Goal: Task Accomplishment & Management: Use online tool/utility

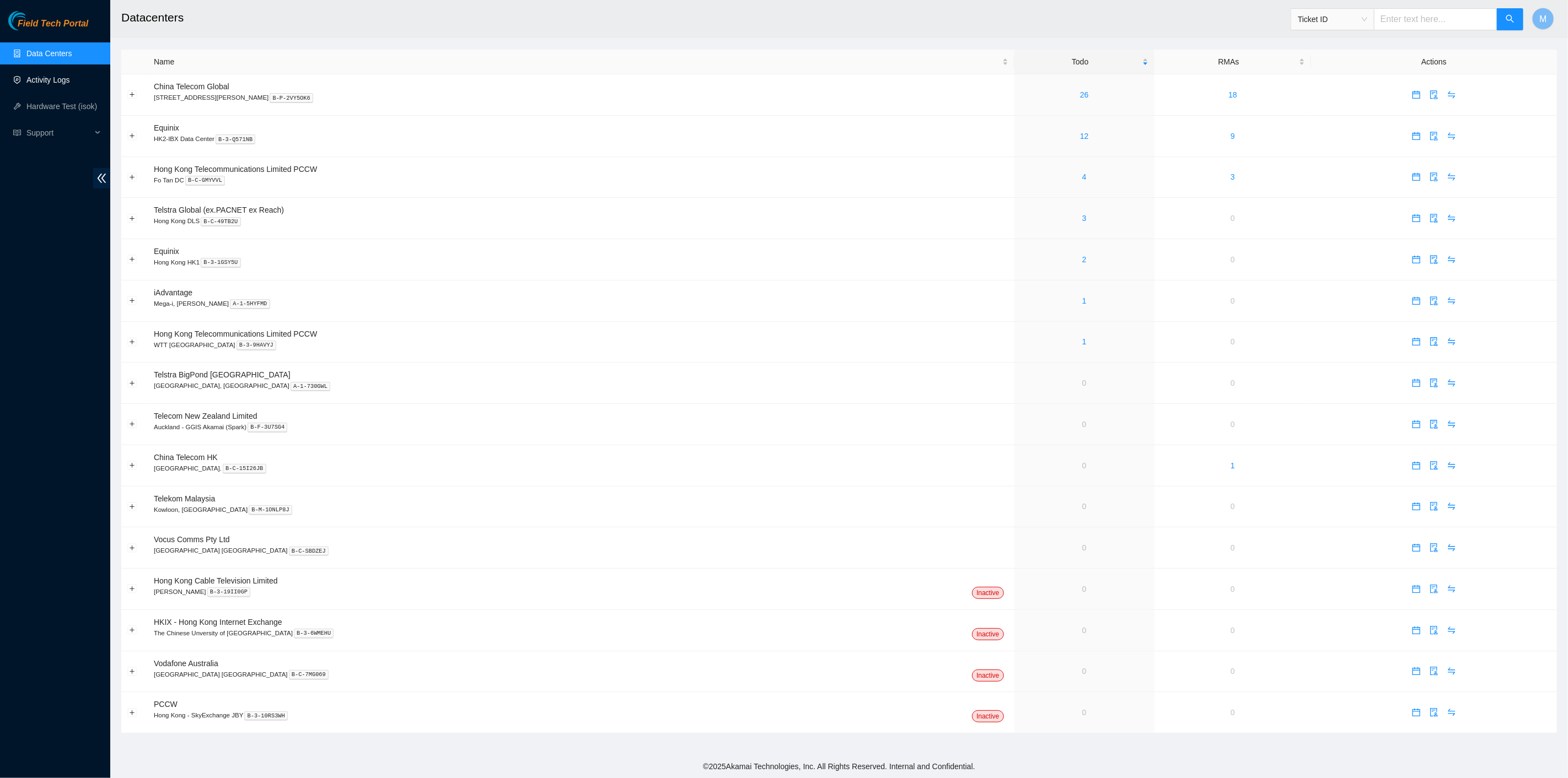
click at [56, 75] on link "Activity Logs" at bounding box center [49, 80] width 44 height 9
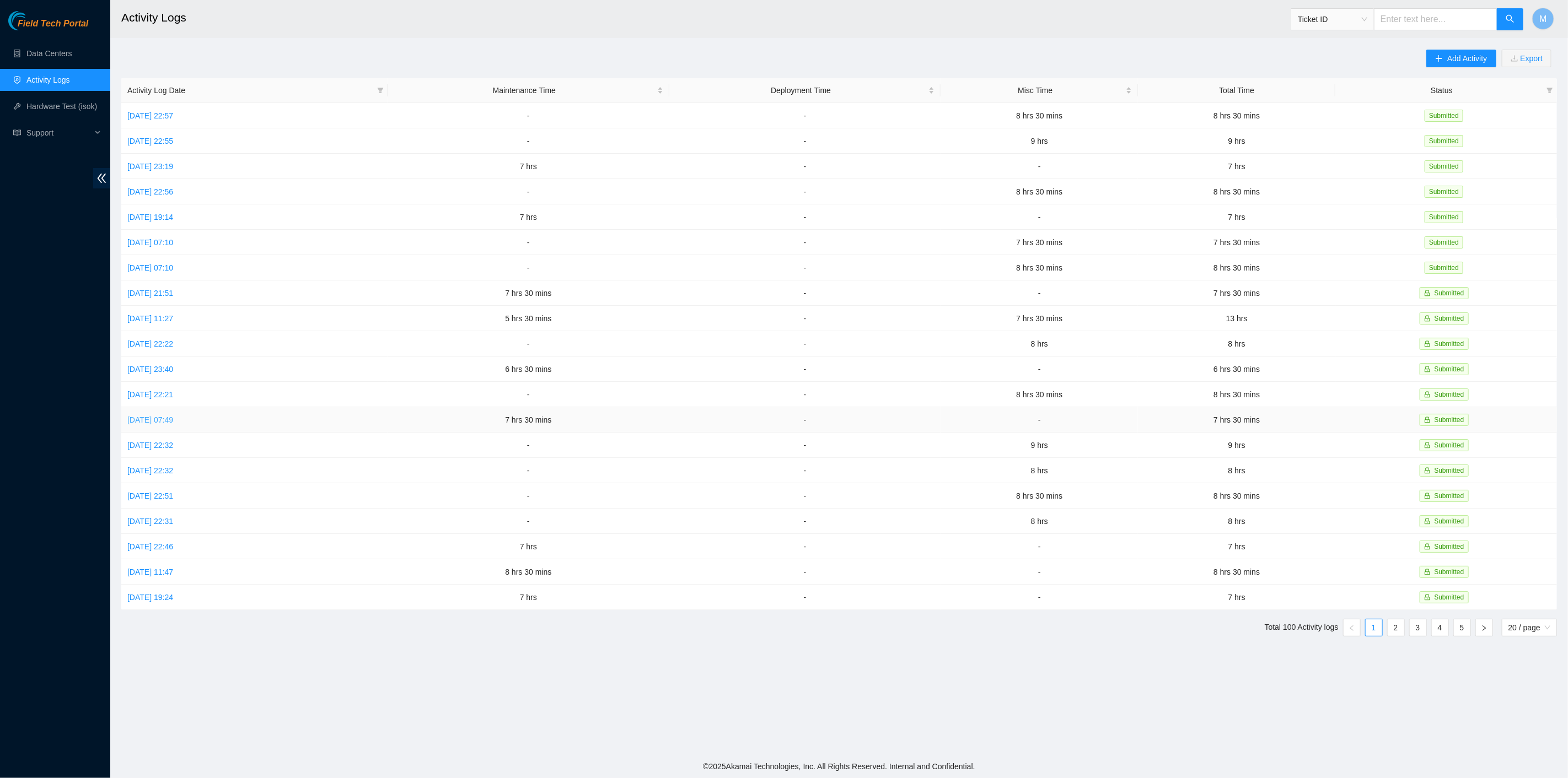
click at [173, 416] on link "Mon, 29 Sep 2025 07:49" at bounding box center [150, 421] width 46 height 9
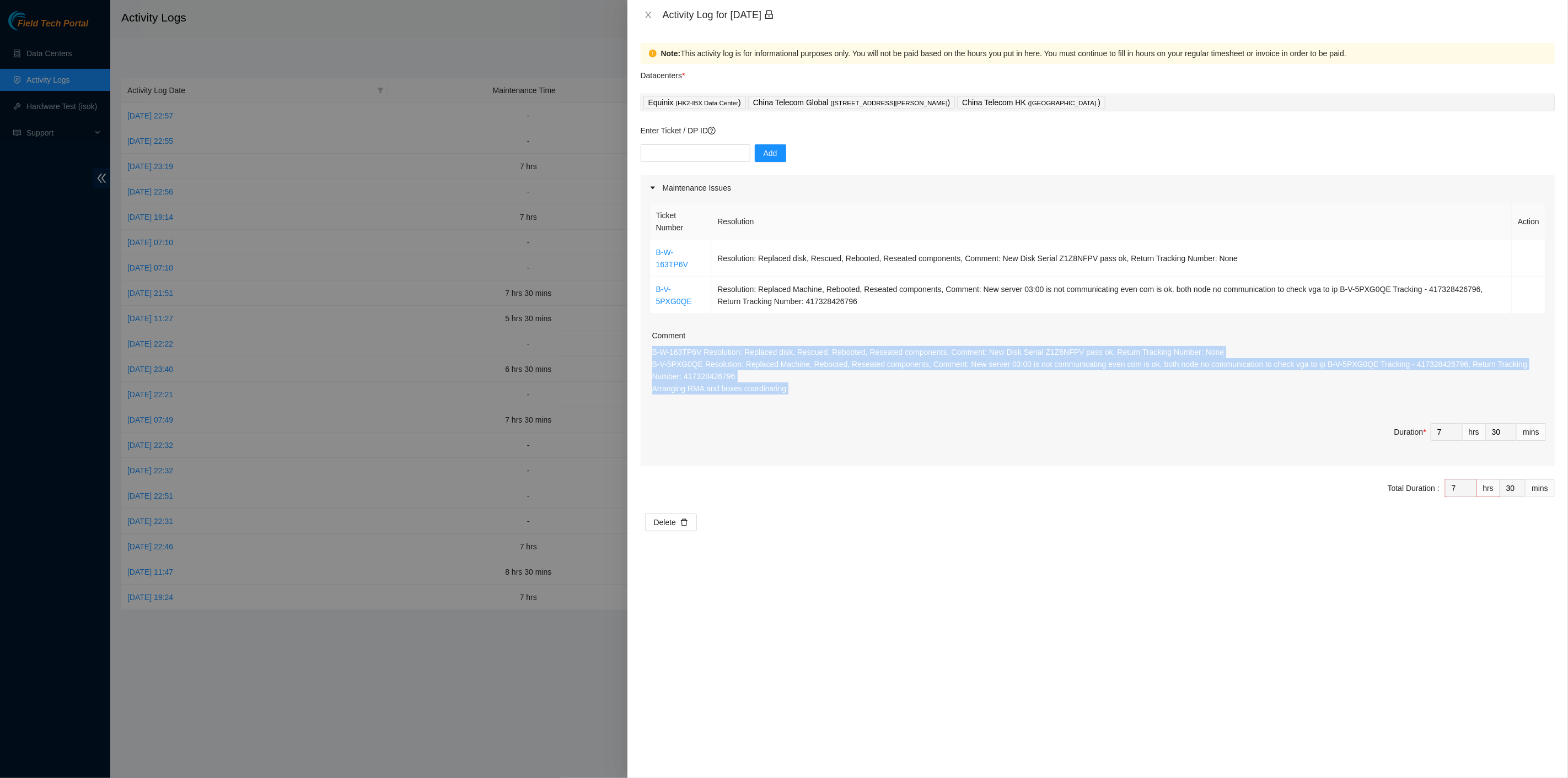
drag, startPoint x: 863, startPoint y: 388, endPoint x: 647, endPoint y: 336, distance: 222.2
click at [647, 336] on div "Ticket Number Resolution Action B-W-163TP6V Resolution: Replaced disk, Rescued,…" at bounding box center [1097, 334] width 914 height 266
click at [645, 12] on icon "close" at bounding box center [649, 15] width 9 height 9
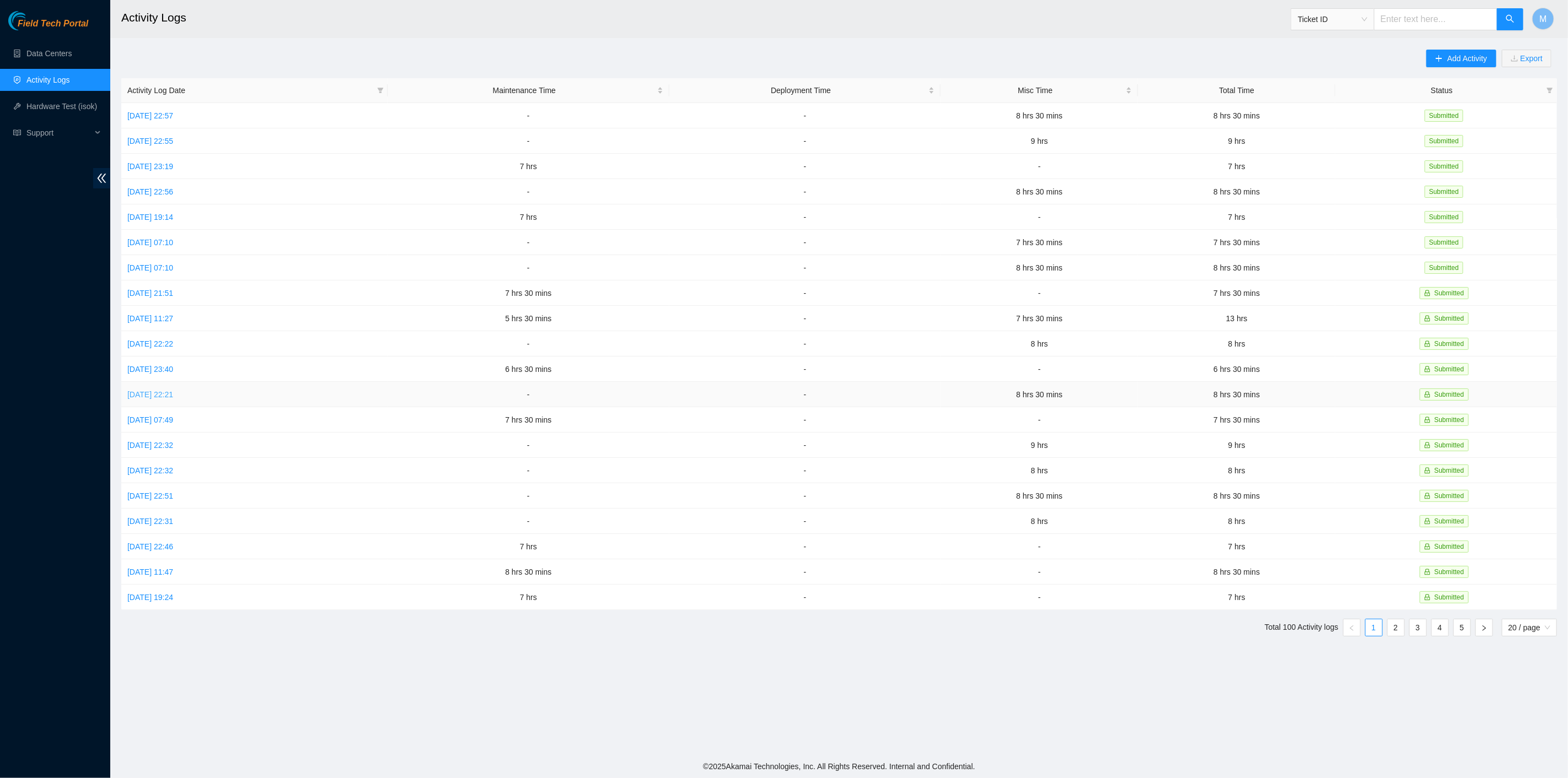
click at [166, 390] on link "Tue, 30 Sep 2025 22:21" at bounding box center [150, 395] width 46 height 9
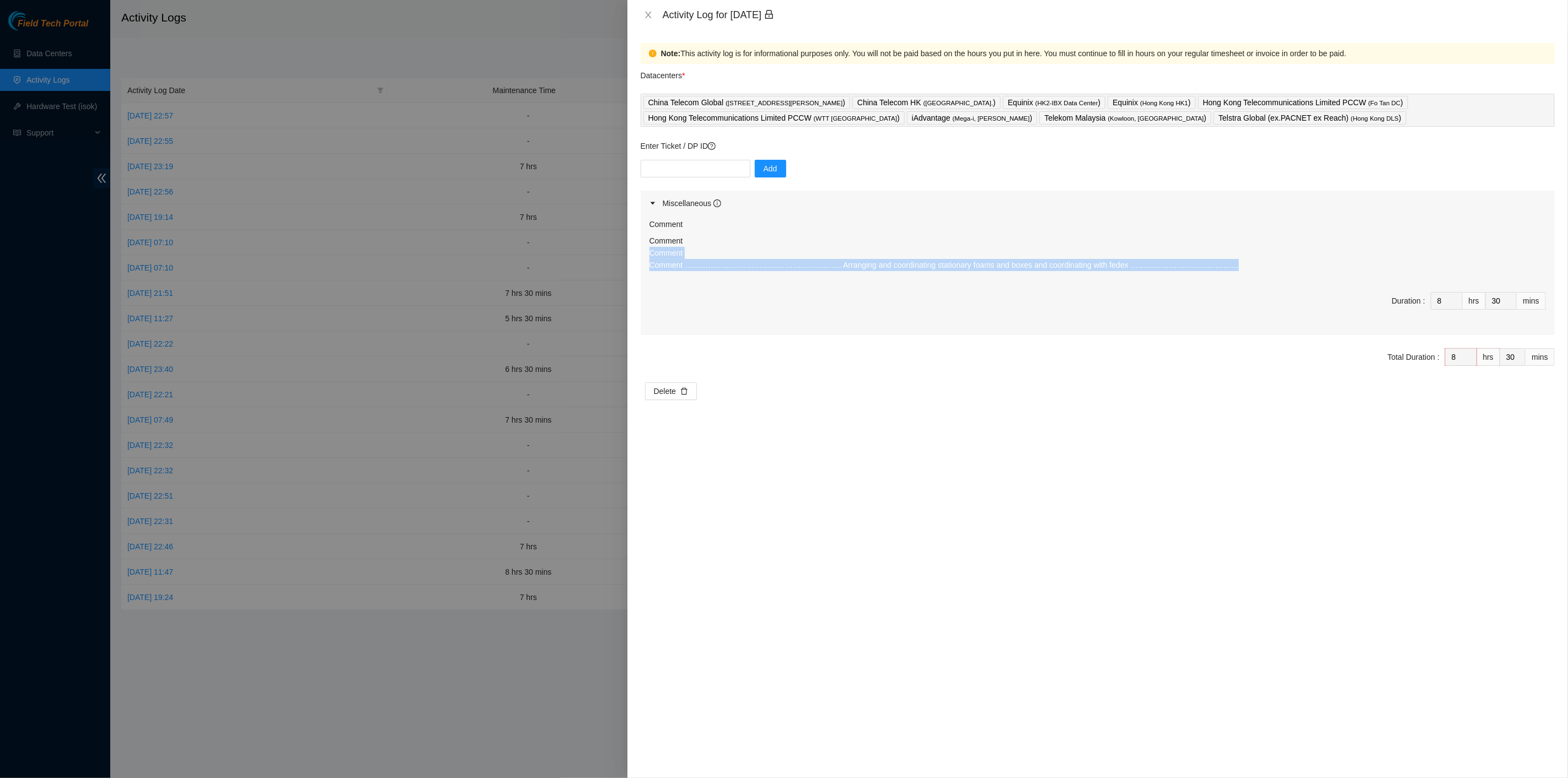
drag, startPoint x: 1193, startPoint y: 268, endPoint x: 645, endPoint y: 251, distance: 548.3
click at [645, 251] on div "Comment Comment Comment Comment ……………………………………………………. Arranging and coordinatin…" at bounding box center [1097, 276] width 914 height 119
copy p "Comment Comment ……………………………………………………. Arranging and coordinating stationary foa…"
drag, startPoint x: 652, startPoint y: 7, endPoint x: 637, endPoint y: 0, distance: 16.6
click at [652, 6] on div "Activity Log for 30-09-2025" at bounding box center [1098, 15] width 940 height 29
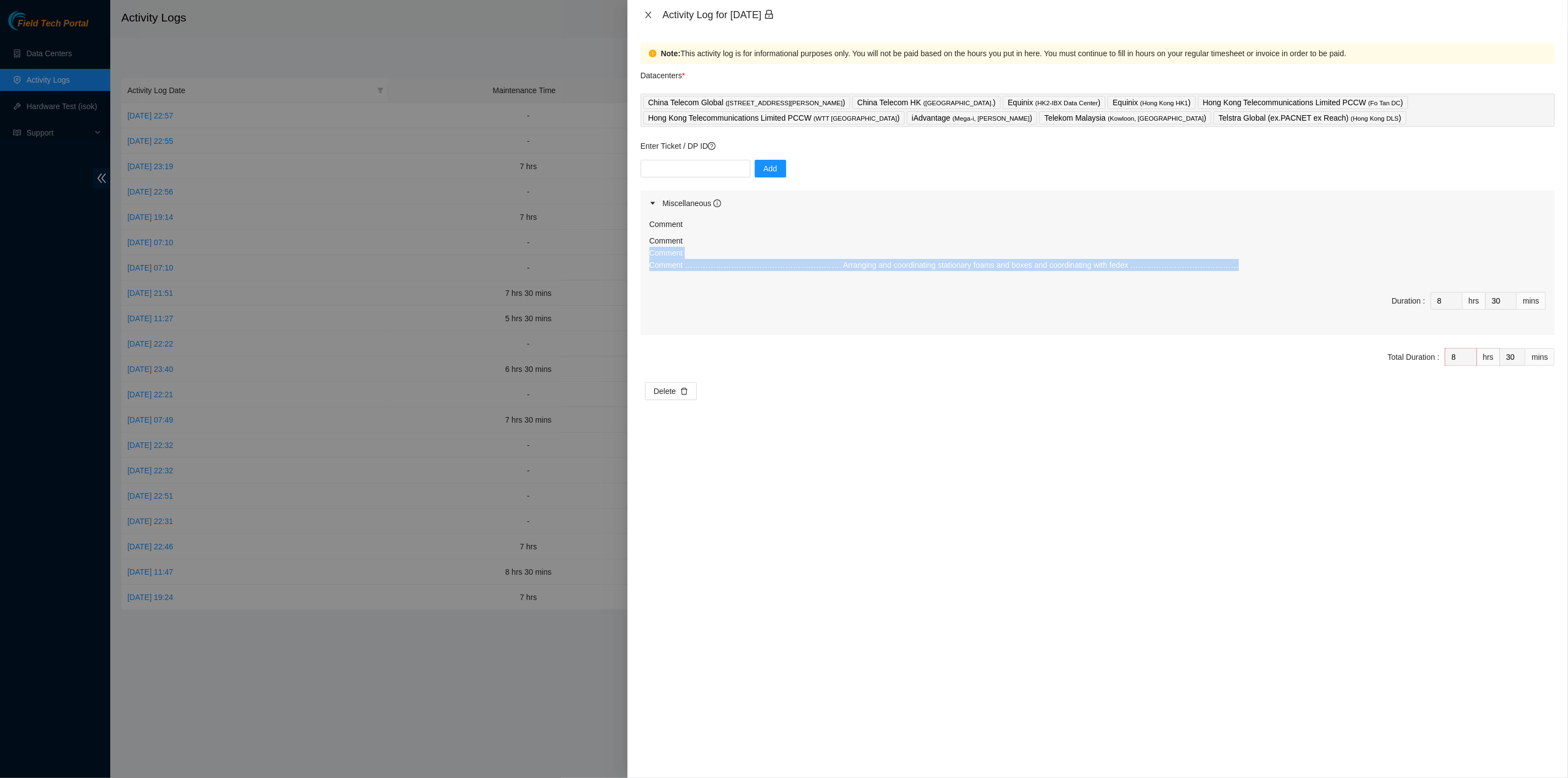
drag, startPoint x: 647, startPoint y: 10, endPoint x: 566, endPoint y: 90, distance: 113.8
click at [647, 10] on button "Close" at bounding box center [648, 15] width 16 height 10
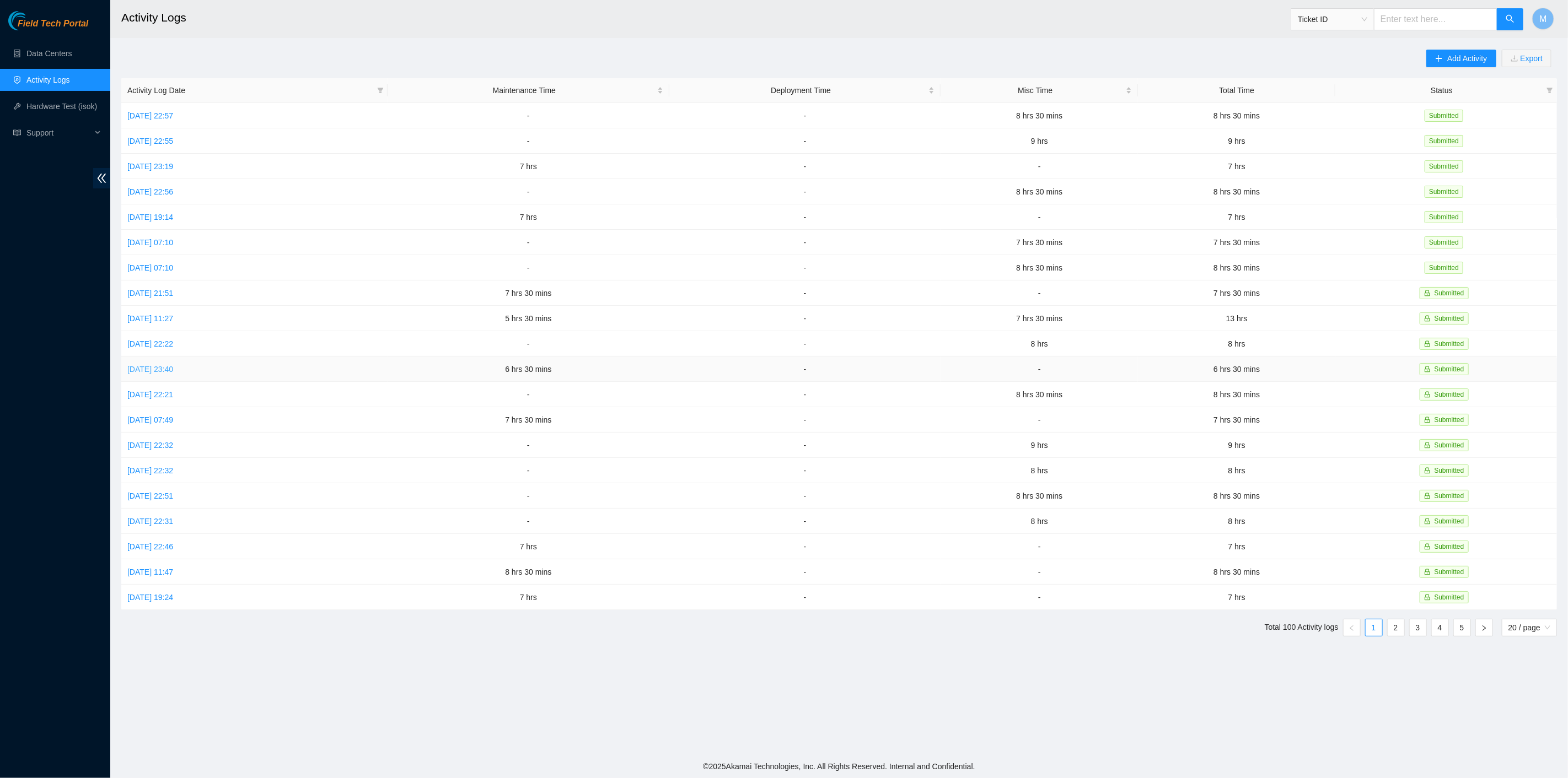
click at [162, 365] on link "Wed, 01 Oct 2025 23:40" at bounding box center [150, 369] width 46 height 9
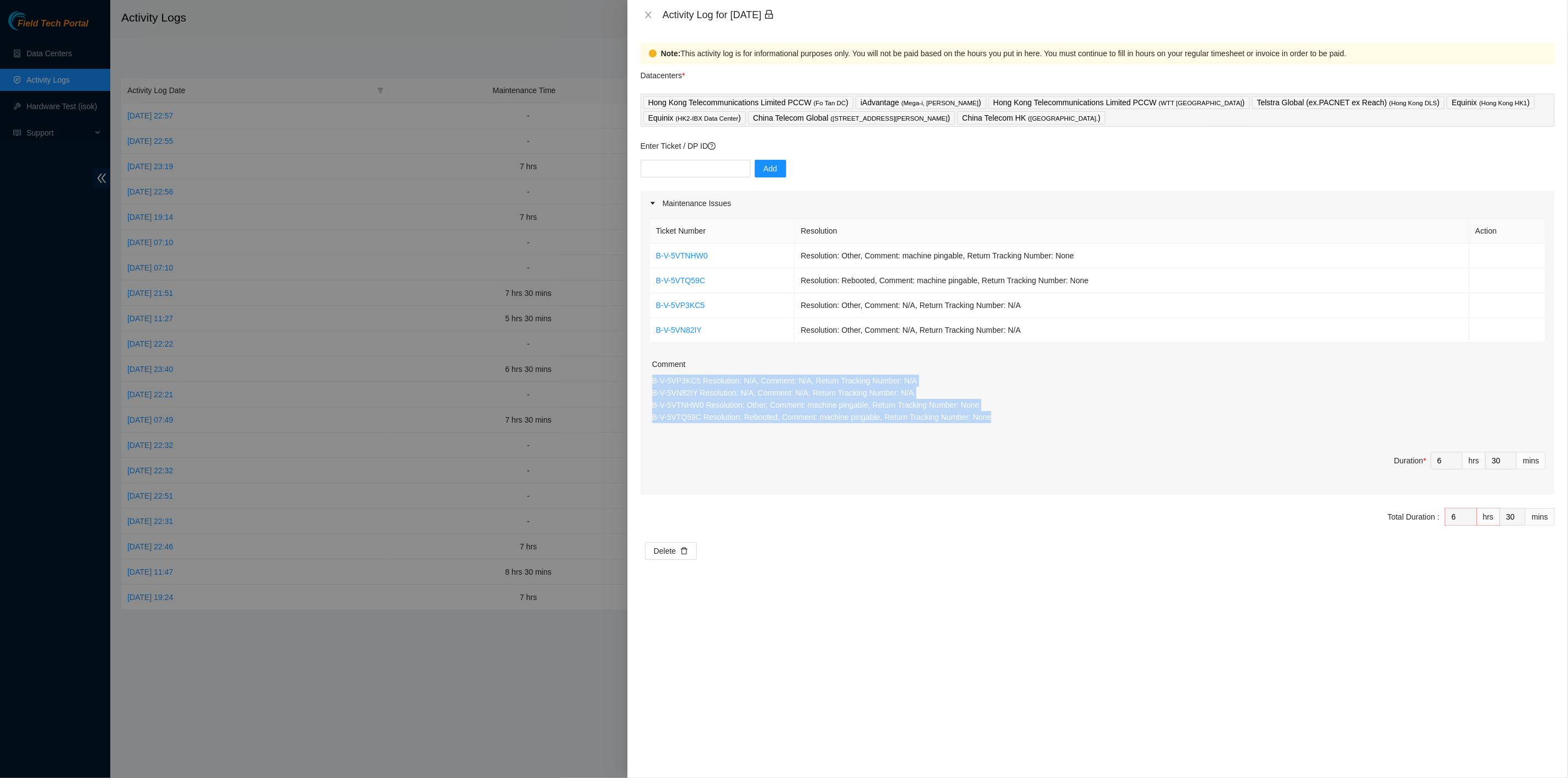
drag, startPoint x: 1017, startPoint y: 420, endPoint x: 638, endPoint y: 388, distance: 380.3
click at [641, 383] on div "Ticket Number Resolution Action B-V-5VTNHW0 Resolution: Other, Comment: machine…" at bounding box center [1097, 356] width 914 height 279
copy p "B-V-5VP3KC5 Resolution: N/A, Comment: N/A, Return Tracking Number: N/A B-V-5VN8…"
drag, startPoint x: 652, startPoint y: 15, endPoint x: 613, endPoint y: 0, distance: 41.8
click at [650, 15] on icon "close" at bounding box center [649, 15] width 9 height 9
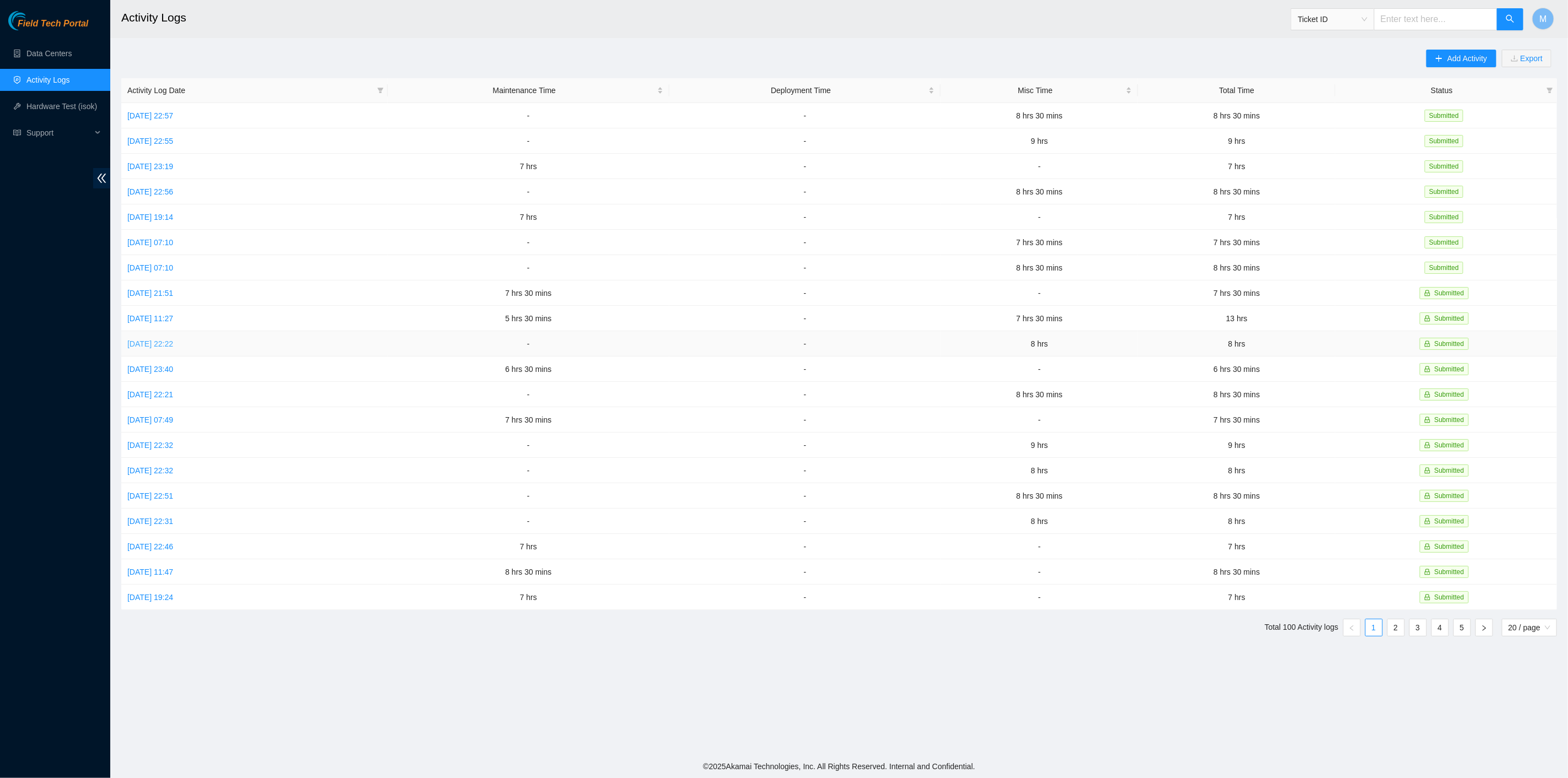
click at [163, 340] on link "Thu, 02 Oct 2025 22:22" at bounding box center [150, 345] width 46 height 9
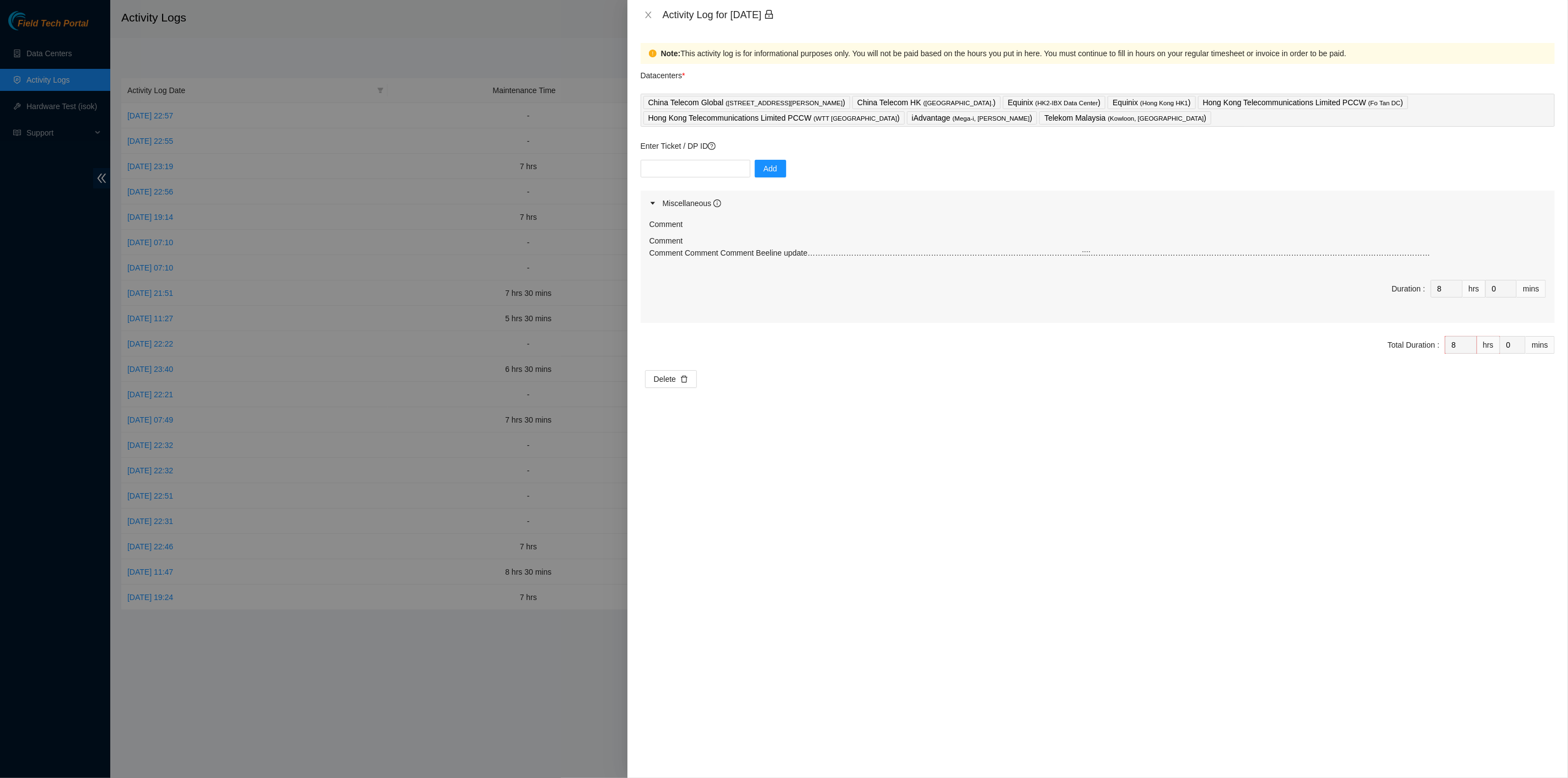
click at [1275, 251] on p "Comment Comment Comment Comment Beeline update…………………………………………………………………………………………" at bounding box center [1098, 247] width 896 height 24
drag, startPoint x: 1291, startPoint y: 255, endPoint x: 645, endPoint y: 243, distance: 646.1
click at [645, 243] on div "Comment Comment Comment Comment Comment Beeline update……………………………………………………………………" at bounding box center [1097, 269] width 914 height 107
copy p "Comment Comment Comment Comment Beeline update…………………………………………………………………………………………"
drag, startPoint x: 650, startPoint y: 17, endPoint x: 634, endPoint y: 0, distance: 23.3
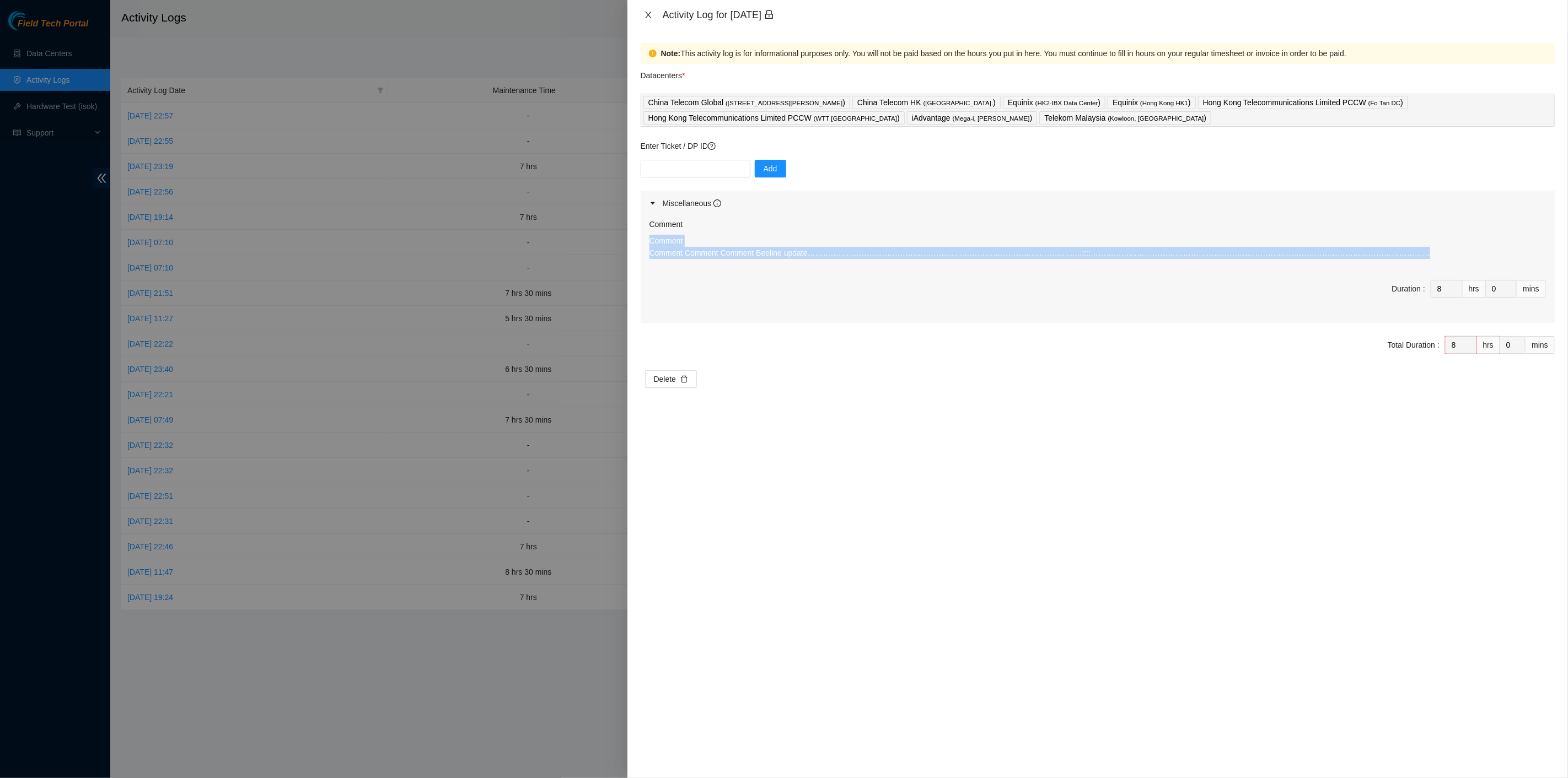
click at [649, 16] on icon "close" at bounding box center [649, 15] width 9 height 9
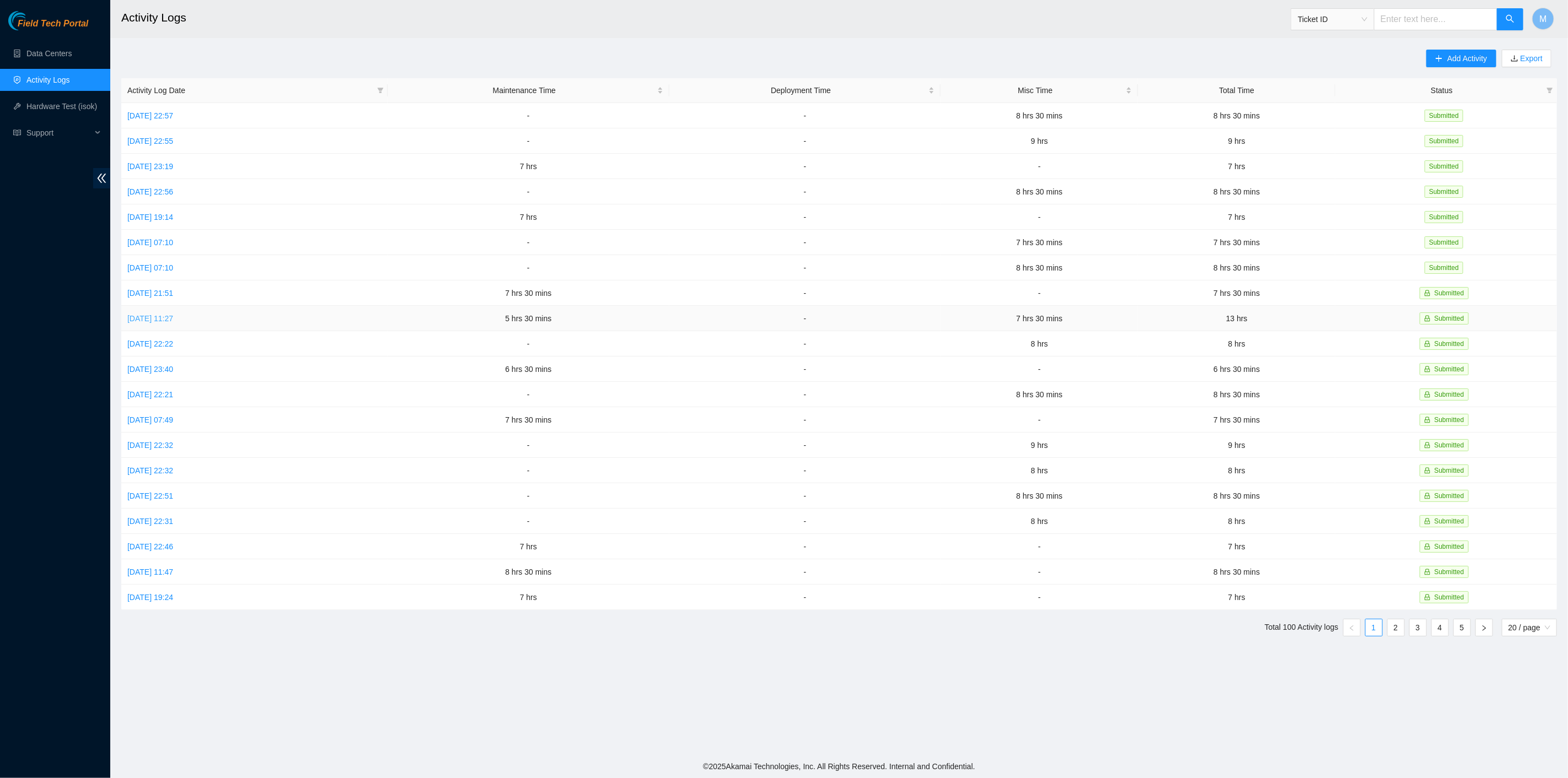
click at [162, 315] on link "Fri, 03 Oct 2025 11:27" at bounding box center [150, 319] width 46 height 9
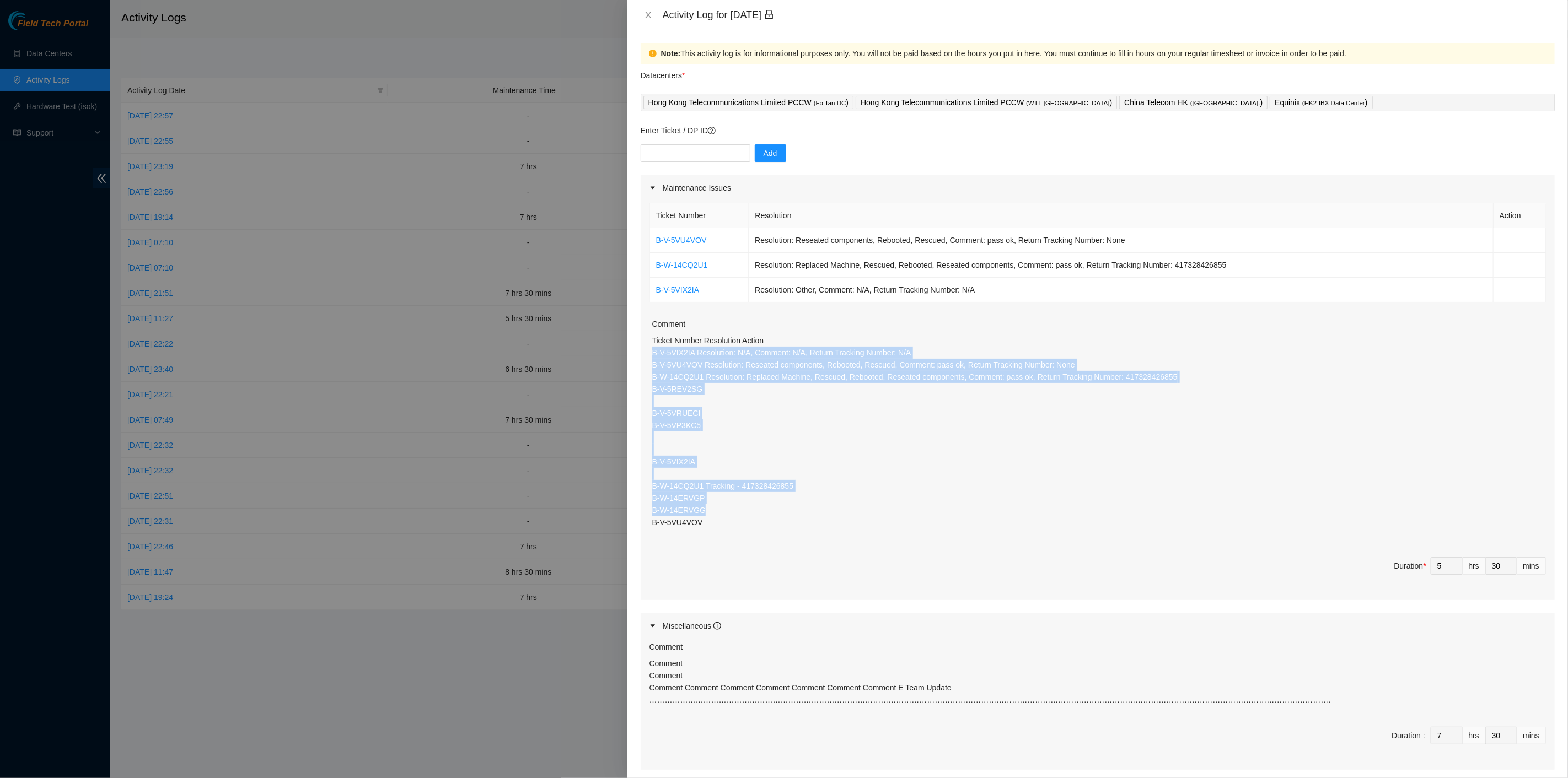
drag, startPoint x: 717, startPoint y: 501, endPoint x: 640, endPoint y: 350, distance: 169.5
click at [640, 350] on div "Note: This activity log is for informational purposes only. You will not be pai…" at bounding box center [1098, 403] width 940 height 749
copy p "B-V-5VIX2IA Resolution: N/A, Comment: N/A, Return Tracking Number: N/A B-V-5VU4…"
drag, startPoint x: 651, startPoint y: 13, endPoint x: 637, endPoint y: 2, distance: 17.8
click at [650, 13] on icon "close" at bounding box center [648, 15] width 6 height 6
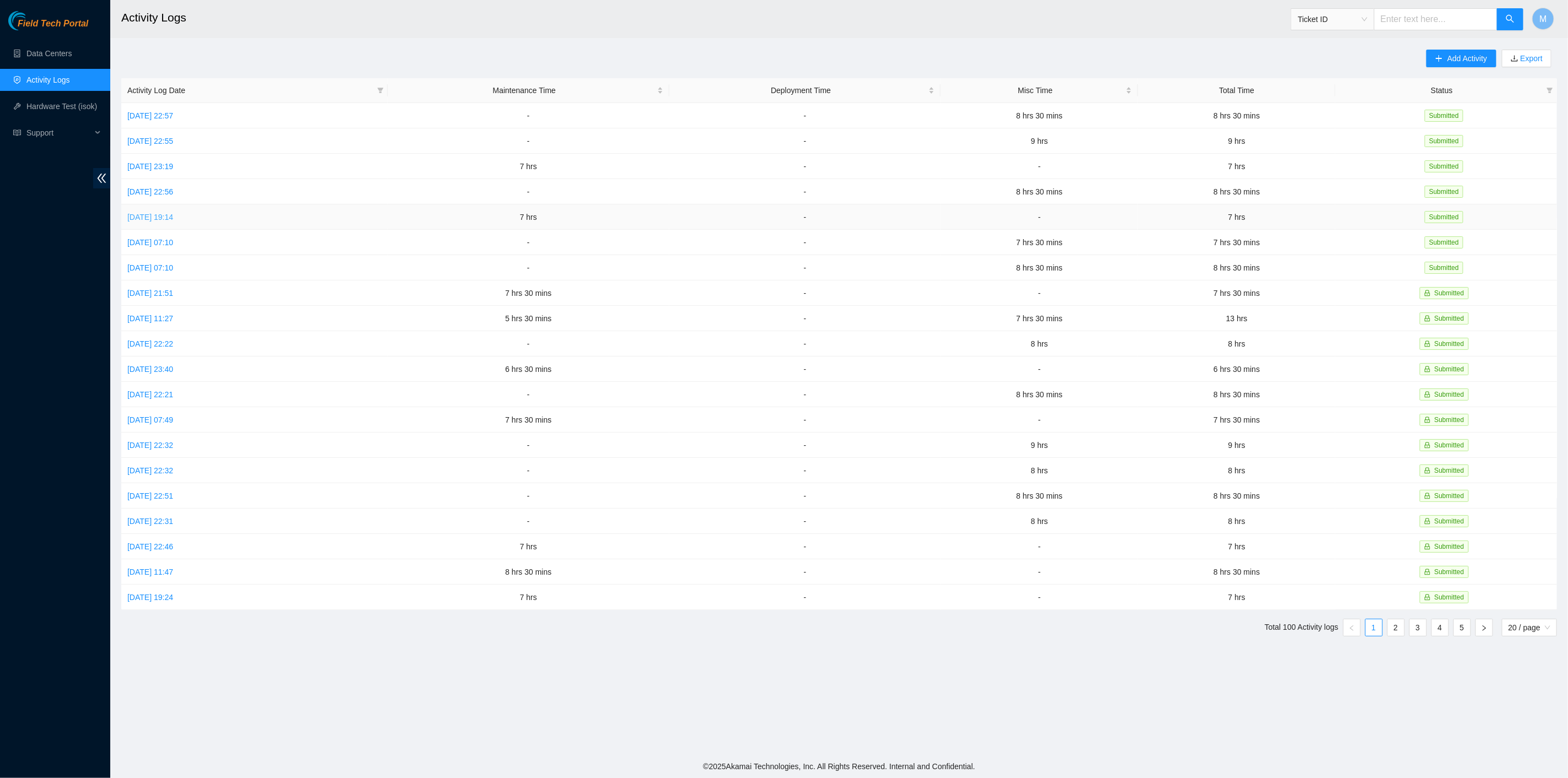
click at [149, 213] on link "Wed, 08 Oct 2025 19:14" at bounding box center [150, 217] width 46 height 9
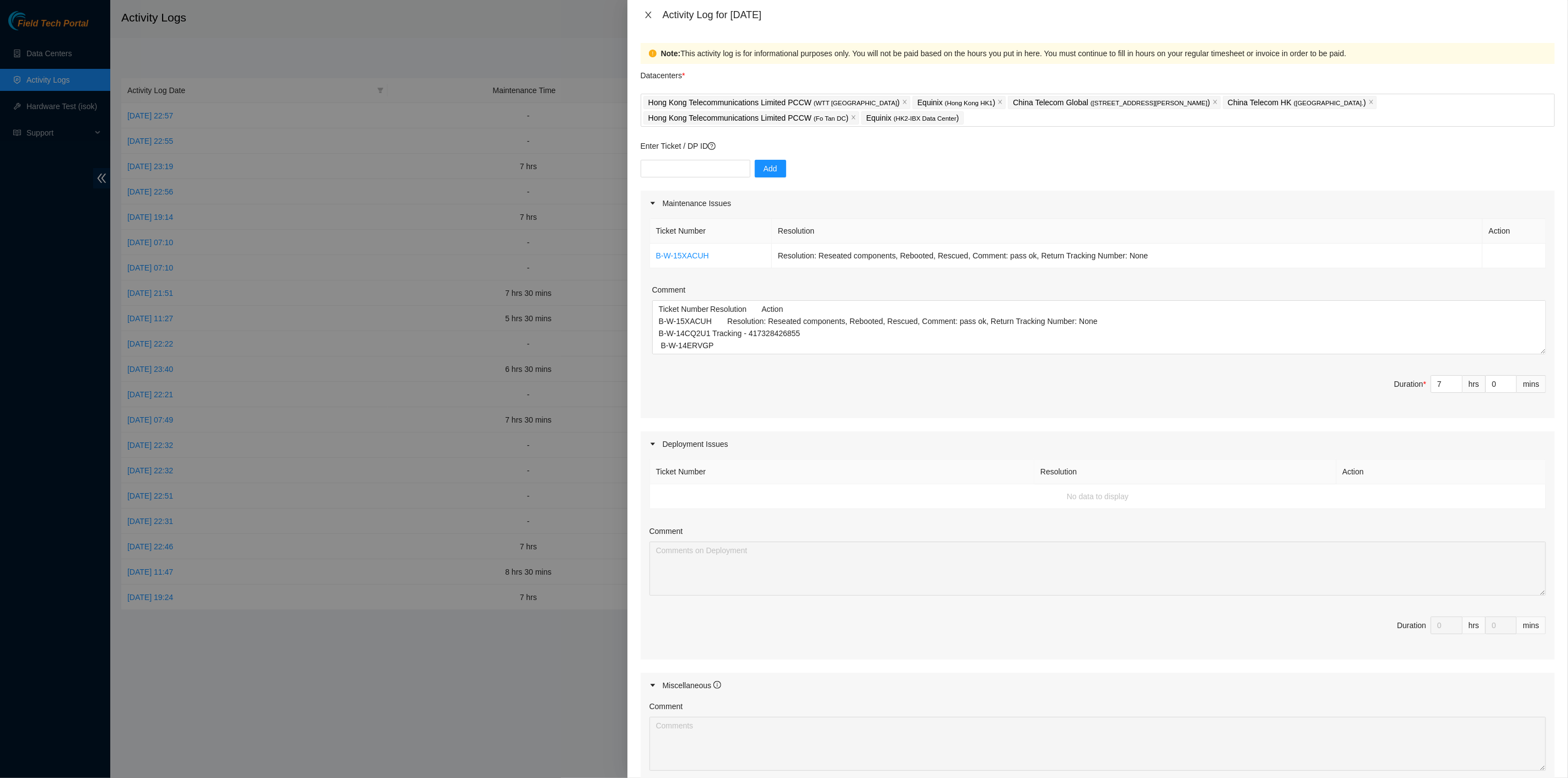
drag, startPoint x: 650, startPoint y: 17, endPoint x: 575, endPoint y: 6, distance: 75.8
click at [650, 16] on icon "close" at bounding box center [649, 15] width 9 height 9
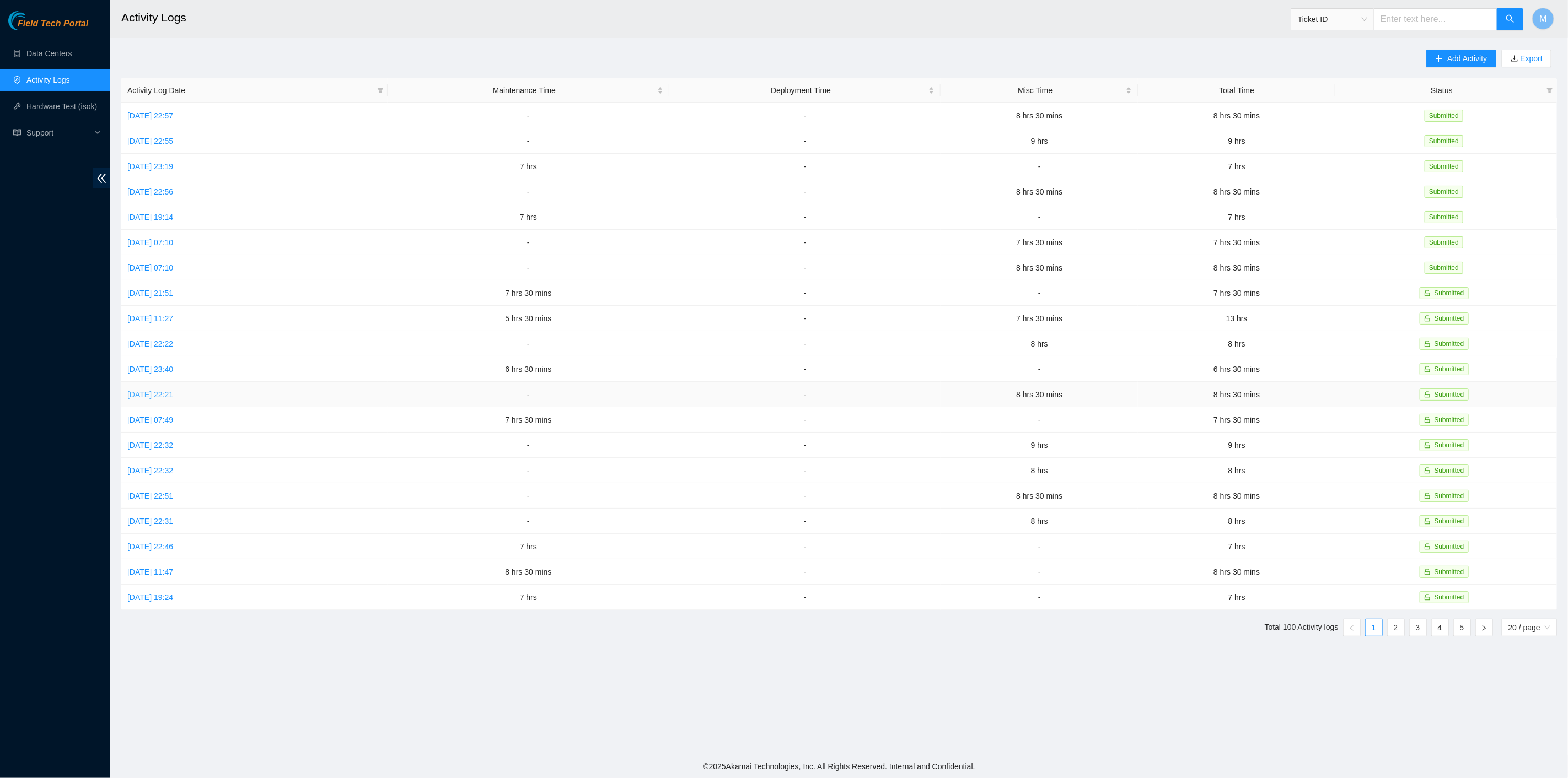
click at [173, 390] on link "Tue, 30 Sep 2025 22:21" at bounding box center [150, 395] width 46 height 9
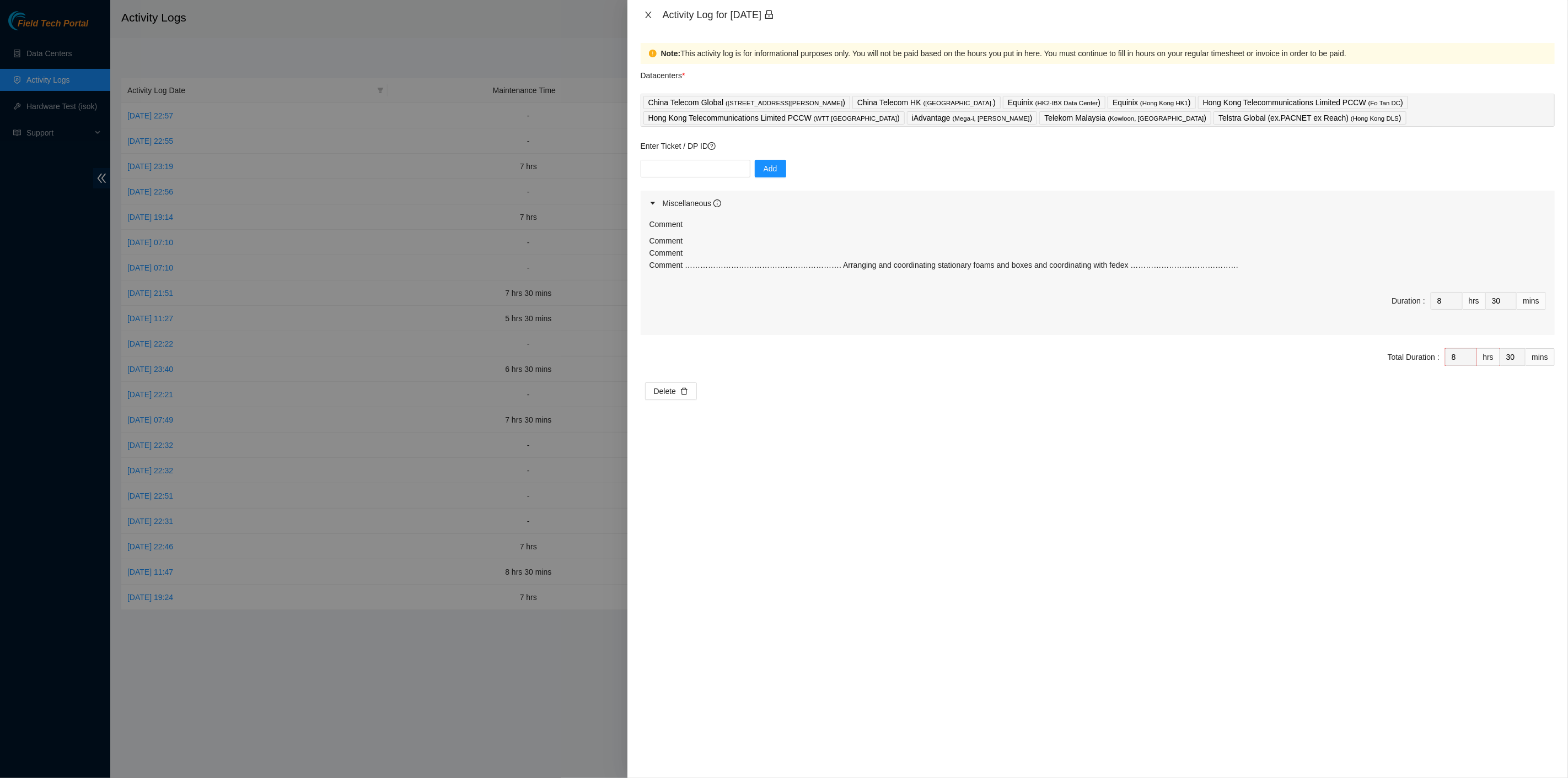
click at [647, 13] on icon "close" at bounding box center [649, 15] width 9 height 9
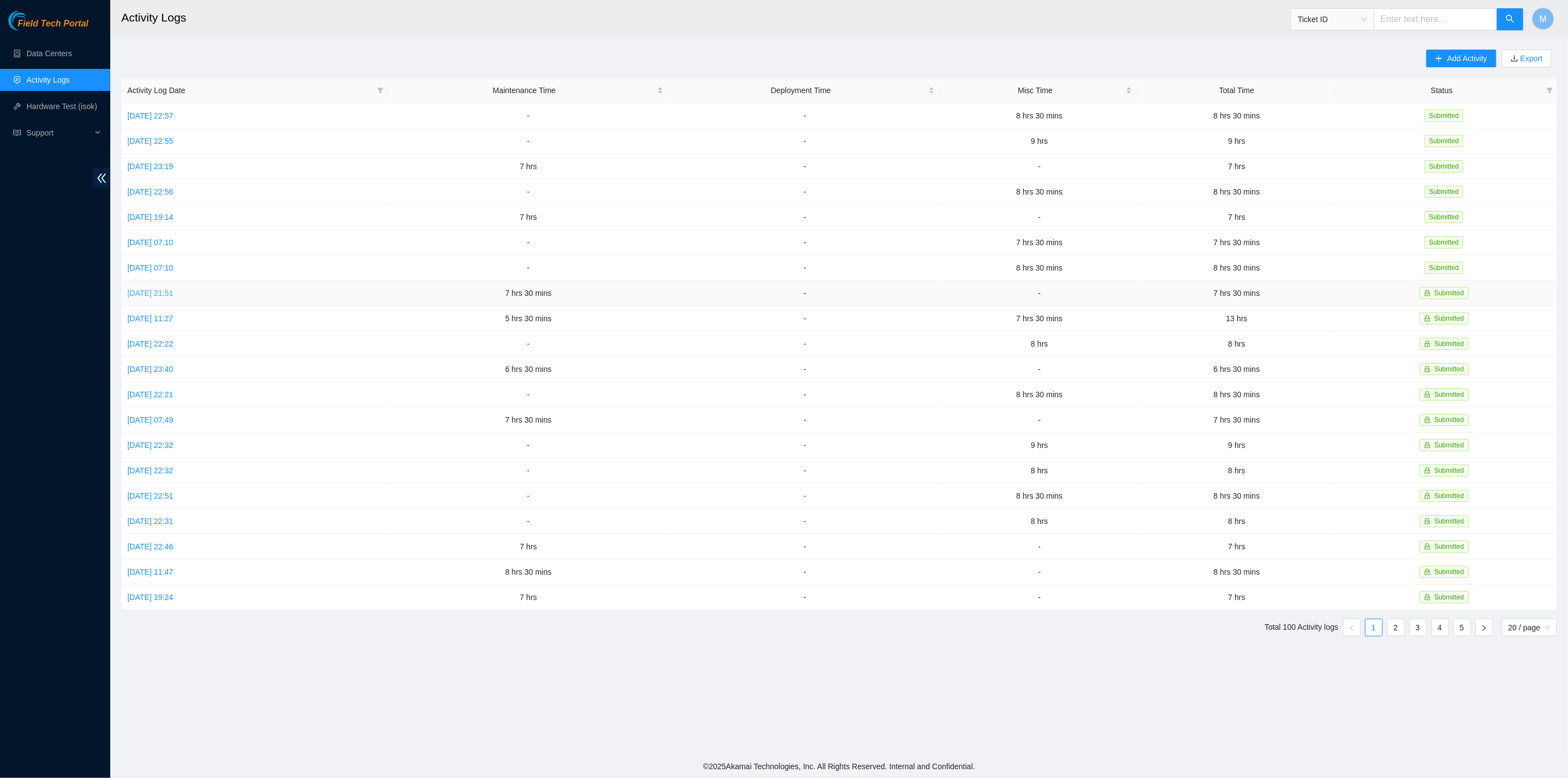
click at [157, 291] on link "Sat, 04 Oct 2025 21:51" at bounding box center [150, 293] width 46 height 9
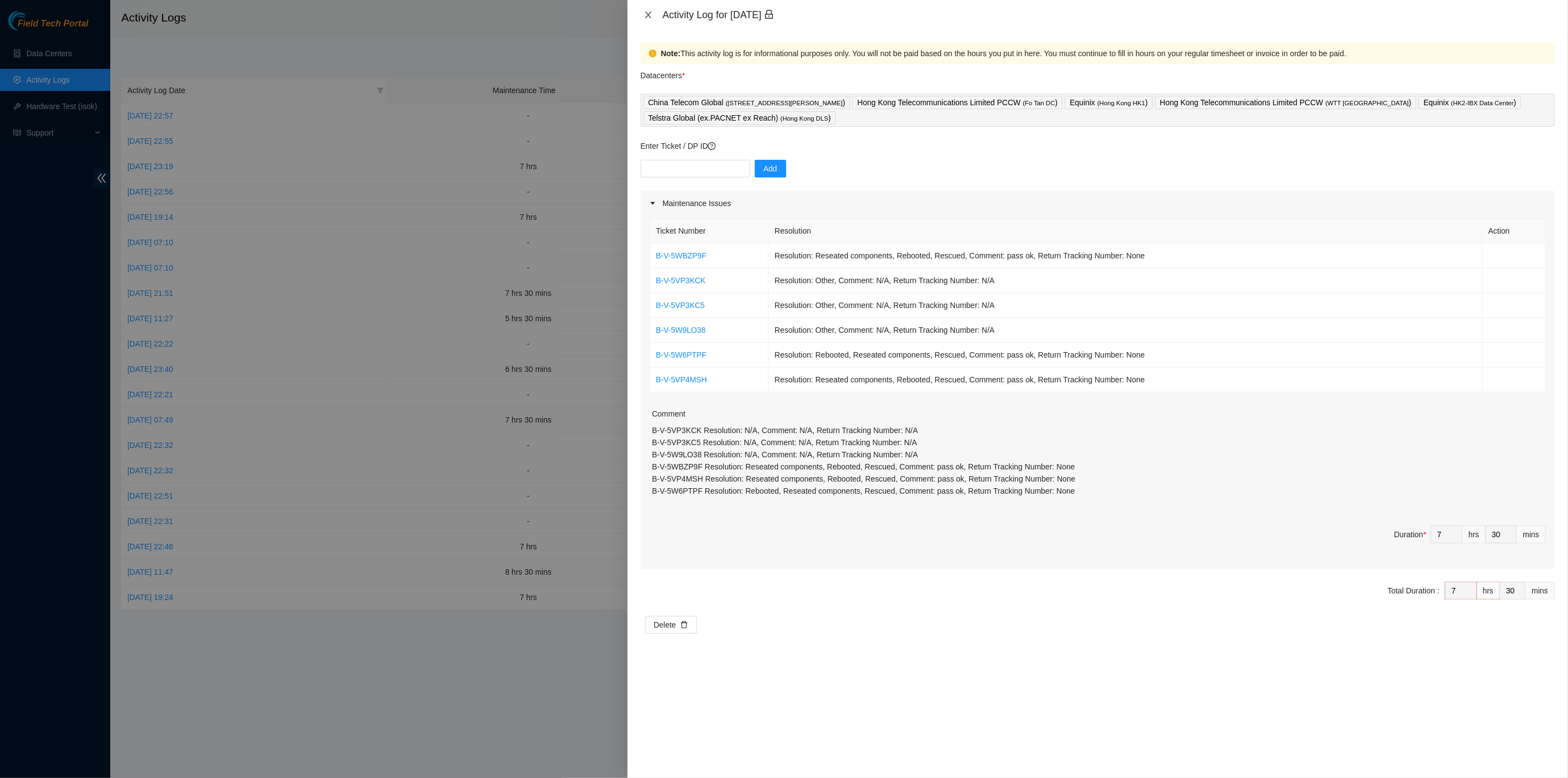
drag, startPoint x: 652, startPoint y: 16, endPoint x: 517, endPoint y: 79, distance: 149.0
click at [647, 15] on icon "close" at bounding box center [649, 15] width 9 height 9
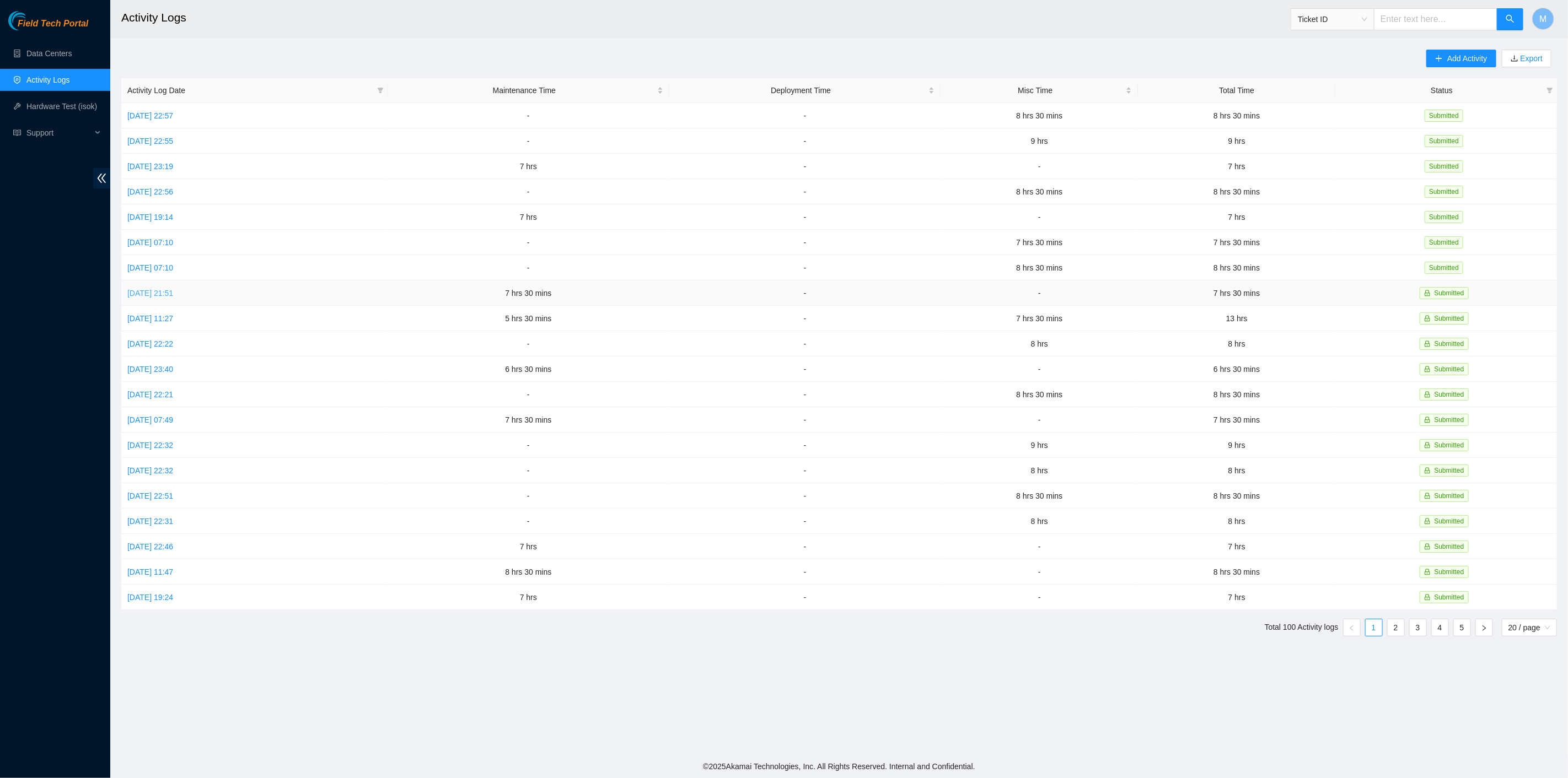
click at [167, 290] on link "Sat, 04 Oct 2025 21:51" at bounding box center [150, 293] width 46 height 9
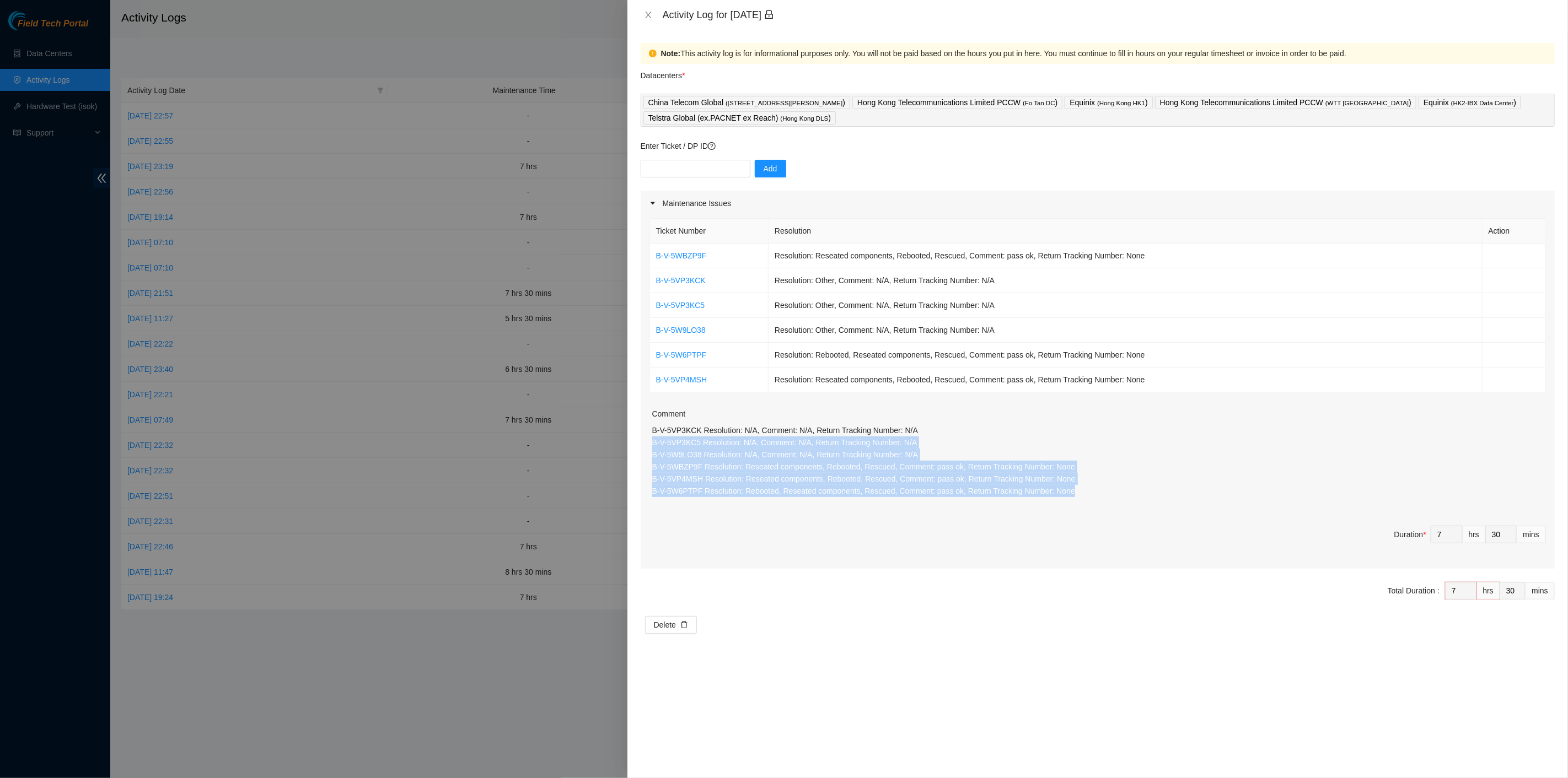
drag, startPoint x: 1072, startPoint y: 490, endPoint x: 652, endPoint y: 439, distance: 423.1
click at [652, 436] on p "B-V-5VP3KCK Resolution: N/A, Comment: N/A, Return Tracking Number: N/A B-V-5VP3…" at bounding box center [1099, 460] width 894 height 72
copy p "B-V-5VP3KC5 Resolution: N/A, Comment: N/A, Return Tracking Number: N/A B-V-5W9L…"
drag, startPoint x: 647, startPoint y: 11, endPoint x: 636, endPoint y: 8, distance: 11.4
click at [645, 11] on icon "close" at bounding box center [649, 15] width 9 height 9
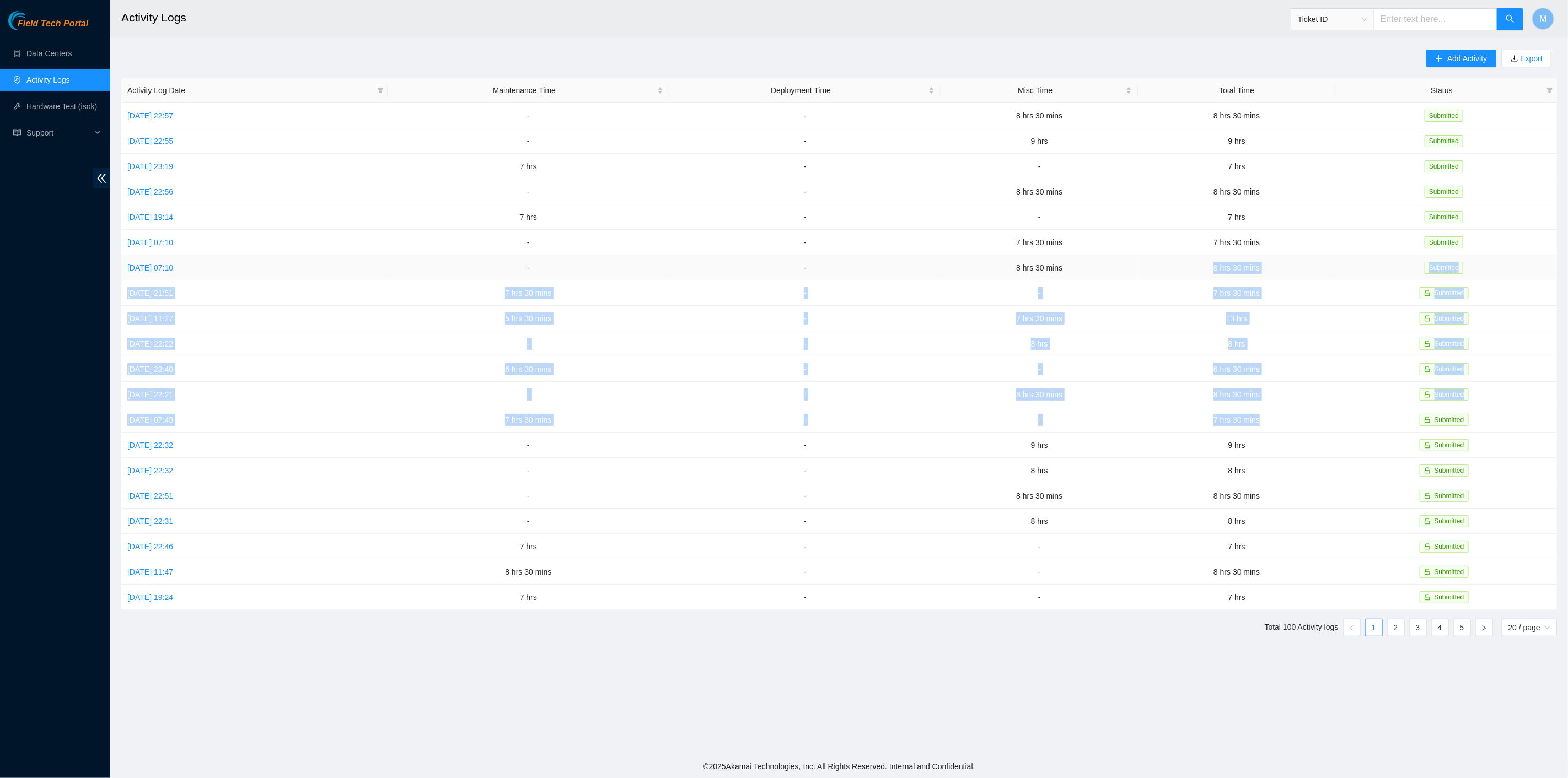
drag, startPoint x: 1276, startPoint y: 410, endPoint x: 1164, endPoint y: 275, distance: 175.4
click at [1164, 275] on tbody "Sun, 12 Oct 2025 22:57 - - 8 hrs 30 mins 8 hrs 30 mins Submitted Sat, 11 Oct 20…" at bounding box center [839, 356] width 1435 height 507
click at [1305, 282] on td "7 hrs 30 mins" at bounding box center [1235, 293] width 197 height 26
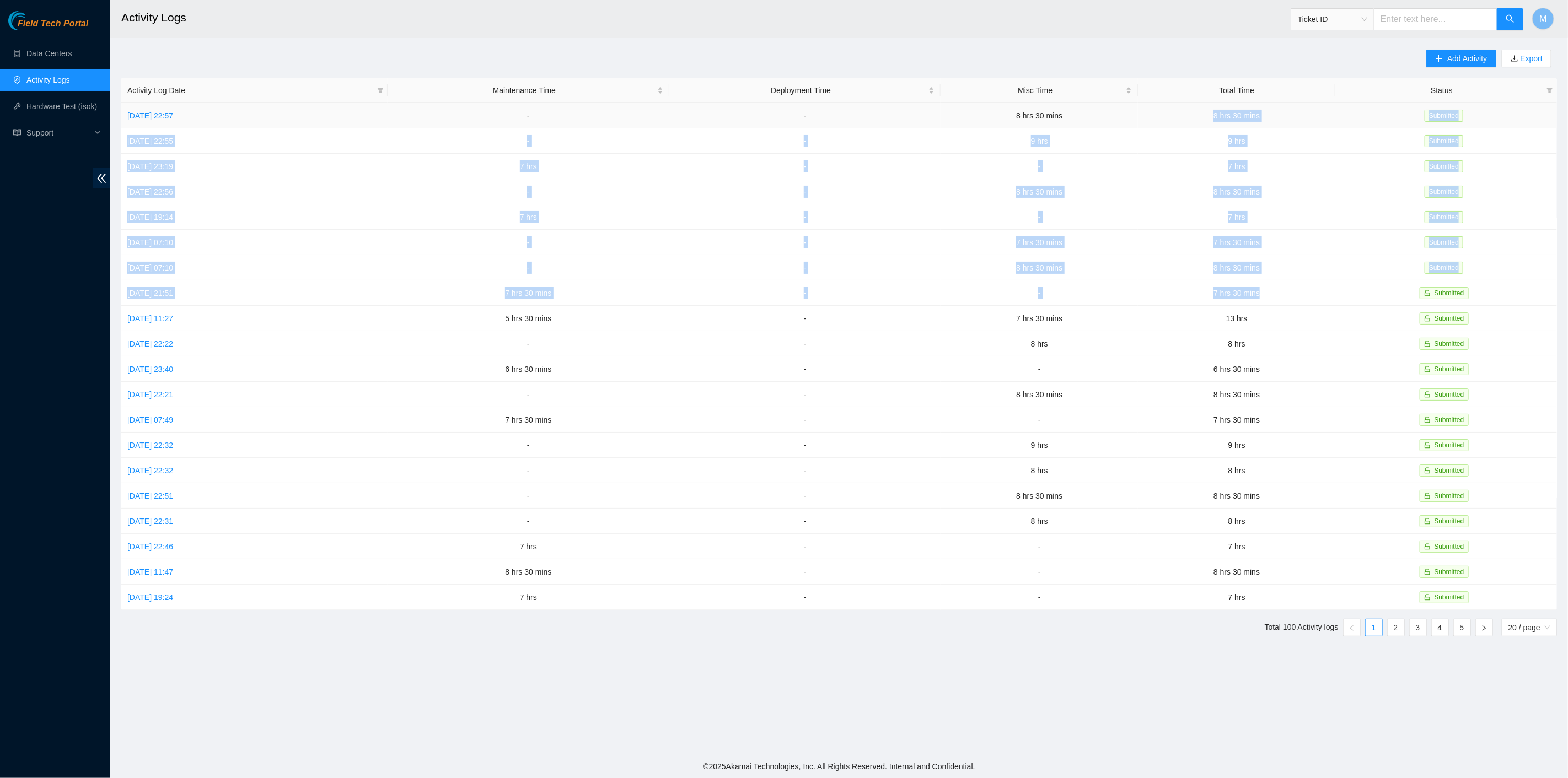
drag, startPoint x: 1290, startPoint y: 289, endPoint x: 1185, endPoint y: 113, distance: 204.9
click at [1185, 113] on tbody "Sun, 12 Oct 2025 22:57 - - 8 hrs 30 mins 8 hrs 30 mins Submitted Sat, 11 Oct 20…" at bounding box center [839, 356] width 1435 height 507
click at [173, 314] on link "Fri, 03 Oct 2025 11:27" at bounding box center [150, 319] width 46 height 9
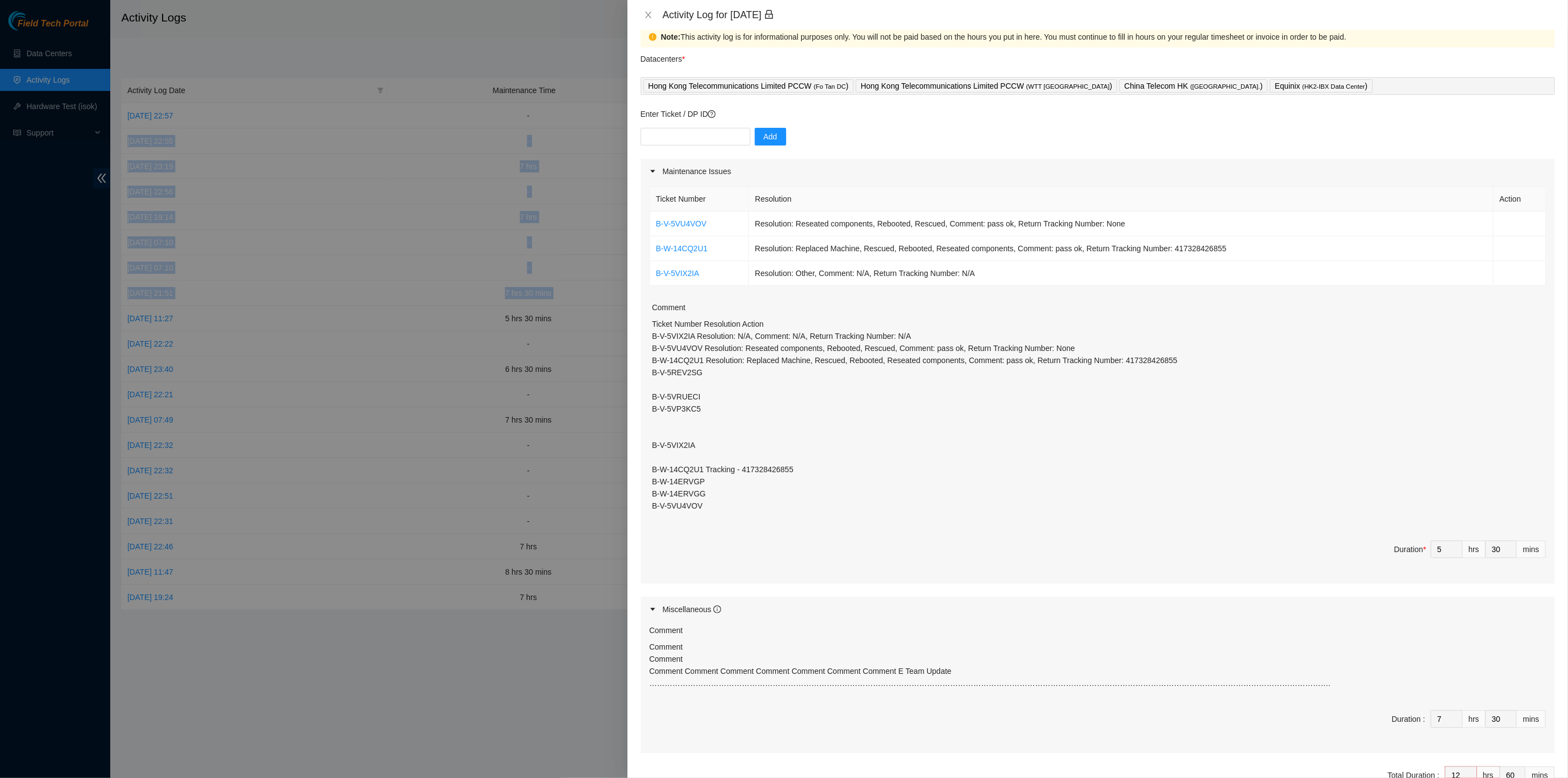
scroll to position [70, 0]
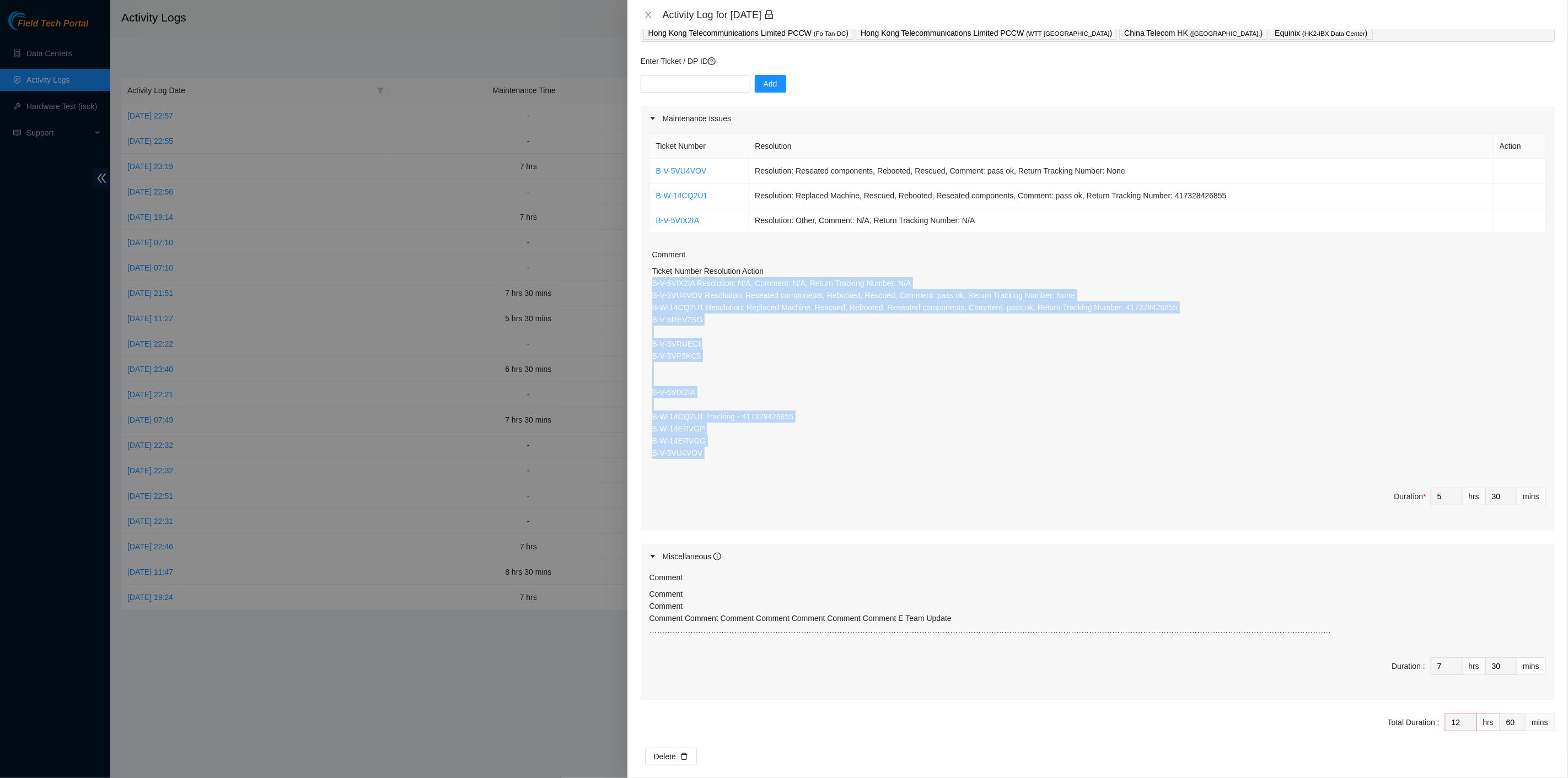
drag, startPoint x: 741, startPoint y: 460, endPoint x: 644, endPoint y: 284, distance: 201.0
click at [644, 284] on div "Ticket Number Resolution Action B-V-5VU4VOV Resolution: Reseated components, Re…" at bounding box center [1097, 331] width 914 height 400
copy p "B-V-5VIX2IA Resolution: N/A, Comment: N/A, Return Tracking Number: N/A B-V-5VU4…"
click at [672, 751] on span "Delete" at bounding box center [664, 756] width 22 height 12
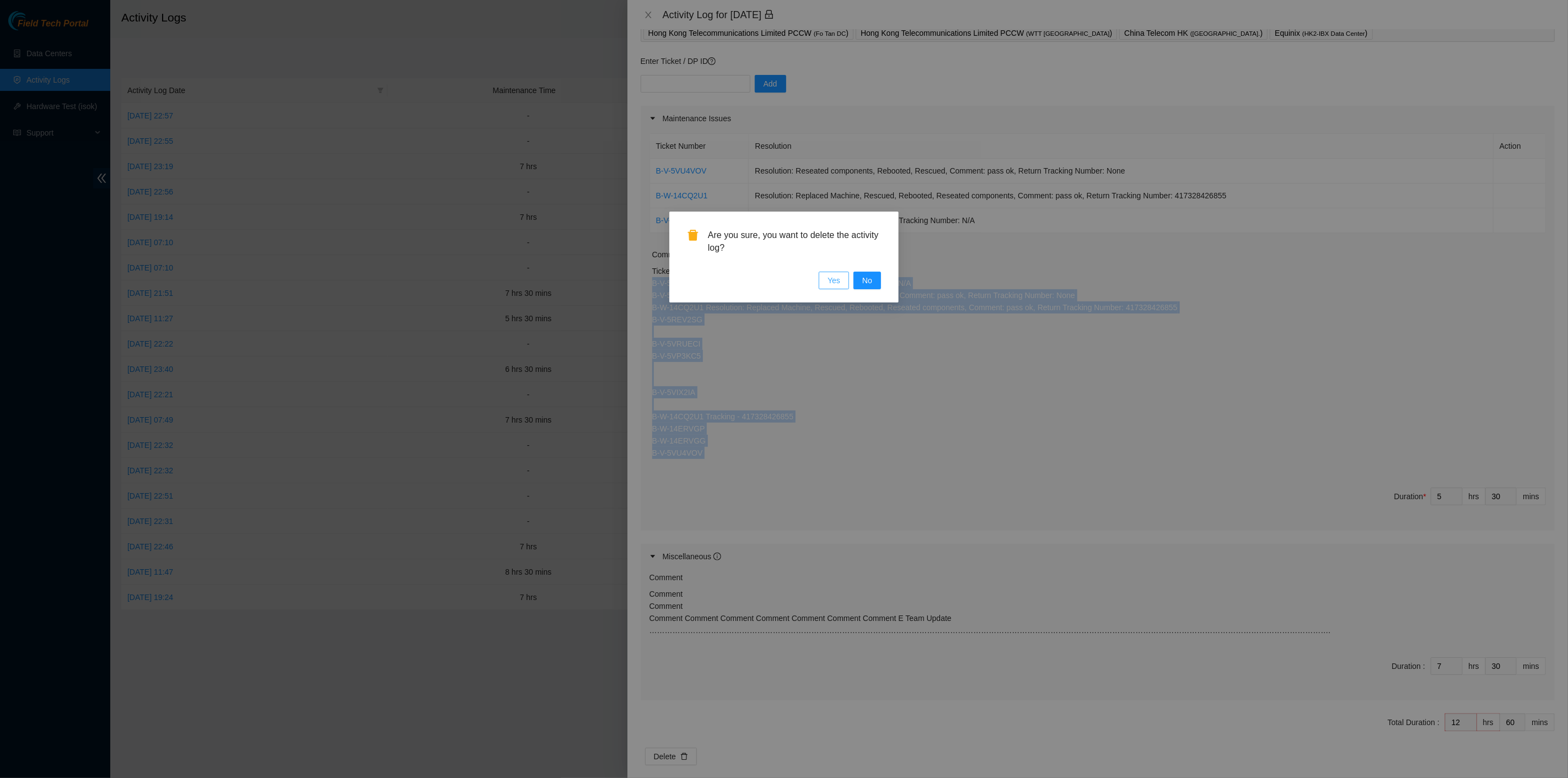
click at [830, 277] on span "Yes" at bounding box center [834, 280] width 13 height 12
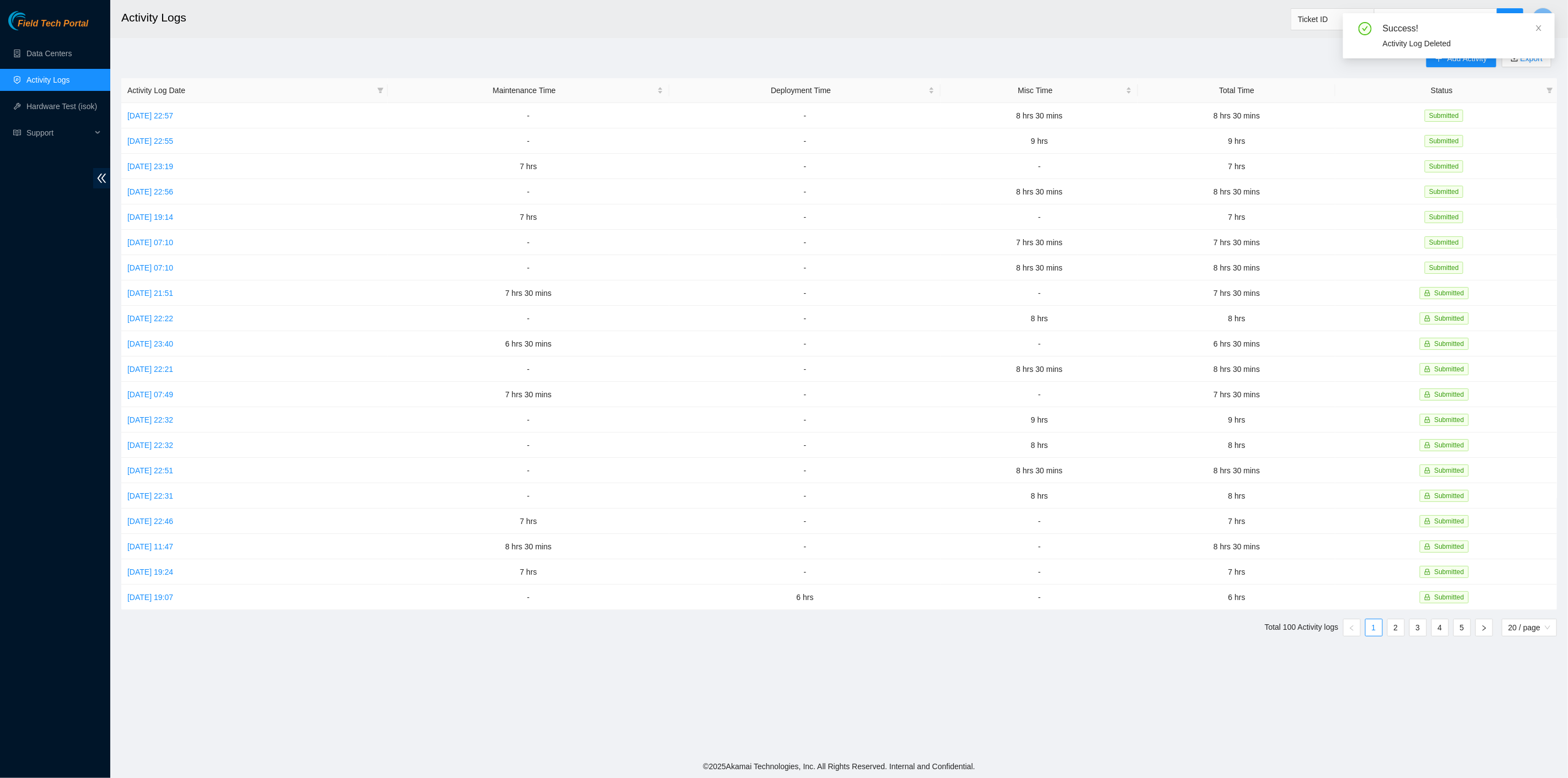
click at [1462, 56] on div "Success! Activity Log Deleted" at bounding box center [1448, 35] width 212 height 45
click at [1460, 63] on div "Success! Activity Log Deleted" at bounding box center [1448, 39] width 212 height 54
click at [1541, 28] on icon "close" at bounding box center [1539, 27] width 7 height 7
click at [1462, 58] on span "Add Activity" at bounding box center [1466, 58] width 39 height 12
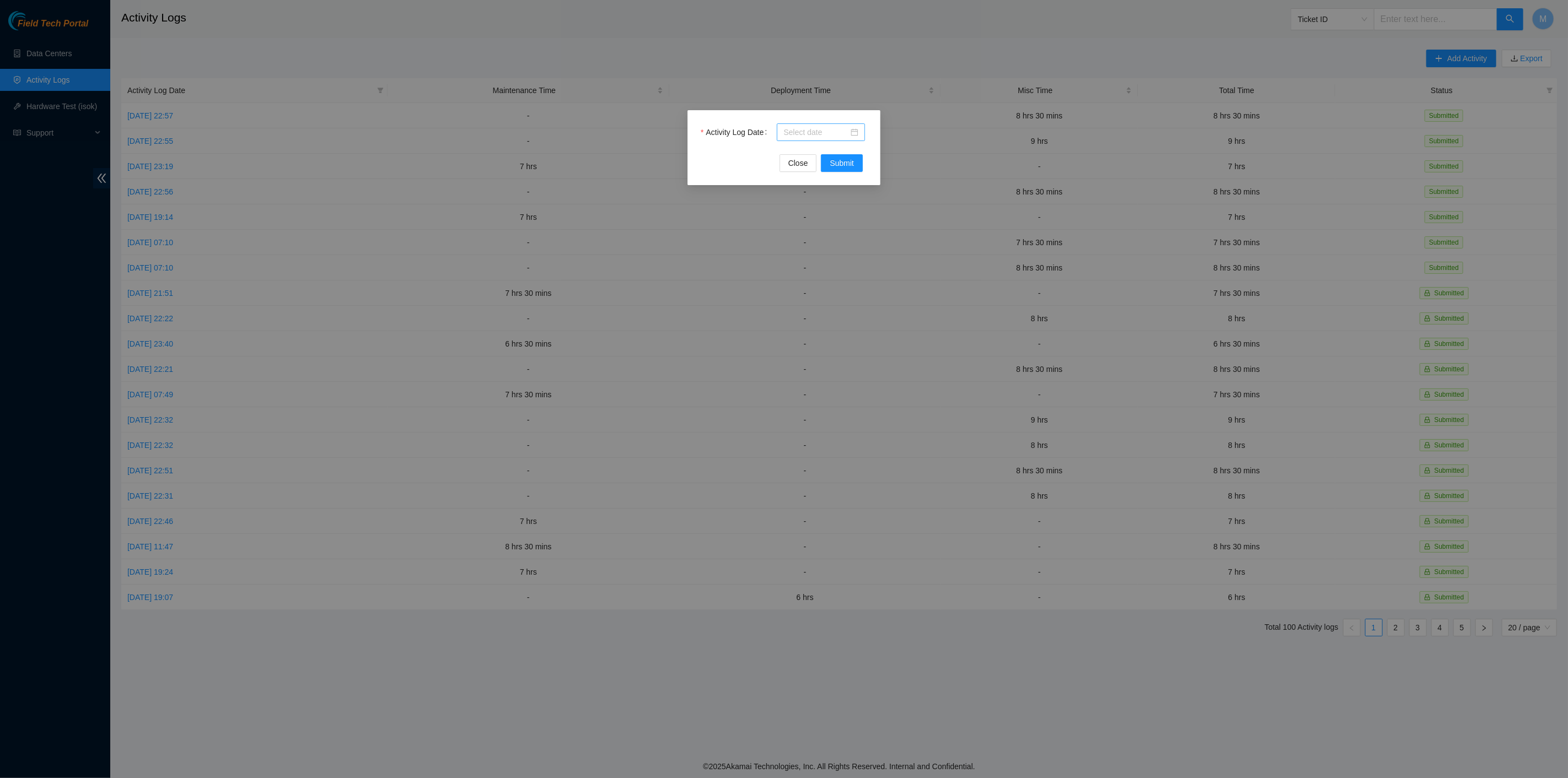
click at [829, 128] on input "Activity Log Date" at bounding box center [816, 132] width 65 height 12
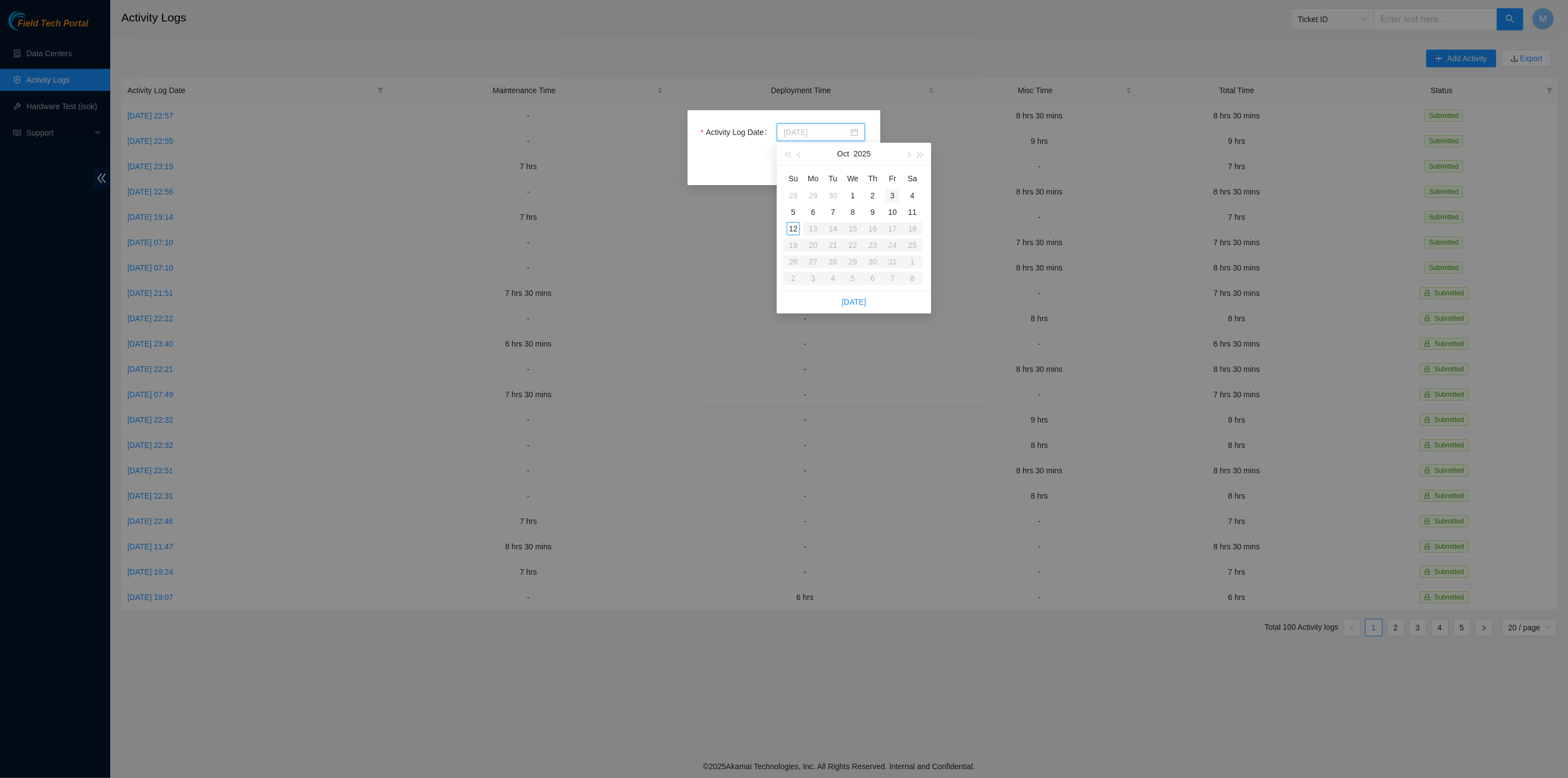
type input "2025-10-03"
drag, startPoint x: 889, startPoint y: 199, endPoint x: 886, endPoint y: 193, distance: 6.7
click at [890, 198] on div "3" at bounding box center [893, 195] width 13 height 13
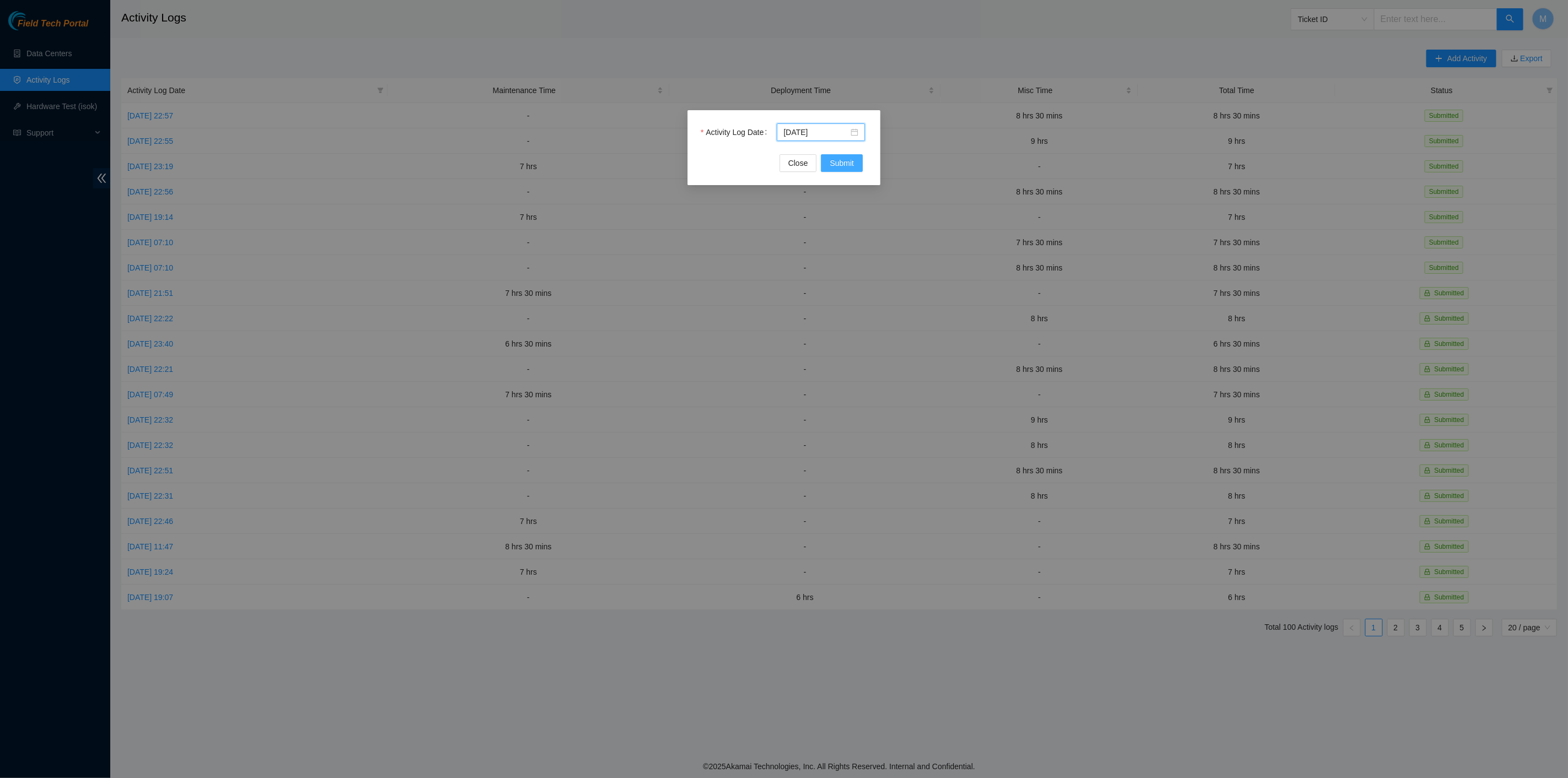
click at [853, 161] on span "Submit" at bounding box center [841, 162] width 24 height 12
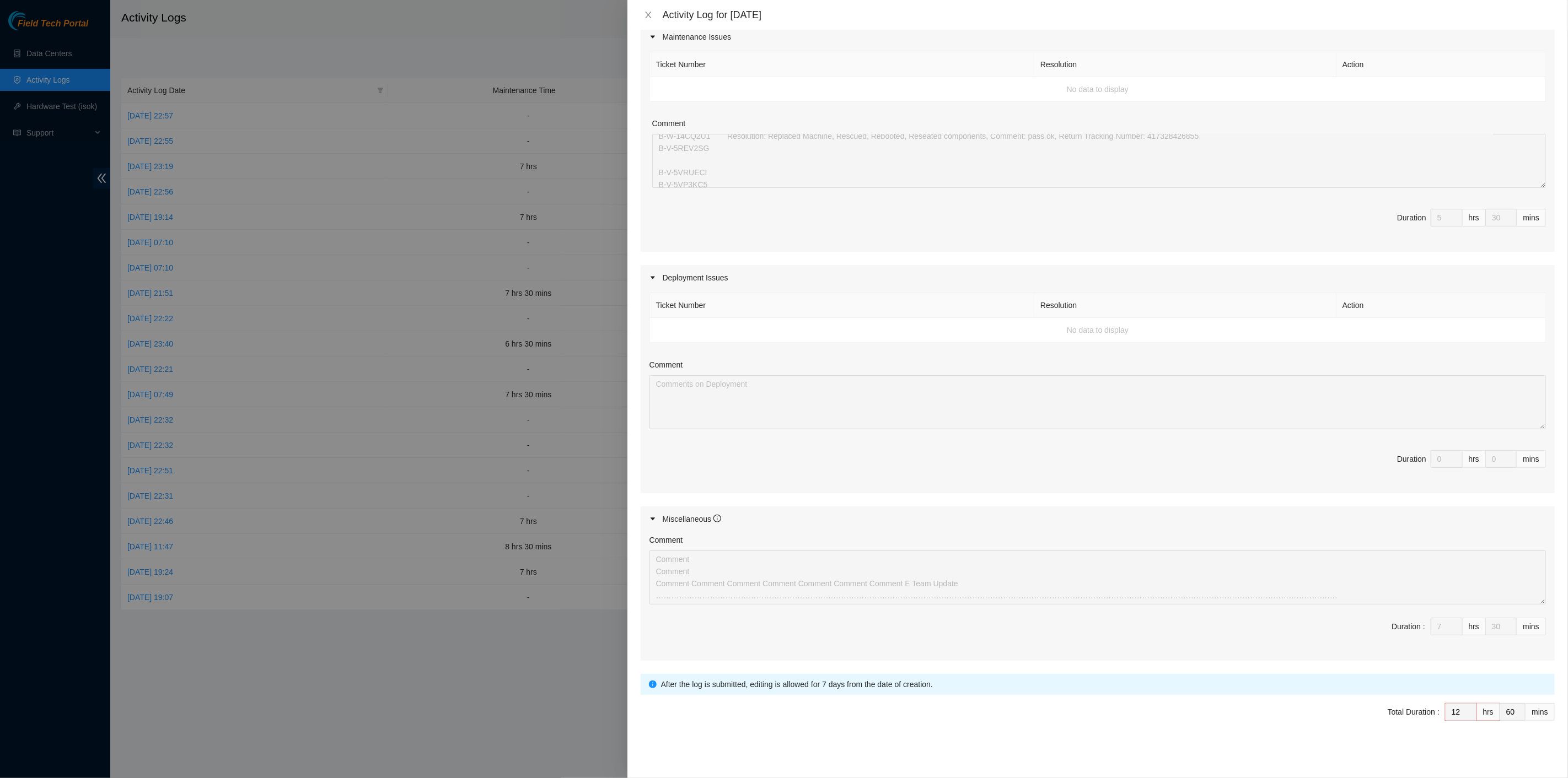
scroll to position [0, 0]
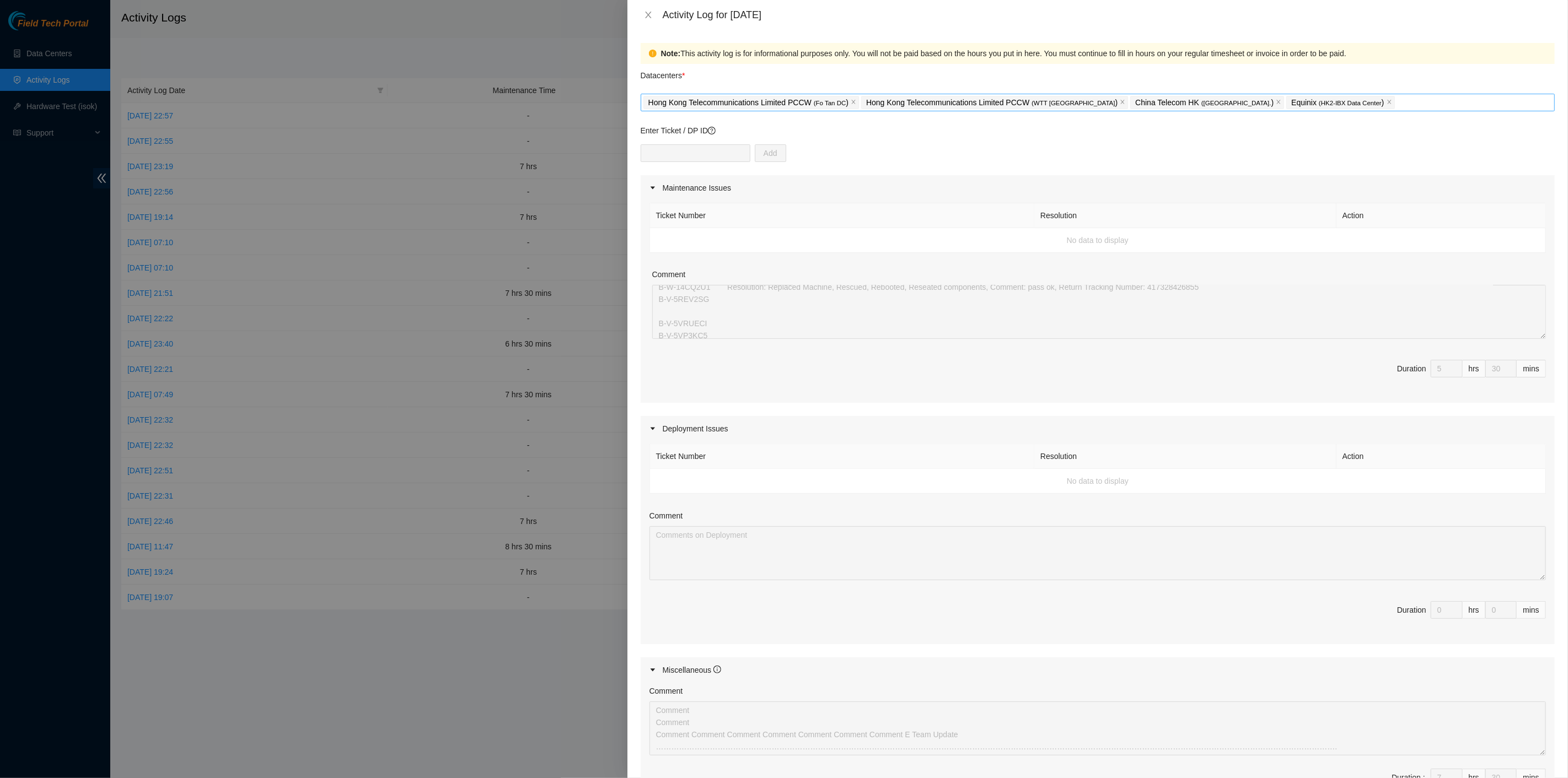
click at [1340, 100] on div "Hong Kong Telecommunications Limited PCCW ( Fo Tan DC ) Hong Kong Telecommunica…" at bounding box center [1097, 102] width 908 height 16
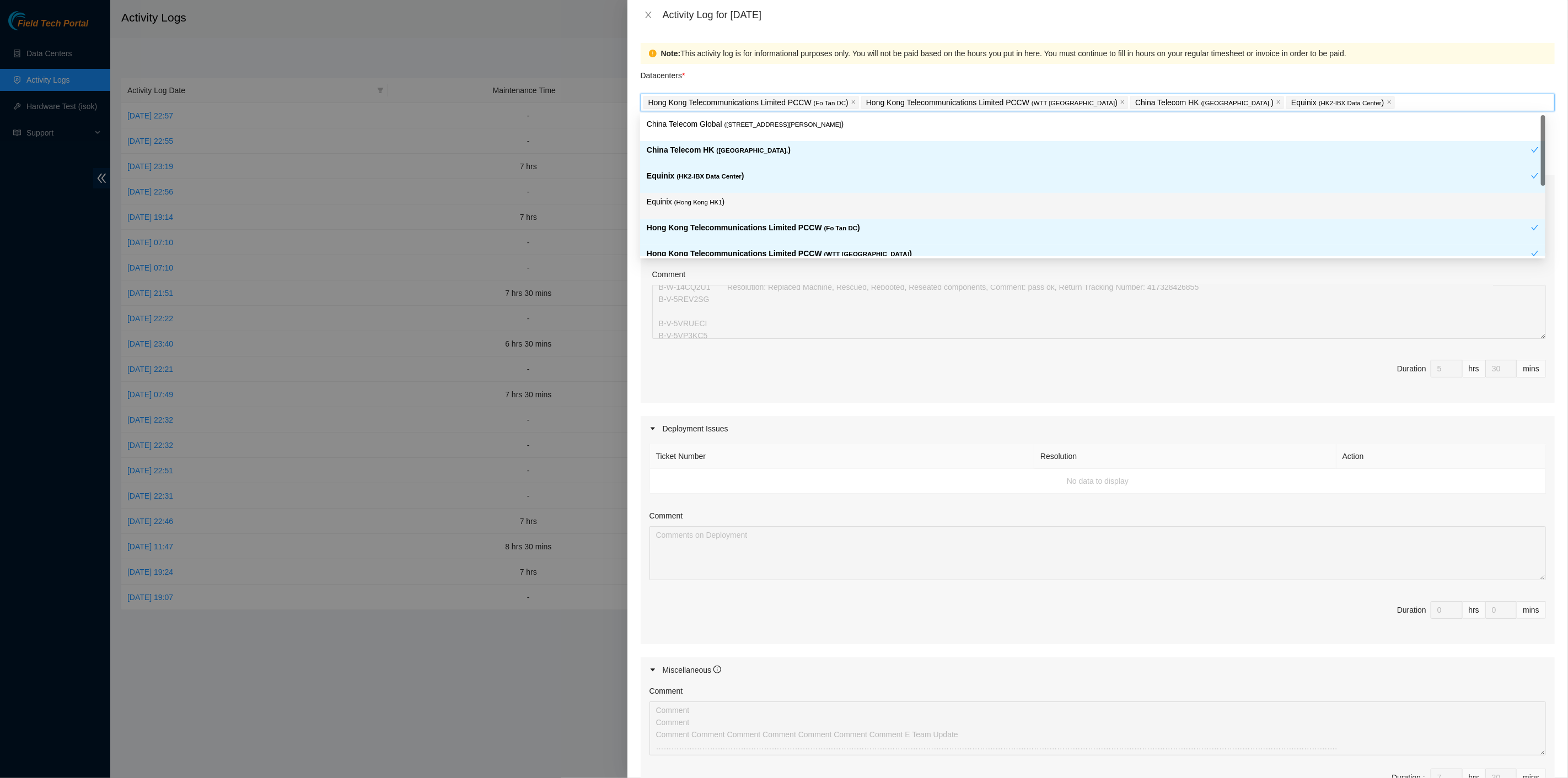
click at [815, 204] on p "Equinix ( Hong Kong HK1 )" at bounding box center [1092, 203] width 892 height 13
type input "13"
type input "0"
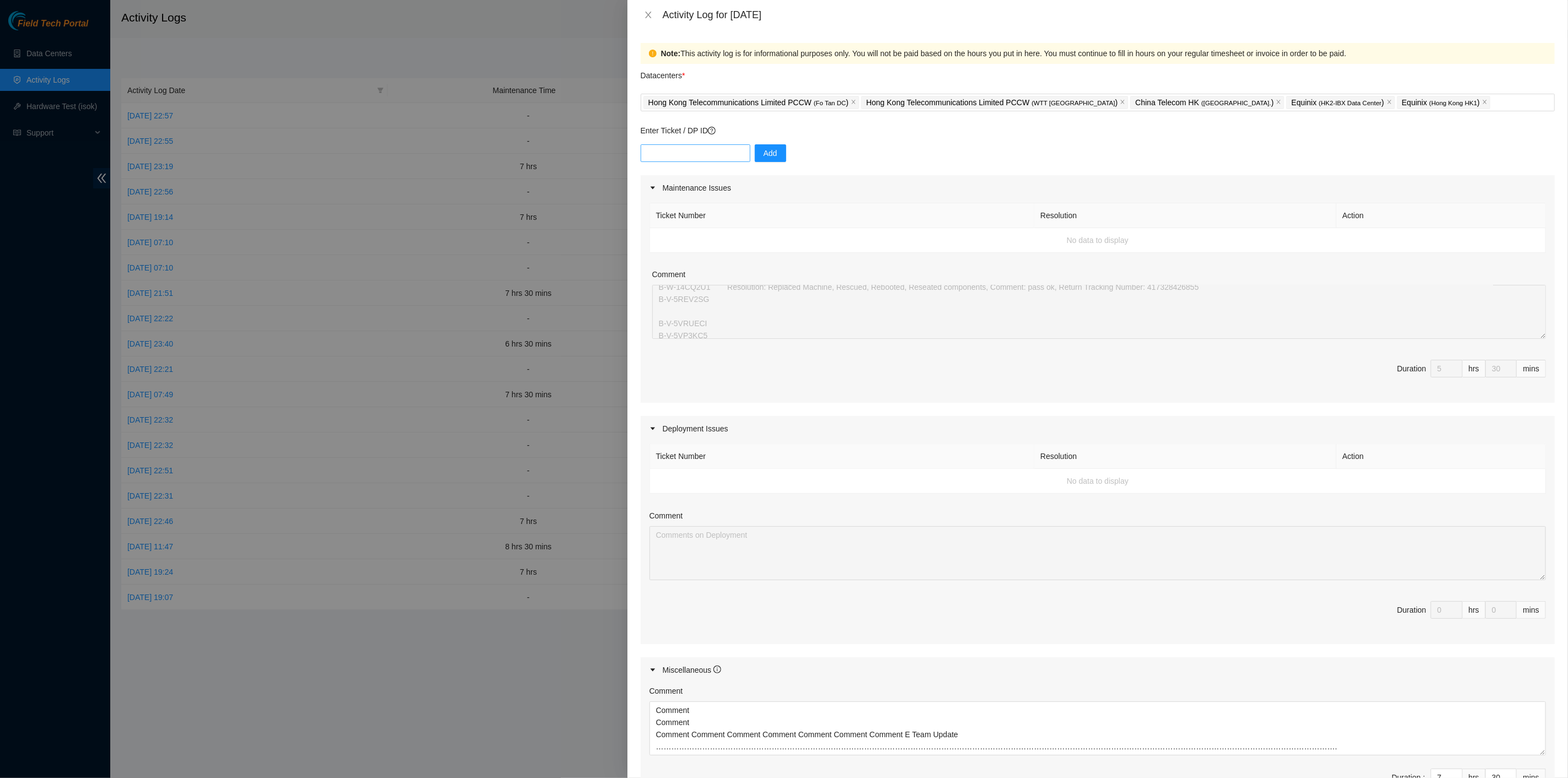
drag, startPoint x: 696, startPoint y: 170, endPoint x: 680, endPoint y: 148, distance: 27.2
click at [691, 166] on div "Add" at bounding box center [1097, 160] width 914 height 31
click at [680, 148] on input "text" at bounding box center [696, 153] width 110 height 17
drag, startPoint x: 925, startPoint y: 191, endPoint x: 927, endPoint y: 196, distance: 5.4
click at [927, 195] on div "Maintenance Issues" at bounding box center [1097, 188] width 914 height 26
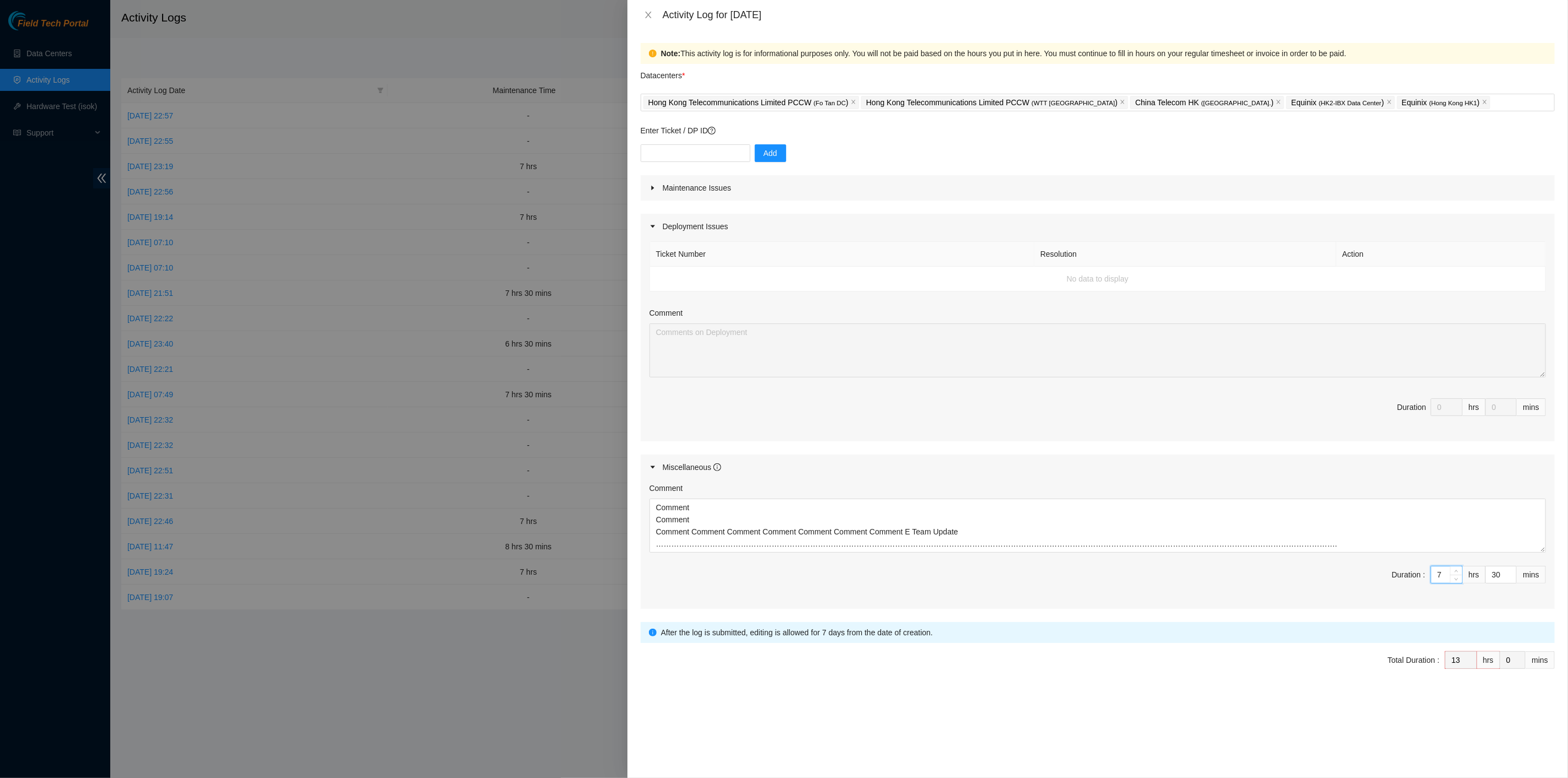
drag, startPoint x: 1448, startPoint y: 569, endPoint x: 1400, endPoint y: 568, distance: 48.0
click at [1401, 568] on span "Duration : 7 hrs 30 mins" at bounding box center [1098, 582] width 896 height 31
type input "0"
type input "6"
type input "0"
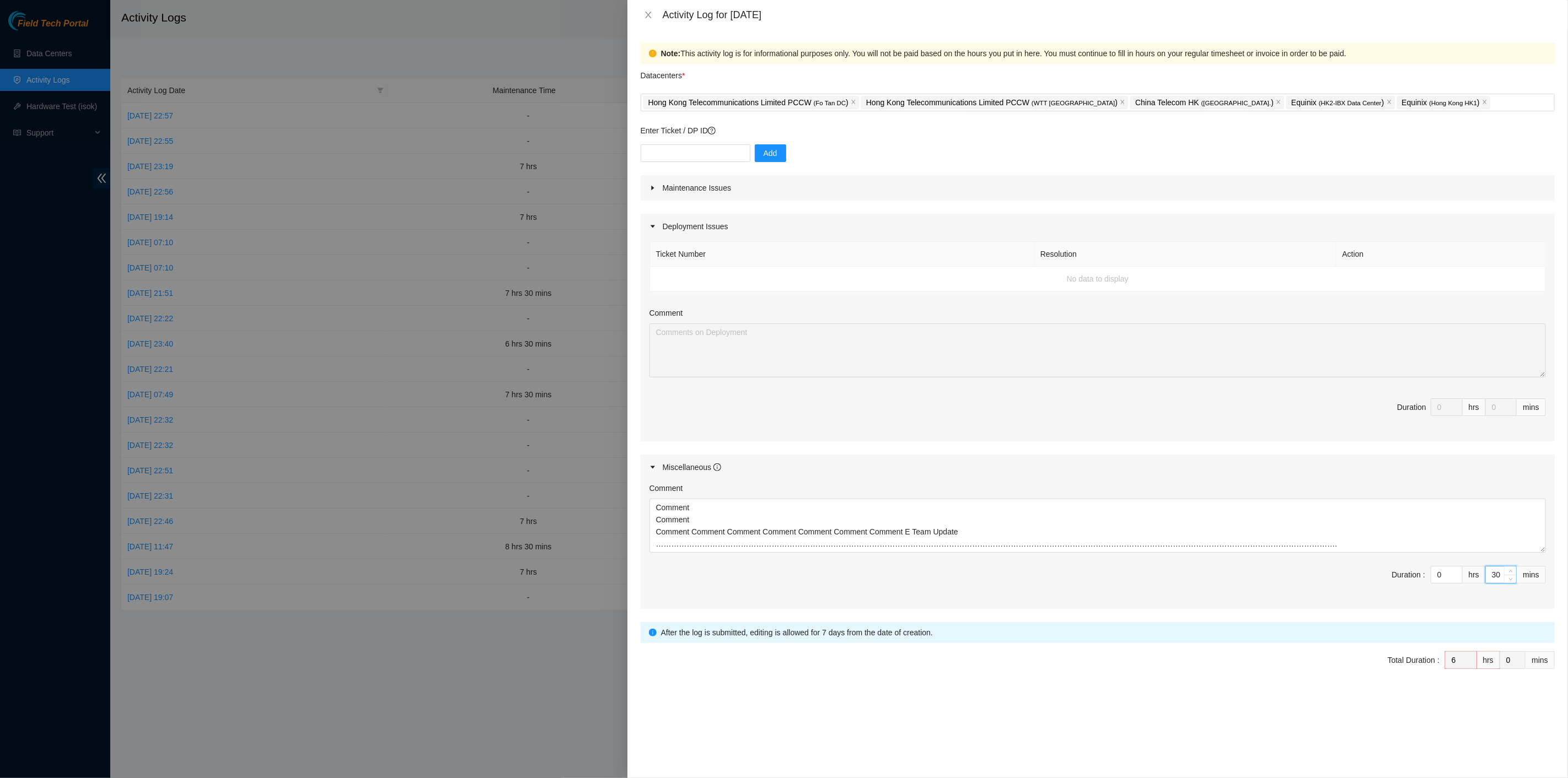
type input "0"
type input "5"
type input "30"
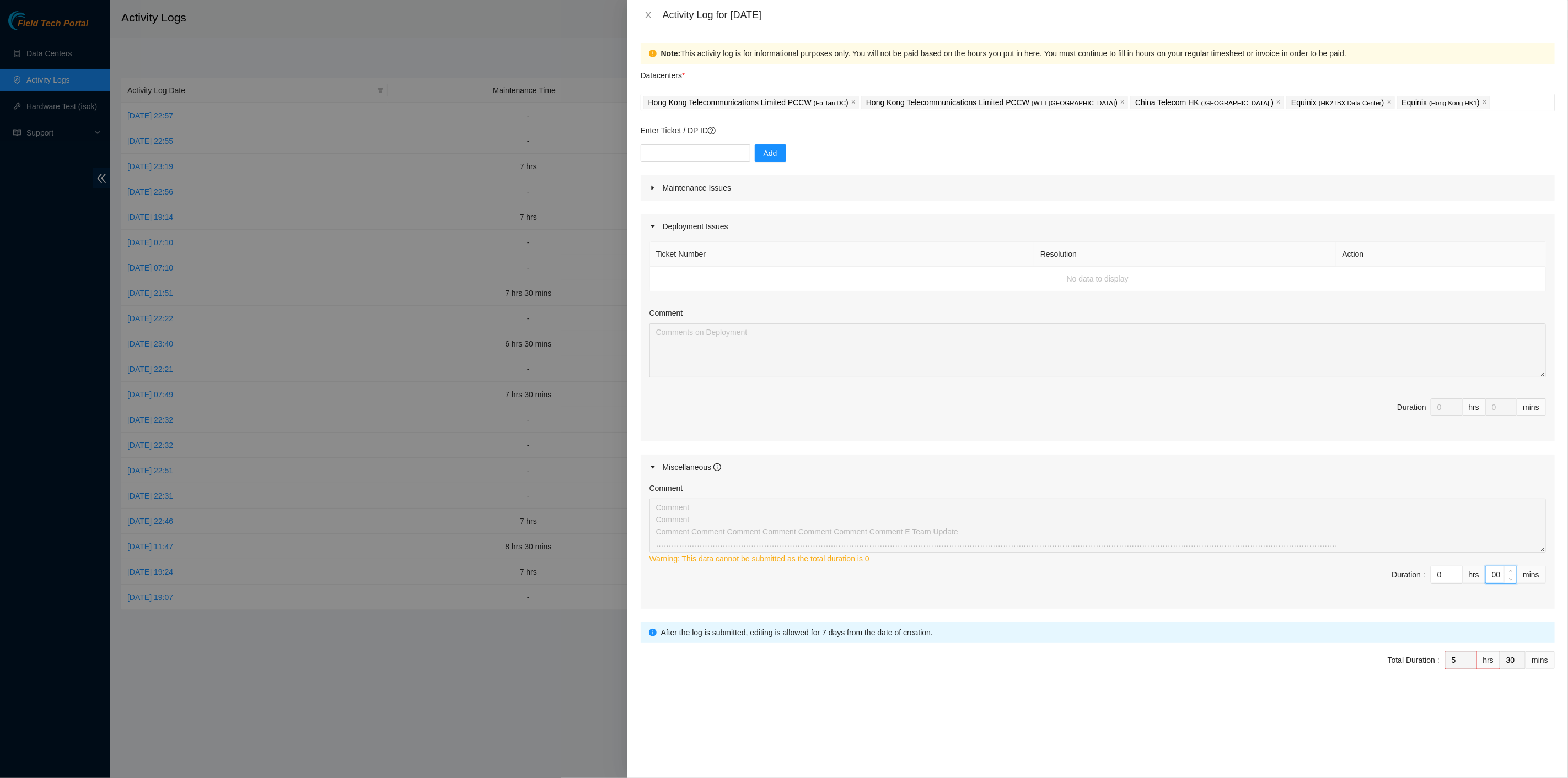
type input "0"
drag, startPoint x: 1445, startPoint y: 574, endPoint x: 1420, endPoint y: 571, distance: 25.2
click at [1420, 571] on span "Duration : 0 hrs 0 mins" at bounding box center [1098, 582] width 896 height 31
type input "1"
type input "6"
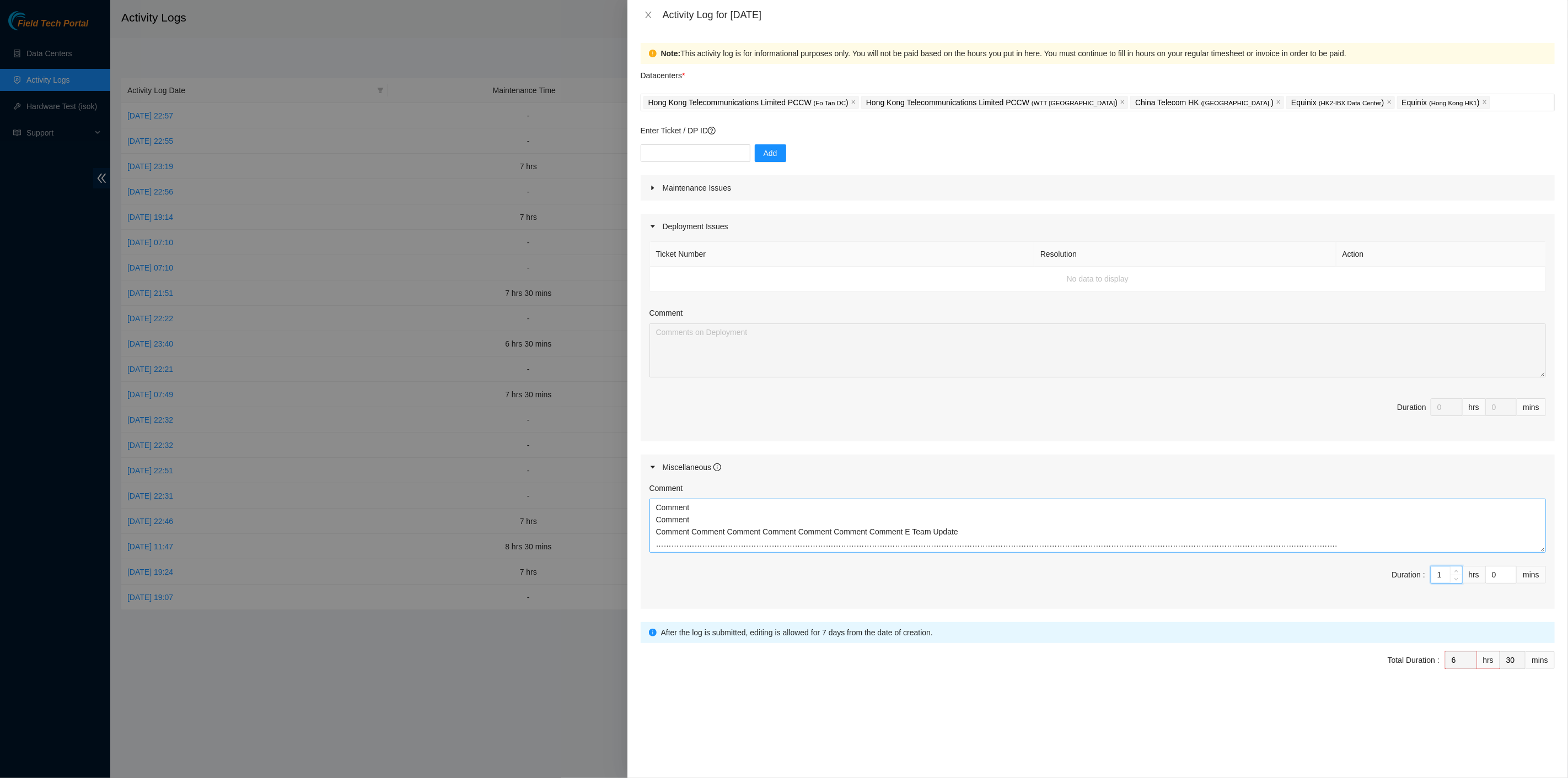
type input "1"
drag, startPoint x: 1482, startPoint y: 542, endPoint x: 620, endPoint y: 414, distance: 871.5
click at [618, 413] on div "Activity Log for 03-10-2025 Note: This activity log is for informational purpos…" at bounding box center [784, 389] width 1568 height 778
drag, startPoint x: 1435, startPoint y: 573, endPoint x: 1443, endPoint y: 578, distance: 9.4
click at [1443, 576] on input "1" at bounding box center [1446, 575] width 31 height 16
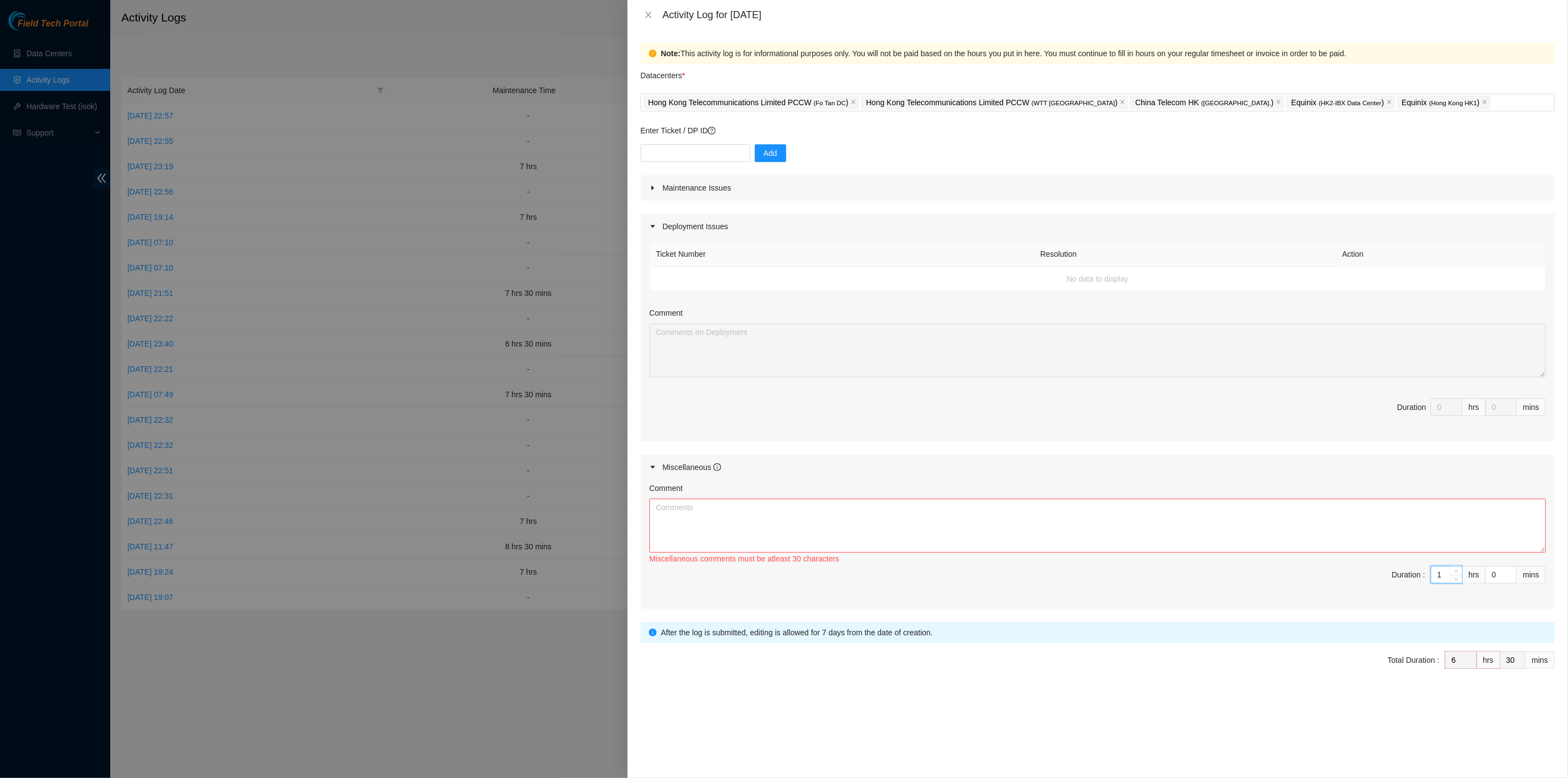
type input "0"
type input "5"
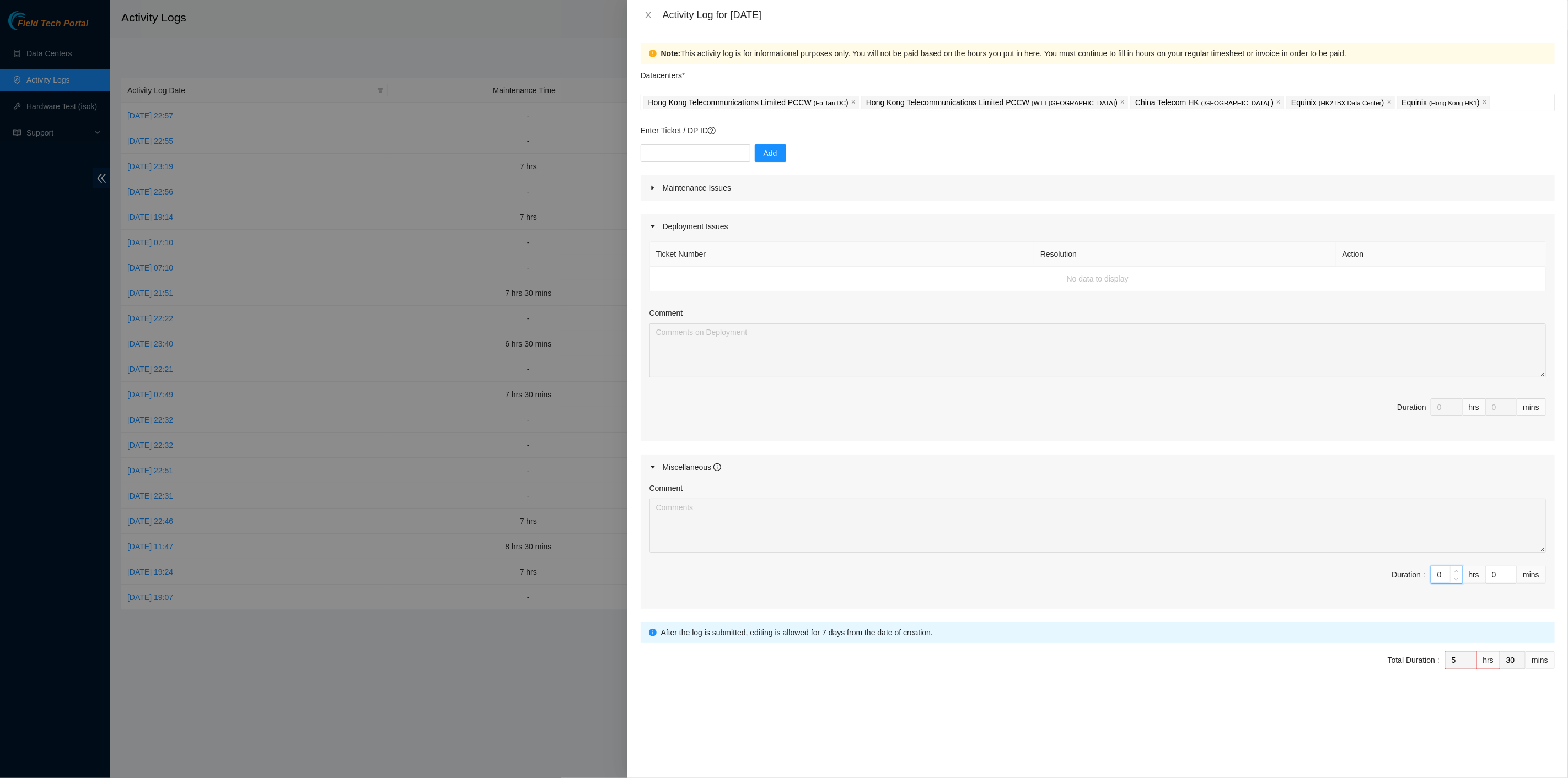
drag, startPoint x: 1441, startPoint y: 574, endPoint x: 1420, endPoint y: 572, distance: 21.1
click at [1420, 572] on span "Duration : 0 hrs 0 mins" at bounding box center [1098, 582] width 896 height 31
type input "1"
type input "6"
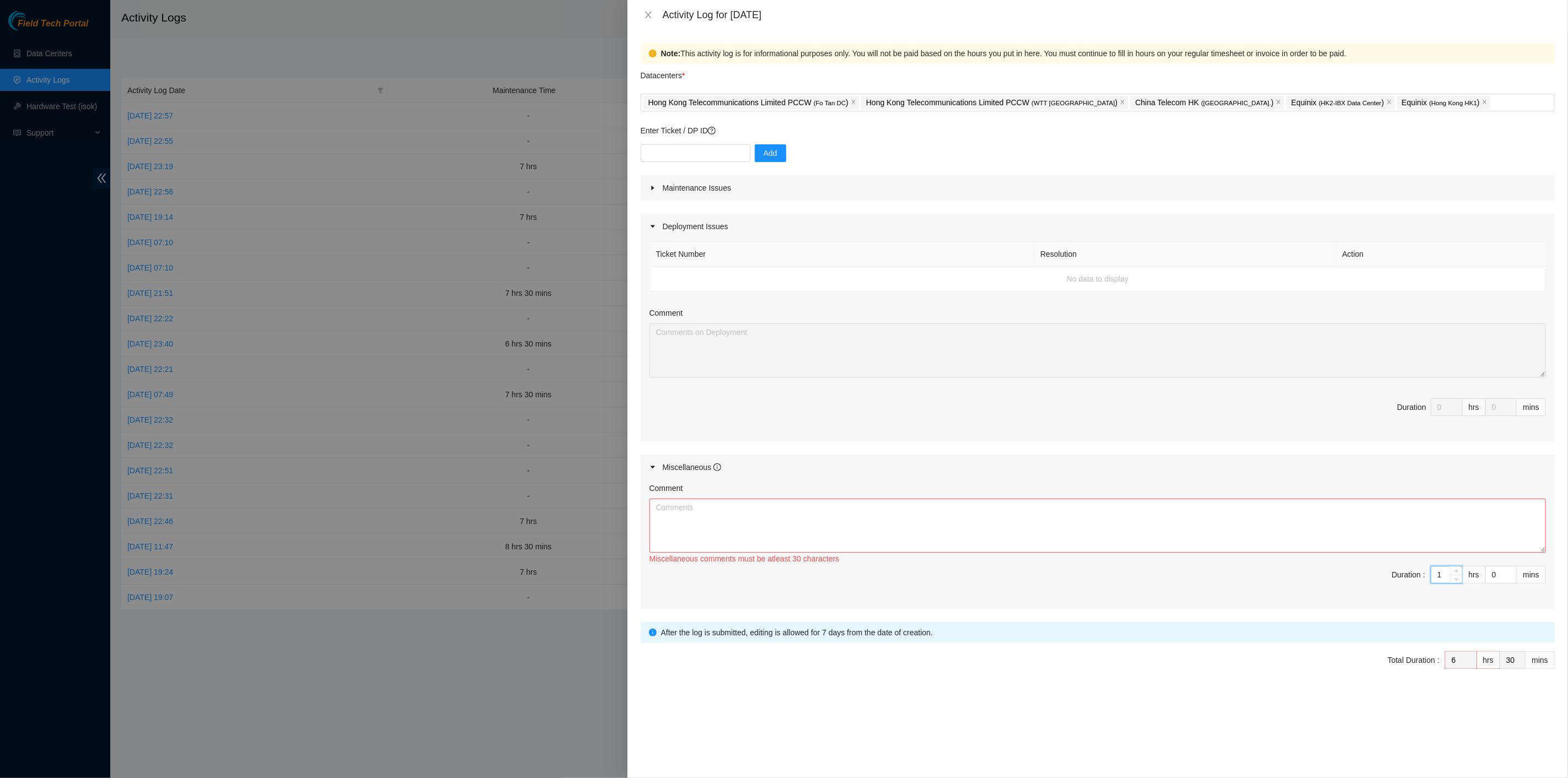
type input "1"
click at [814, 189] on div "Maintenance Issues" at bounding box center [1097, 188] width 914 height 26
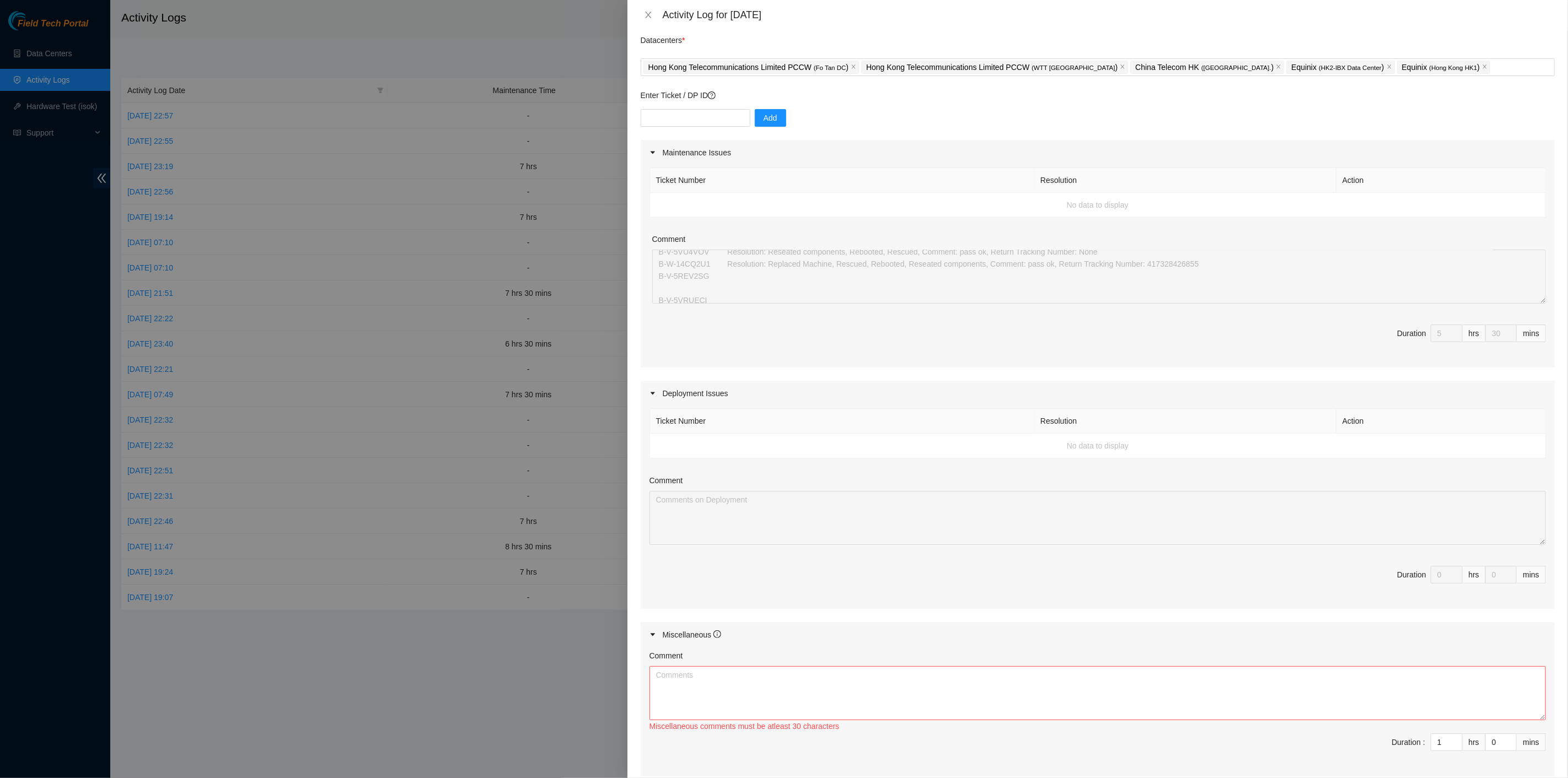
scroll to position [151, 0]
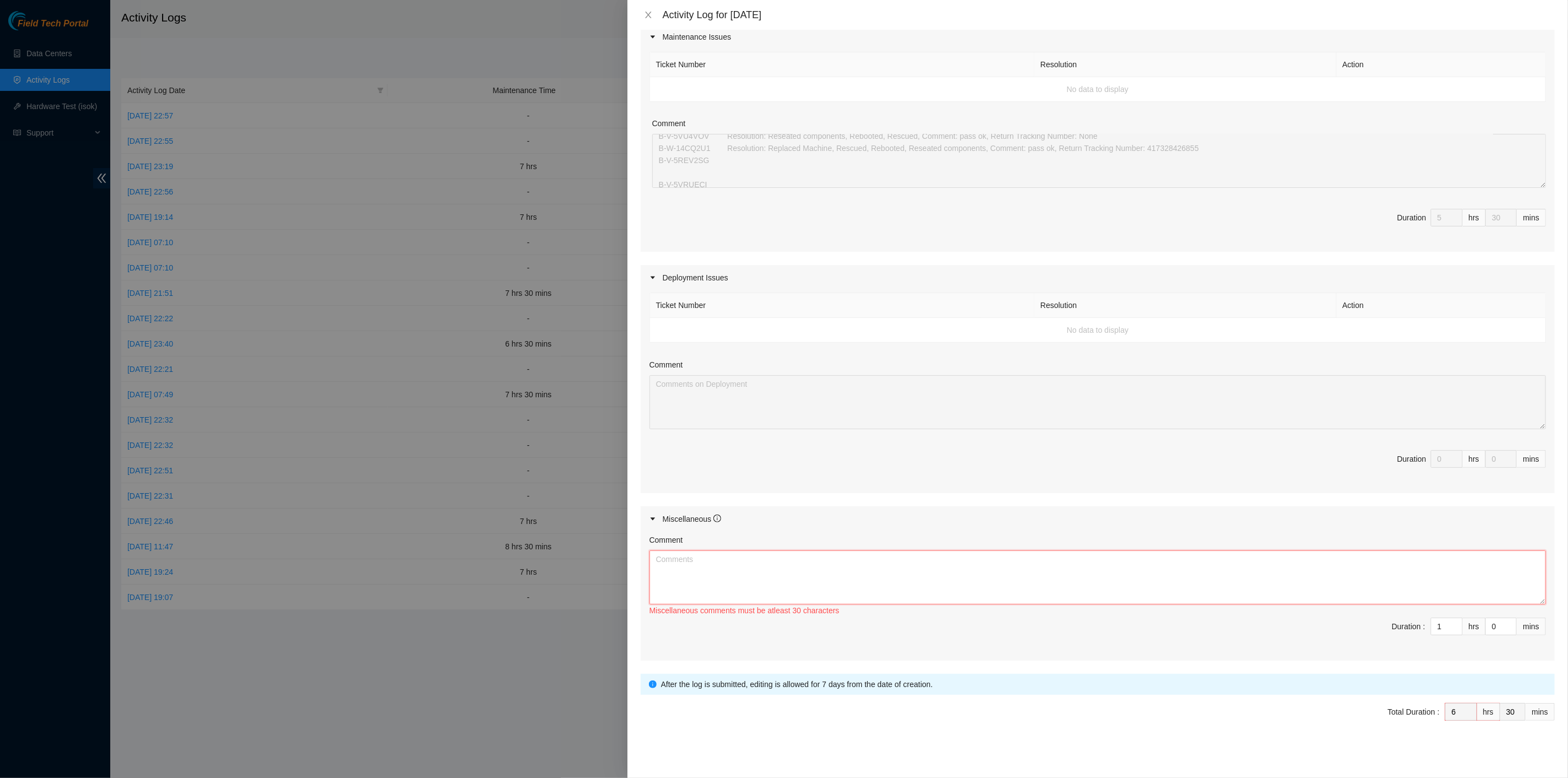
click at [1226, 579] on textarea "Comment" at bounding box center [1098, 577] width 896 height 54
paste textarea "B-V-5VIX2IA Resolution: N/A, Comment: N/A, Return Tracking Number: N/A B-V-5VU4…"
type textarea "B-V-5VIX2IA Resolution: N/A, Comment: N/A, Return Tracking Number: N/A B-V-5VU4…"
click at [1105, 729] on span "Total Duration : 6 hrs 30 mins" at bounding box center [1097, 719] width 914 height 31
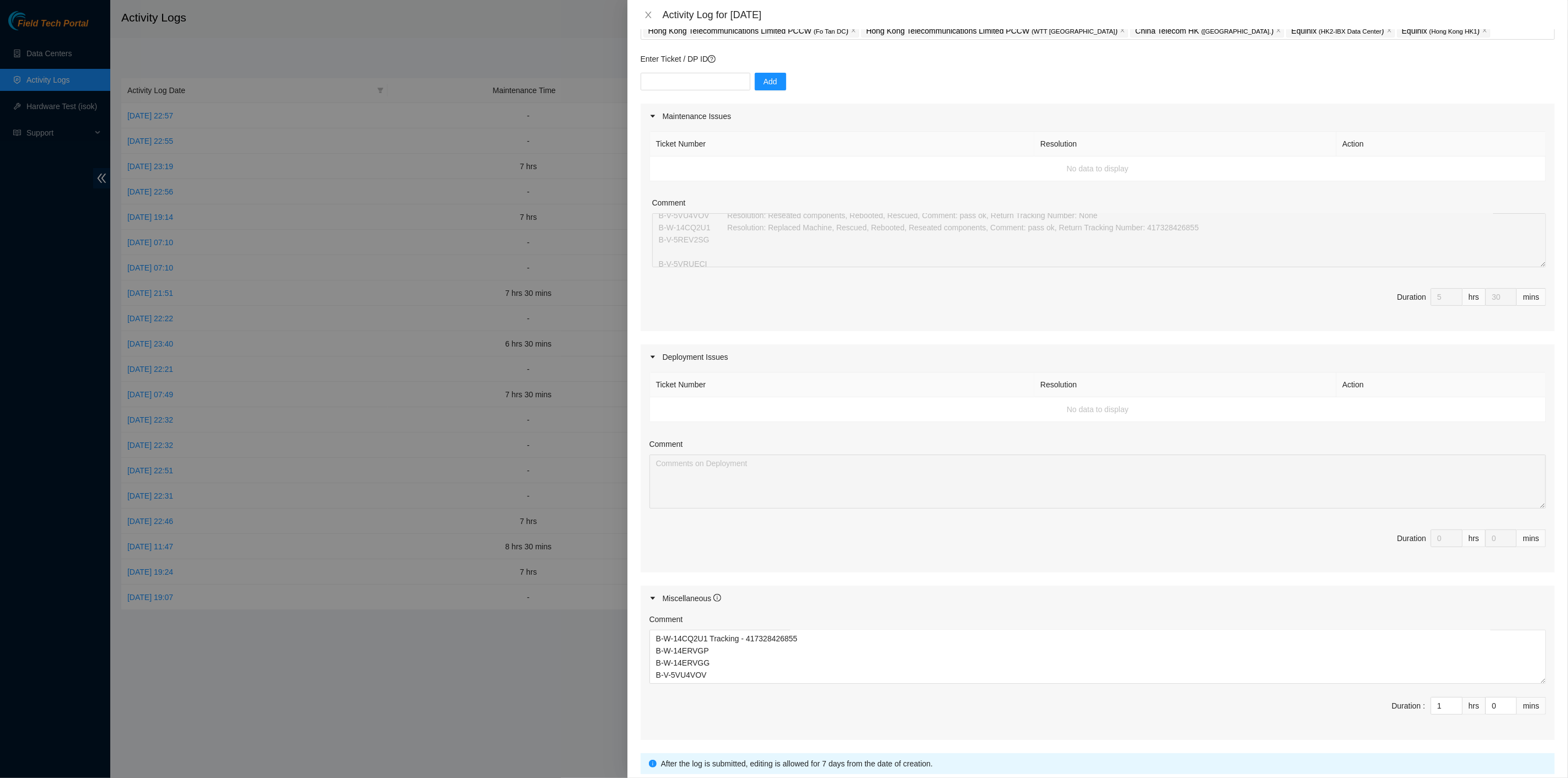
scroll to position [0, 0]
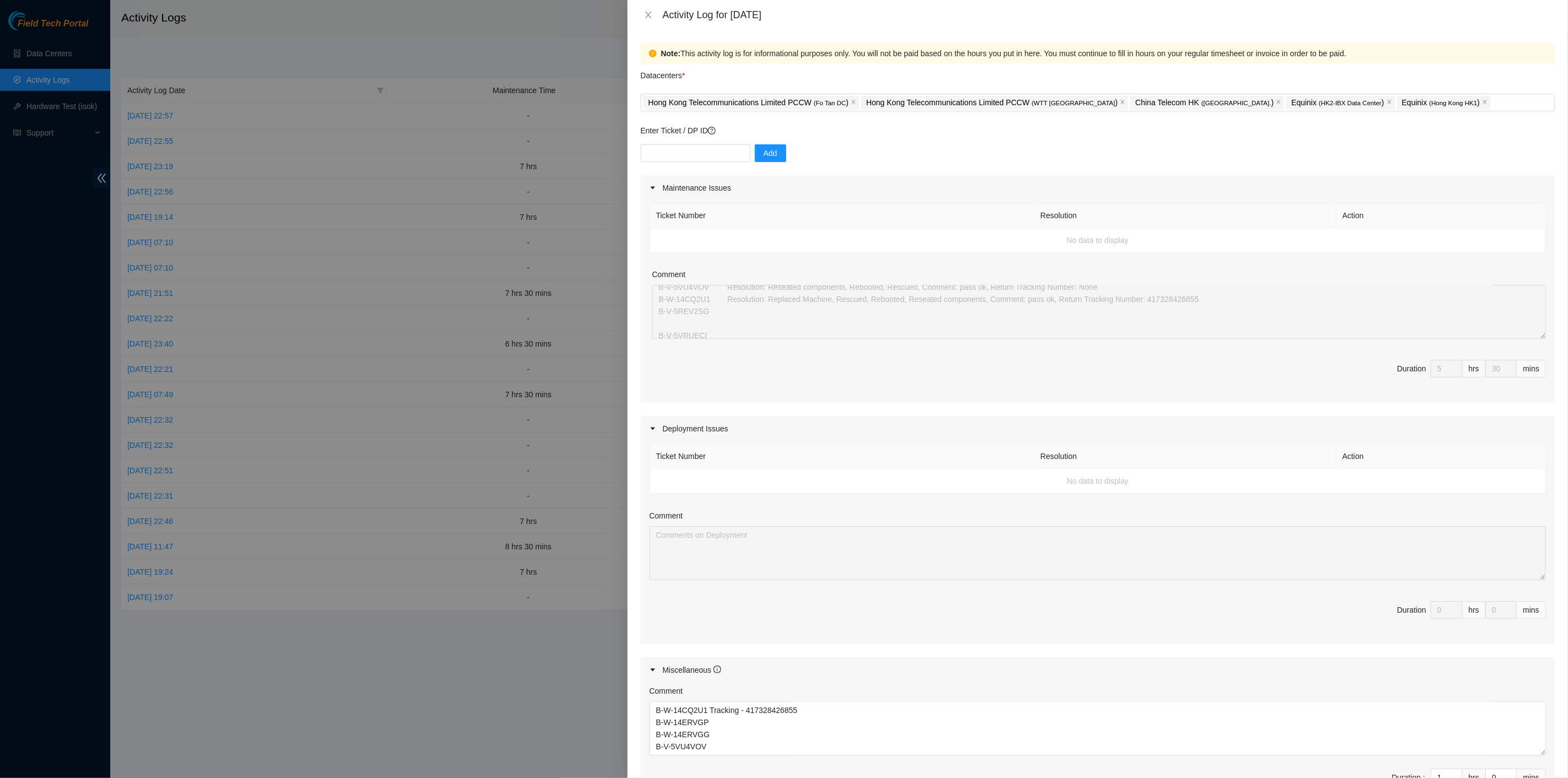
click at [1229, 389] on span "Duration 5 hrs 30 mins" at bounding box center [1098, 376] width 896 height 31
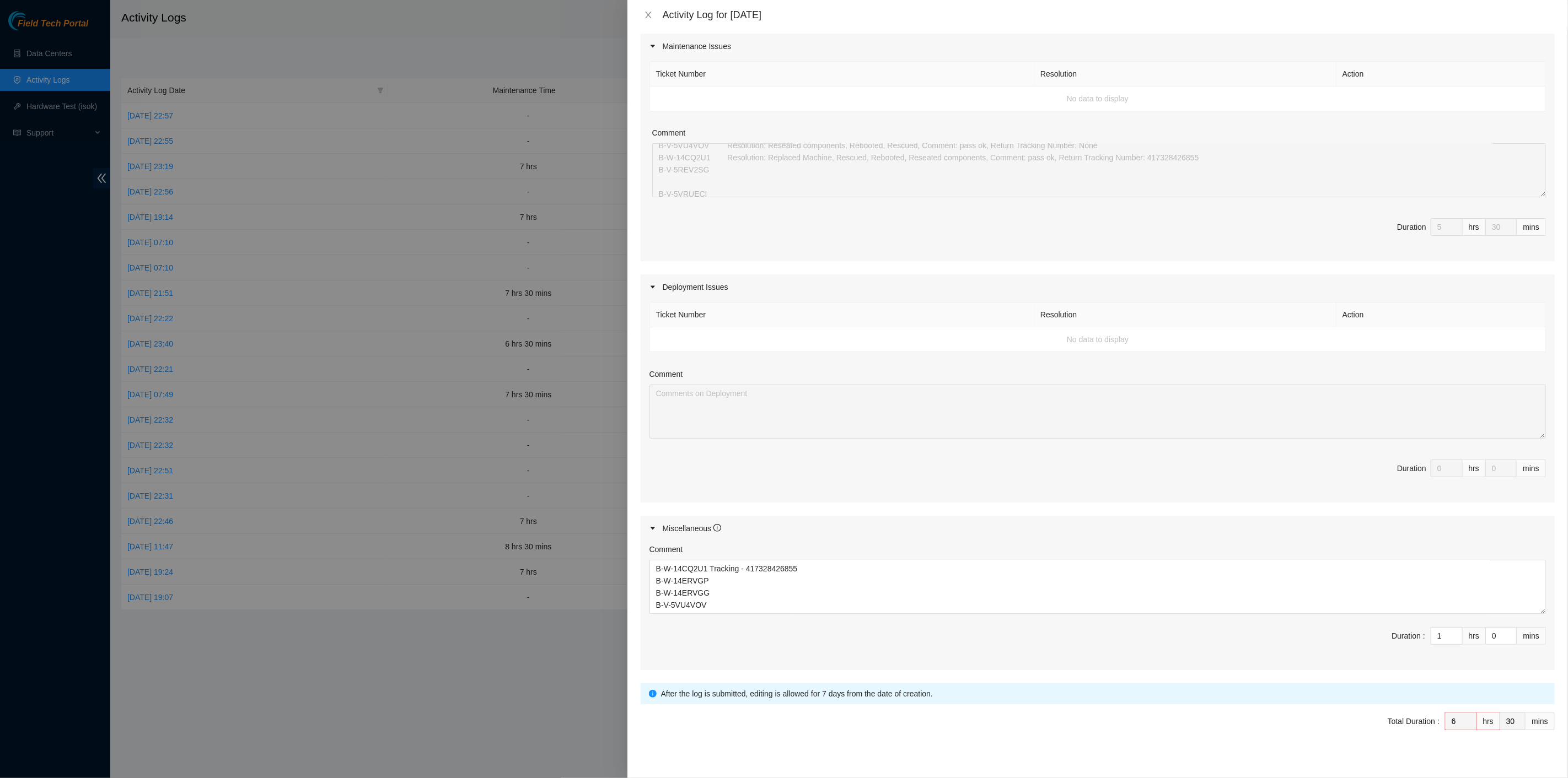
scroll to position [151, 0]
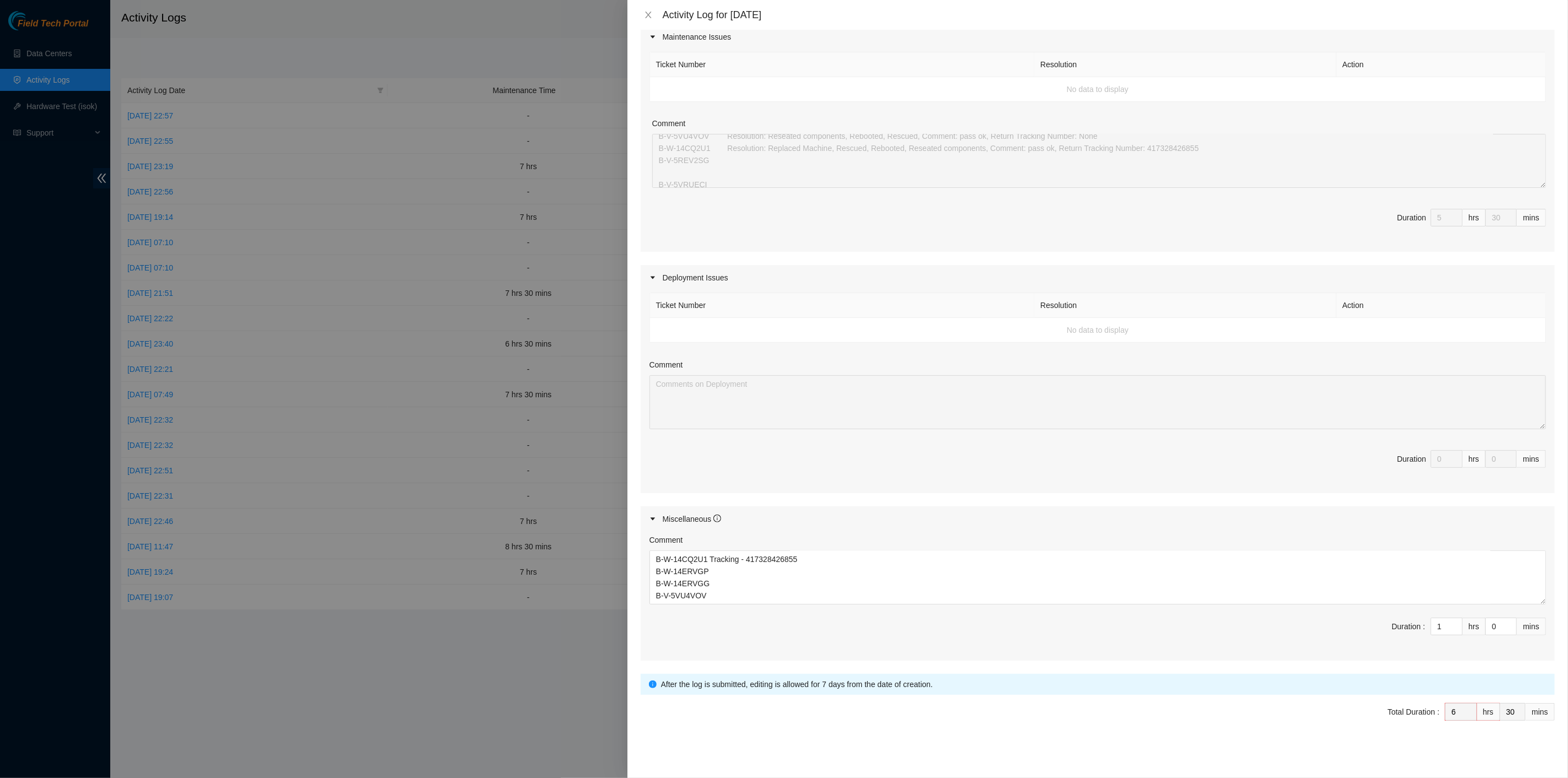
click at [1387, 704] on div "Total Duration :" at bounding box center [1413, 712] width 52 height 17
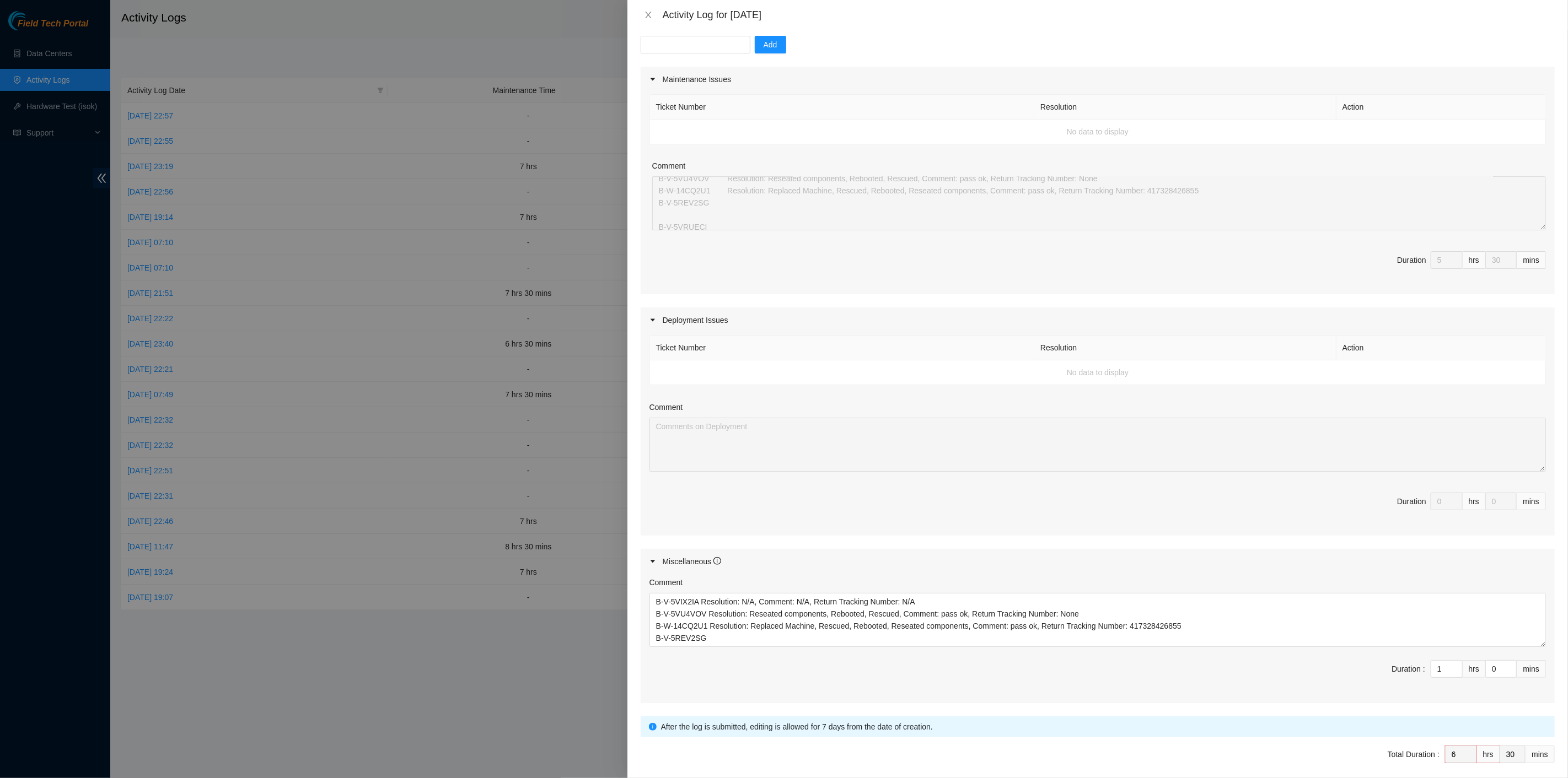
scroll to position [0, 0]
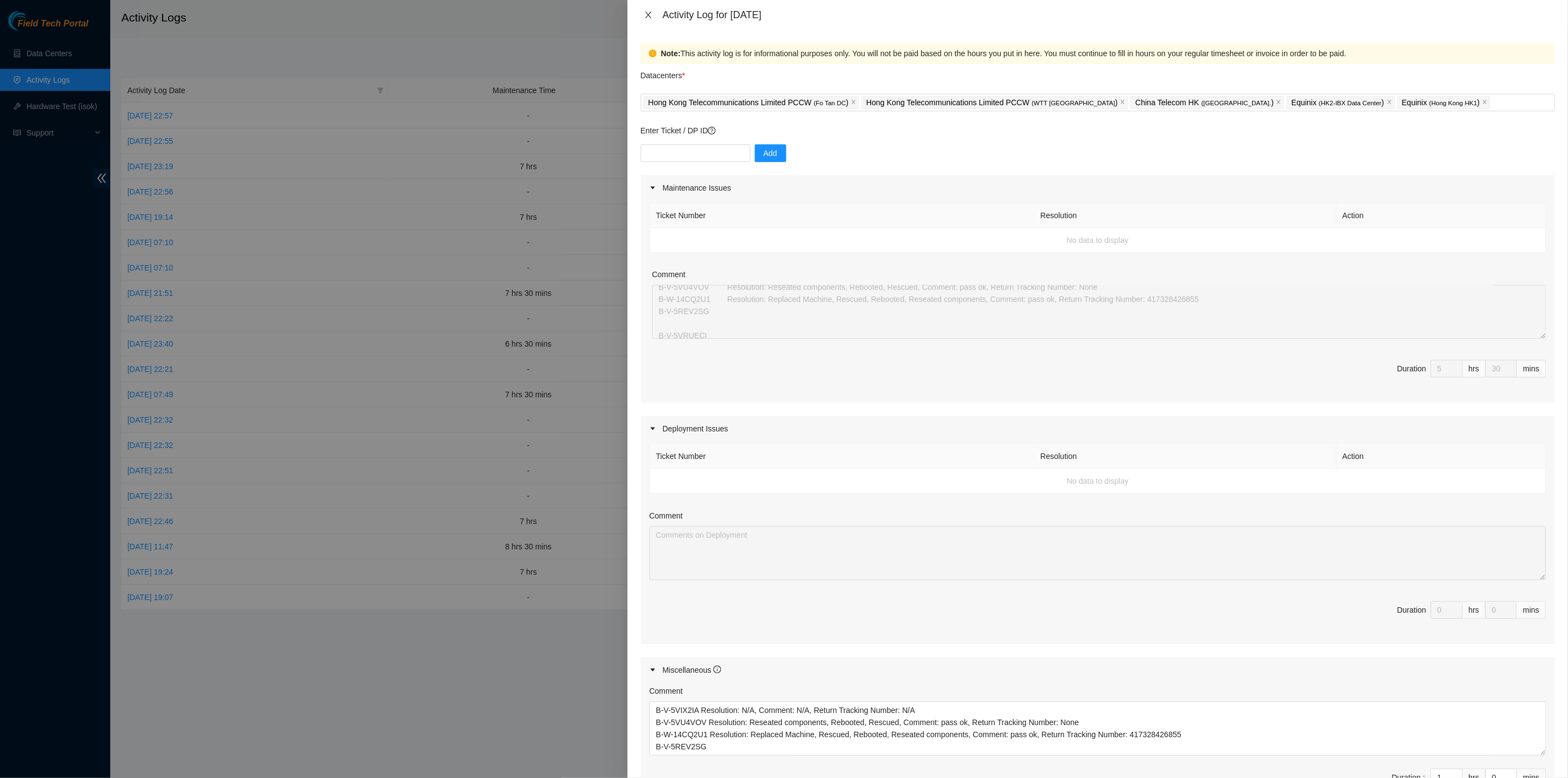
click at [648, 13] on icon "close" at bounding box center [649, 15] width 9 height 9
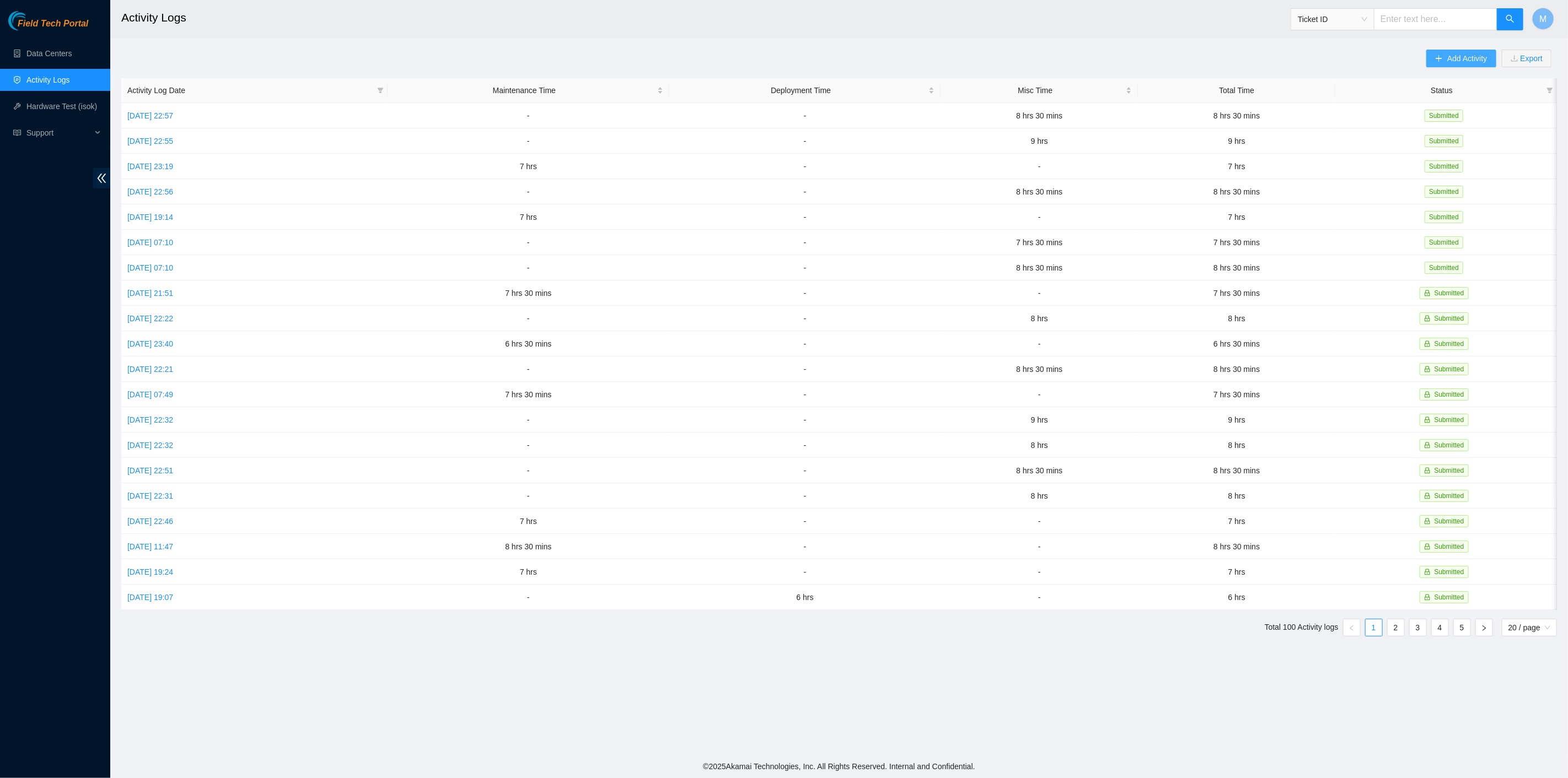
click at [1446, 53] on button "Add Activity" at bounding box center [1461, 58] width 70 height 17
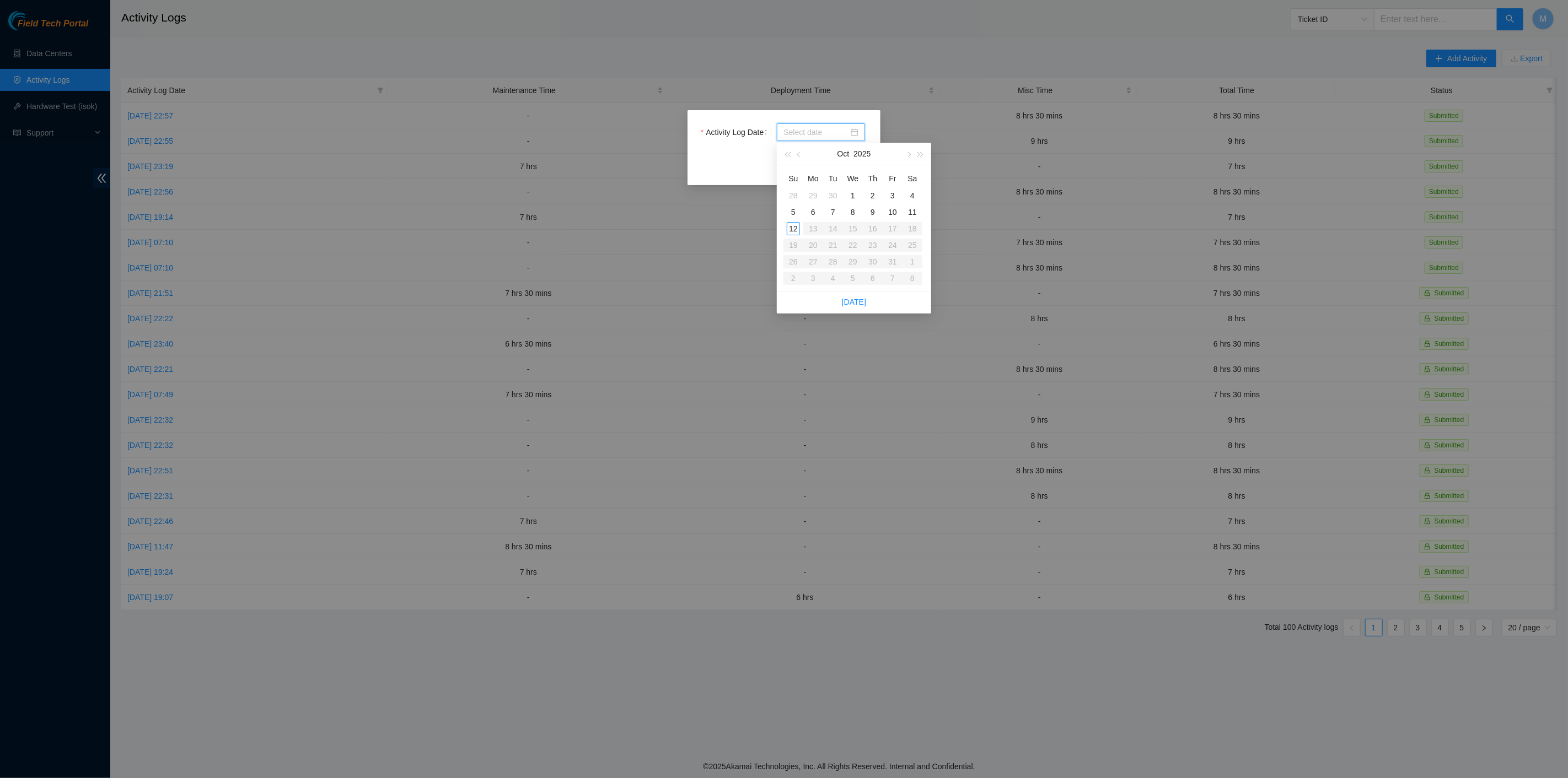
click at [805, 132] on input "Activity Log Date" at bounding box center [816, 132] width 65 height 12
type input "2025-10-03"
click at [890, 194] on div "3" at bounding box center [893, 195] width 13 height 13
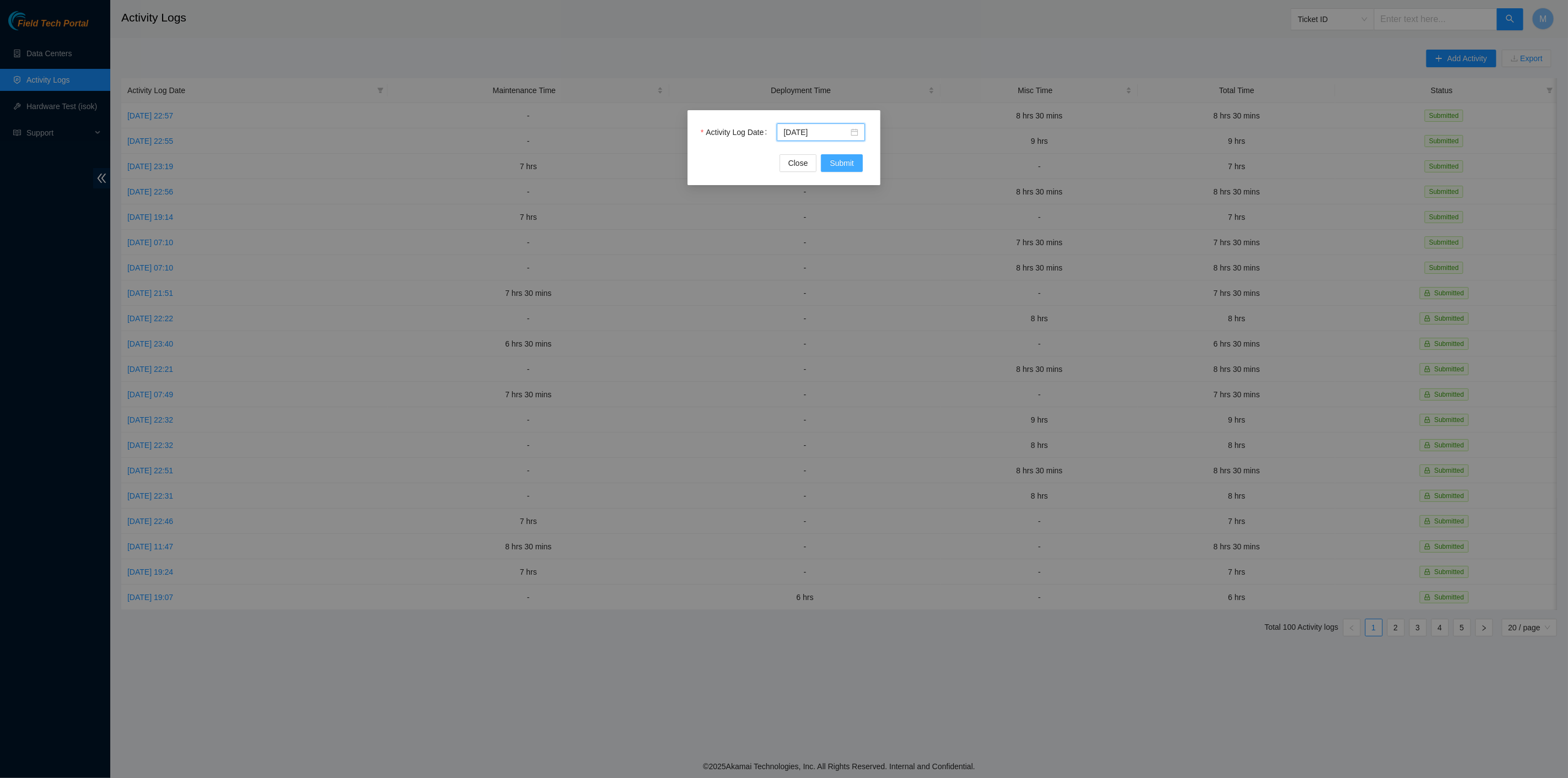
click at [838, 163] on span "Submit" at bounding box center [841, 162] width 24 height 12
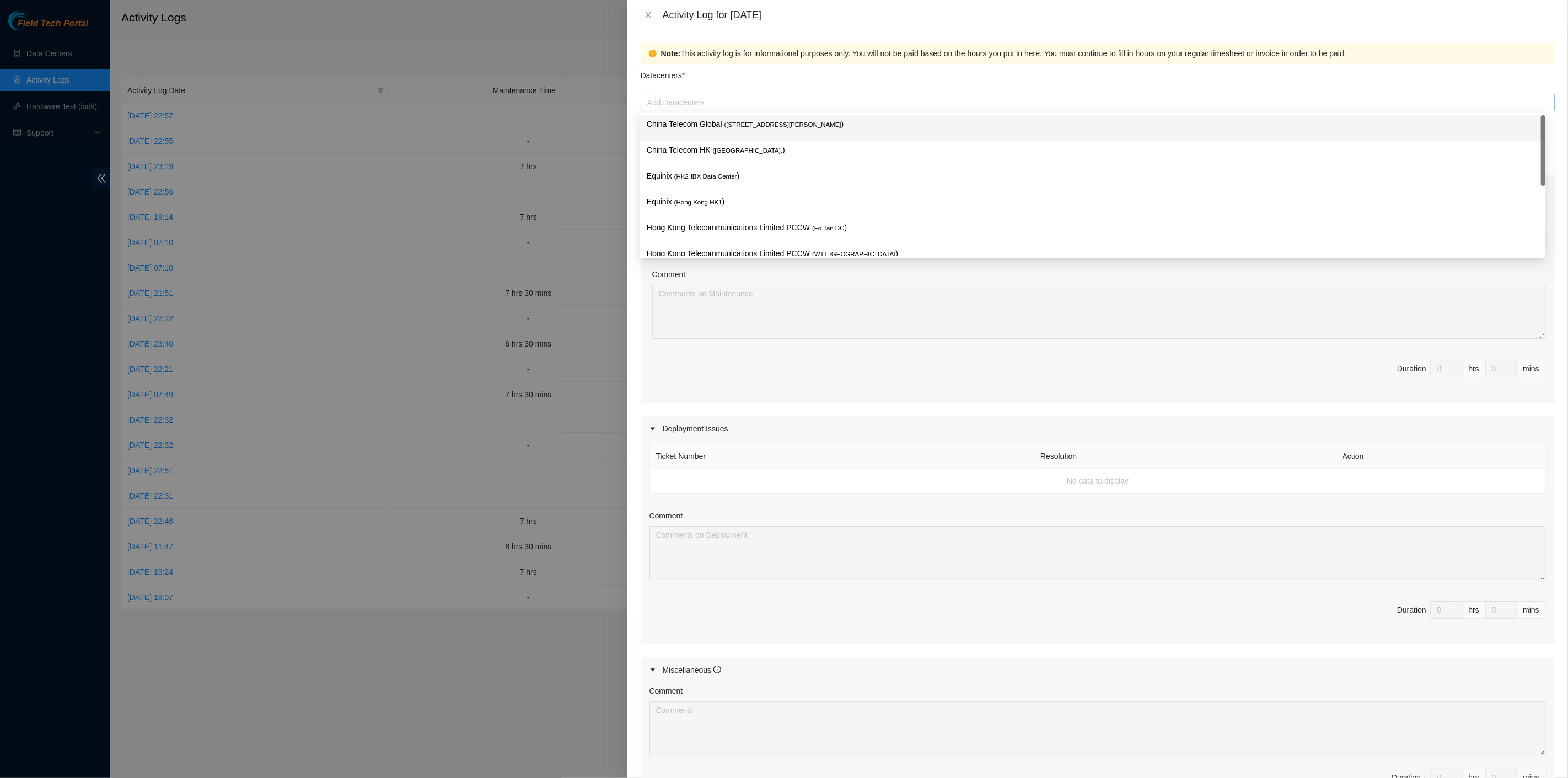
click at [824, 99] on div at bounding box center [1097, 103] width 908 height 13
drag, startPoint x: 802, startPoint y: 133, endPoint x: 778, endPoint y: 148, distance: 28.3
click at [802, 133] on div "China Telecom Global ( Room B11, 2/F, 18 Chun Yat Street, TKO , Hong Kong )" at bounding box center [1092, 128] width 892 height 20
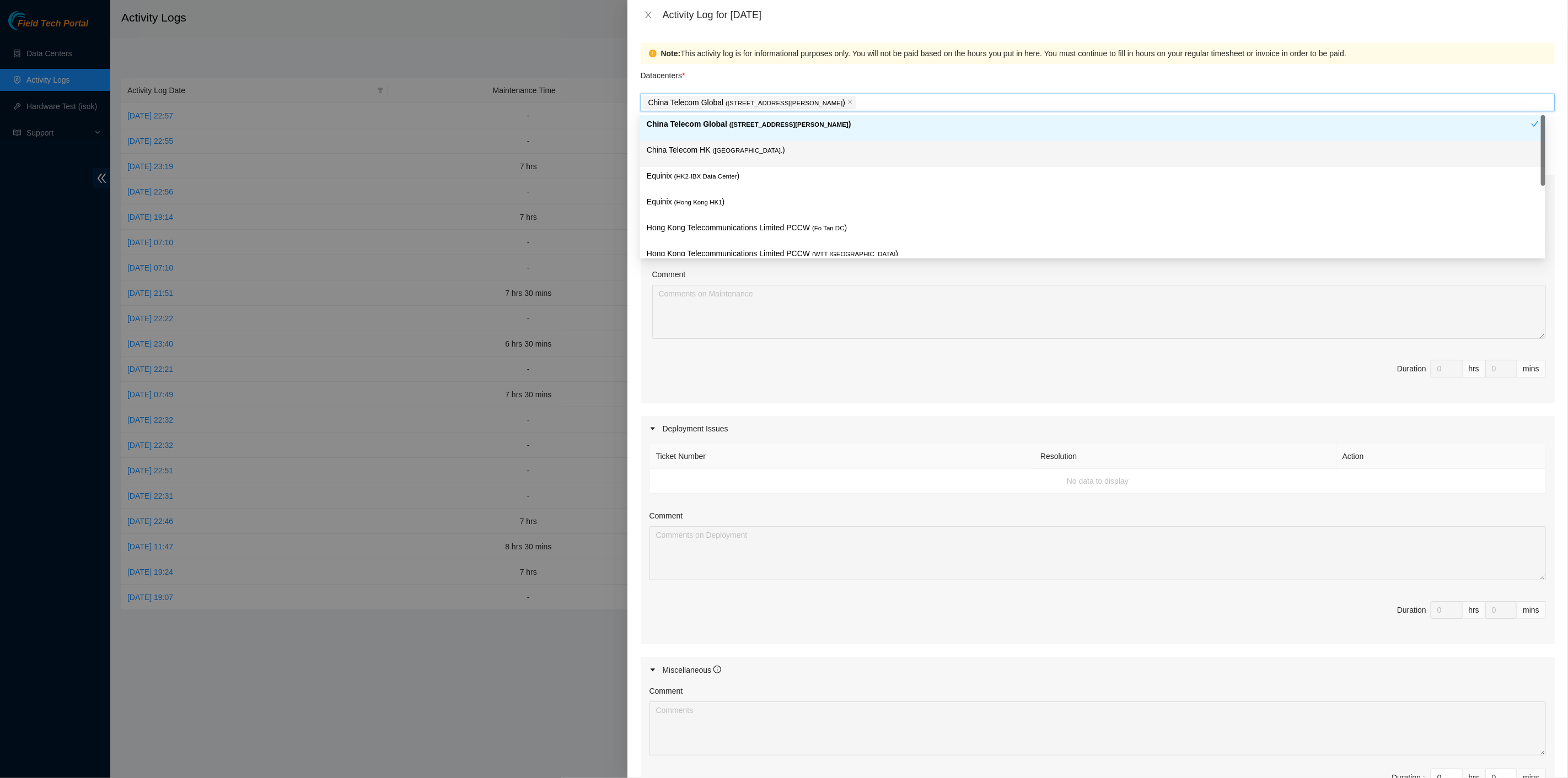
drag, startPoint x: 771, startPoint y: 151, endPoint x: 762, endPoint y: 166, distance: 17.5
click at [770, 153] on p "China Telecom HK ( Hong Kong. )" at bounding box center [1092, 150] width 892 height 13
click at [754, 179] on p "Equinix ( HK2-IBX Data Center )" at bounding box center [1092, 176] width 892 height 13
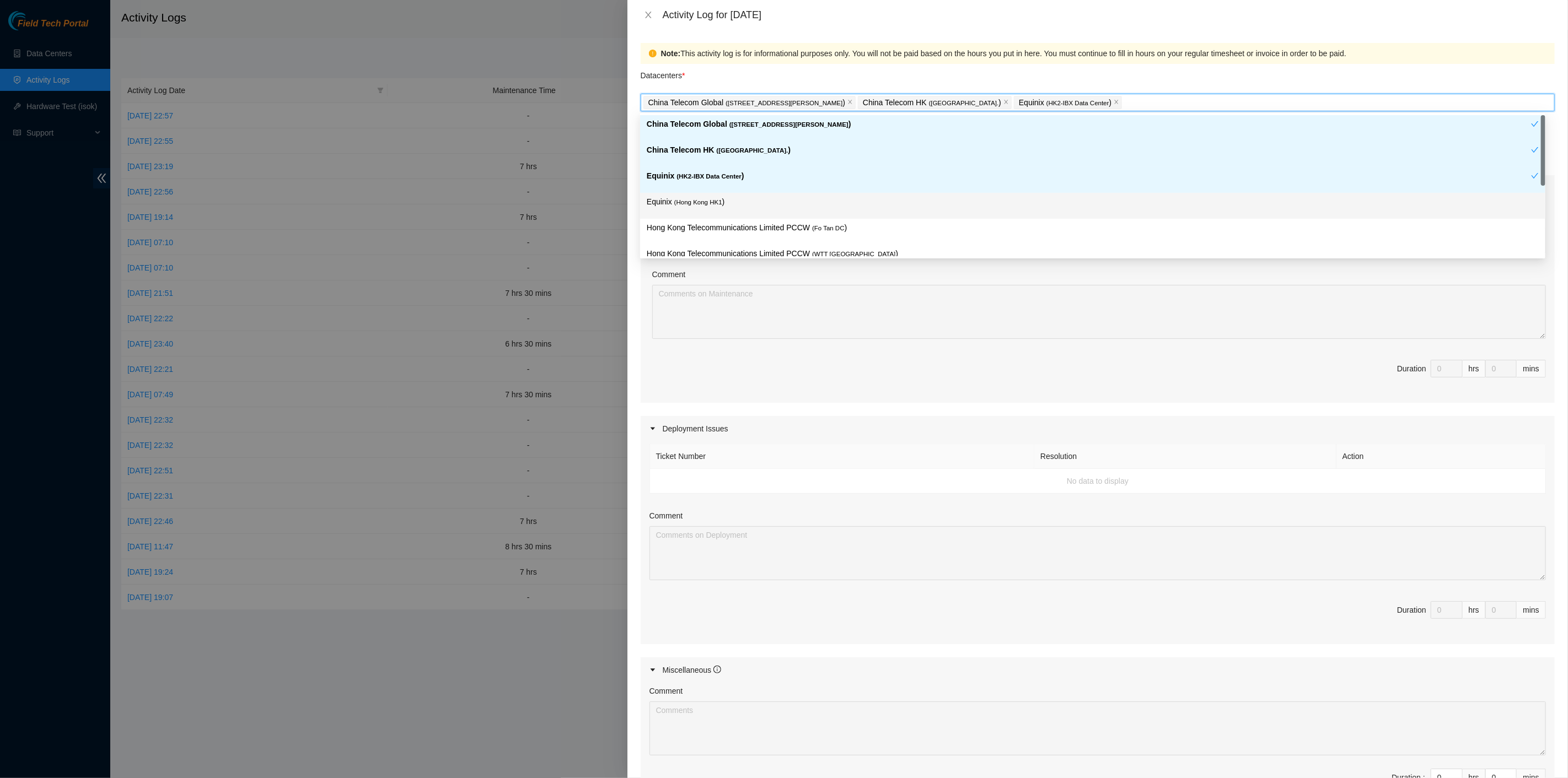
drag, startPoint x: 740, startPoint y: 199, endPoint x: 740, endPoint y: 226, distance: 27.0
click at [740, 199] on p "Equinix ( Hong Kong HK1 )" at bounding box center [1092, 203] width 892 height 13
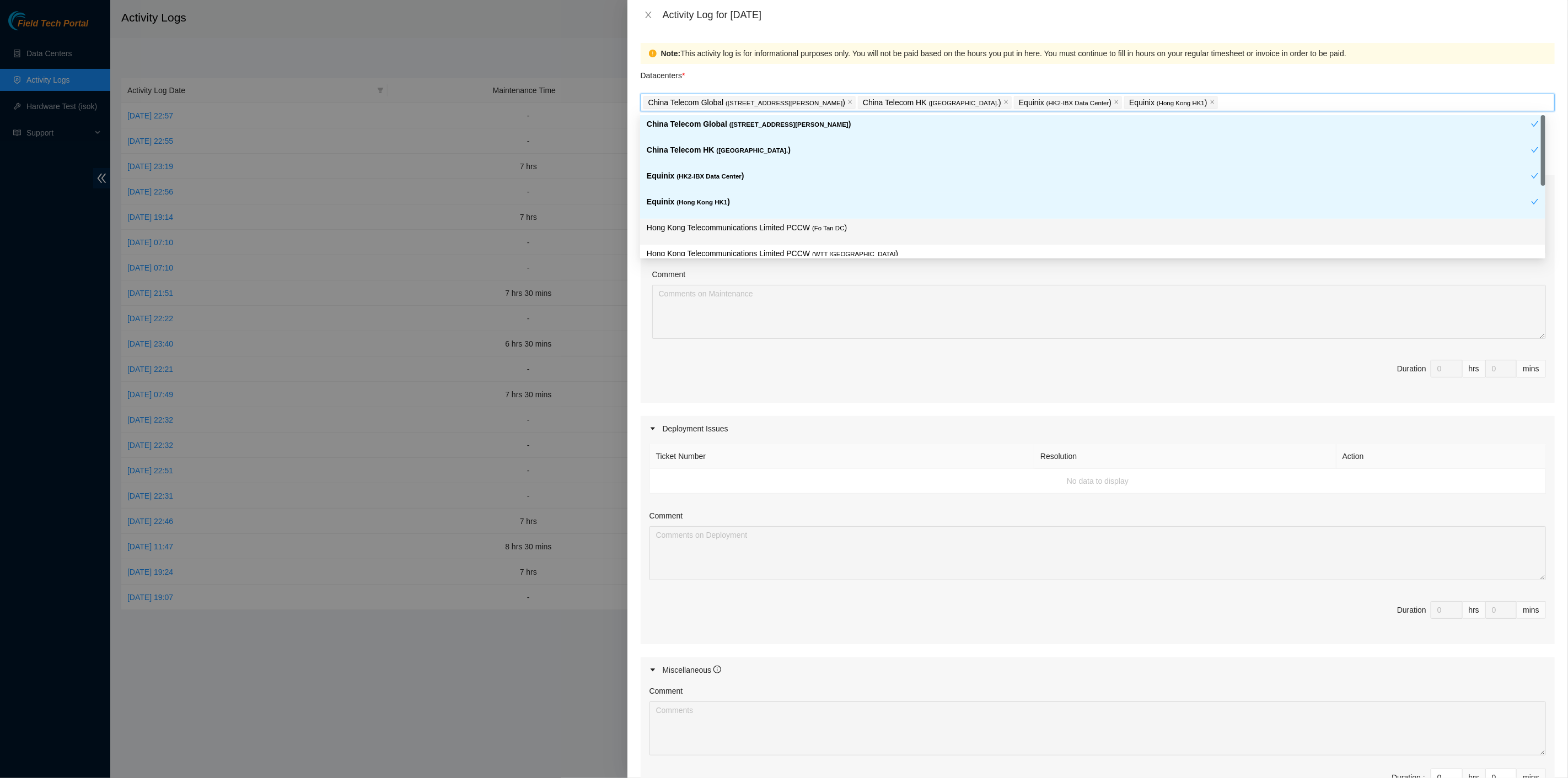
click at [743, 235] on div "Hong Kong Telecommunications Limited PCCW ( Fo Tan DC )" at bounding box center [1092, 232] width 892 height 20
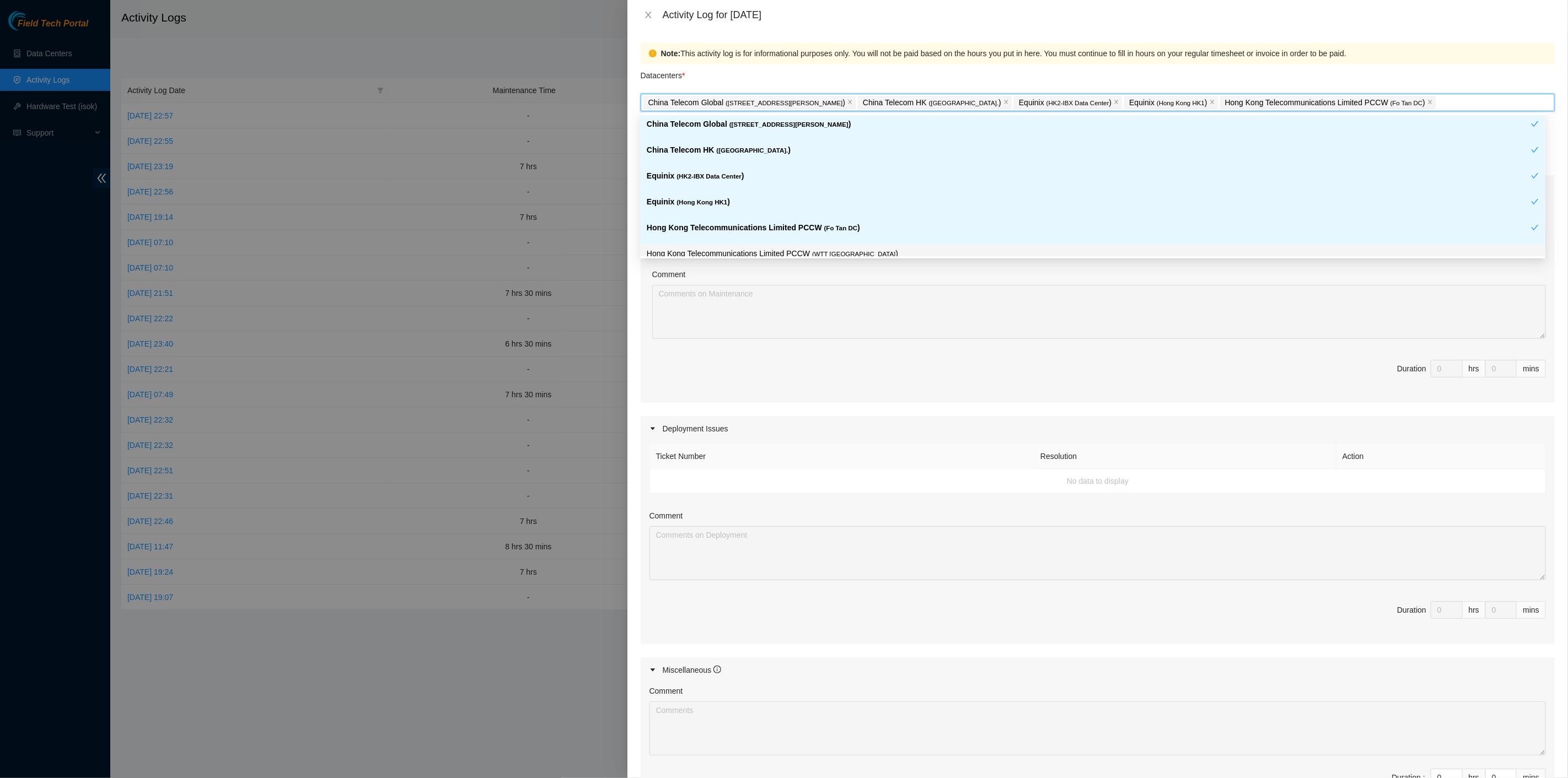
click at [749, 252] on p "Hong Kong Telecommunications Limited PCCW ( WTT DC )" at bounding box center [1092, 254] width 892 height 13
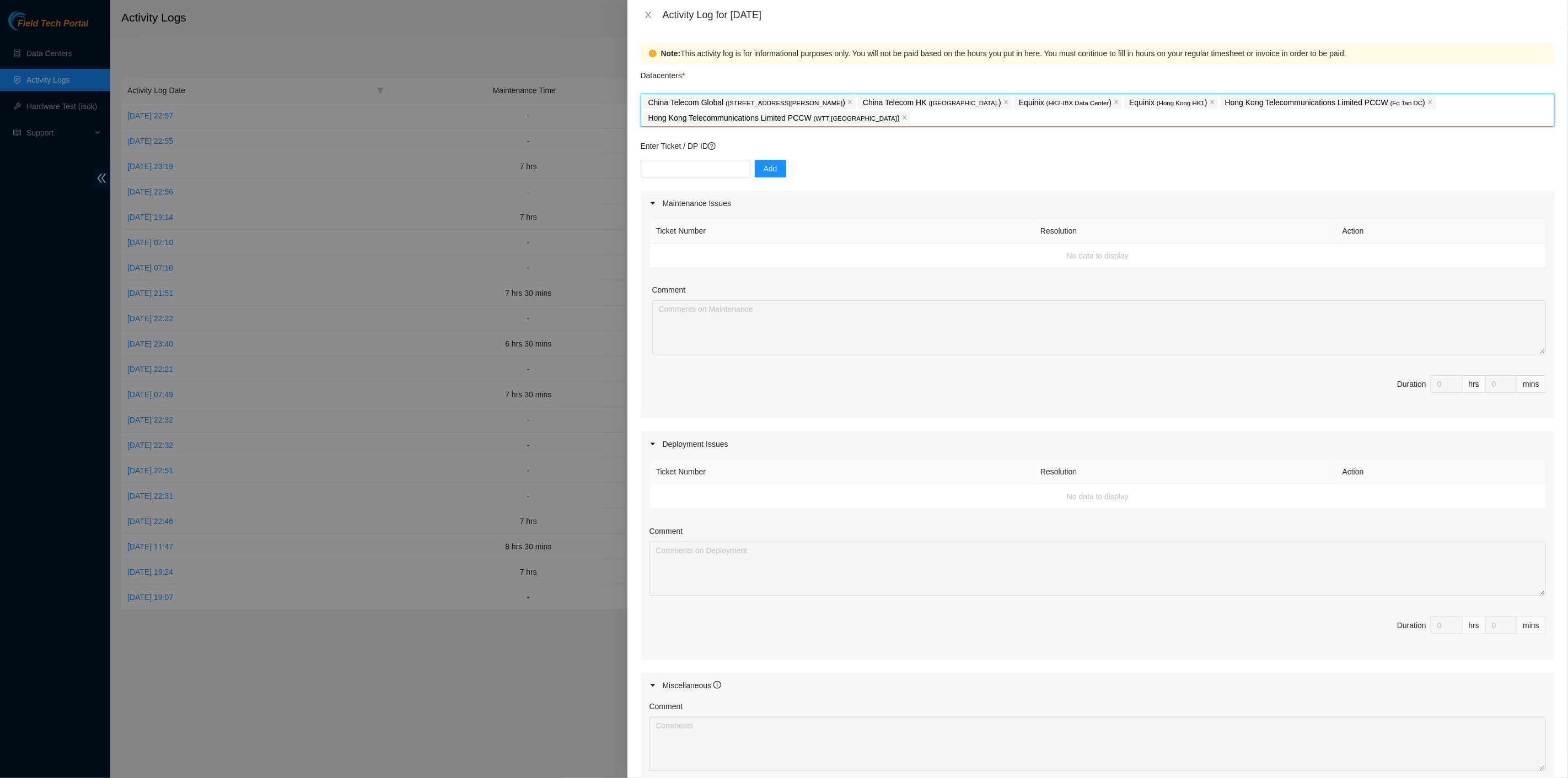
click at [879, 373] on div "Ticket Number Resolution Action No data to display Comment Duration 0 hrs 0 mins" at bounding box center [1097, 317] width 914 height 203
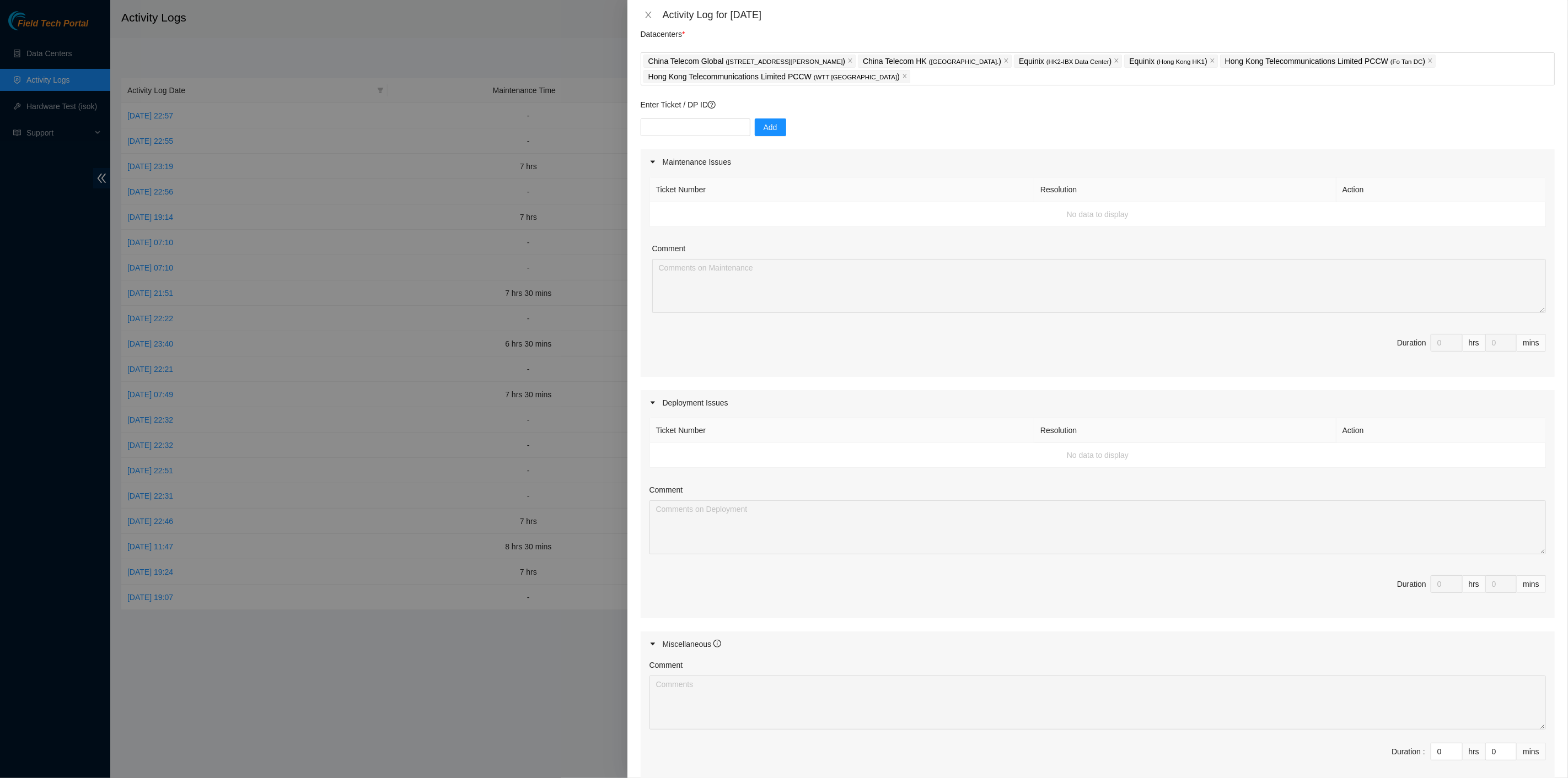
scroll to position [166, 0]
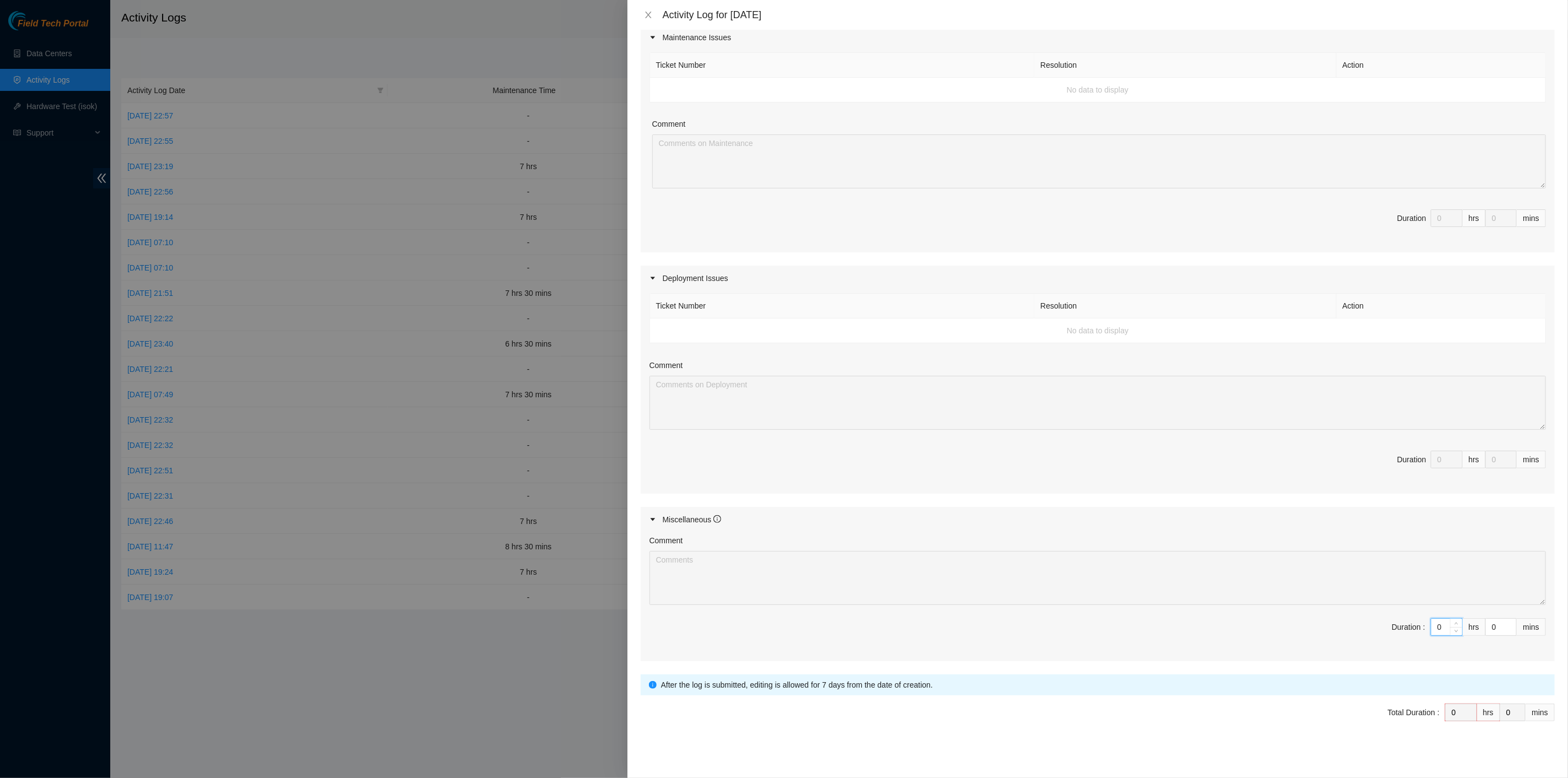
drag, startPoint x: 1431, startPoint y: 627, endPoint x: 1419, endPoint y: 620, distance: 13.9
click at [1414, 623] on span "Duration : 0 hrs 0 mins" at bounding box center [1098, 634] width 896 height 31
type input "5"
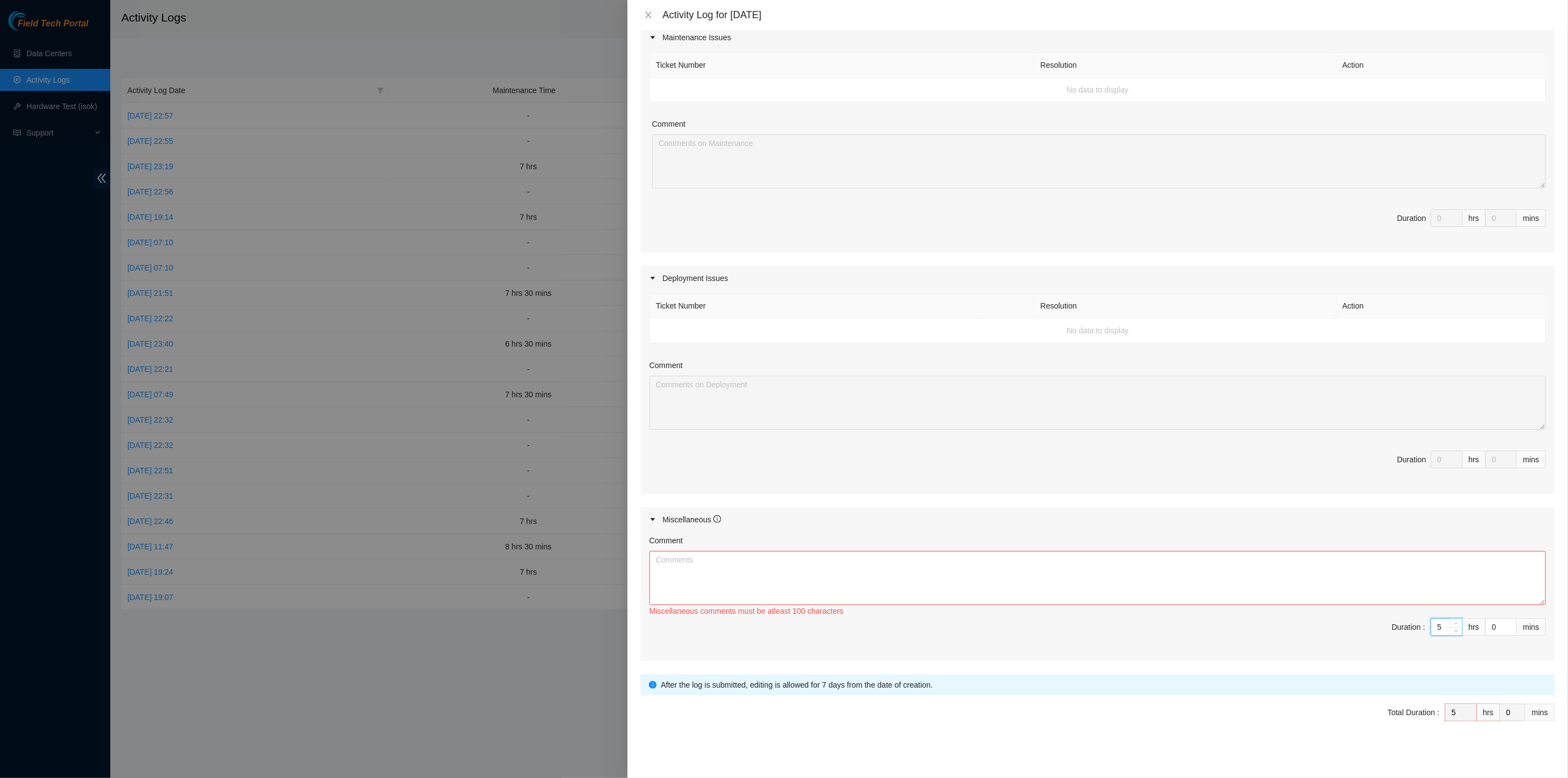
type input "5"
type input "3"
type input "30"
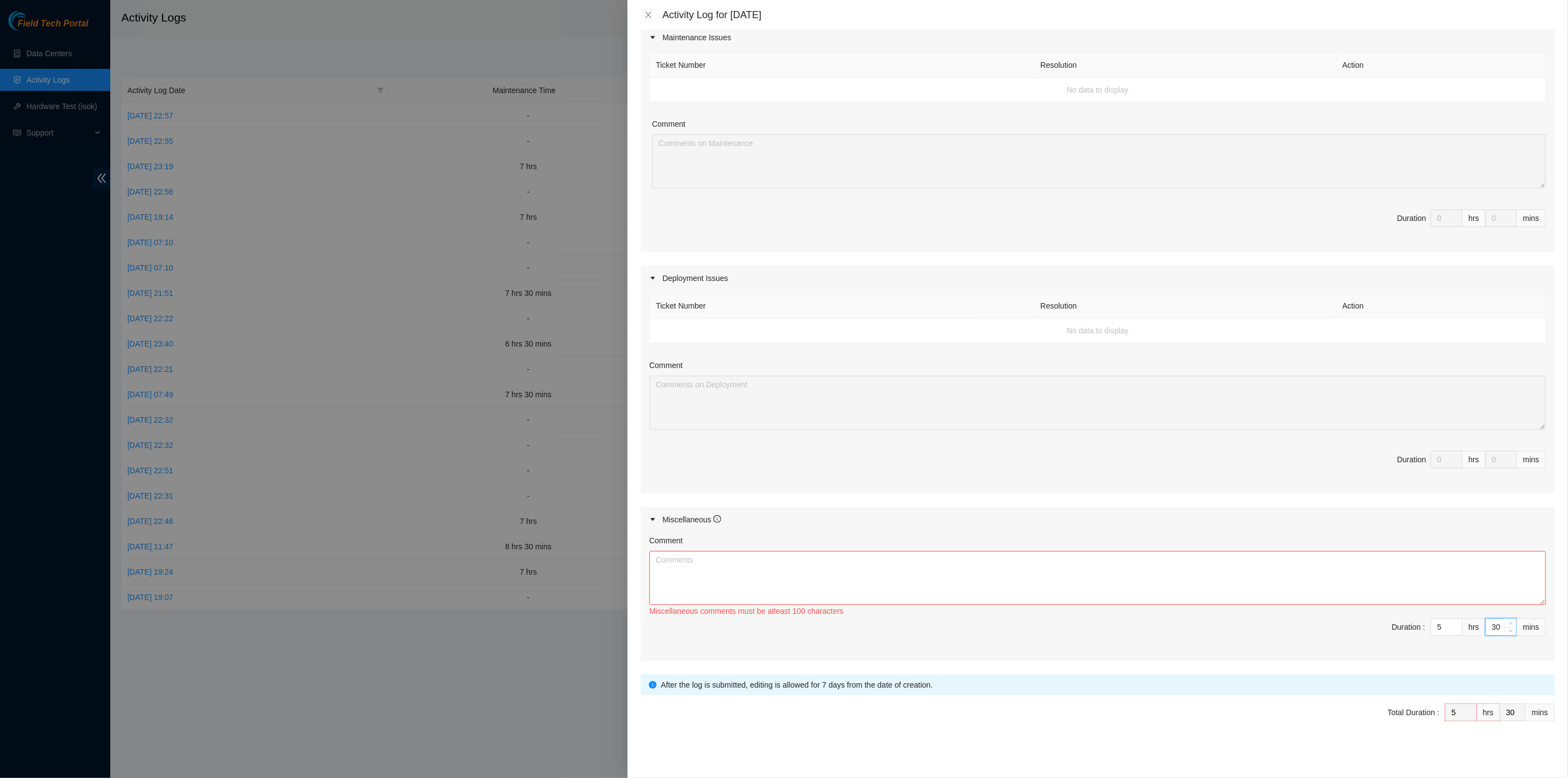
type input "30"
click at [1077, 563] on textarea "Comment" at bounding box center [1098, 577] width 896 height 54
paste textarea "B-V-5VIX2IA Resolution: N/A, Comment: N/A, Return Tracking Number: N/A B-V-5VU4…"
type textarea "B-V-5VIX2IA Resolution: N/A, Comment: N/A, Return Tracking Number: N/A B-V-5VU4…"
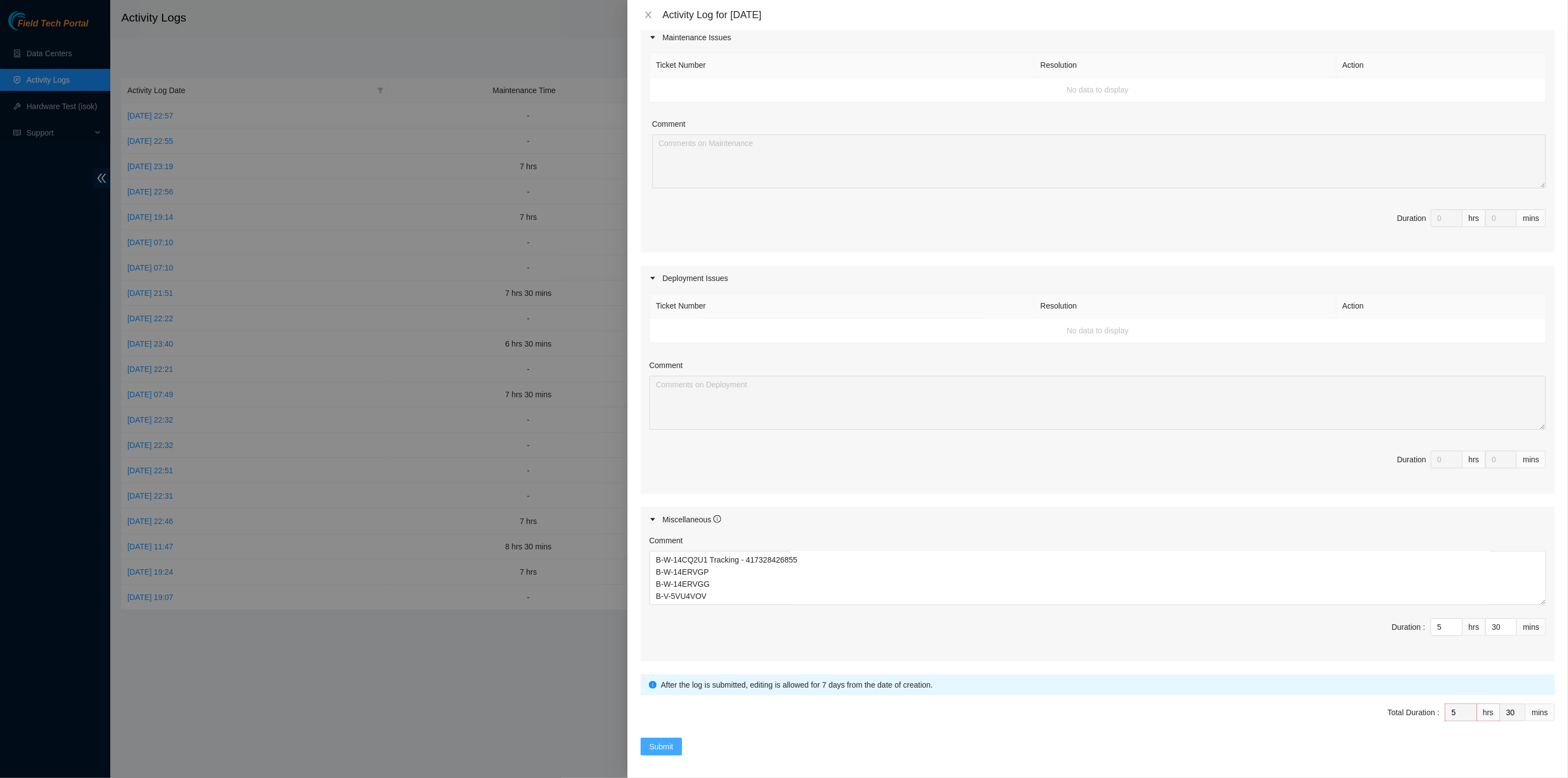
click at [660, 740] on span "Submit" at bounding box center [662, 746] width 24 height 12
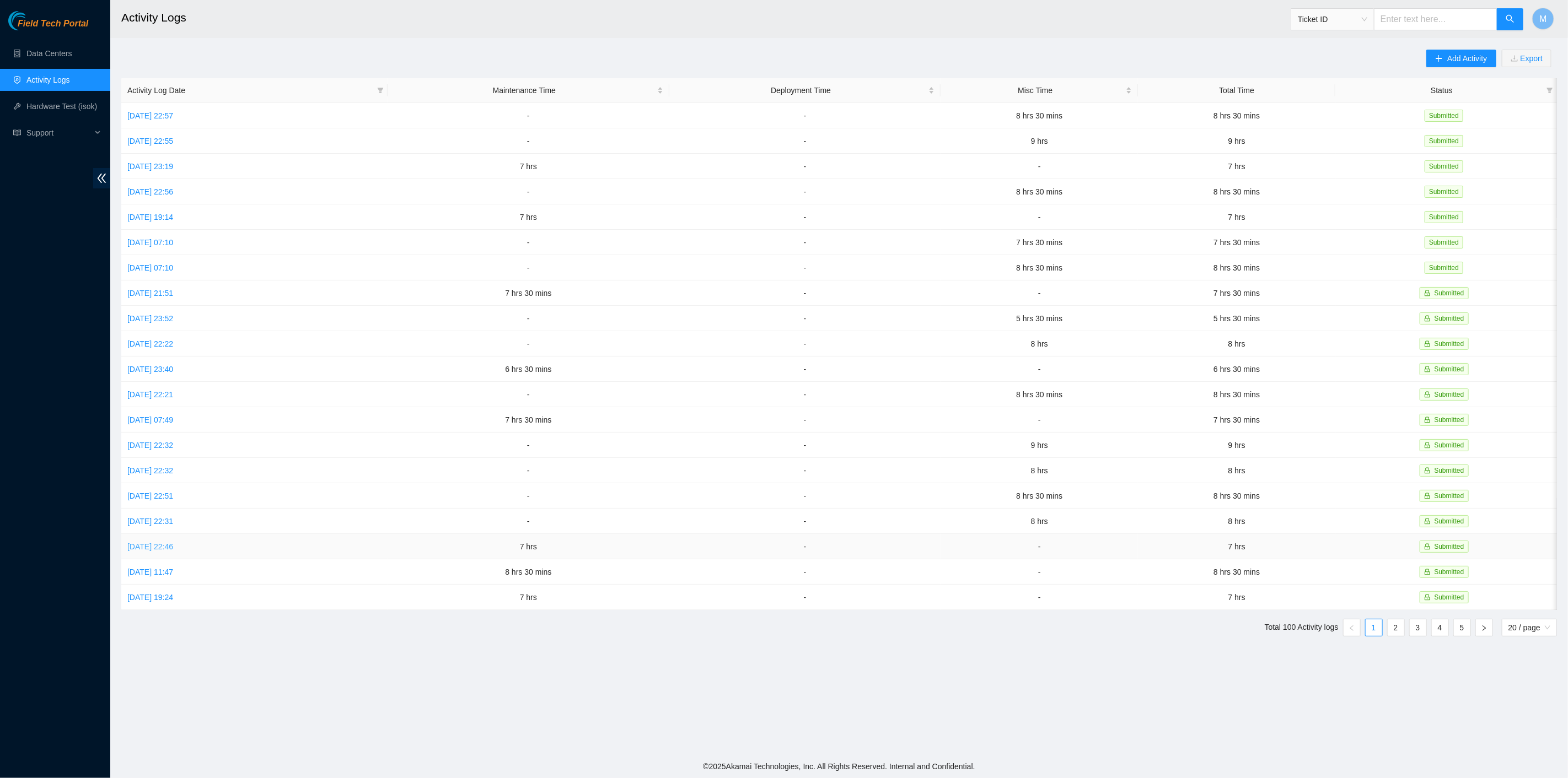
click at [170, 542] on link "Tue, 23 Sep 2025 22:46" at bounding box center [150, 547] width 46 height 9
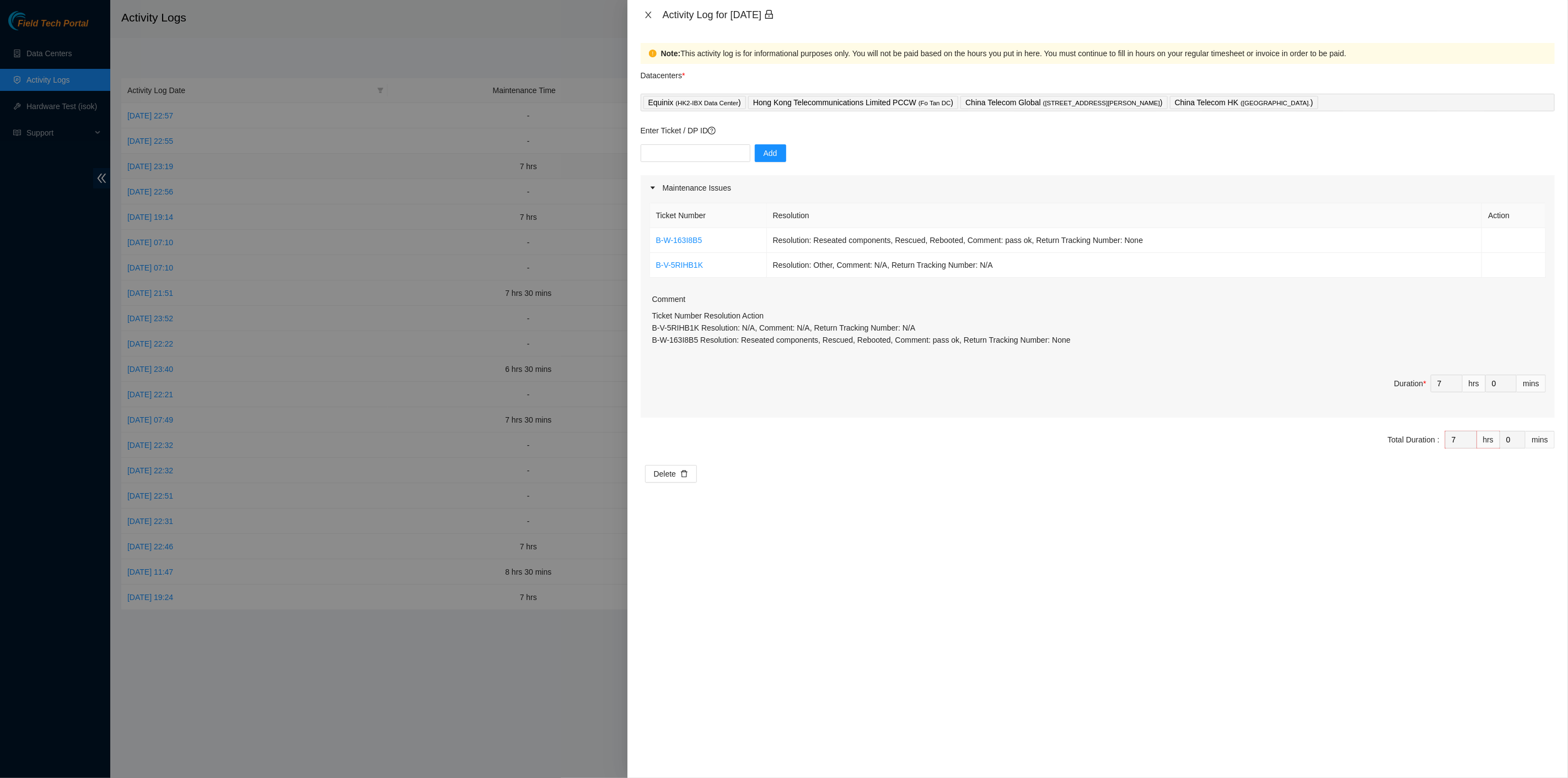
drag, startPoint x: 647, startPoint y: 11, endPoint x: 580, endPoint y: 158, distance: 161.5
click at [646, 11] on icon "close" at bounding box center [649, 15] width 9 height 9
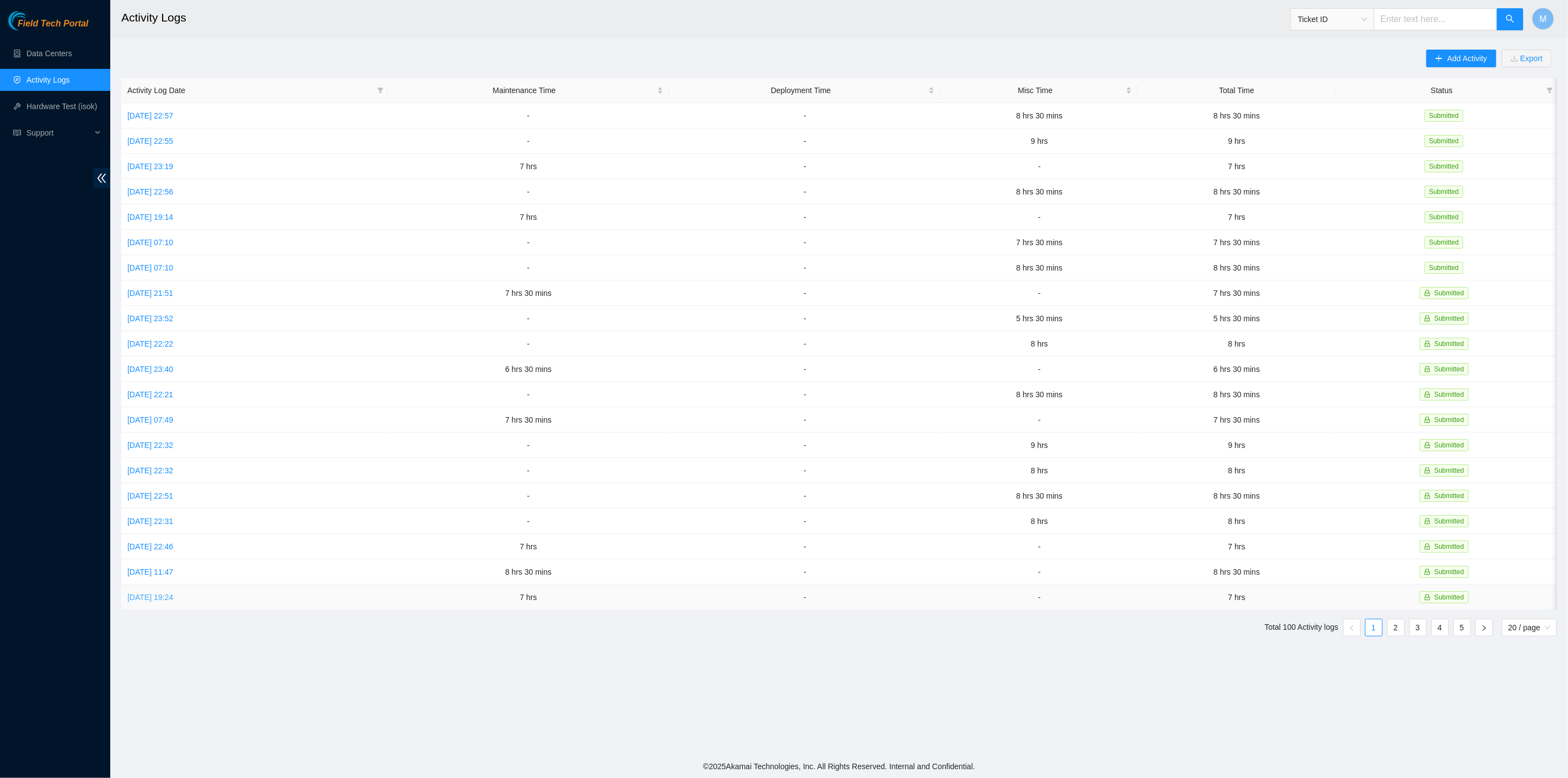
click at [173, 593] on link "Sun, 21 Sep 2025 19:24" at bounding box center [150, 597] width 46 height 9
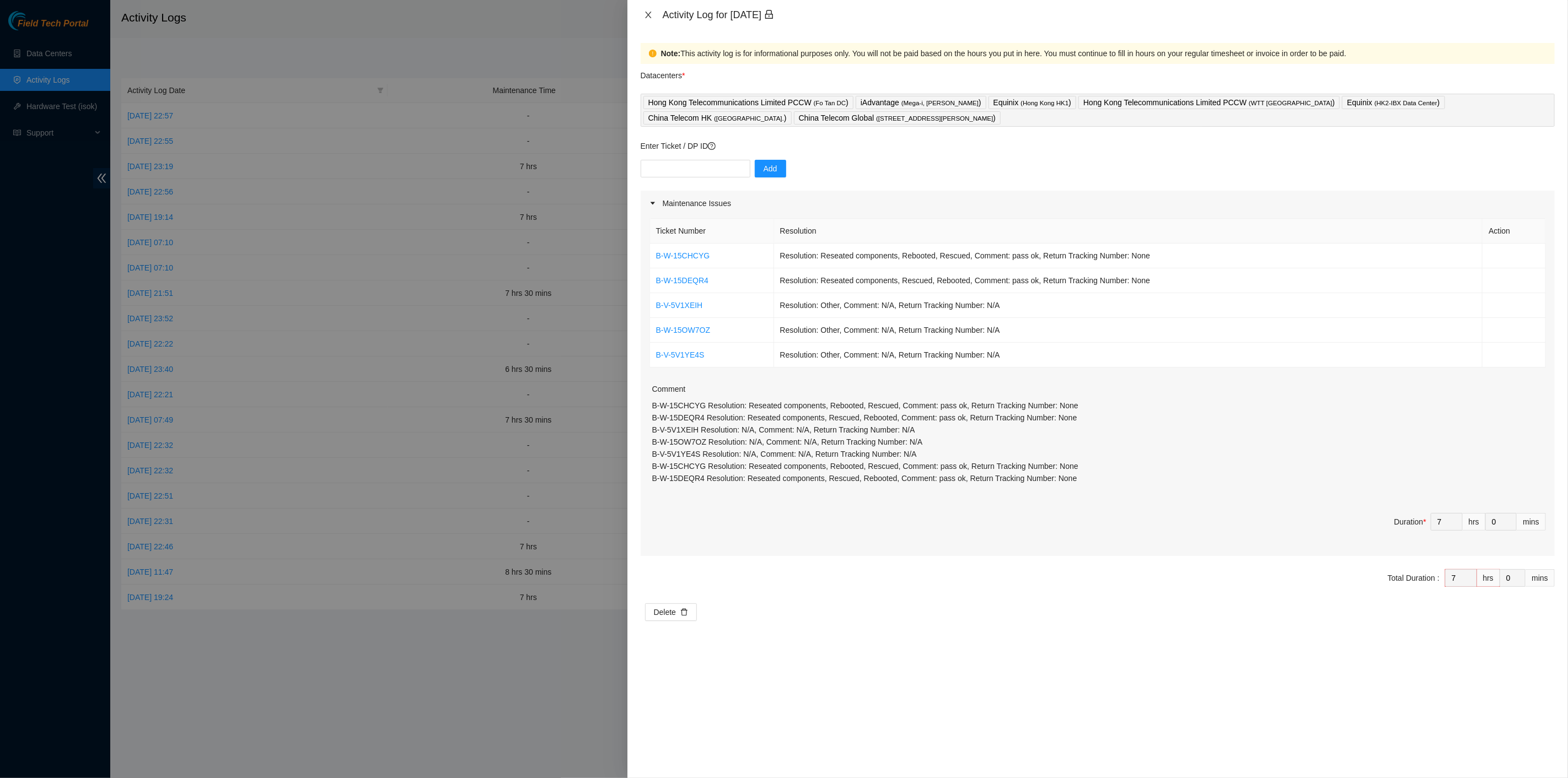
click at [650, 13] on icon "close" at bounding box center [648, 15] width 6 height 6
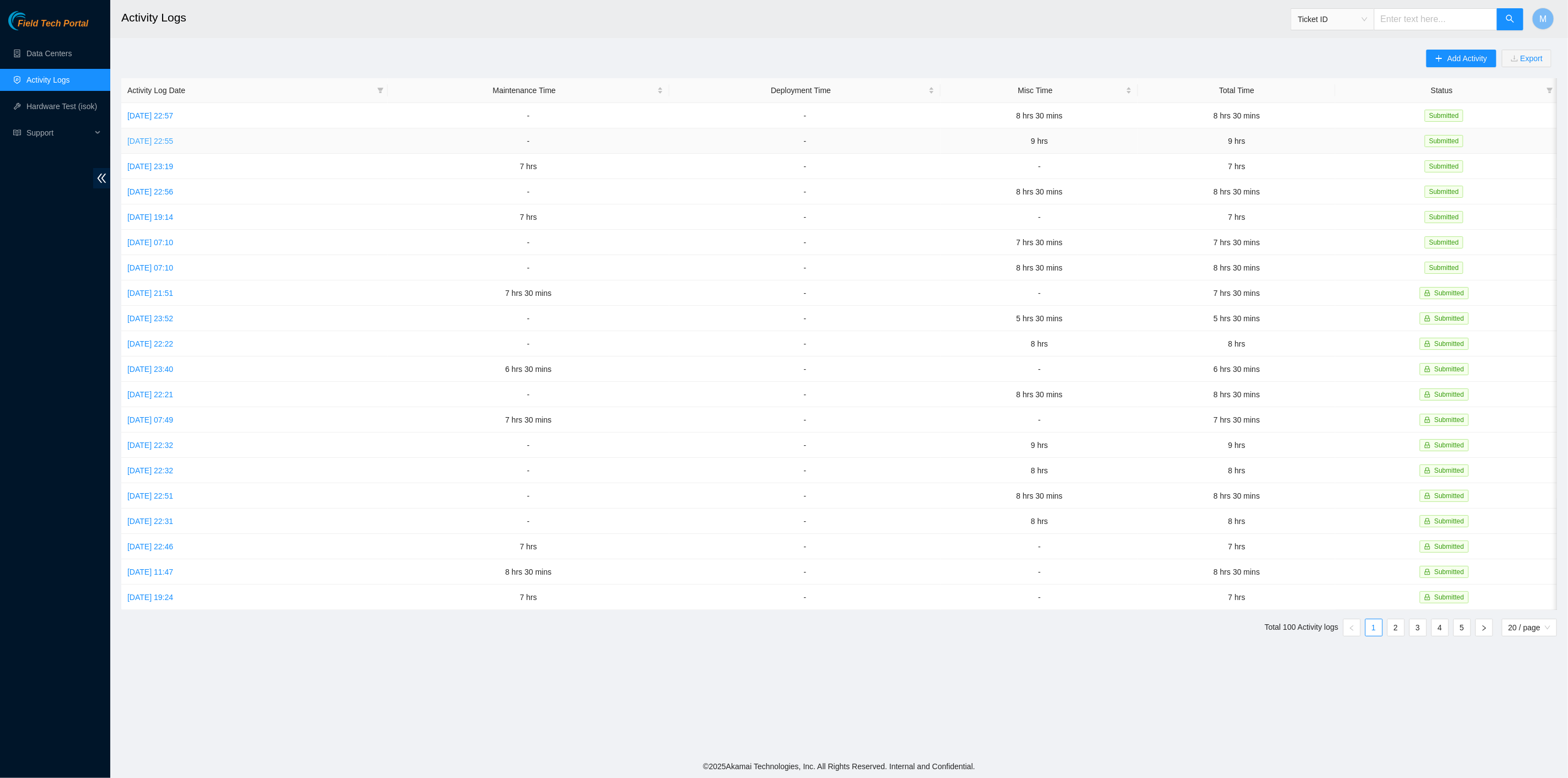
click at [148, 141] on link "Sat, 11 Oct 2025 22:55" at bounding box center [150, 141] width 46 height 9
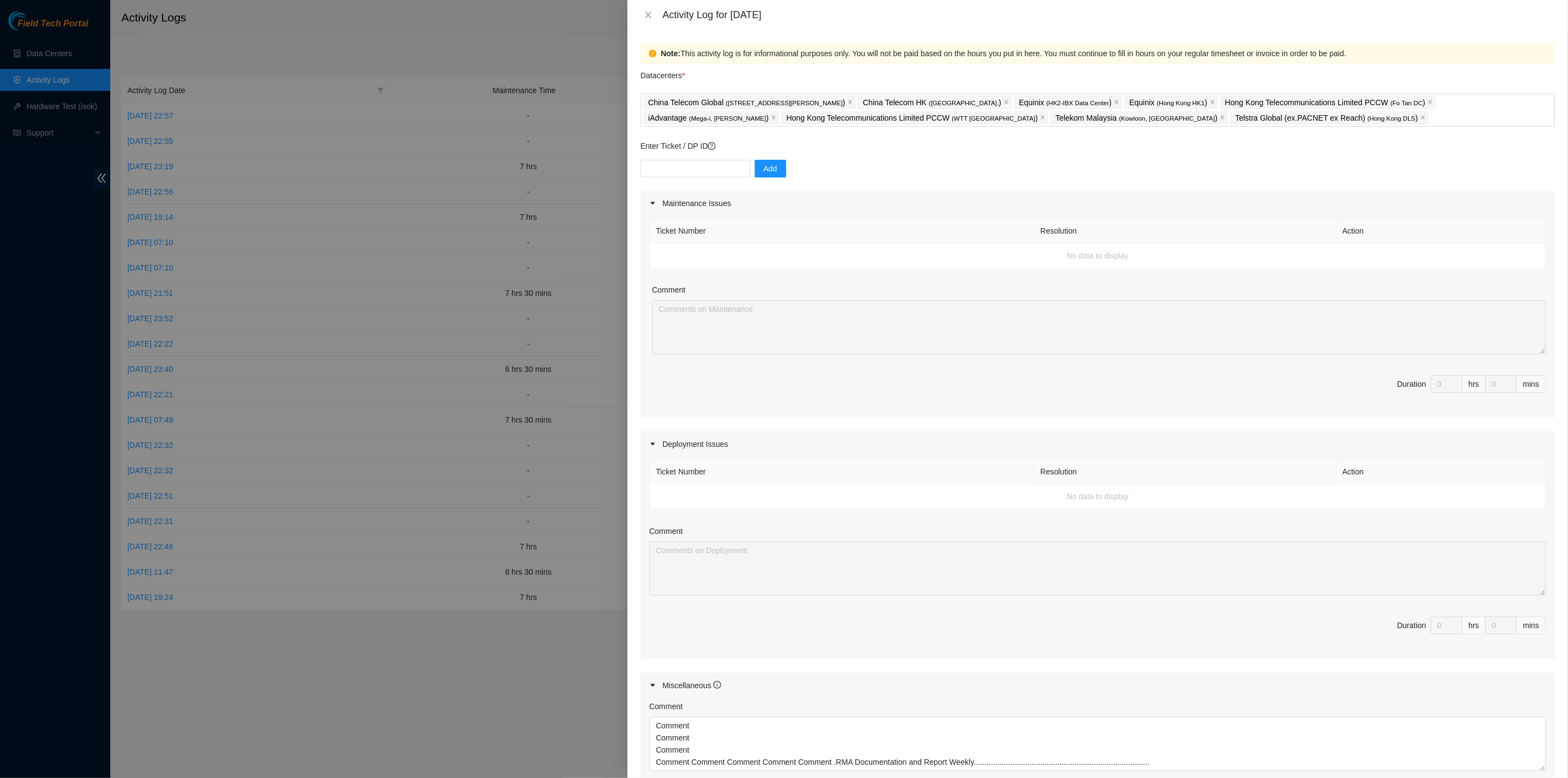
drag, startPoint x: 648, startPoint y: 8, endPoint x: 641, endPoint y: 12, distance: 8.1
click at [648, 8] on div "Activity Log for 11-10-2025" at bounding box center [1098, 15] width 940 height 29
click at [641, 21] on div "Activity Log for 11-10-2025" at bounding box center [1098, 15] width 940 height 29
click at [650, 14] on icon "close" at bounding box center [649, 15] width 9 height 9
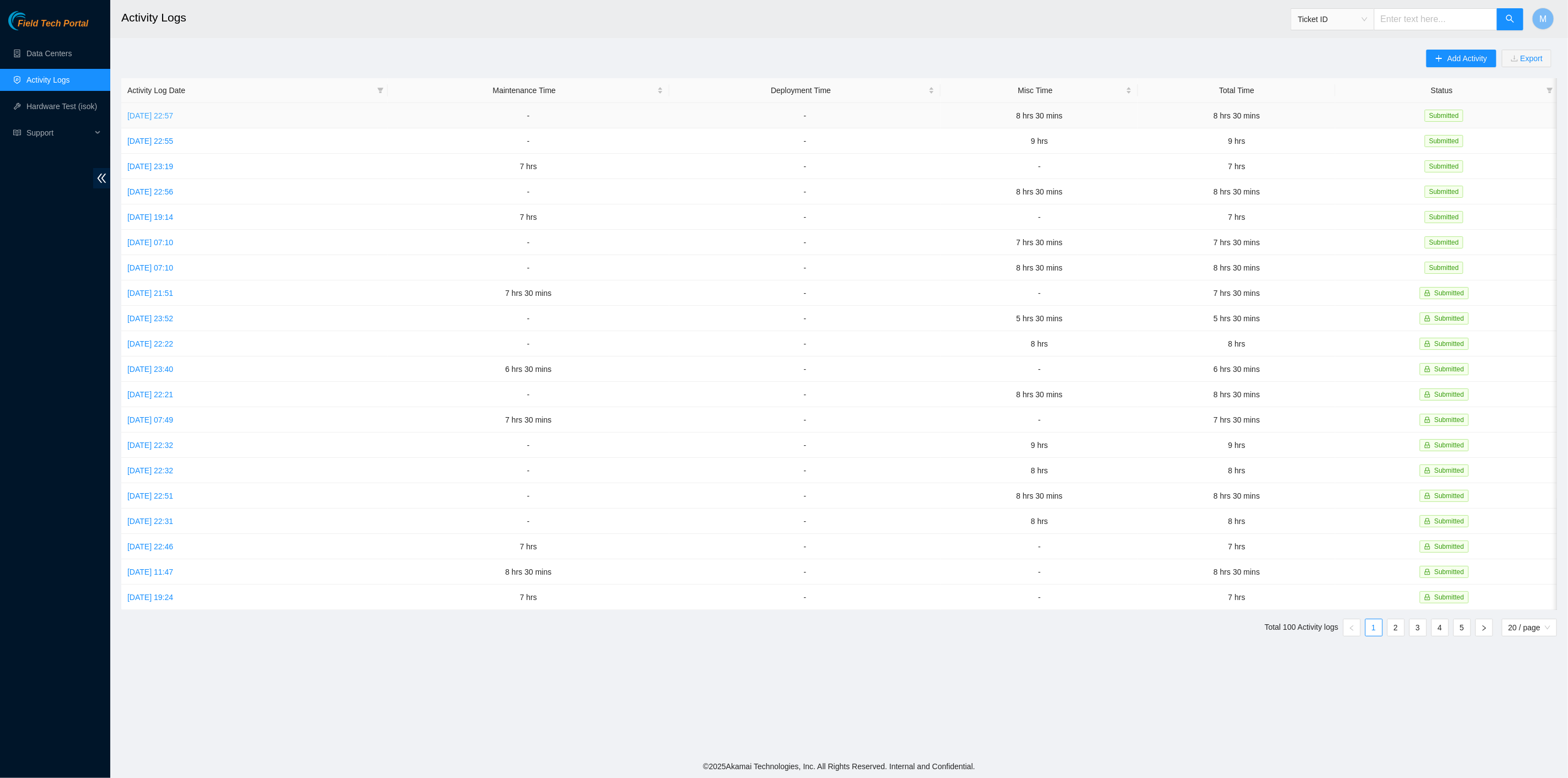
click at [161, 118] on link "Sun, 12 Oct 2025 22:57" at bounding box center [150, 116] width 46 height 9
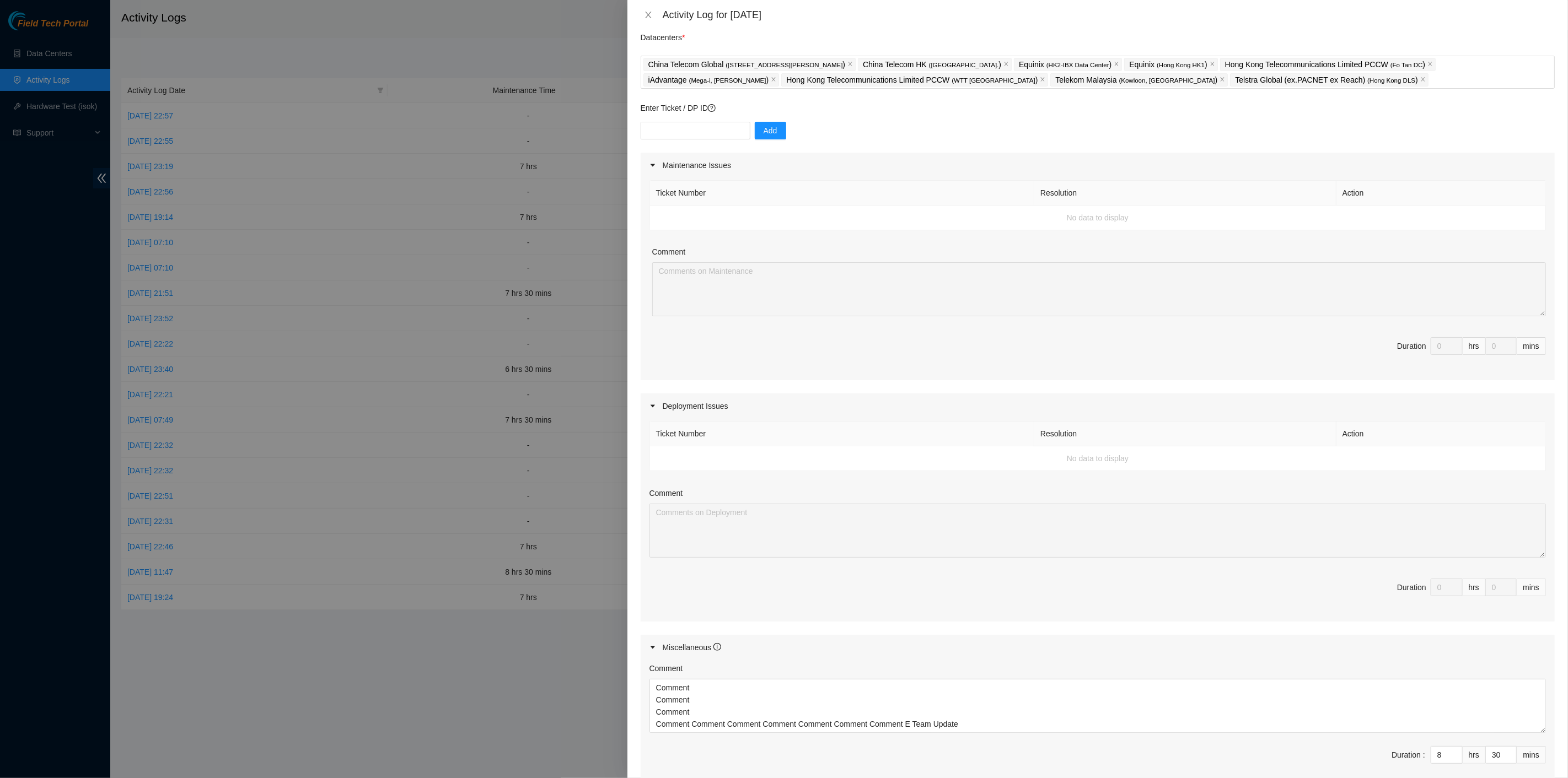
scroll to position [166, 0]
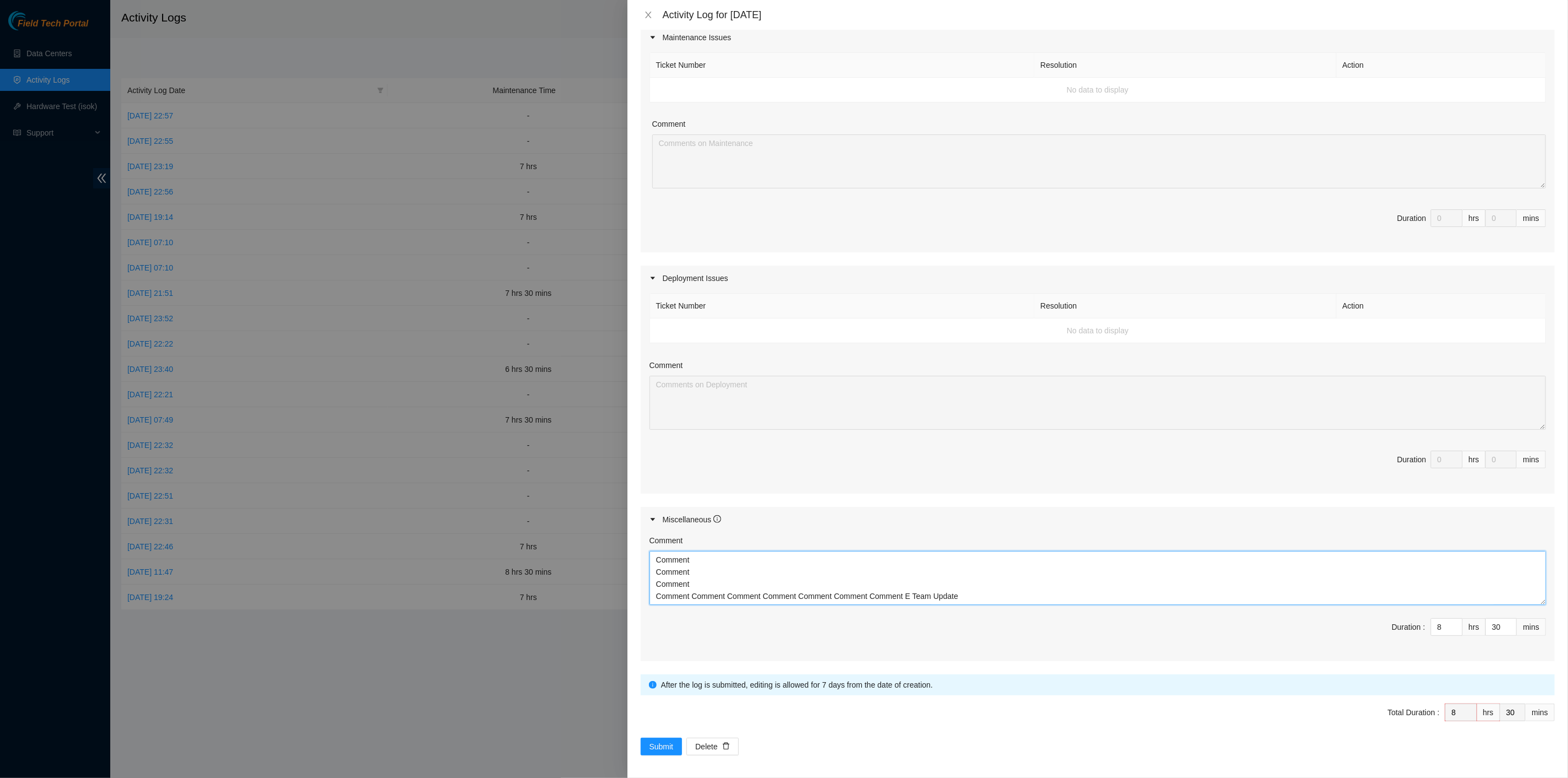
drag, startPoint x: 1478, startPoint y: 596, endPoint x: 641, endPoint y: 553, distance: 838.1
click at [642, 557] on div "Comment Comment Comment Comment Comment Comment Comment Comment Comment Comment…" at bounding box center [1097, 597] width 914 height 129
click at [650, 16] on icon "close" at bounding box center [649, 15] width 9 height 9
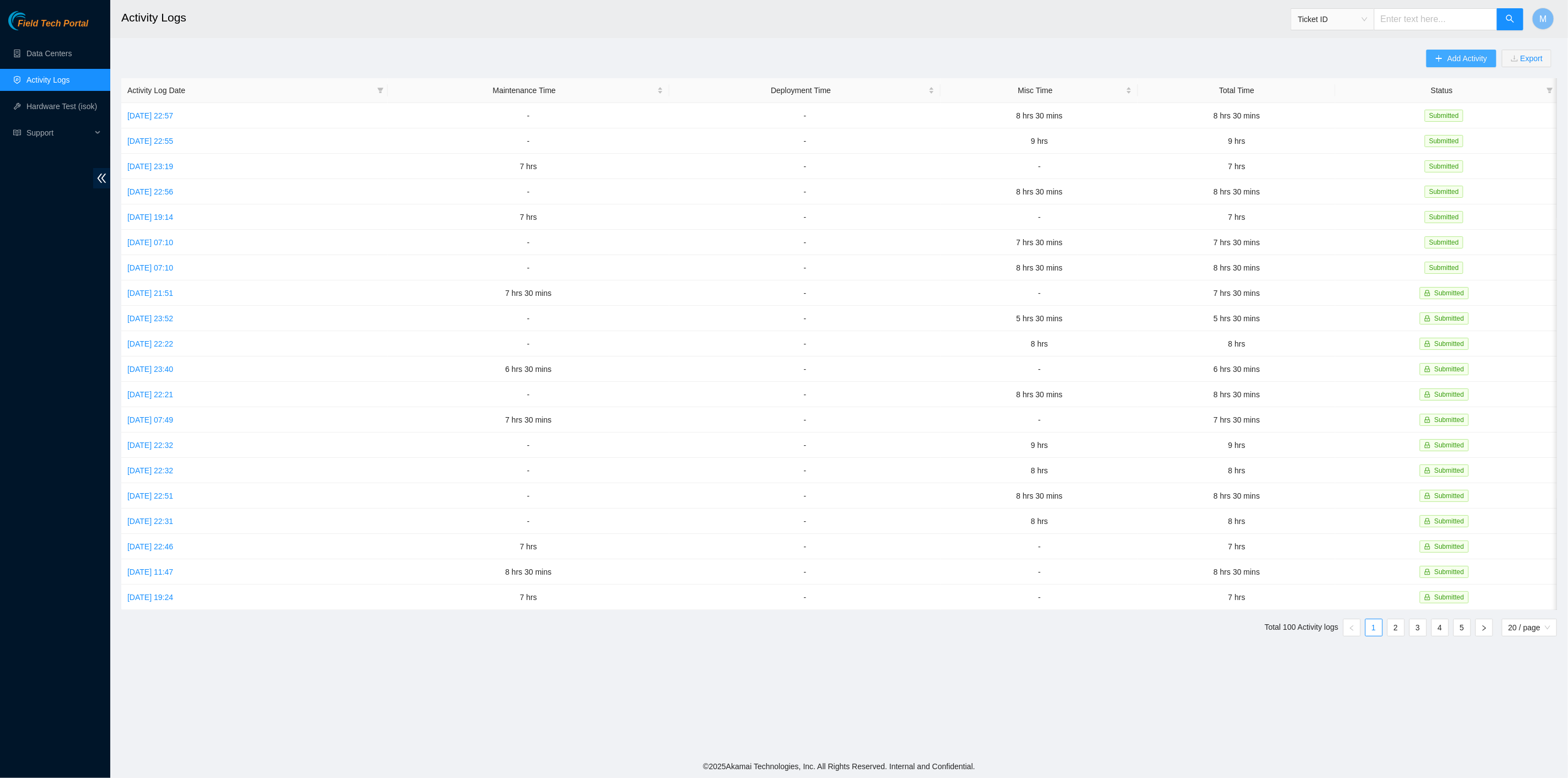
click at [1453, 58] on span "Add Activity" at bounding box center [1466, 58] width 39 height 12
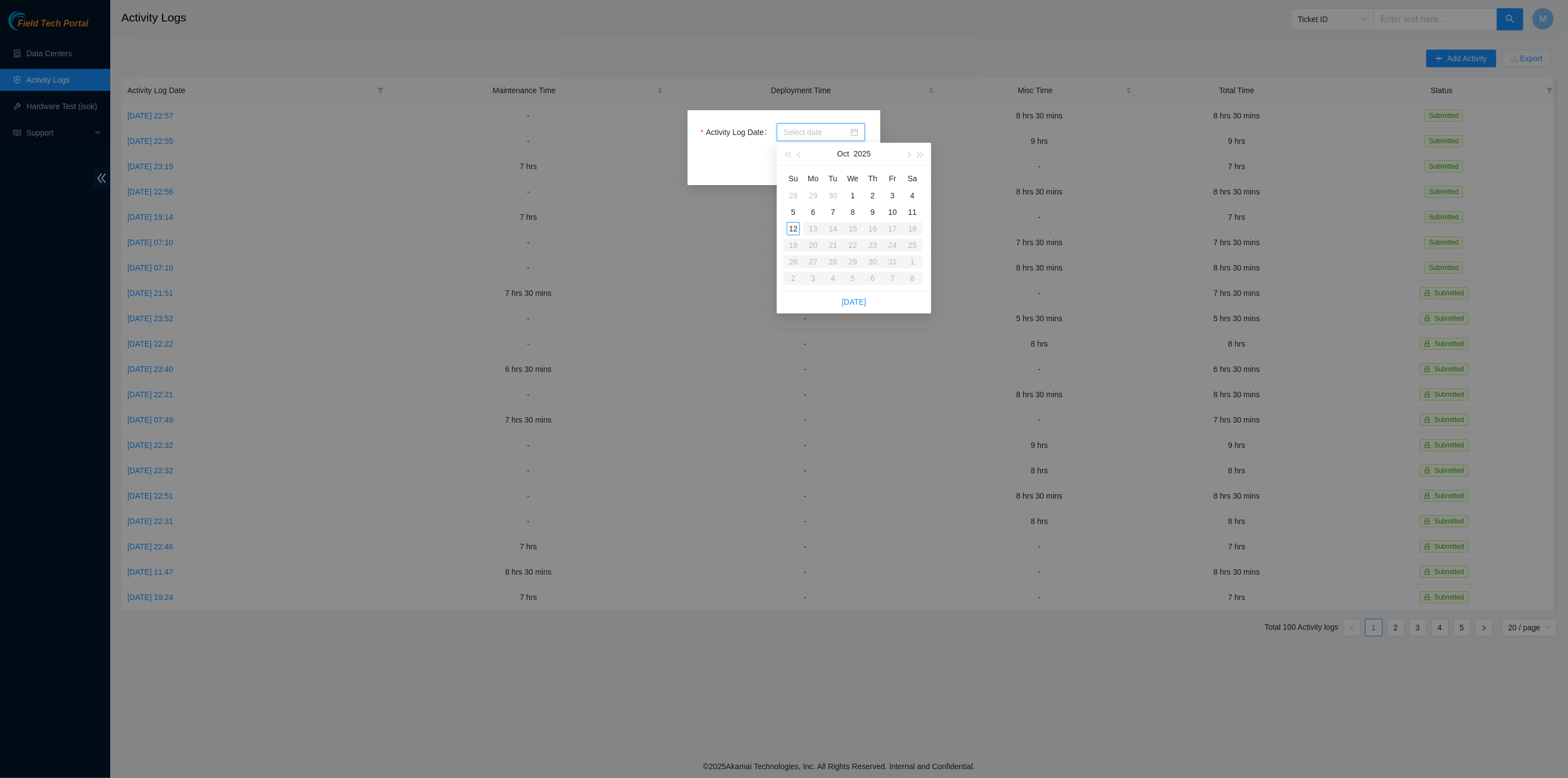
click at [828, 133] on input "Activity Log Date" at bounding box center [816, 132] width 65 height 12
type input "2025-10-11"
type input "2025-10-08"
type input "2025-10-05"
click at [796, 212] on div "5" at bounding box center [793, 212] width 13 height 13
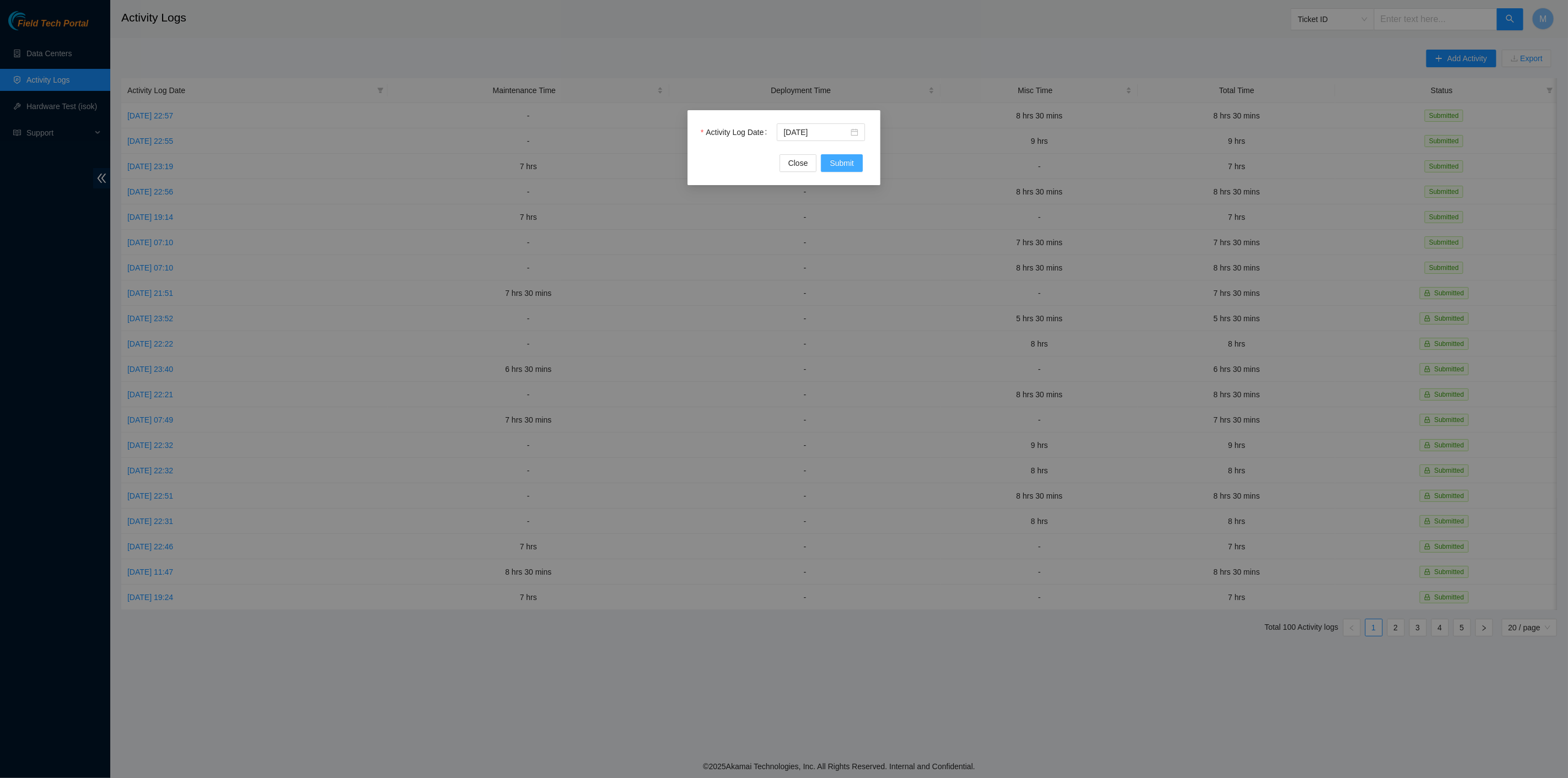
click at [840, 167] on span "Submit" at bounding box center [841, 162] width 24 height 12
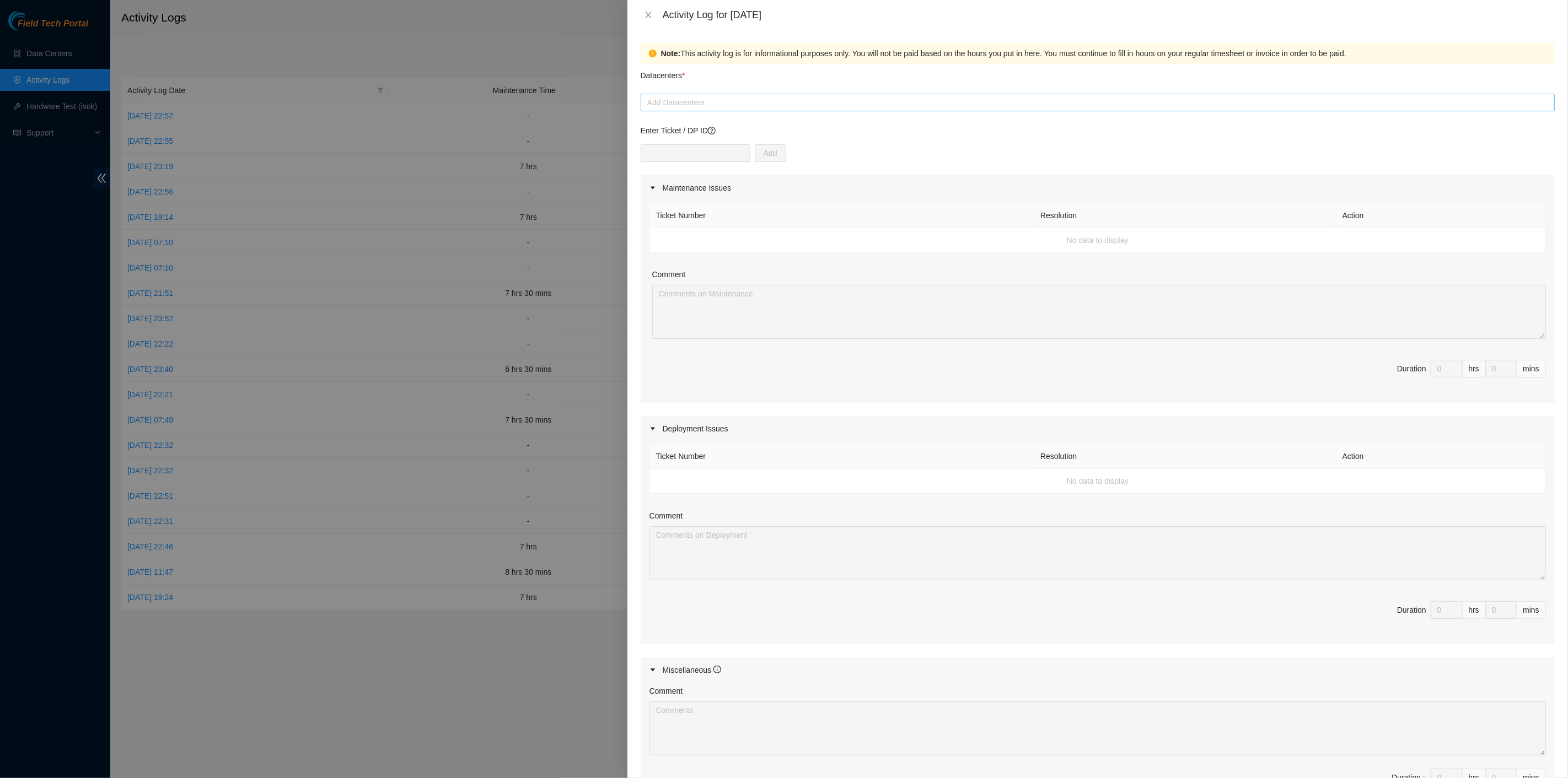
drag, startPoint x: 824, startPoint y: 118, endPoint x: 818, endPoint y: 103, distance: 16.2
click at [821, 115] on form "Datacenters * Add Datacenters Enter Ticket / DP ID Add Maintenance Issues Ticke…" at bounding box center [1097, 485] width 914 height 842
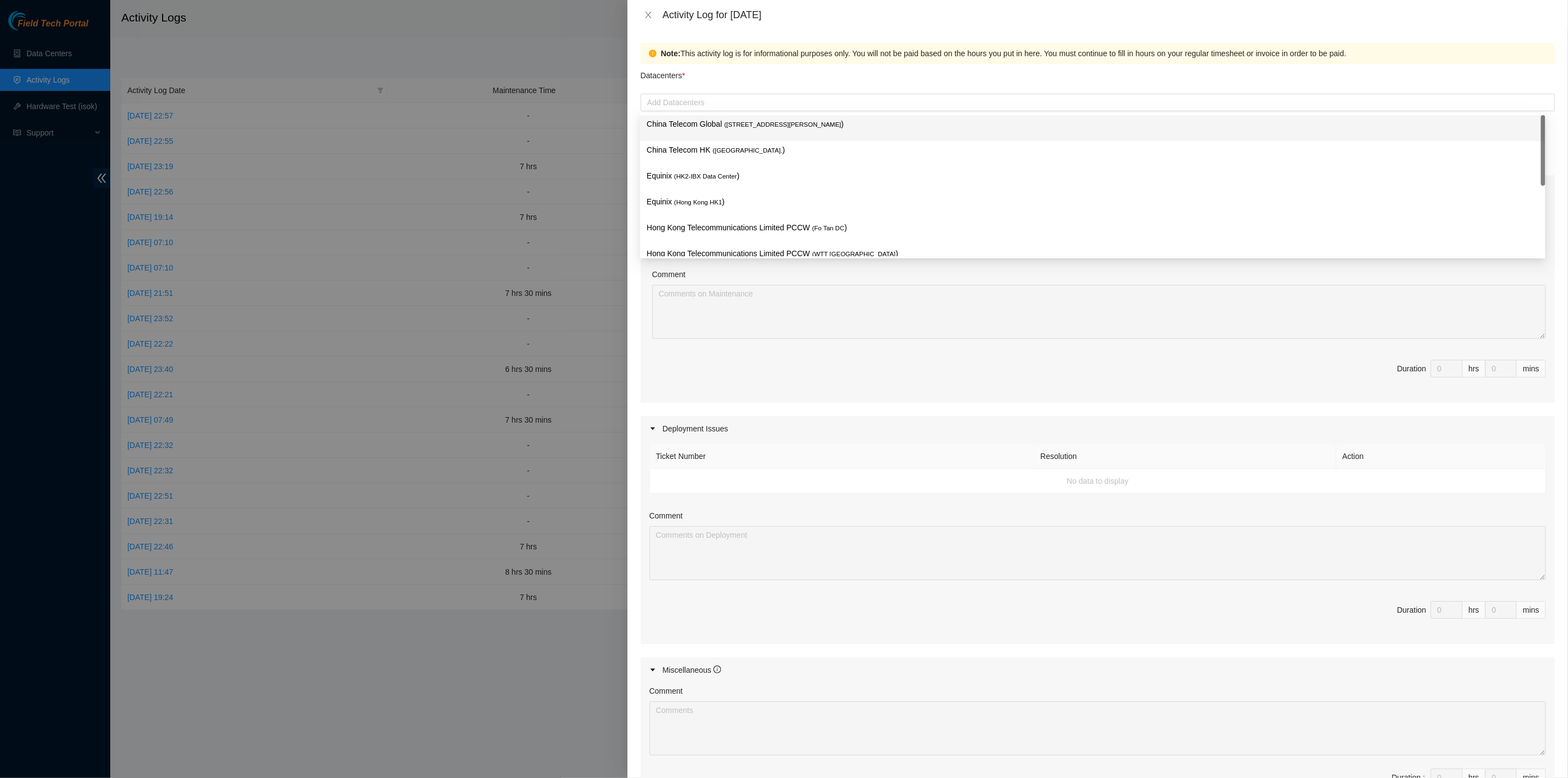
drag, startPoint x: 818, startPoint y: 103, endPoint x: 789, endPoint y: 120, distance: 33.6
click at [818, 103] on div at bounding box center [1097, 103] width 908 height 13
click at [748, 134] on div "China Telecom Global ( Room B11, 2/F, 18 Chun Yat Street, TKO , Hong Kong )" at bounding box center [1092, 128] width 892 height 20
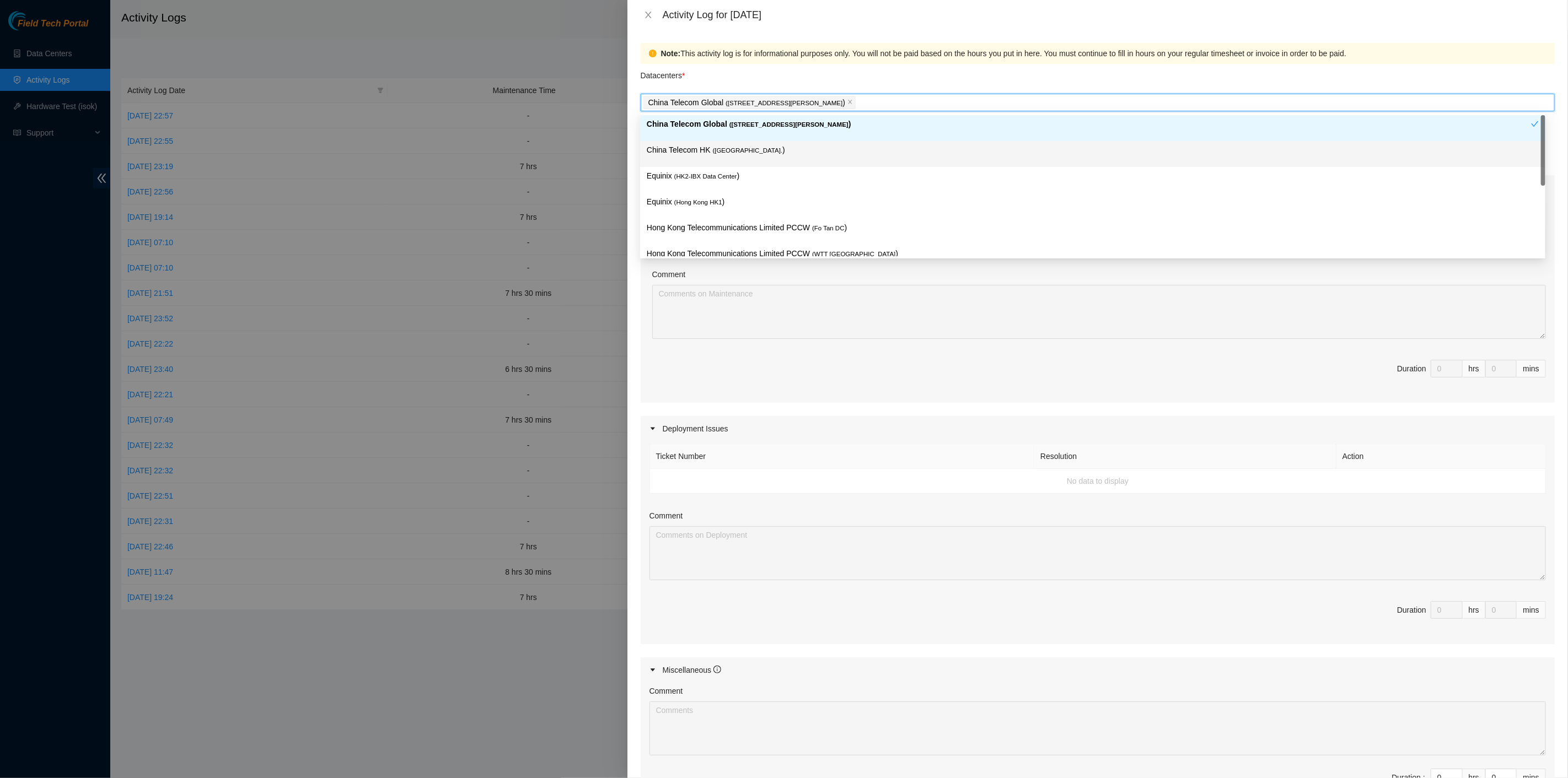
click at [742, 157] on div "China Telecom HK ( Hong Kong. )" at bounding box center [1092, 154] width 892 height 20
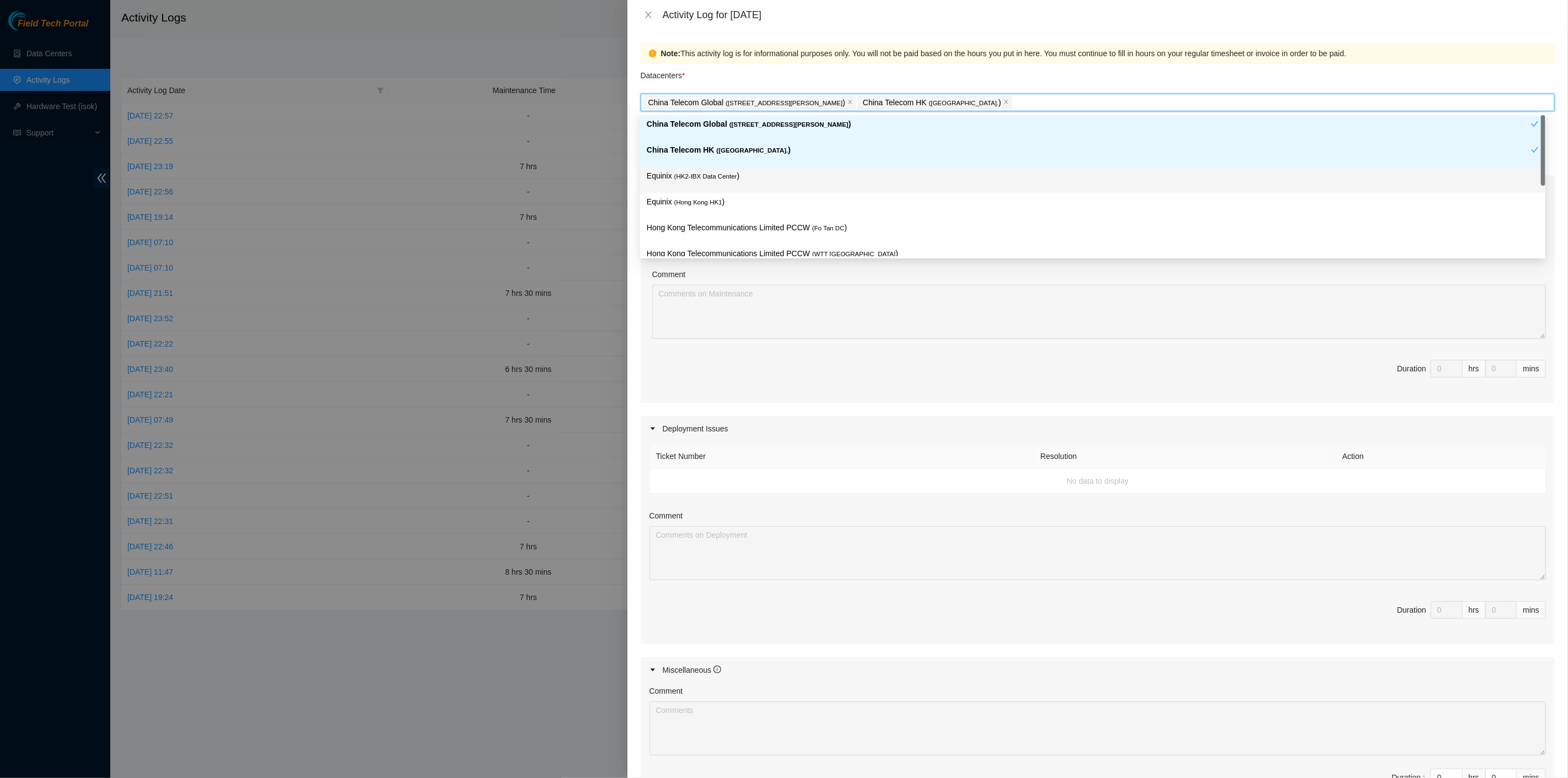
click at [735, 177] on p "Equinix ( HK2-IBX Data Center )" at bounding box center [1092, 176] width 892 height 13
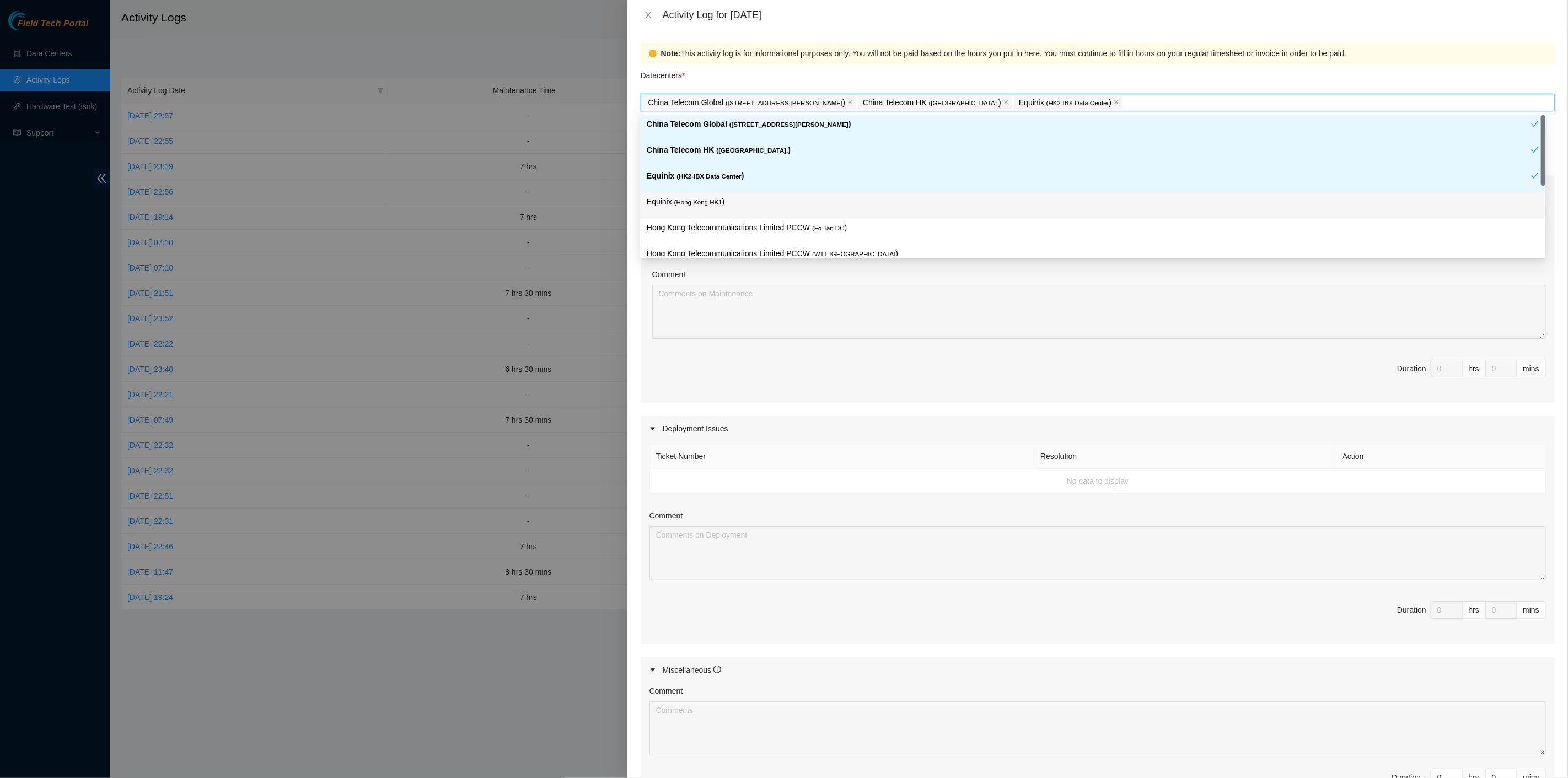
click at [732, 214] on div "Equinix ( Hong Kong HK1 )" at bounding box center [1092, 206] width 892 height 20
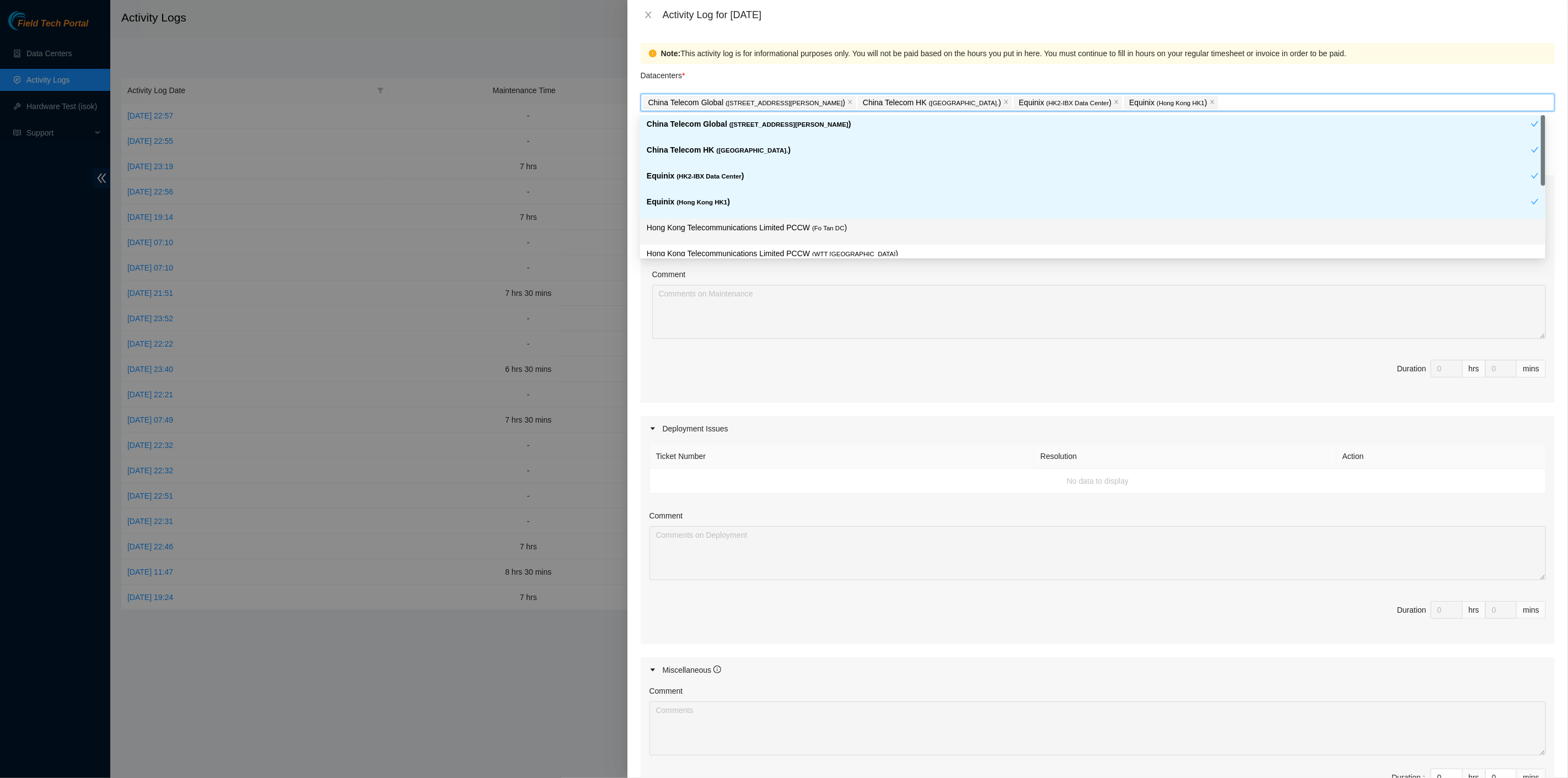
click at [756, 237] on div "Hong Kong Telecommunications Limited PCCW ( Fo Tan DC )" at bounding box center [1092, 232] width 892 height 20
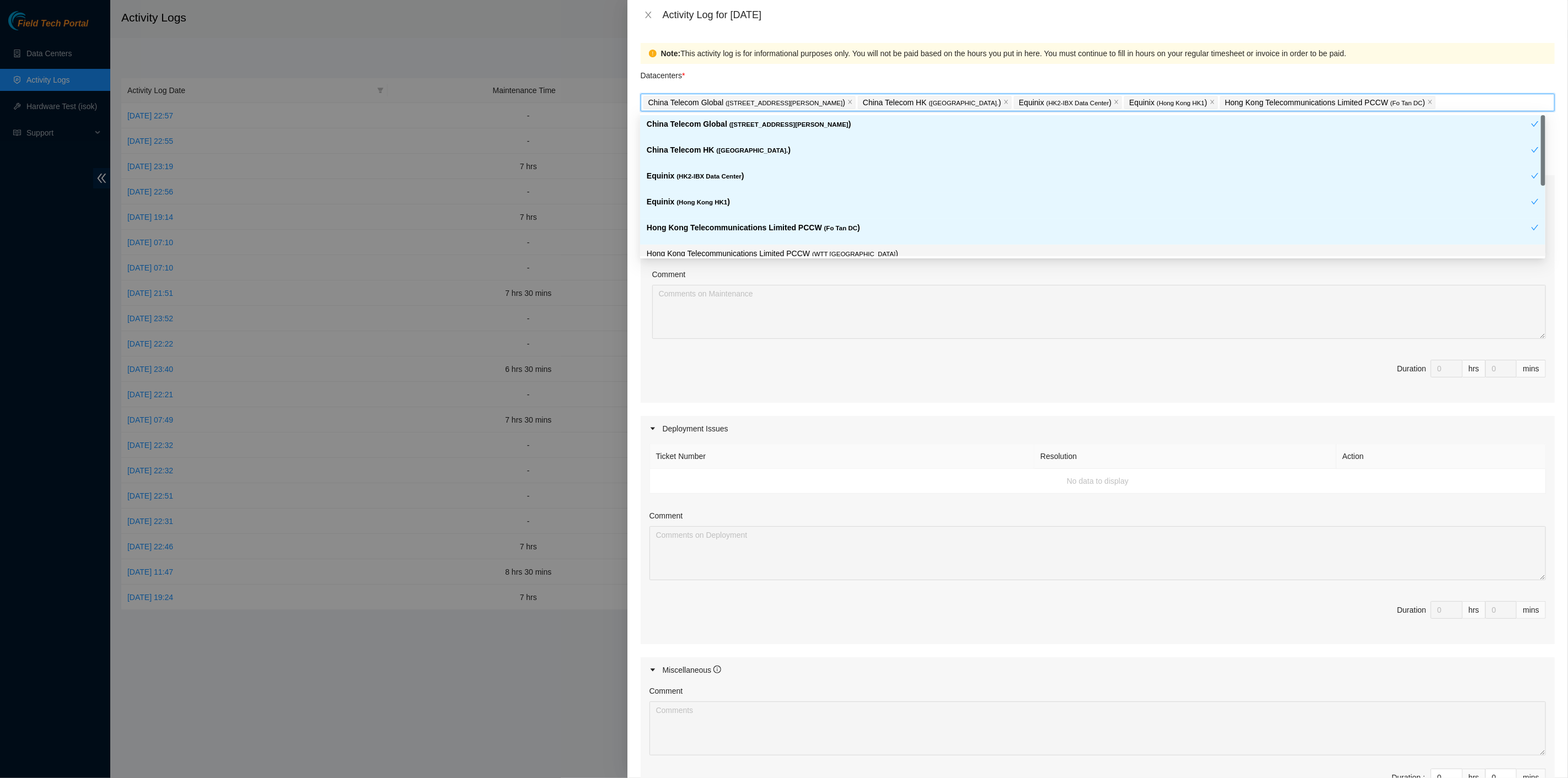
click at [765, 254] on p "Hong Kong Telecommunications Limited PCCW ( WTT DC )" at bounding box center [1092, 254] width 892 height 13
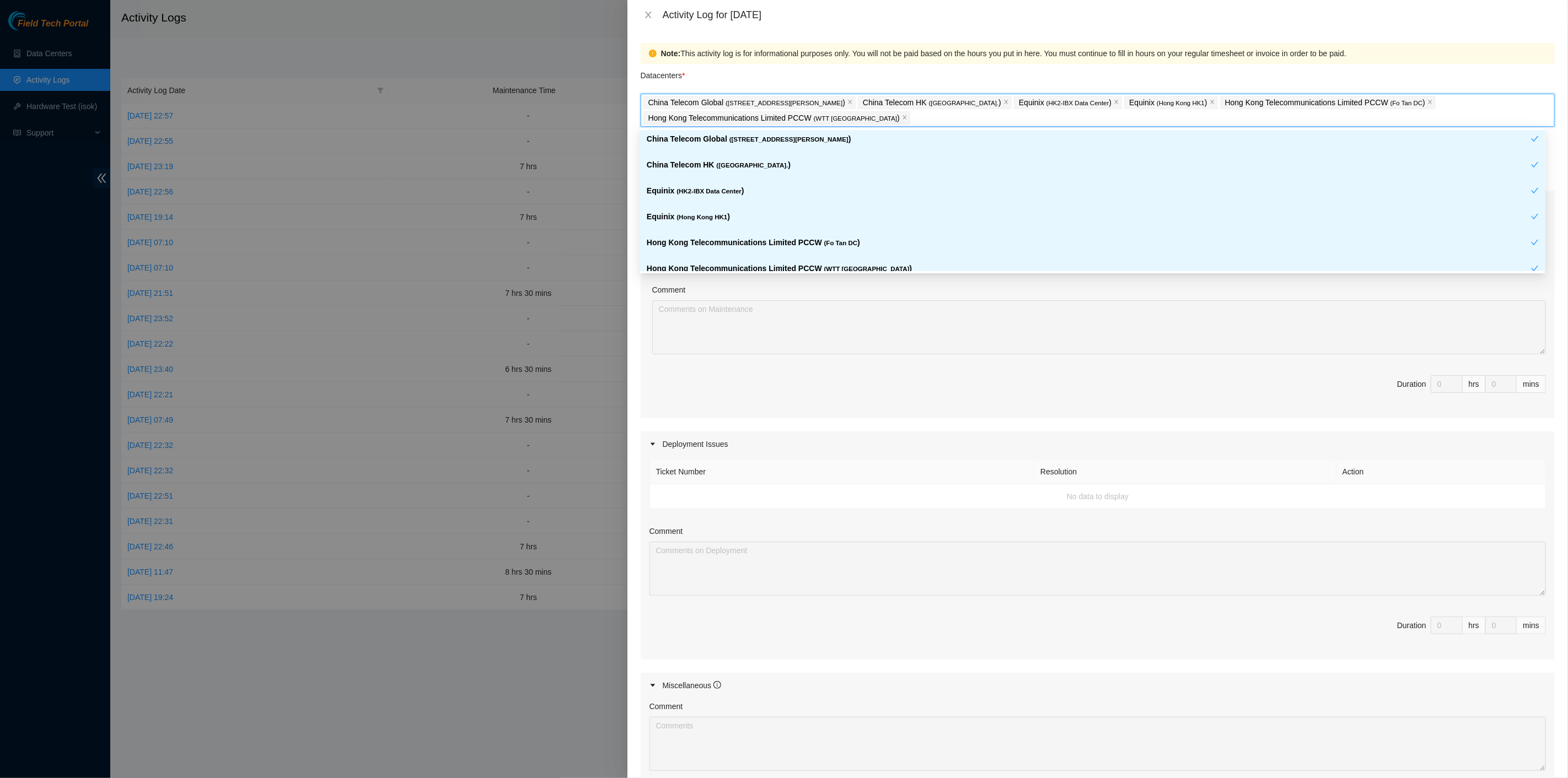
scroll to position [61, 0]
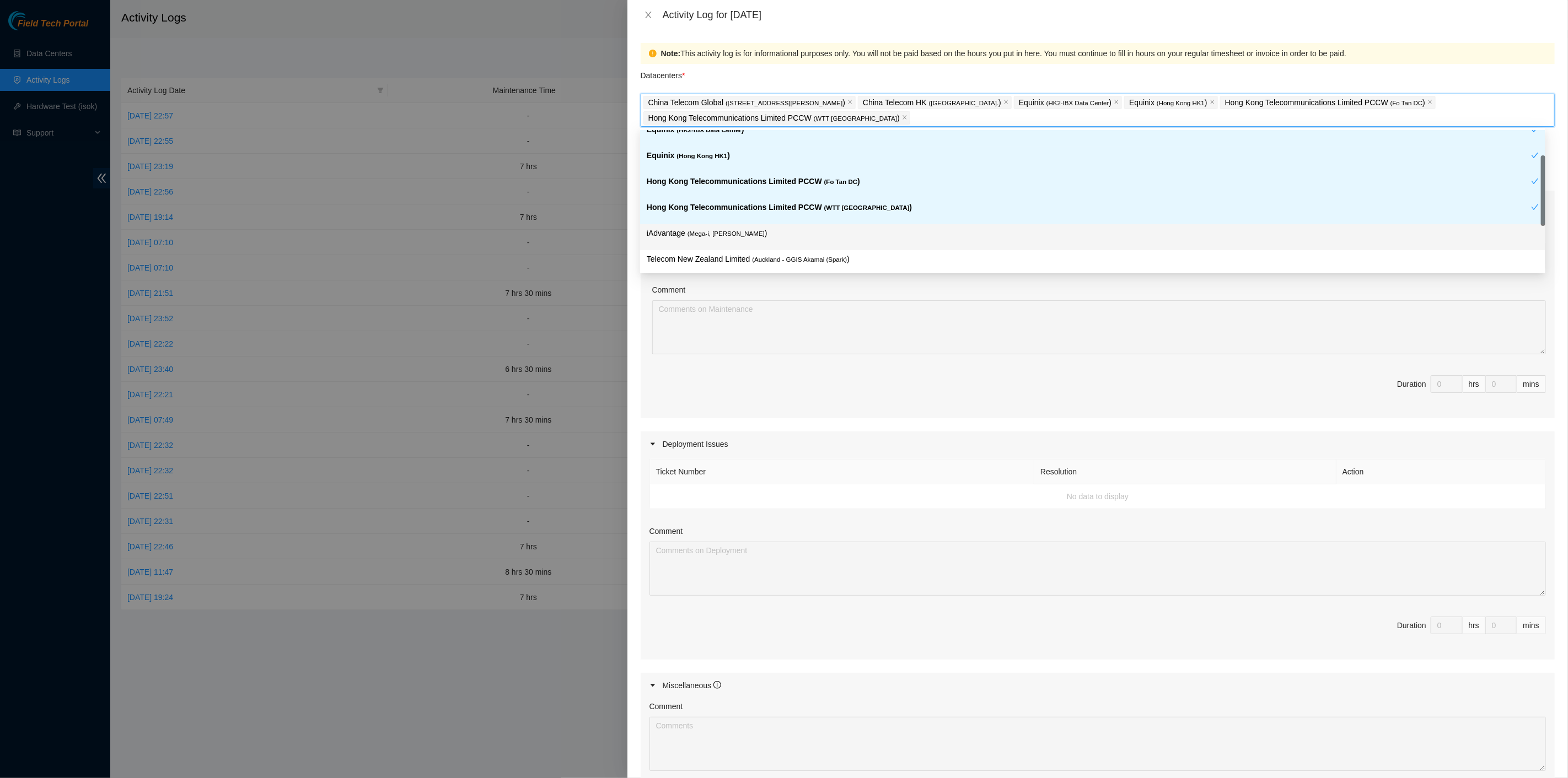
click at [788, 232] on p "iAdvantage ( Mega-i, Chai Wan )" at bounding box center [1092, 234] width 892 height 13
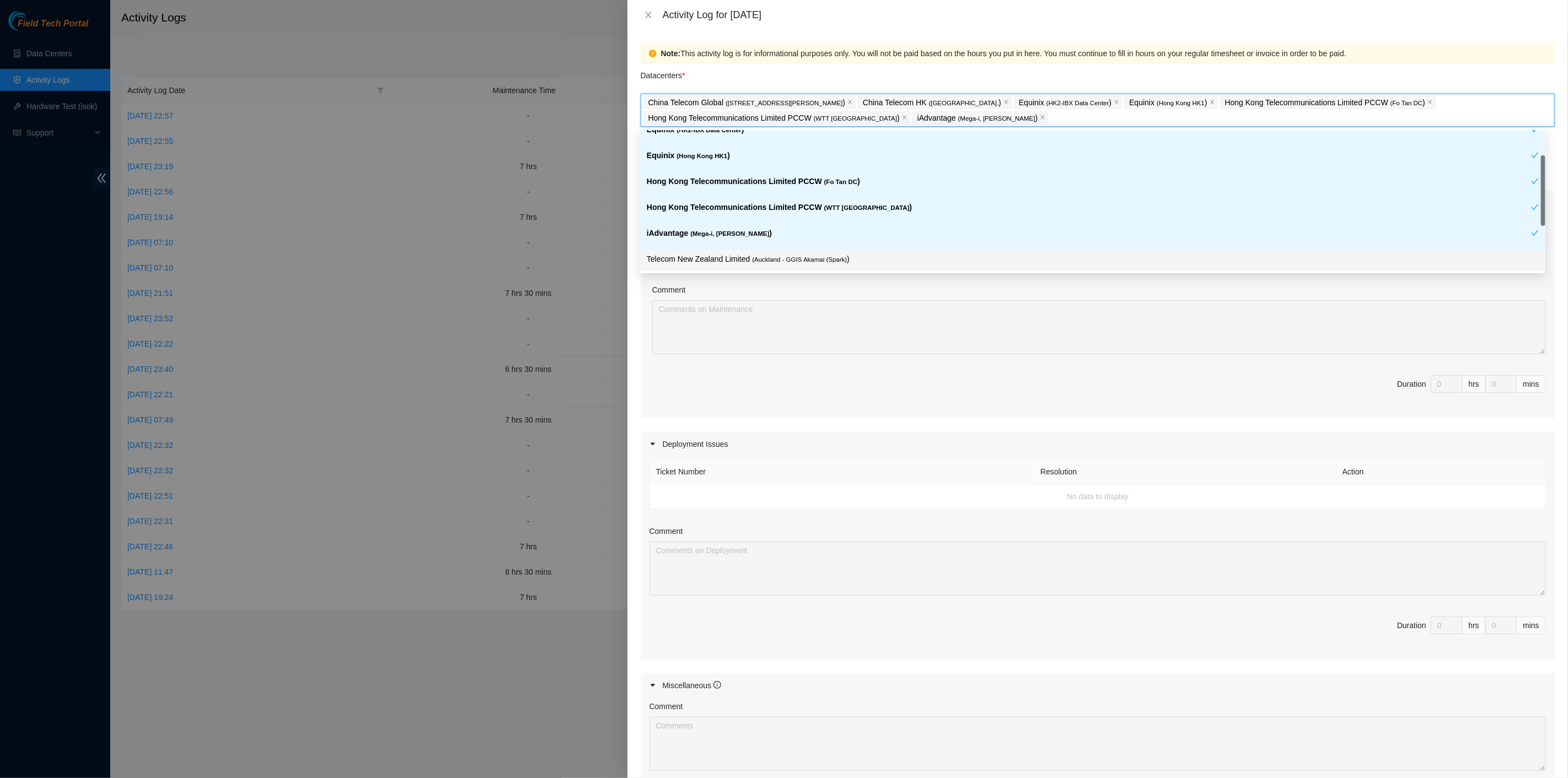
scroll to position [170, 0]
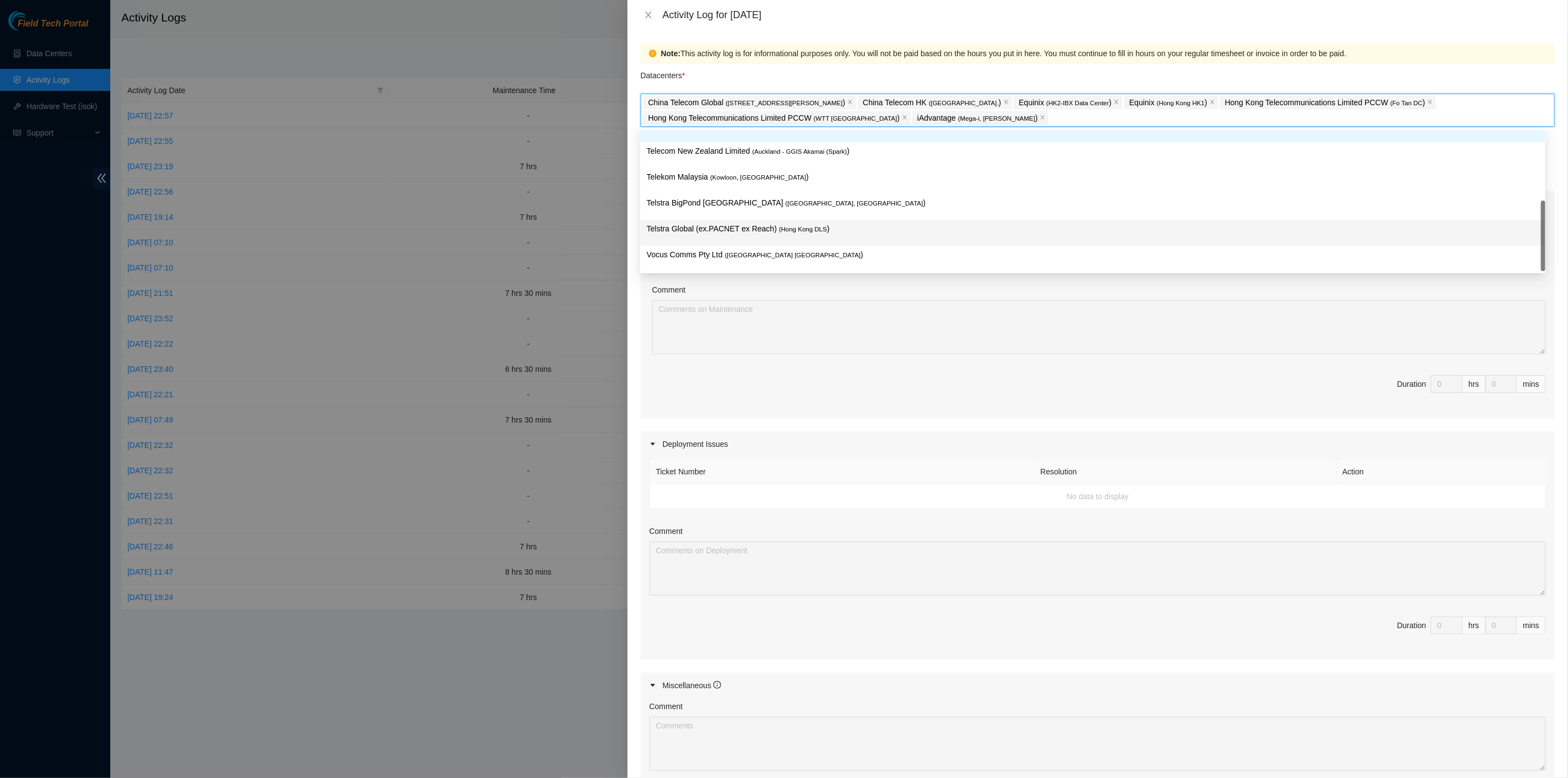
click at [785, 229] on span "( Hong Kong DLS" at bounding box center [803, 229] width 48 height 6
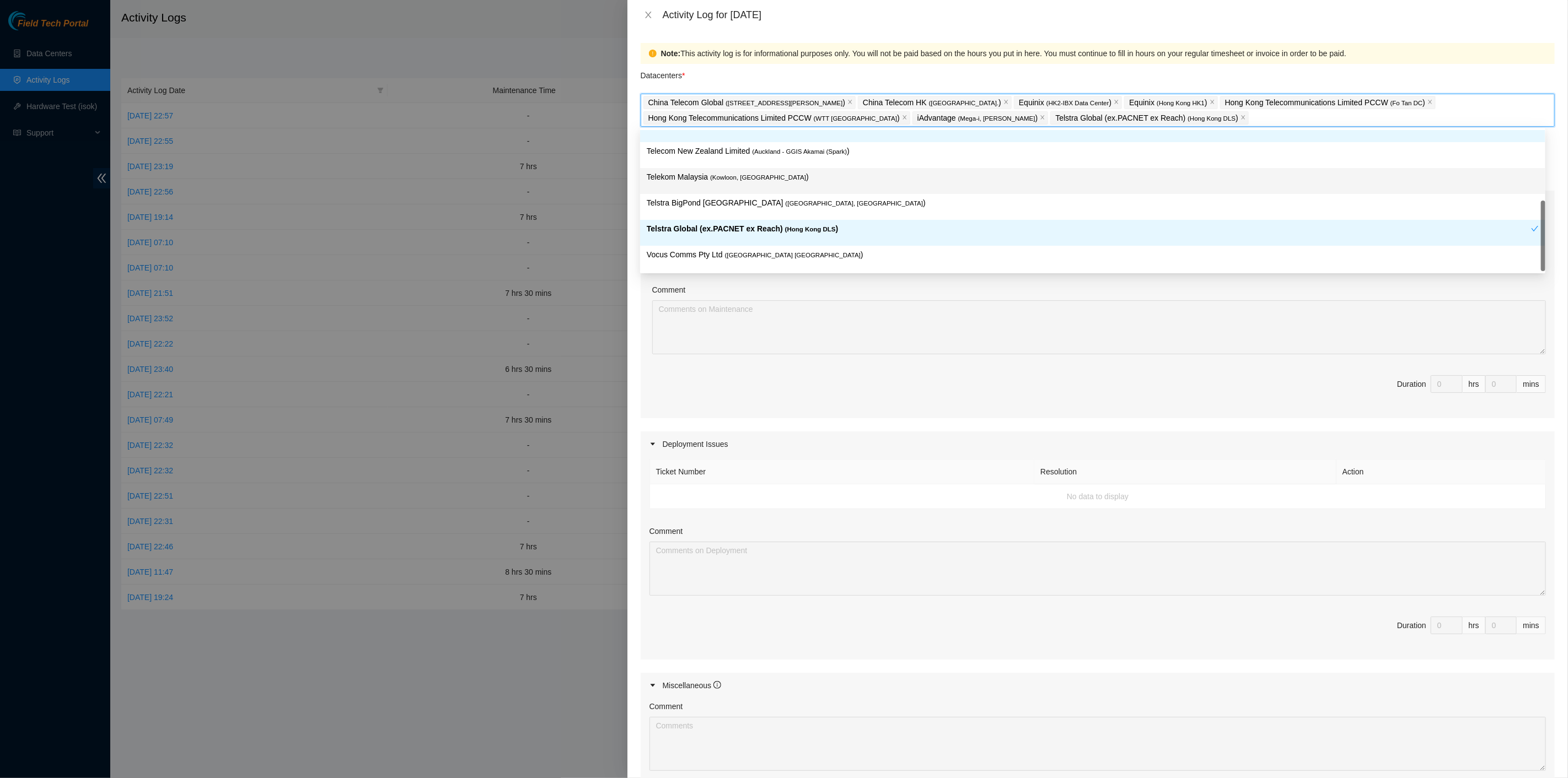
click at [764, 171] on p "Telekom Malaysia ( Kowloon, Hong Kong )" at bounding box center [1092, 177] width 892 height 13
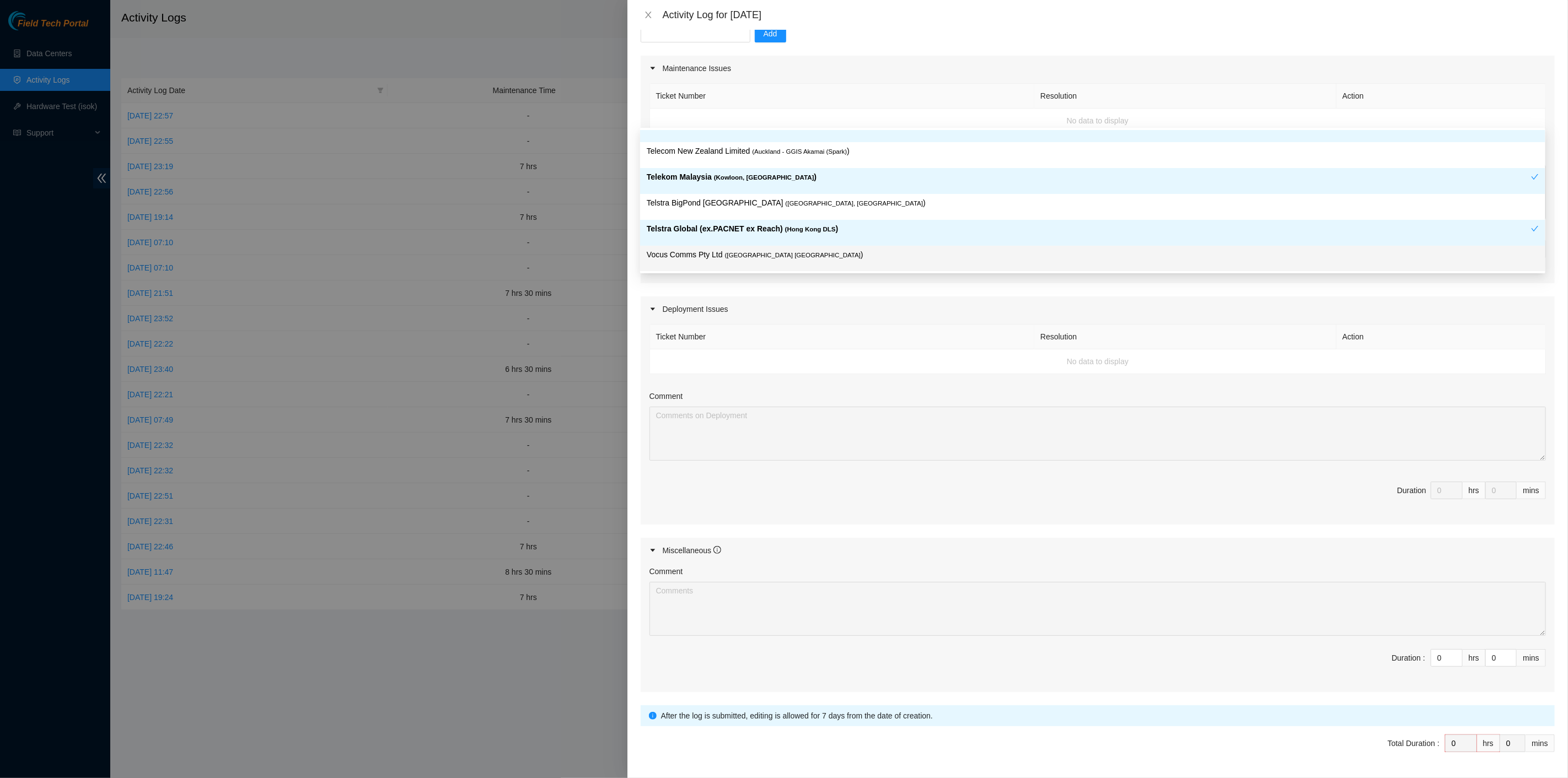
scroll to position [166, 0]
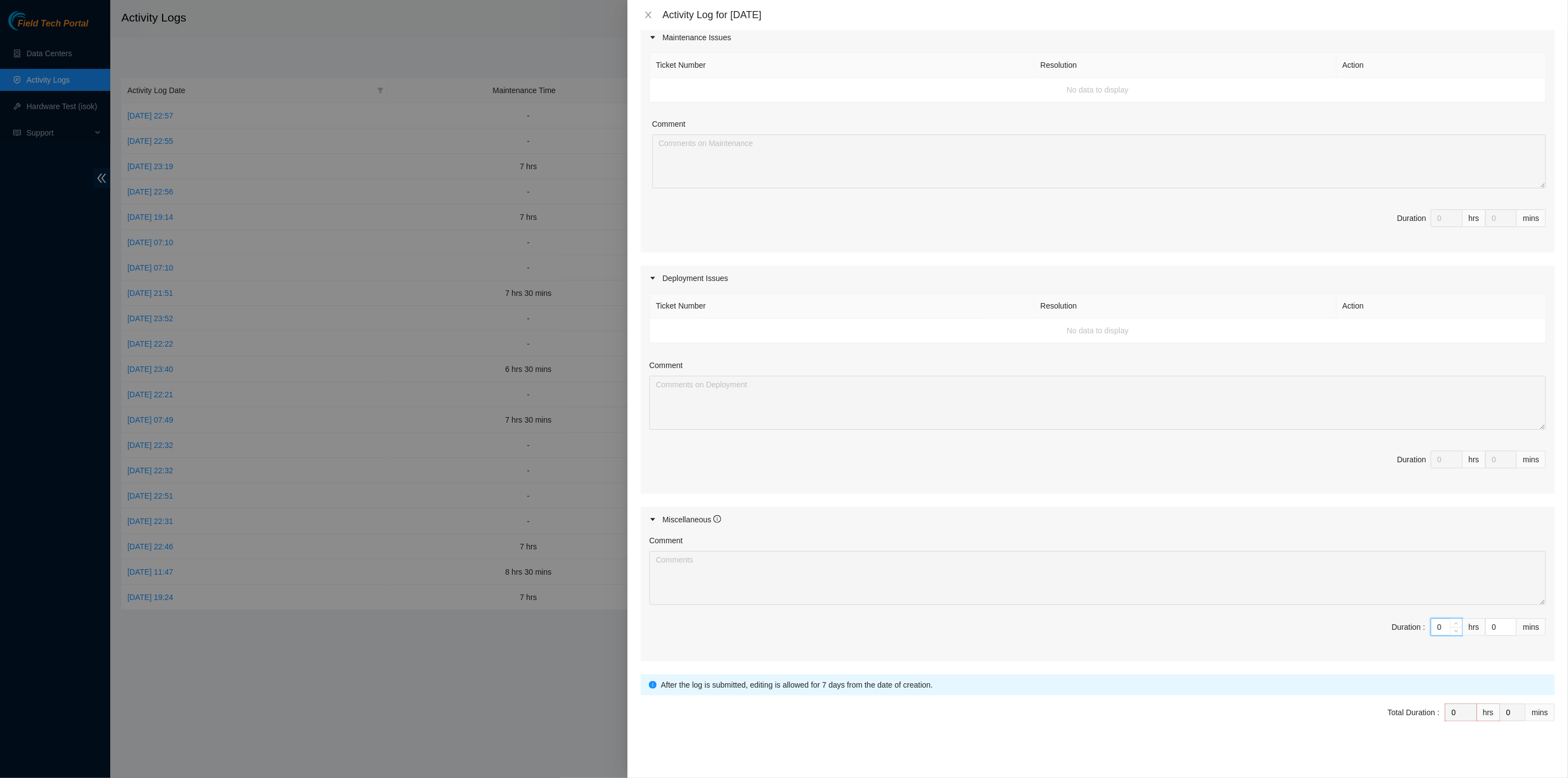
drag, startPoint x: 1423, startPoint y: 621, endPoint x: 1409, endPoint y: 619, distance: 14.1
click at [1409, 619] on span "Duration : 0 hrs 0 mins" at bounding box center [1098, 634] width 896 height 31
type input "7"
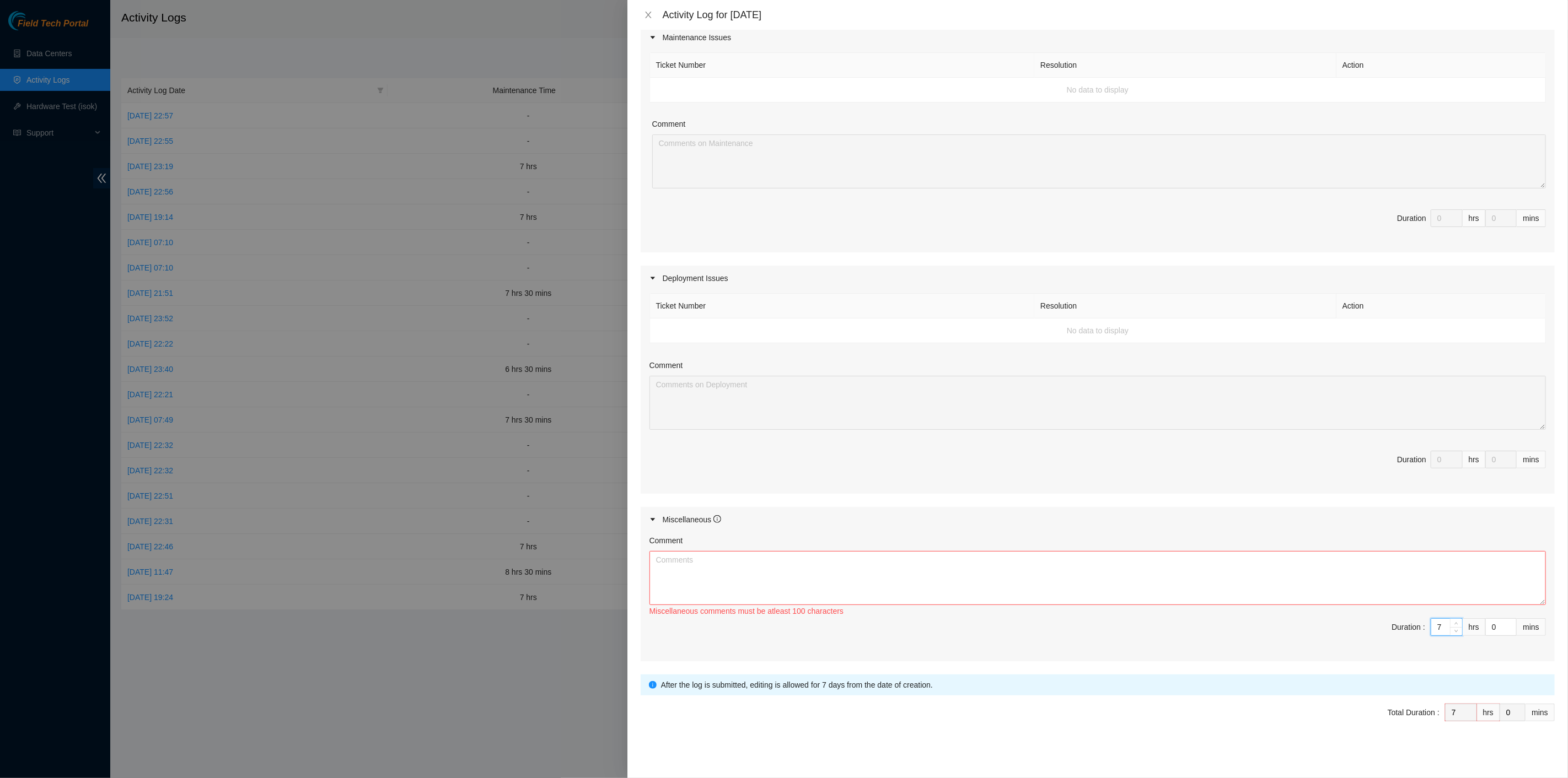
type input "7"
type input "3"
type input "30"
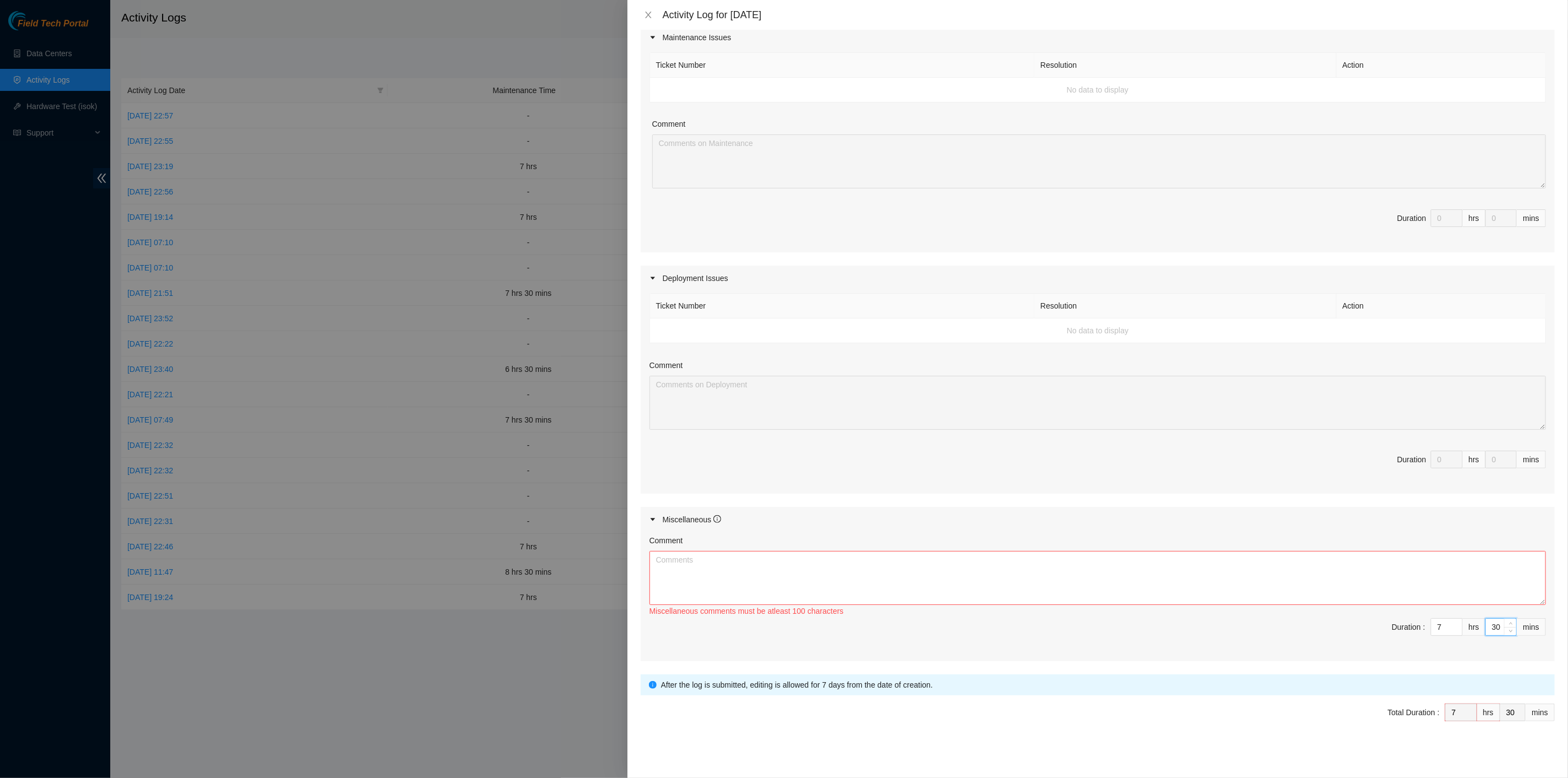
type input "30"
click at [1077, 574] on textarea "Comment" at bounding box center [1098, 577] width 896 height 54
paste textarea "Comment Comment Comment Comment Comment Comment Comment Comment Comment Comment…"
type textarea "Comment Comment Comment Comment Comment Comment Comment Comment Comment Comment…"
click at [653, 743] on span "Submit" at bounding box center [662, 746] width 24 height 12
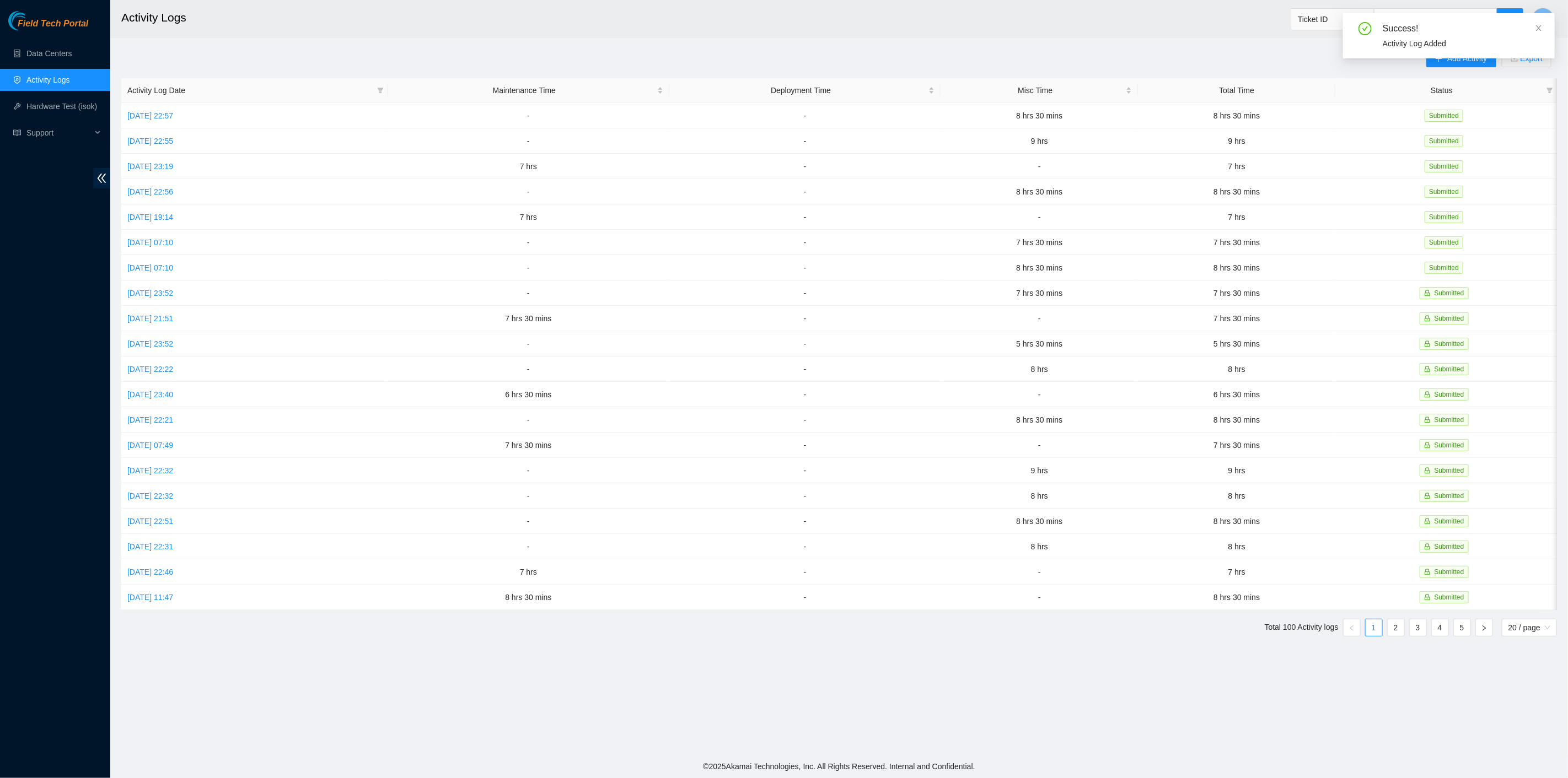
click at [1541, 25] on icon "close" at bounding box center [1539, 27] width 7 height 7
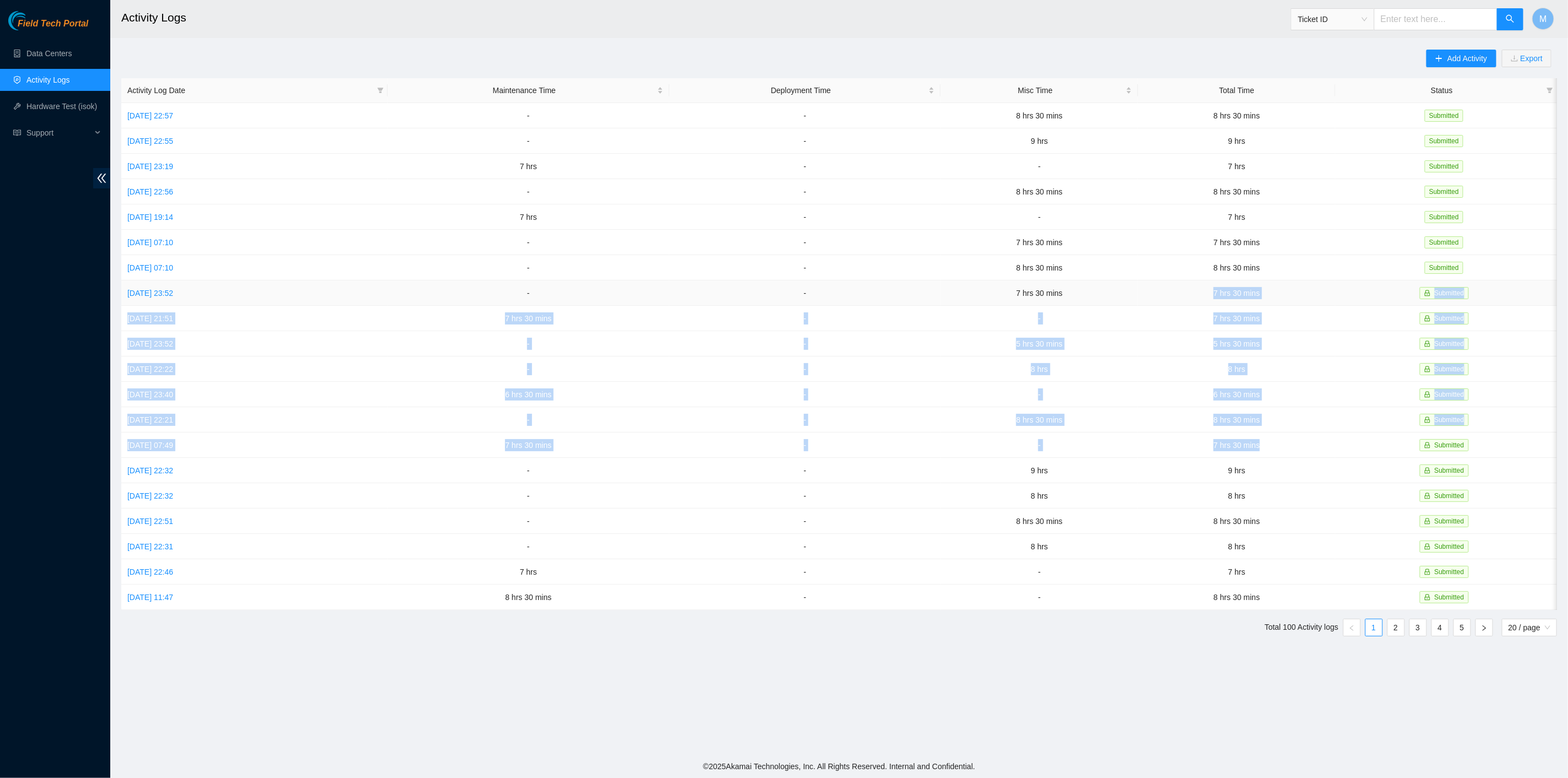
drag, startPoint x: 1273, startPoint y: 438, endPoint x: 1168, endPoint y: 287, distance: 183.9
click at [1168, 287] on tbody "Sun, 12 Oct 2025 22:57 - - 8 hrs 30 mins 8 hrs 30 mins Submitted Sat, 11 Oct 20…" at bounding box center [839, 356] width 1435 height 507
click at [173, 266] on link "[DATE] 07:10" at bounding box center [150, 268] width 46 height 9
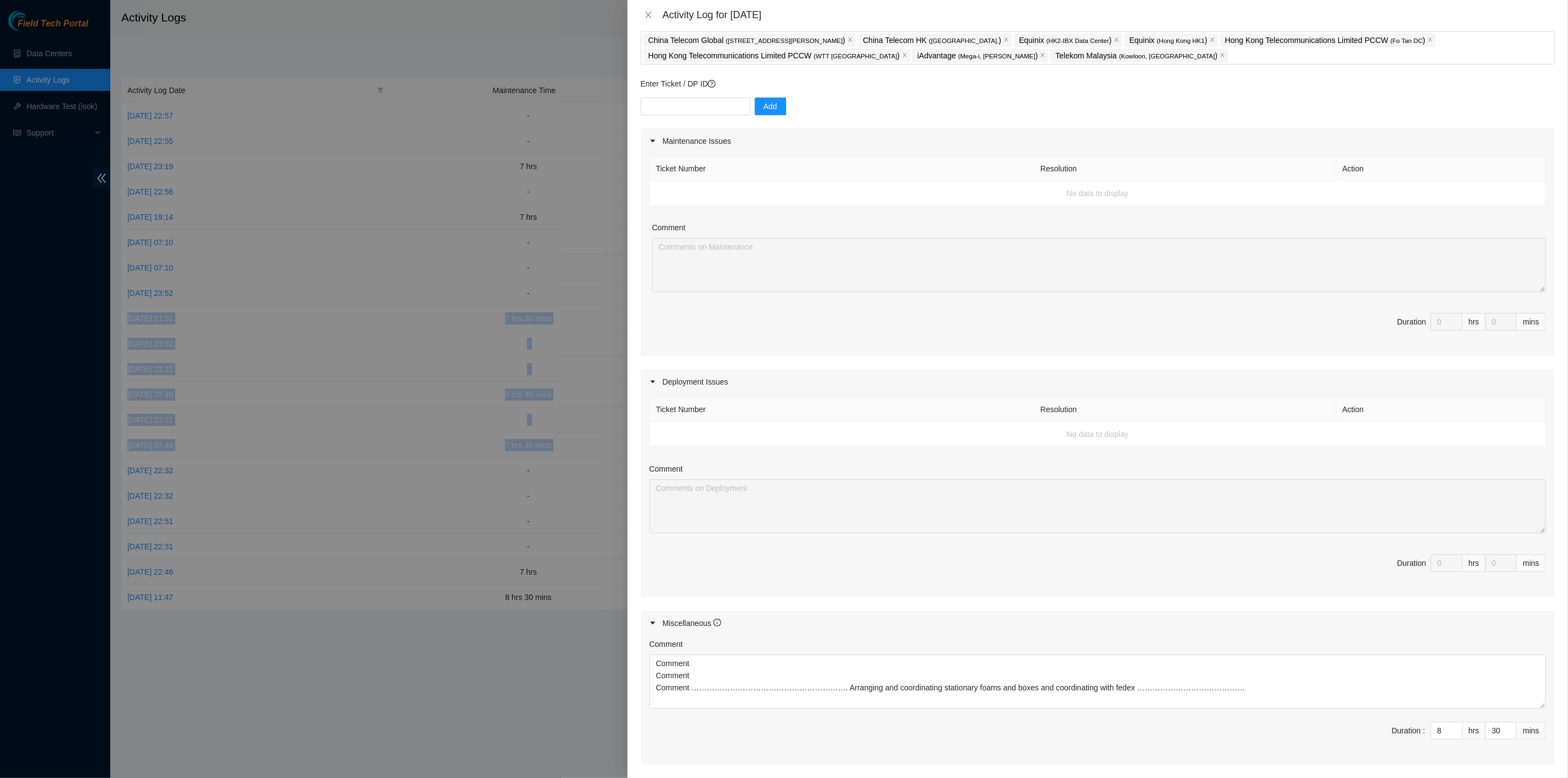
scroll to position [166, 0]
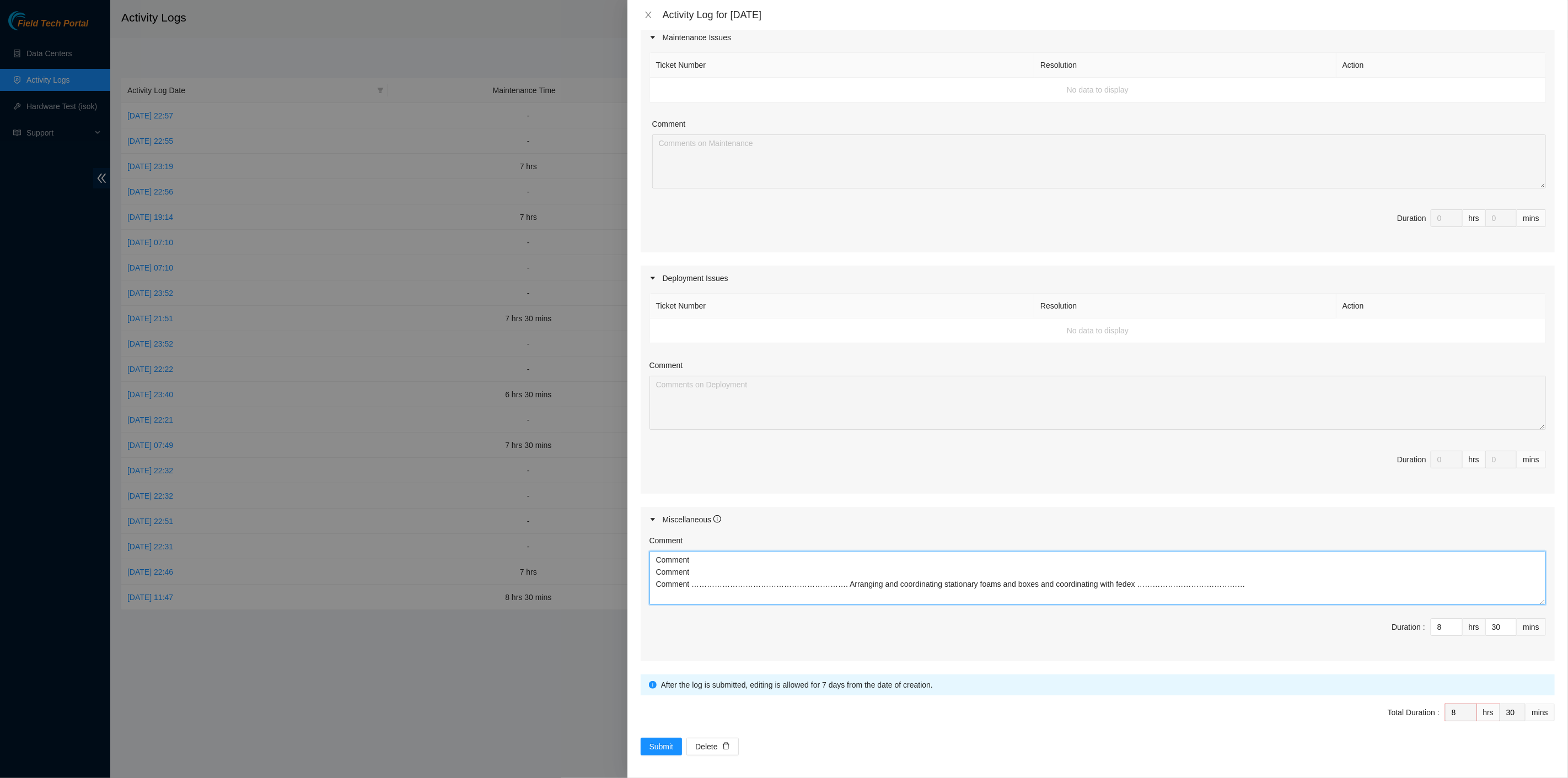
drag, startPoint x: 934, startPoint y: 568, endPoint x: 601, endPoint y: 539, distance: 334.3
click at [599, 539] on div "Activity Log for 06-10-2025 Note: This activity log is for informational purpos…" at bounding box center [784, 389] width 1568 height 778
drag, startPoint x: 650, startPoint y: 16, endPoint x: 615, endPoint y: 7, distance: 36.1
click at [647, 15] on icon "close" at bounding box center [649, 15] width 9 height 9
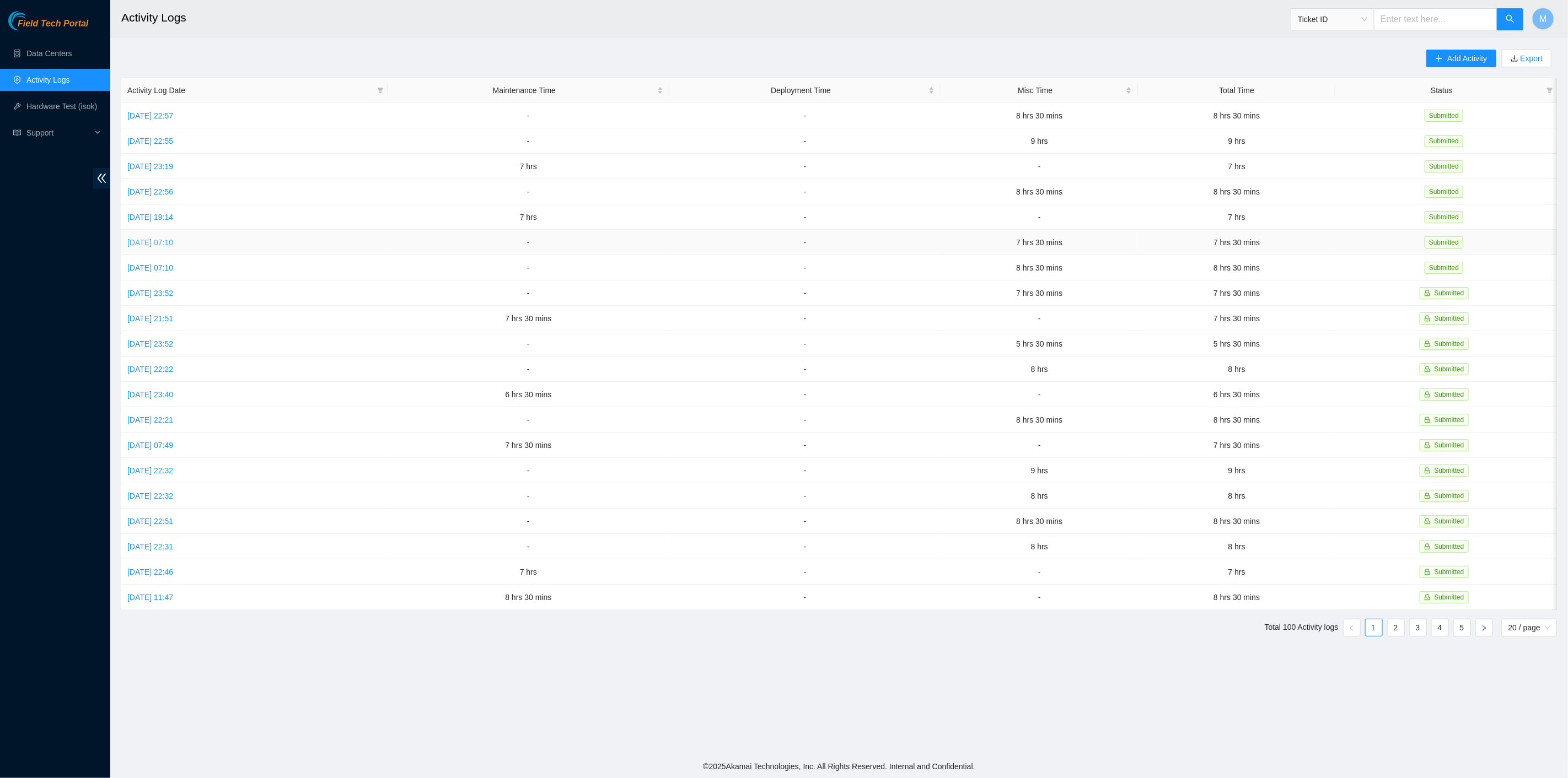
click at [164, 238] on link "Tue, 07 Oct 2025 07:10" at bounding box center [150, 243] width 46 height 9
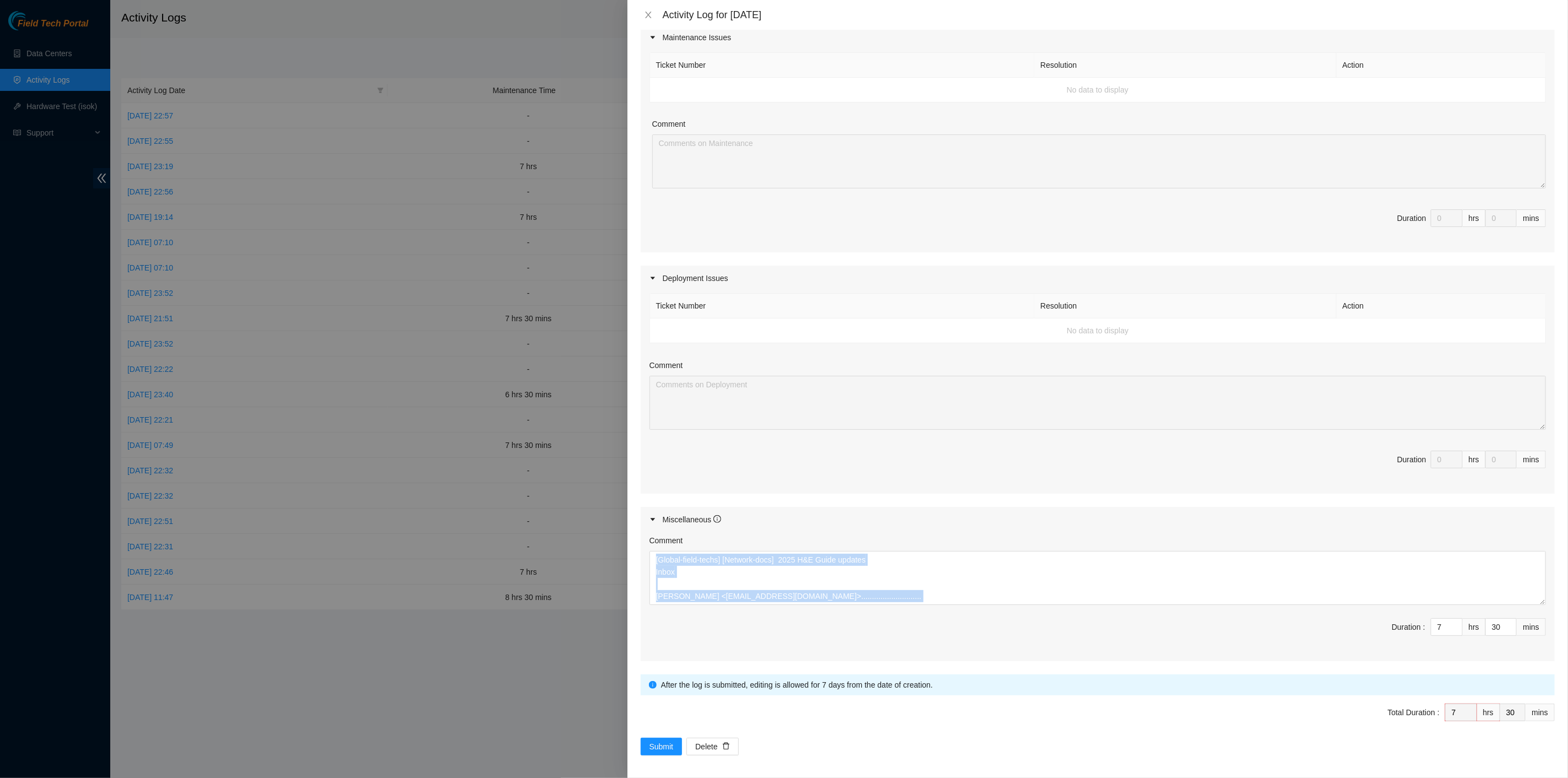
scroll to position [0, 0]
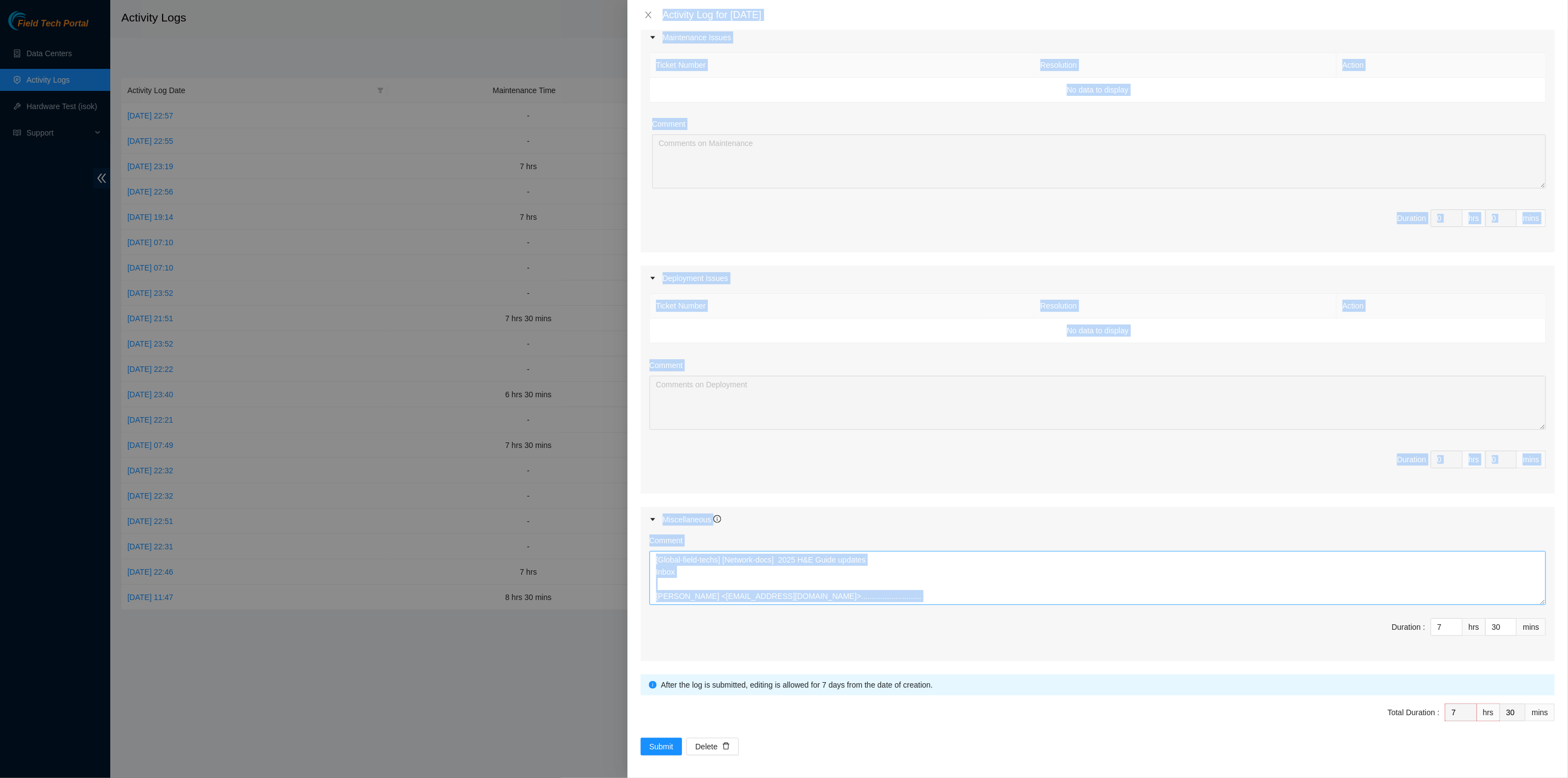
drag, startPoint x: 879, startPoint y: 600, endPoint x: 737, endPoint y: 564, distance: 146.5
click at [616, 545] on div "Activity Log for 07-10-2025 Note: This activity log is for informational purpos…" at bounding box center [784, 389] width 1568 height 778
drag, startPoint x: 872, startPoint y: 581, endPoint x: 872, endPoint y: 590, distance: 9.0
click at [872, 582] on textarea "[Global-field-techs] [Network-docs] 2025 H&E Guide updates Inbox Mannar, Suresh…" at bounding box center [1098, 577] width 896 height 54
click at [870, 594] on textarea "[Global-field-techs] [Network-docs] 2025 H&E Guide updates Inbox Mannar, Suresh…" at bounding box center [1098, 577] width 896 height 54
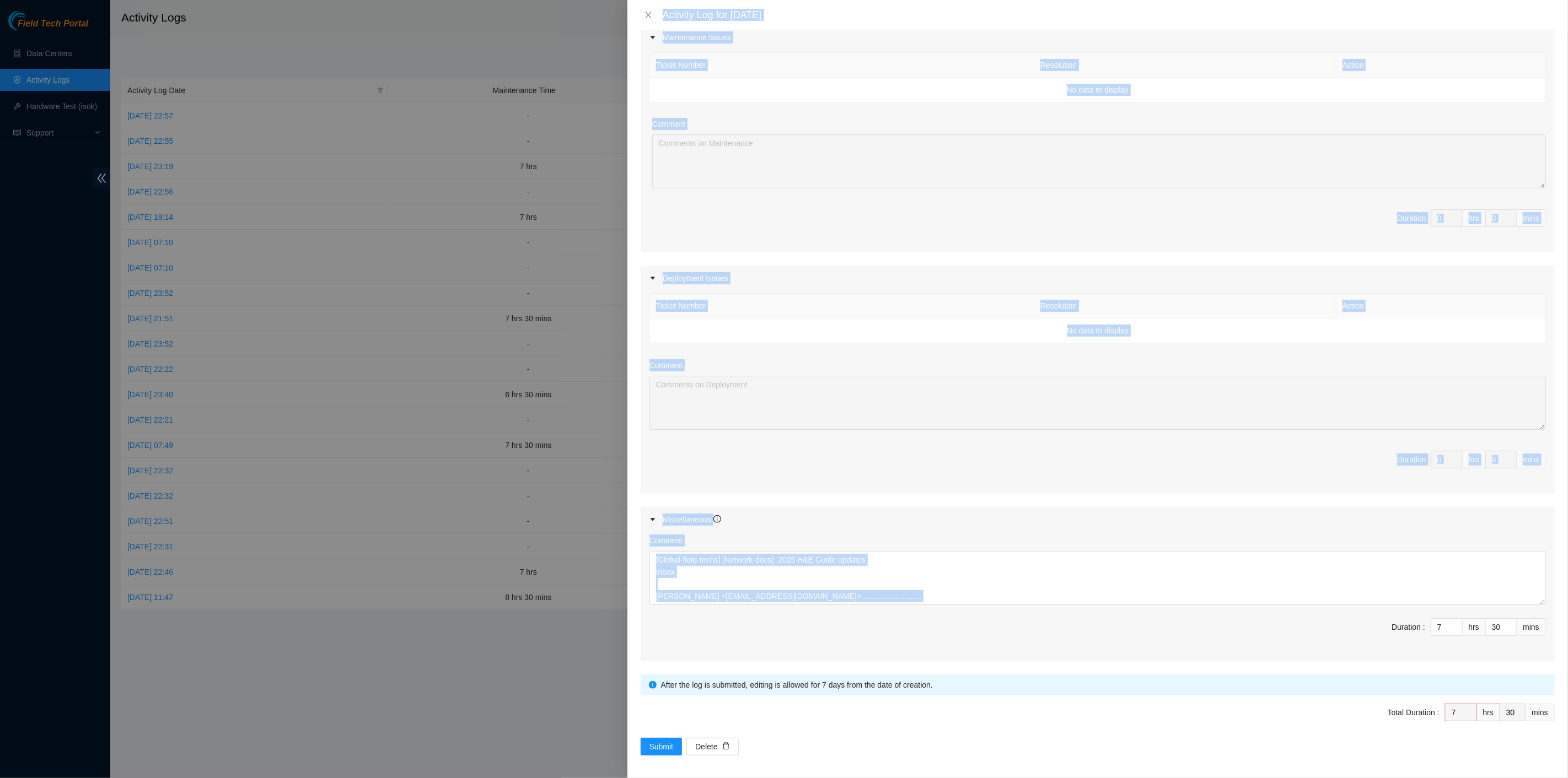
click at [848, 497] on div "Maintenance Issues Ticket Number Resolution Action No data to display Comment D…" at bounding box center [1097, 343] width 914 height 637
click at [862, 597] on textarea "[Global-field-techs] [Network-docs] 2025 H&E Guide updates Inbox Mannar, Suresh…" at bounding box center [1098, 577] width 896 height 54
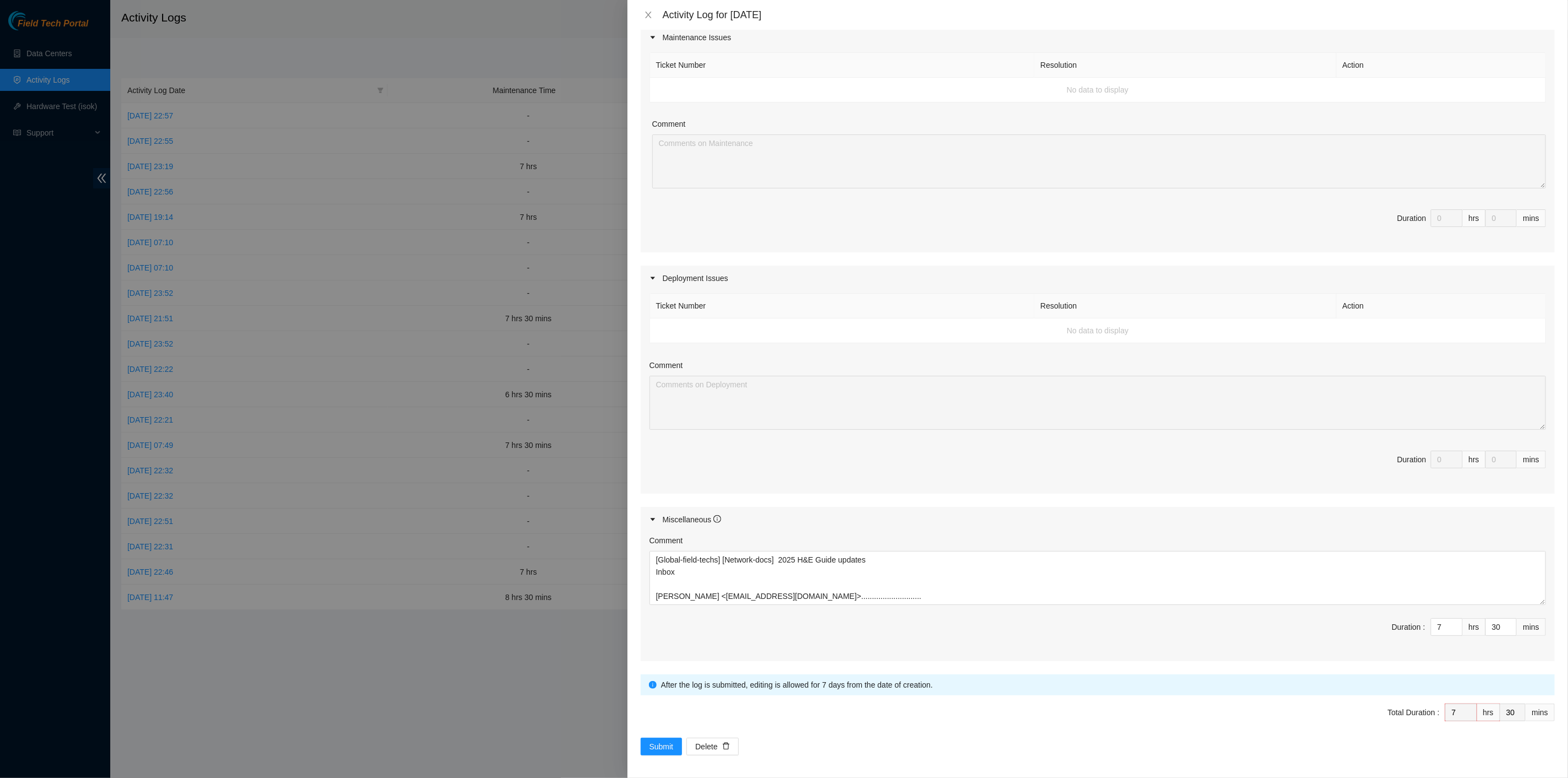
click at [868, 619] on span "Duration : 7 hrs 30 mins" at bounding box center [1098, 634] width 896 height 31
drag, startPoint x: 863, startPoint y: 594, endPoint x: 576, endPoint y: 521, distance: 296.1
click at [576, 521] on div "Activity Log for 07-10-2025 Note: This activity log is for informational purpos…" at bounding box center [784, 389] width 1568 height 778
drag, startPoint x: 649, startPoint y: 16, endPoint x: 629, endPoint y: 0, distance: 25.6
click at [647, 15] on icon "close" at bounding box center [649, 15] width 9 height 9
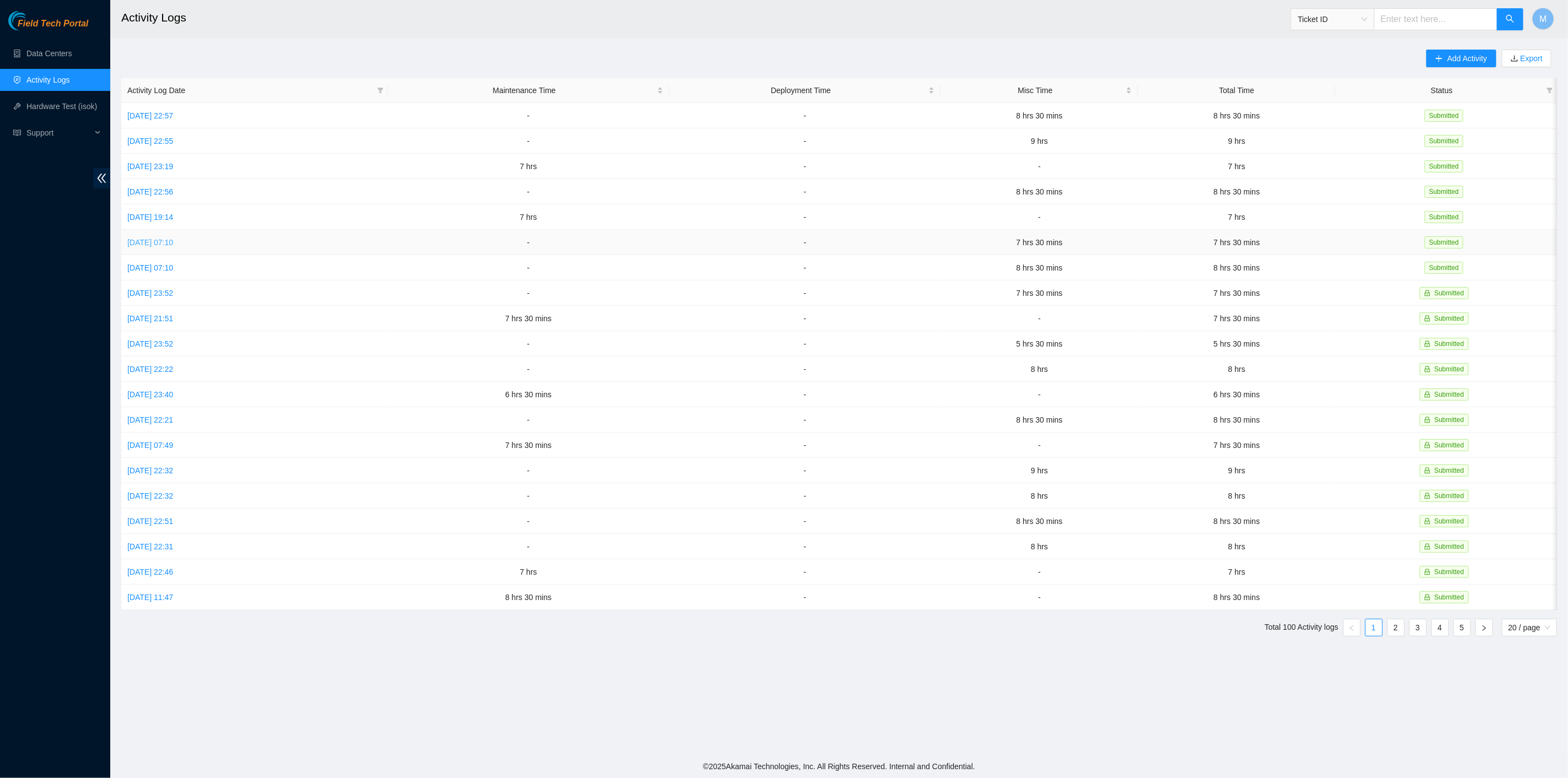
click at [157, 241] on link "Tue, 07 Oct 2025 07:10" at bounding box center [150, 243] width 46 height 9
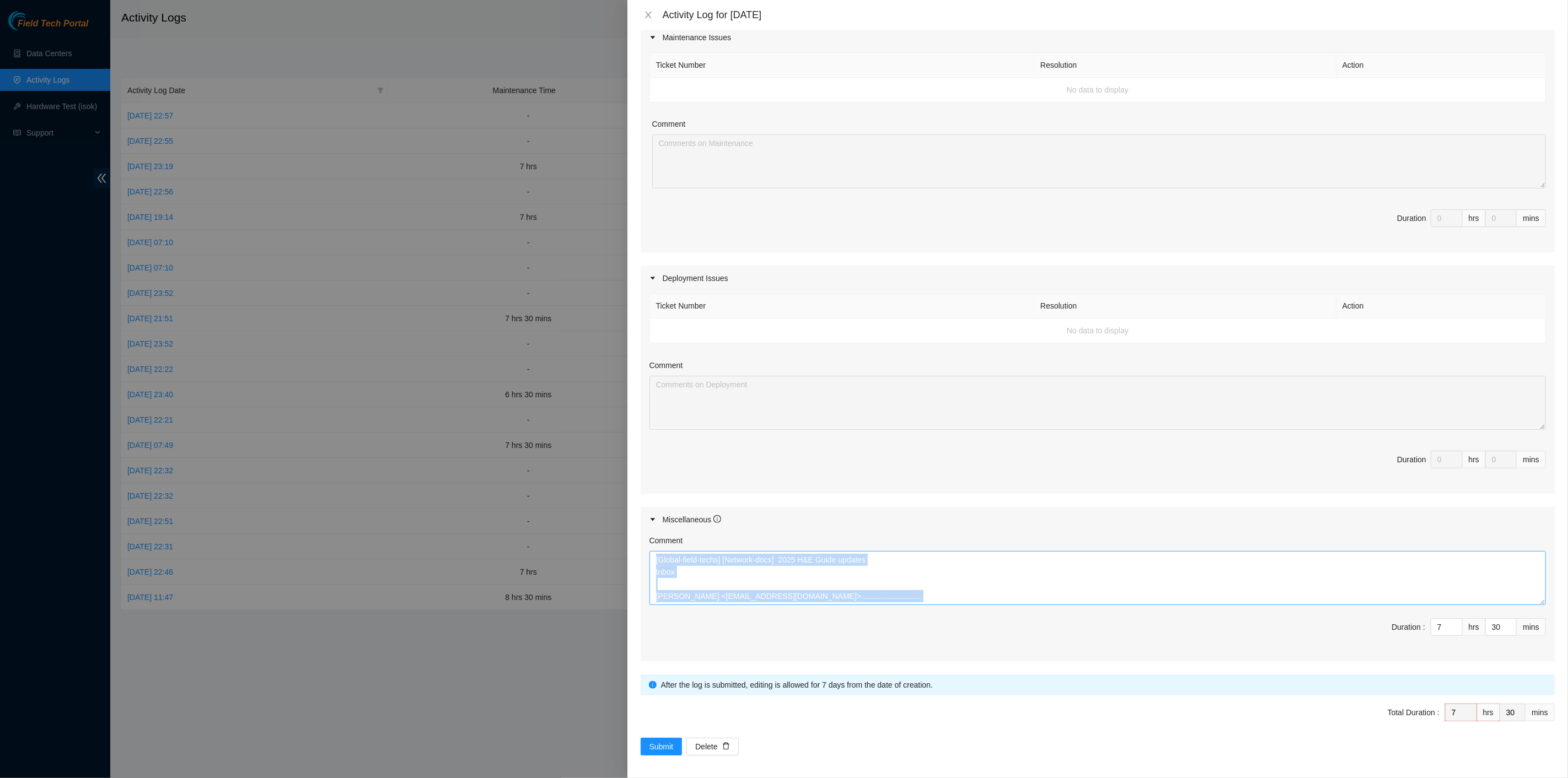
drag, startPoint x: 917, startPoint y: 602, endPoint x: 674, endPoint y: 568, distance: 245.4
click at [674, 568] on div "Comment [Global-field-techs] [Network-docs] 2025 H&E Guide updates Inbox Mannar…" at bounding box center [1097, 597] width 914 height 129
drag, startPoint x: 881, startPoint y: 601, endPoint x: 616, endPoint y: 555, distance: 269.0
click at [616, 555] on div "Activity Log for 07-10-2025 Note: This activity log is for informational purpos…" at bounding box center [784, 389] width 1568 height 778
click at [646, 20] on div "Activity Log for 07-10-2025" at bounding box center [1097, 15] width 914 height 12
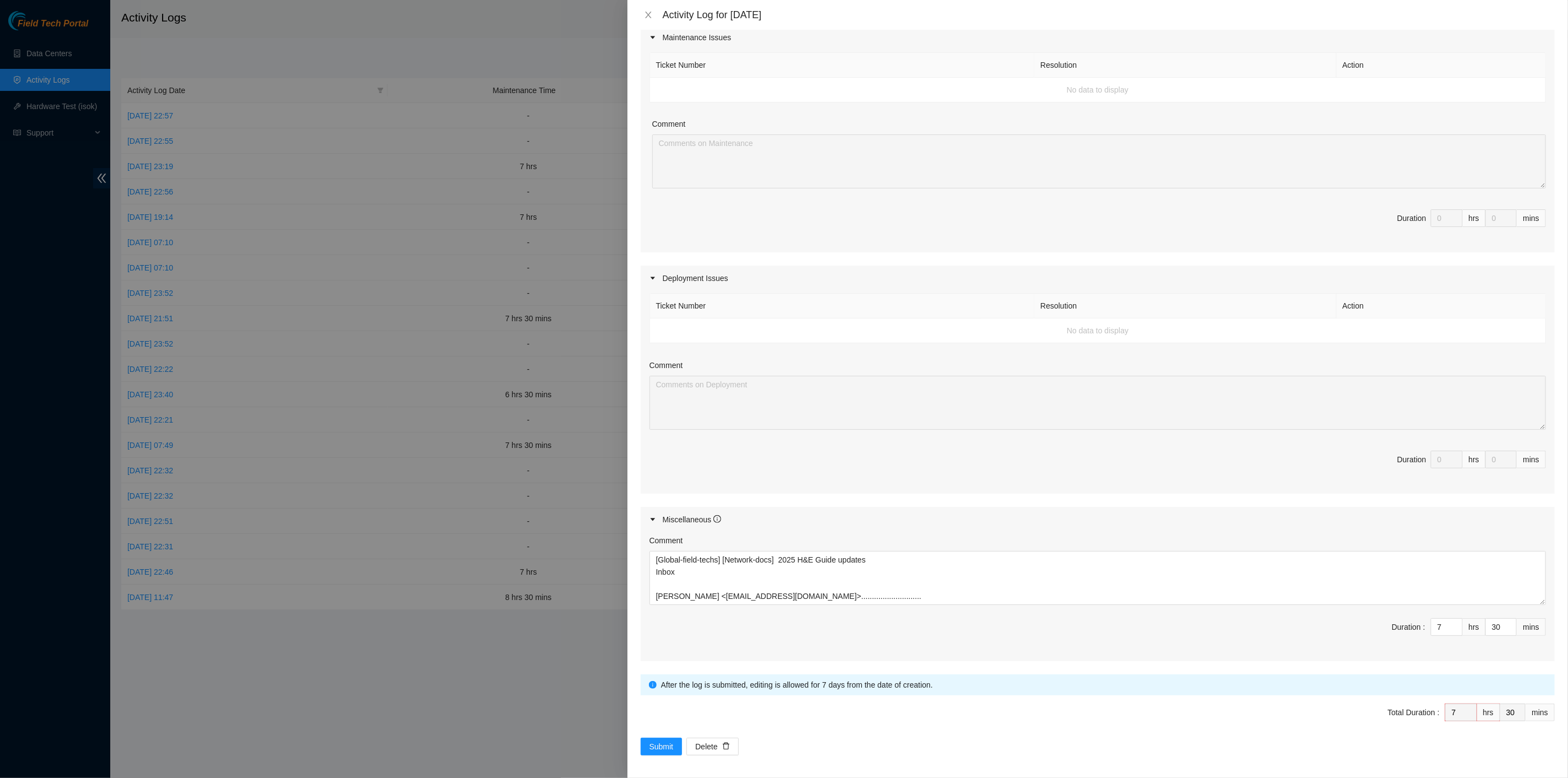
click at [640, 13] on div "Activity Log for 07-10-2025" at bounding box center [1098, 15] width 940 height 29
click at [644, 16] on icon "close" at bounding box center [649, 15] width 9 height 9
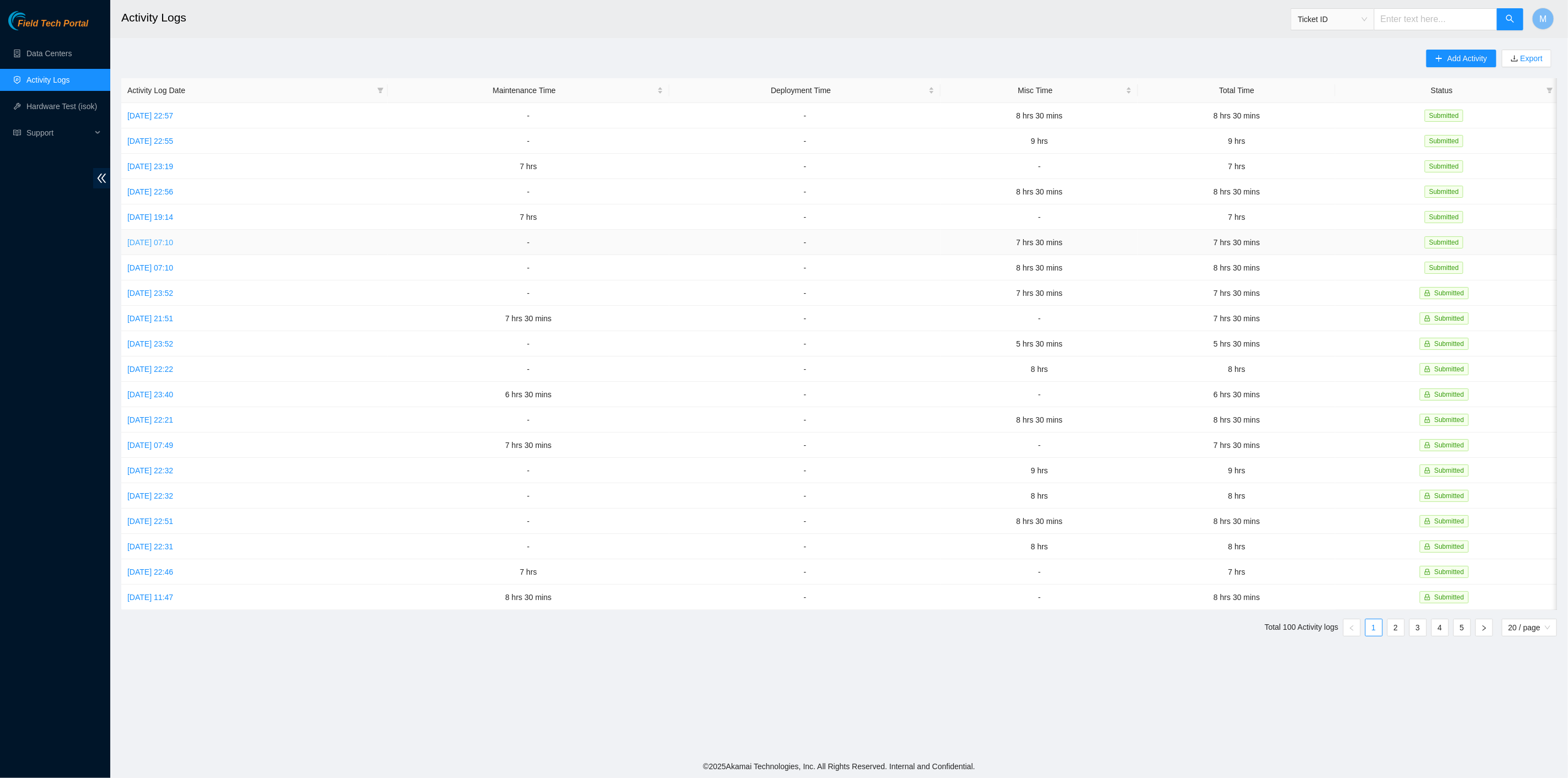
click at [151, 238] on link "Tue, 07 Oct 2025 07:10" at bounding box center [150, 243] width 46 height 9
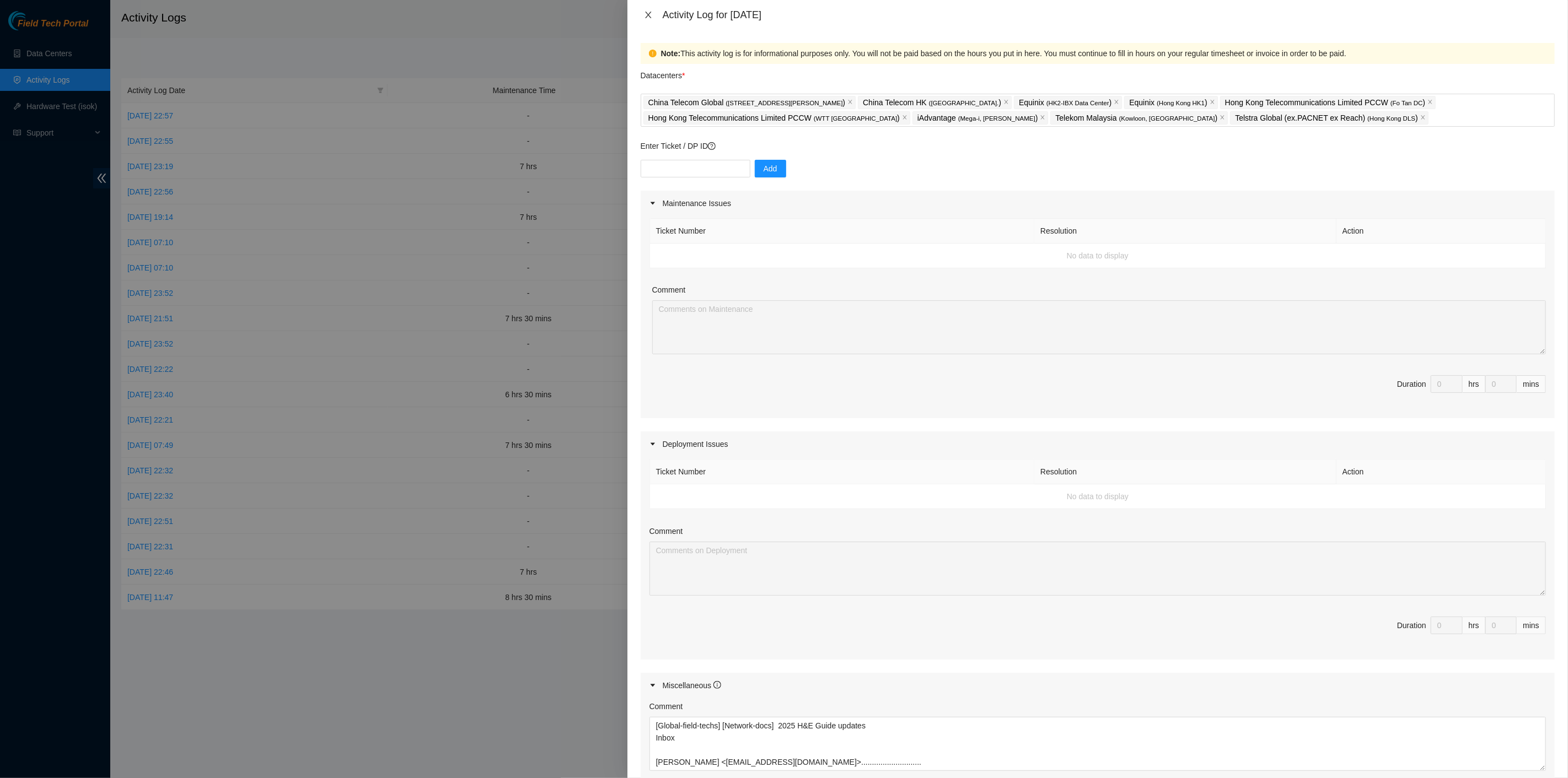
click at [644, 13] on icon "close" at bounding box center [649, 15] width 9 height 9
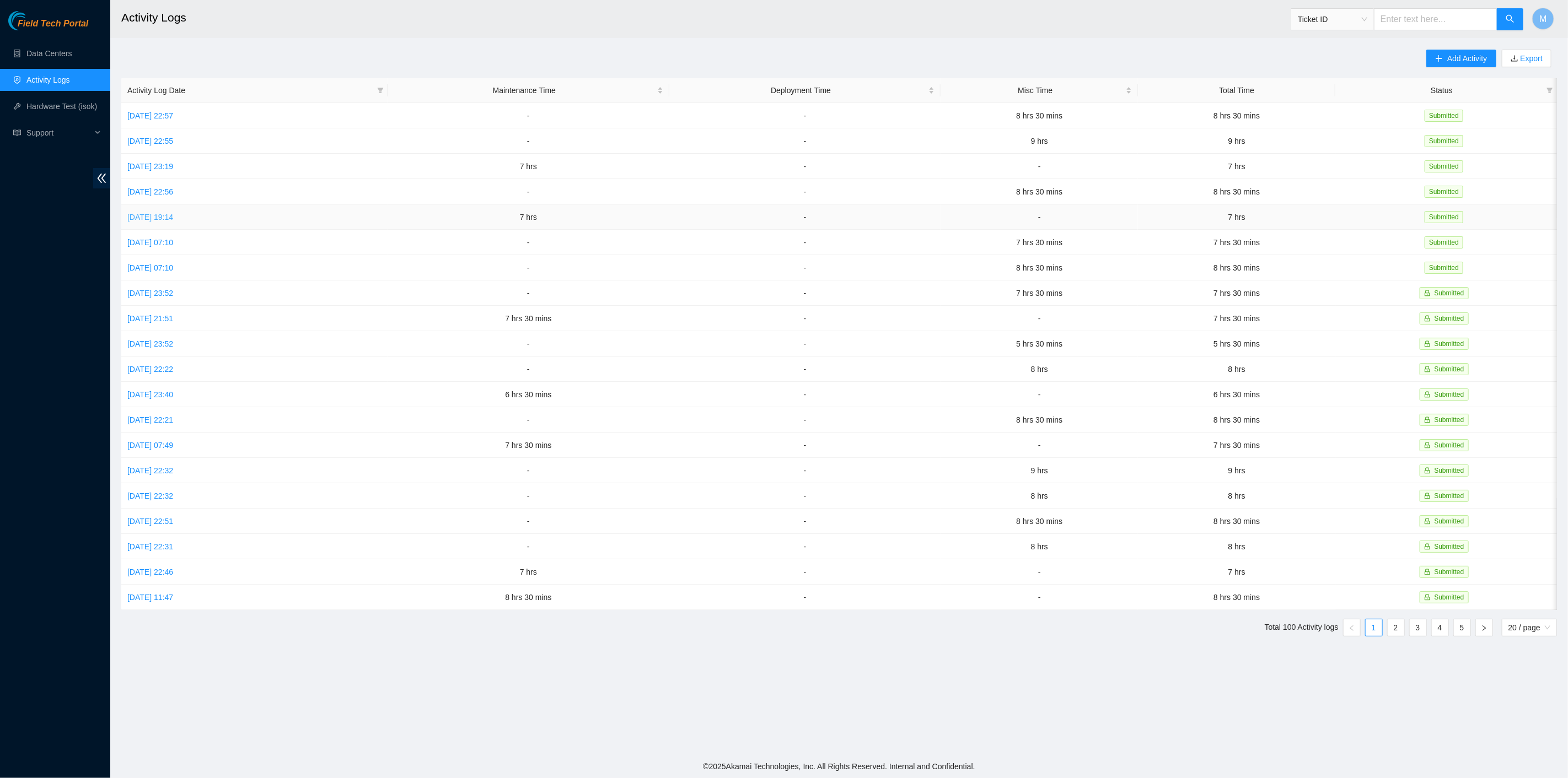
click at [156, 213] on link "Wed, 08 Oct 2025 19:14" at bounding box center [150, 217] width 46 height 9
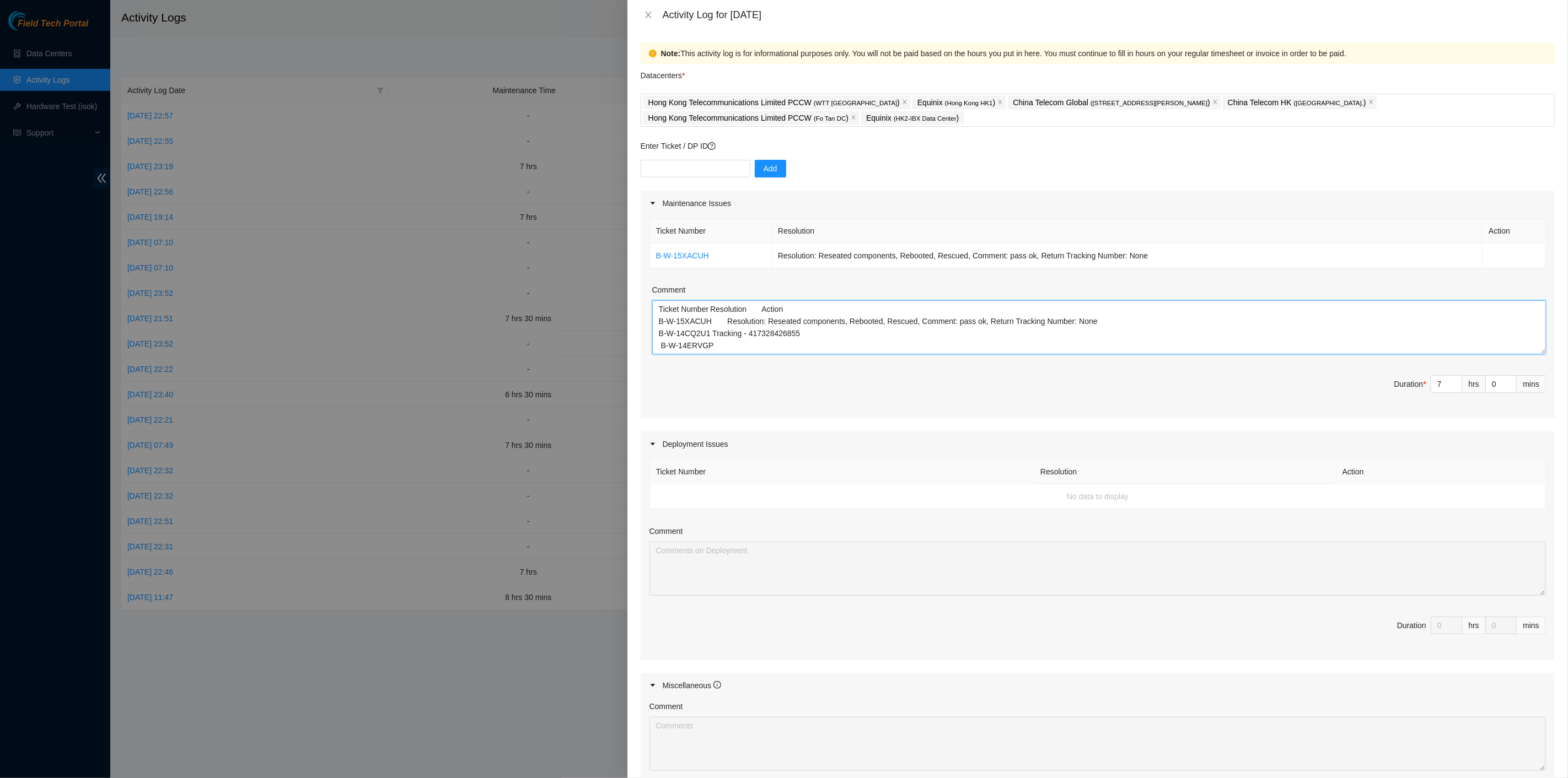
drag, startPoint x: 742, startPoint y: 347, endPoint x: 577, endPoint y: 290, distance: 174.6
click at [579, 289] on div "Activity Log for 08-10-2025 Note: This activity log is for informational purpos…" at bounding box center [784, 389] width 1568 height 778
drag, startPoint x: 641, startPoint y: 16, endPoint x: 591, endPoint y: 53, distance: 62.2
click at [641, 16] on button "Close" at bounding box center [648, 15] width 16 height 10
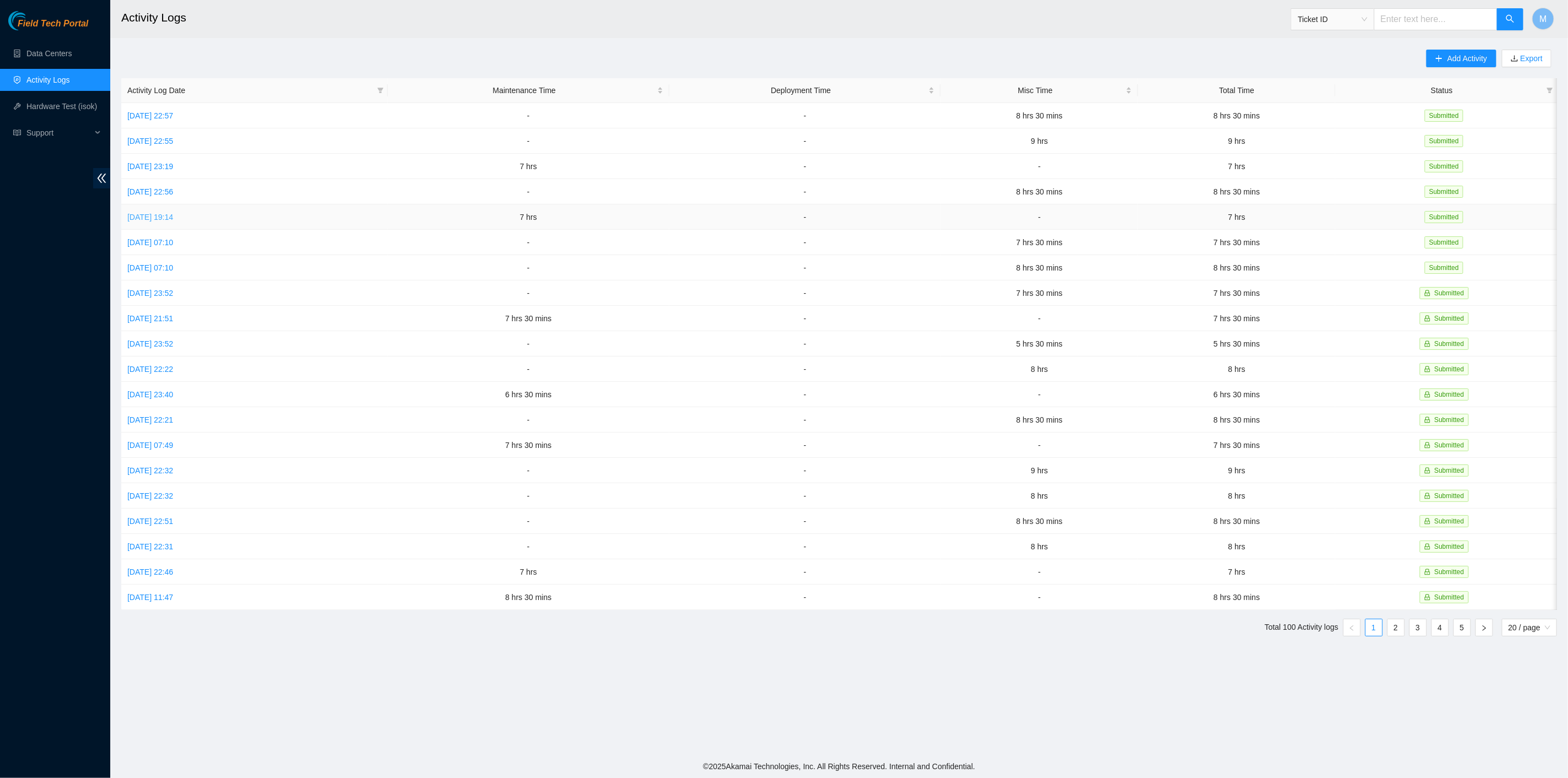
click at [166, 213] on link "Wed, 08 Oct 2025 19:14" at bounding box center [150, 217] width 46 height 9
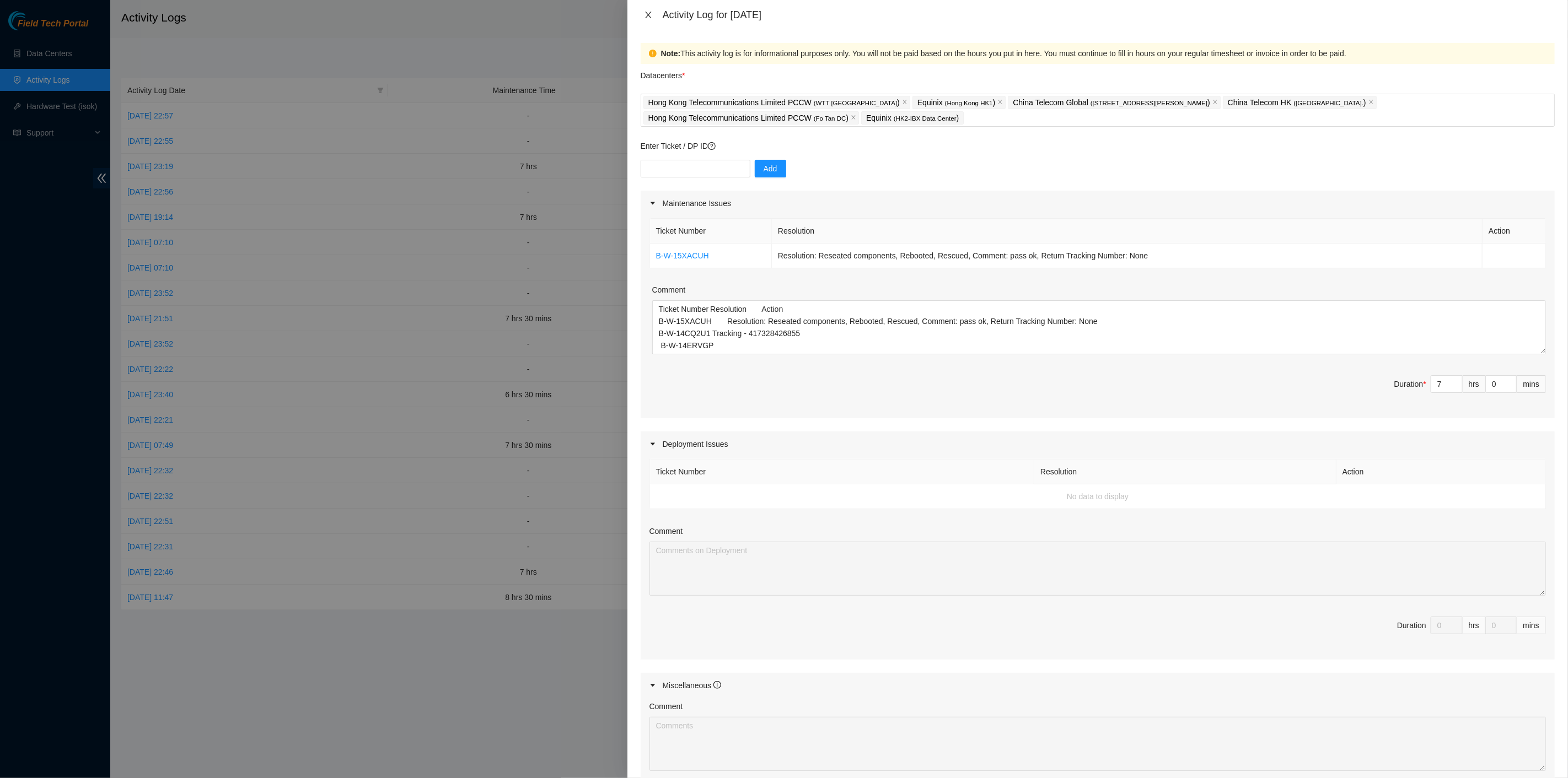
drag, startPoint x: 648, startPoint y: 16, endPoint x: 642, endPoint y: 21, distance: 7.8
click at [650, 16] on icon "close" at bounding box center [649, 15] width 9 height 9
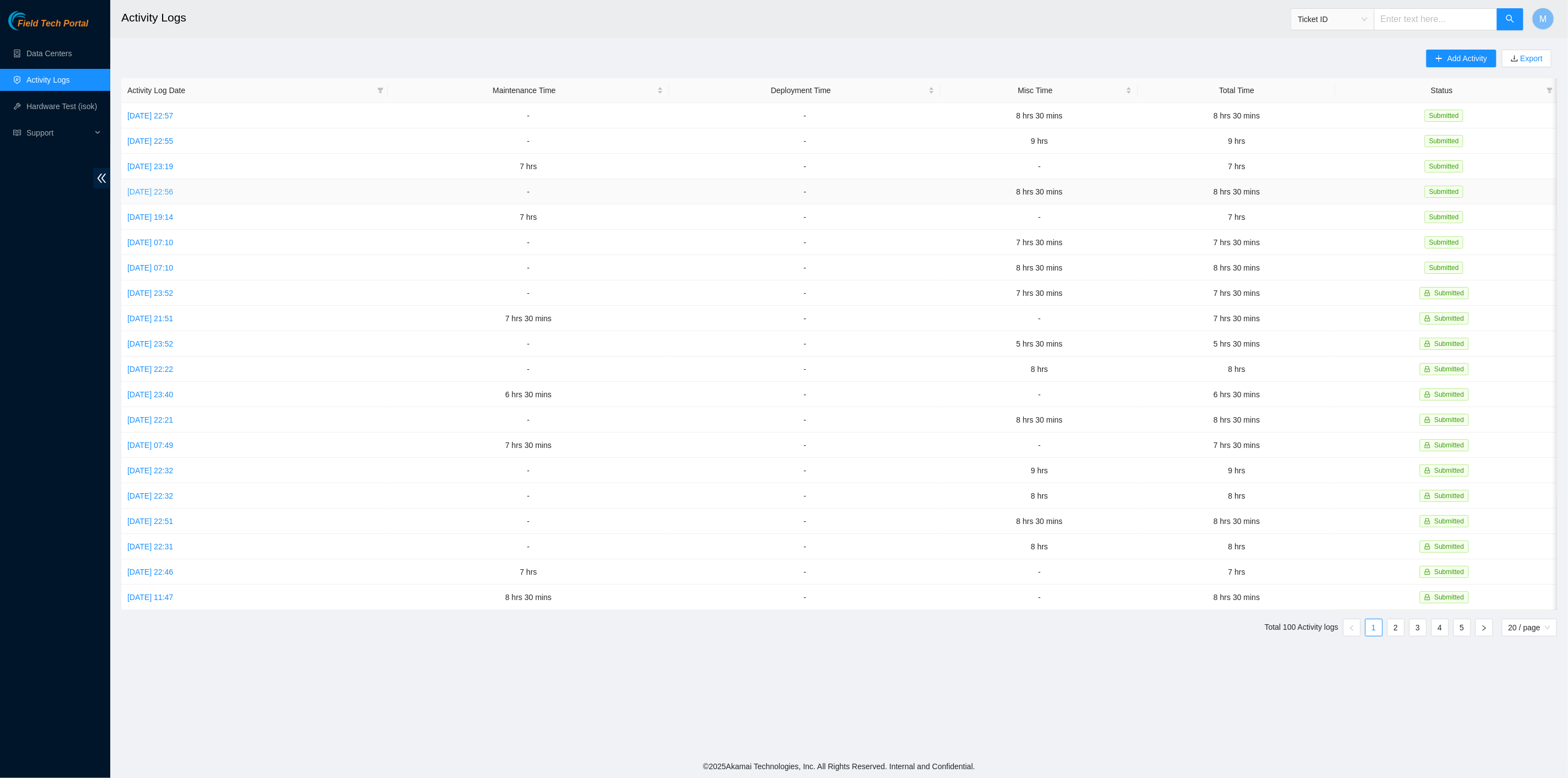
click at [159, 194] on link "Thu, 09 Oct 2025 22:56" at bounding box center [150, 192] width 46 height 9
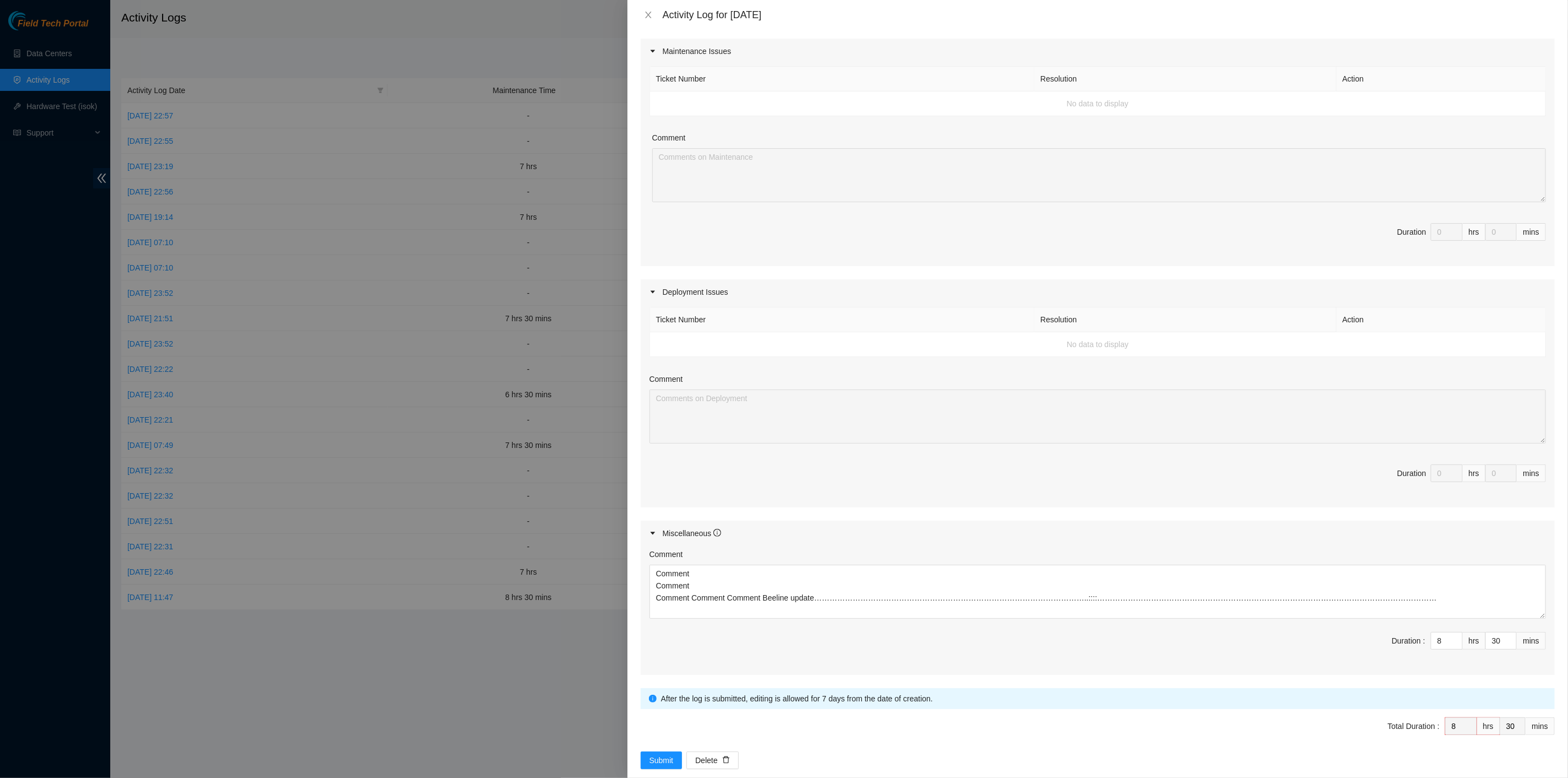
scroll to position [166, 0]
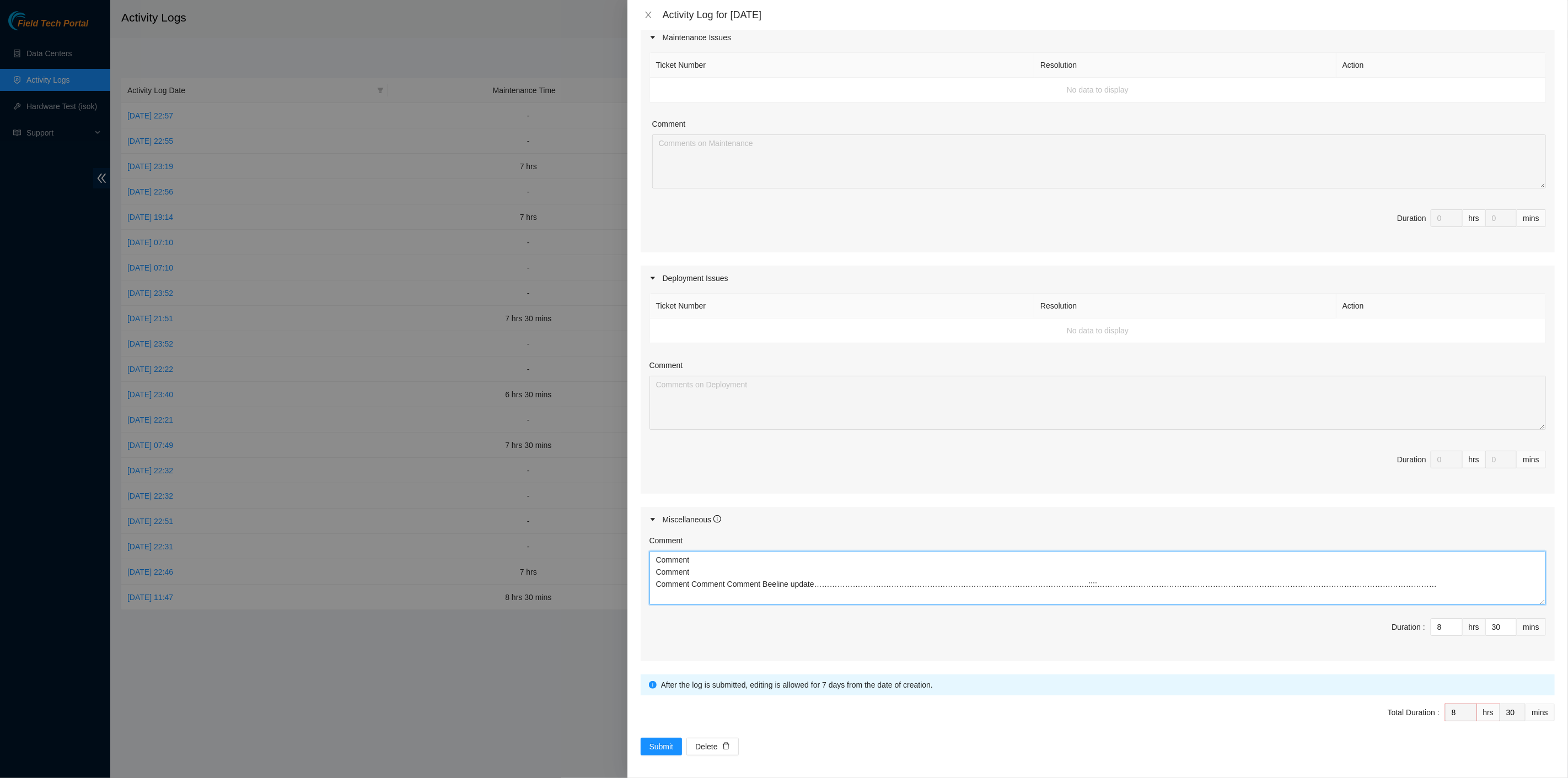
drag, startPoint x: 1292, startPoint y: 585, endPoint x: 621, endPoint y: 558, distance: 671.5
click at [621, 558] on div "Activity Log for 09-10-2025 Note: This activity log is for informational purpos…" at bounding box center [784, 389] width 1568 height 778
drag, startPoint x: 649, startPoint y: 13, endPoint x: 630, endPoint y: 0, distance: 23.0
click at [648, 12] on icon "close" at bounding box center [649, 15] width 9 height 9
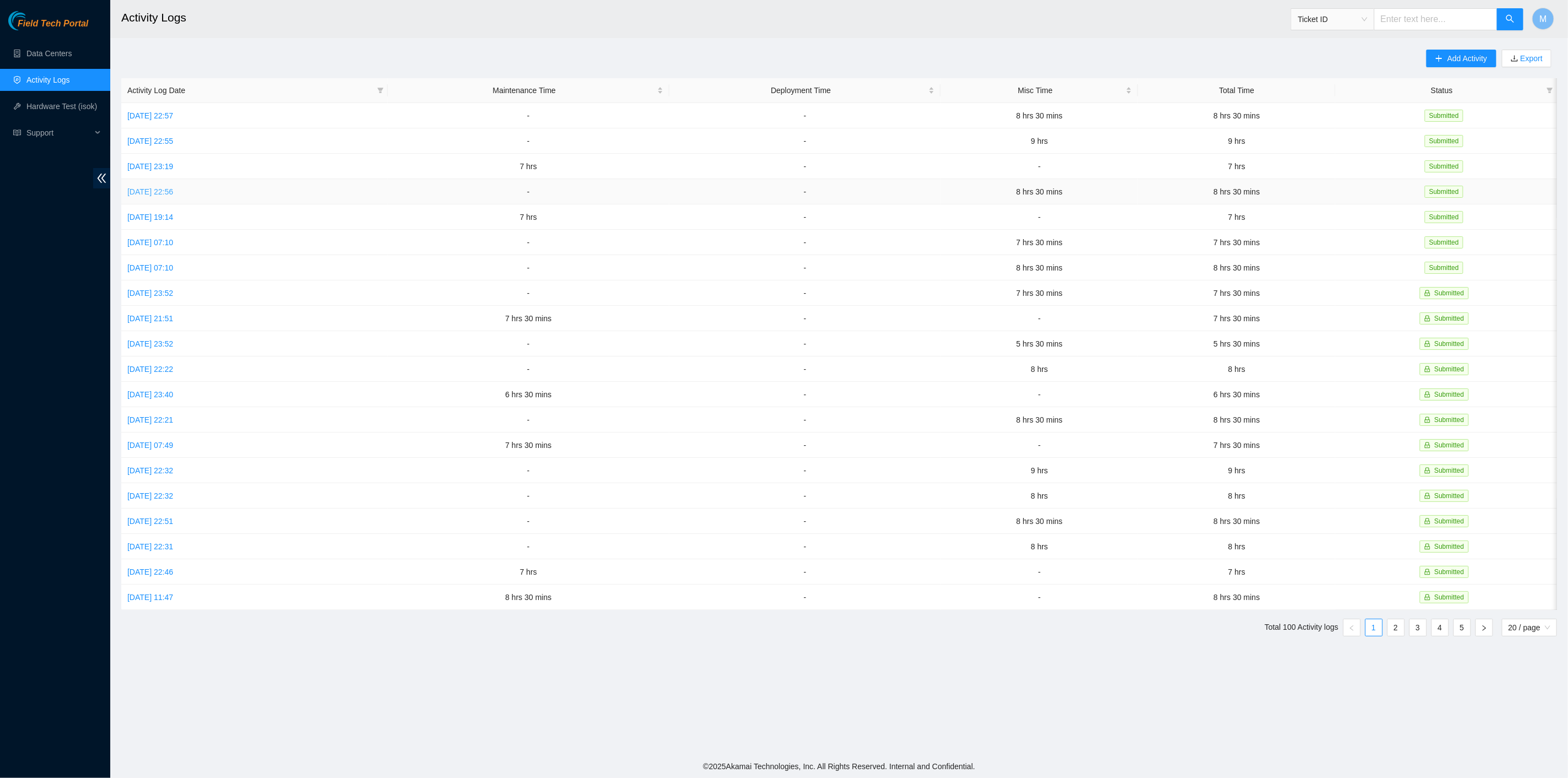
click at [156, 191] on link "Thu, 09 Oct 2025 22:56" at bounding box center [150, 192] width 46 height 9
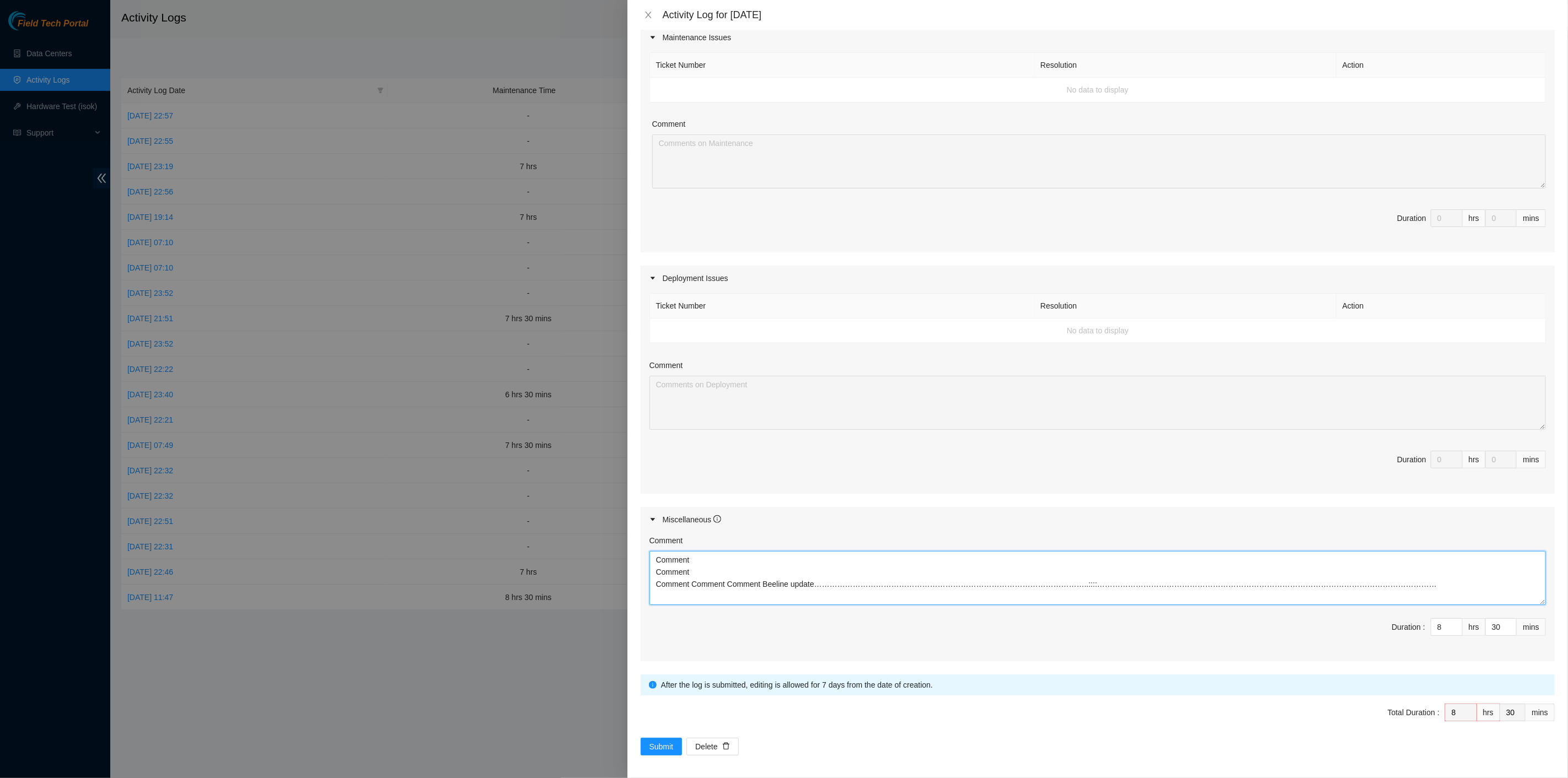
drag, startPoint x: 1090, startPoint y: 589, endPoint x: 637, endPoint y: 548, distance: 454.9
click at [635, 548] on div "Note: This activity log is for informational purposes only. You will not be pai…" at bounding box center [1098, 403] width 940 height 749
drag, startPoint x: 649, startPoint y: 13, endPoint x: 621, endPoint y: 0, distance: 30.9
click at [649, 12] on icon "close" at bounding box center [649, 15] width 9 height 9
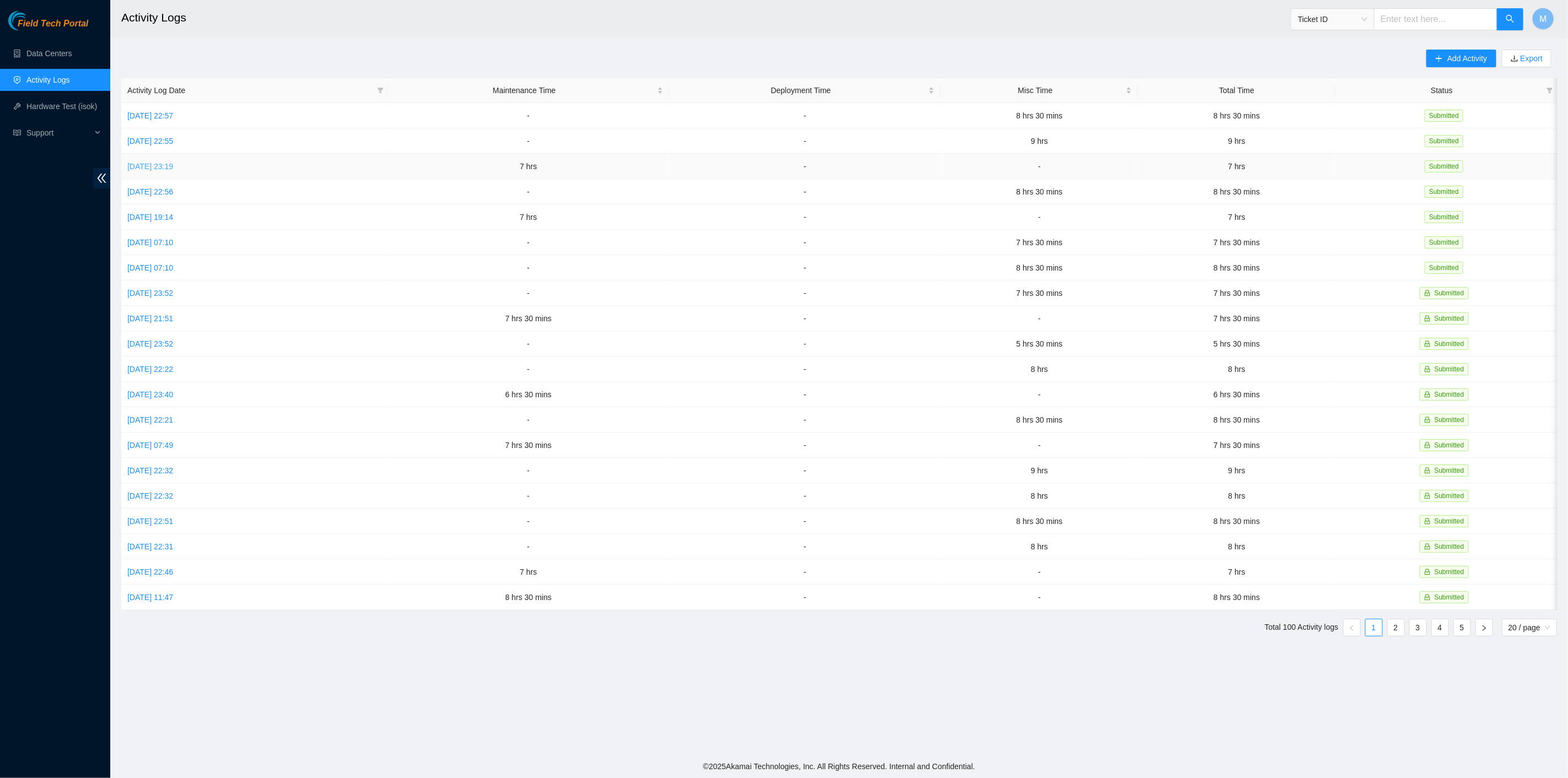
click at [160, 166] on link "Fri, 10 Oct 2025 23:19" at bounding box center [150, 167] width 46 height 9
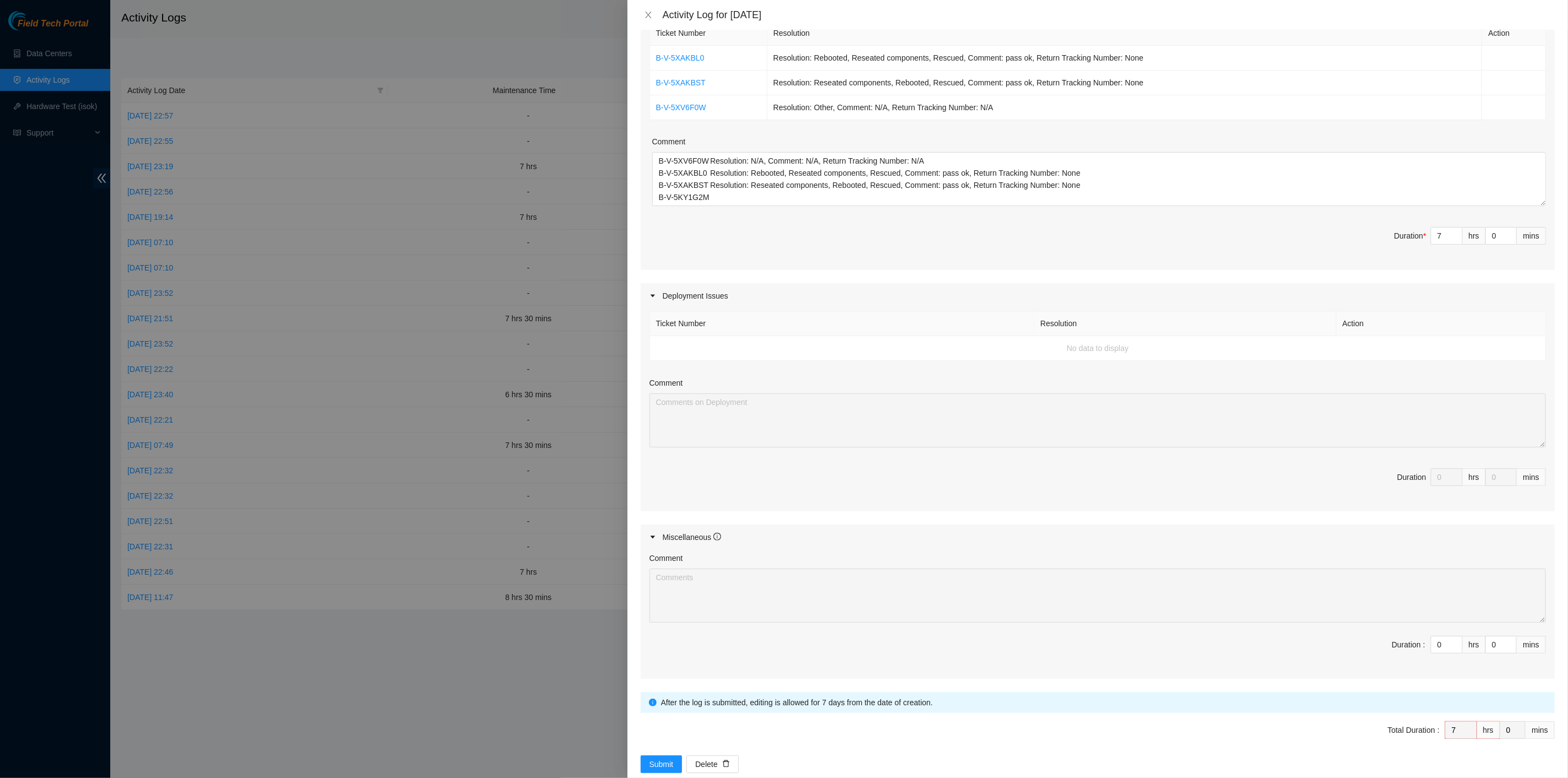
scroll to position [139, 0]
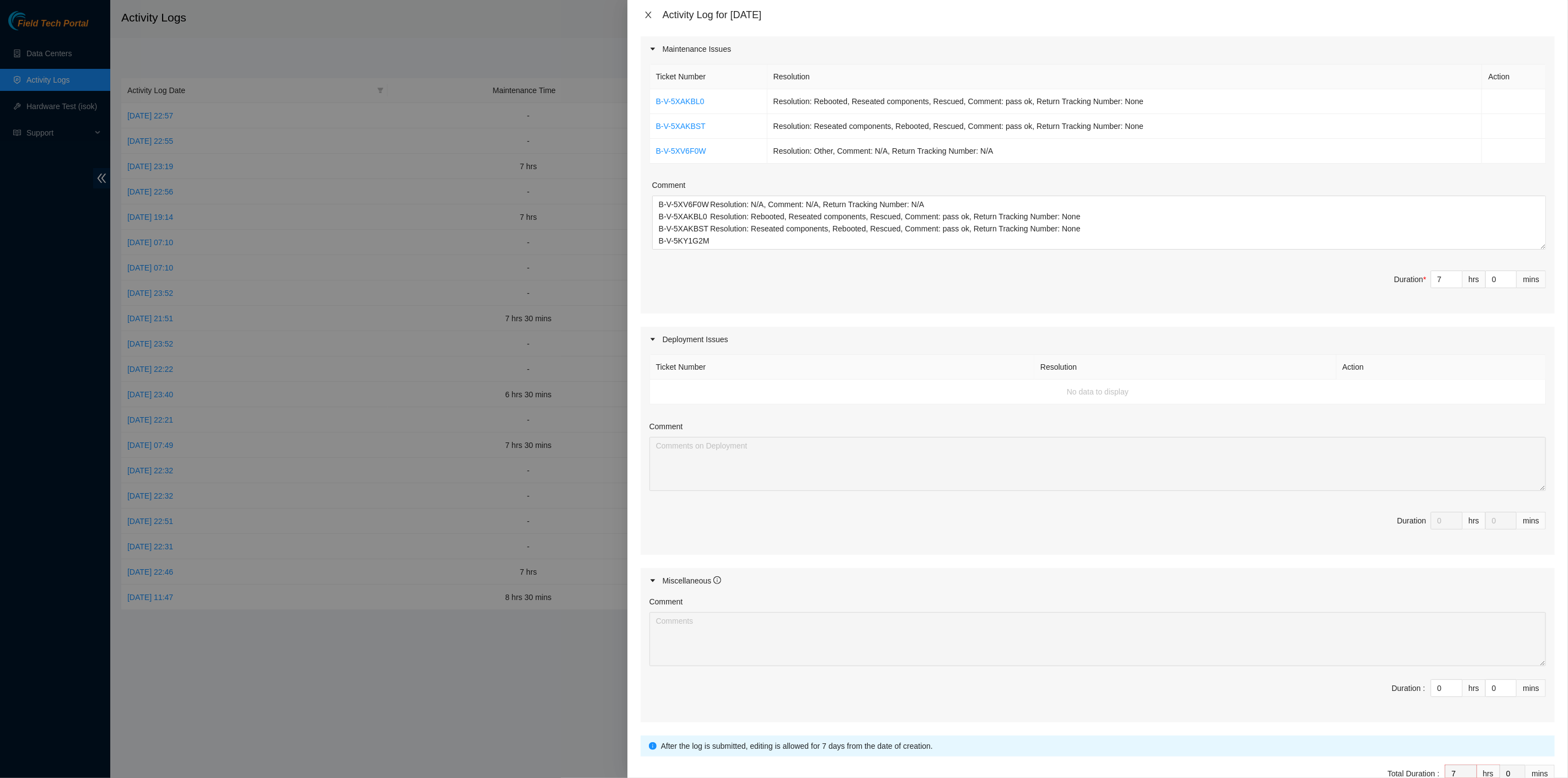
click at [647, 12] on icon "close" at bounding box center [649, 15] width 9 height 9
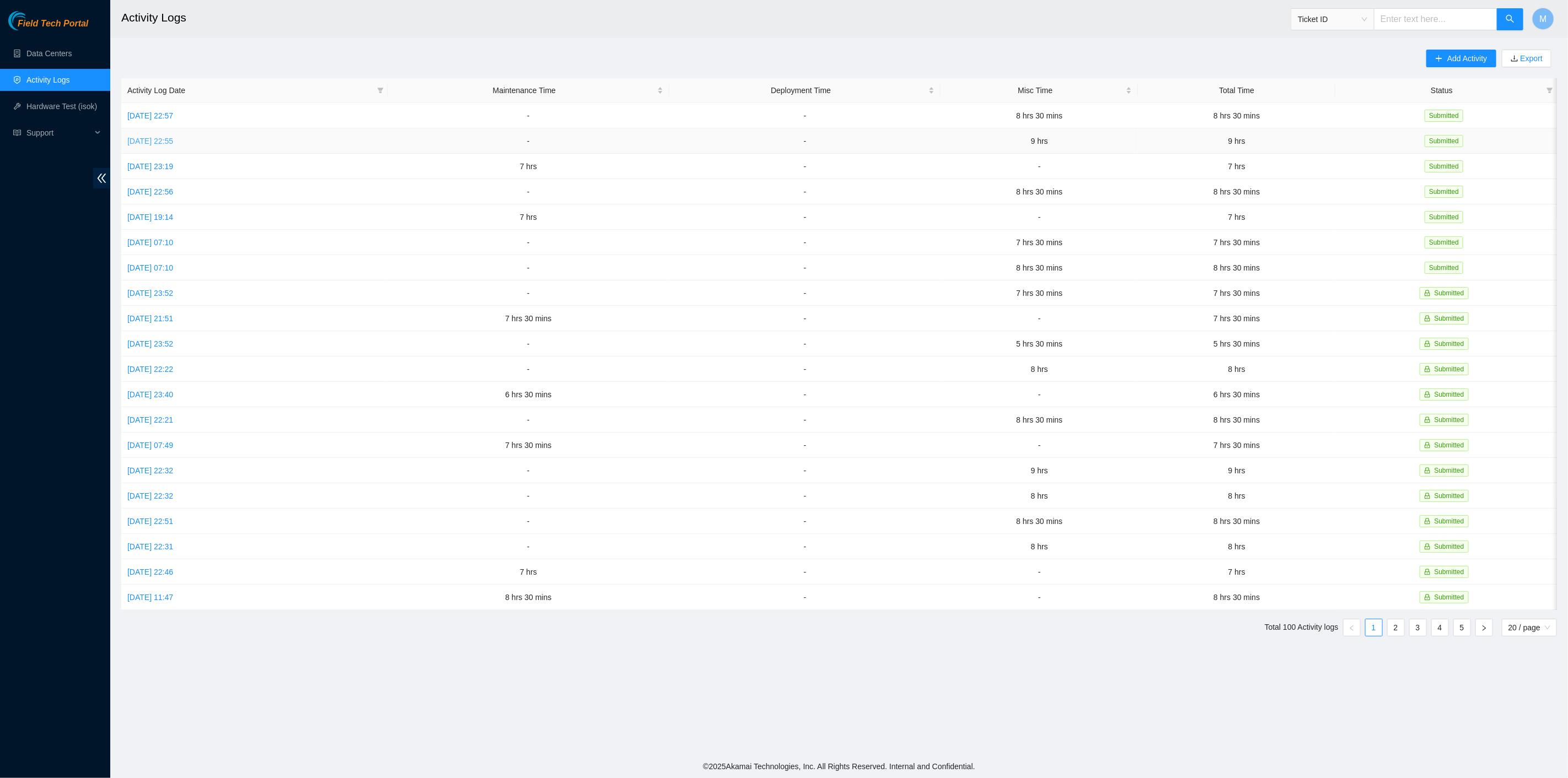
click at [151, 139] on link "Sat, 11 Oct 2025 22:55" at bounding box center [150, 141] width 46 height 9
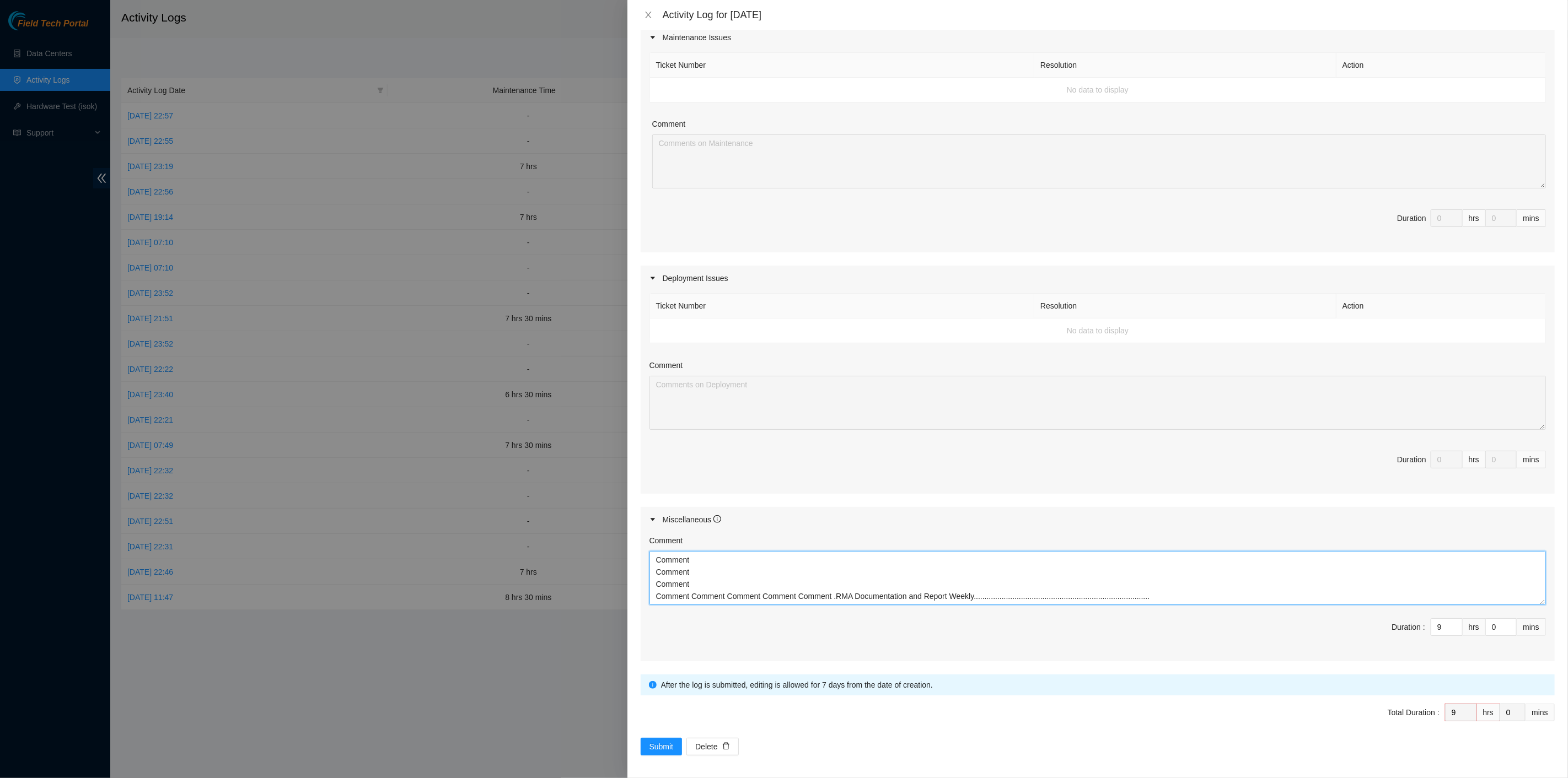
scroll to position [0, 0]
drag, startPoint x: 1151, startPoint y: 599, endPoint x: 613, endPoint y: 558, distance: 539.6
click at [613, 558] on div "Activity Log for 11-10-2025 Note: This activity log is for informational purpos…" at bounding box center [784, 389] width 1568 height 778
click at [652, 12] on button "Close" at bounding box center [648, 15] width 16 height 10
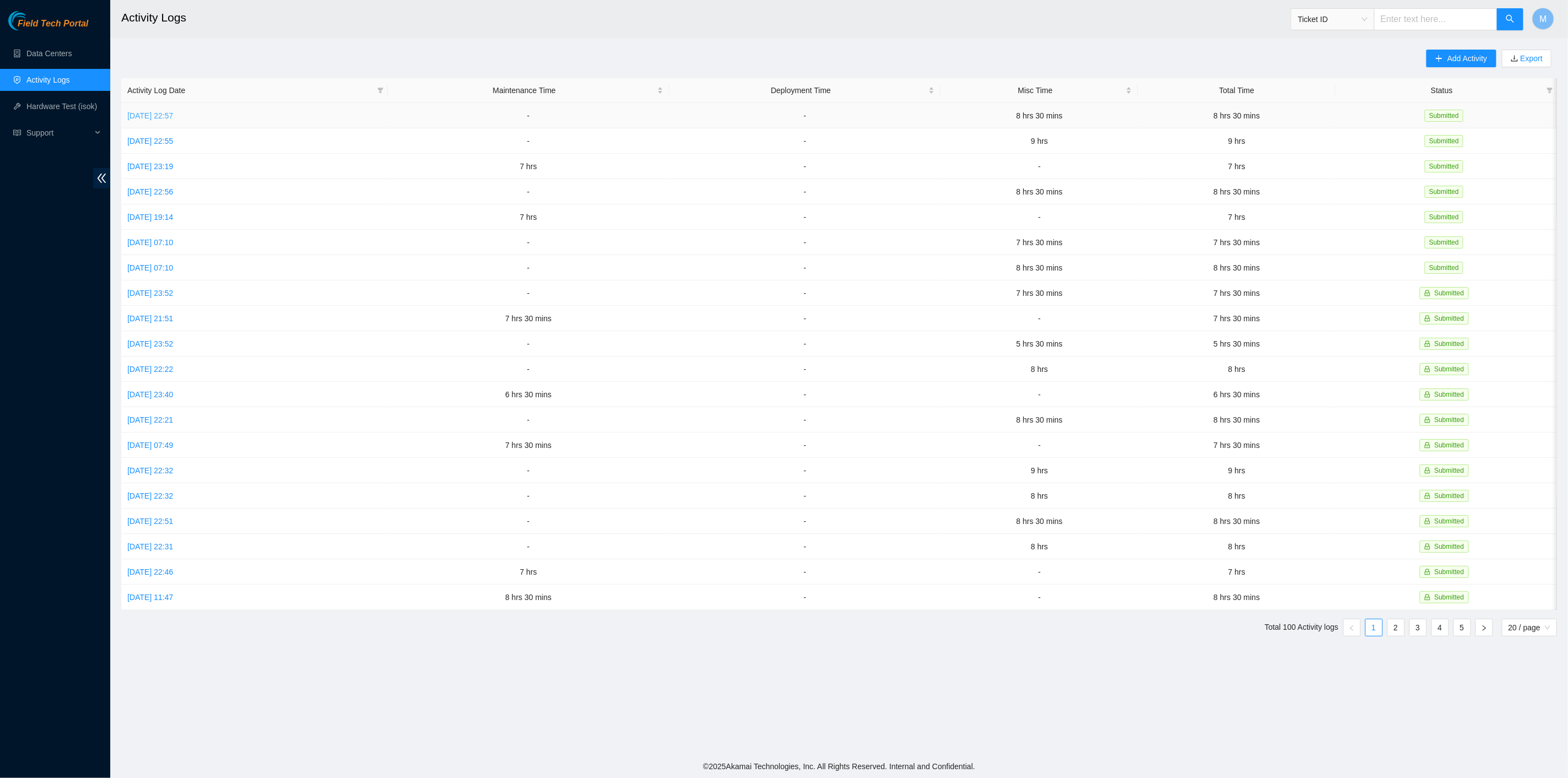
click at [137, 116] on link "Sun, 12 Oct 2025 22:57" at bounding box center [150, 116] width 46 height 9
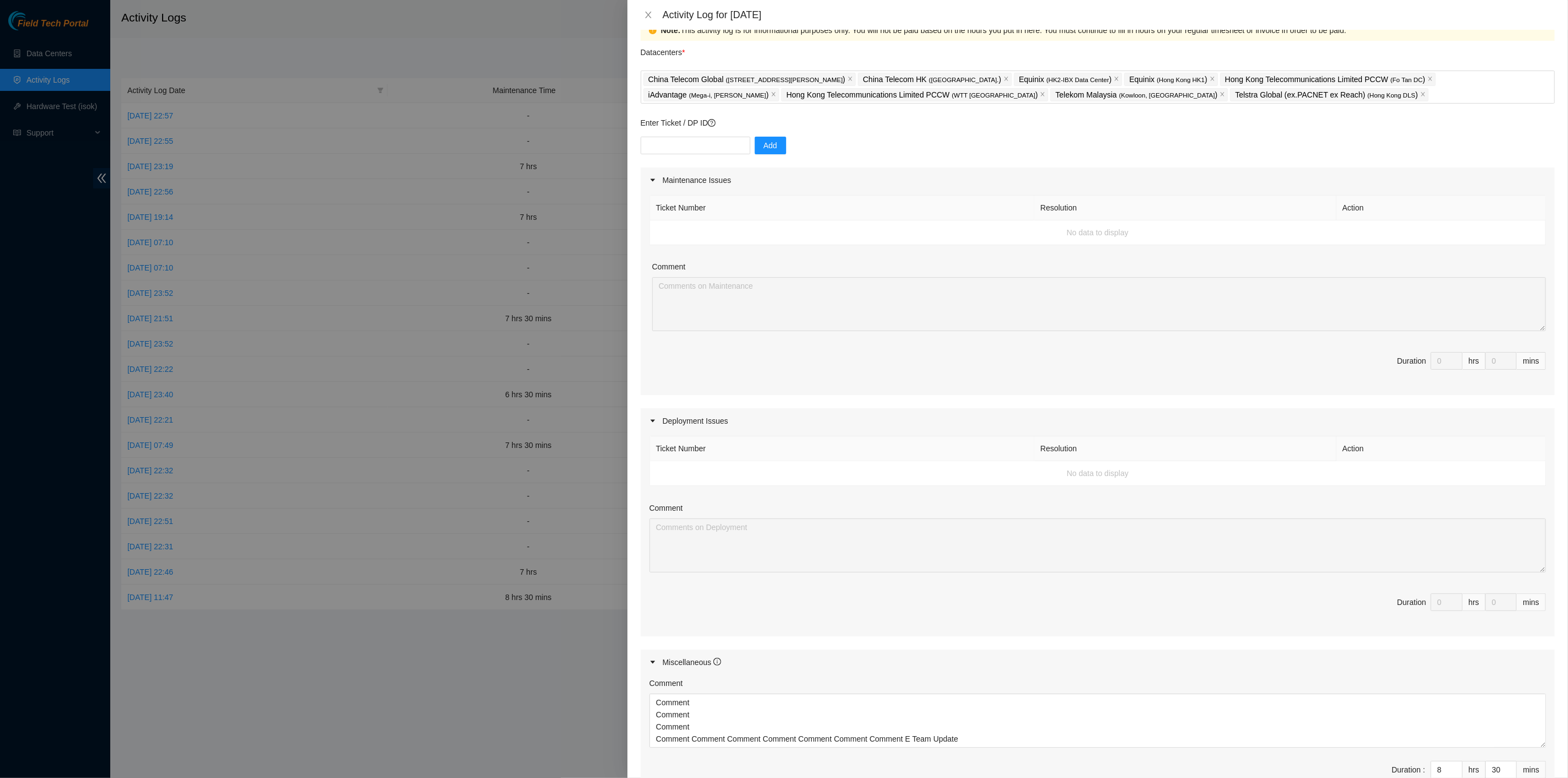
scroll to position [166, 0]
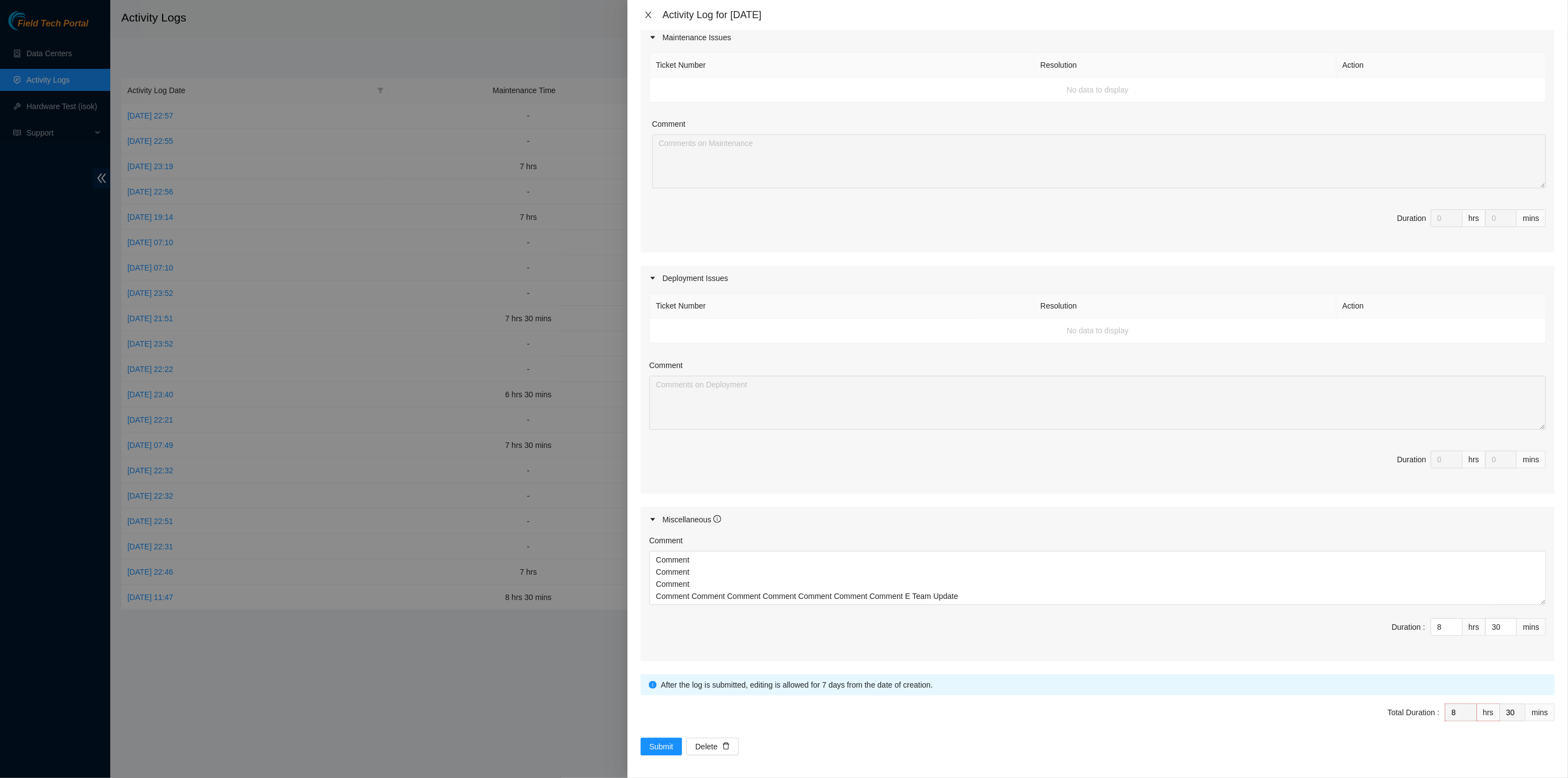
drag, startPoint x: 652, startPoint y: 14, endPoint x: 629, endPoint y: 0, distance: 26.9
click at [649, 13] on icon "close" at bounding box center [649, 15] width 9 height 9
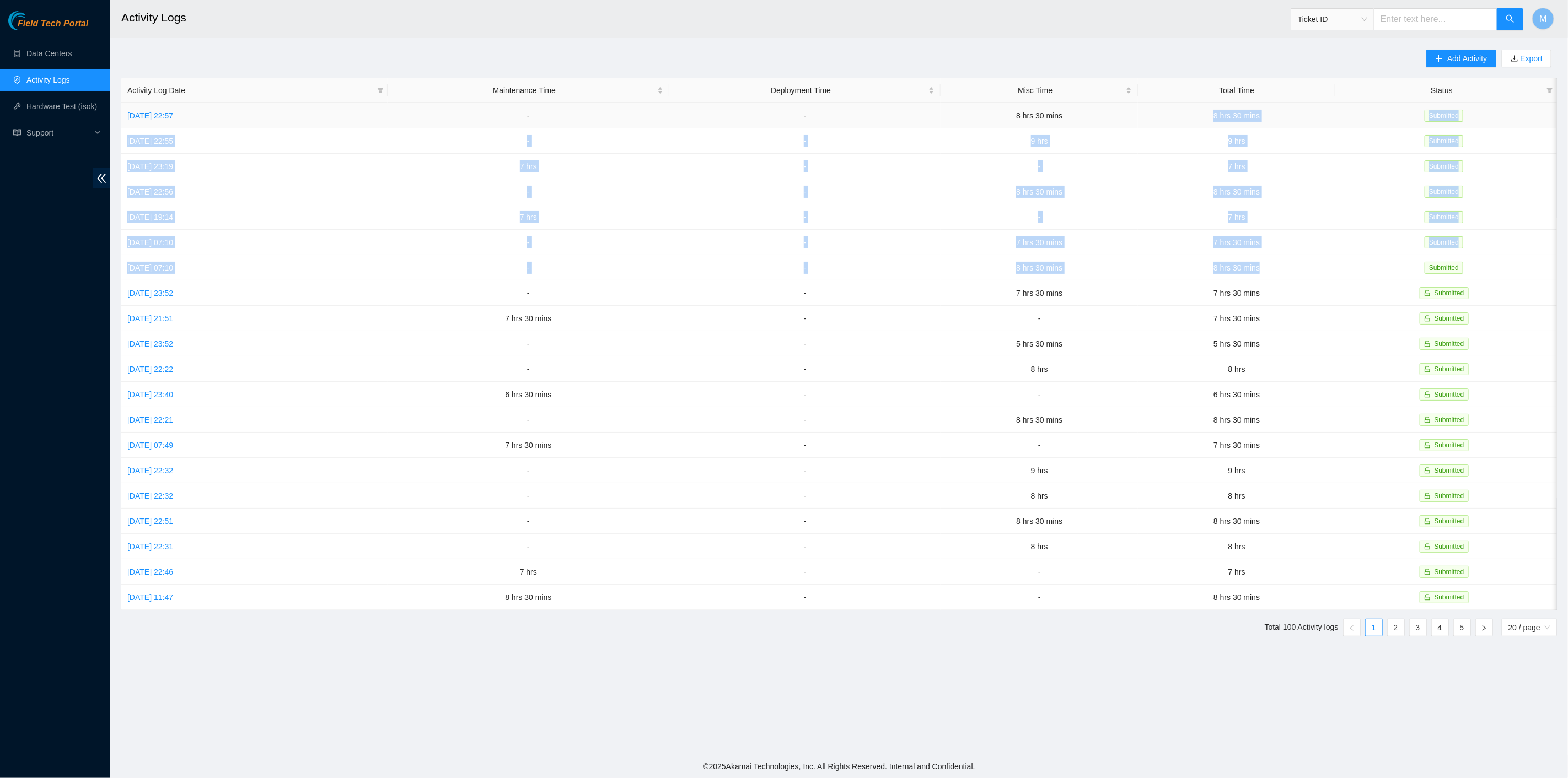
drag, startPoint x: 1288, startPoint y: 265, endPoint x: 1196, endPoint y: 117, distance: 174.3
click at [1196, 117] on tbody "Sun, 12 Oct 2025 22:57 - - 8 hrs 30 mins 8 hrs 30 mins Submitted Sat, 11 Oct 20…" at bounding box center [839, 356] width 1435 height 507
click at [1545, 15] on span "M" at bounding box center [1542, 18] width 7 height 14
click at [1465, 94] on link "Logout" at bounding box center [1460, 96] width 24 height 9
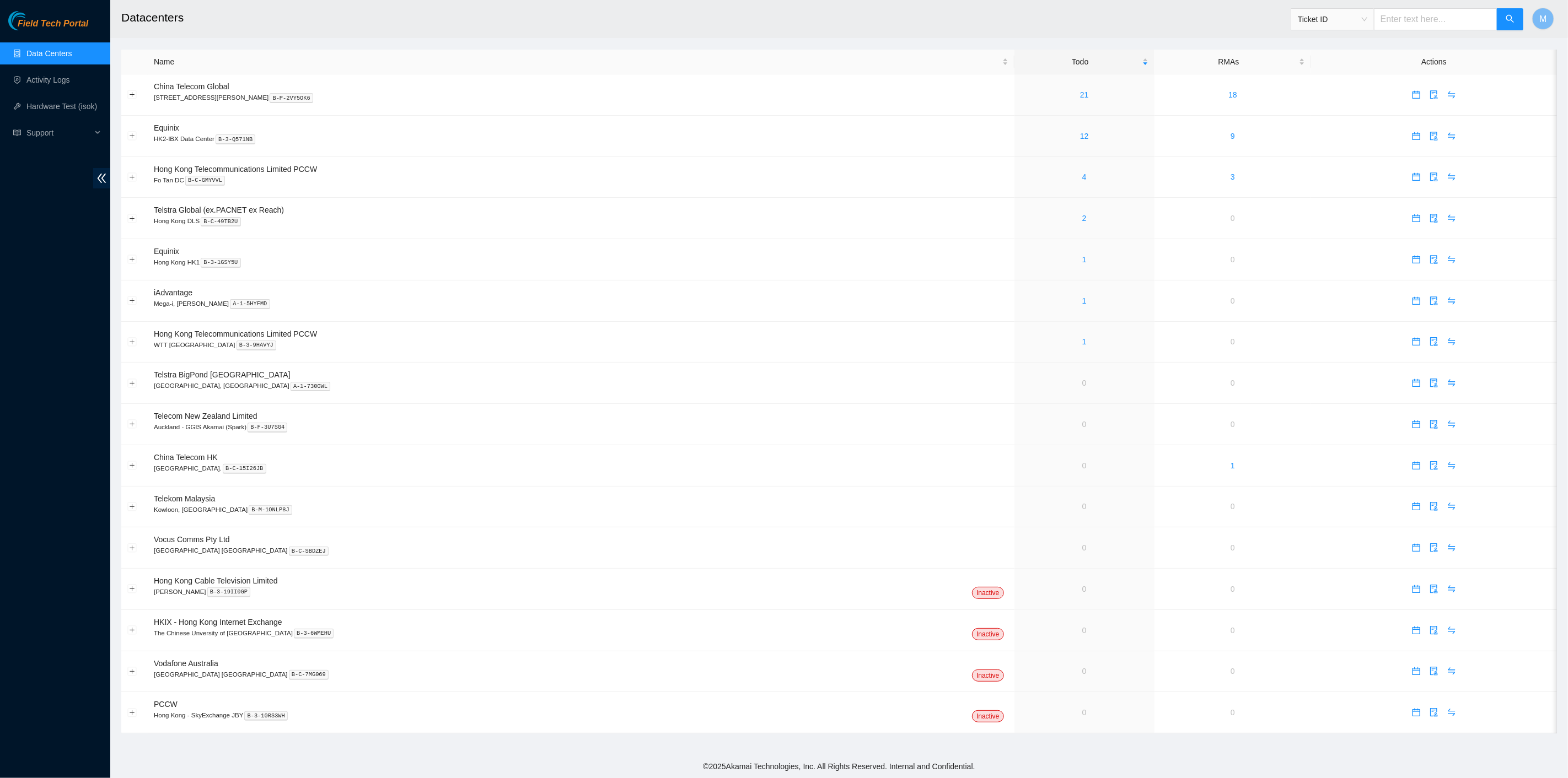
click at [55, 227] on div "Field Tech Portal Data Centers Activity Logs Hardware Test (isok) Support" at bounding box center [55, 394] width 110 height 767
click at [1082, 338] on link "1" at bounding box center [1084, 342] width 5 height 9
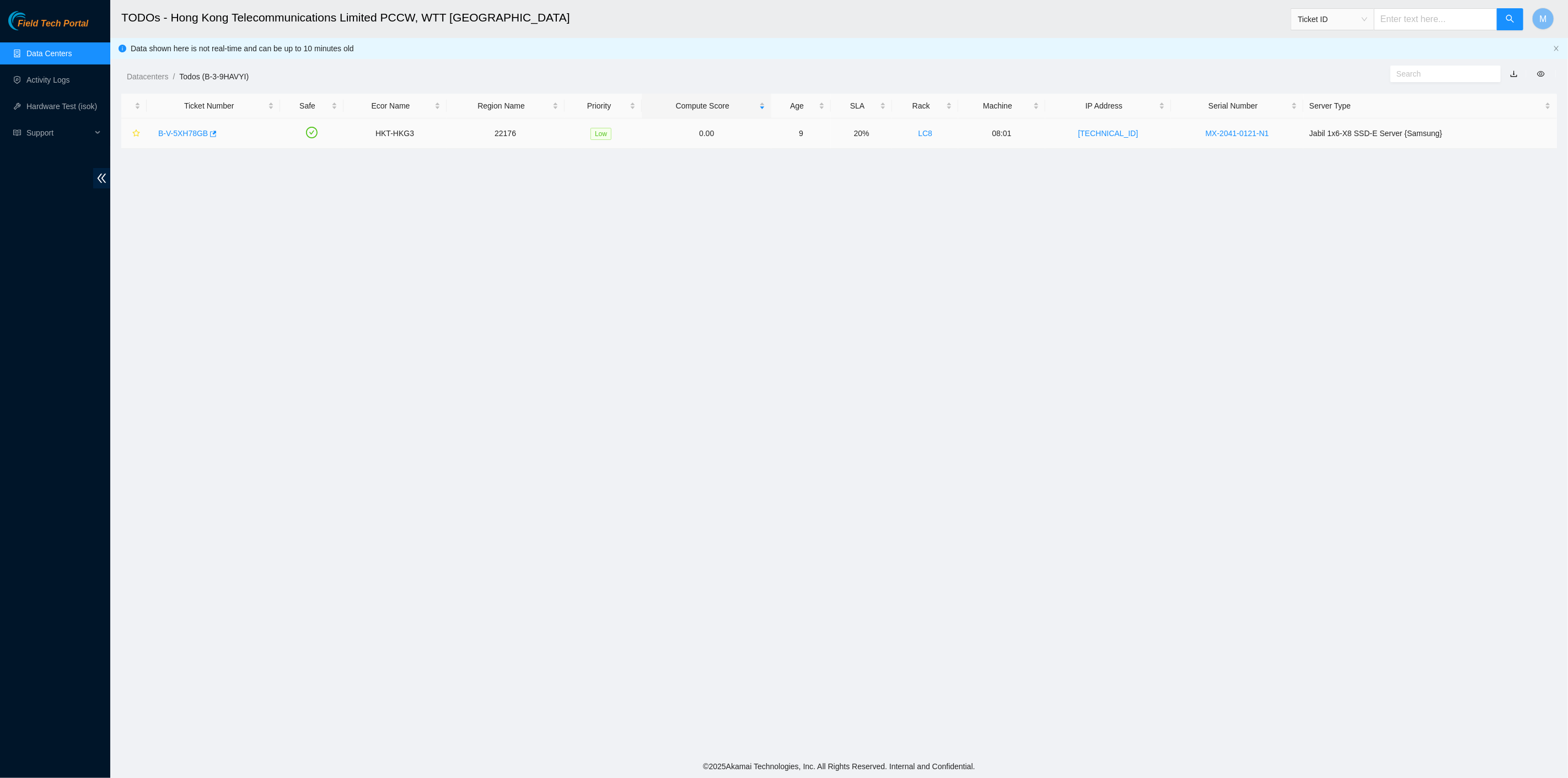
click at [192, 135] on link "B-V-5XH78GB" at bounding box center [183, 134] width 49 height 9
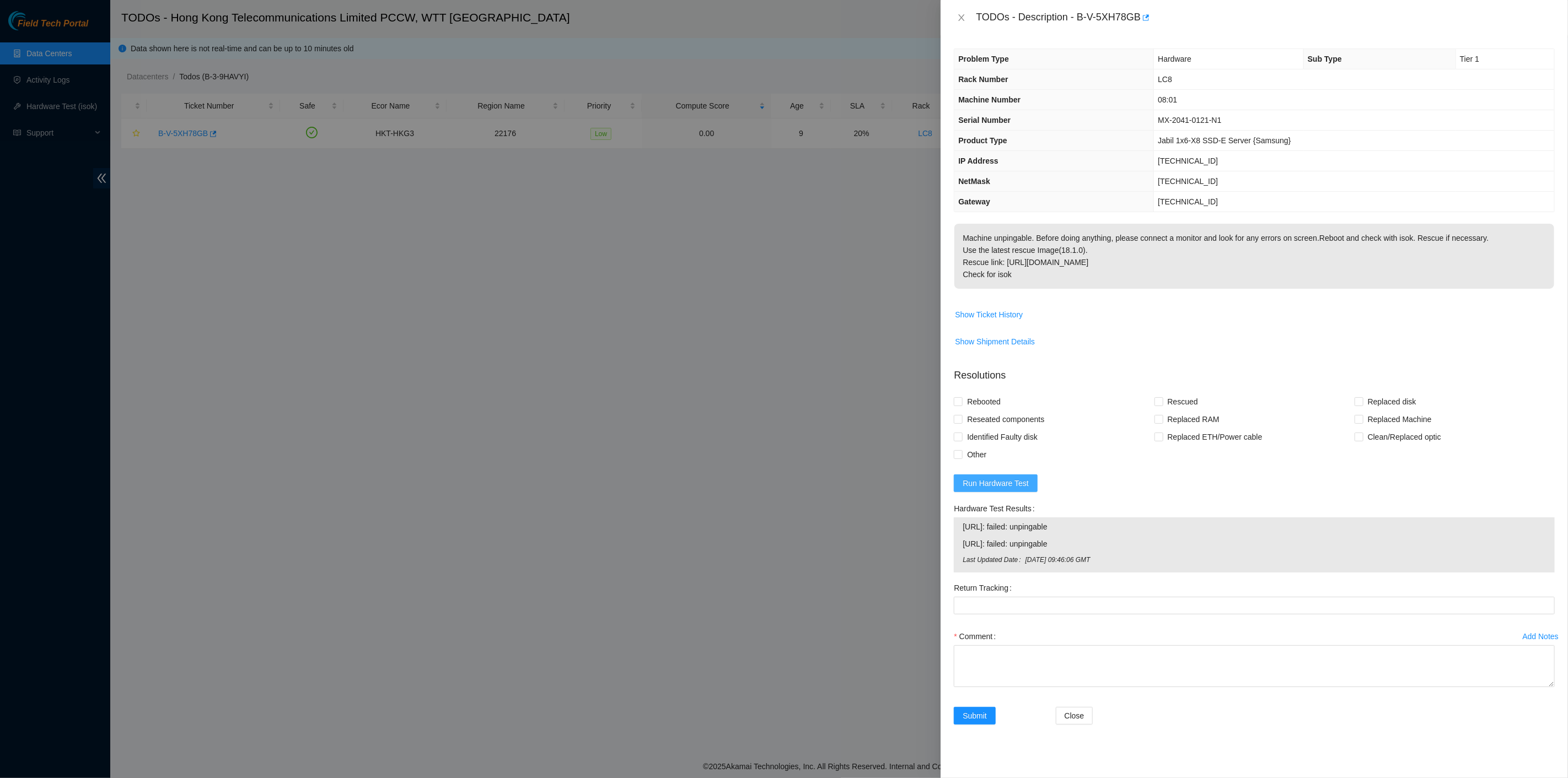
click at [1007, 490] on button "Run Hardware Test" at bounding box center [995, 483] width 83 height 17
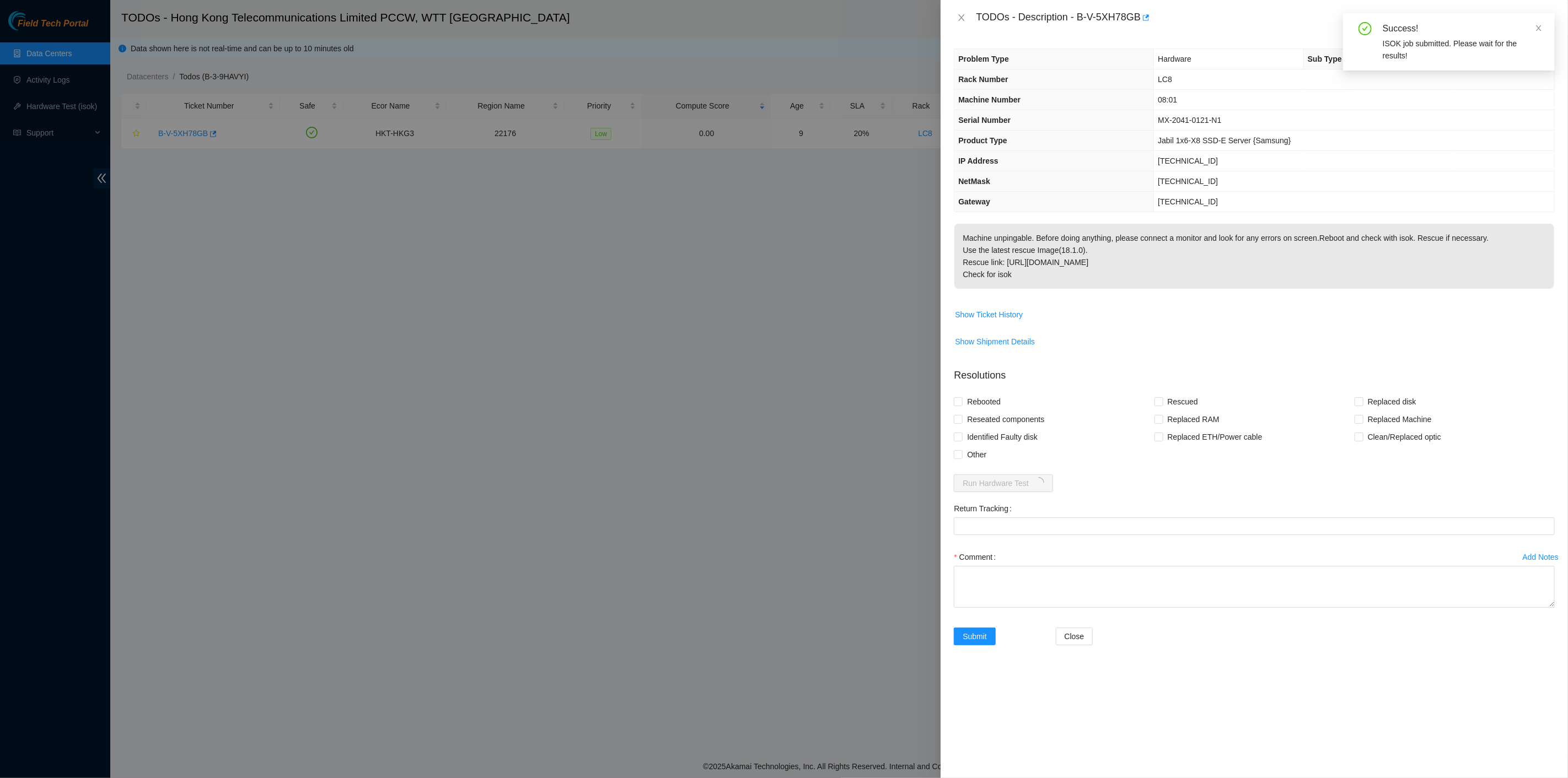
click at [1533, 31] on div "Success!" at bounding box center [1462, 28] width 159 height 13
click at [1537, 28] on icon "close" at bounding box center [1539, 27] width 7 height 7
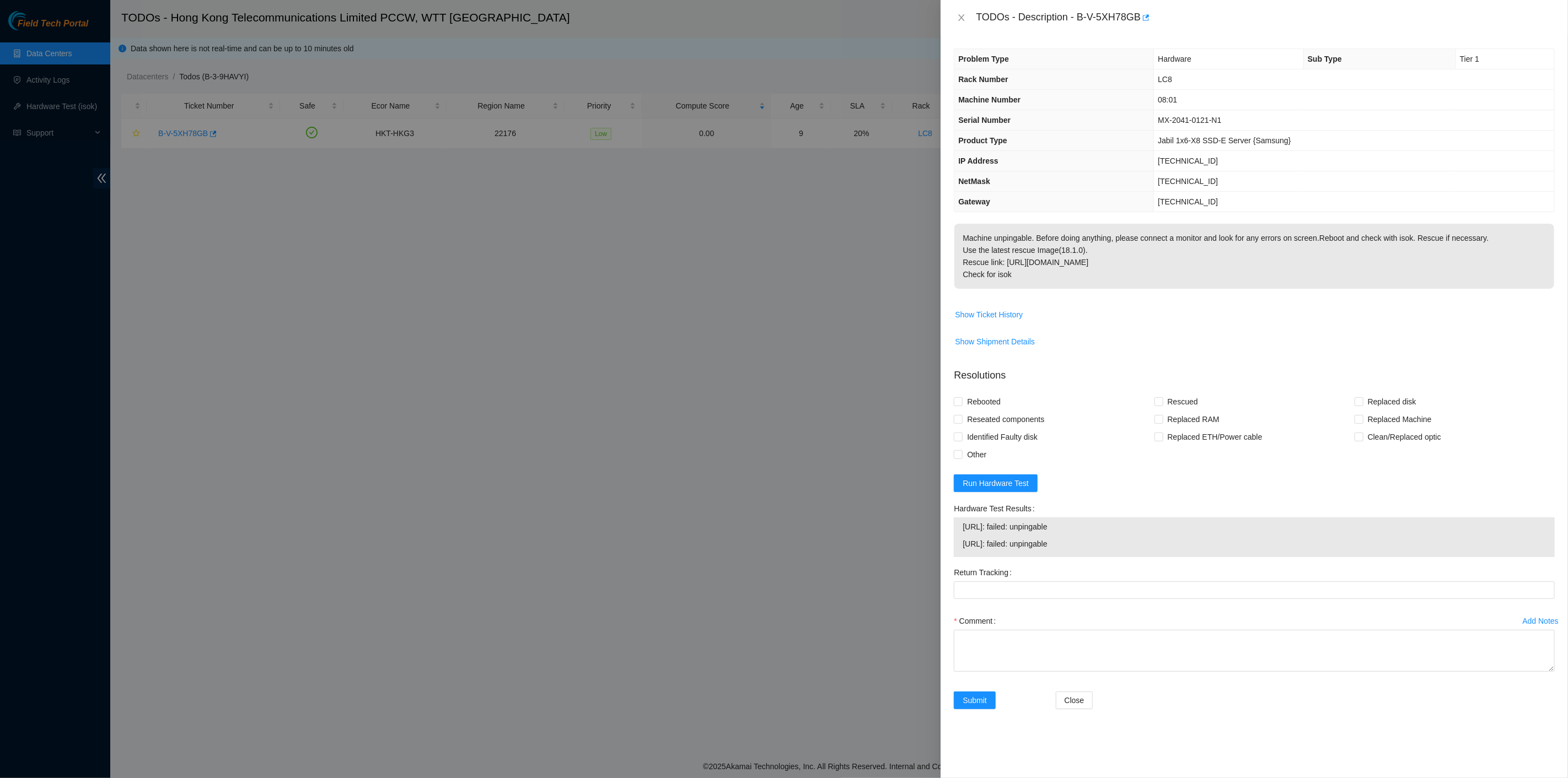
drag, startPoint x: 975, startPoint y: 7, endPoint x: 1196, endPoint y: 276, distance: 348.1
click at [1197, 276] on div "TODOs - Description - B-V-5XH78GB Problem Type Hardware Sub Type Tier 1 Rack Nu…" at bounding box center [1254, 389] width 628 height 778
click at [1296, 512] on div "Hardware Test Results" at bounding box center [1255, 509] width 601 height 17
click at [962, 19] on icon "close" at bounding box center [961, 17] width 9 height 9
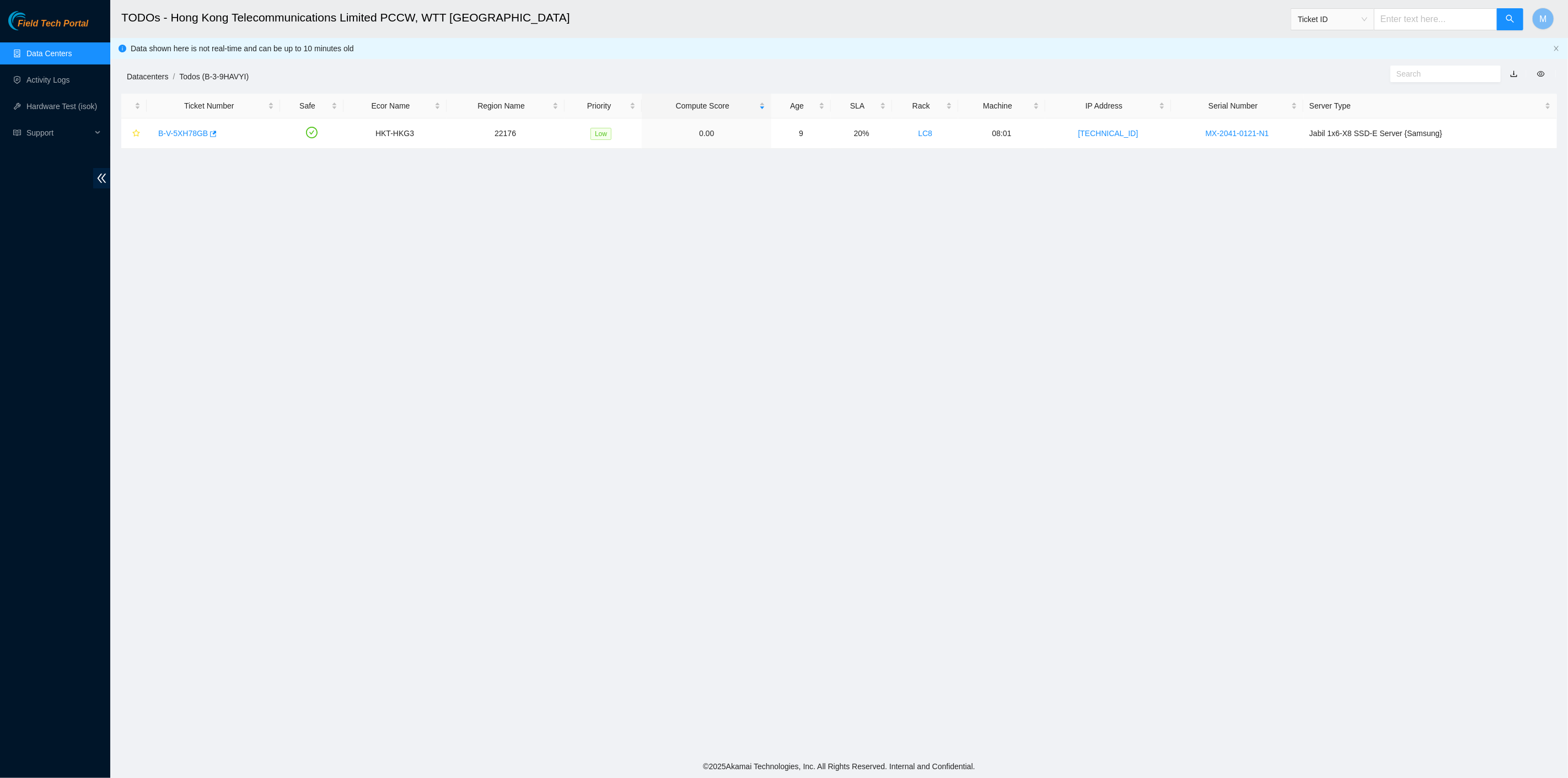
click at [162, 76] on link "Datacenters" at bounding box center [147, 77] width 41 height 9
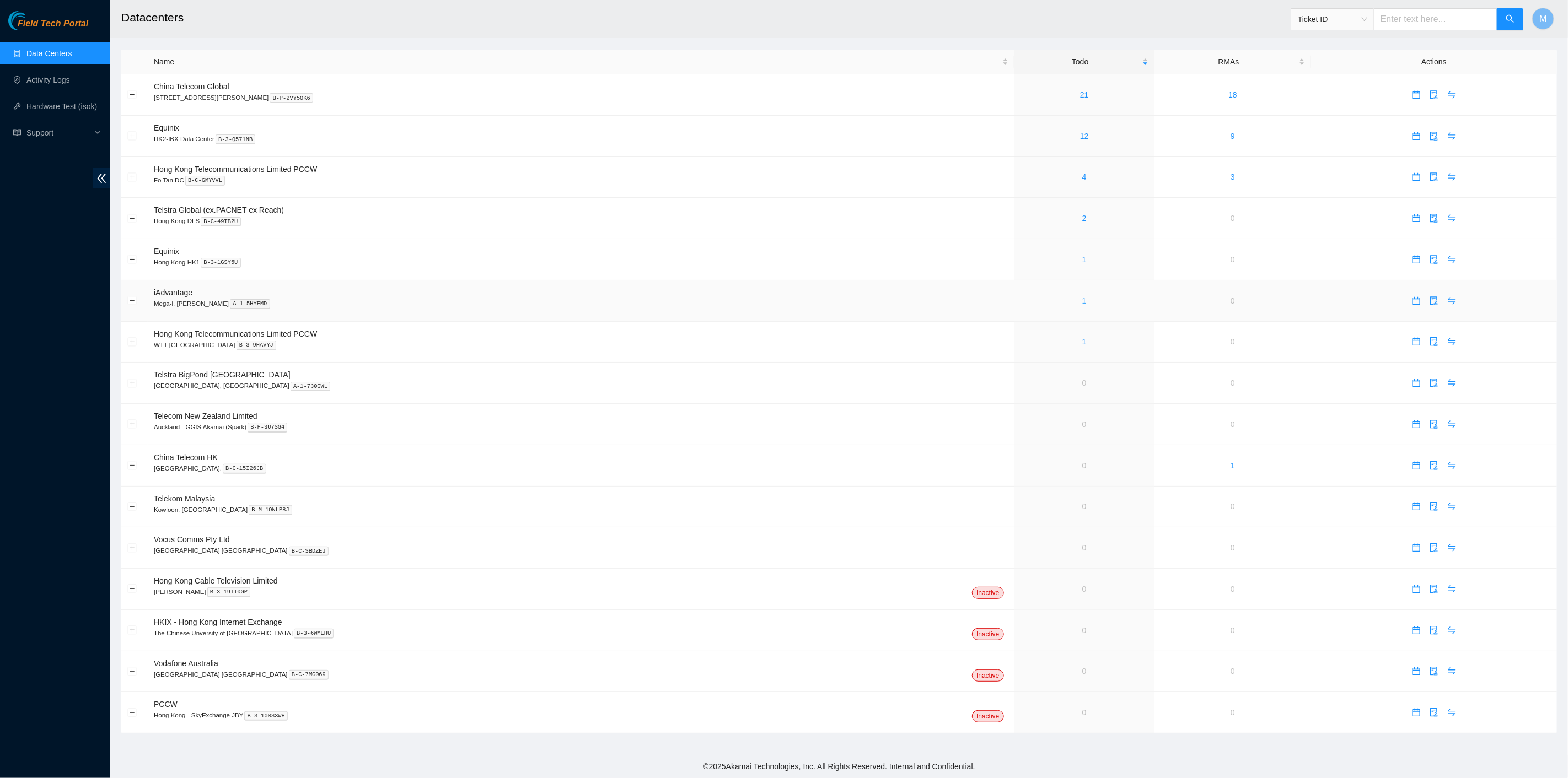
click at [1082, 297] on link "1" at bounding box center [1084, 301] width 5 height 9
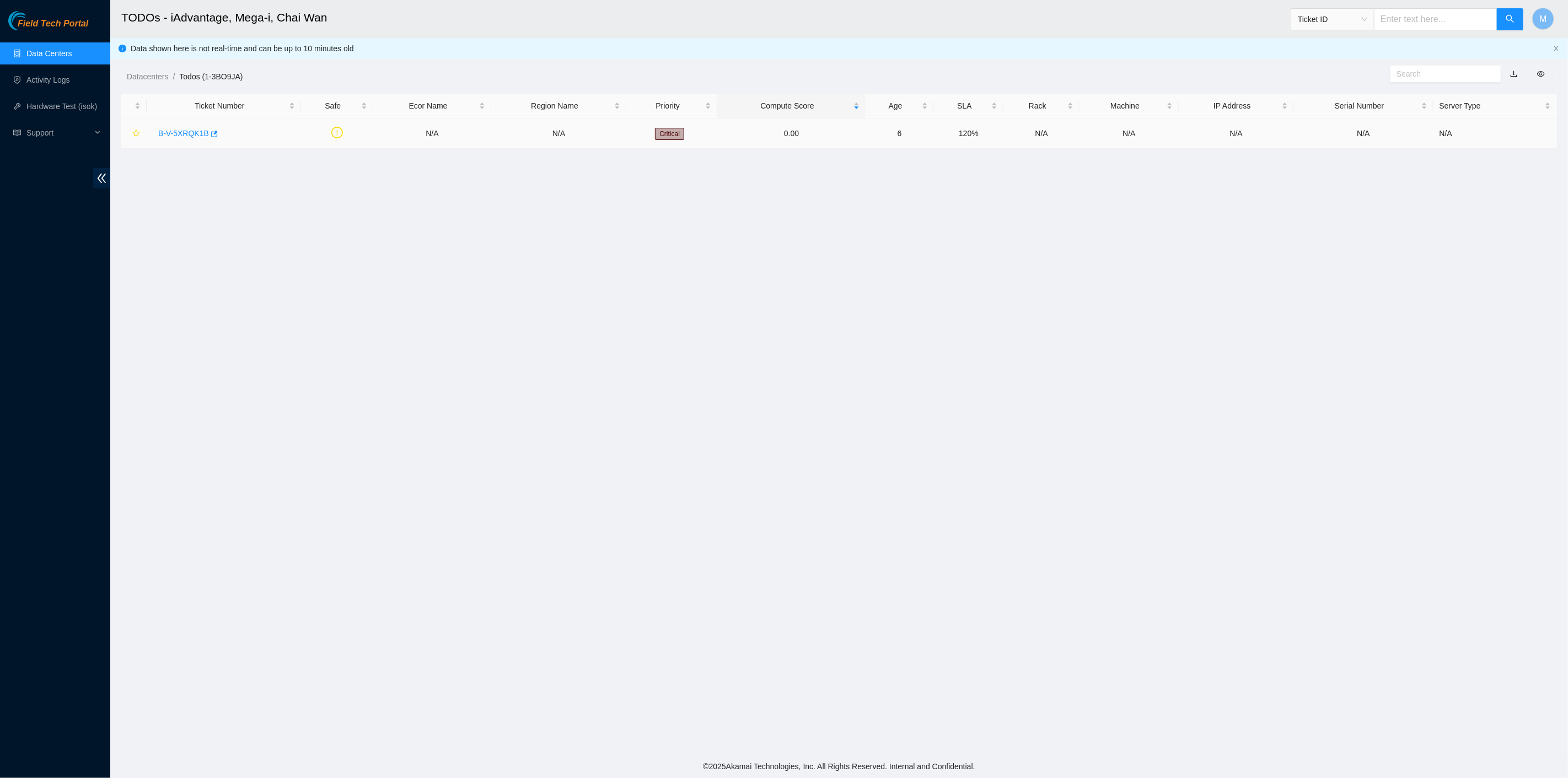
click at [186, 131] on link "B-V-5XRQK1B" at bounding box center [183, 134] width 50 height 9
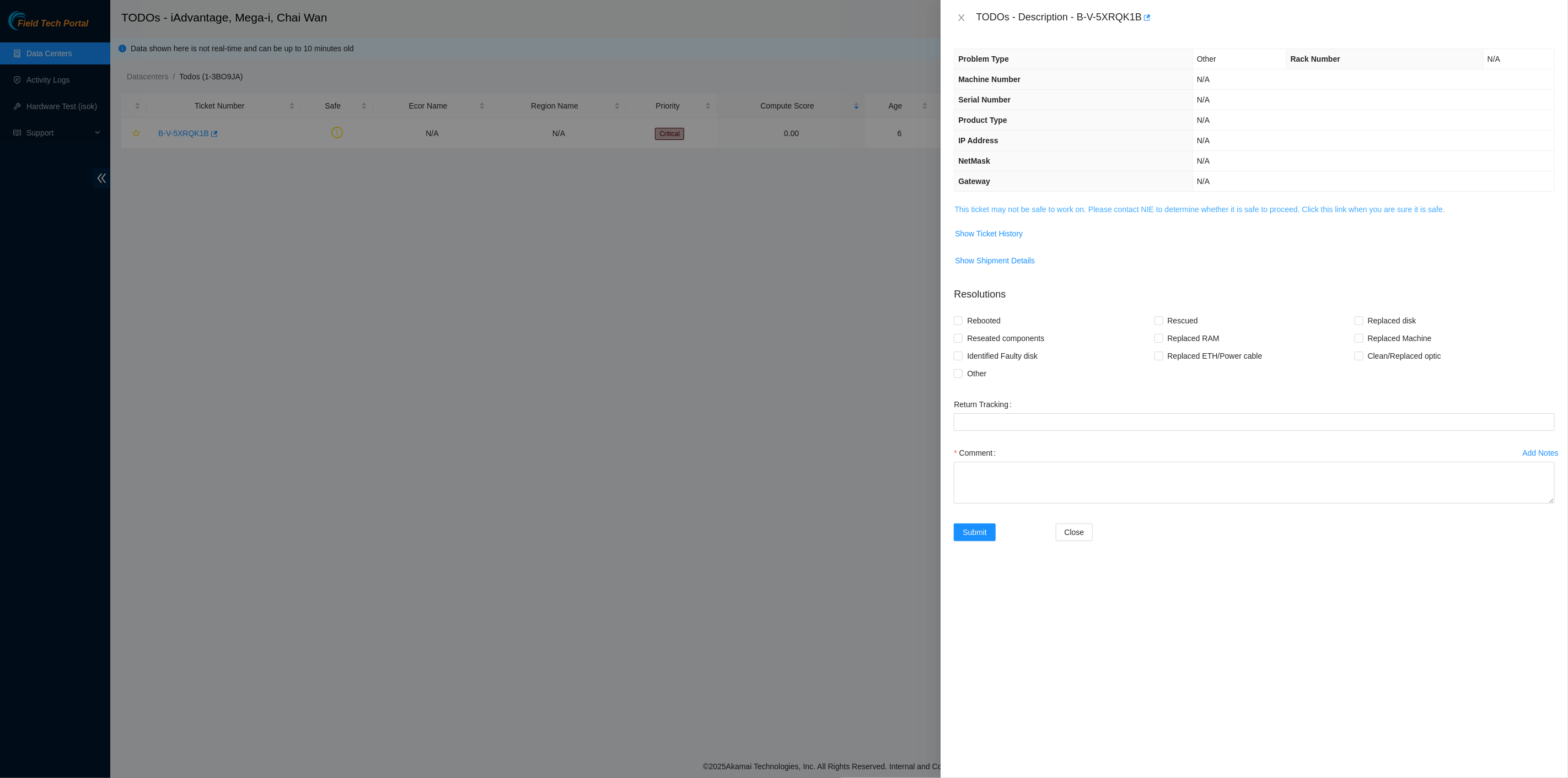
click at [1024, 207] on link "This ticket may not be safe to work on. Please contact NIE to determine whether…" at bounding box center [1199, 210] width 490 height 9
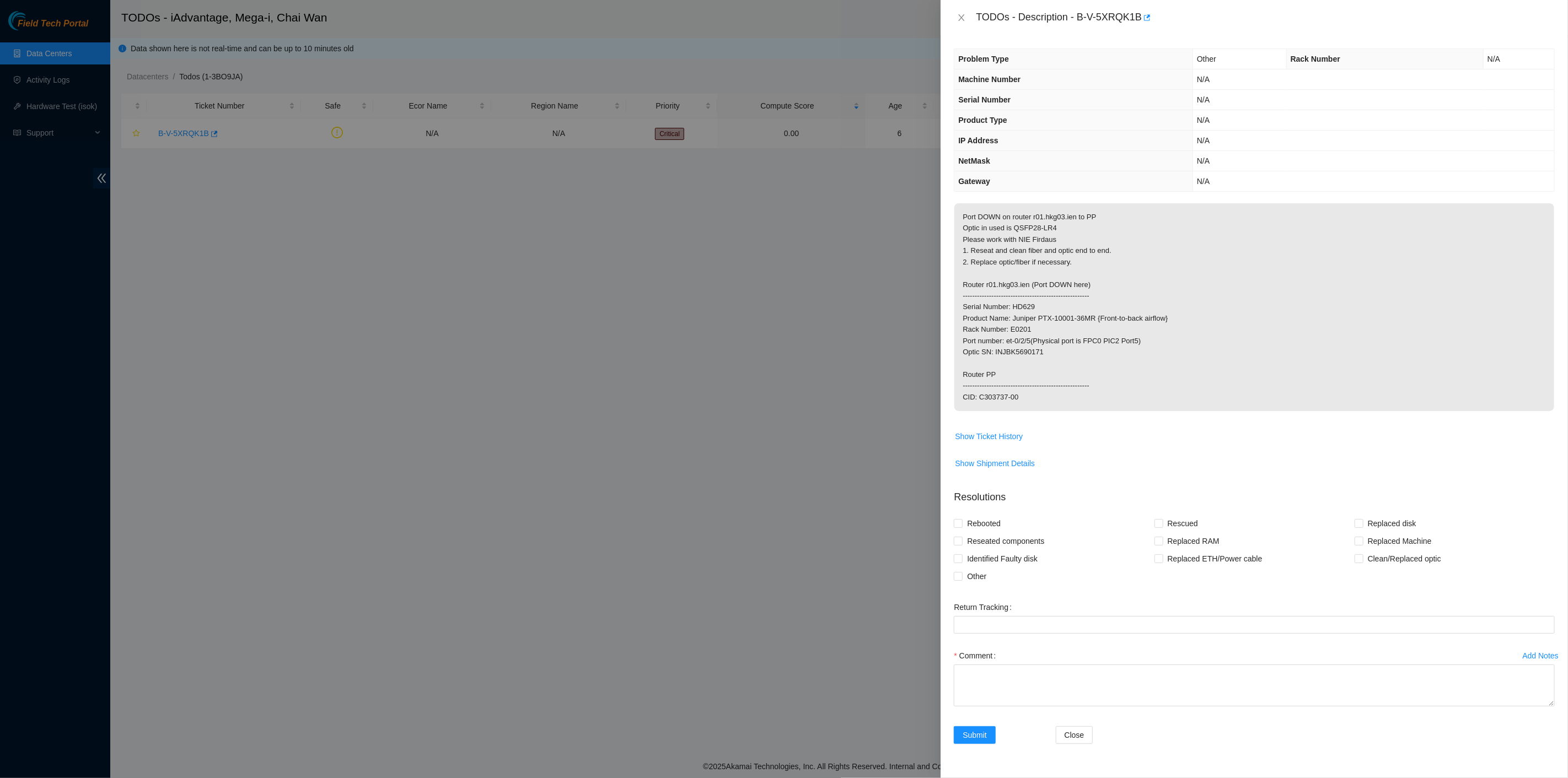
drag, startPoint x: 1031, startPoint y: 199, endPoint x: 1036, endPoint y: 175, distance: 24.5
click at [1031, 196] on div "Problem Type Other Rack Number N/A Machine Number N/A Serial Number N/A Product…" at bounding box center [1254, 406] width 628 height 743
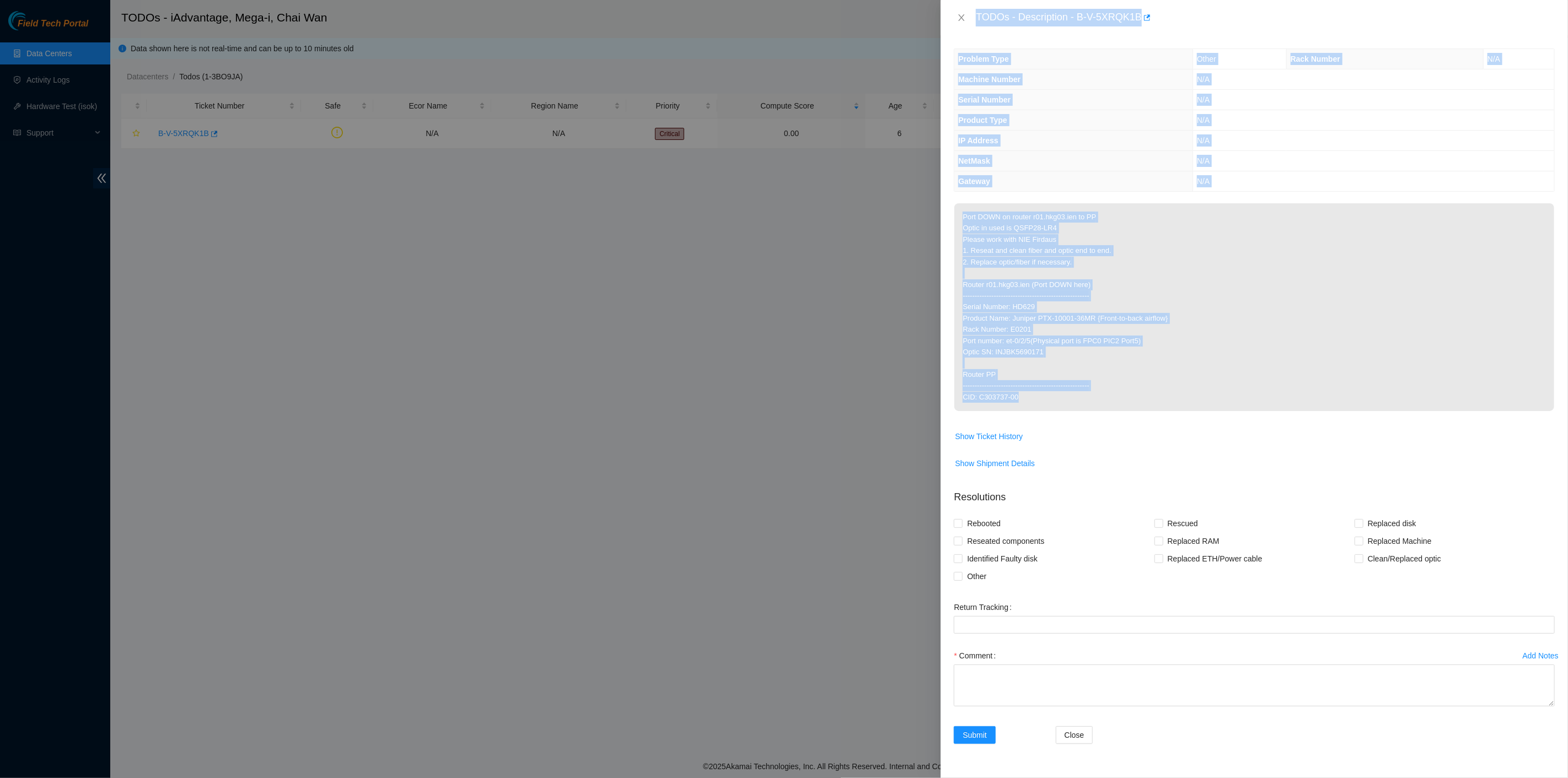
drag, startPoint x: 975, startPoint y: 15, endPoint x: 1061, endPoint y: 392, distance: 386.7
click at [1061, 392] on div "TODOs - Description - B-V-5XRQK1B Problem Type Other Rack Number N/A Machine Nu…" at bounding box center [1254, 389] width 628 height 778
copy div "TODOs - Description - B-V-5XRQK1B Problem Type Other Rack Number N/A Machine Nu…"
click at [963, 15] on icon "close" at bounding box center [961, 17] width 6 height 6
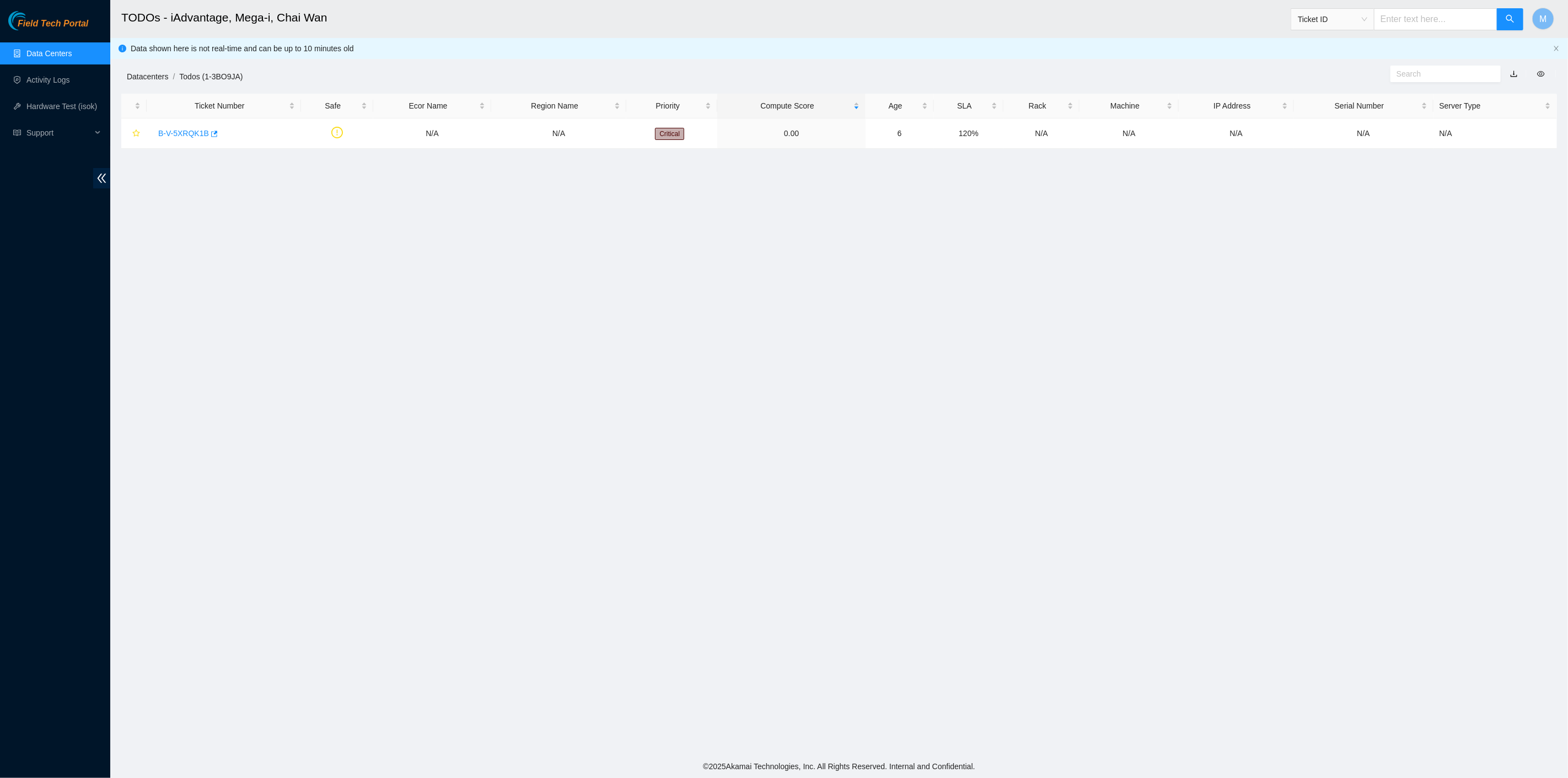
click at [139, 80] on link "Datacenters" at bounding box center [147, 77] width 41 height 9
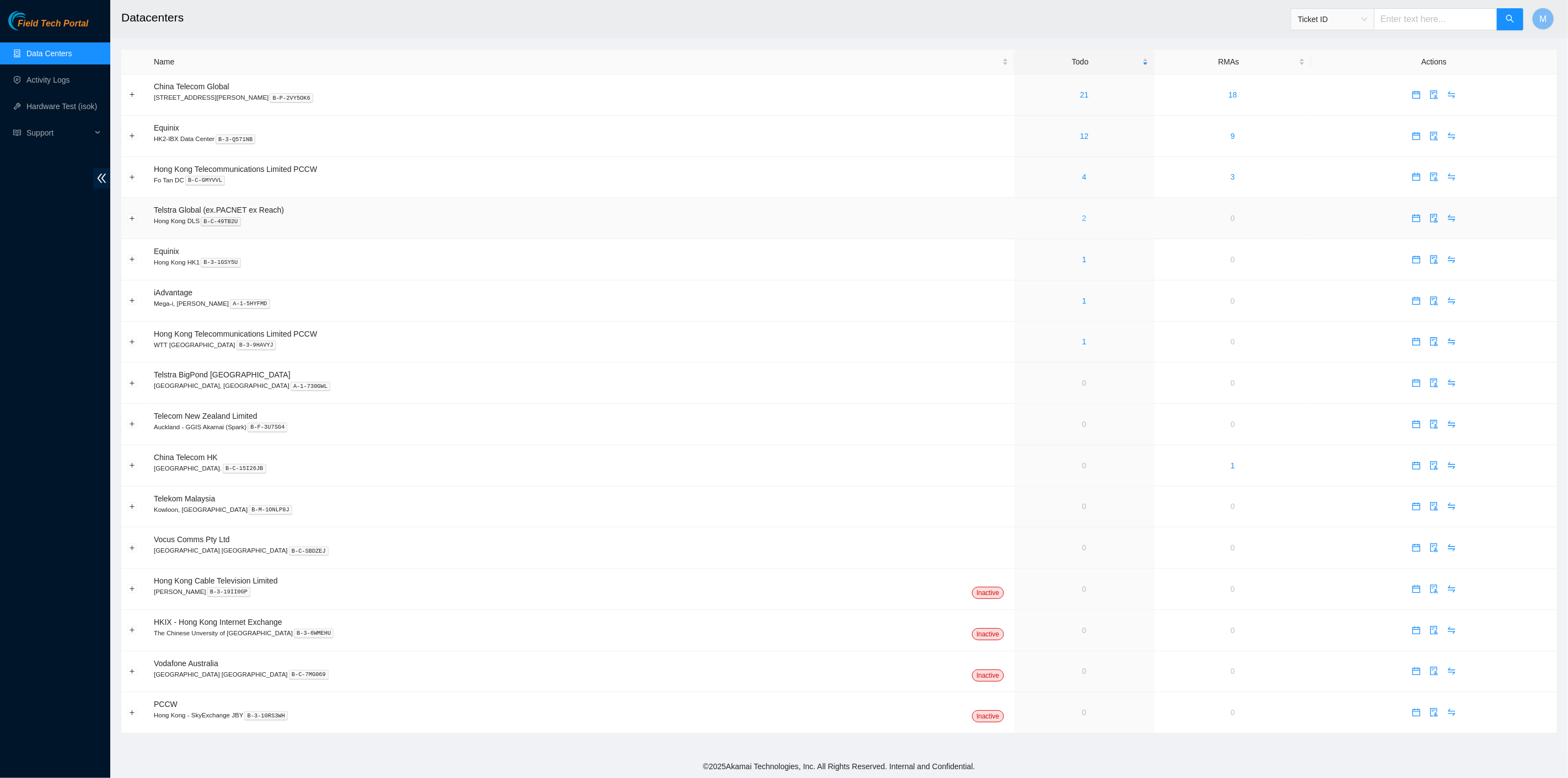
click at [1082, 218] on link "2" at bounding box center [1084, 218] width 5 height 9
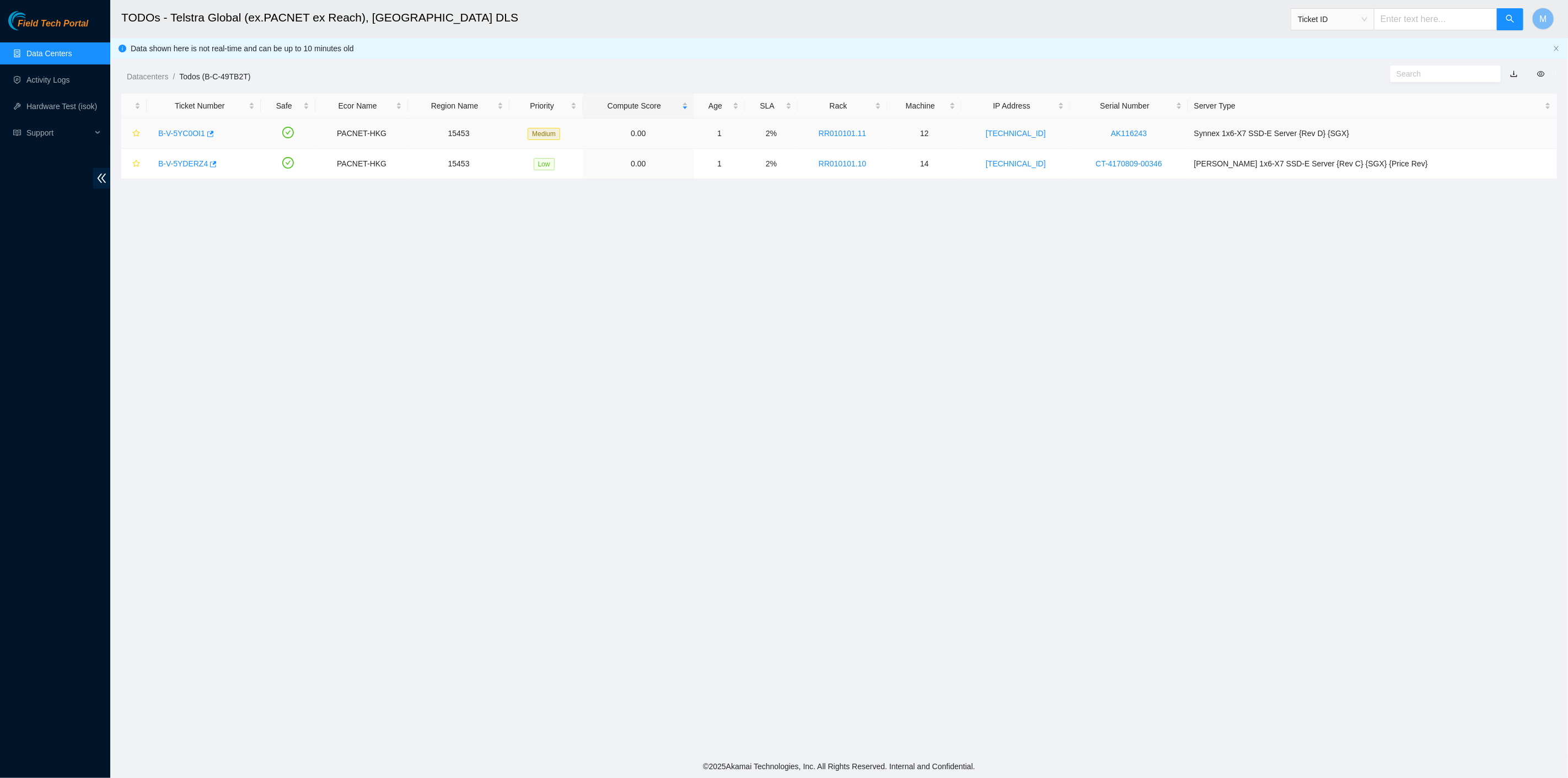
click at [176, 126] on div "B-V-5YC0OI1" at bounding box center [203, 133] width 102 height 17
click at [178, 134] on link "B-V-5YC0OI1" at bounding box center [181, 134] width 47 height 9
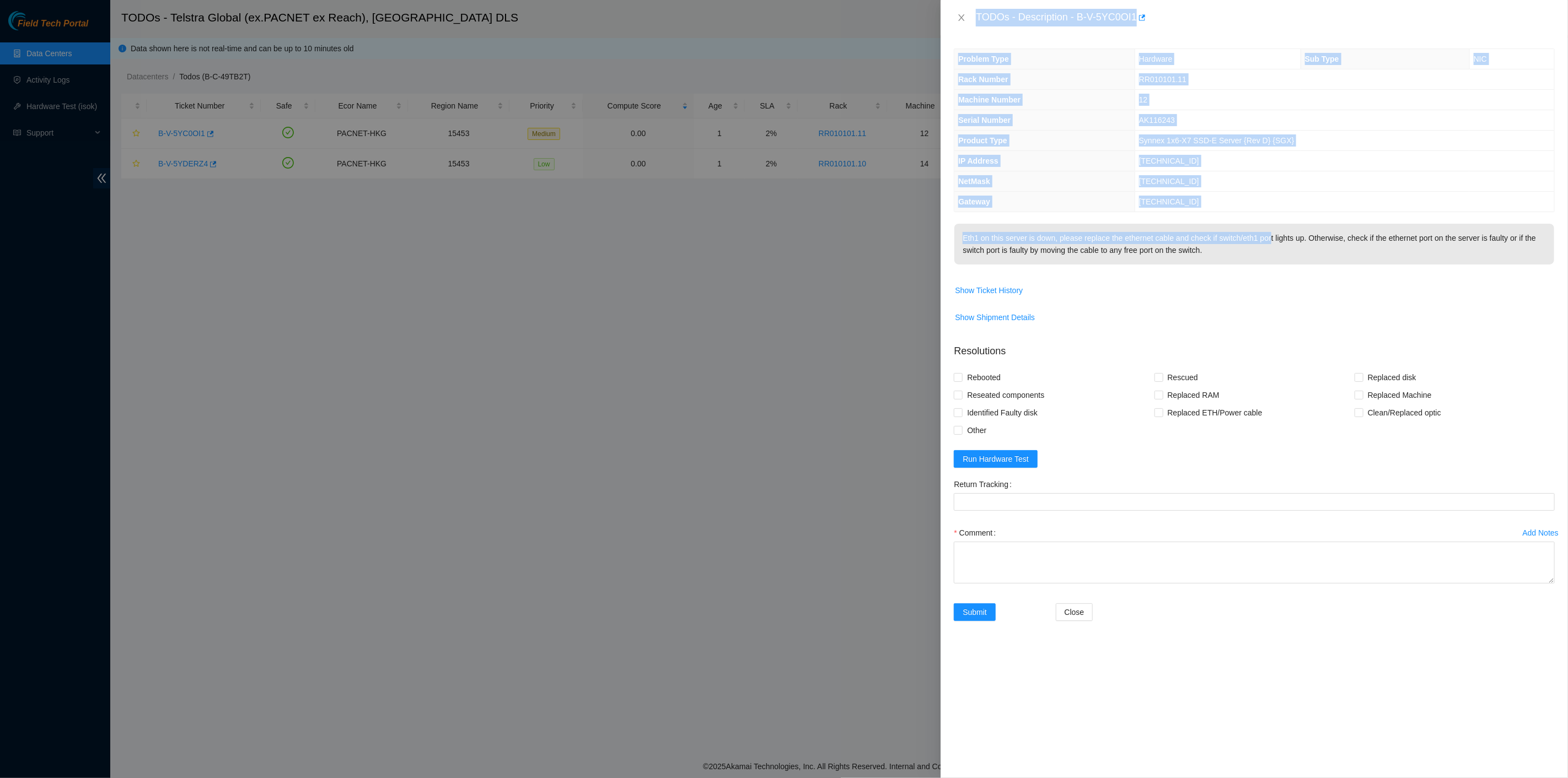
drag, startPoint x: 973, startPoint y: 15, endPoint x: 1267, endPoint y: 226, distance: 361.9
click at [1267, 226] on div "TODOs - Description - B-V-5YC0OI1 Problem Type Hardware Sub Type NIC Rack Numbe…" at bounding box center [1254, 389] width 628 height 778
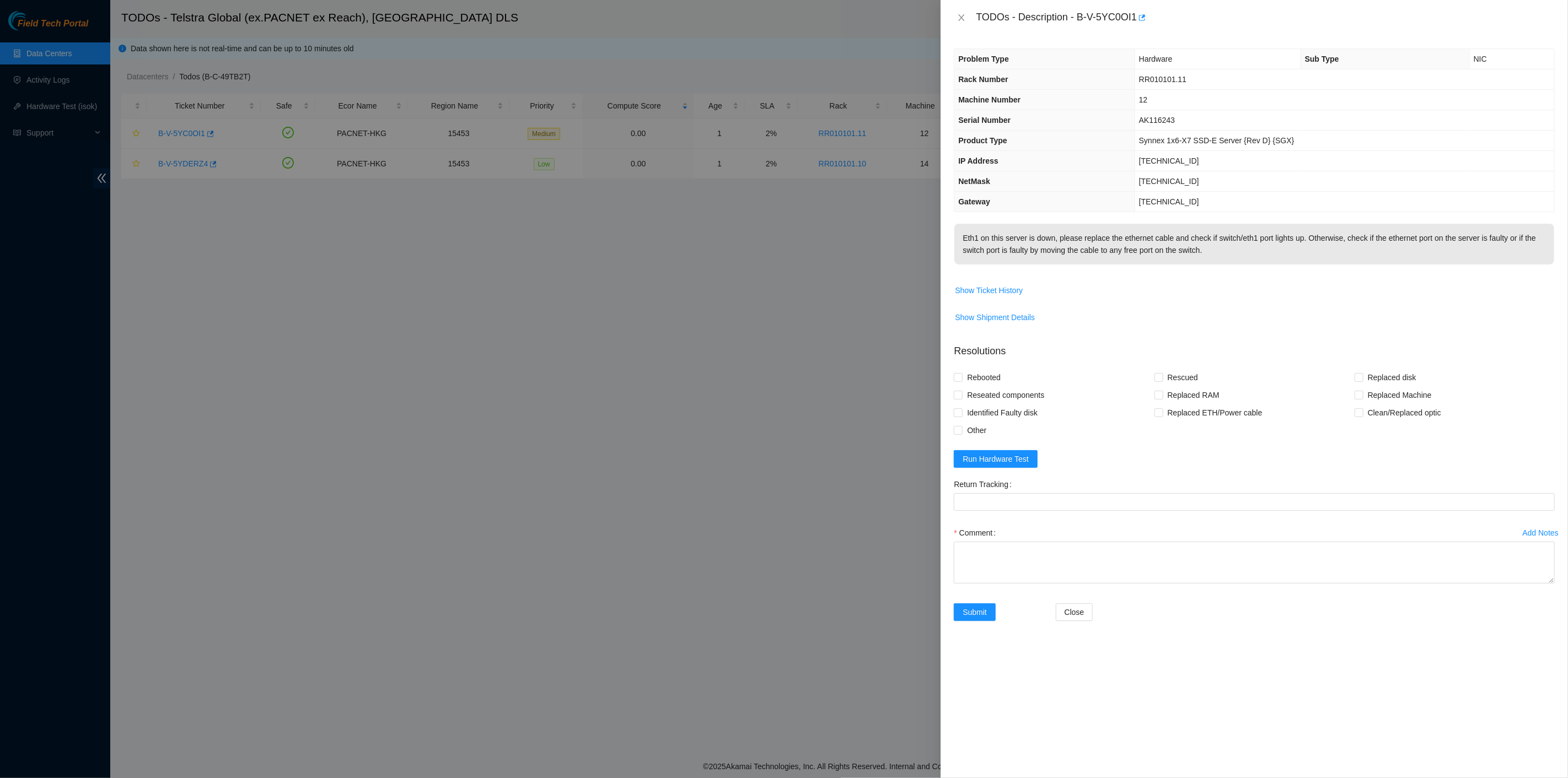
click at [1217, 257] on p "Eth1 on this server is down, please replace the ethernet cable and check if swi…" at bounding box center [1254, 244] width 599 height 41
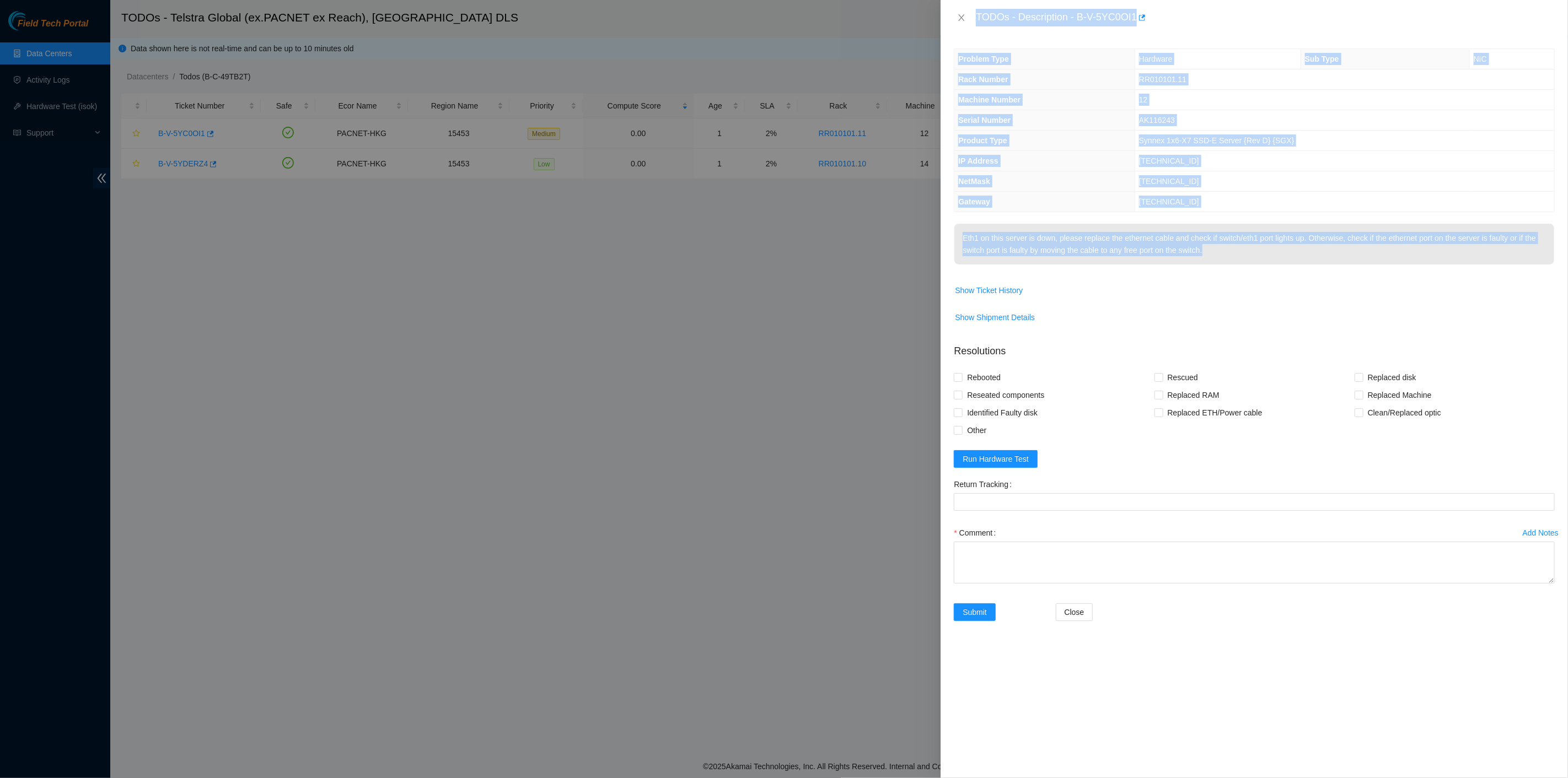
drag, startPoint x: 1215, startPoint y: 252, endPoint x: 962, endPoint y: 28, distance: 337.9
click at [962, 28] on div "TODOs - Description - B-V-5YC0OI1 Problem Type Hardware Sub Type NIC Rack Numbe…" at bounding box center [1254, 389] width 628 height 778
copy div "TODOs - Description - B-V-5YC0OI1 Problem Type Hardware Sub Type NIC Rack Numbe…"
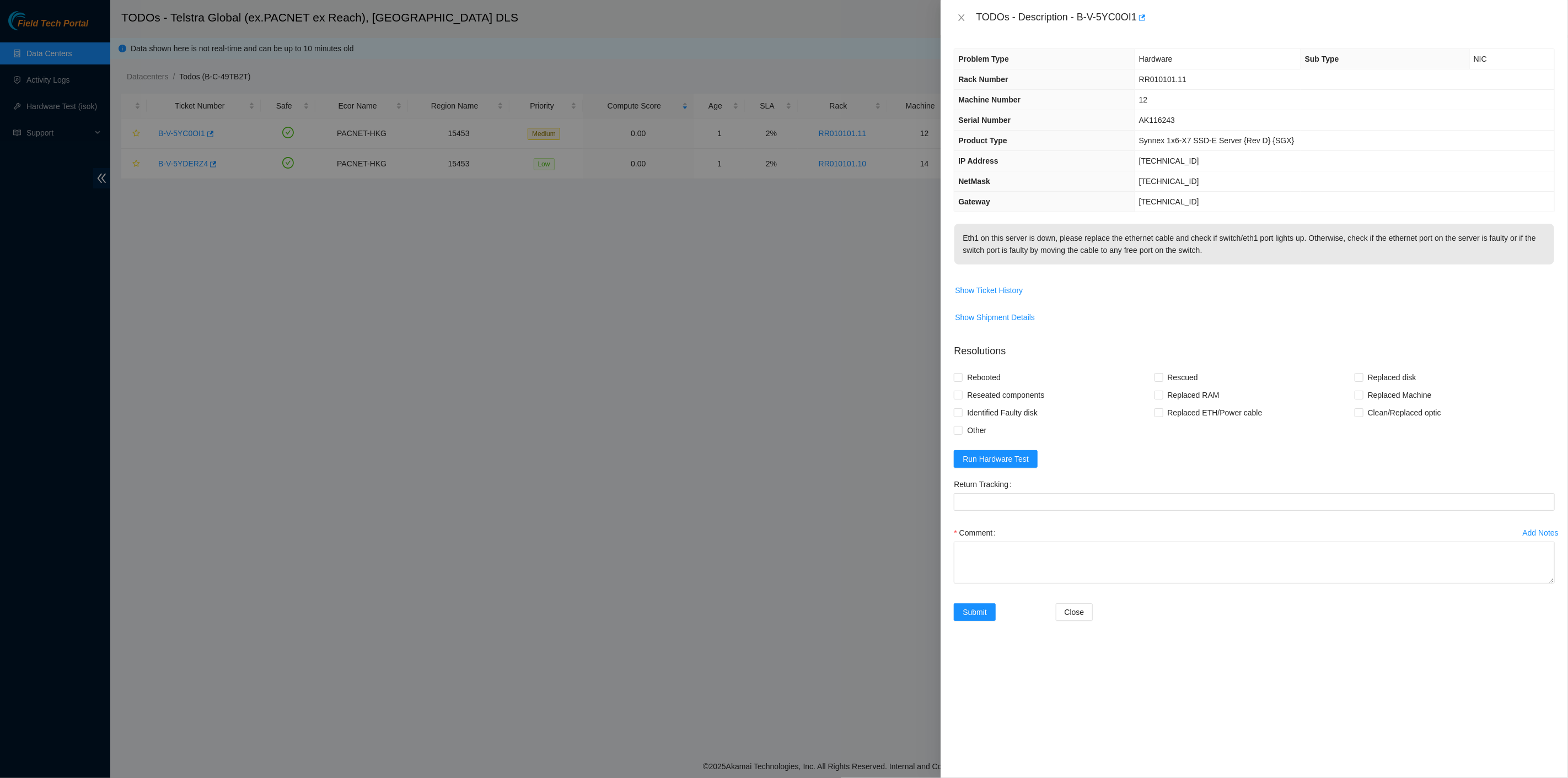
click at [907, 777] on div at bounding box center [784, 389] width 1568 height 778
drag, startPoint x: 811, startPoint y: 704, endPoint x: 836, endPoint y: 686, distance: 30.8
click at [811, 703] on div at bounding box center [784, 389] width 1568 height 778
drag, startPoint x: 962, startPoint y: 16, endPoint x: 773, endPoint y: 75, distance: 198.0
click at [962, 16] on icon "close" at bounding box center [961, 17] width 9 height 9
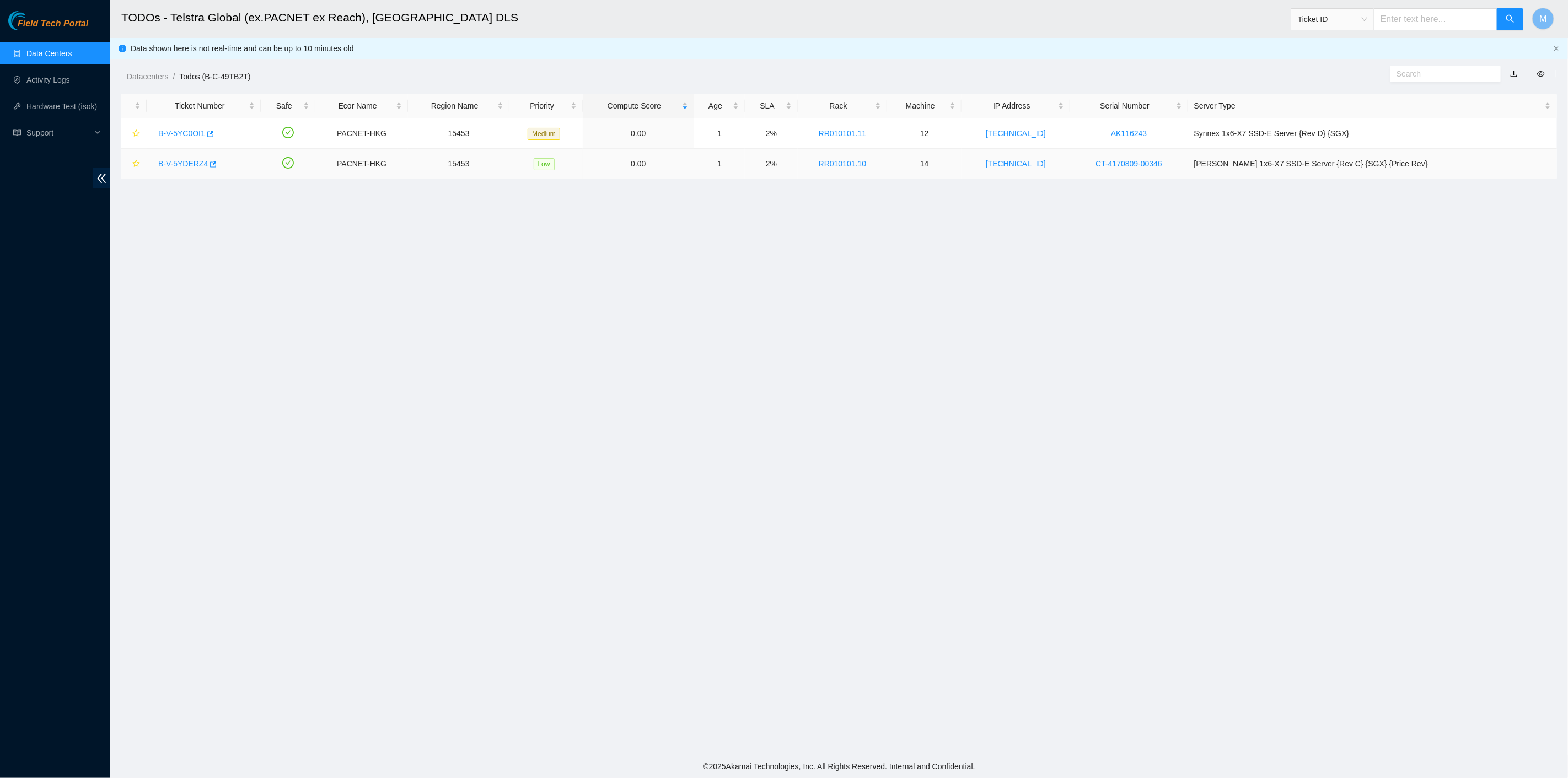
click at [164, 167] on link "B-V-5YDERZ4" at bounding box center [183, 164] width 49 height 9
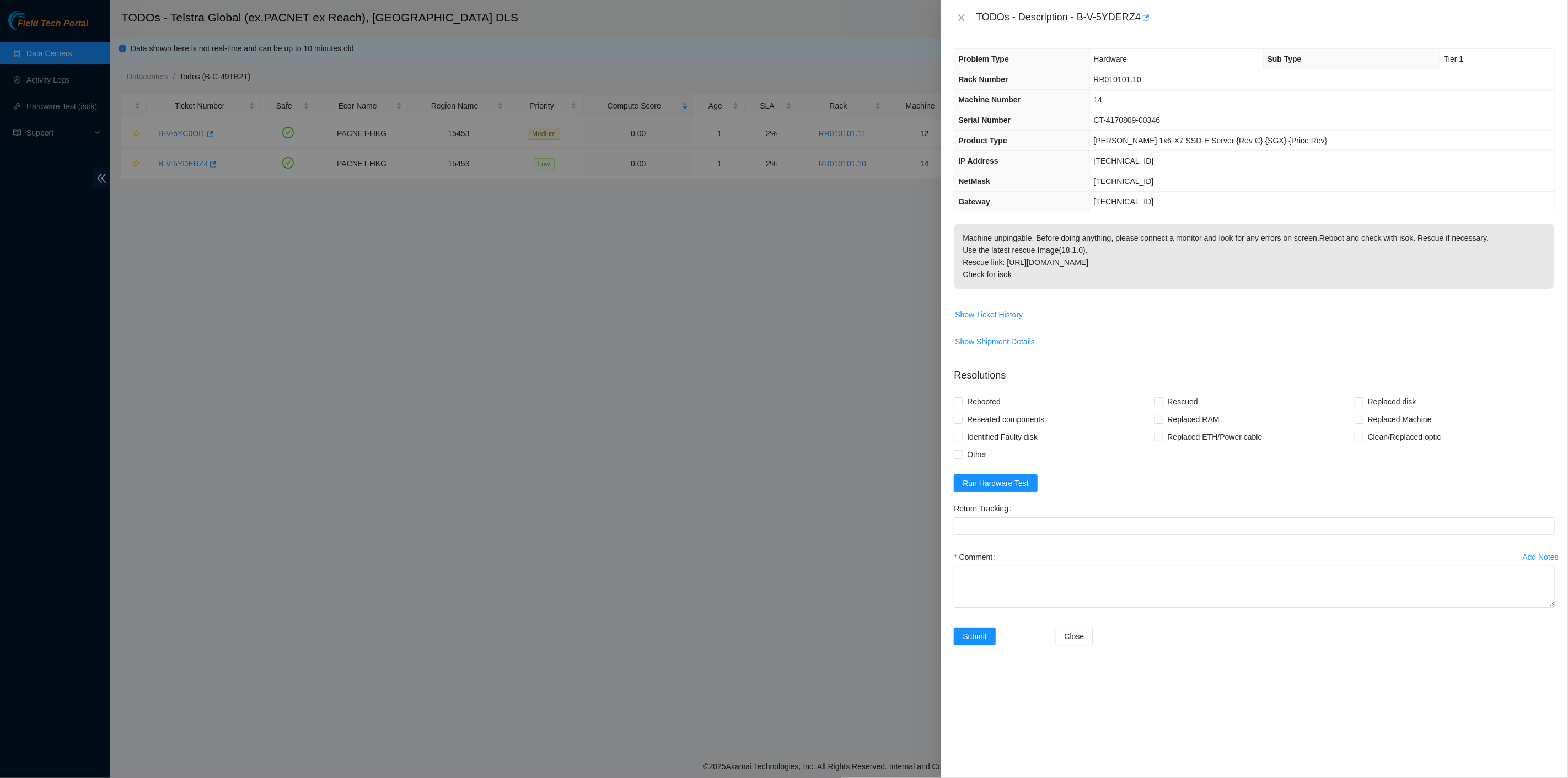
drag, startPoint x: 1027, startPoint y: 273, endPoint x: 965, endPoint y: 39, distance: 242.1
click at [966, 31] on div "TODOs - Description - B-V-5YDERZ4 Problem Type Hardware Sub Type Tier 1 Rack Nu…" at bounding box center [1254, 389] width 628 height 778
copy div "TODOs - Description - B-V-5YDERZ4 Problem Type Hardware Sub Type Tier 1 Rack Nu…"
click at [960, 17] on icon "close" at bounding box center [961, 17] width 9 height 9
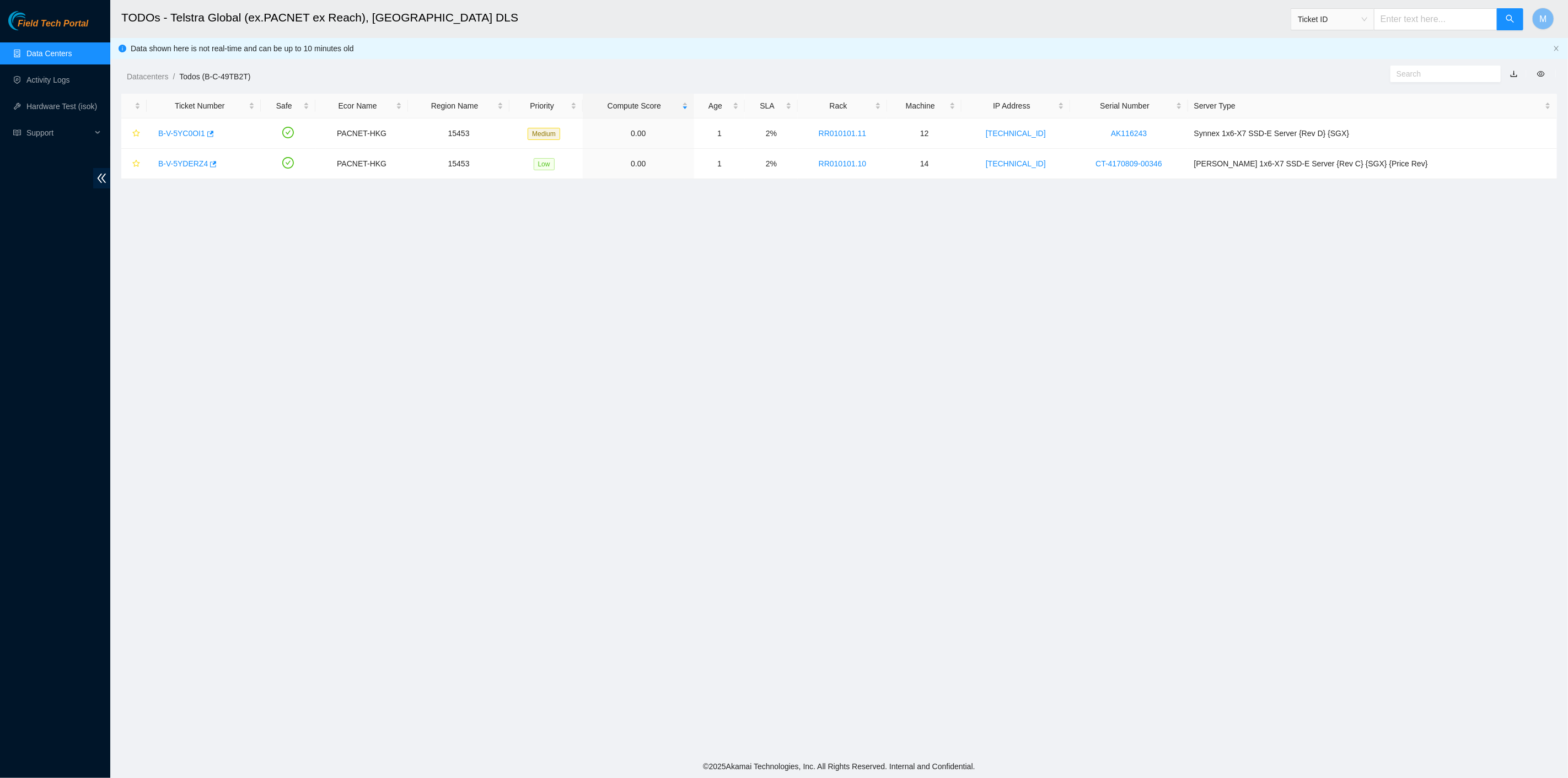
click at [144, 71] on li "Datacenters /" at bounding box center [152, 76] width 52 height 12
click at [147, 75] on link "Datacenters" at bounding box center [147, 77] width 41 height 9
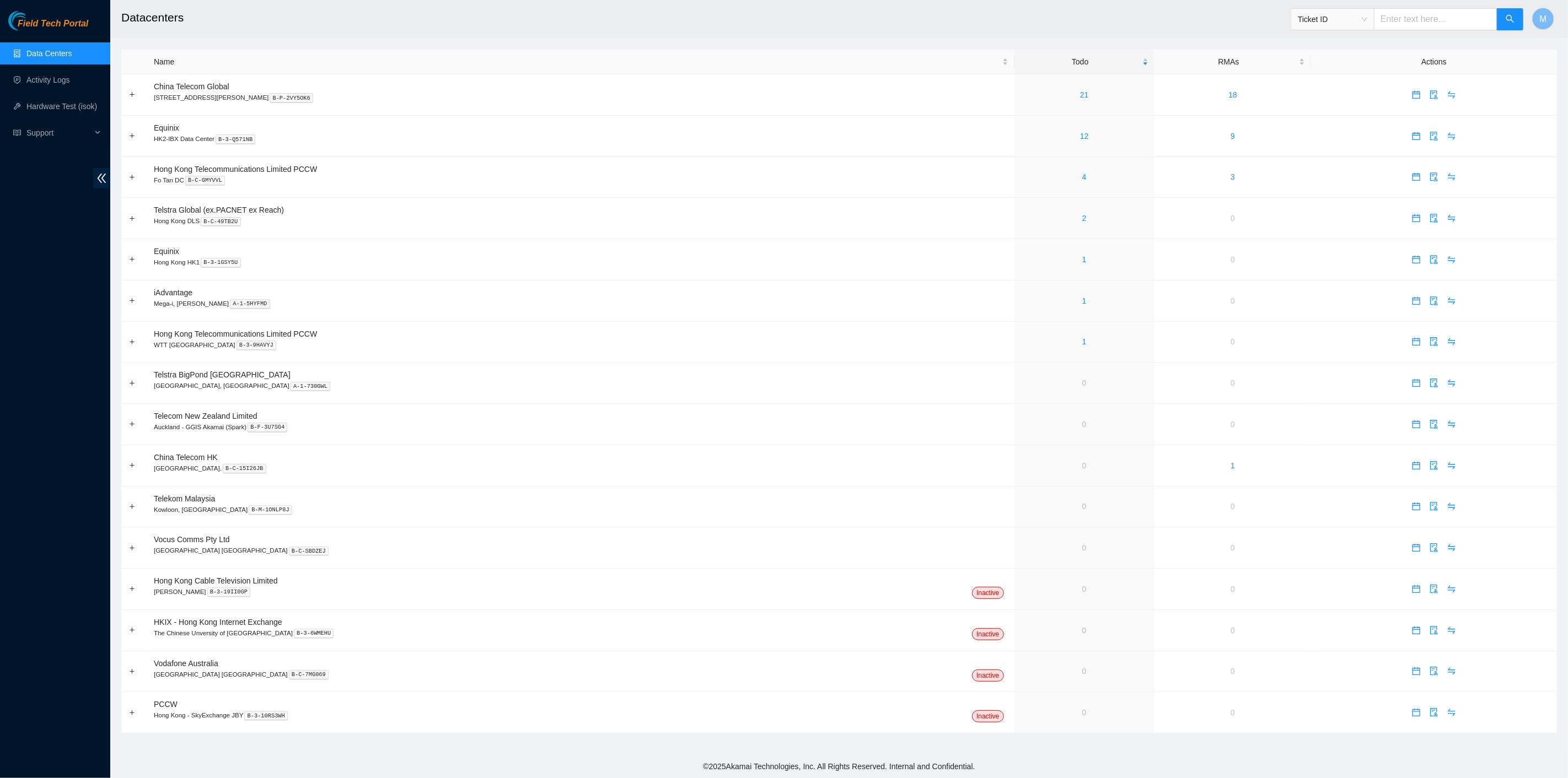
click at [67, 406] on div "Field Tech Portal Data Centers Activity Logs Hardware Test (isok) Support" at bounding box center [55, 394] width 110 height 767
click at [1082, 176] on link "4" at bounding box center [1084, 177] width 5 height 9
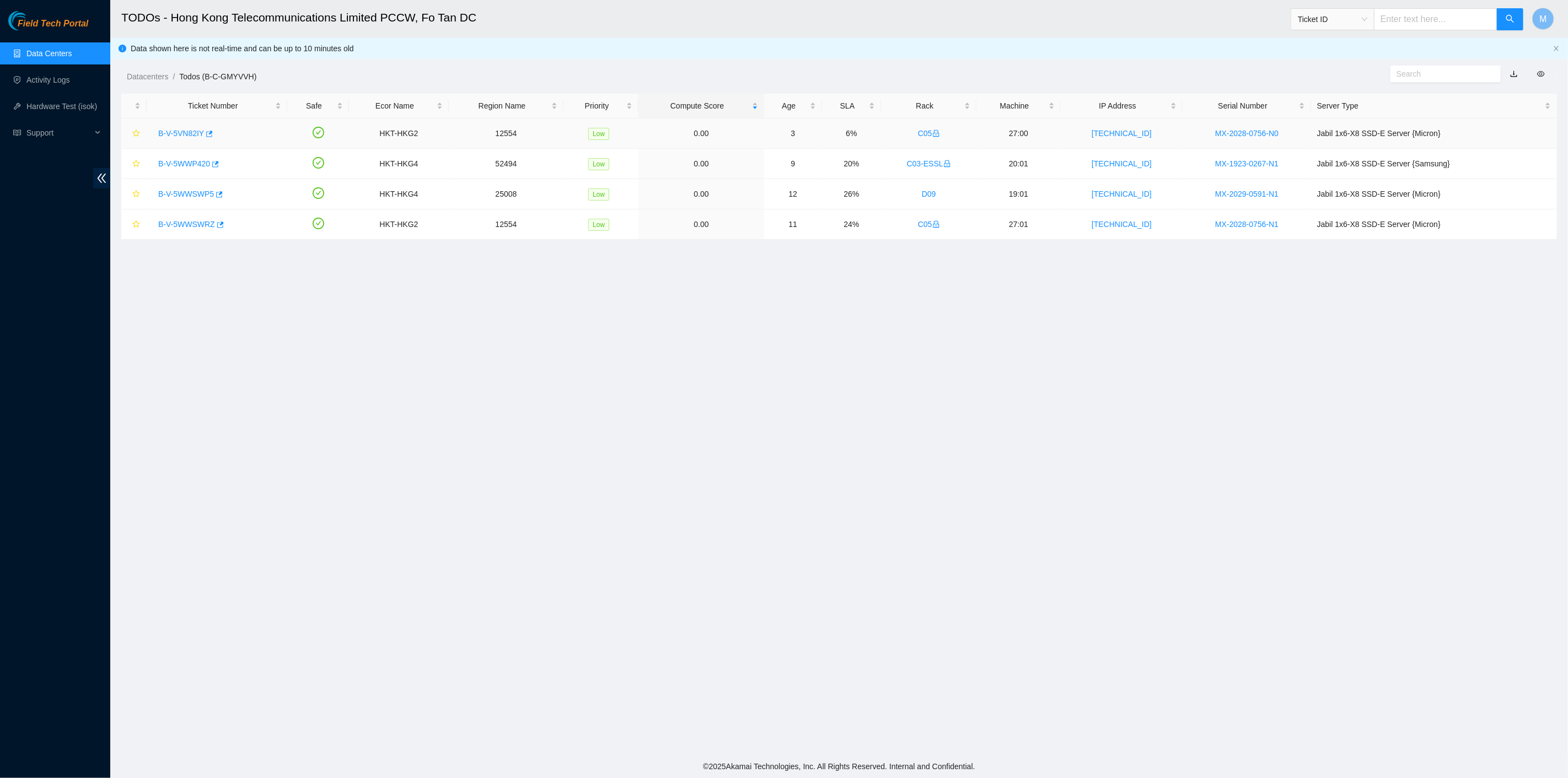
click at [180, 131] on link "B-V-5VN82IY" at bounding box center [181, 134] width 46 height 9
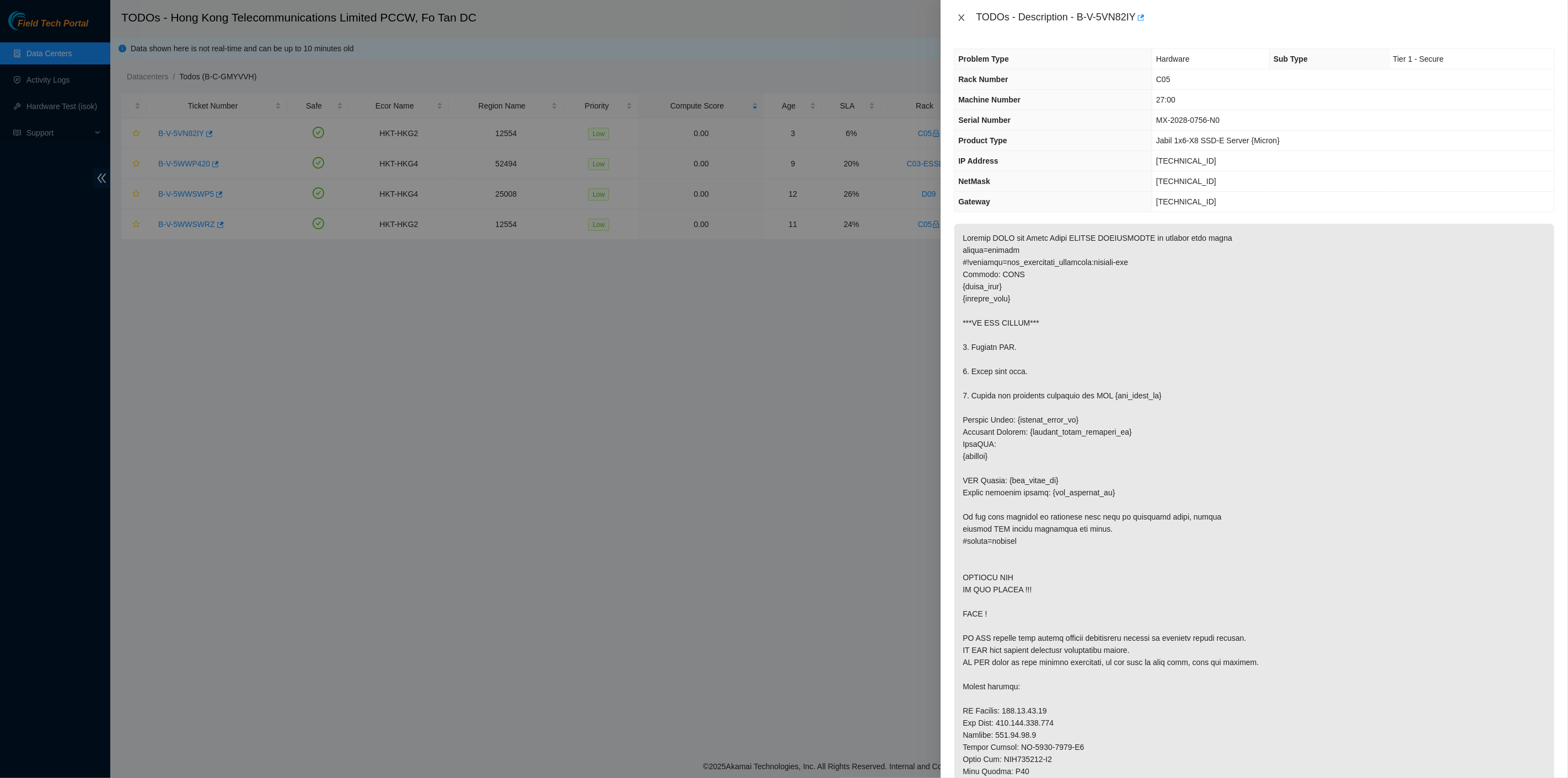
click at [958, 13] on icon "close" at bounding box center [961, 17] width 9 height 9
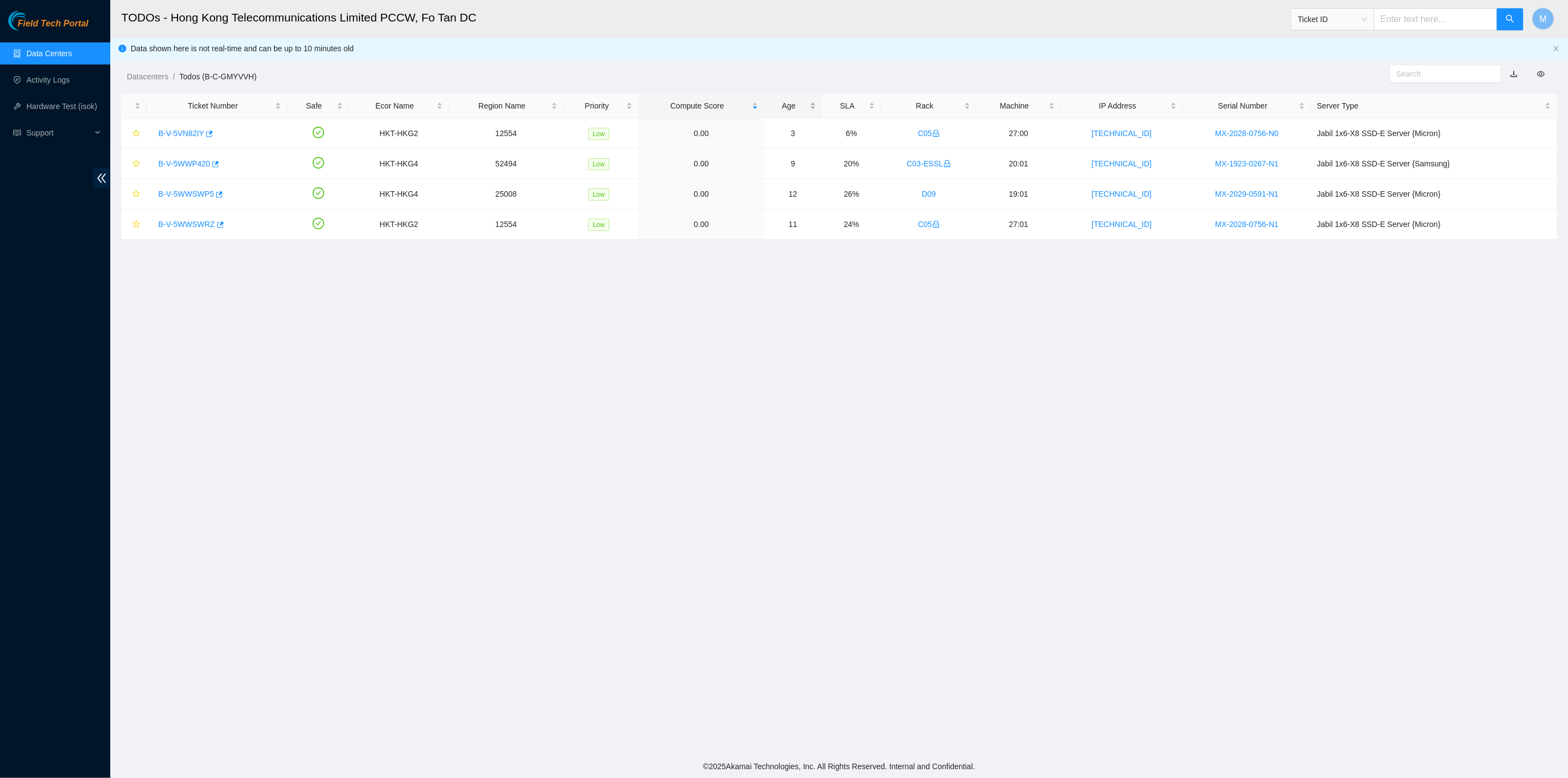
click at [798, 100] on div "Age" at bounding box center [793, 105] width 46 height 12
click at [801, 101] on div "Age" at bounding box center [793, 105] width 46 height 12
click at [187, 134] on link "B-V-5WWSWP5" at bounding box center [186, 134] width 56 height 9
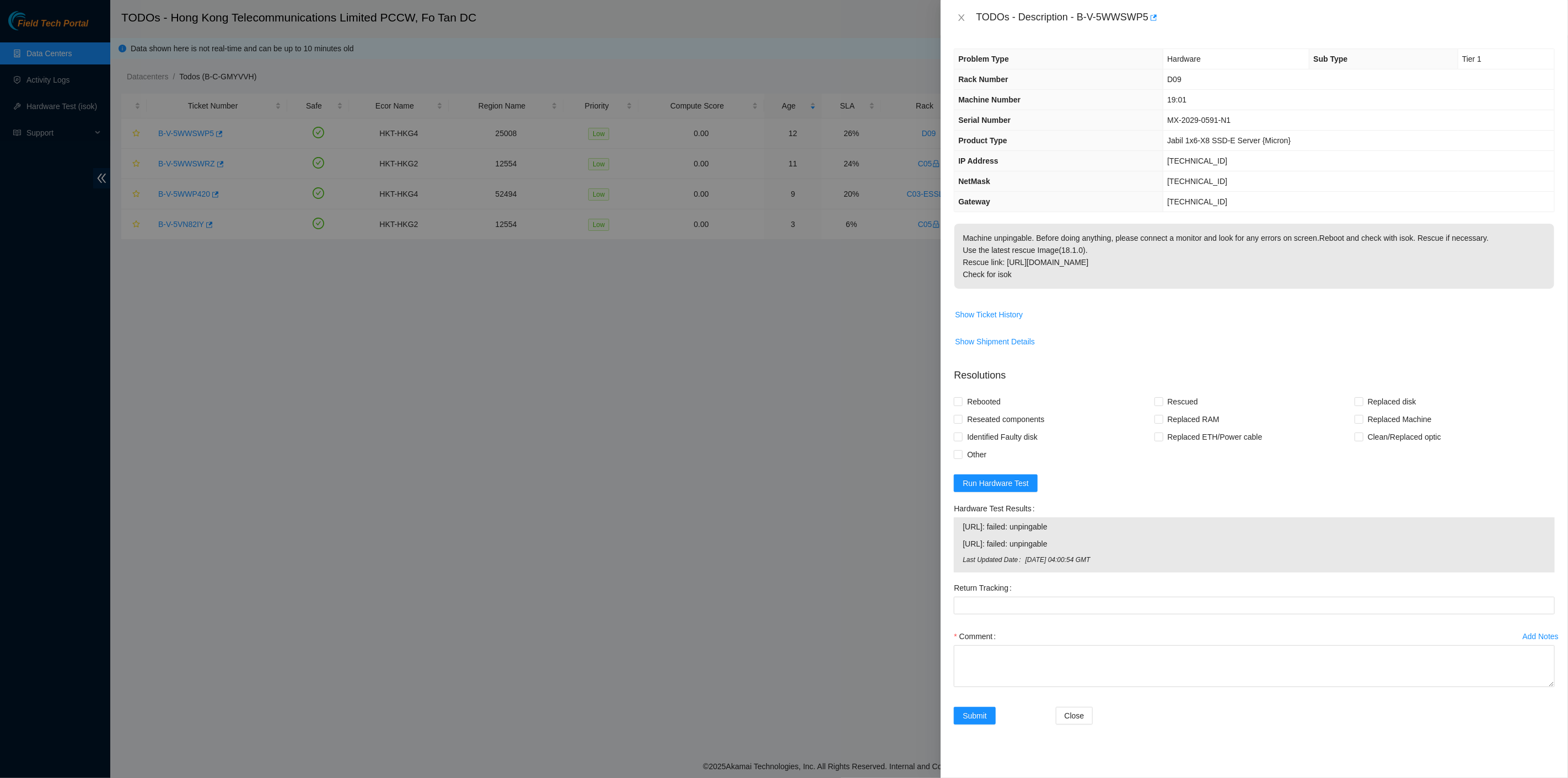
drag, startPoint x: 1036, startPoint y: 153, endPoint x: 1004, endPoint y: 100, distance: 61.9
click at [1040, 155] on th "IP Address" at bounding box center [1058, 161] width 208 height 20
click at [976, 16] on div "TODOs - Description - B-V-5WWSWP5" at bounding box center [1266, 17] width 579 height 17
click at [1009, 484] on span "Run Hardware Test" at bounding box center [995, 483] width 66 height 12
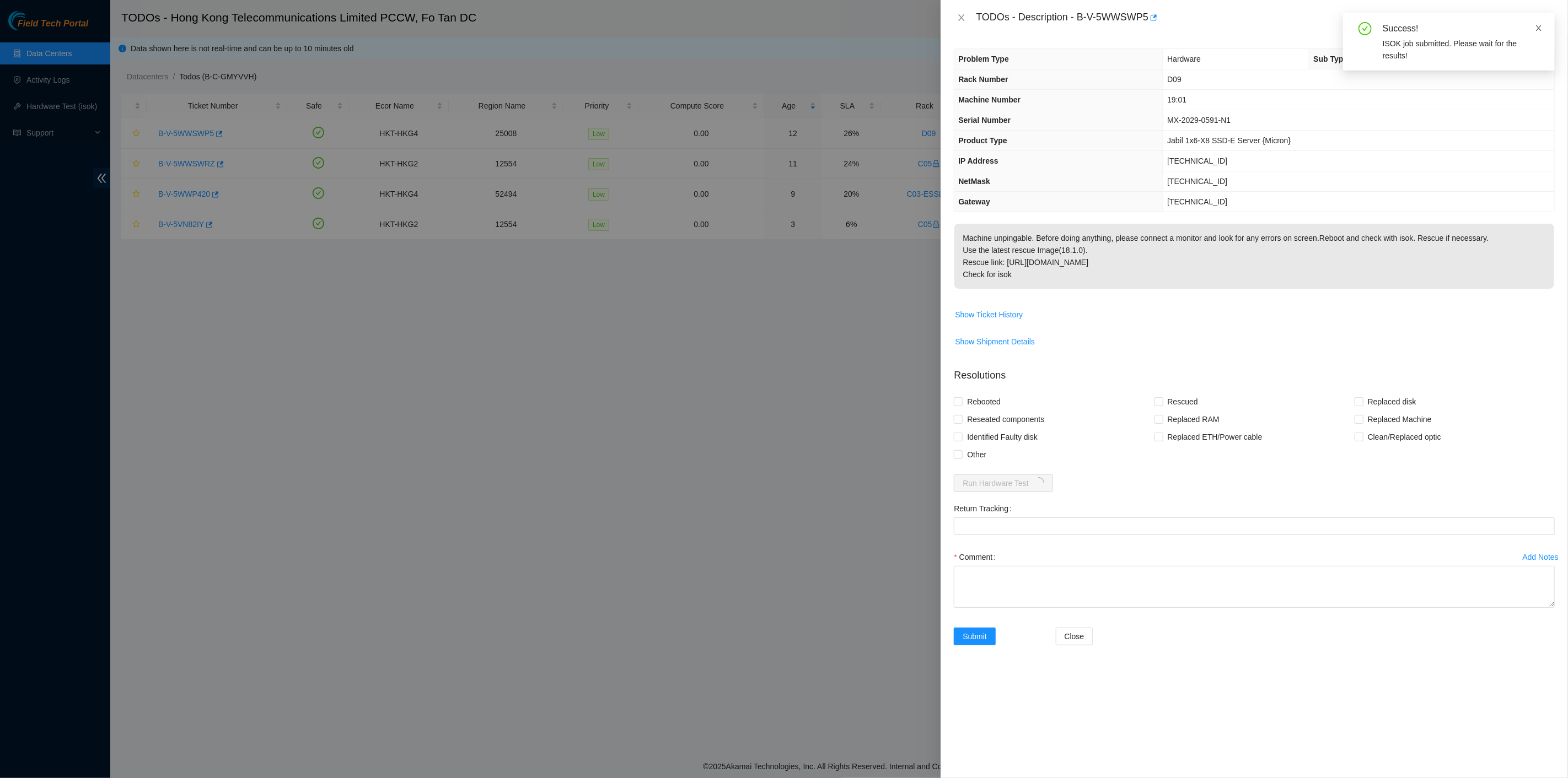
click at [1535, 26] on icon "close" at bounding box center [1539, 27] width 7 height 7
drag, startPoint x: 978, startPoint y: 15, endPoint x: 1069, endPoint y: 268, distance: 268.9
click at [1069, 268] on div "TODOs - Description - B-V-5WWSWP5 Problem Type Hardware Sub Type Tier 1 Rack Nu…" at bounding box center [1254, 389] width 628 height 778
copy div "TODOs - Description - B-V-5WWSWP5 Problem Type Hardware Sub Type Tier 1 Rack Nu…"
drag, startPoint x: 829, startPoint y: 716, endPoint x: 868, endPoint y: 667, distance: 62.6
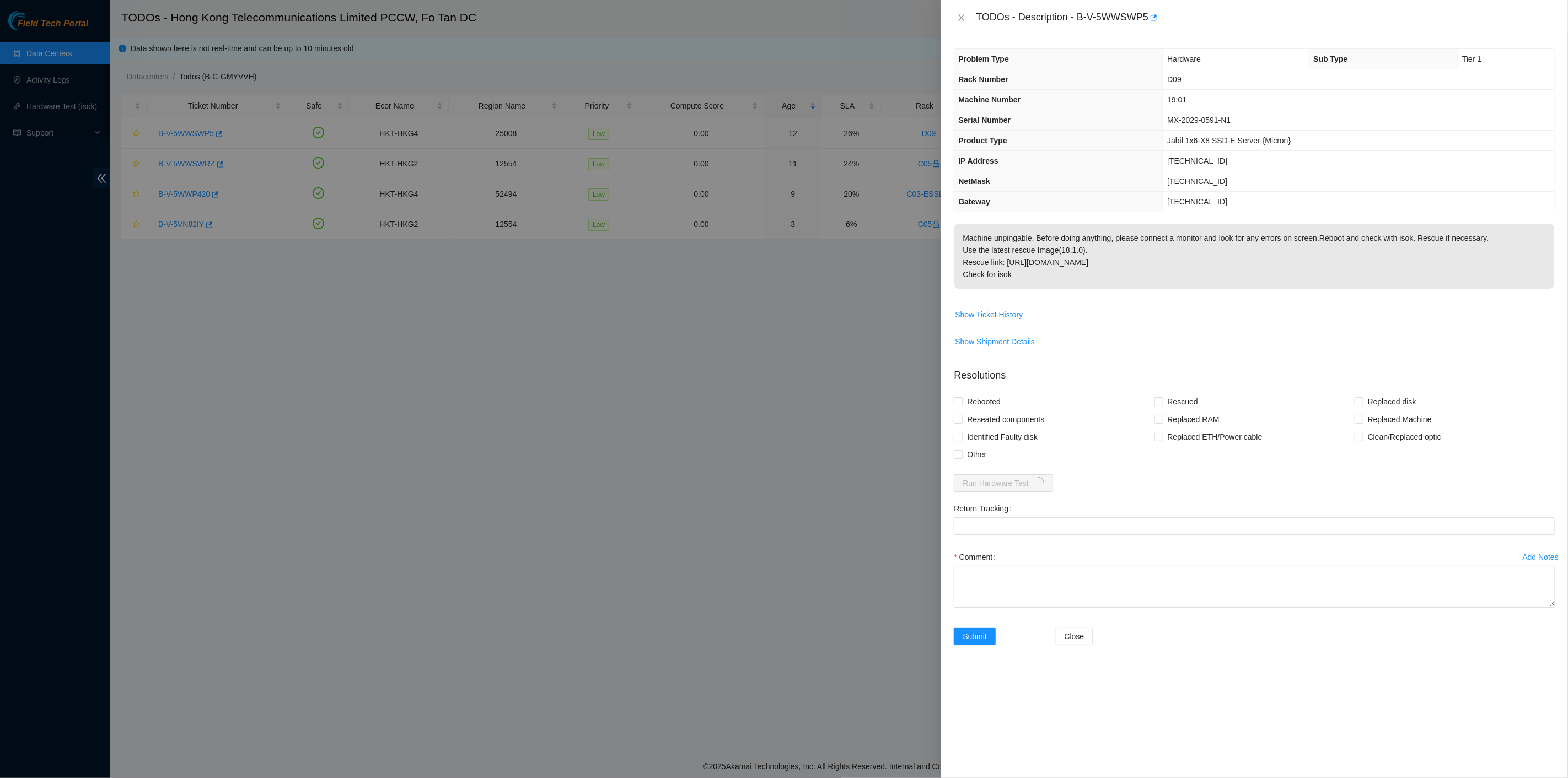
click at [830, 710] on div at bounding box center [784, 389] width 1568 height 778
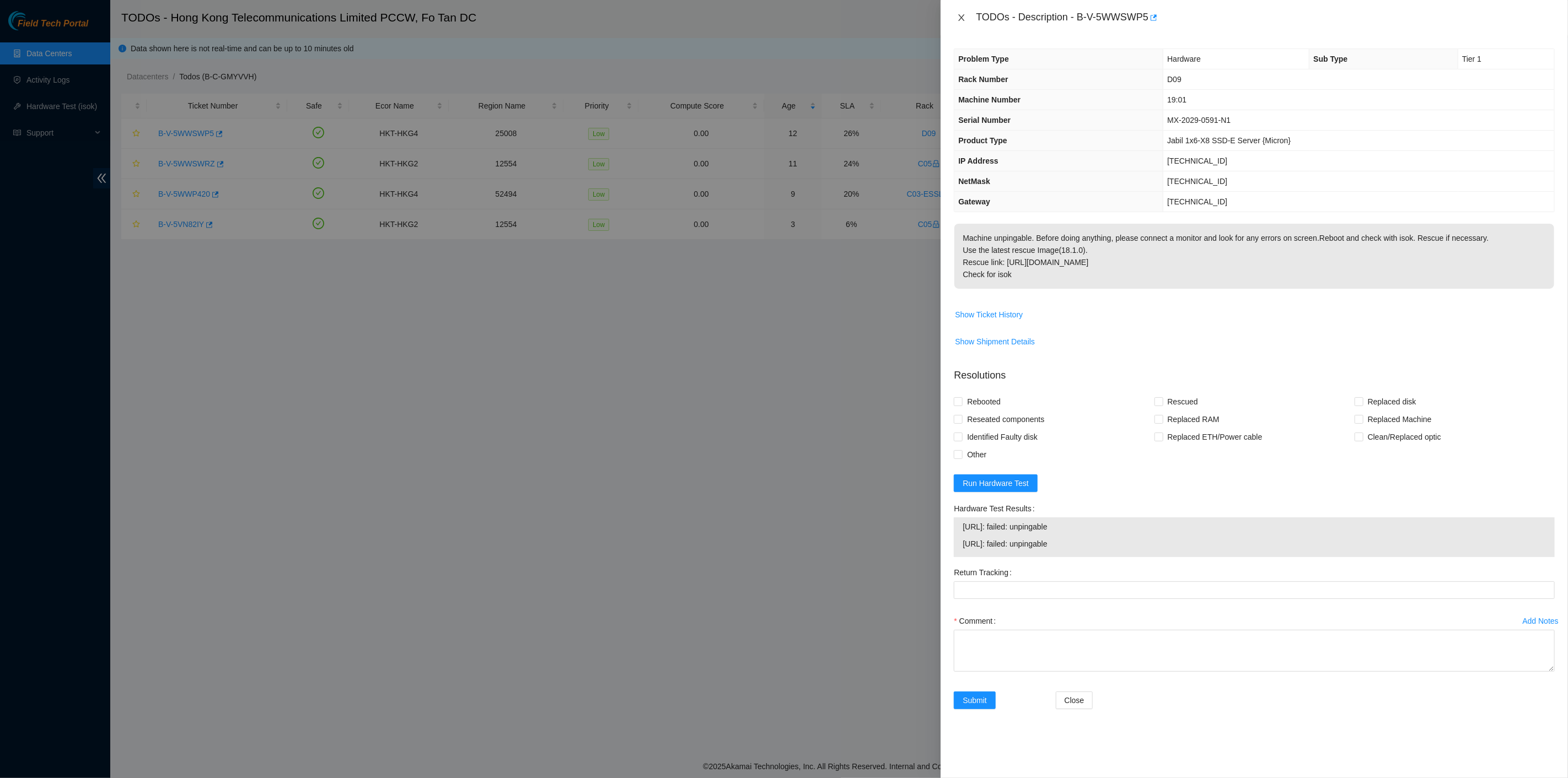
click at [963, 19] on icon "close" at bounding box center [961, 17] width 6 height 6
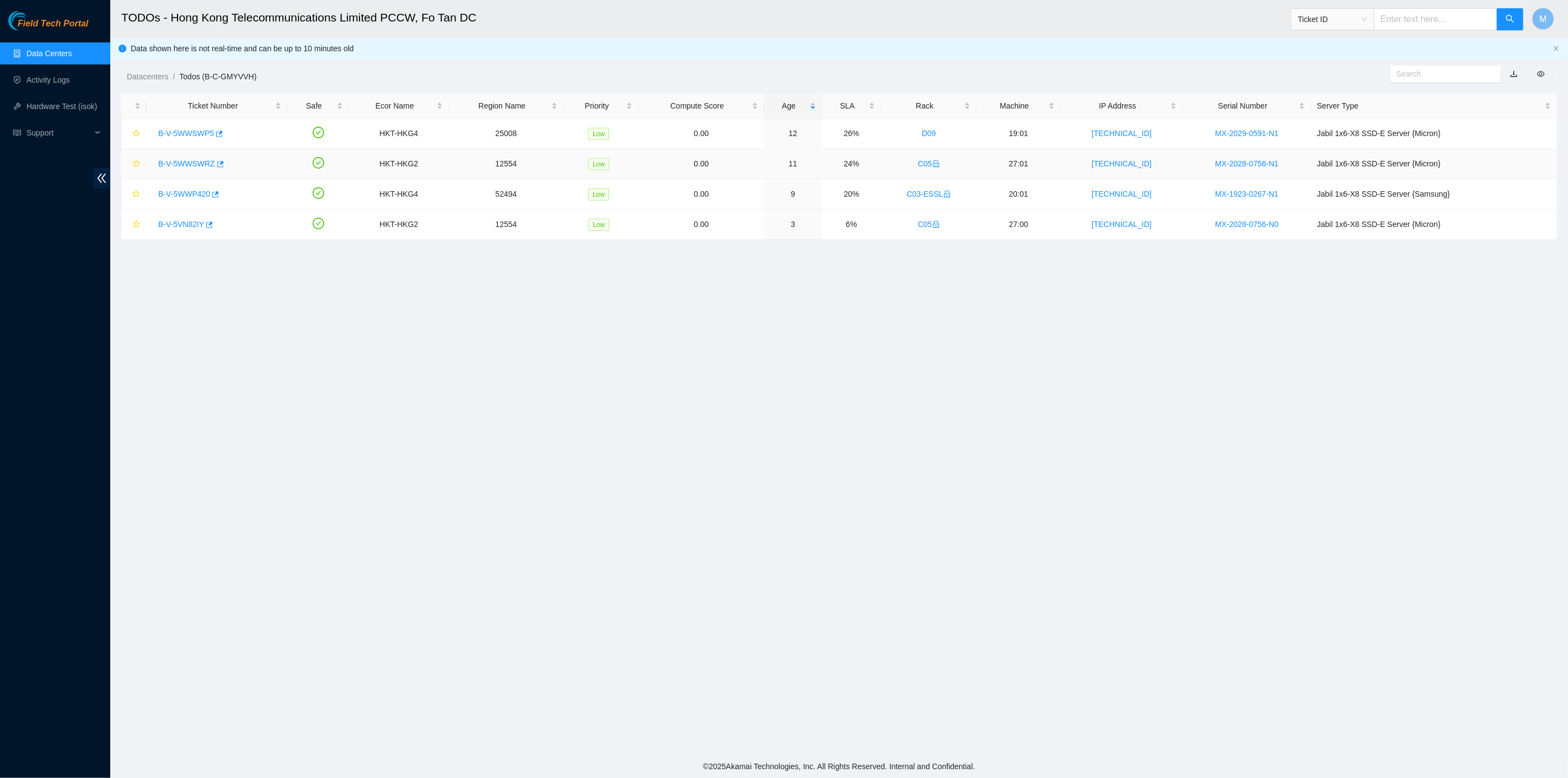
click at [162, 158] on div "B-V-5WWSWRZ" at bounding box center [217, 163] width 128 height 17
click at [170, 160] on link "B-V-5WWSWRZ" at bounding box center [187, 164] width 57 height 9
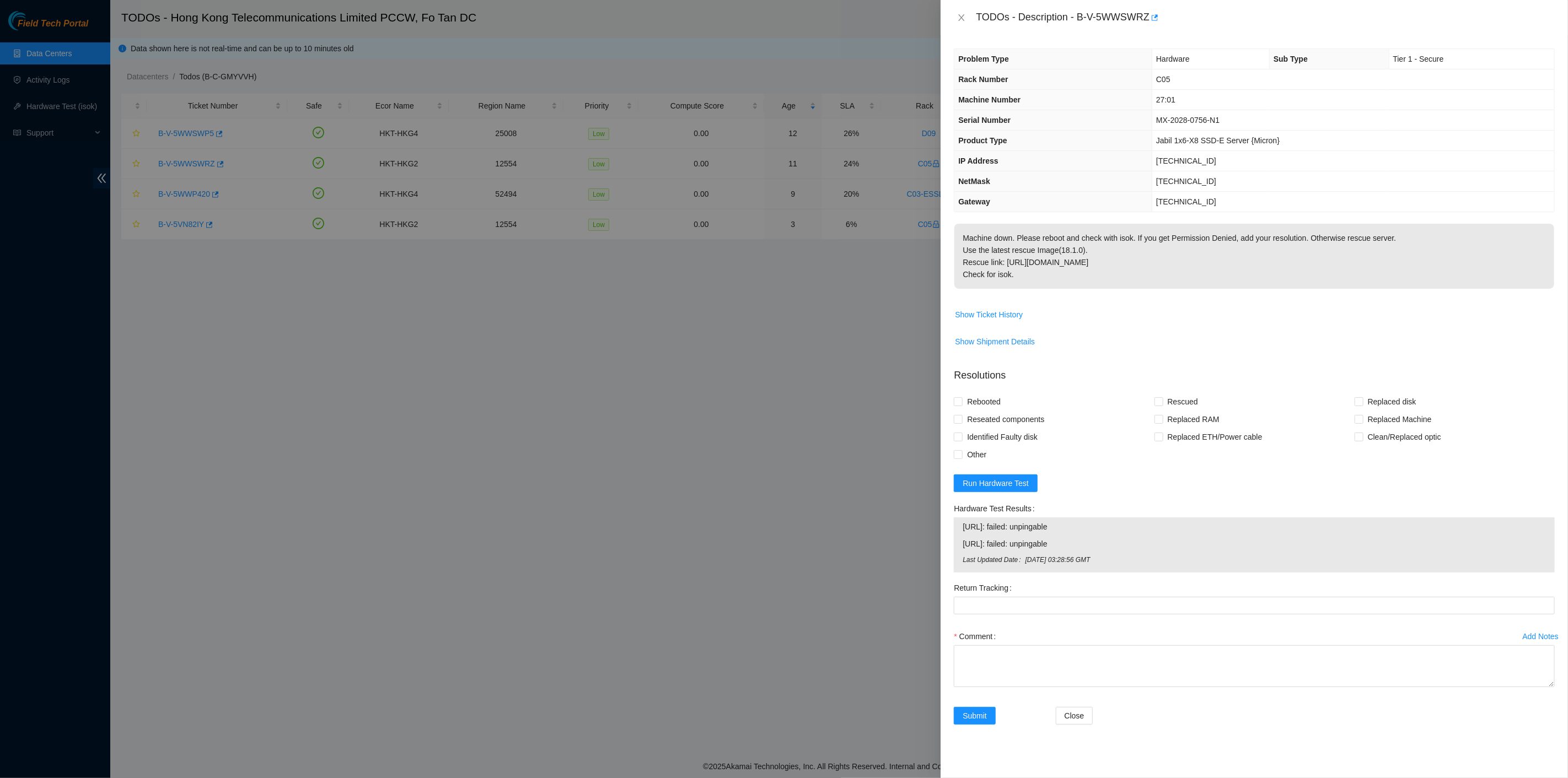
click at [1050, 285] on p "Machine down. Please reboot and check with isok. If you get Permission Denied, …" at bounding box center [1254, 256] width 599 height 65
drag, startPoint x: 974, startPoint y: 16, endPoint x: 1156, endPoint y: 278, distance: 319.0
click at [1162, 281] on div "TODOs - Description - B-V-5WWSWRZ Problem Type Hardware Sub Type Tier 1 - Secur…" at bounding box center [1254, 389] width 628 height 778
copy div "TODOs - Description - B-V-5WWSWRZ Problem Type Hardware Sub Type Tier 1 - Secur…"
click at [795, 717] on div at bounding box center [784, 389] width 1568 height 778
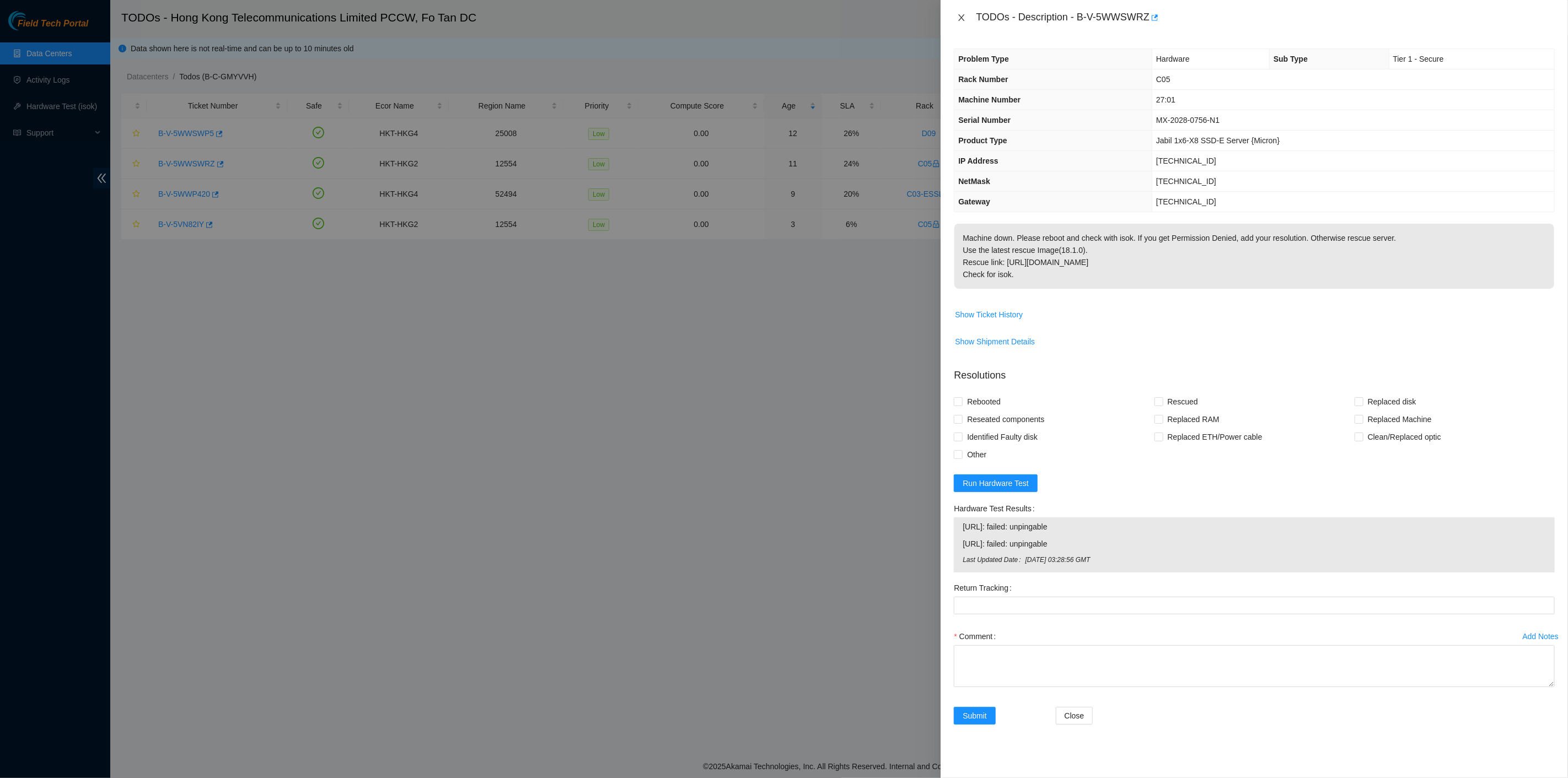
click at [960, 15] on icon "close" at bounding box center [961, 17] width 9 height 9
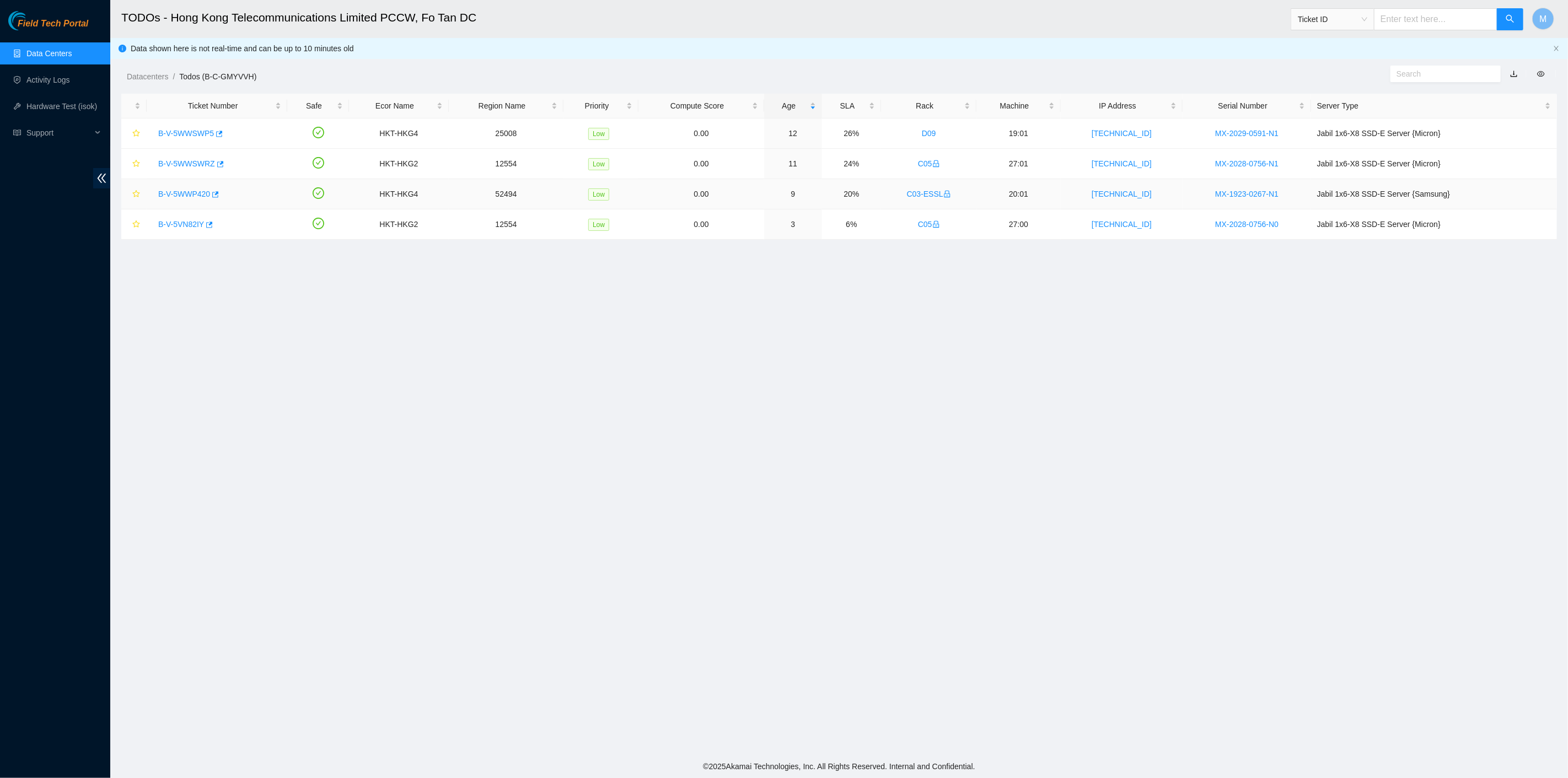
click at [172, 191] on link "B-V-5WWP420" at bounding box center [184, 194] width 52 height 9
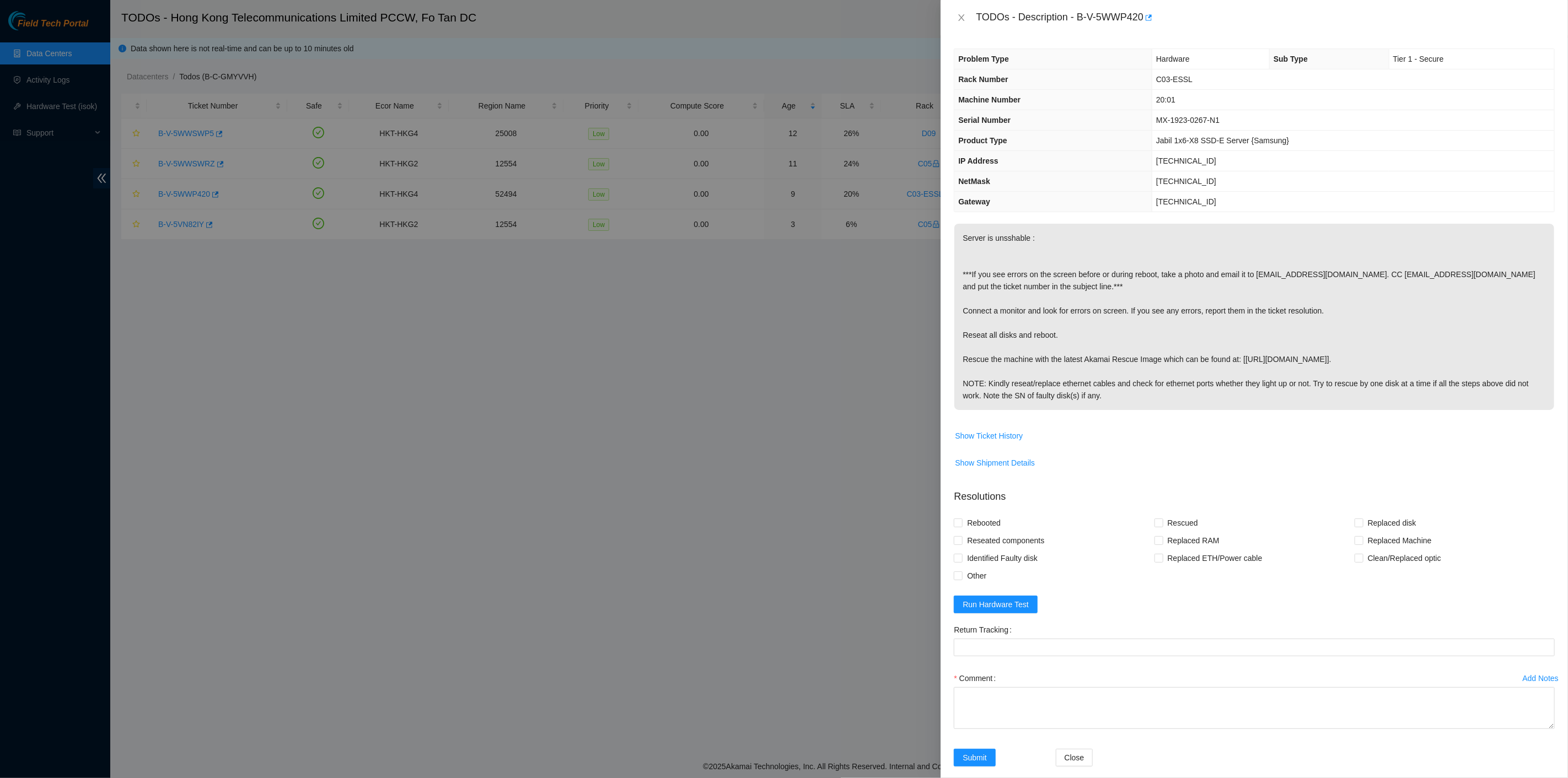
drag, startPoint x: 977, startPoint y: 15, endPoint x: 1138, endPoint y: 396, distance: 413.6
click at [1149, 407] on div "TODOs - Description - B-V-5WWP420 Problem Type Hardware Sub Type Tier 1 - Secur…" at bounding box center [1254, 389] width 628 height 778
copy div "TODOs - Description - B-V-5WWP420 Problem Type Hardware Sub Type Tier 1 - Secur…"
drag, startPoint x: 835, startPoint y: 716, endPoint x: 850, endPoint y: 688, distance: 31.8
click at [835, 714] on div at bounding box center [784, 389] width 1568 height 778
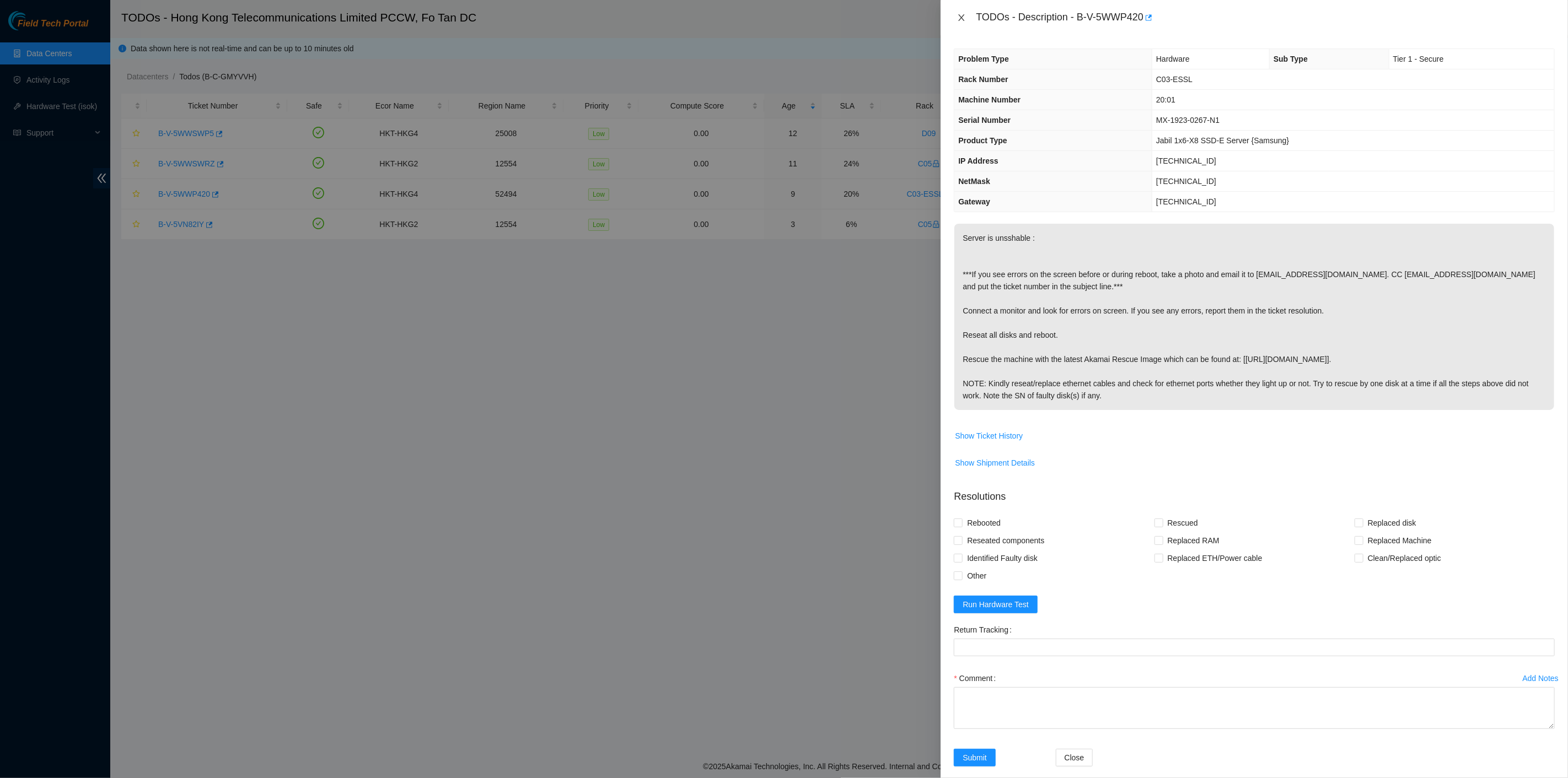
click at [965, 20] on icon "close" at bounding box center [961, 17] width 9 height 9
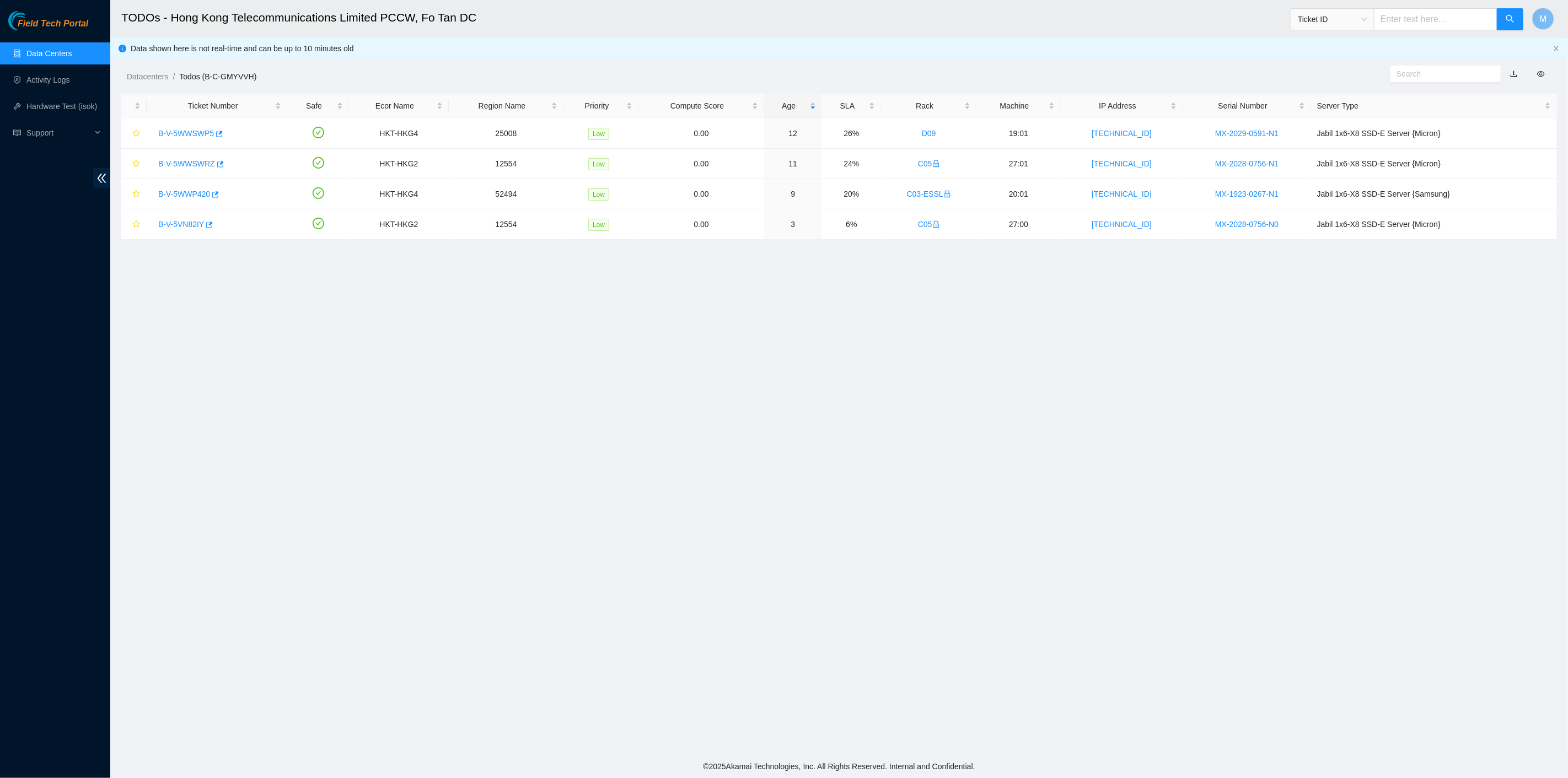
drag, startPoint x: 206, startPoint y: 340, endPoint x: 193, endPoint y: 312, distance: 30.9
click at [205, 339] on main "TODOs - Hong Kong Telecommunications Limited PCCW, Fo Tan DC Ticket ID M Data s…" at bounding box center [839, 378] width 1457 height 755
click at [176, 220] on link "B-V-5VN82IY" at bounding box center [181, 225] width 46 height 9
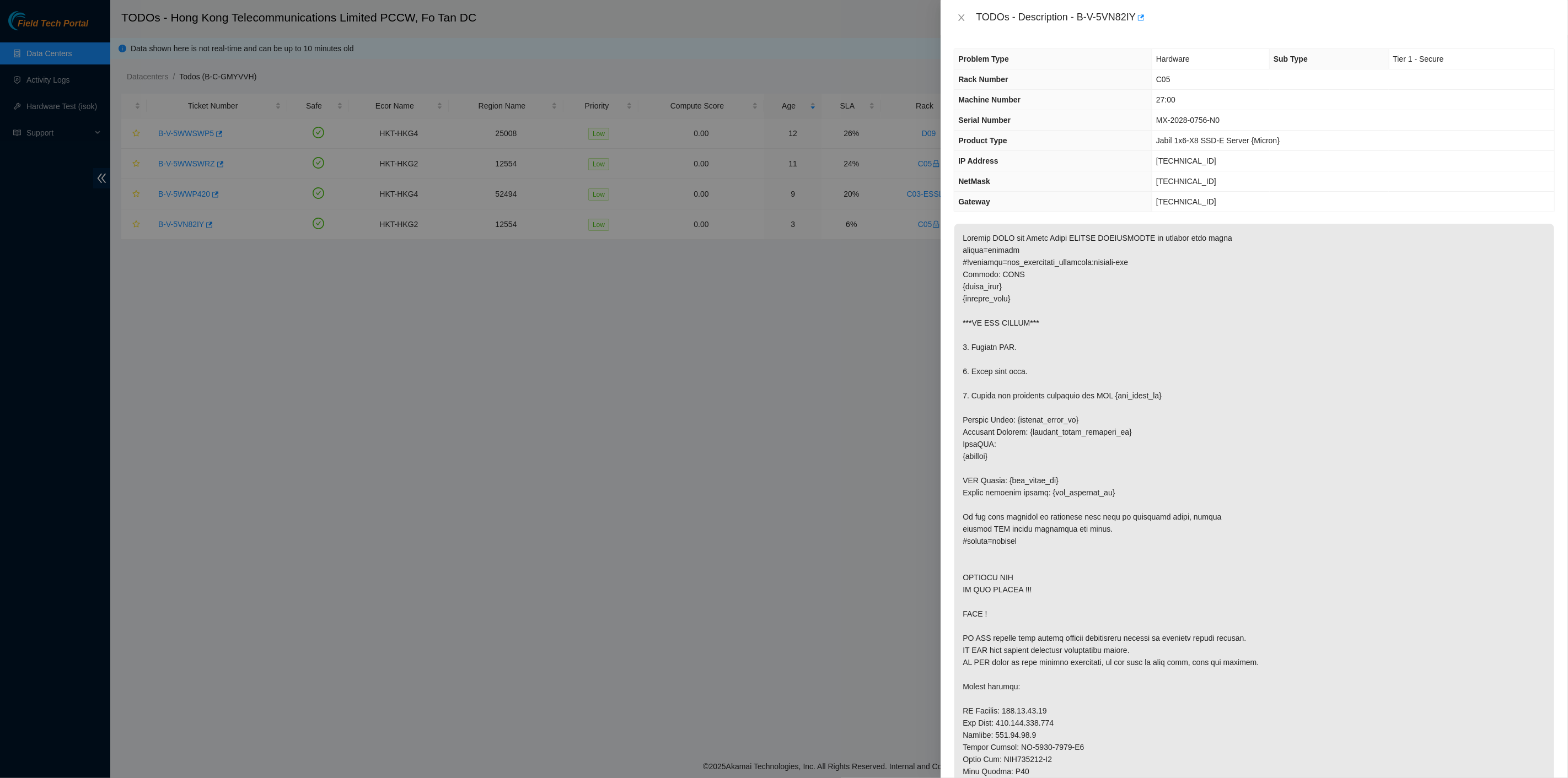
click at [1056, 433] on p at bounding box center [1254, 577] width 599 height 707
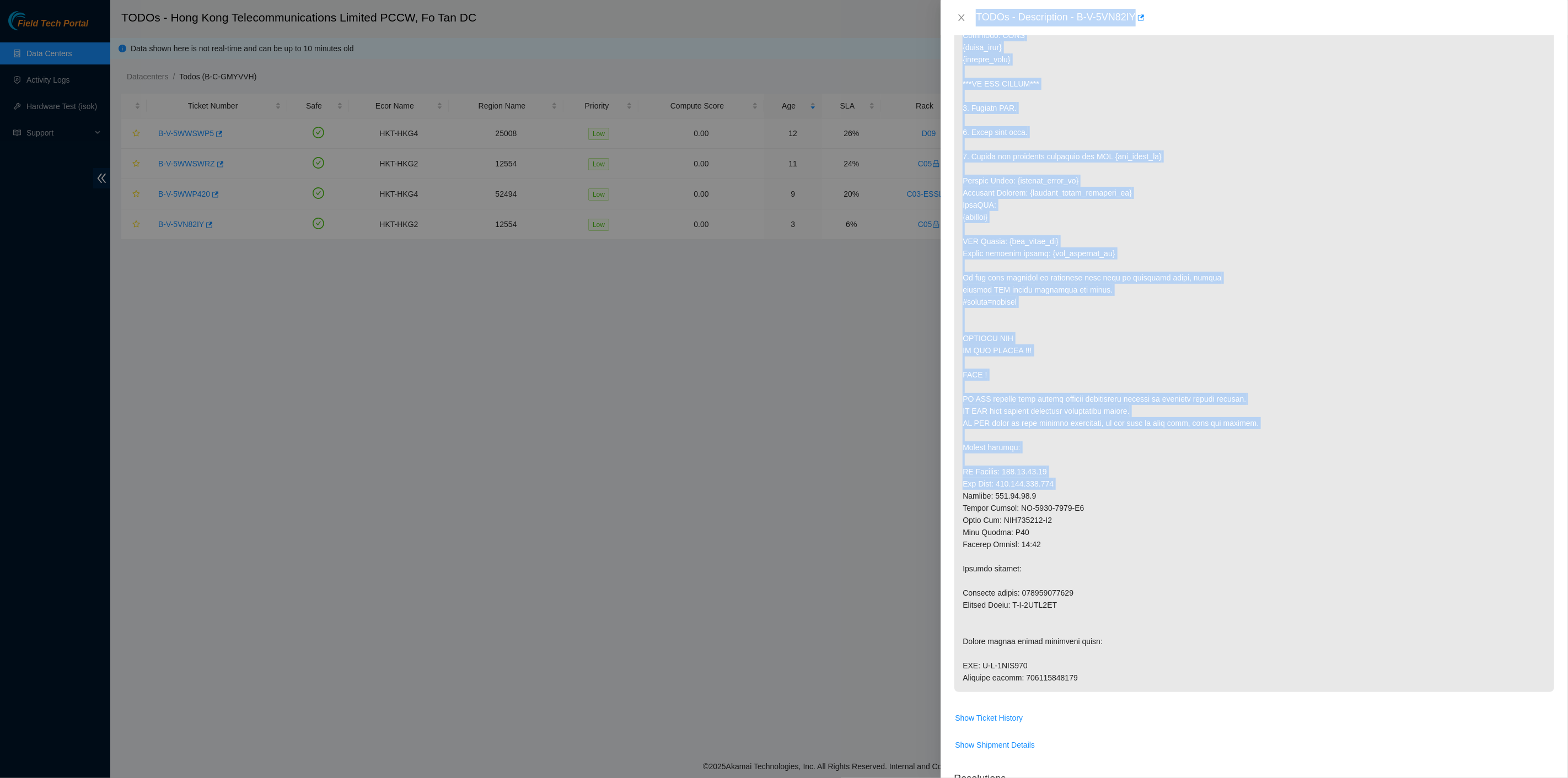
scroll to position [245, 0]
drag, startPoint x: 974, startPoint y: 15, endPoint x: 1136, endPoint y: 697, distance: 701.0
click at [1139, 696] on div "TODOs - Description - B-V-5VN82IY Problem Type Hardware Sub Type Tier 1 - Secur…" at bounding box center [1254, 389] width 628 height 778
copy div "TODOs - Description - B-V-5VN82IY Problem Type Hardware Sub Type Tier 1 - Secur…"
click at [1280, 115] on p at bounding box center [1254, 333] width 599 height 707
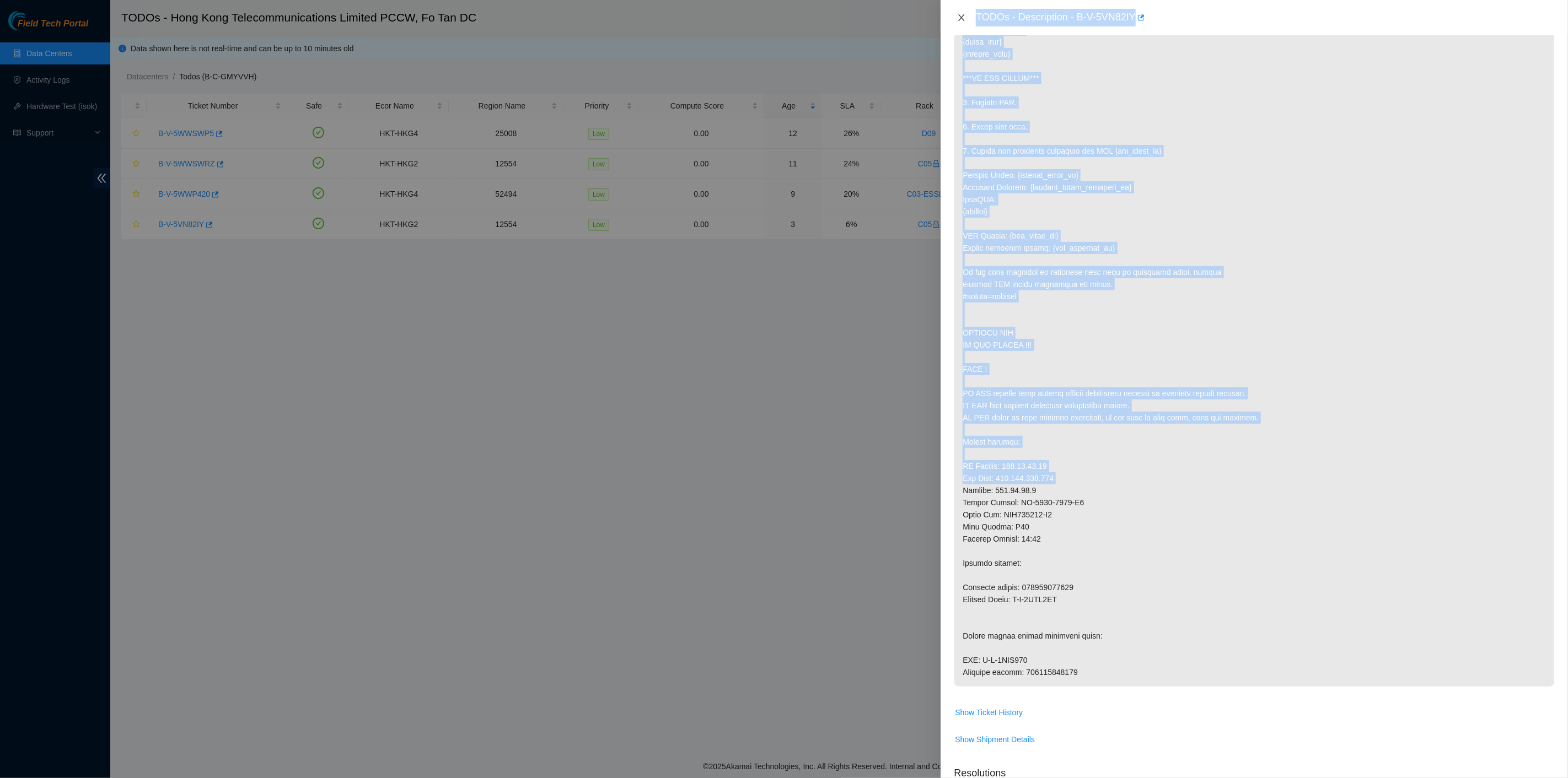
click at [965, 20] on icon "close" at bounding box center [961, 17] width 9 height 9
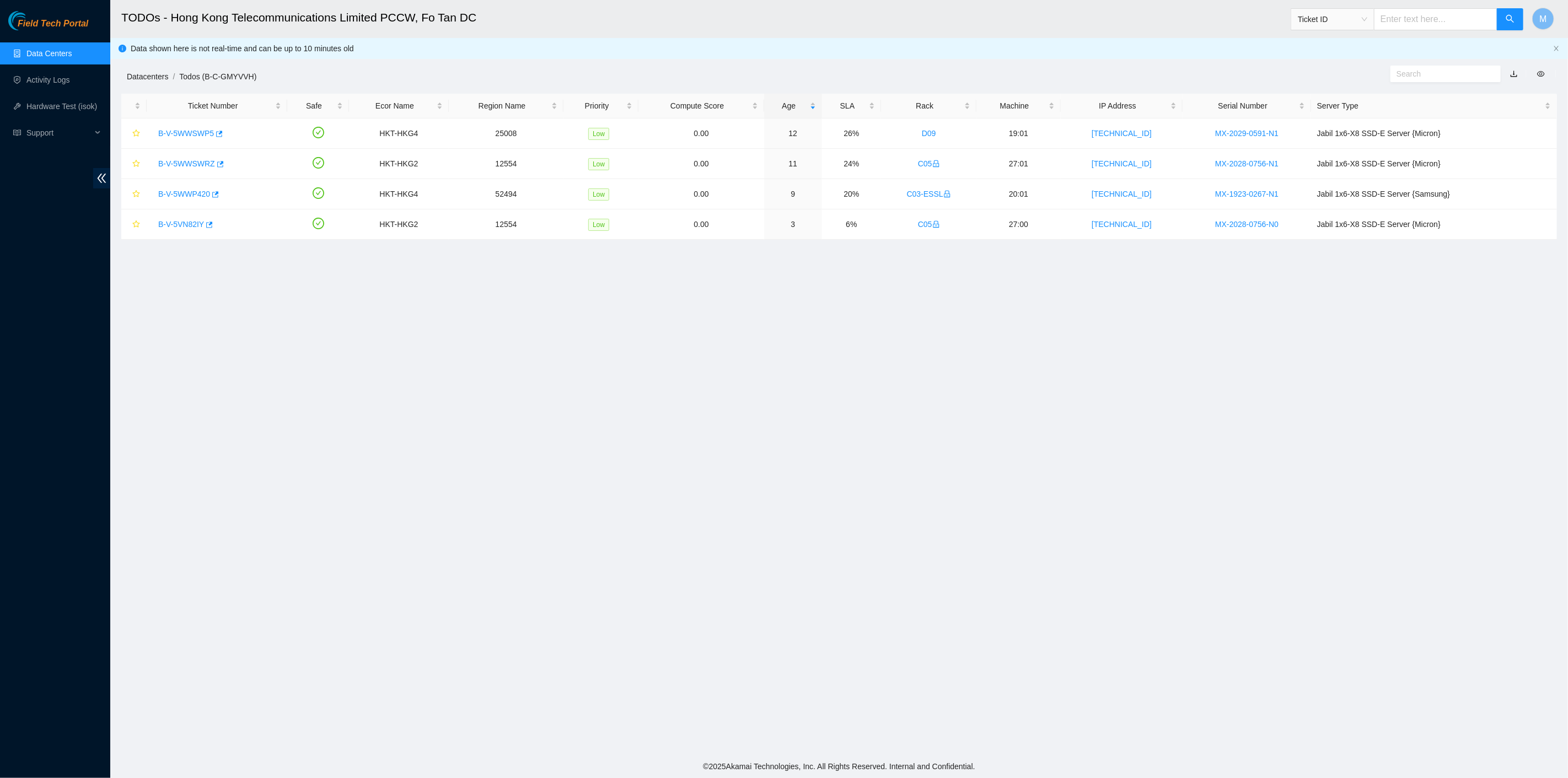
click at [142, 78] on link "Datacenters" at bounding box center [147, 77] width 41 height 9
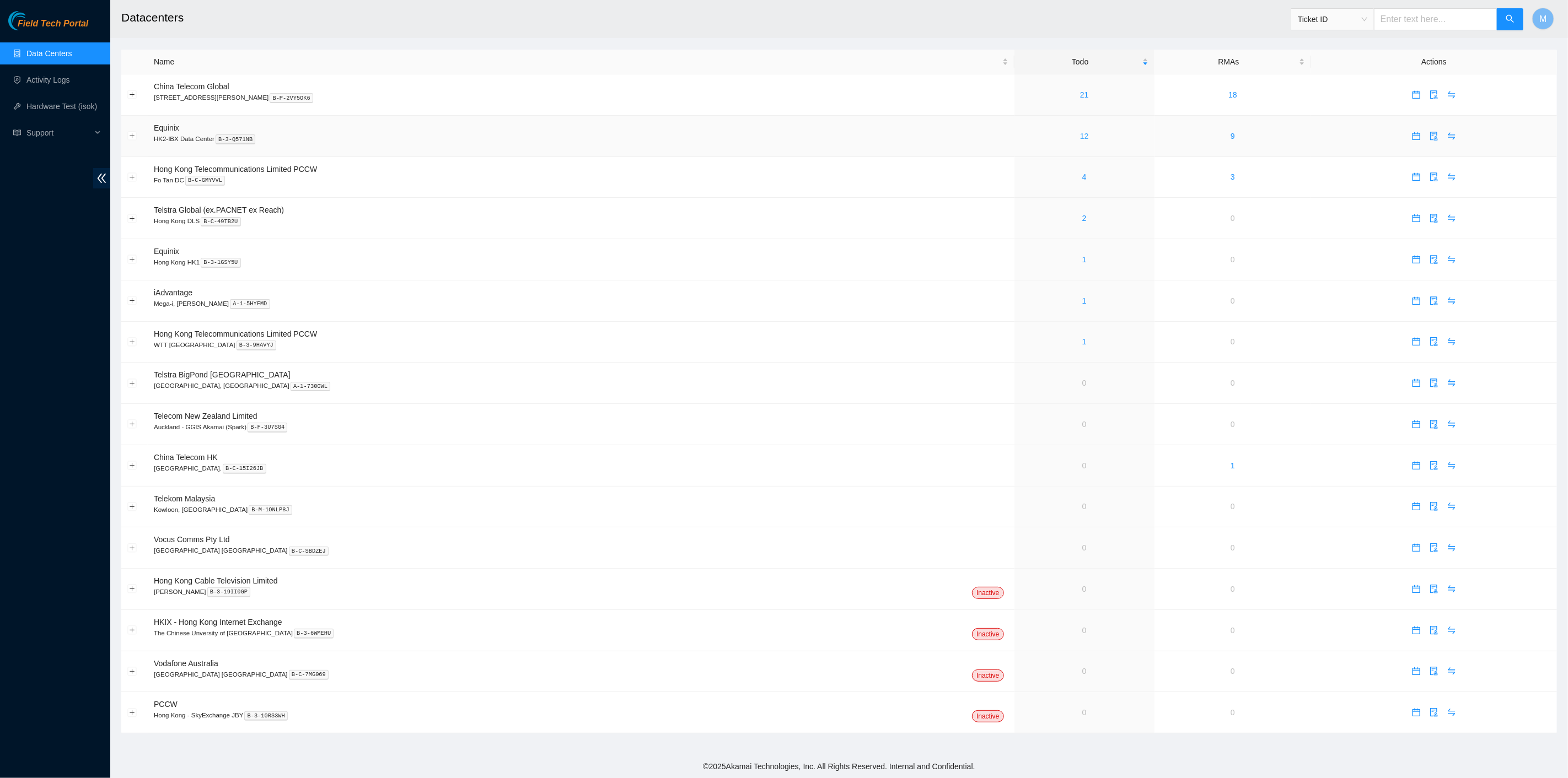
click at [1080, 134] on link "12" at bounding box center [1084, 137] width 9 height 9
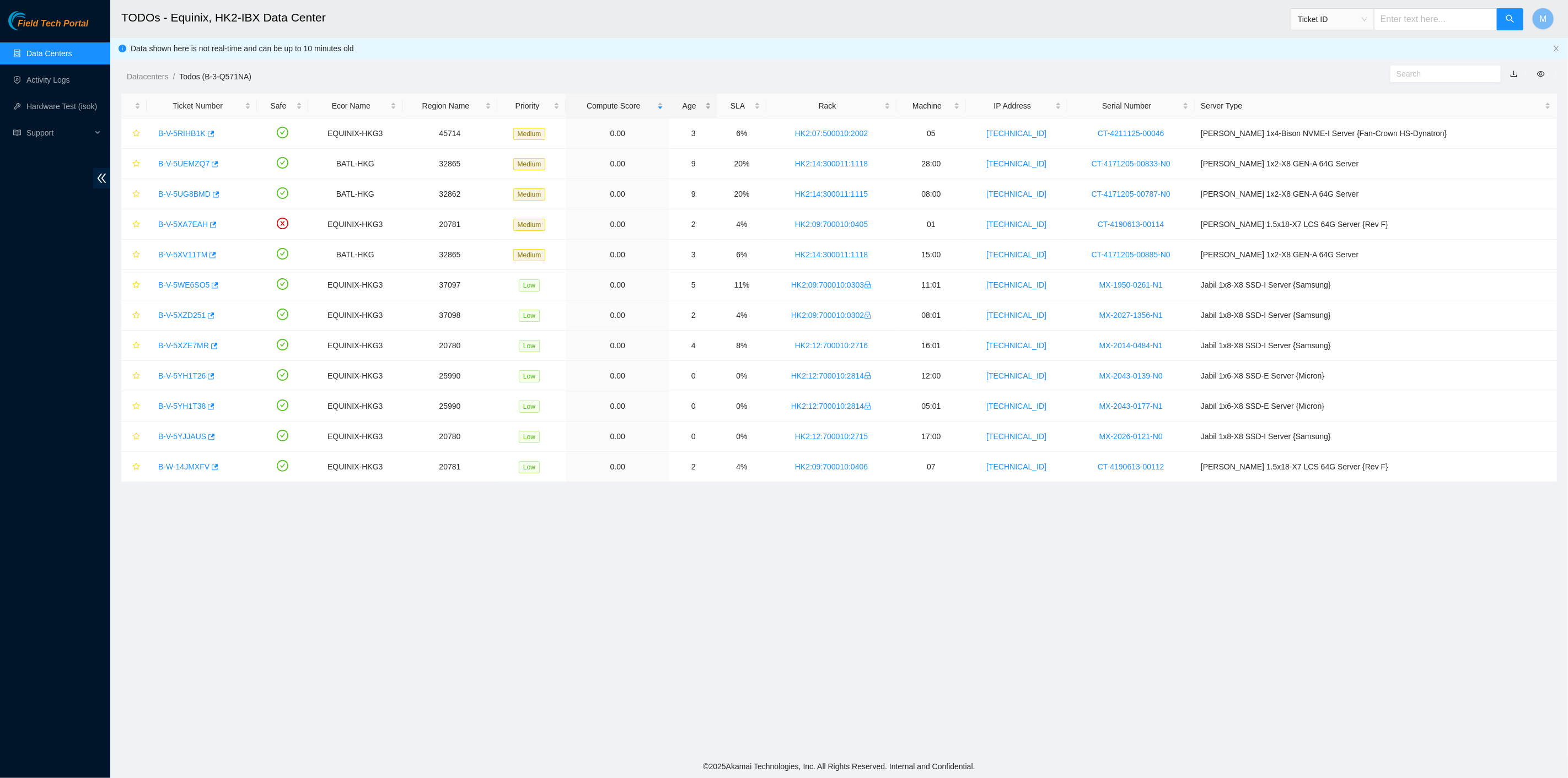
click at [711, 104] on div "Age" at bounding box center [693, 105] width 36 height 12
click at [170, 132] on link "B-V-5UEMZQ7" at bounding box center [184, 134] width 51 height 9
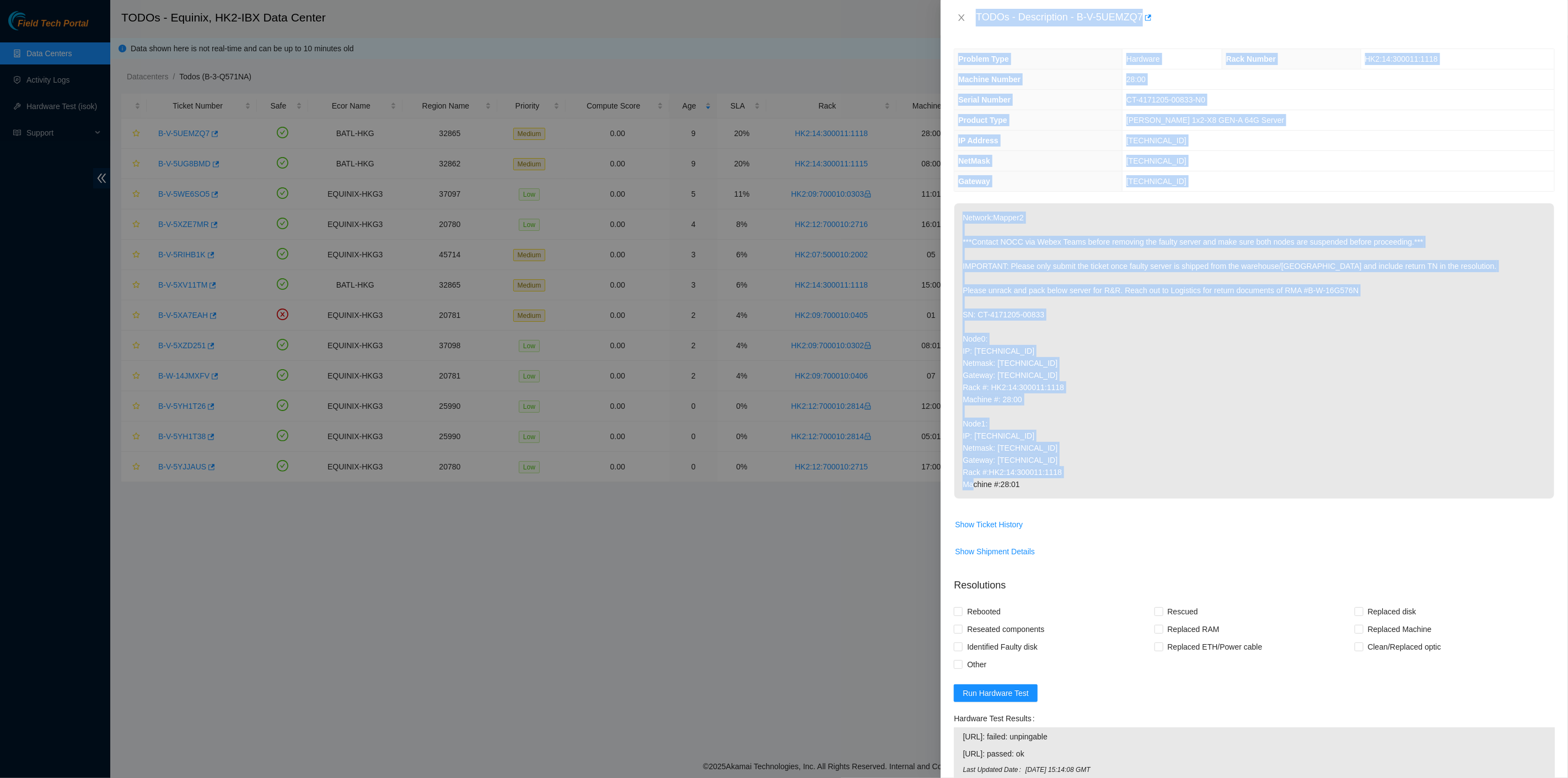
drag, startPoint x: 971, startPoint y: 16, endPoint x: 1087, endPoint y: 479, distance: 477.3
click at [1095, 485] on div "TODOs - Description - B-V-5UEMZQ7 Problem Type Hardware Rack Number HK2:14:3000…" at bounding box center [1254, 389] width 628 height 778
copy div "TODOs - Description - B-V-5UEMZQ7 Problem Type Hardware Rack Number HK2:14:3000…"
click at [963, 15] on icon "close" at bounding box center [961, 17] width 6 height 6
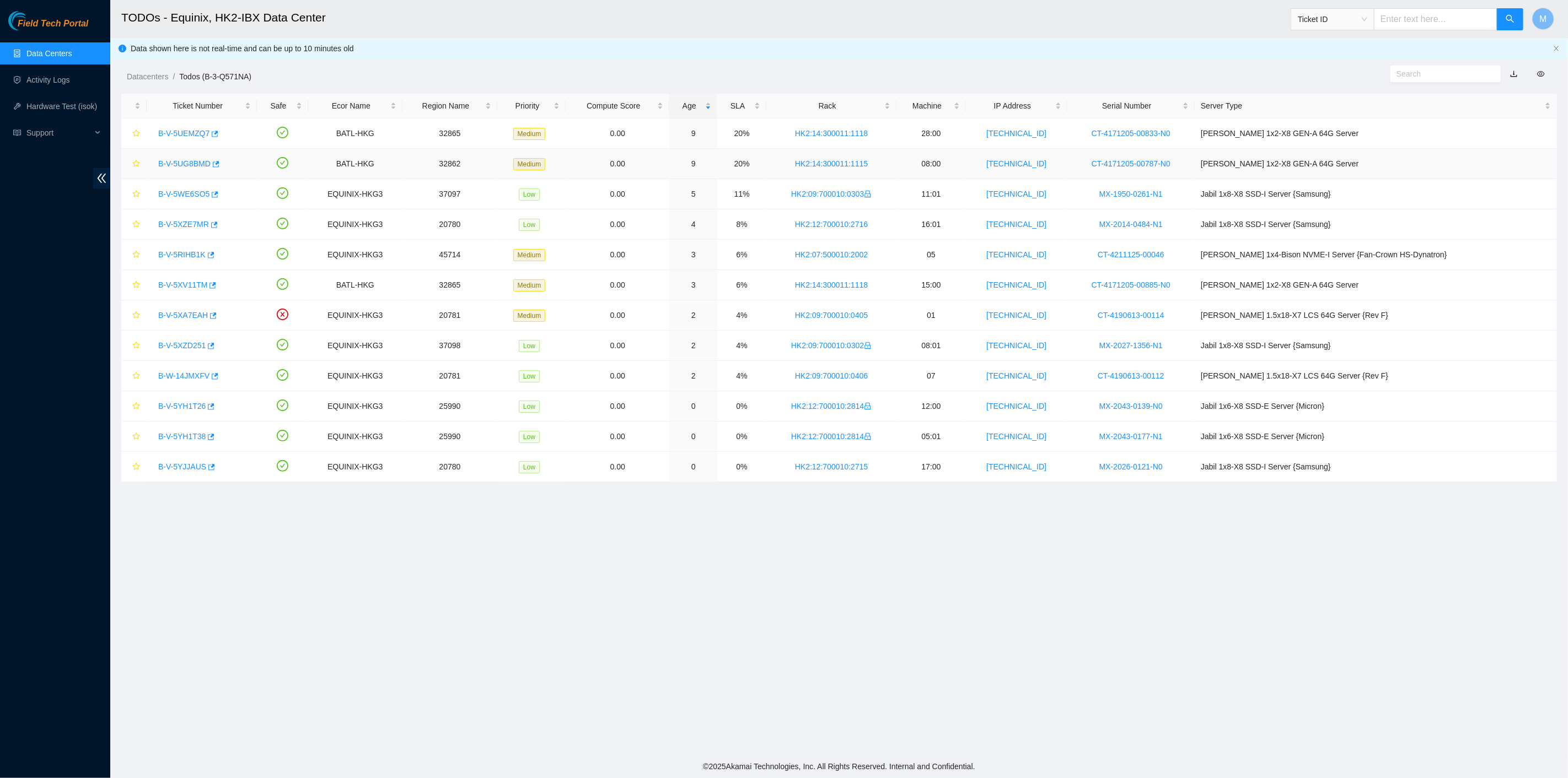
click at [178, 162] on link "B-V-5UG8BMD" at bounding box center [184, 164] width 52 height 9
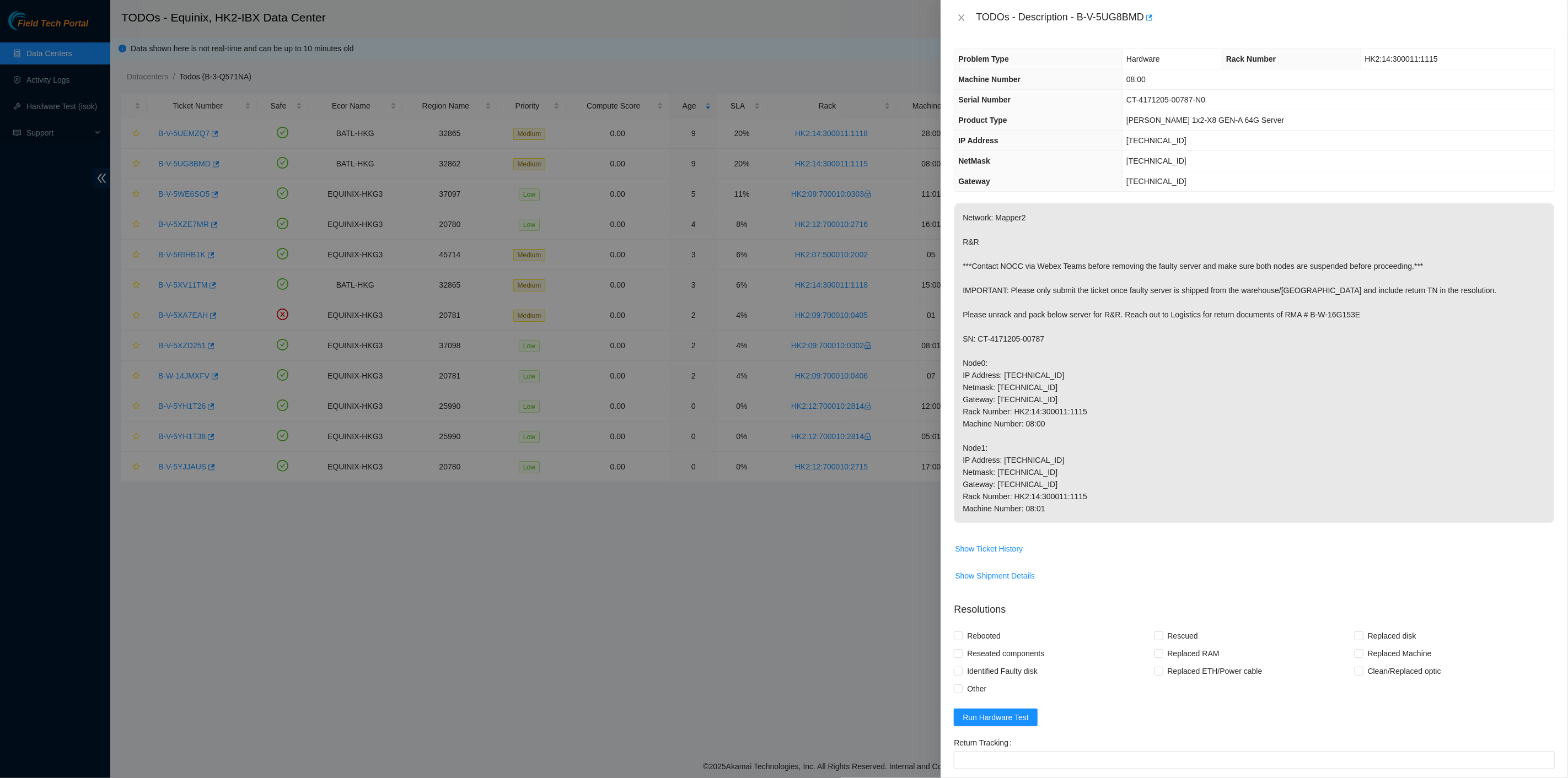
drag, startPoint x: 1091, startPoint y: 318, endPoint x: 1044, endPoint y: 237, distance: 93.6
click at [1091, 317] on p "Network: Mapper2 R&R ***Contact NOCC via Webex Teams before removing the faulty…" at bounding box center [1254, 363] width 599 height 320
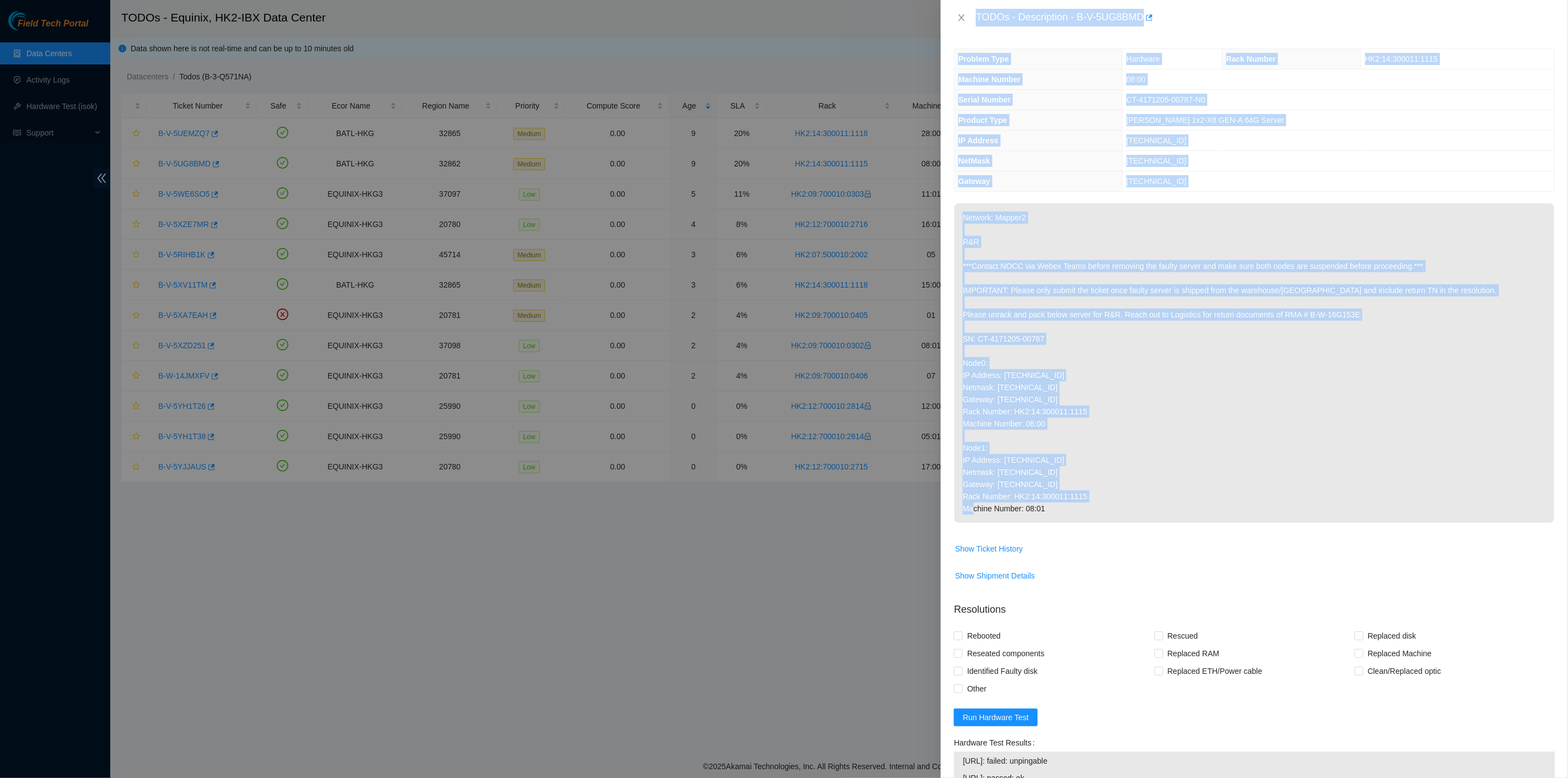
drag, startPoint x: 973, startPoint y: 16, endPoint x: 1053, endPoint y: 491, distance: 481.7
click at [1080, 508] on div "TODOs - Description - B-V-5UG8BMD Problem Type Hardware Rack Number HK2:14:3000…" at bounding box center [1254, 389] width 628 height 778
copy div "TODOs - Description - B-V-5UG8BMD Problem Type Hardware Rack Number HK2:14:3000…"
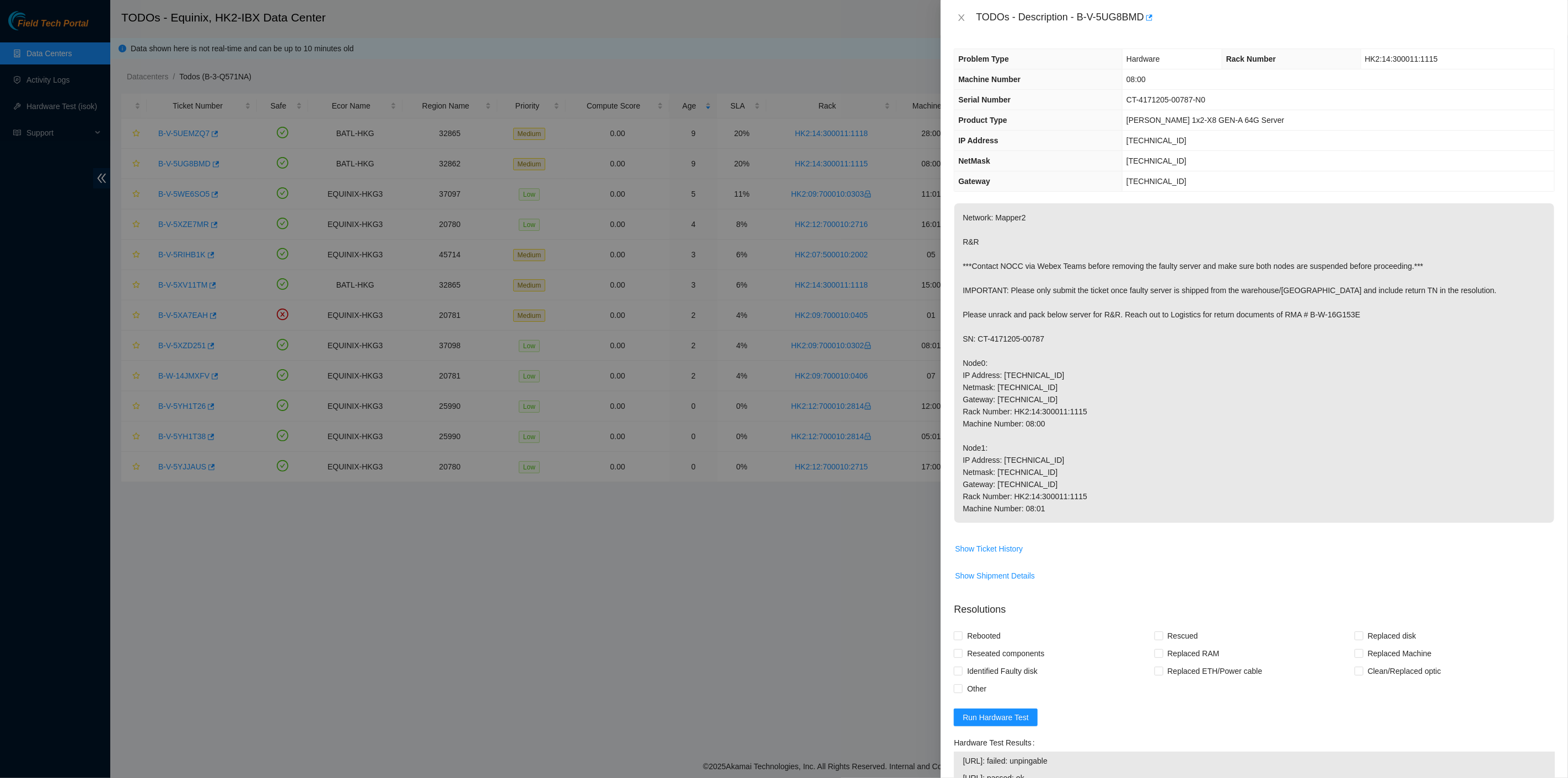
click at [963, 12] on div "TODOs - Description - B-V-5UG8BMD" at bounding box center [1255, 17] width 601 height 17
click at [957, 23] on div "TODOs - Description - B-V-5UG8BMD" at bounding box center [1255, 17] width 601 height 17
click at [962, 16] on icon "close" at bounding box center [961, 17] width 6 height 6
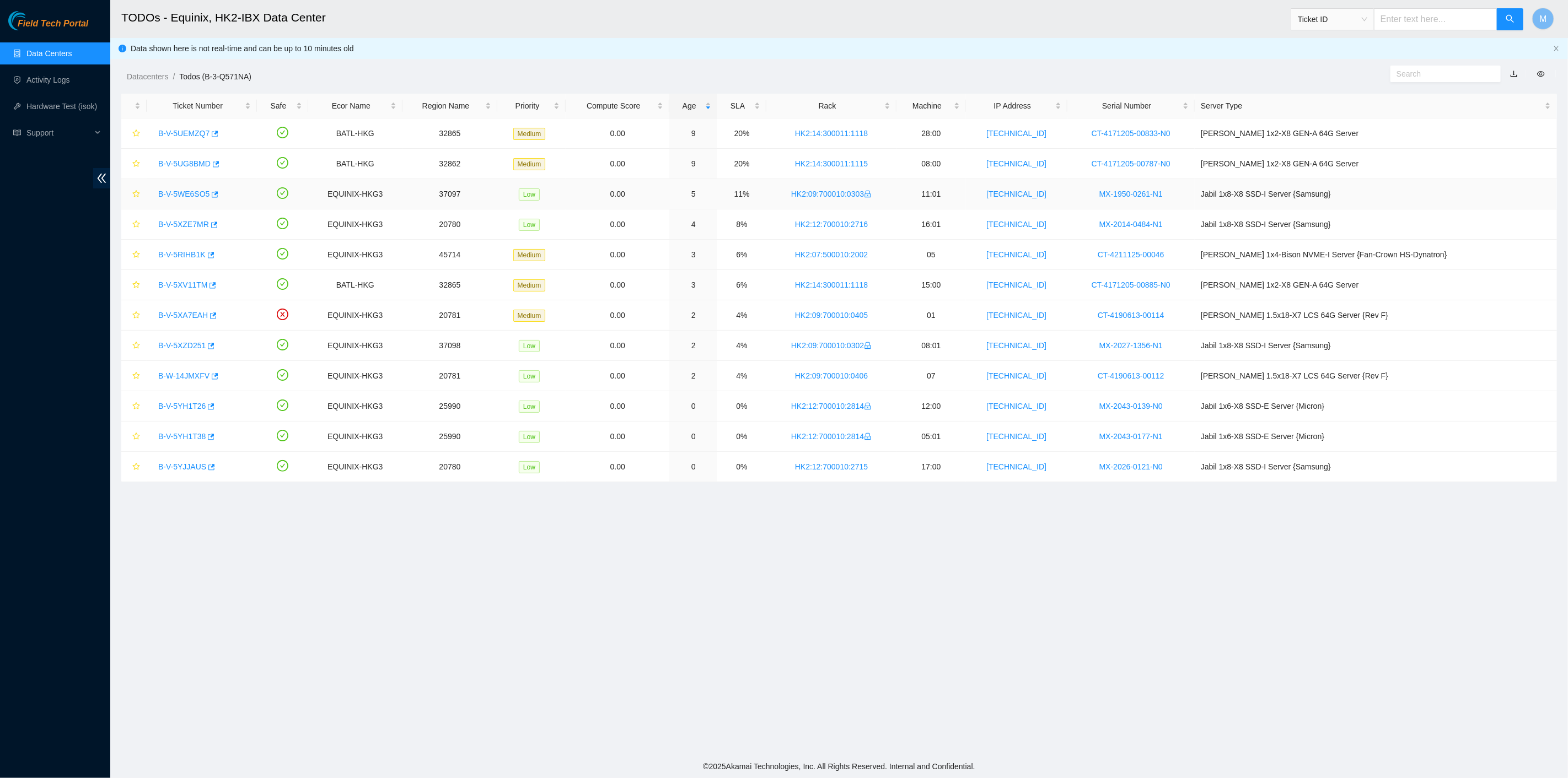
click at [190, 196] on link "B-V-5WE6SO5" at bounding box center [184, 194] width 51 height 9
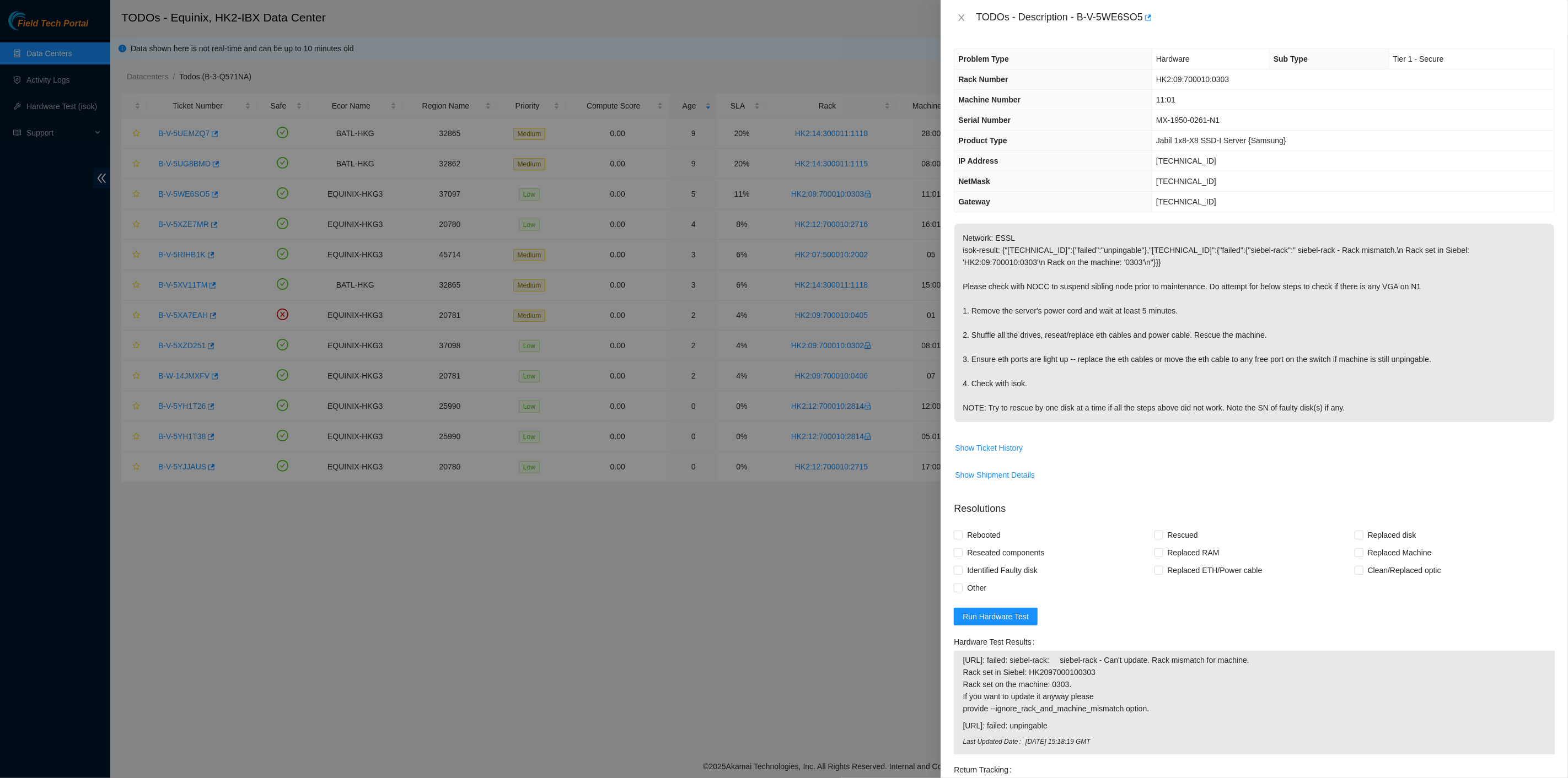
click at [1241, 420] on p "Network: ESSL isok-result: {"[TECHNICAL_ID]":{"failed":"unpingable"},"[TECHNICA…" at bounding box center [1254, 323] width 599 height 199
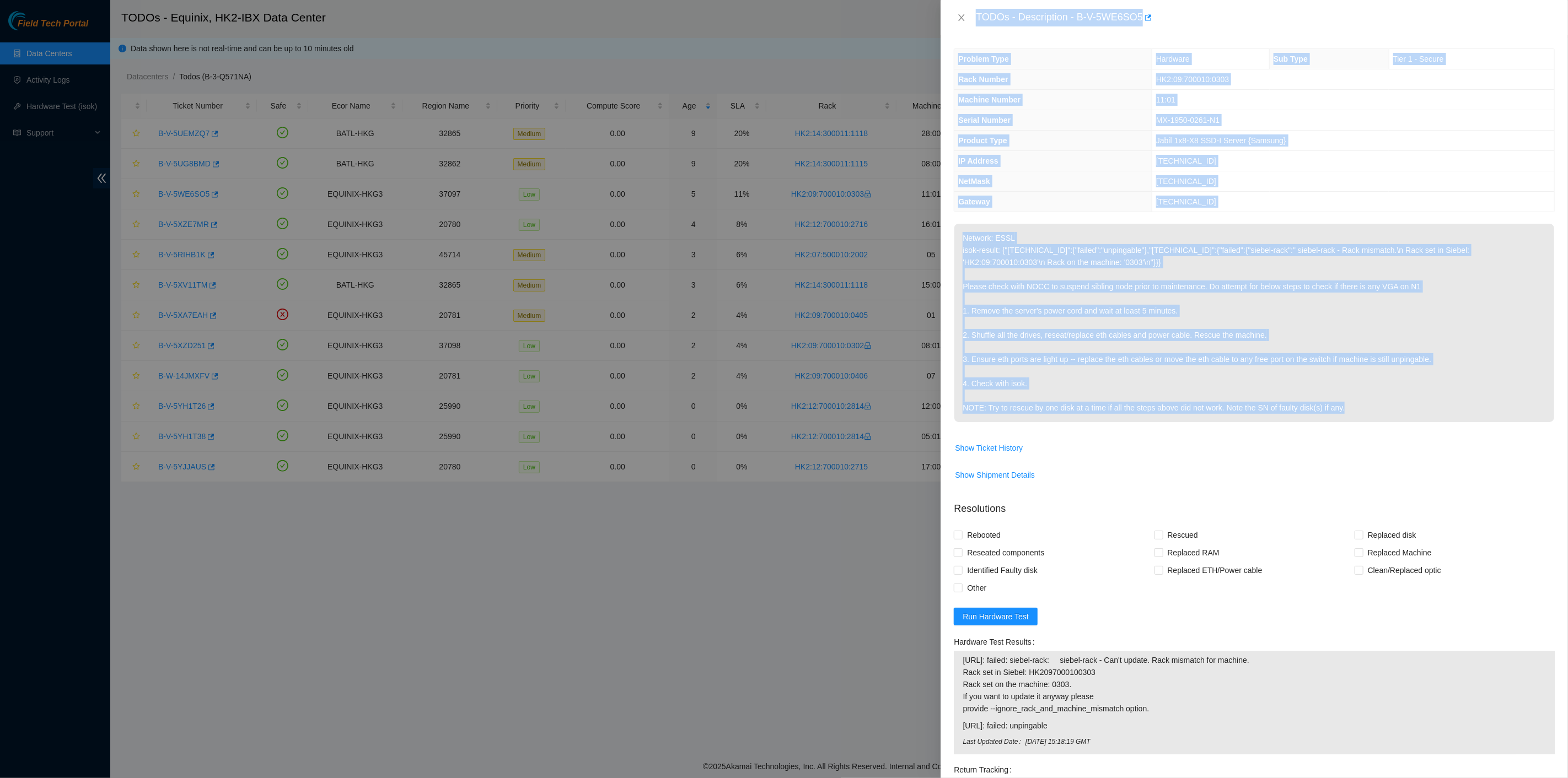
drag, startPoint x: 976, startPoint y: 16, endPoint x: 1419, endPoint y: 413, distance: 594.9
click at [1419, 413] on div "TODOs - Description - B-V-5WE6SO5 Problem Type Hardware Sub Type Tier 1 - Secur…" at bounding box center [1254, 389] width 628 height 778
copy div "TODOs - Description - B-V-5WE6SO5 Problem Type Hardware Sub Type Tier 1 - Secur…"
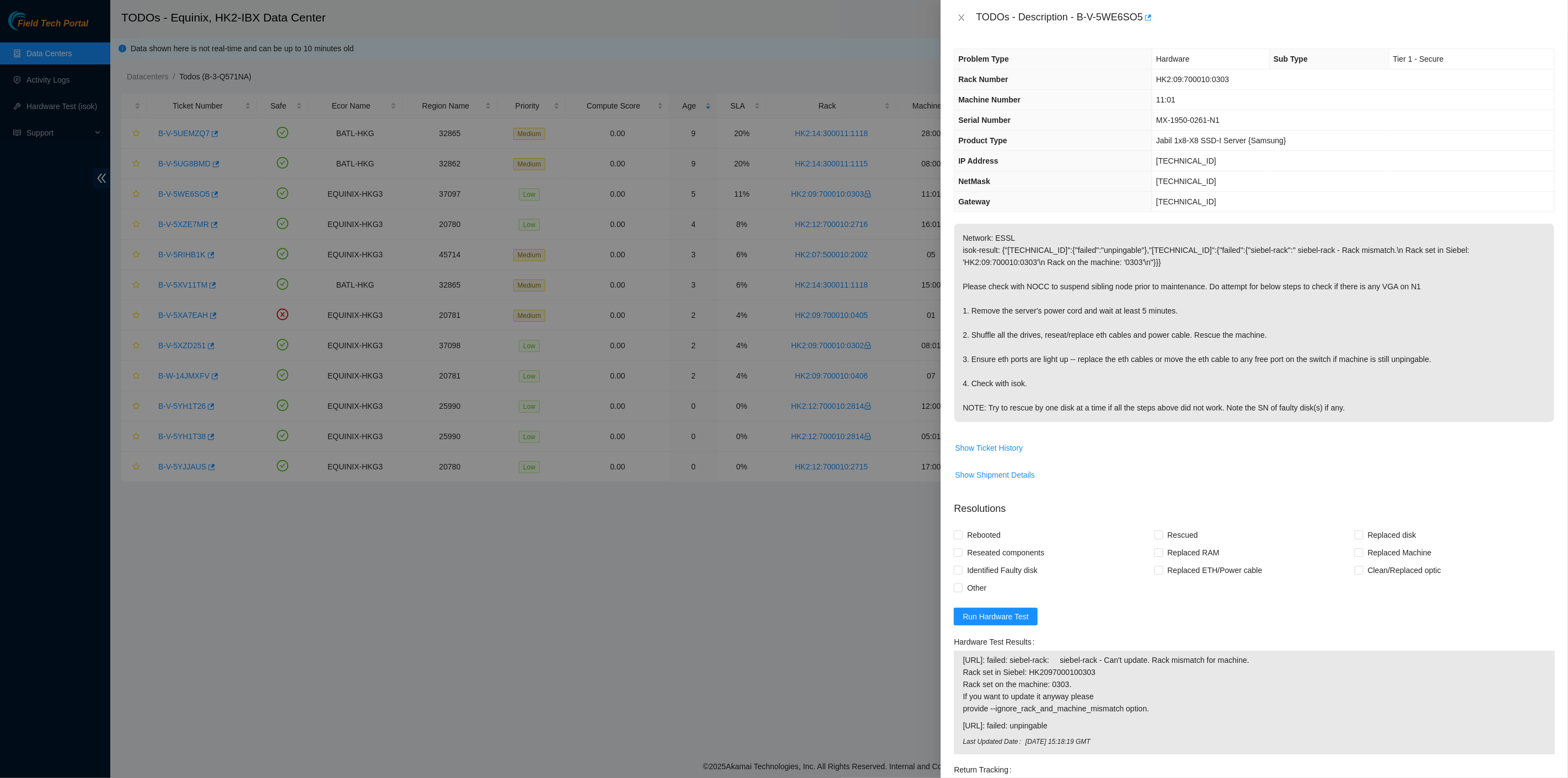
click at [296, 515] on div at bounding box center [784, 389] width 1568 height 778
click at [959, 14] on icon "close" at bounding box center [961, 17] width 9 height 9
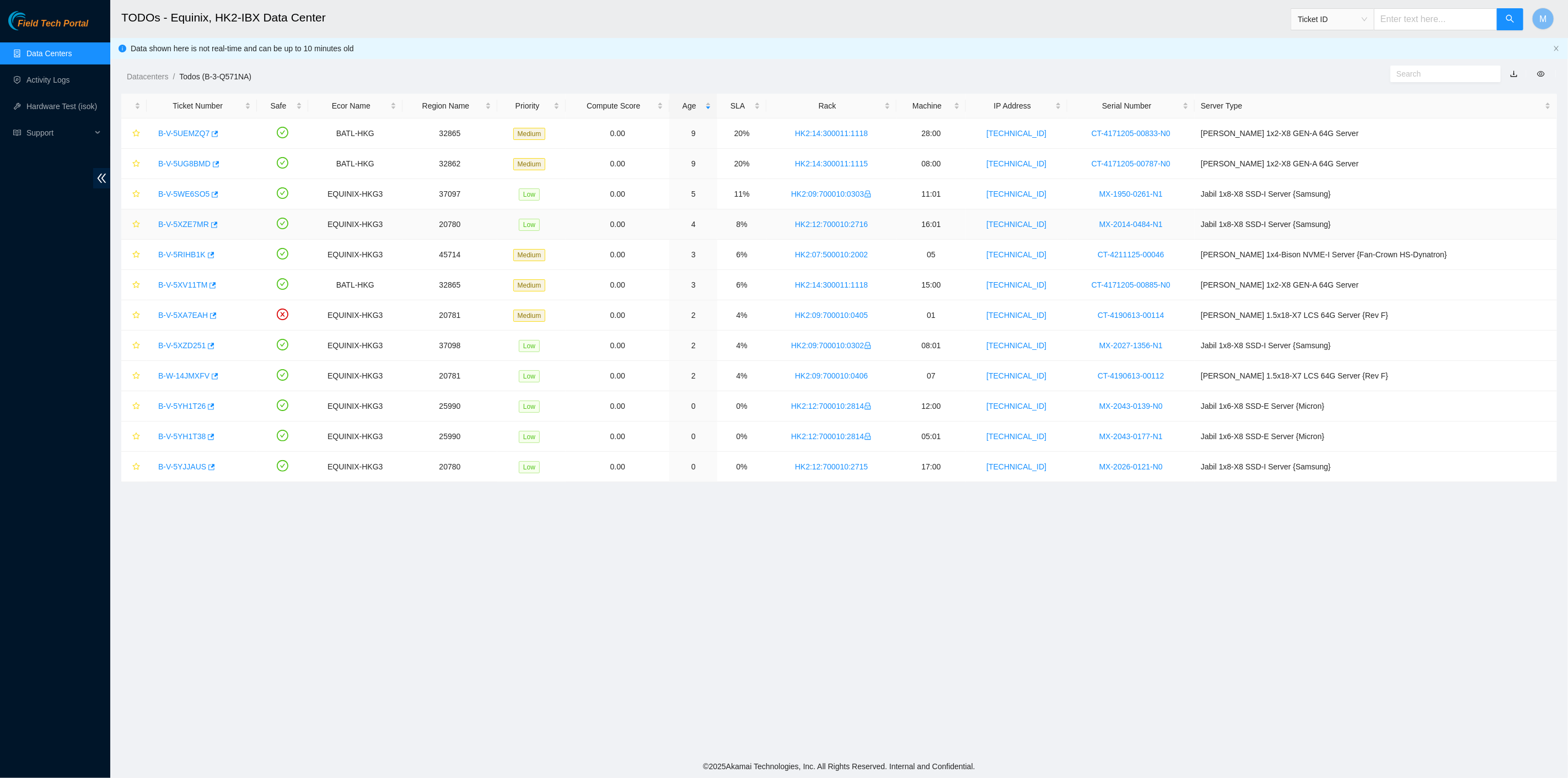
click at [189, 225] on link "B-V-5XZE7MR" at bounding box center [183, 225] width 50 height 9
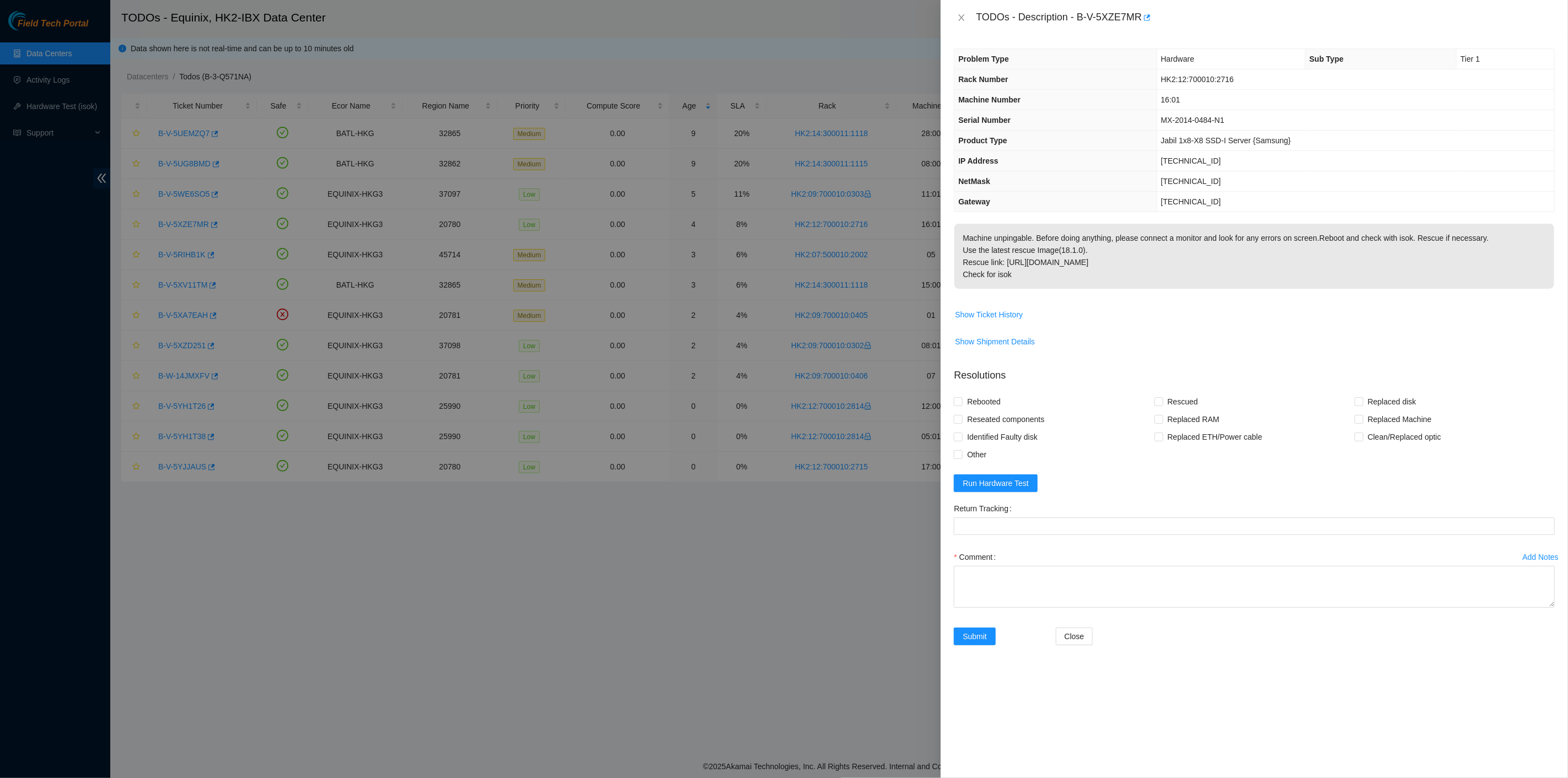
drag, startPoint x: 976, startPoint y: 18, endPoint x: 1113, endPoint y: 269, distance: 286.0
click at [1113, 269] on div "TODOs - Description - B-V-5XZE7MR Problem Type Hardware Sub Type Tier 1 Rack Nu…" at bounding box center [1254, 389] width 628 height 778
drag, startPoint x: 308, startPoint y: 545, endPoint x: 313, endPoint y: 544, distance: 5.1
click at [308, 545] on div at bounding box center [784, 389] width 1568 height 778
click at [963, 13] on icon "close" at bounding box center [961, 17] width 9 height 9
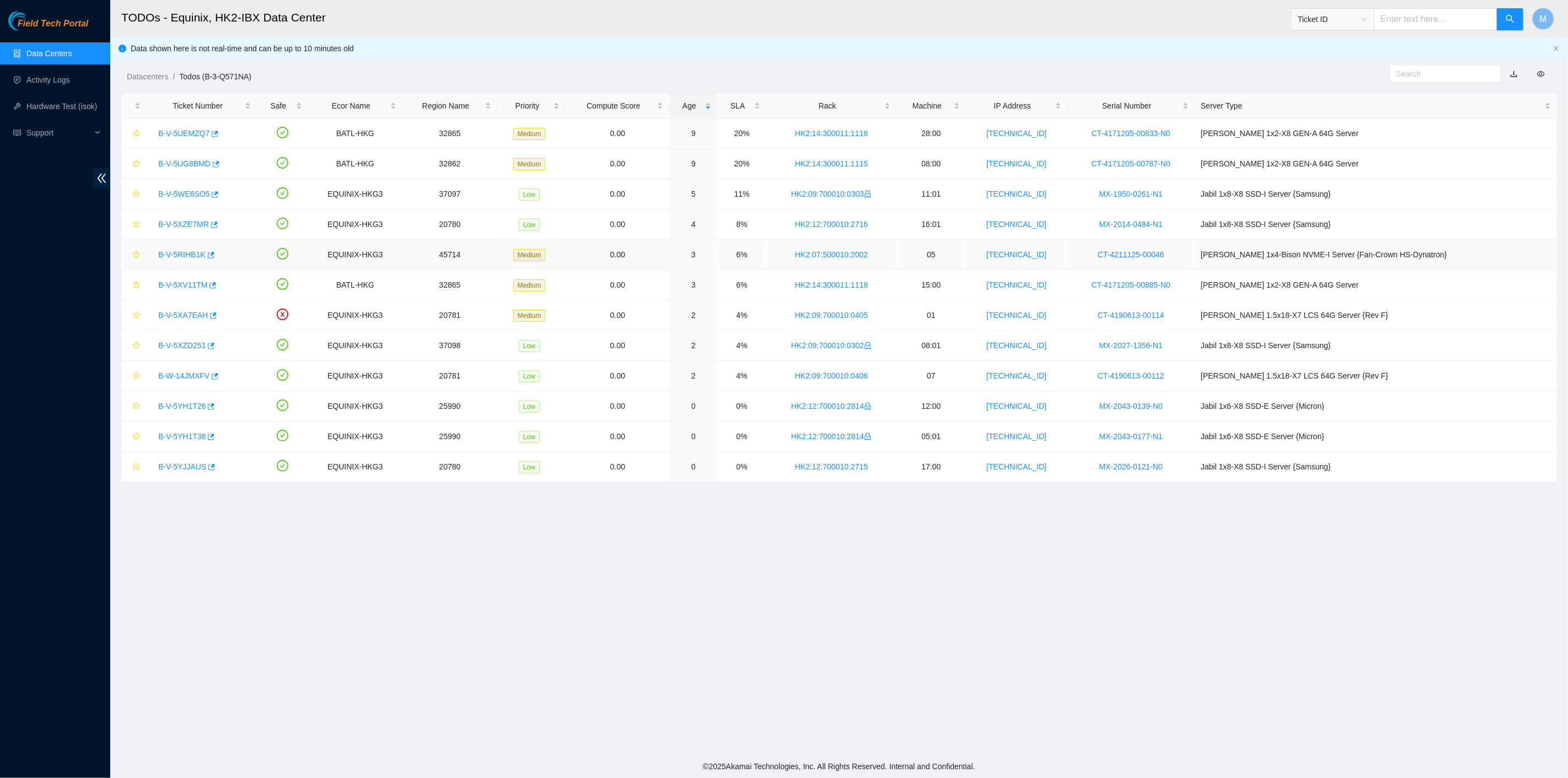
click at [179, 251] on link "B-V-5RIHB1K" at bounding box center [182, 255] width 48 height 9
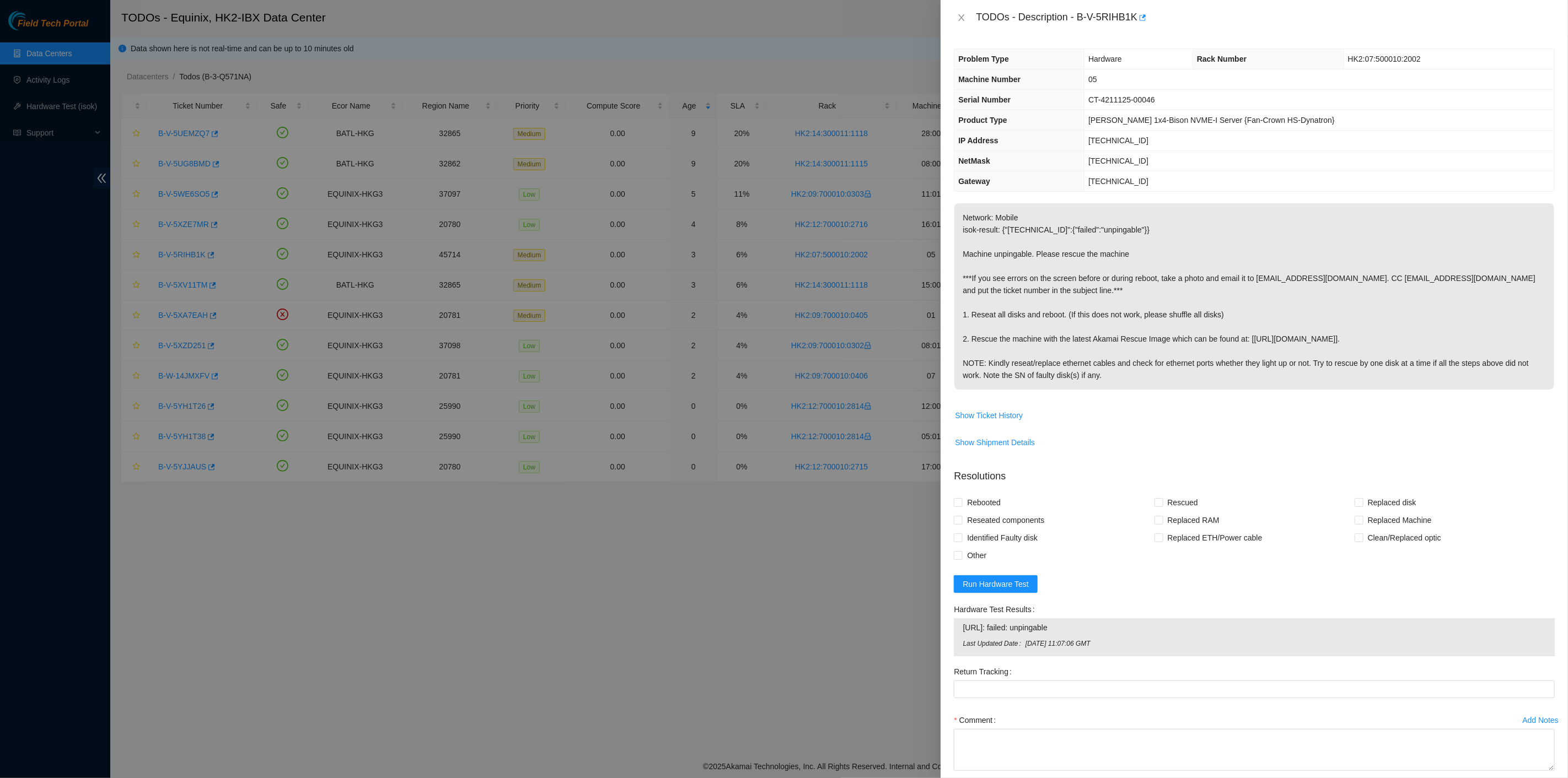
drag, startPoint x: 976, startPoint y: 17, endPoint x: 1157, endPoint y: 371, distance: 397.6
click at [1161, 373] on div "TODOs - Description - B-V-5RIHB1K Problem Type Hardware Rack Number HK2:07:5000…" at bounding box center [1254, 389] width 628 height 778
click at [307, 580] on div at bounding box center [784, 389] width 1568 height 778
drag, startPoint x: 959, startPoint y: 17, endPoint x: 572, endPoint y: 286, distance: 471.3
click at [958, 17] on icon "close" at bounding box center [961, 17] width 9 height 9
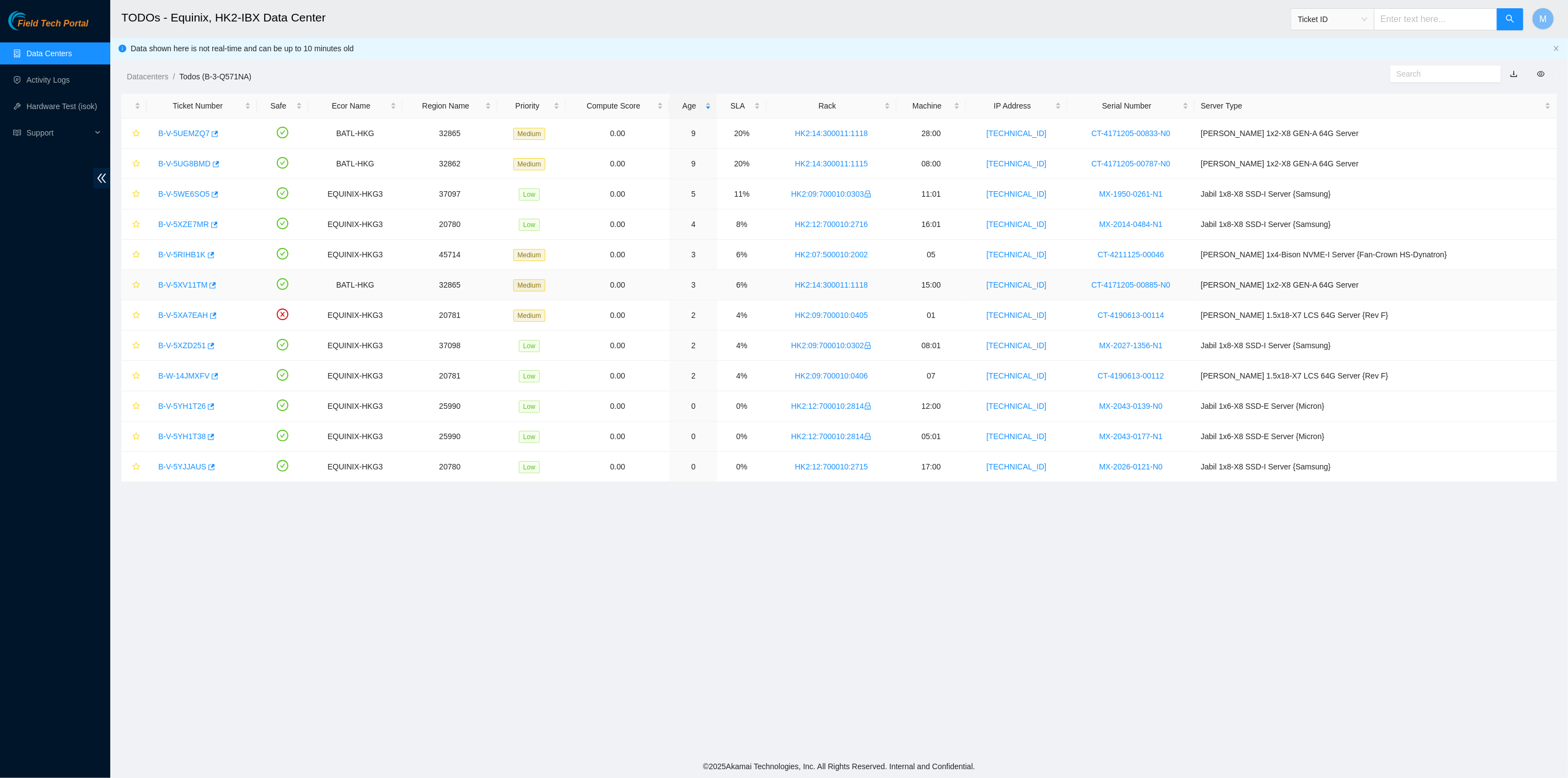
click at [186, 283] on link "B-V-5XV11TM" at bounding box center [183, 285] width 49 height 9
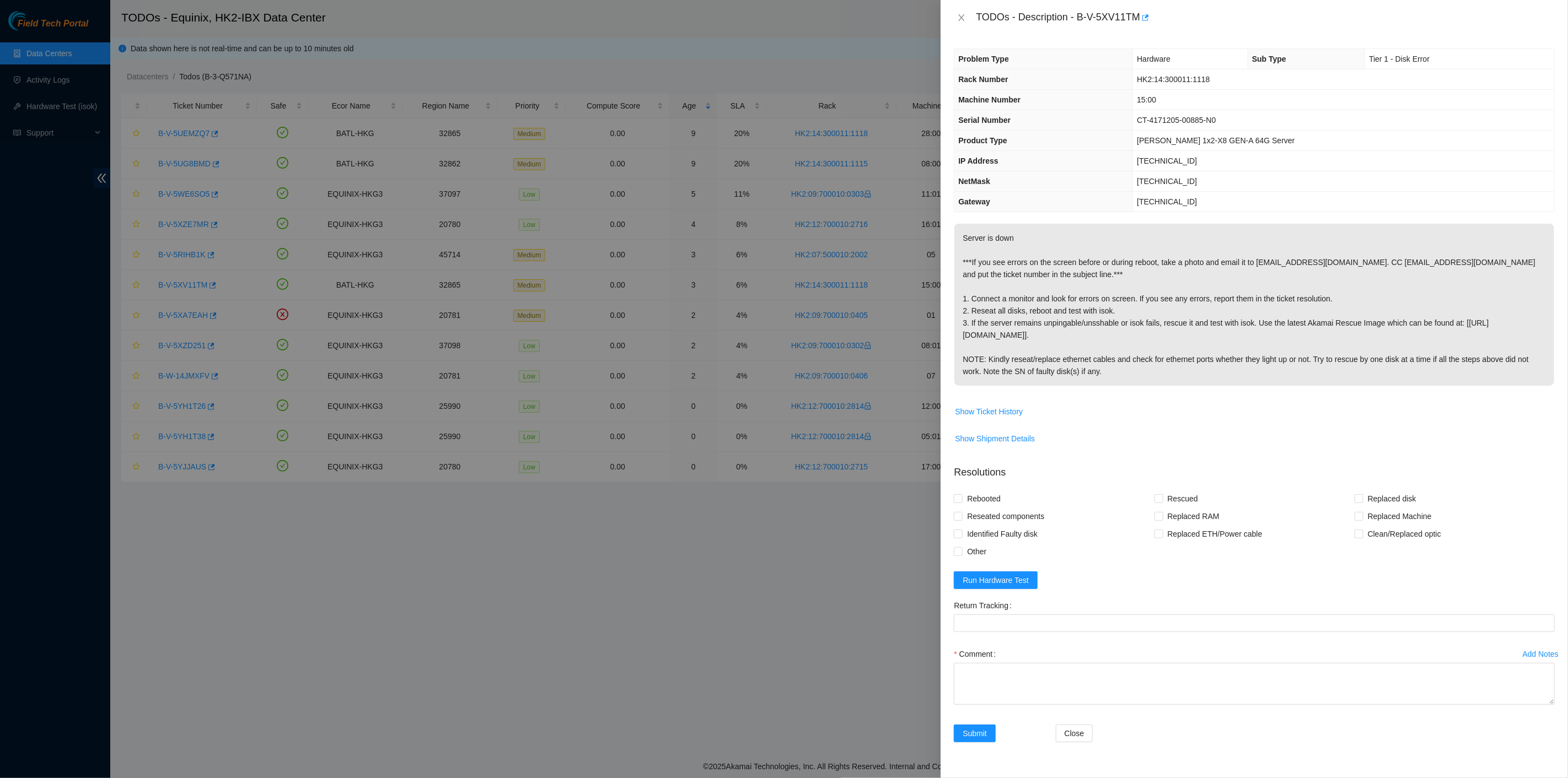
click at [1058, 282] on p "Server is down ***If you see errors on the screen before or during reboot, take…" at bounding box center [1254, 304] width 599 height 162
drag, startPoint x: 976, startPoint y: 12, endPoint x: 1123, endPoint y: 378, distance: 394.4
click at [1123, 378] on div "TODOs - Description - B-V-5XV11TM Problem Type Hardware Sub Type Tier 1 - Disk …" at bounding box center [1254, 389] width 628 height 778
click at [235, 544] on div at bounding box center [784, 389] width 1568 height 778
click at [959, 18] on icon "close" at bounding box center [961, 17] width 9 height 9
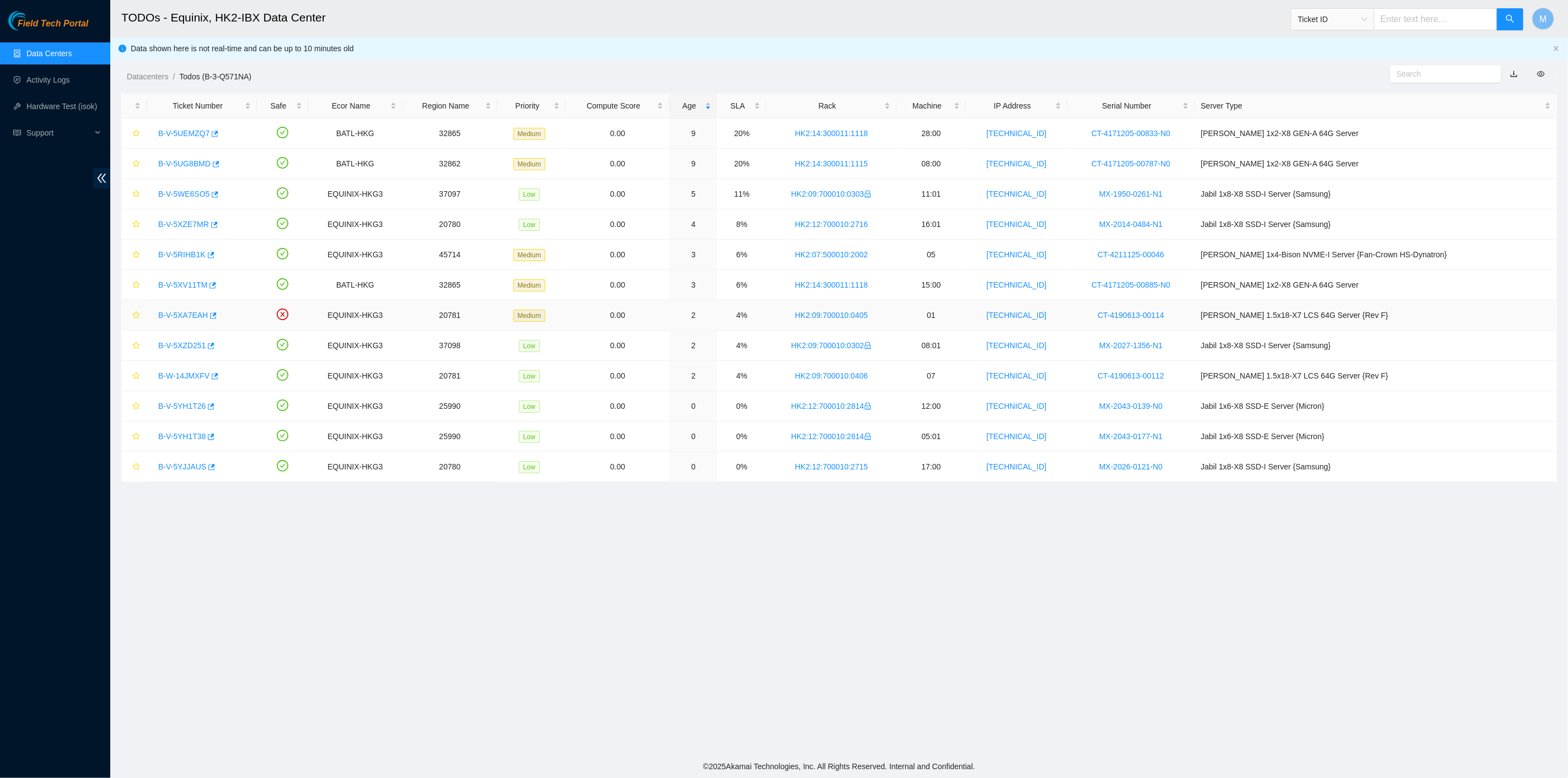
click at [179, 314] on link "B-V-5XA7EAH" at bounding box center [183, 315] width 49 height 9
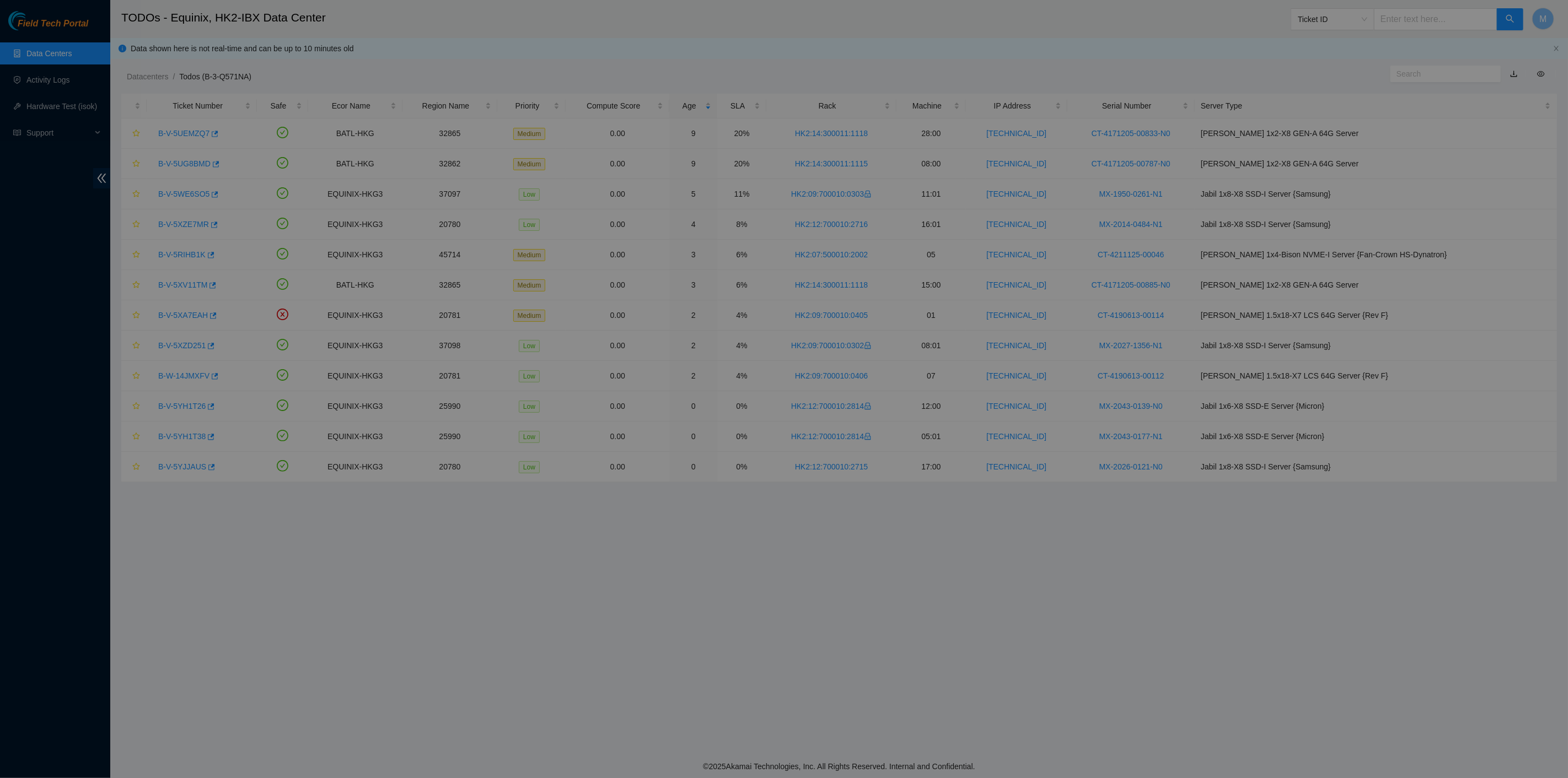
click at [1027, 236] on td "[TECHNICAL_ID] is not safe to work on. Please contact NIE to determine whether …" at bounding box center [1255, 234] width 601 height 21
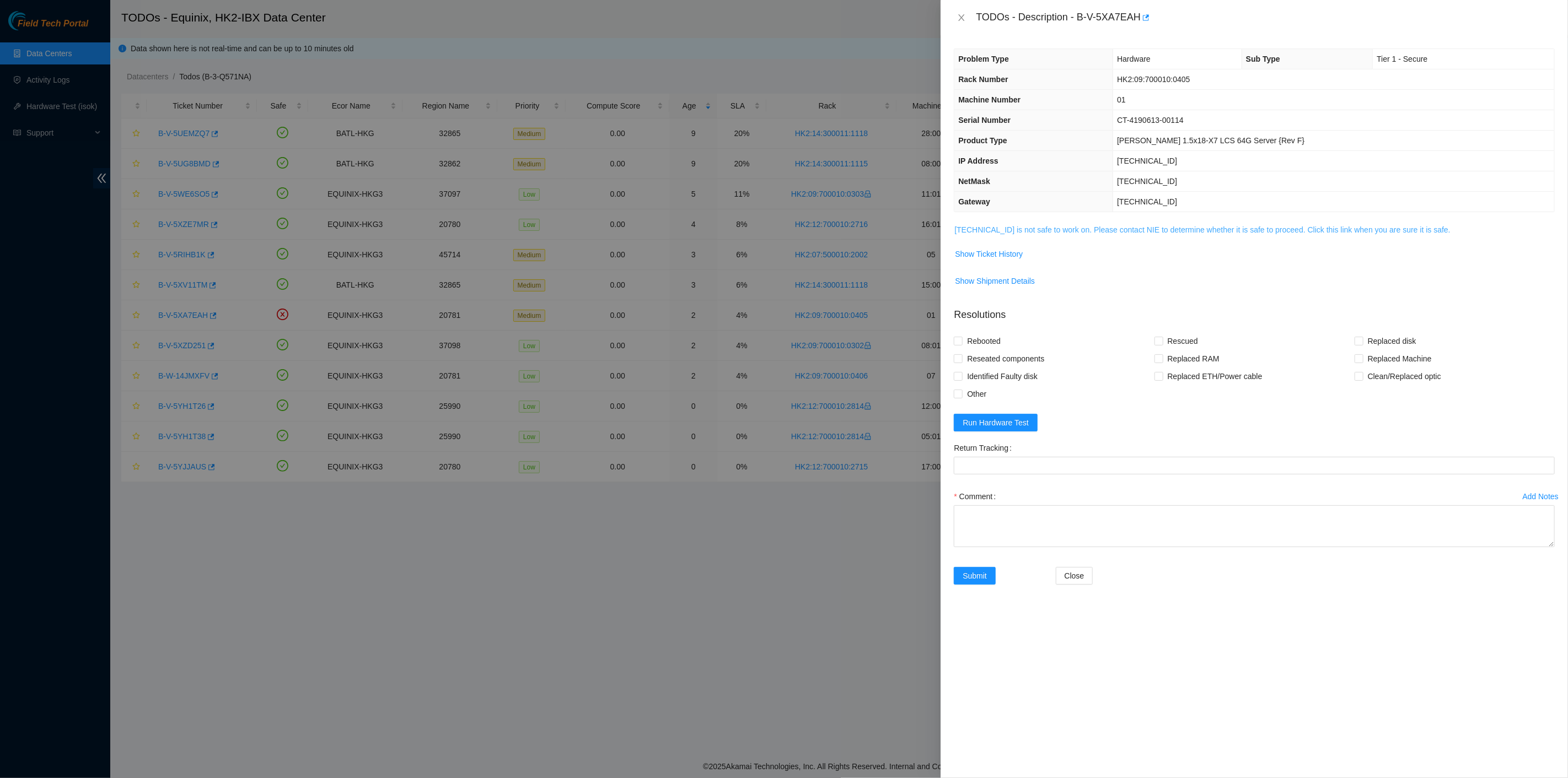
click at [1028, 233] on link "[TECHNICAL_ID] is not safe to work on. Please contact NIE to determine whether …" at bounding box center [1201, 230] width 496 height 9
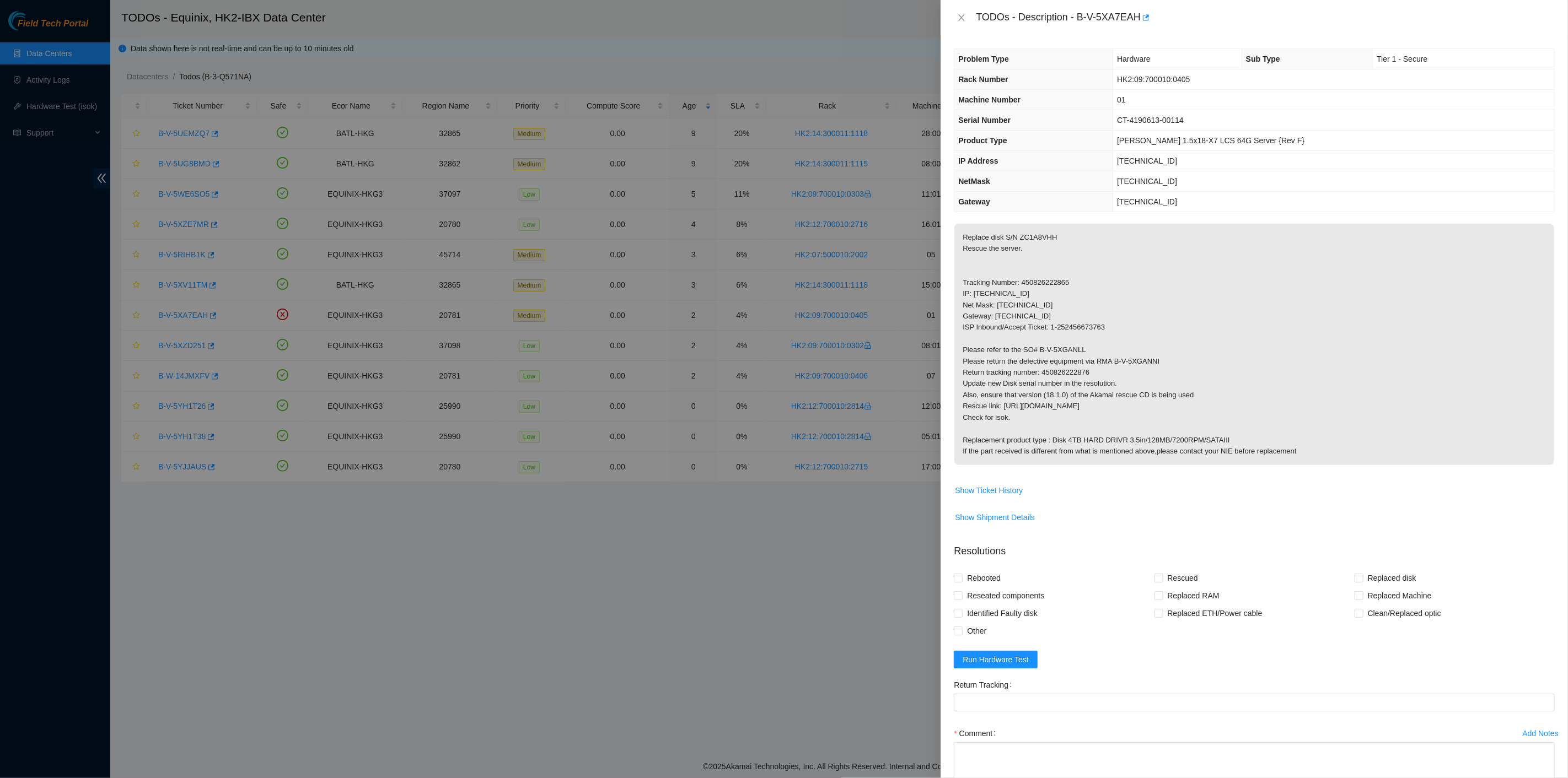
drag, startPoint x: 974, startPoint y: 15, endPoint x: 1302, endPoint y: 455, distance: 548.8
click at [1305, 455] on div "TODOs - Description - B-V-5XA7EAH Problem Type Hardware Sub Type Tier 1 - Secur…" at bounding box center [1254, 389] width 628 height 778
click at [969, 15] on div "TODOs - Description - B-V-5XA7EAH" at bounding box center [1255, 17] width 601 height 17
click at [963, 16] on icon "close" at bounding box center [961, 17] width 6 height 6
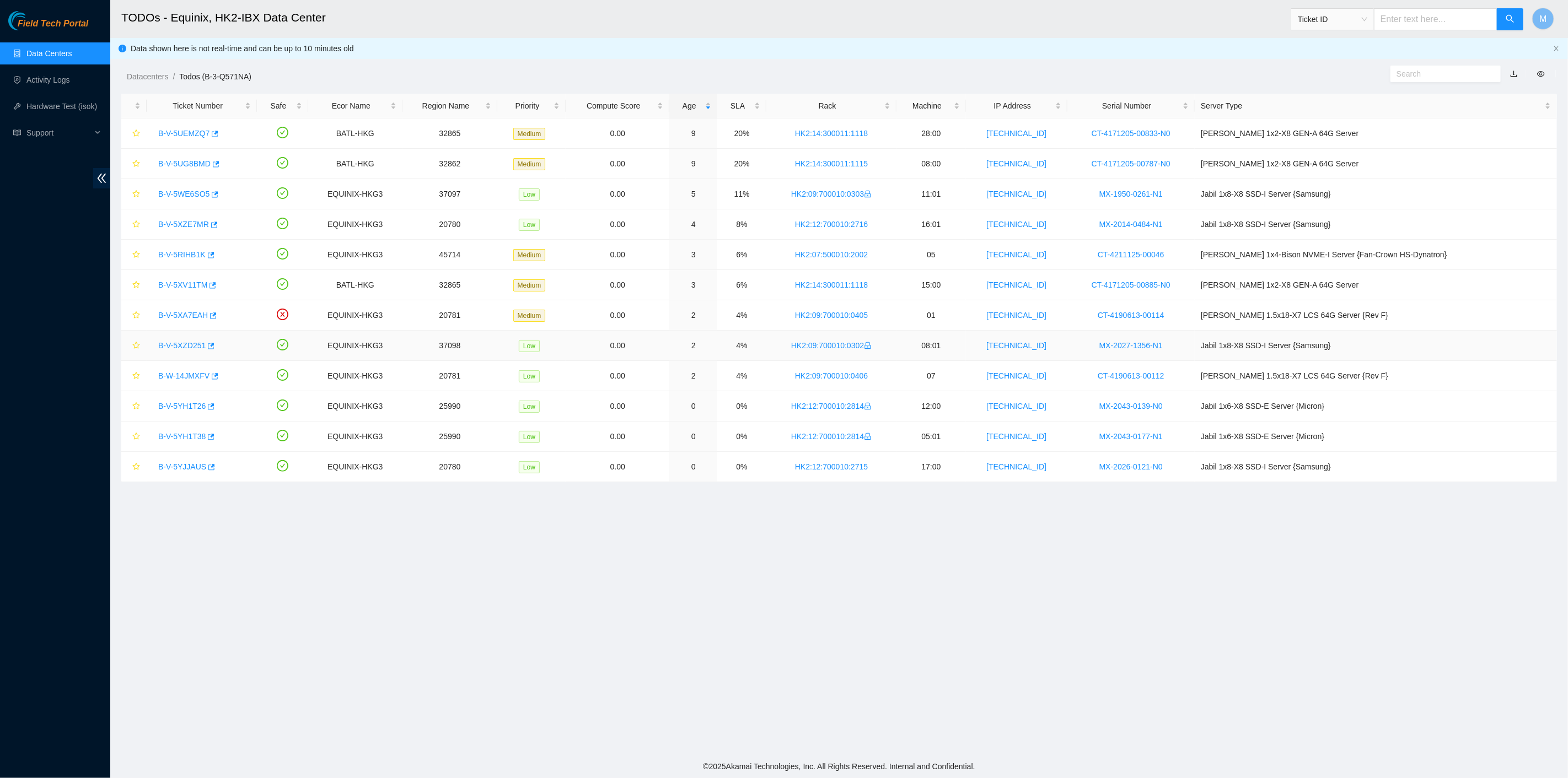
click at [186, 343] on link "B-V-5XZD251" at bounding box center [182, 345] width 48 height 9
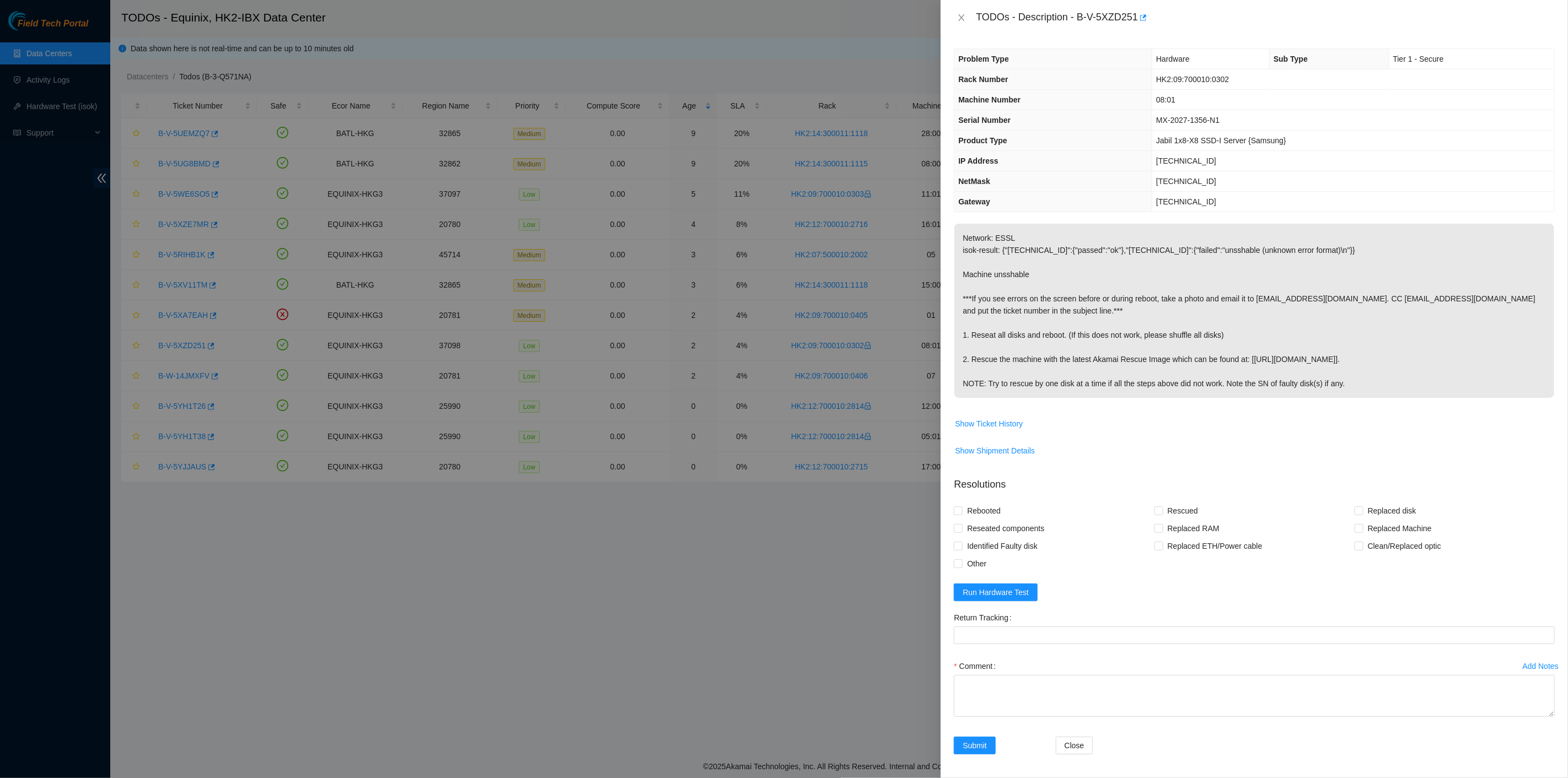
drag, startPoint x: 1057, startPoint y: 264, endPoint x: 1070, endPoint y: 267, distance: 13.3
click at [1066, 265] on p "Network: ESSL isok-result: {"[TECHNICAL_ID]":{"passed":"ok"},"[TECHNICAL_ID]":{…" at bounding box center [1254, 311] width 599 height 174
drag, startPoint x: 973, startPoint y: 12, endPoint x: 1383, endPoint y: 396, distance: 561.7
click at [1383, 396] on div "TODOs - Description - B-V-5XZD251 Problem Type Hardware Sub Type Tier 1 - Secur…" at bounding box center [1254, 389] width 628 height 778
click at [960, 18] on icon "close" at bounding box center [961, 17] width 6 height 6
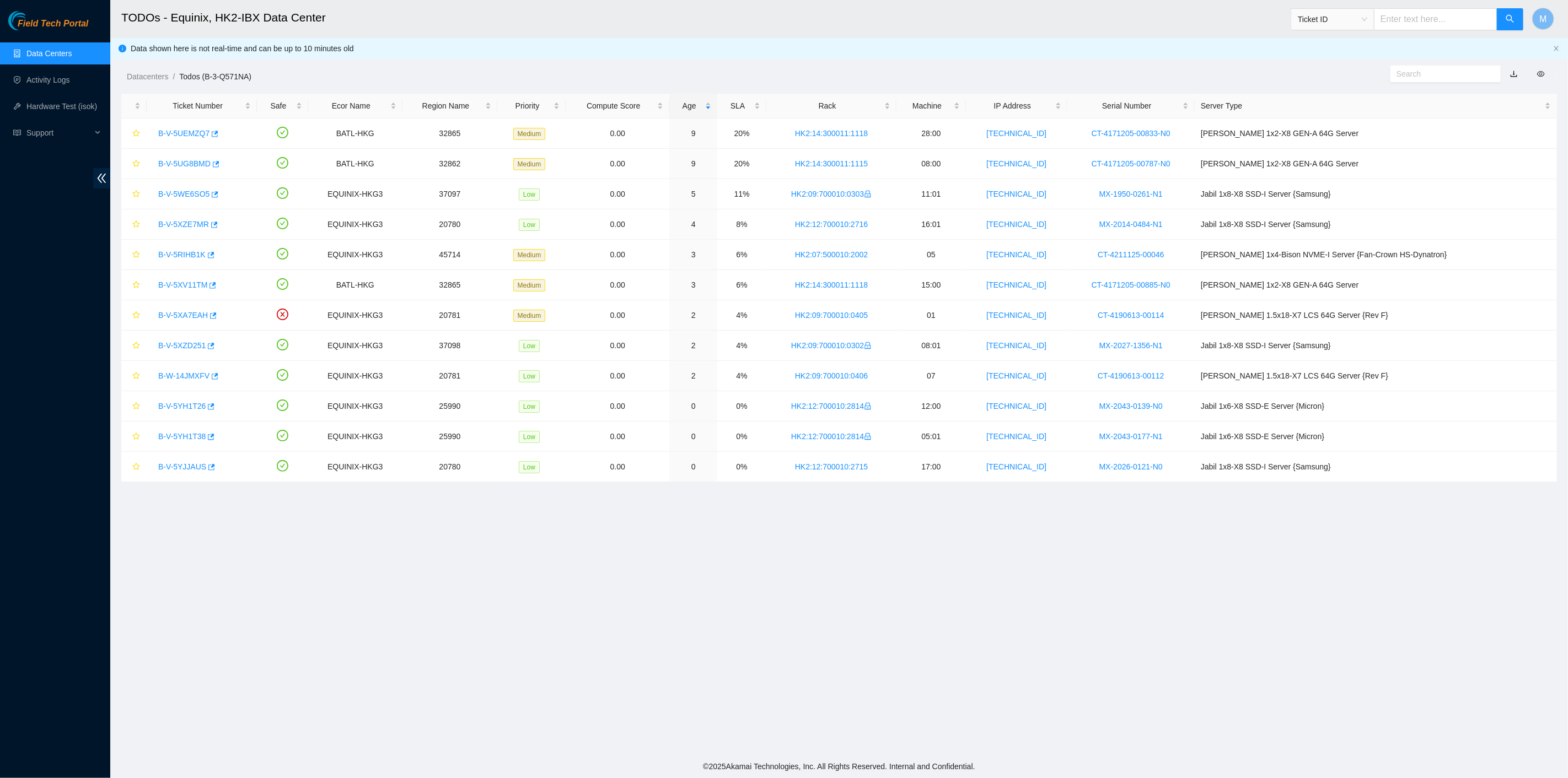
click at [232, 528] on main "TODOs - Equinix, HK2-IBX Data Center Ticket ID M Data shown here is not real-ti…" at bounding box center [839, 378] width 1457 height 755
click at [175, 376] on link "B-W-14JMXFV" at bounding box center [184, 376] width 51 height 9
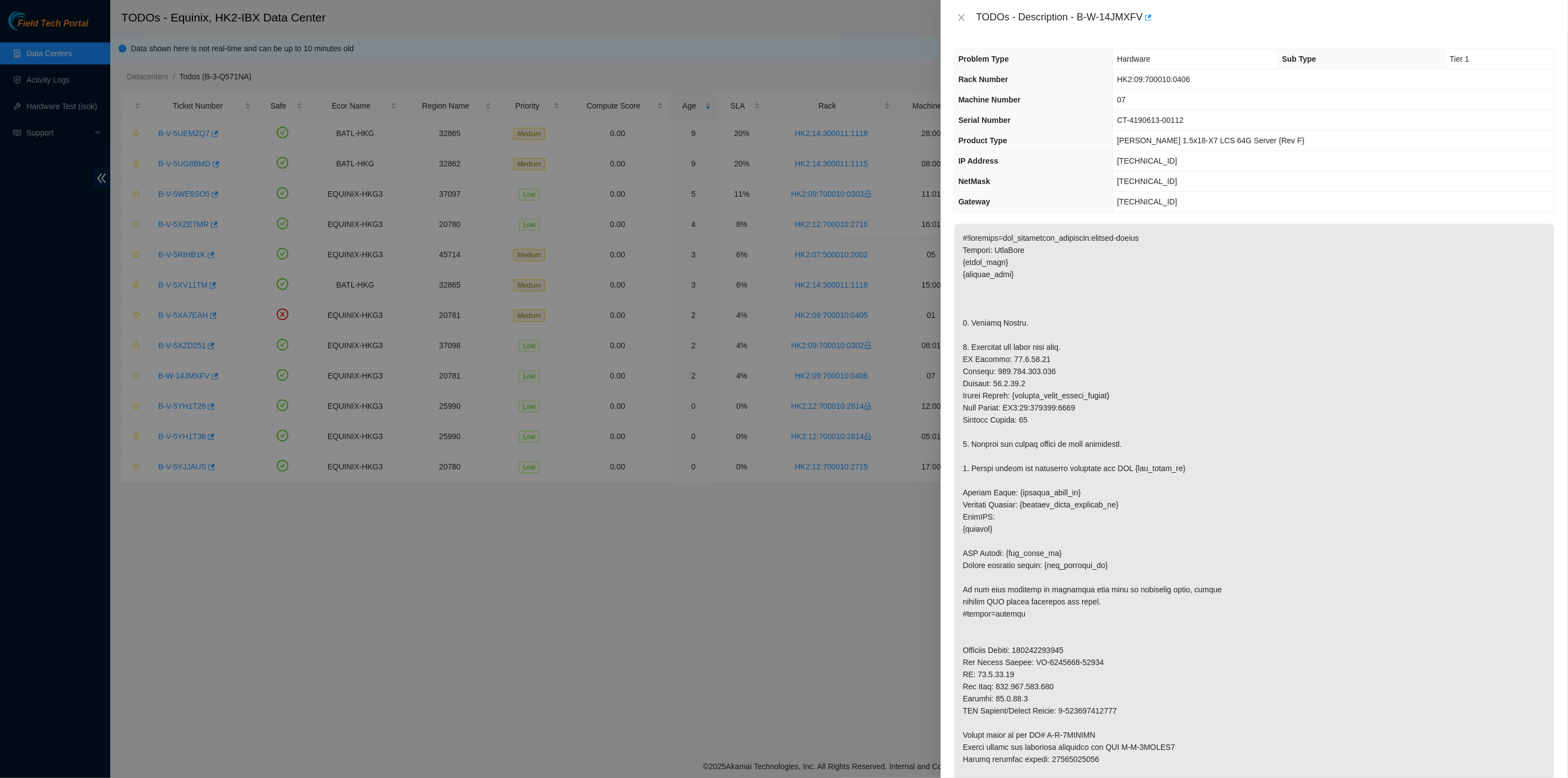
click at [1099, 350] on p at bounding box center [1254, 517] width 599 height 586
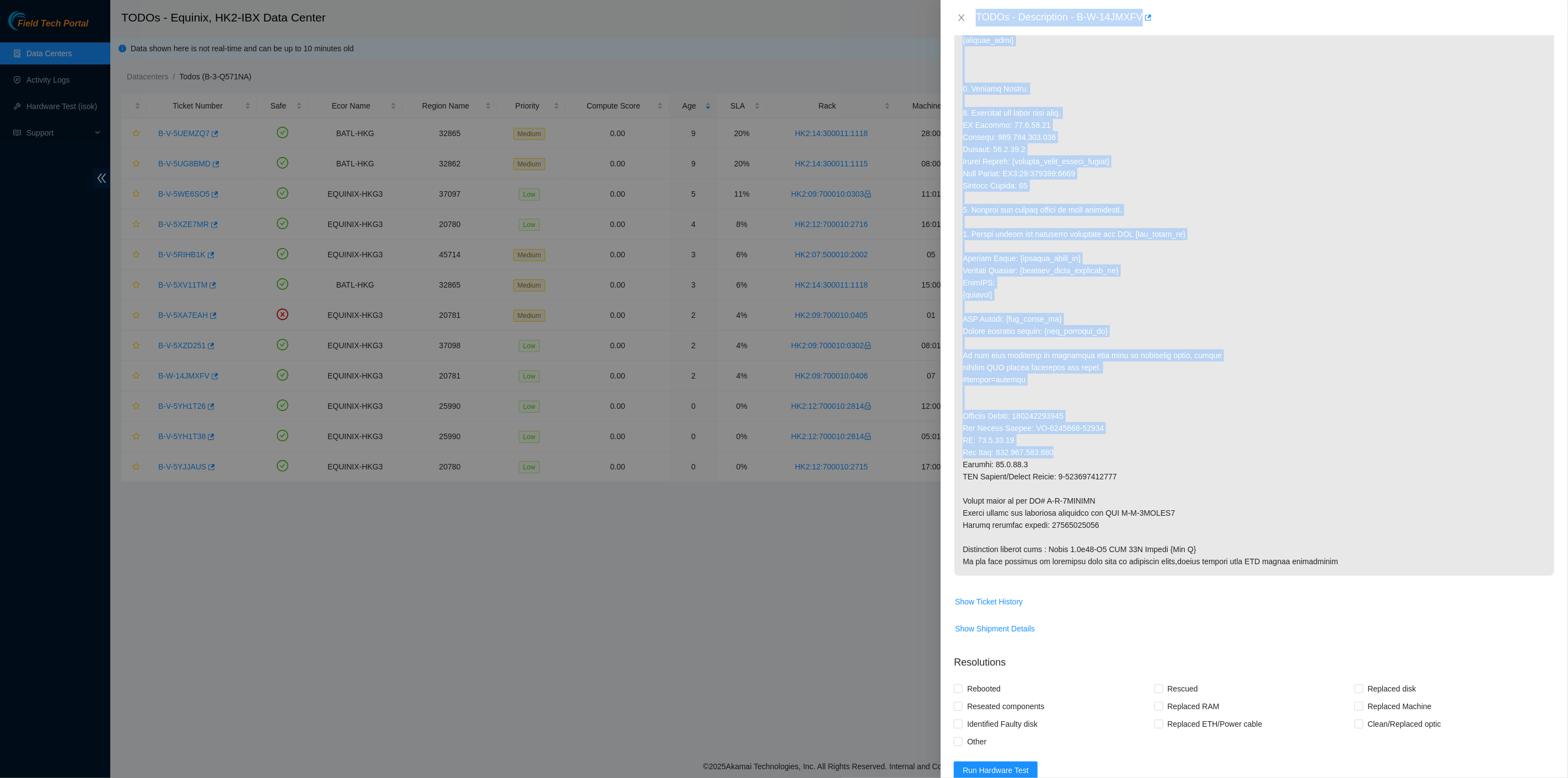
scroll to position [245, 0]
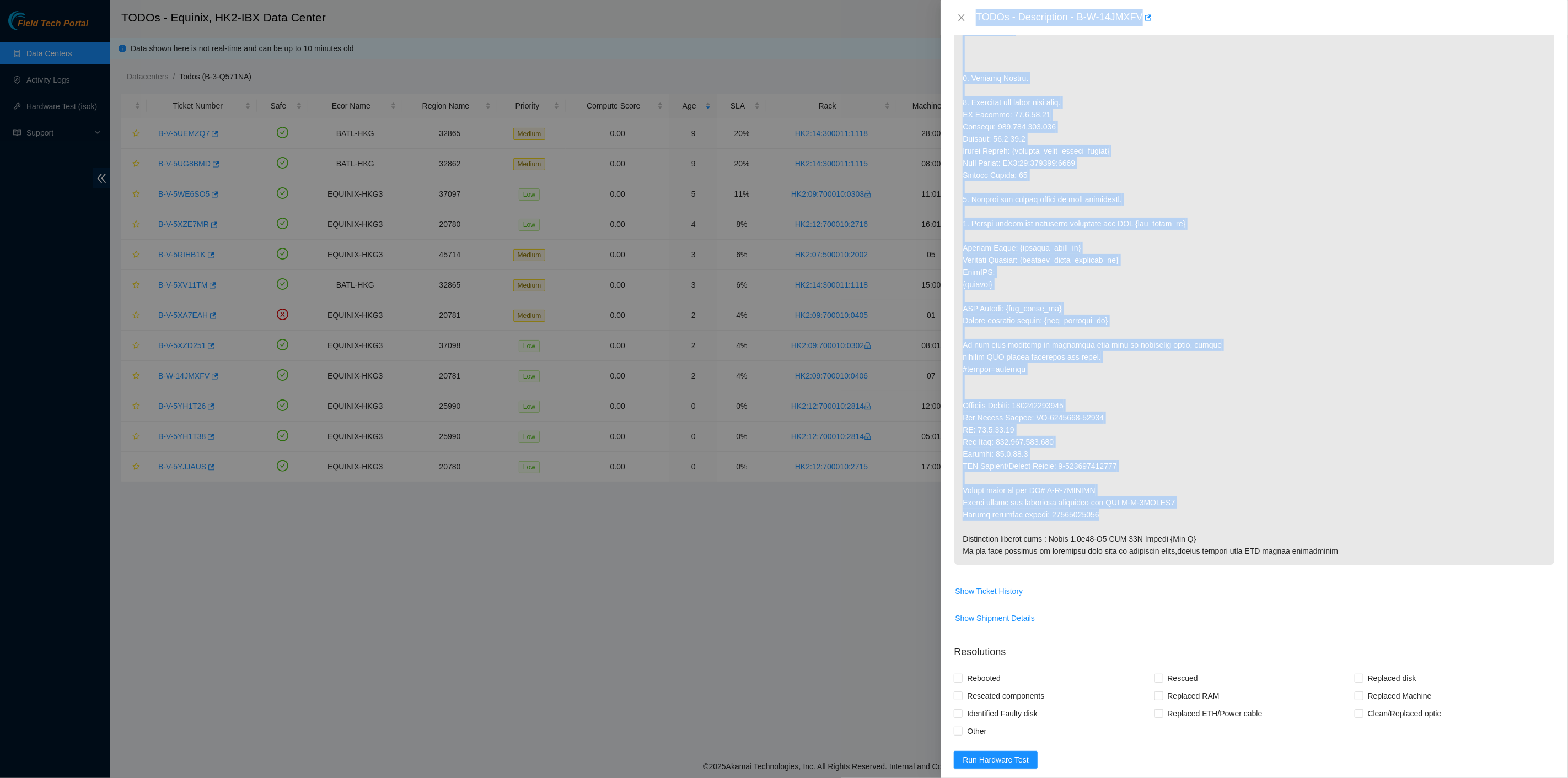
drag, startPoint x: 972, startPoint y: 13, endPoint x: 1151, endPoint y: 513, distance: 531.1
click at [1151, 513] on div "TODOs - Description - B-W-14JMXFV Problem Type Hardware Sub Type Tier 1 Rack Nu…" at bounding box center [1254, 389] width 628 height 778
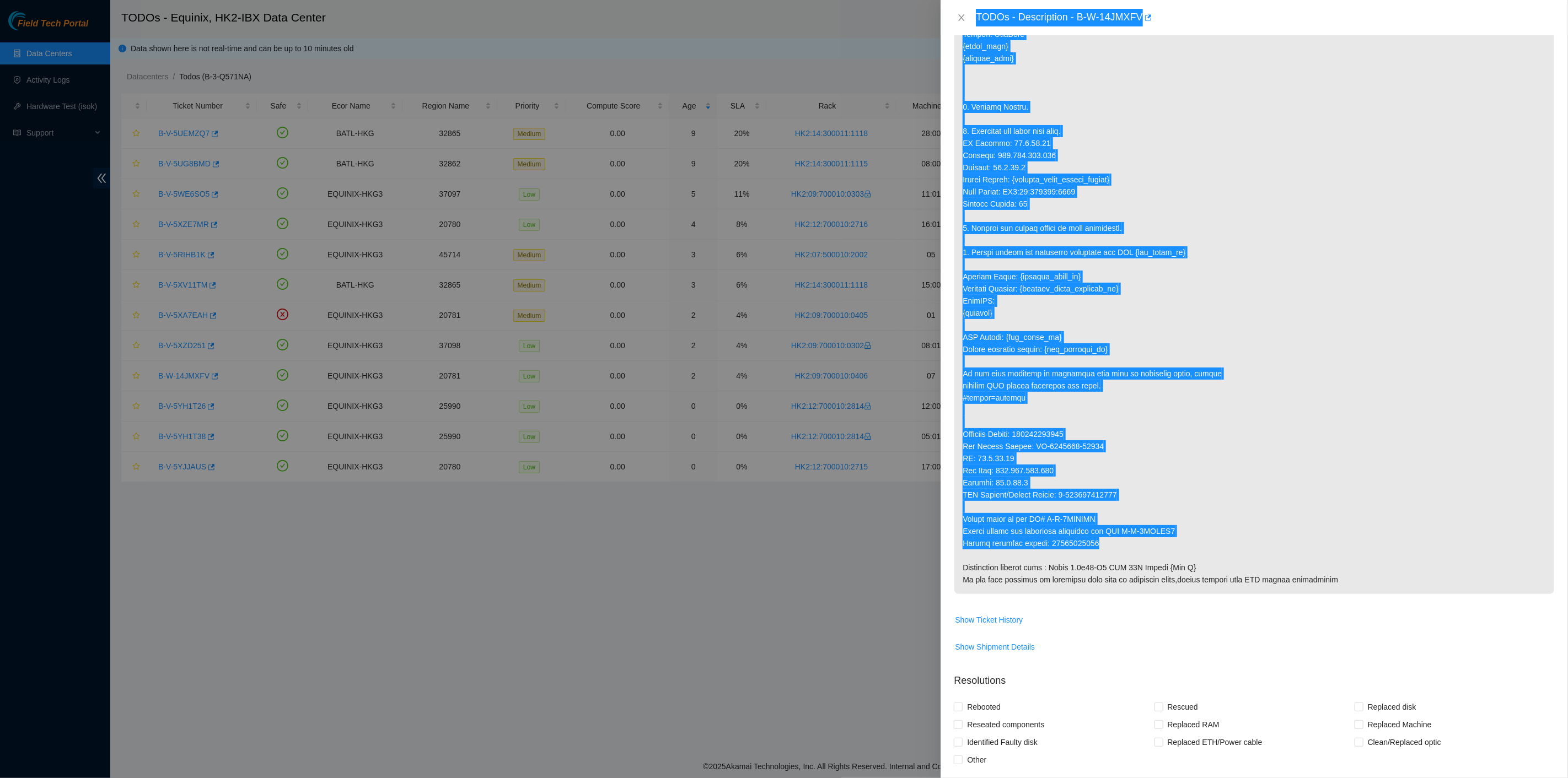
scroll to position [123, 0]
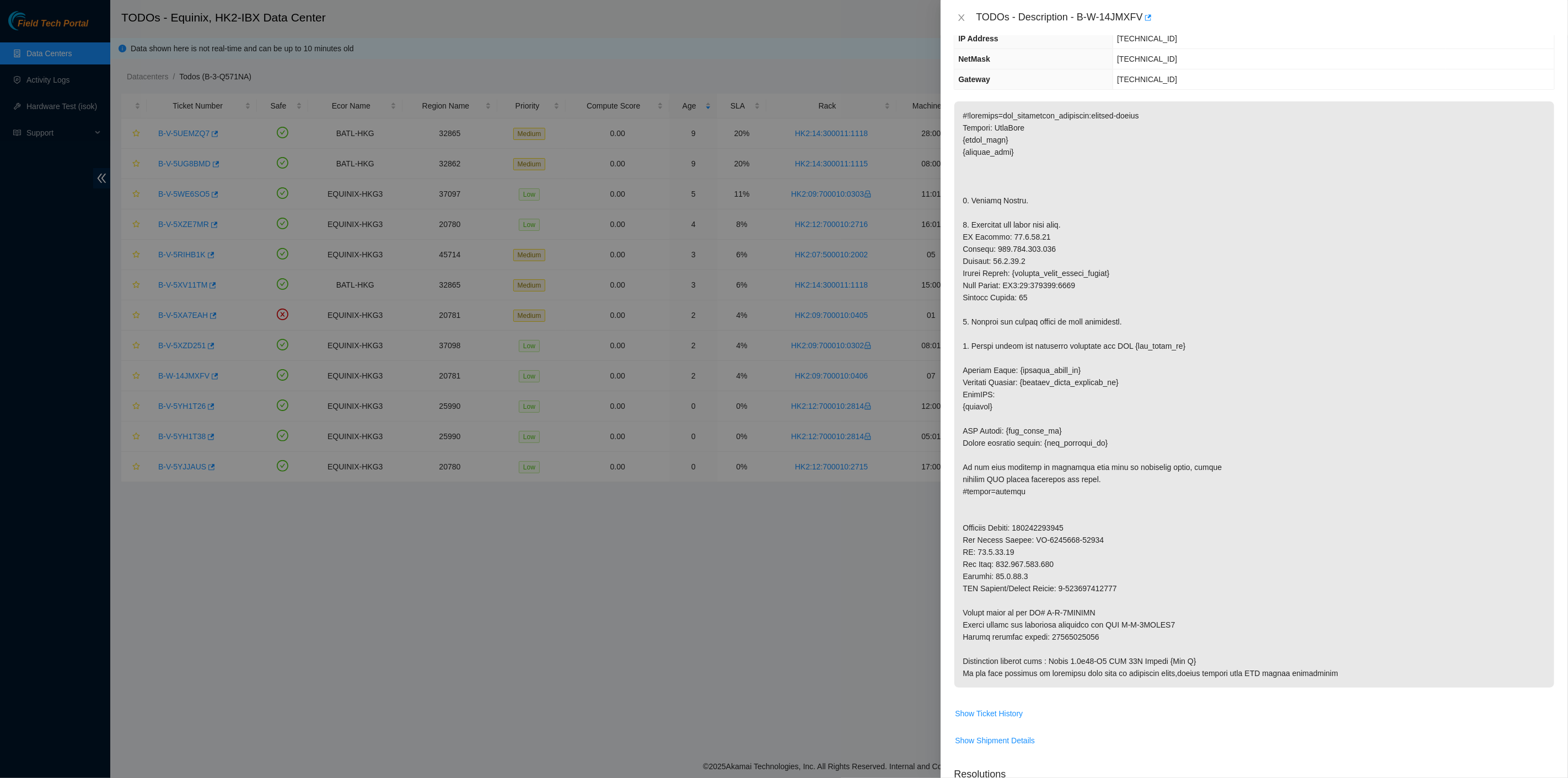
drag, startPoint x: 192, startPoint y: 558, endPoint x: 285, endPoint y: 524, distance: 99.0
click at [195, 555] on div at bounding box center [784, 389] width 1568 height 778
drag, startPoint x: 963, startPoint y: 15, endPoint x: 543, endPoint y: 200, distance: 458.9
click at [963, 15] on icon "close" at bounding box center [961, 17] width 9 height 9
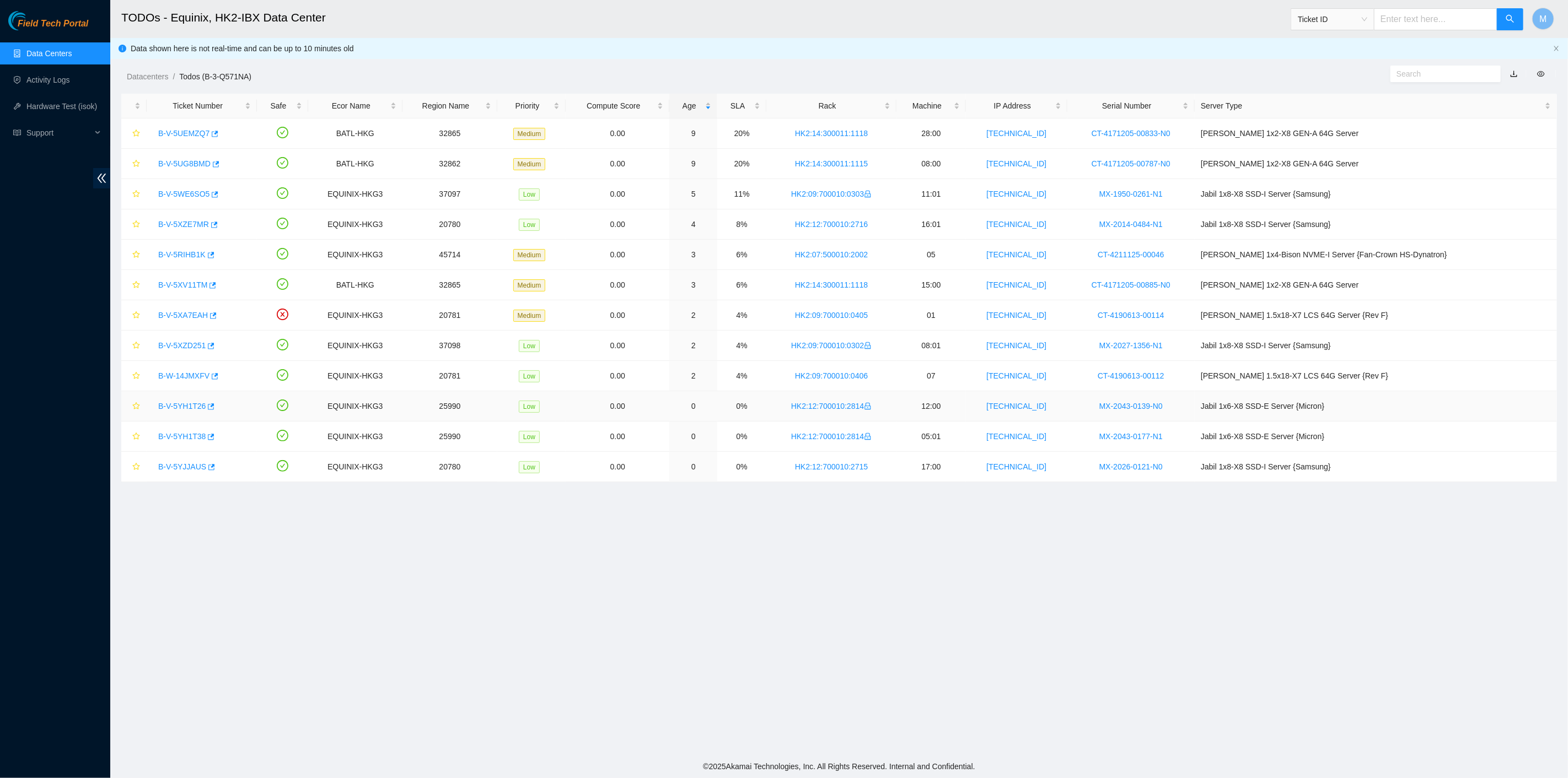
click at [179, 401] on link "B-V-5YH1T26" at bounding box center [182, 406] width 48 height 9
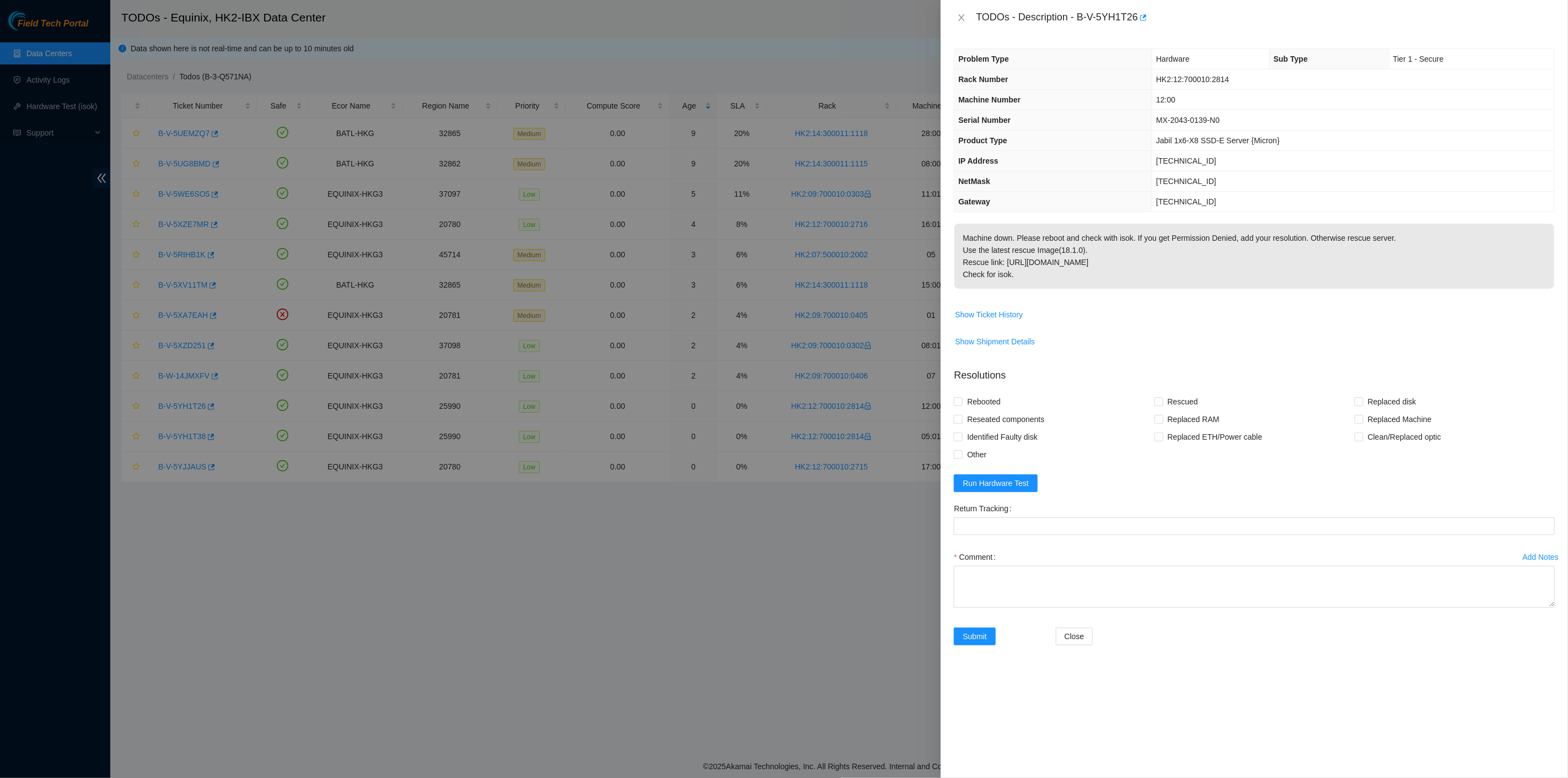
click at [1003, 232] on p "Machine down. Please reboot and check with isok. If you get Permission Denied, …" at bounding box center [1254, 256] width 599 height 65
drag, startPoint x: 981, startPoint y: 17, endPoint x: 1135, endPoint y: 298, distance: 320.4
click at [1142, 303] on div "TODOs - Description - B-V-5YH1T26 Problem Type Hardware Sub Type Tier 1 - Secur…" at bounding box center [1254, 389] width 628 height 778
click at [576, 701] on div at bounding box center [784, 389] width 1568 height 778
click at [964, 15] on icon "close" at bounding box center [961, 17] width 9 height 9
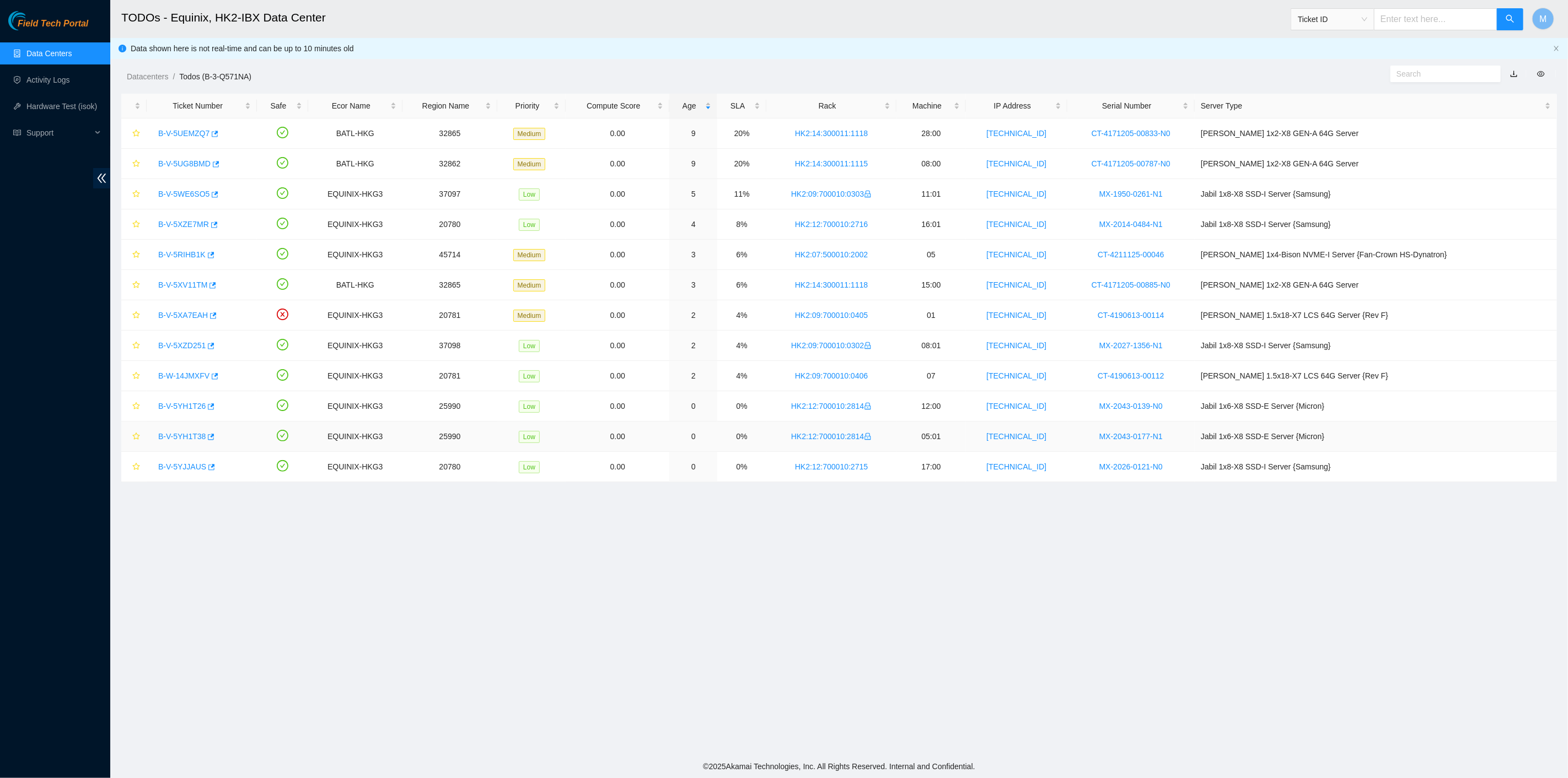
click at [175, 434] on link "B-V-5YH1T38" at bounding box center [182, 437] width 48 height 9
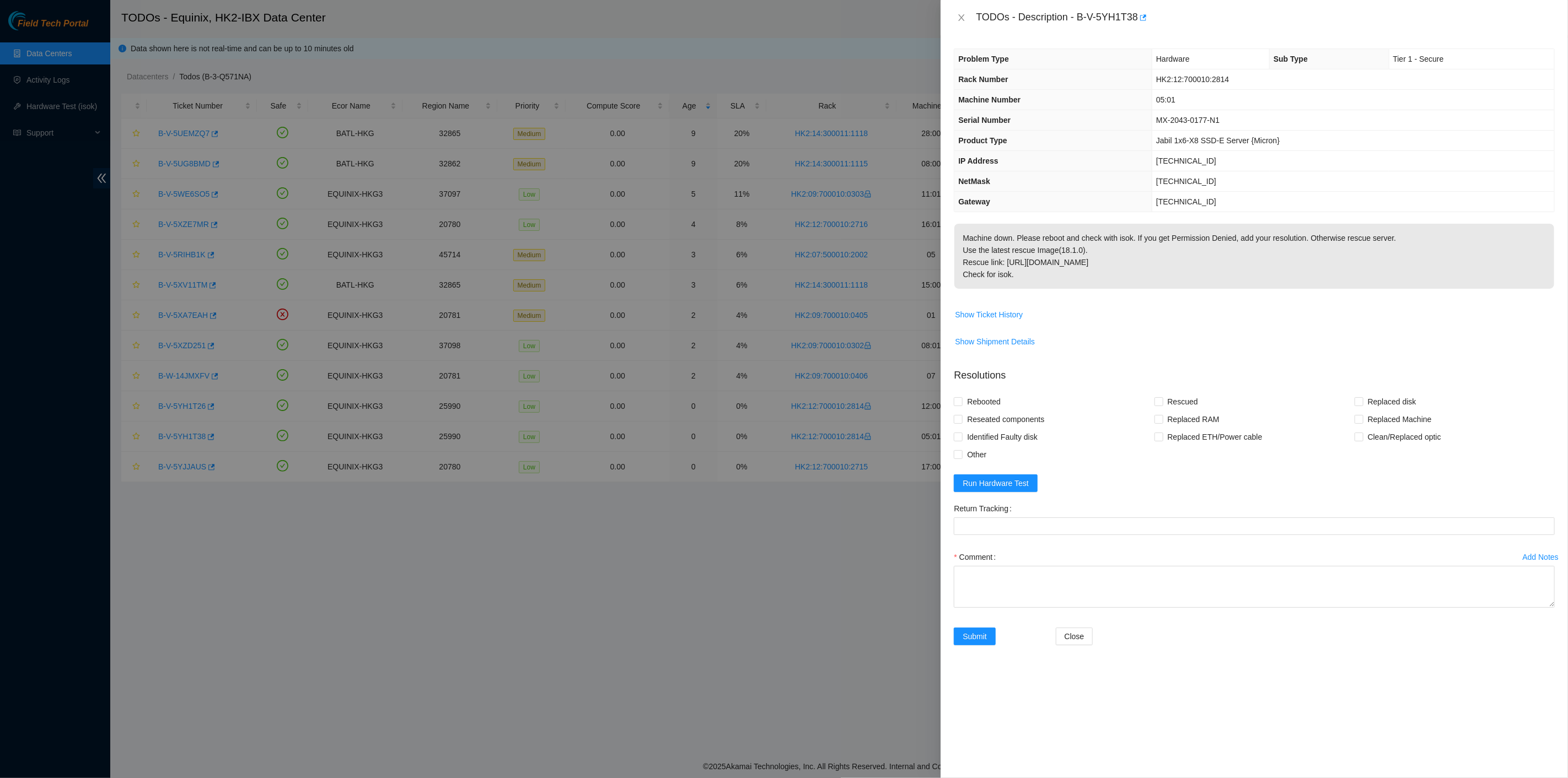
drag, startPoint x: 979, startPoint y: 16, endPoint x: 1069, endPoint y: 279, distance: 278.0
click at [1074, 278] on div "TODOs - Description - B-V-5YH1T38 Problem Type Hardware Sub Type Tier 1 - Secur…" at bounding box center [1254, 389] width 628 height 778
drag, startPoint x: 795, startPoint y: 700, endPoint x: 831, endPoint y: 716, distance: 39.4
click at [797, 700] on div at bounding box center [784, 389] width 1568 height 778
click at [960, 17] on icon "close" at bounding box center [961, 17] width 9 height 9
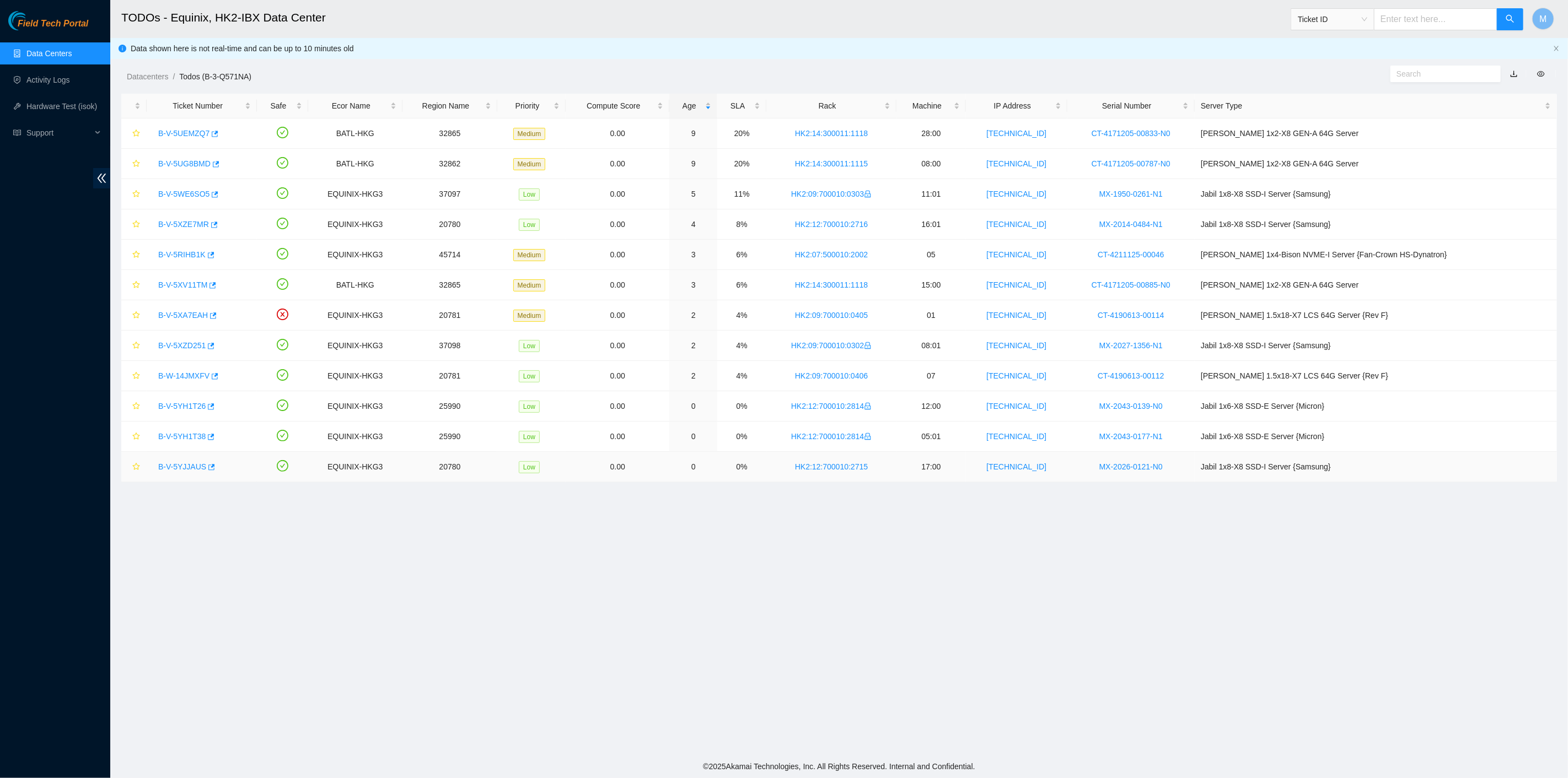
click at [181, 466] on link "B-V-5YJJAUS" at bounding box center [182, 467] width 48 height 9
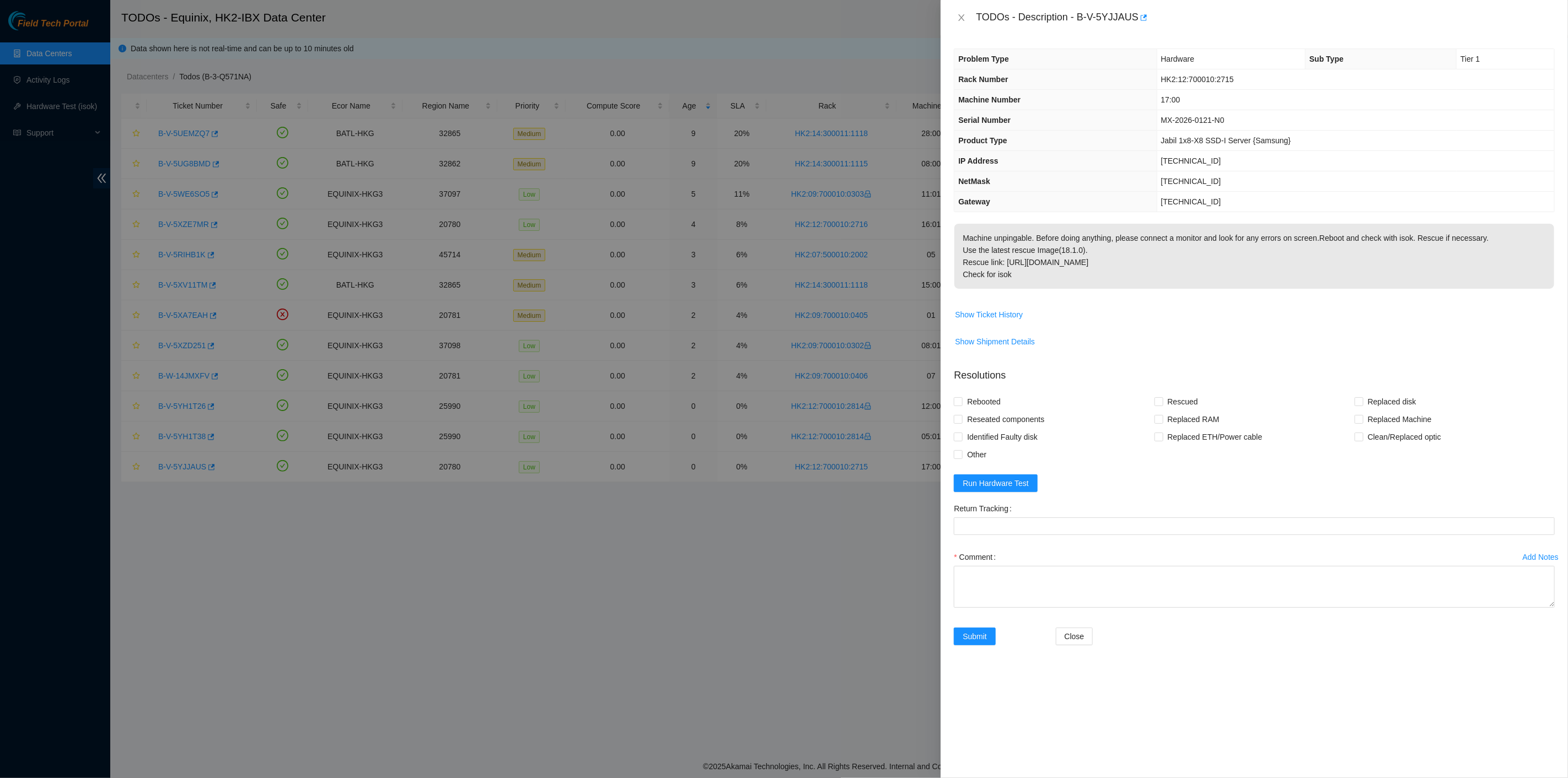
click at [1065, 219] on div "Problem Type Hardware Sub Type Tier 1 Rack Number HK2:12:700010:2715 Machine Nu…" at bounding box center [1254, 406] width 628 height 743
drag, startPoint x: 974, startPoint y: 16, endPoint x: 1082, endPoint y: 292, distance: 296.4
click at [1083, 292] on div "TODOs - Description - B-V-5YJJAUS Problem Type Hardware Sub Type Tier 1 Rack Nu…" at bounding box center [1254, 389] width 628 height 778
drag, startPoint x: 237, startPoint y: 530, endPoint x: 266, endPoint y: 521, distance: 30.4
click at [239, 529] on div at bounding box center [784, 389] width 1568 height 778
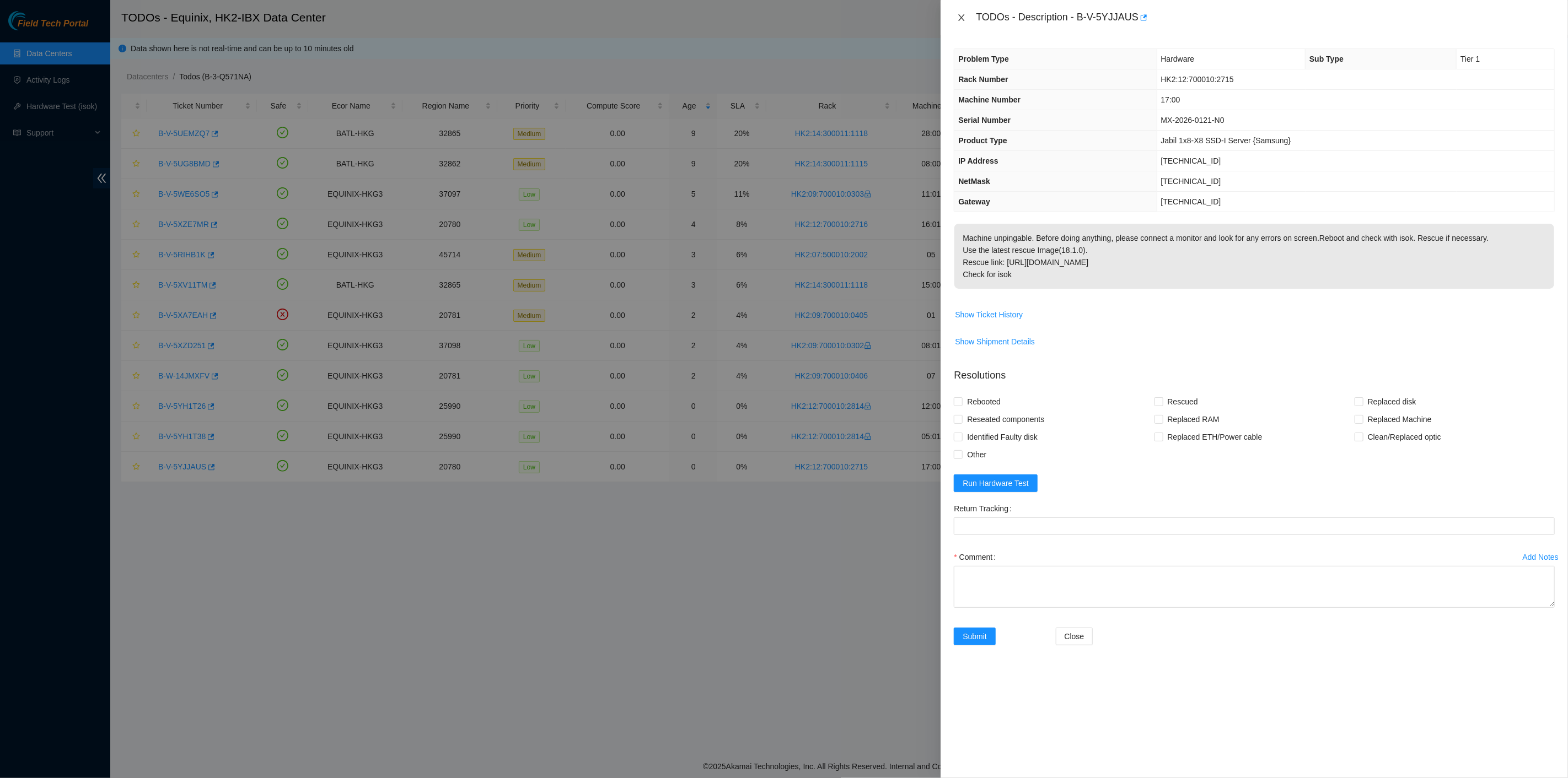
drag, startPoint x: 963, startPoint y: 17, endPoint x: 810, endPoint y: 55, distance: 157.6
click at [963, 17] on icon "close" at bounding box center [961, 17] width 9 height 9
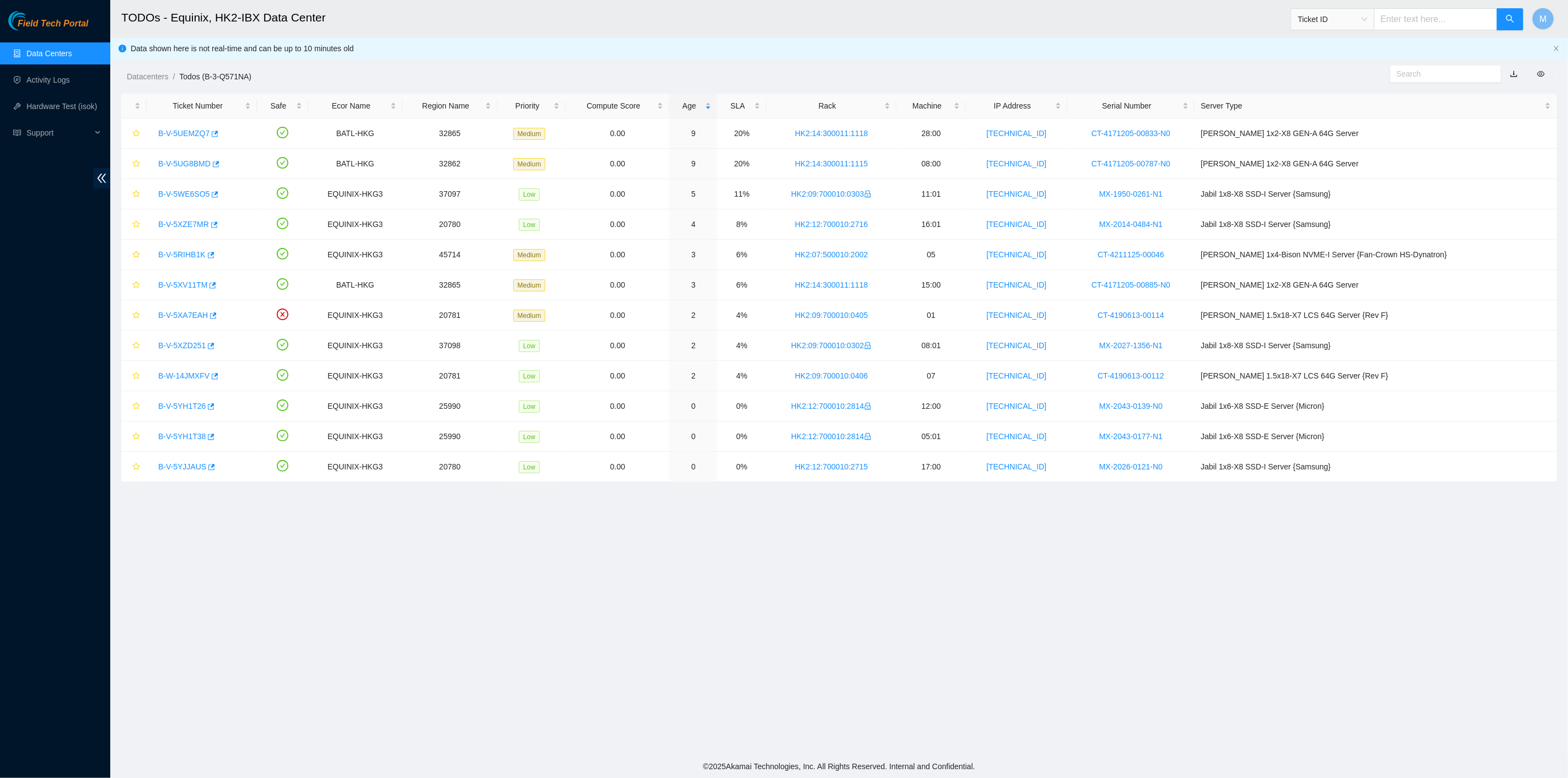
click at [71, 55] on link "Data Centers" at bounding box center [49, 54] width 45 height 9
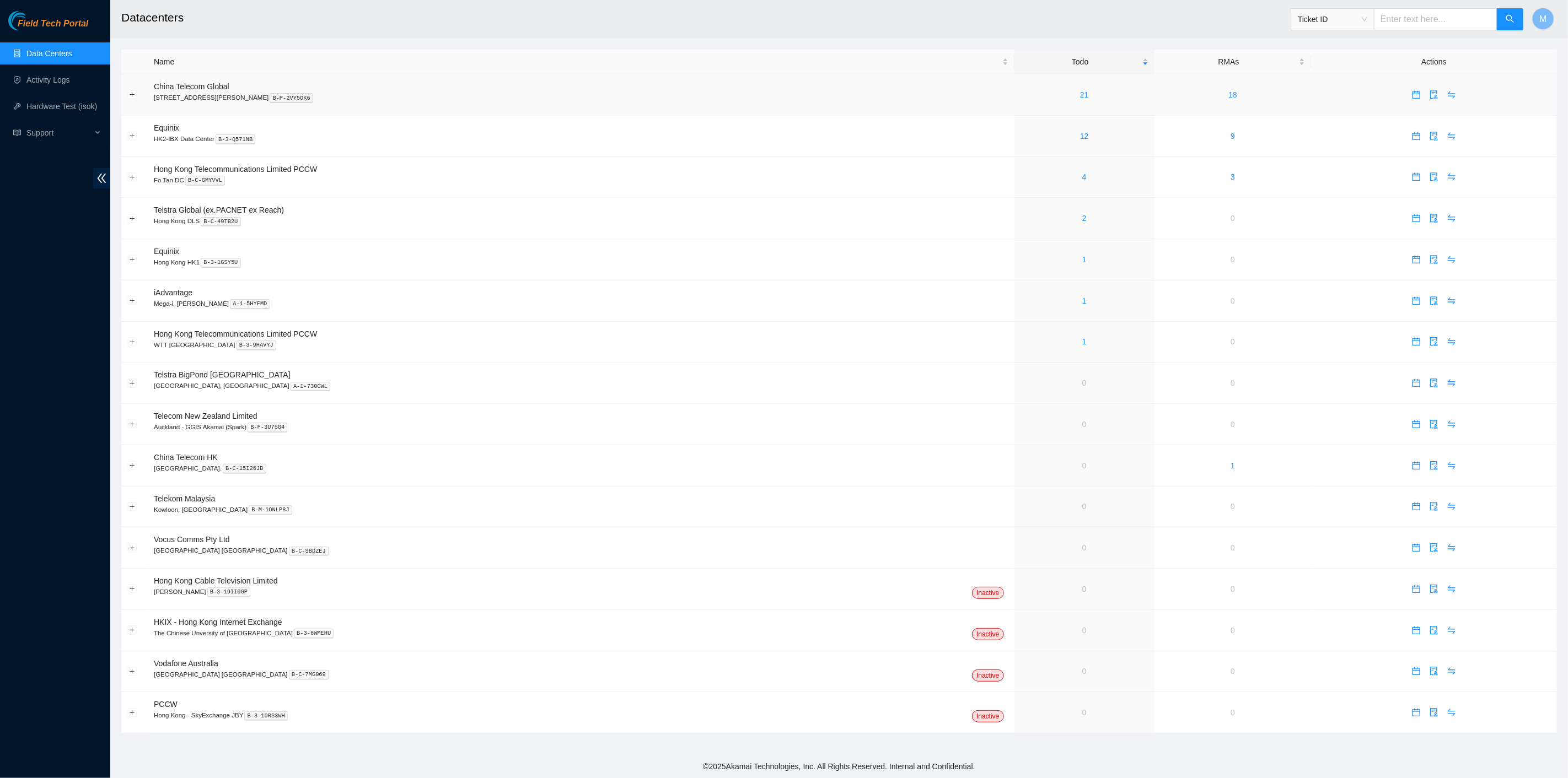
click at [1041, 97] on div "21" at bounding box center [1084, 94] width 128 height 12
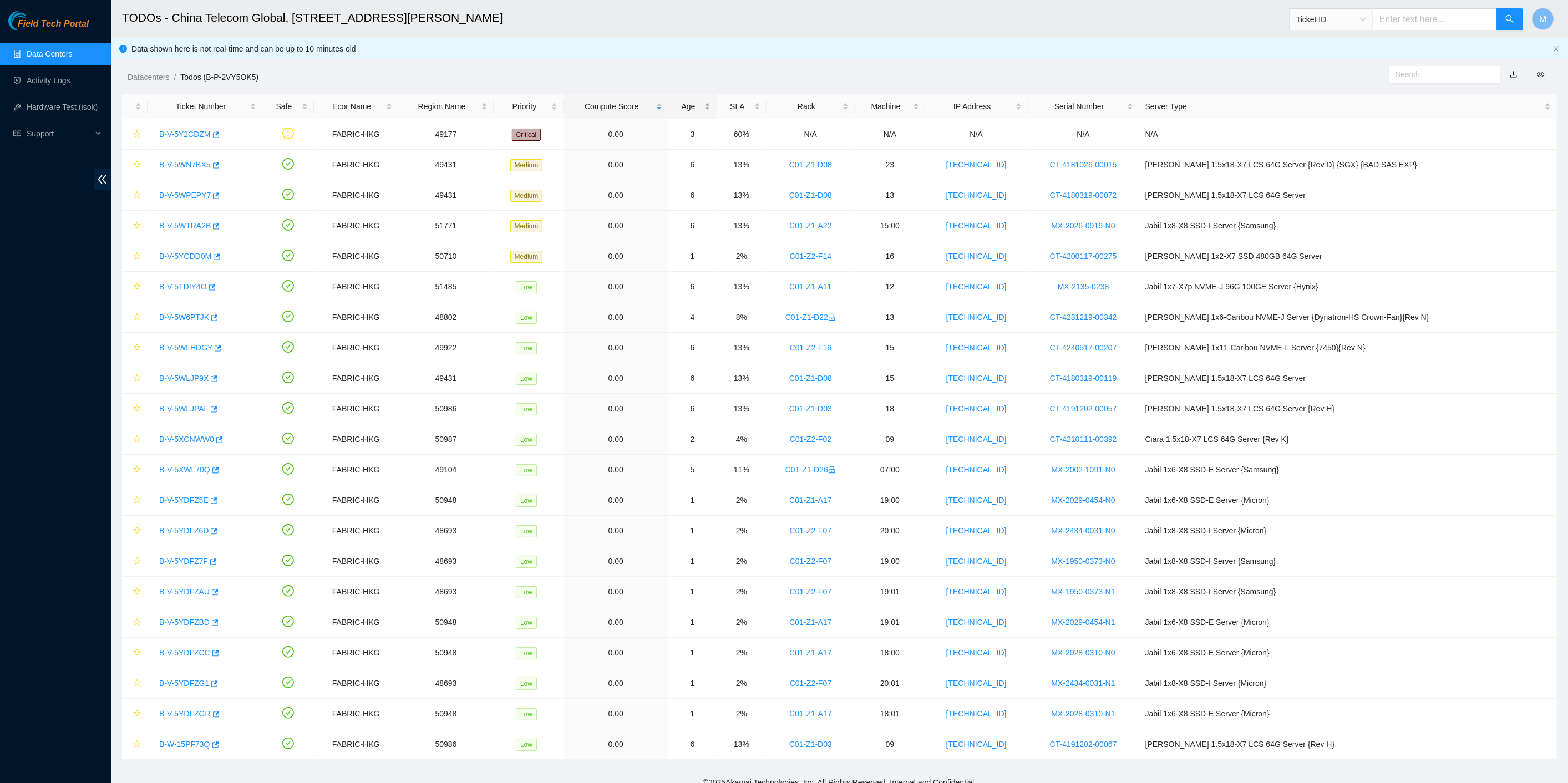
click at [711, 102] on div "Age" at bounding box center [692, 106] width 36 height 12
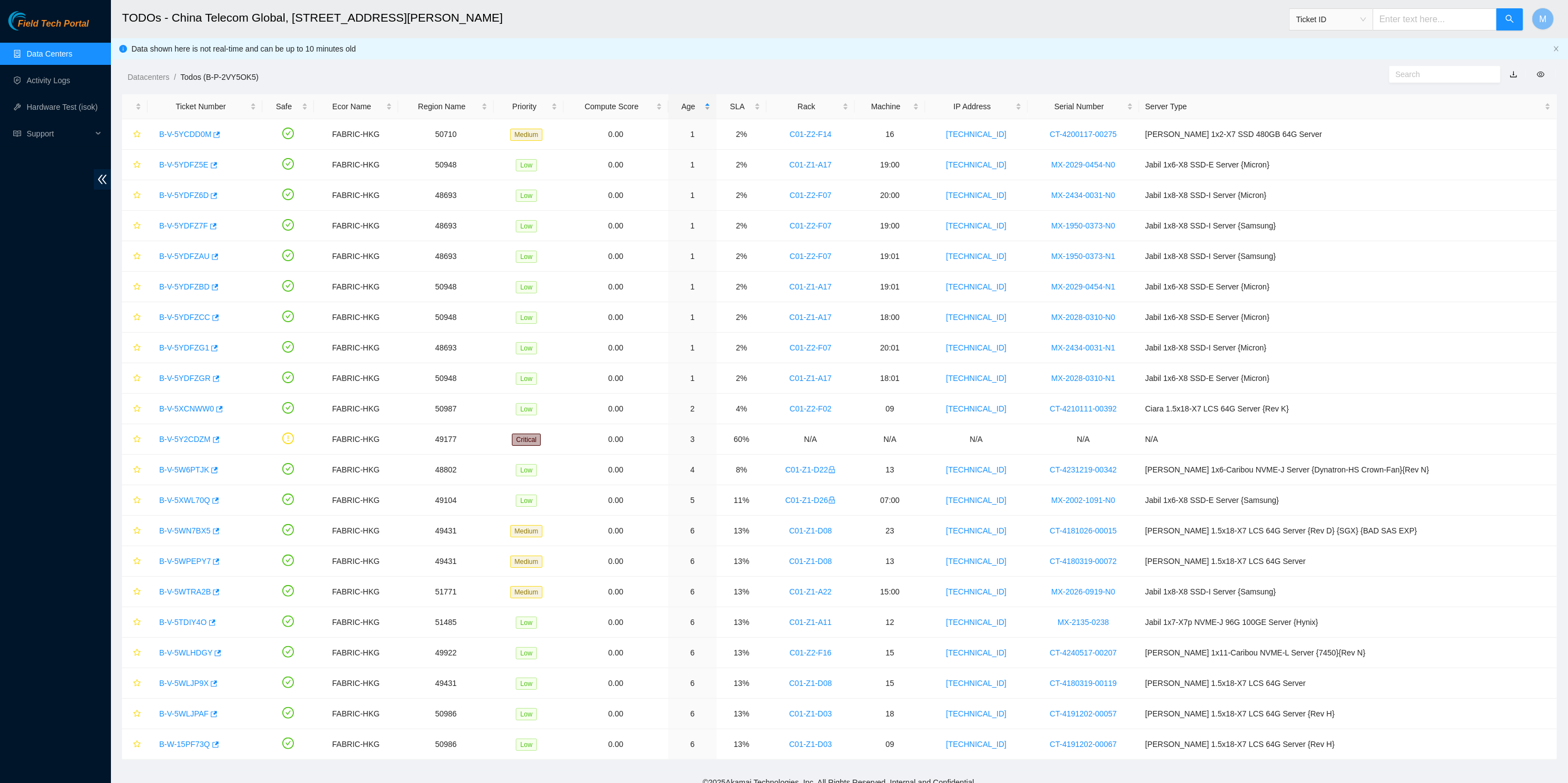
click at [711, 102] on div "Age" at bounding box center [692, 106] width 36 height 12
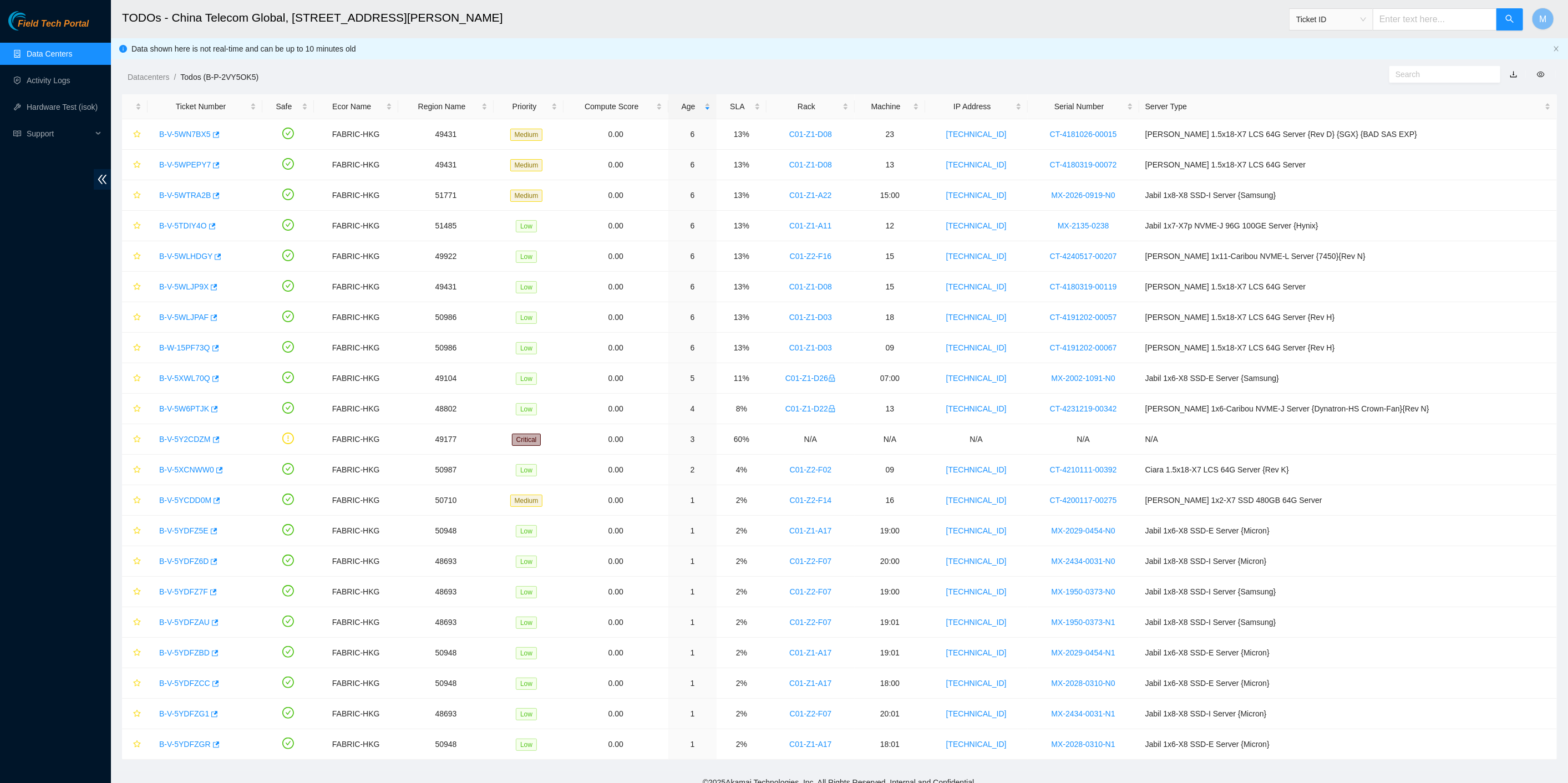
drag, startPoint x: 42, startPoint y: 332, endPoint x: 53, endPoint y: 324, distance: 13.6
click at [42, 332] on div "Field Tech Portal Data Centers Activity Logs Hardware Test (isok) Support" at bounding box center [55, 397] width 111 height 772
click at [188, 137] on link "B-V-5WN7BX5" at bounding box center [185, 135] width 52 height 9
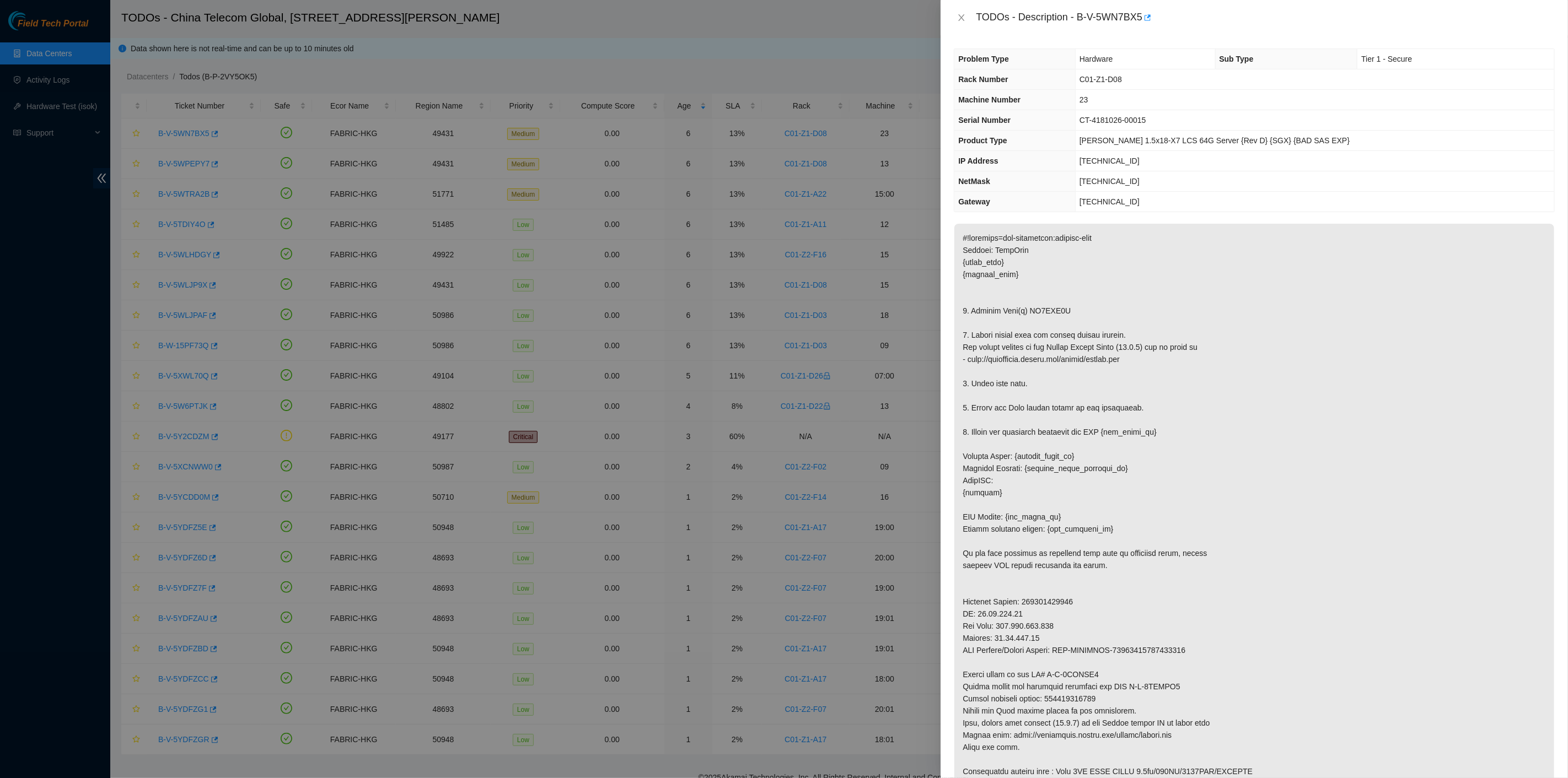
drag, startPoint x: 1056, startPoint y: 266, endPoint x: 1020, endPoint y: 100, distance: 169.9
click at [1056, 261] on p at bounding box center [1254, 510] width 599 height 575
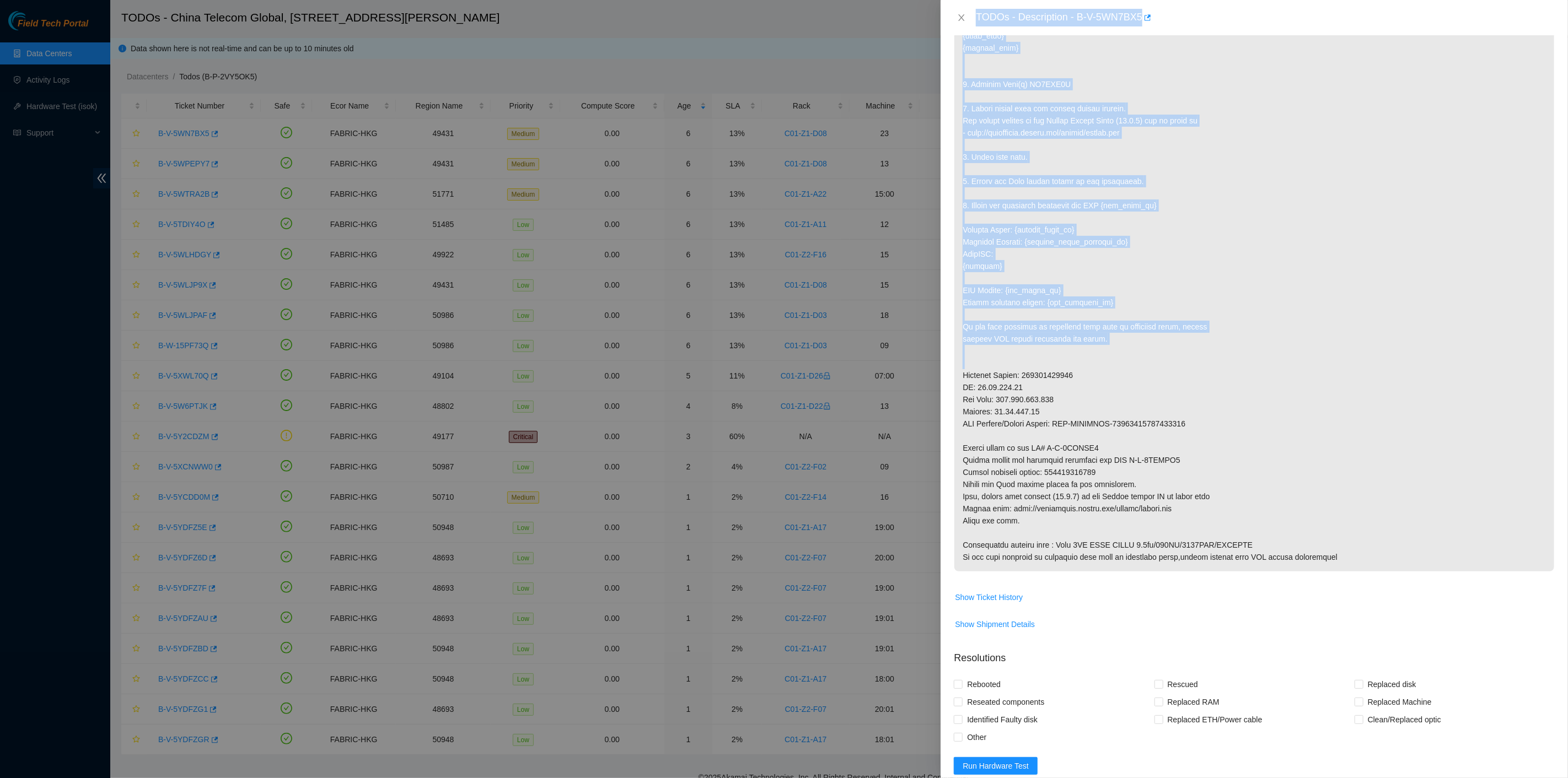
scroll to position [245, 0]
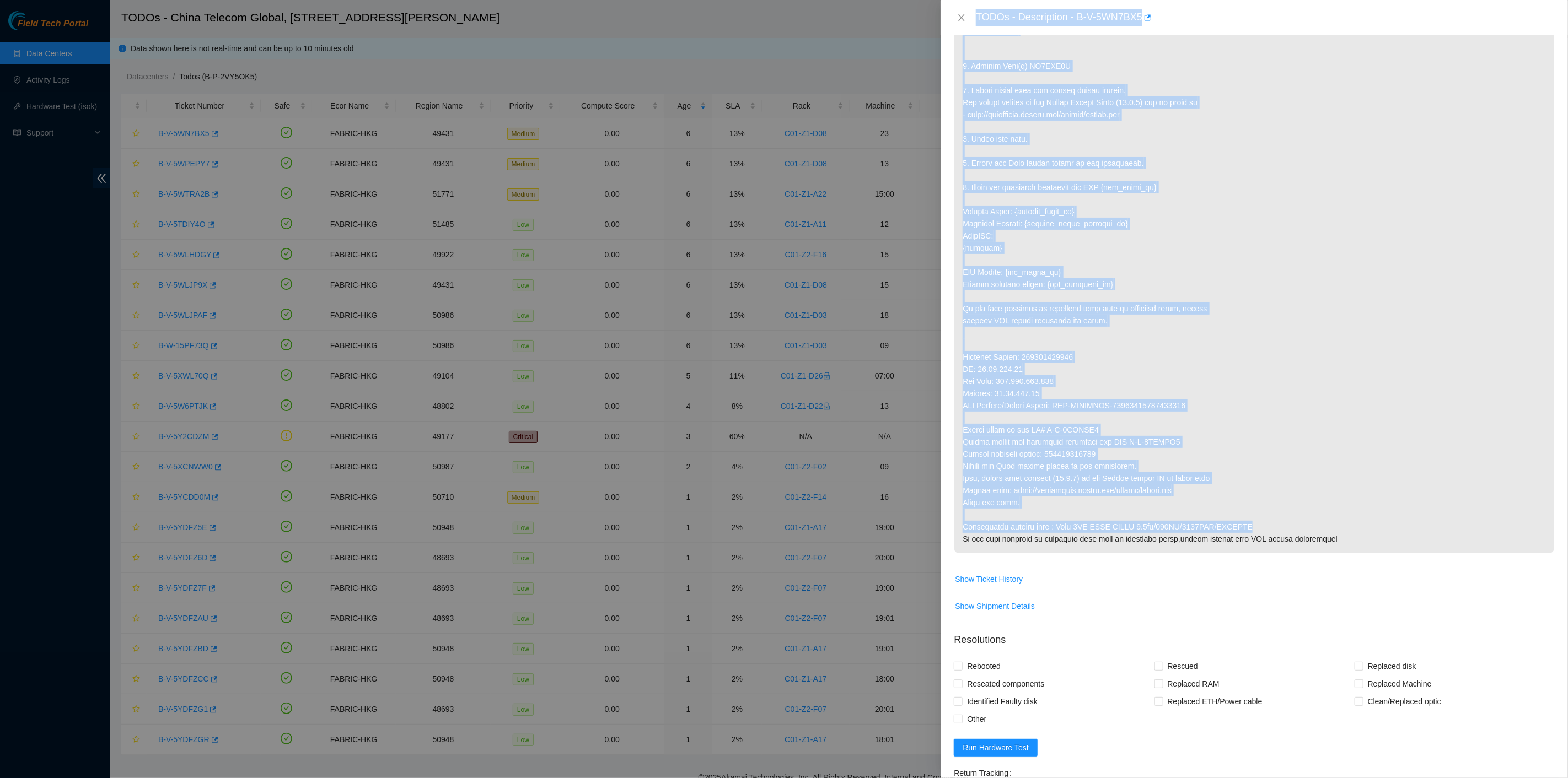
drag, startPoint x: 974, startPoint y: 17, endPoint x: 1307, endPoint y: 526, distance: 608.3
click at [1307, 526] on div "TODOs - Description - B-V-5WN7BX5 Problem Type Hardware Sub Type Tier 1 - Secur…" at bounding box center [1254, 389] width 628 height 778
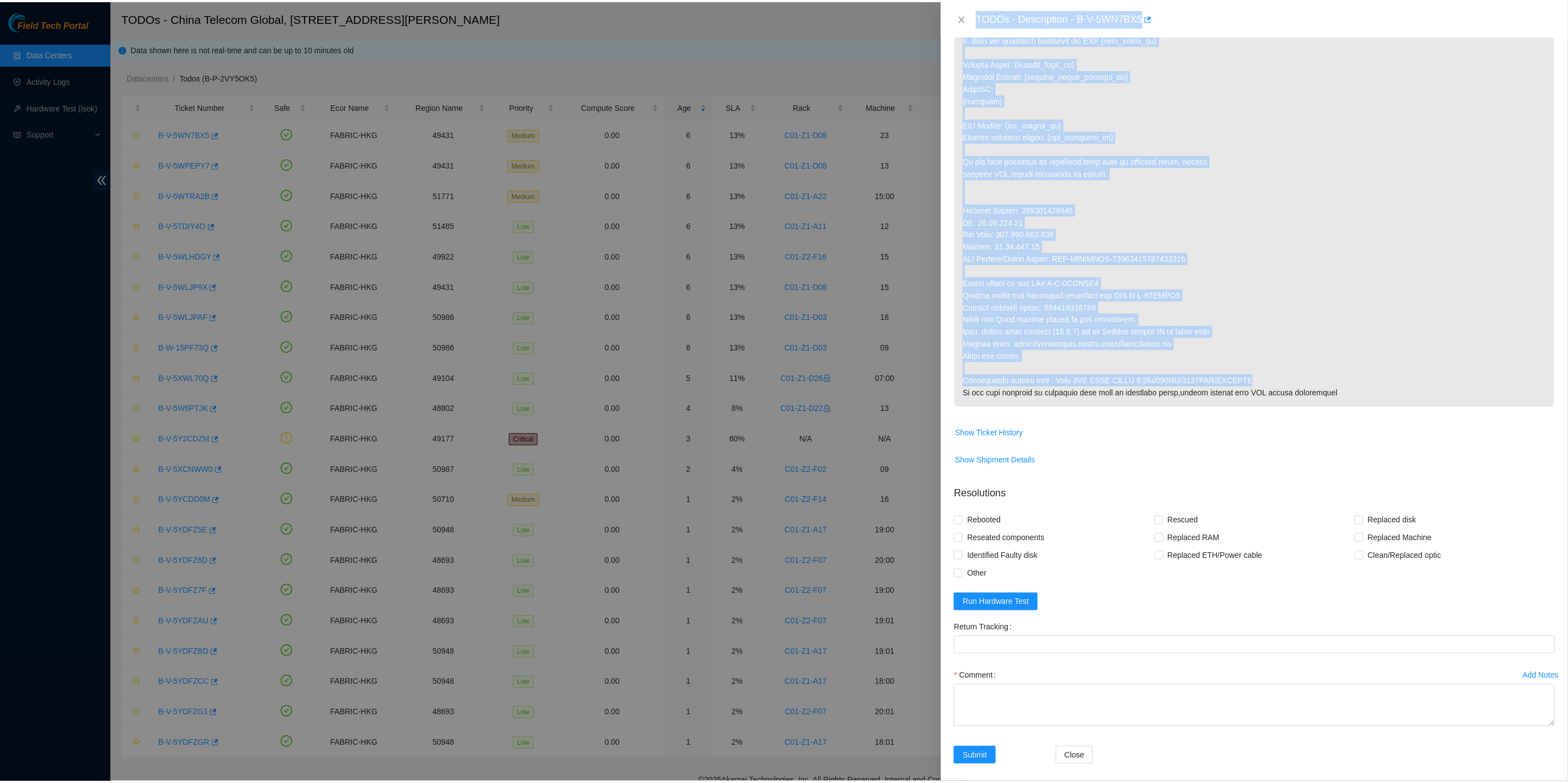
scroll to position [403, 0]
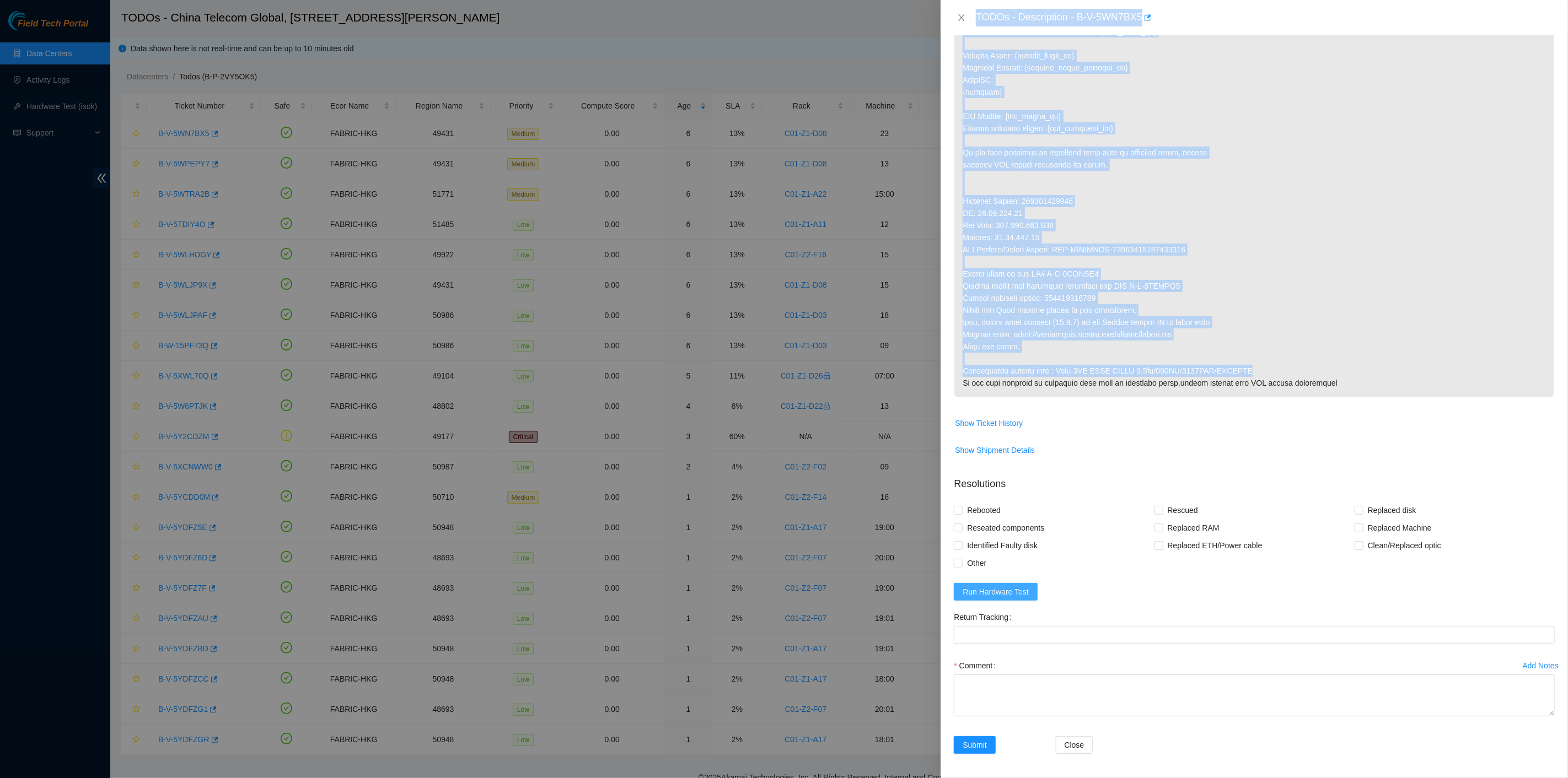
click at [1016, 595] on span "Run Hardware Test" at bounding box center [995, 591] width 66 height 12
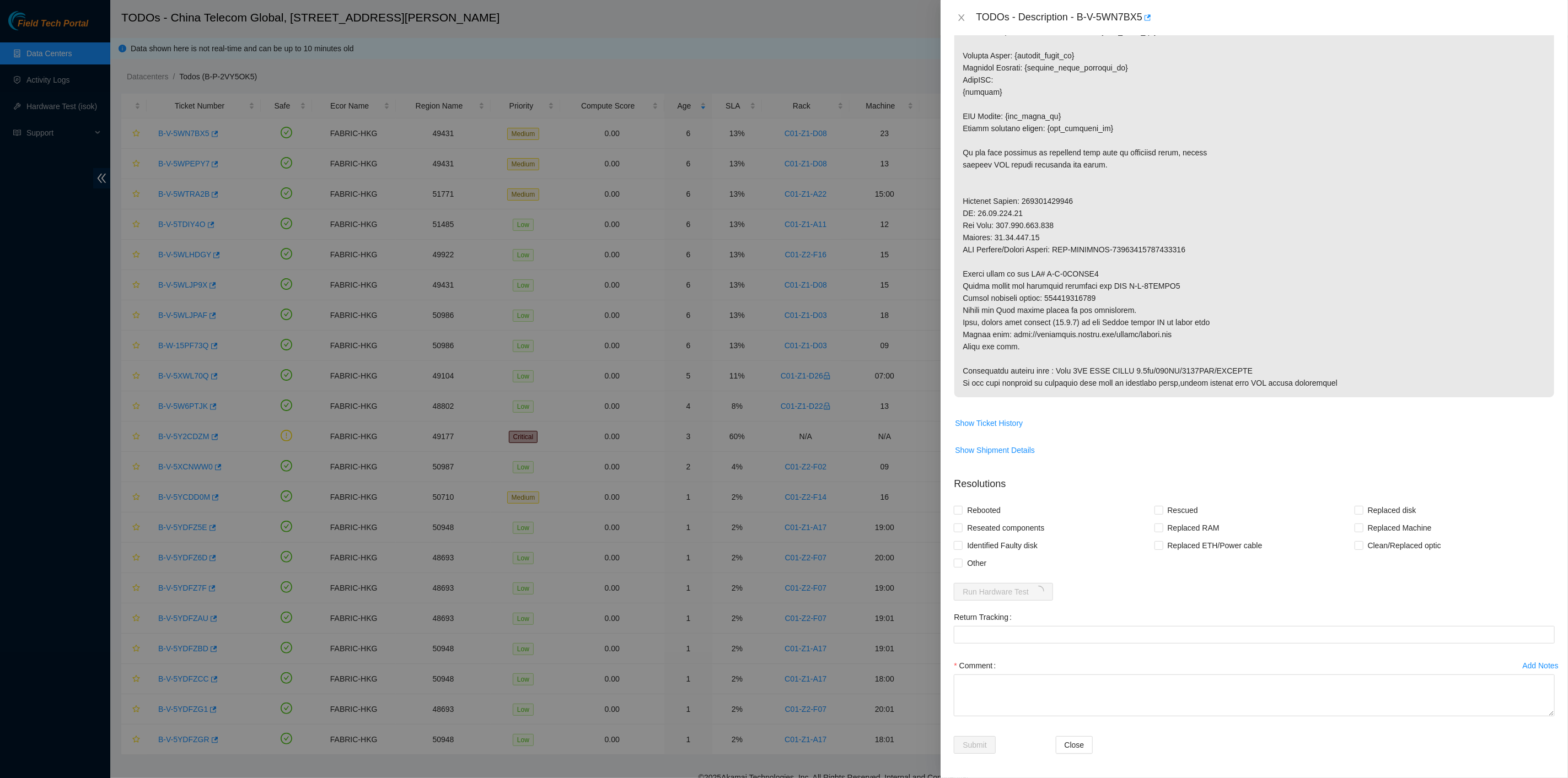
click at [1212, 737] on div "Submit Close" at bounding box center [1254, 752] width 609 height 31
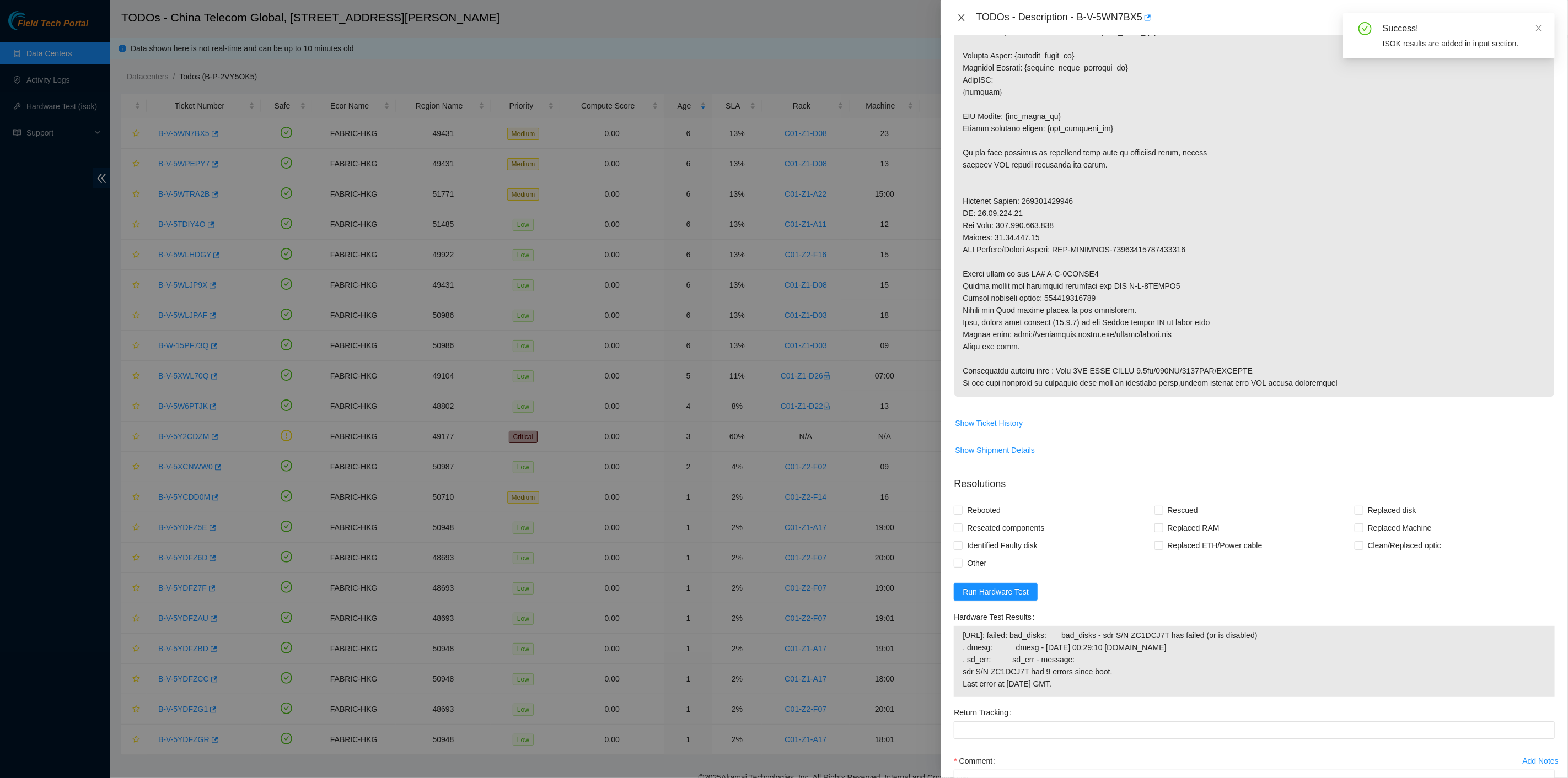
click at [959, 16] on icon "close" at bounding box center [961, 17] width 6 height 6
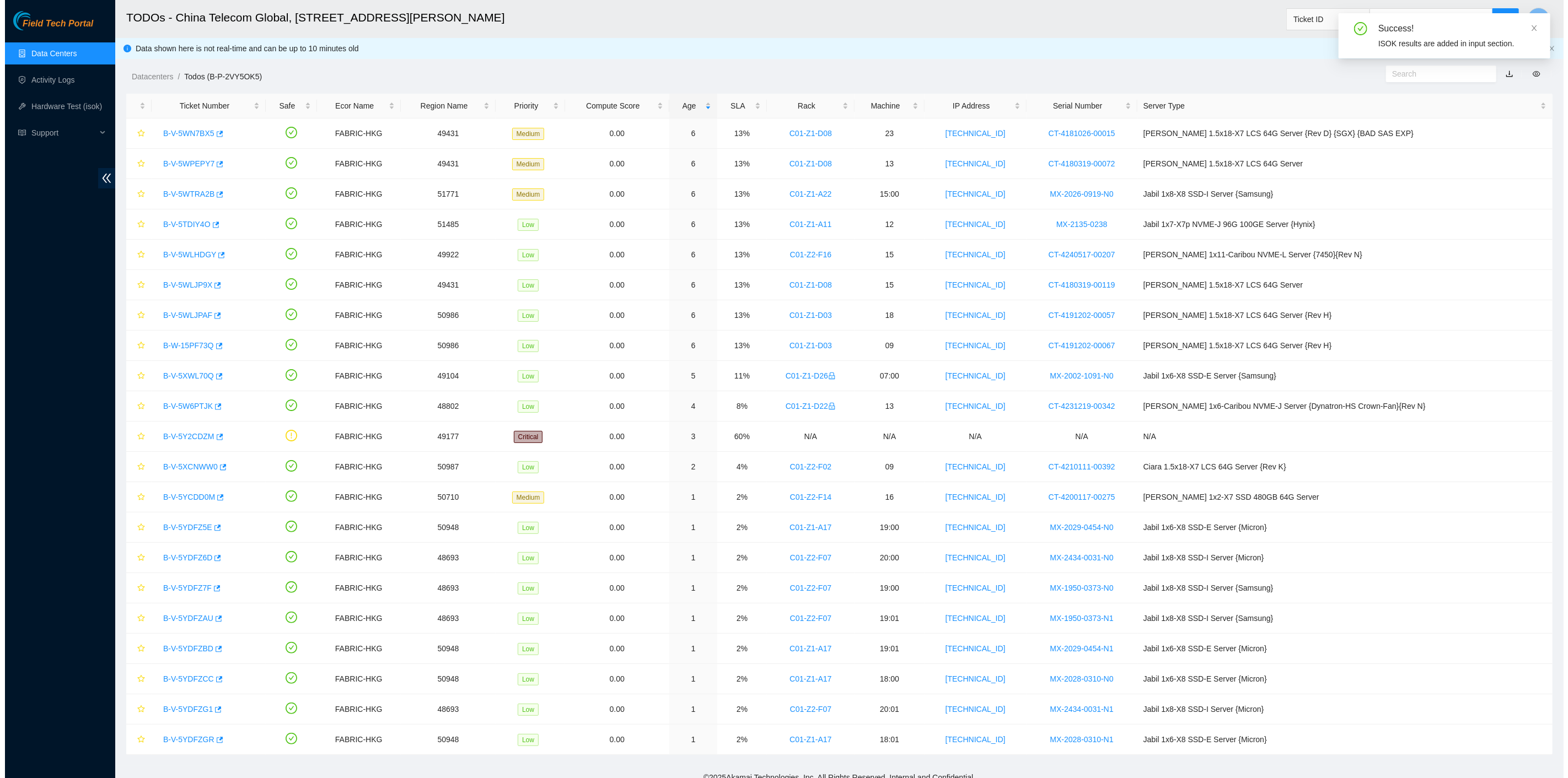
scroll to position [0, 0]
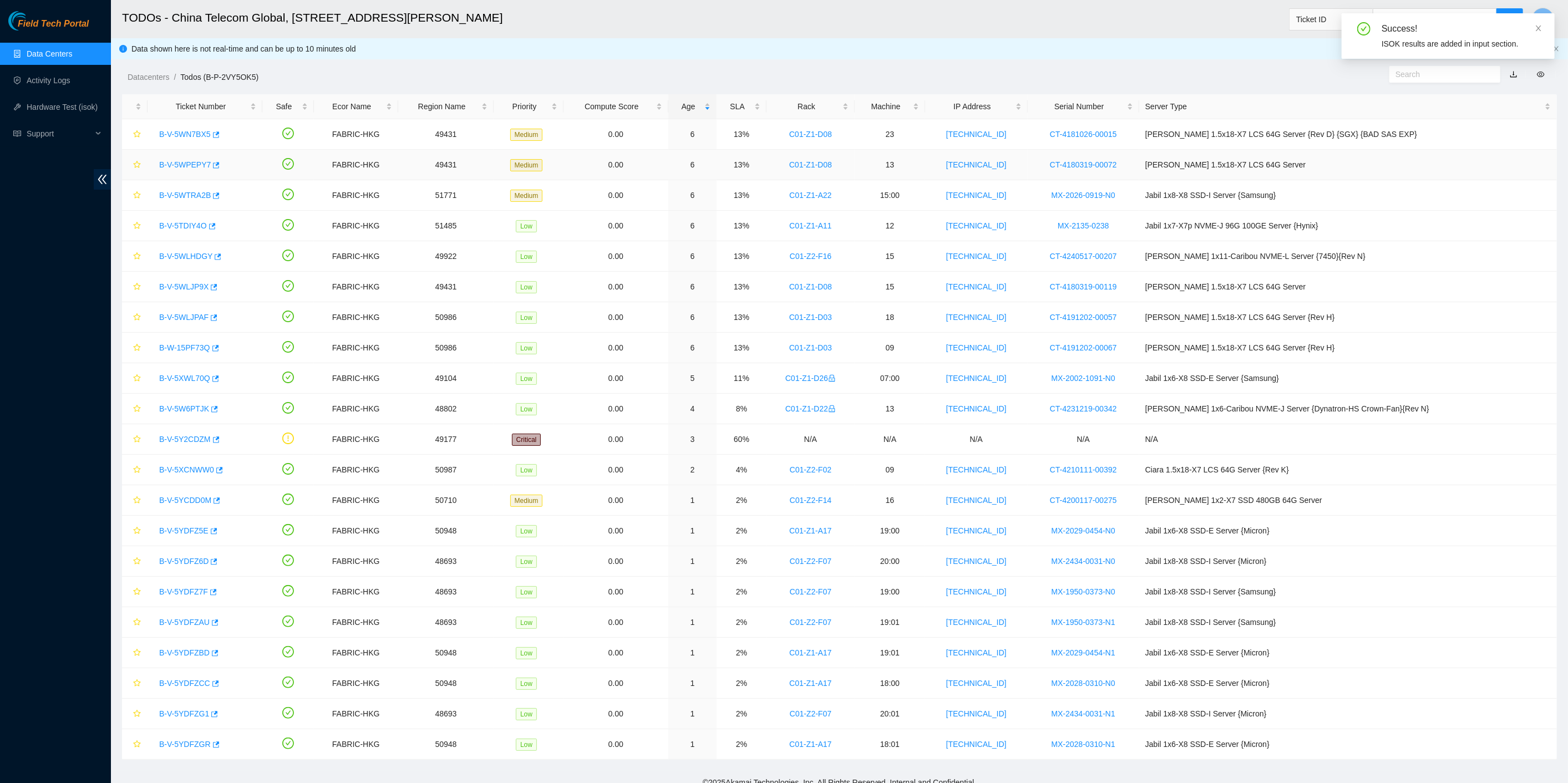
click at [191, 165] on link "B-V-5WPEPY7" at bounding box center [185, 165] width 52 height 9
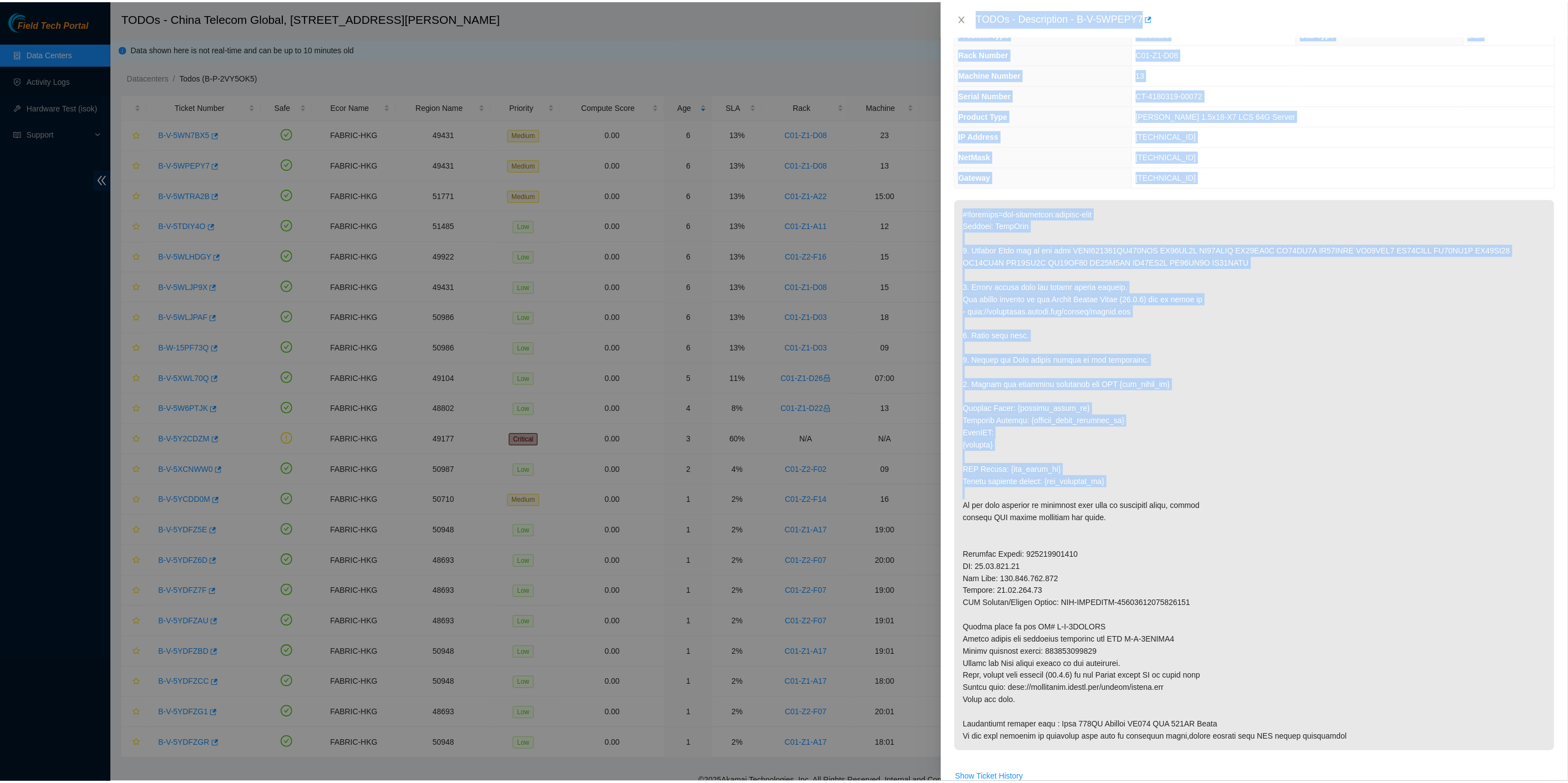
scroll to position [124, 0]
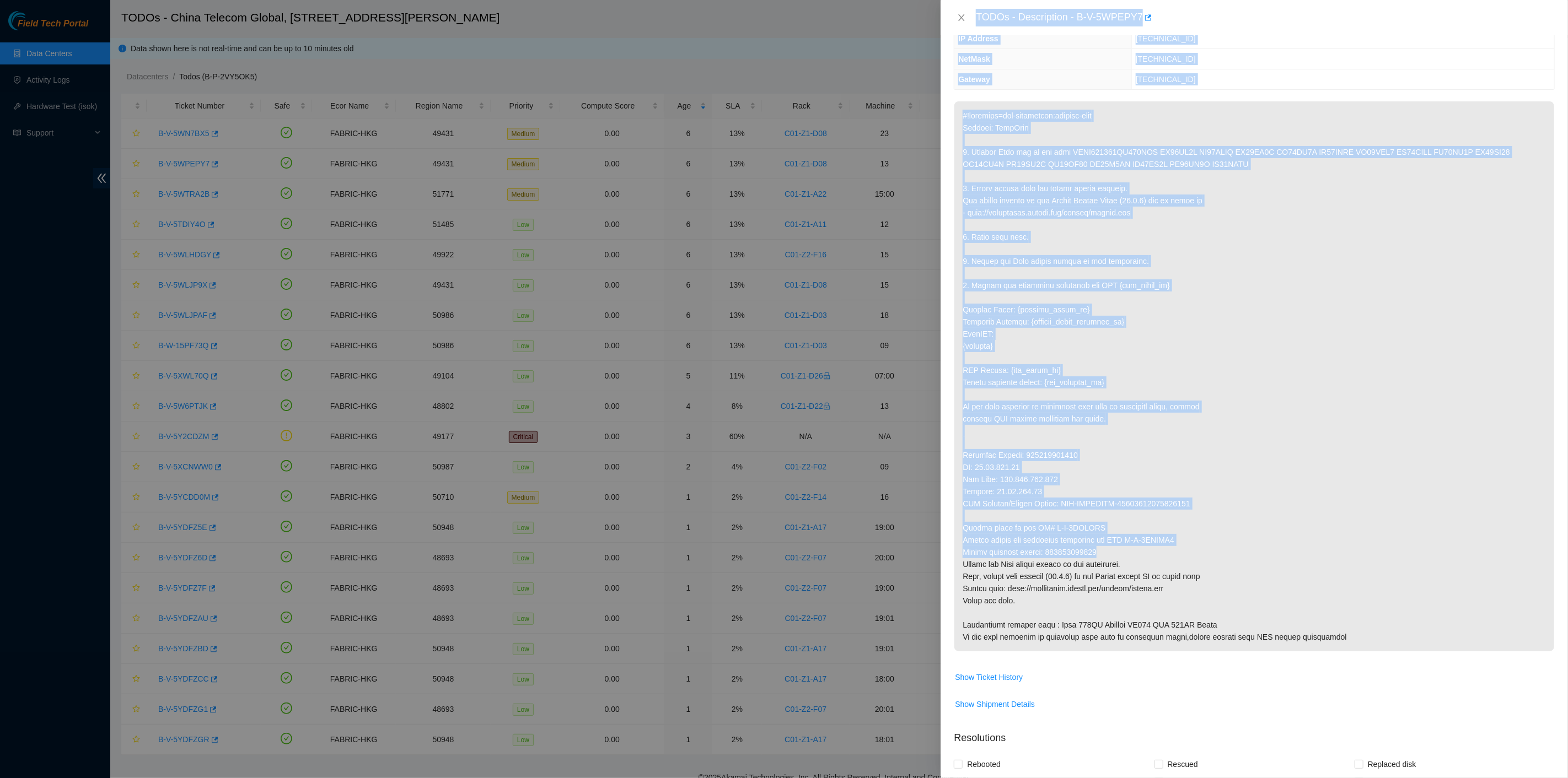
drag, startPoint x: 975, startPoint y: 15, endPoint x: 1196, endPoint y: 554, distance: 582.5
click at [1196, 554] on div "TODOs - Description - B-V-5WPEPY7 Problem Type Hardware Sub Type Disk Rack Numb…" at bounding box center [1254, 389] width 628 height 778
click at [966, 18] on button "Close" at bounding box center [961, 17] width 16 height 10
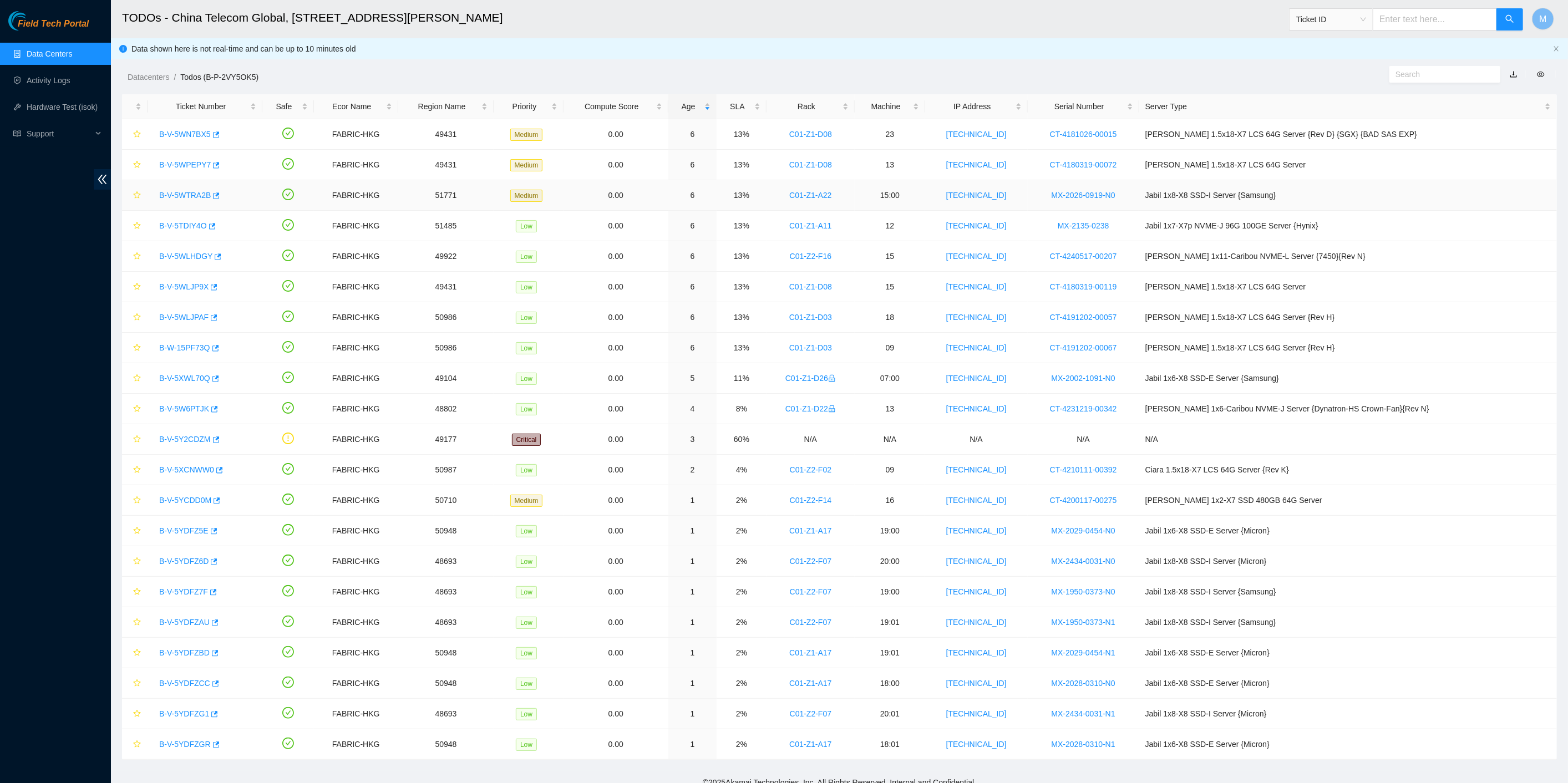
click at [186, 193] on link "B-V-5WTRA2B" at bounding box center [185, 196] width 52 height 9
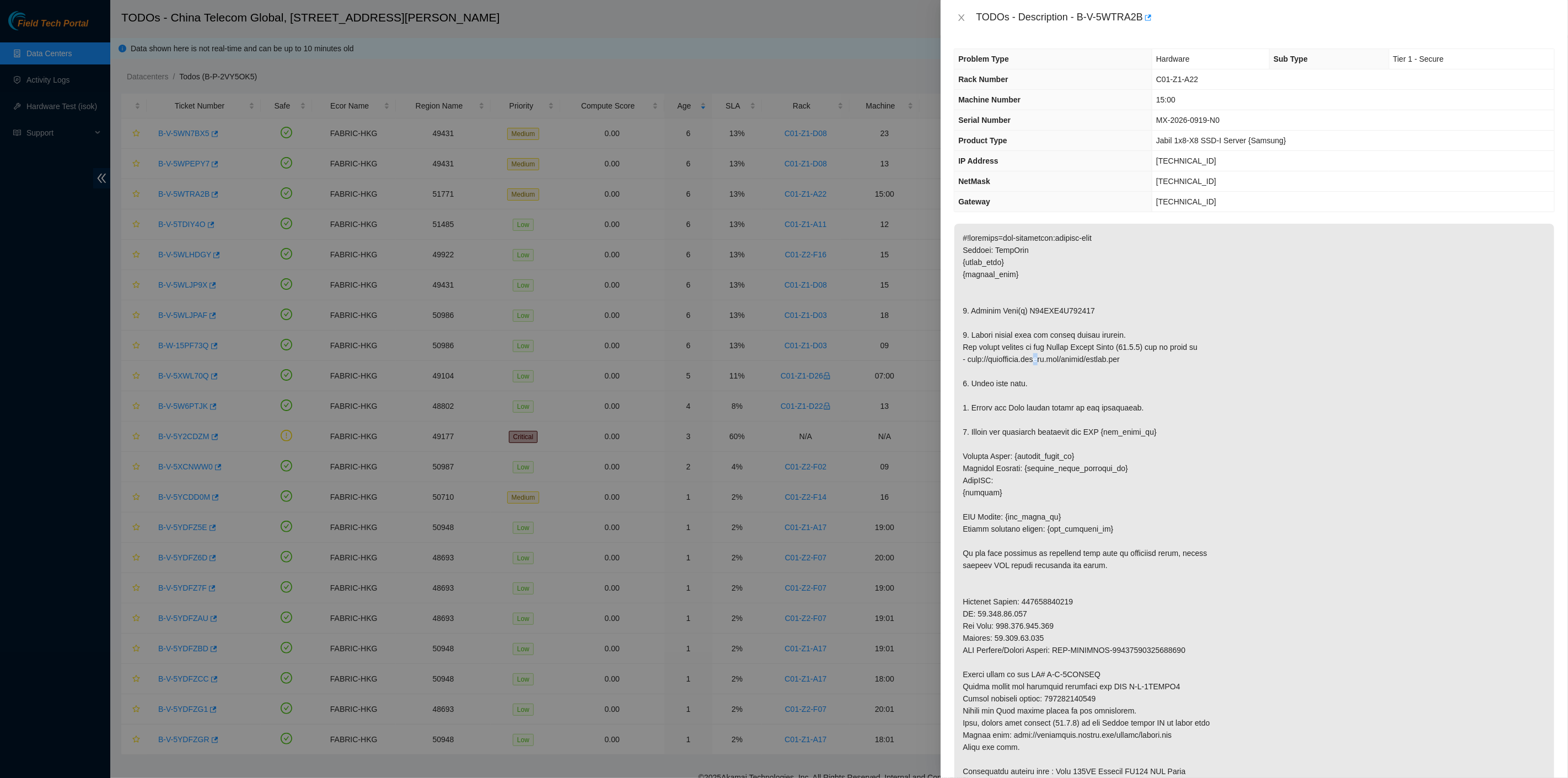
click at [1041, 356] on p at bounding box center [1254, 510] width 599 height 575
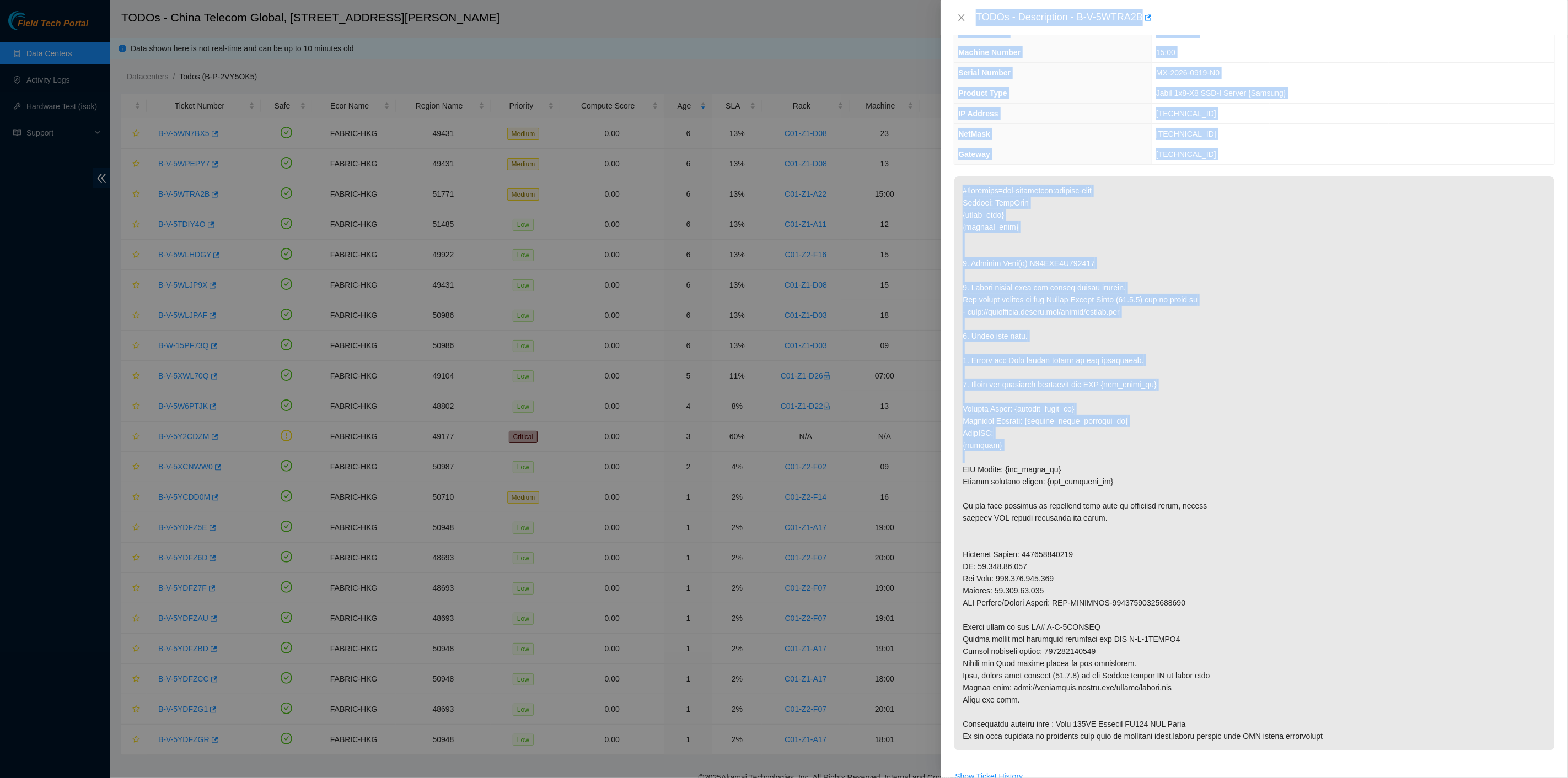
scroll to position [61, 0]
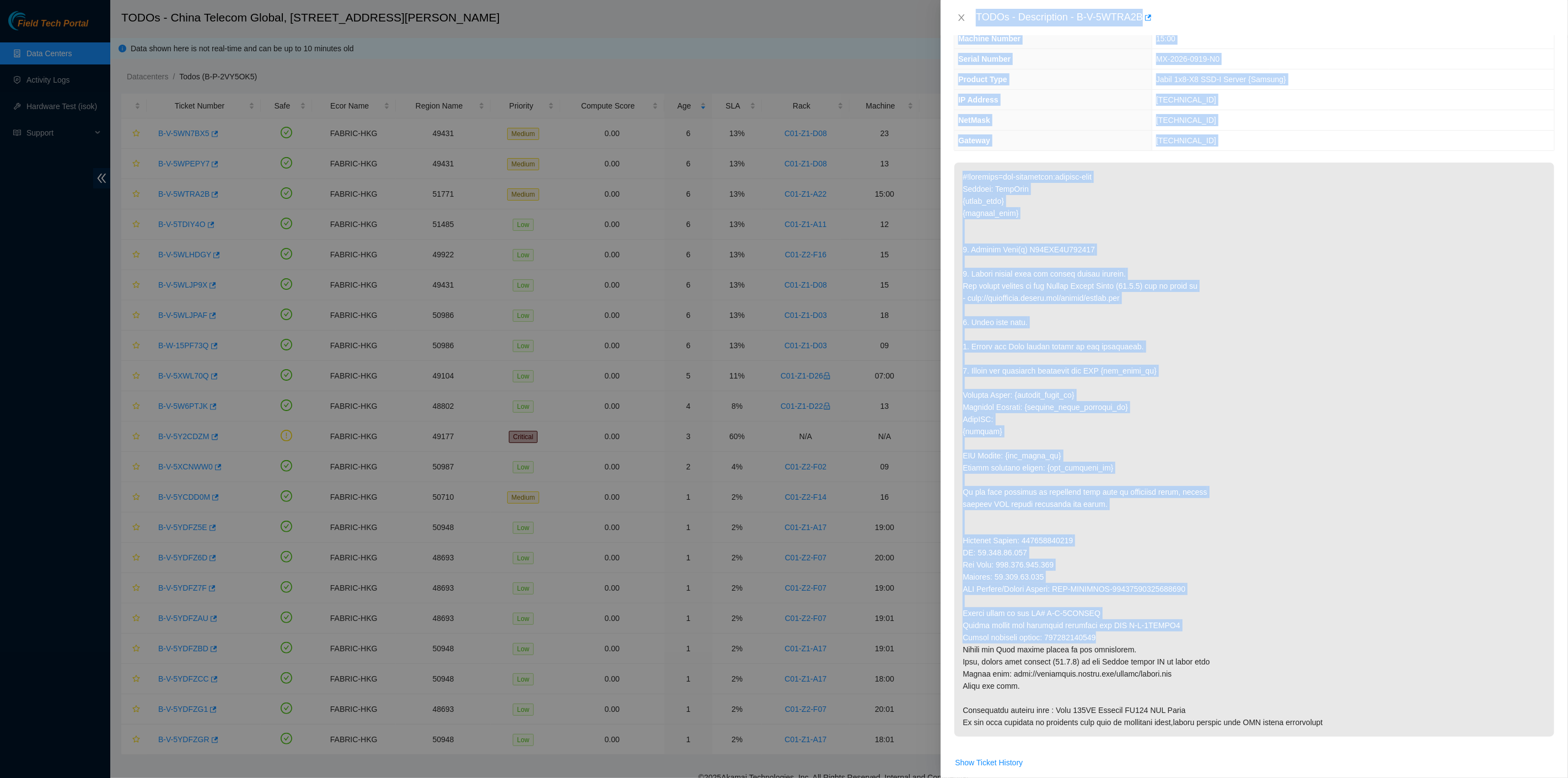
drag, startPoint x: 974, startPoint y: 17, endPoint x: 1112, endPoint y: 636, distance: 634.2
click at [1112, 636] on div "TODOs - Description - B-V-5WTRA2B Problem Type Hardware Sub Type Tier 1 - Secur…" at bounding box center [1254, 389] width 628 height 778
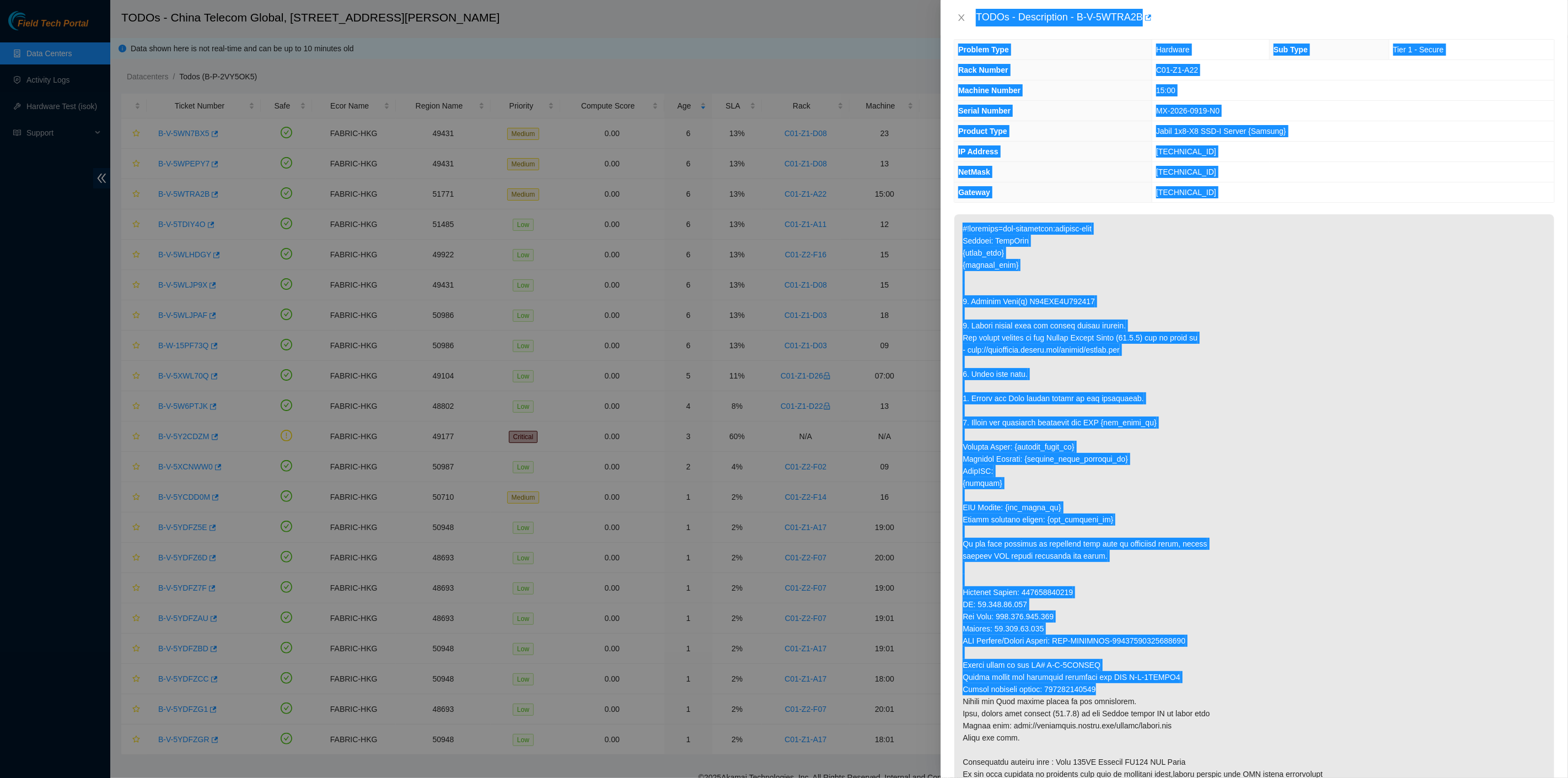
scroll to position [0, 0]
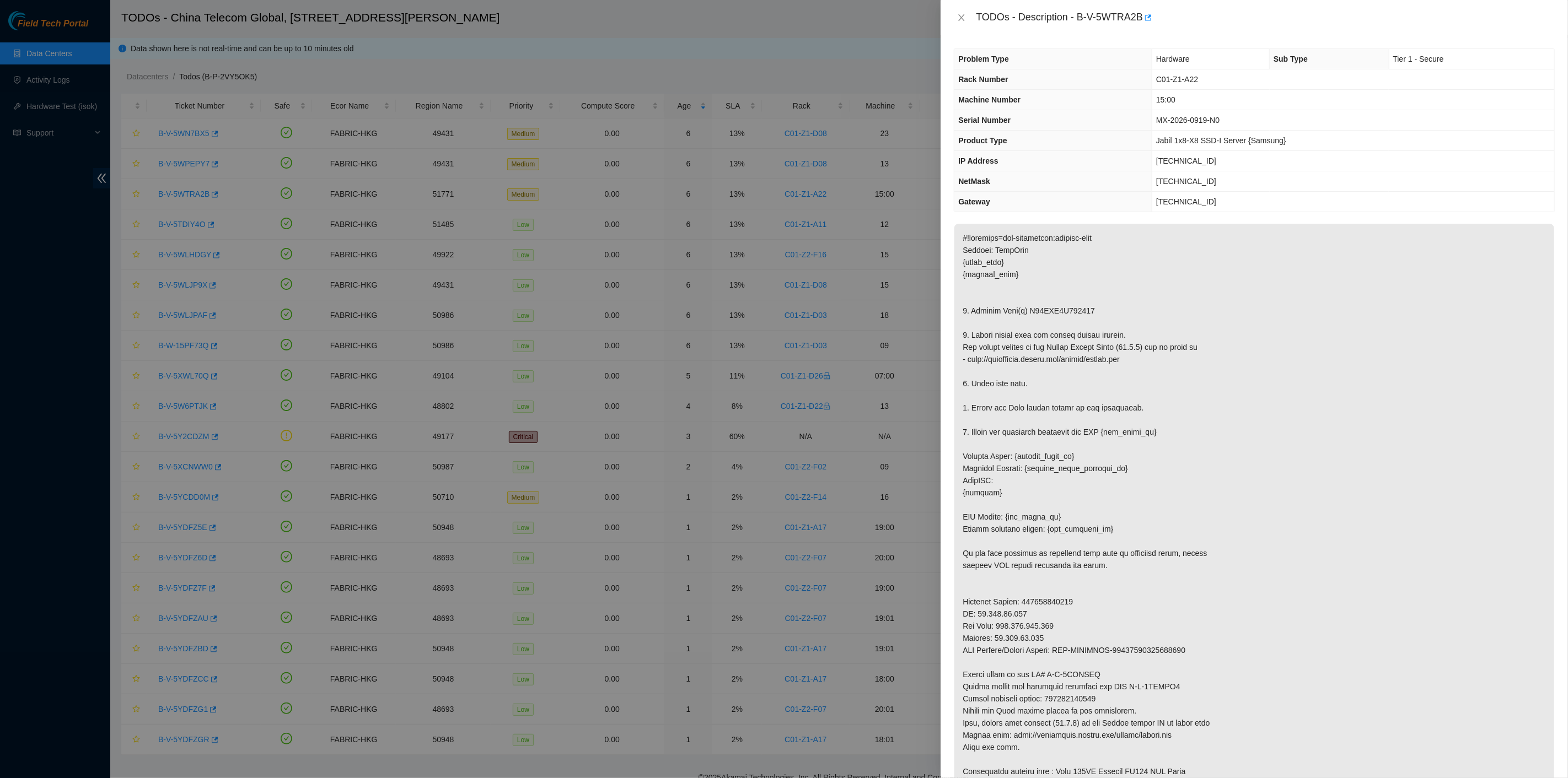
drag, startPoint x: 1157, startPoint y: 707, endPoint x: 1159, endPoint y: 727, distance: 20.1
click at [1157, 705] on p at bounding box center [1254, 510] width 599 height 575
click at [958, 18] on icon "close" at bounding box center [961, 17] width 9 height 9
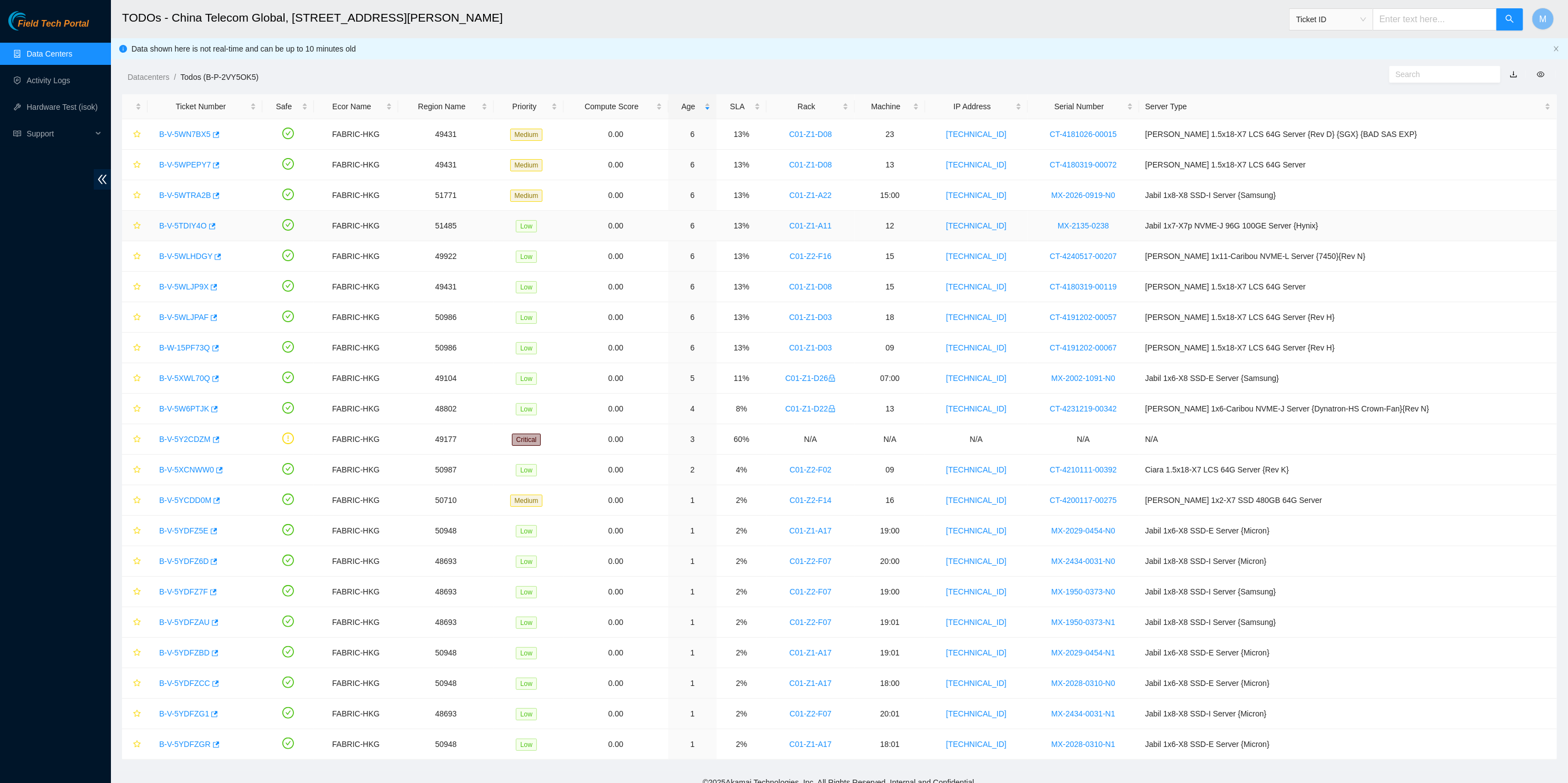
click at [186, 221] on link "B-V-5TDIY4O" at bounding box center [184, 226] width 48 height 9
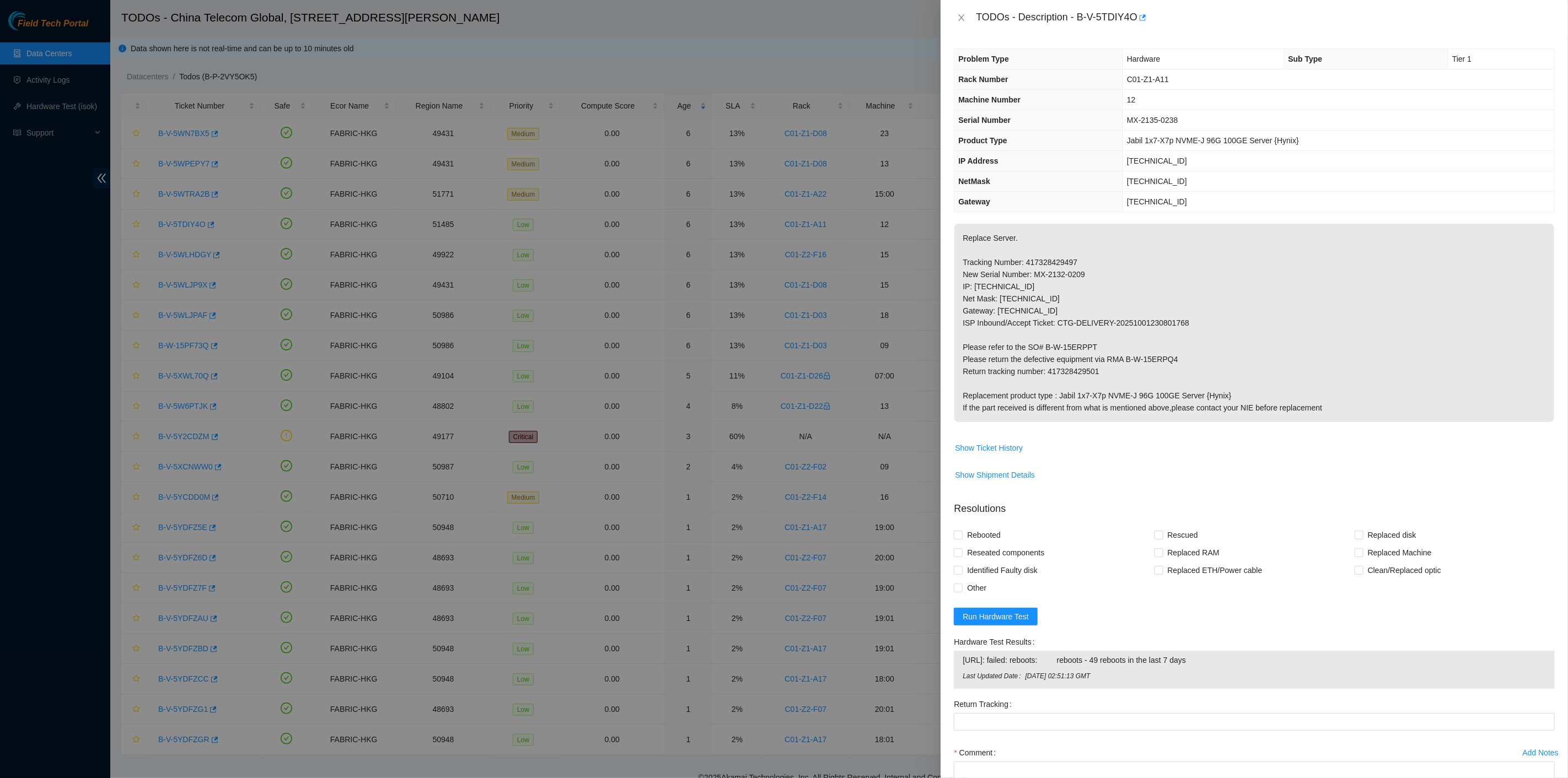
click at [939, 348] on div at bounding box center [784, 389] width 1568 height 778
click at [1003, 336] on p "Replace Server. Tracking Number: 417328429497 New Serial Number: MX-2132-0209 I…" at bounding box center [1254, 323] width 599 height 199
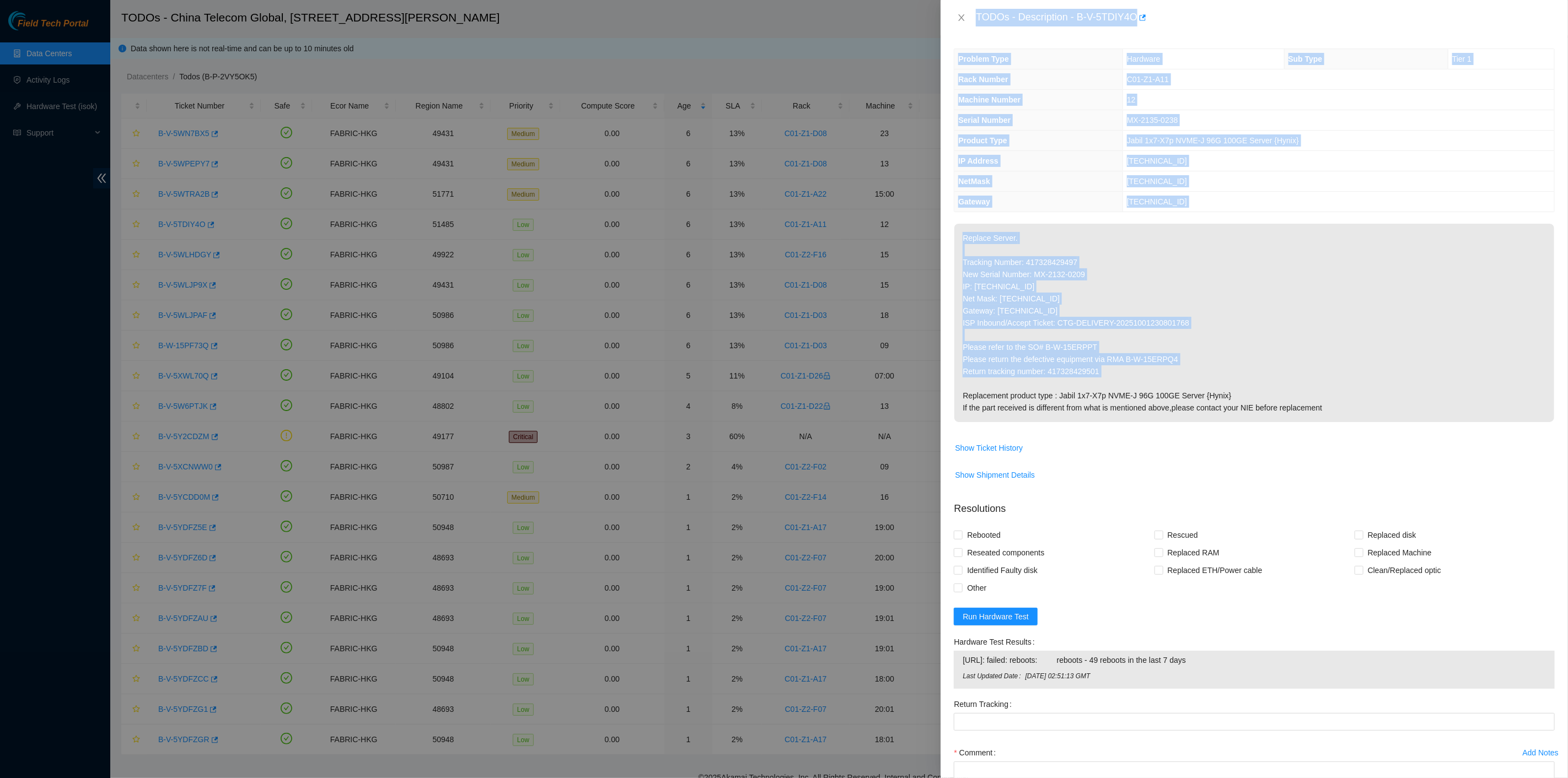
drag, startPoint x: 971, startPoint y: 17, endPoint x: 1191, endPoint y: 374, distance: 419.3
click at [1210, 377] on div "TODOs - Description - B-V-5TDIY4O Problem Type Hardware Sub Type Tier 1 Rack Nu…" at bounding box center [1254, 389] width 628 height 778
drag, startPoint x: 960, startPoint y: 18, endPoint x: 946, endPoint y: 33, distance: 20.5
click at [960, 20] on icon "close" at bounding box center [961, 17] width 9 height 9
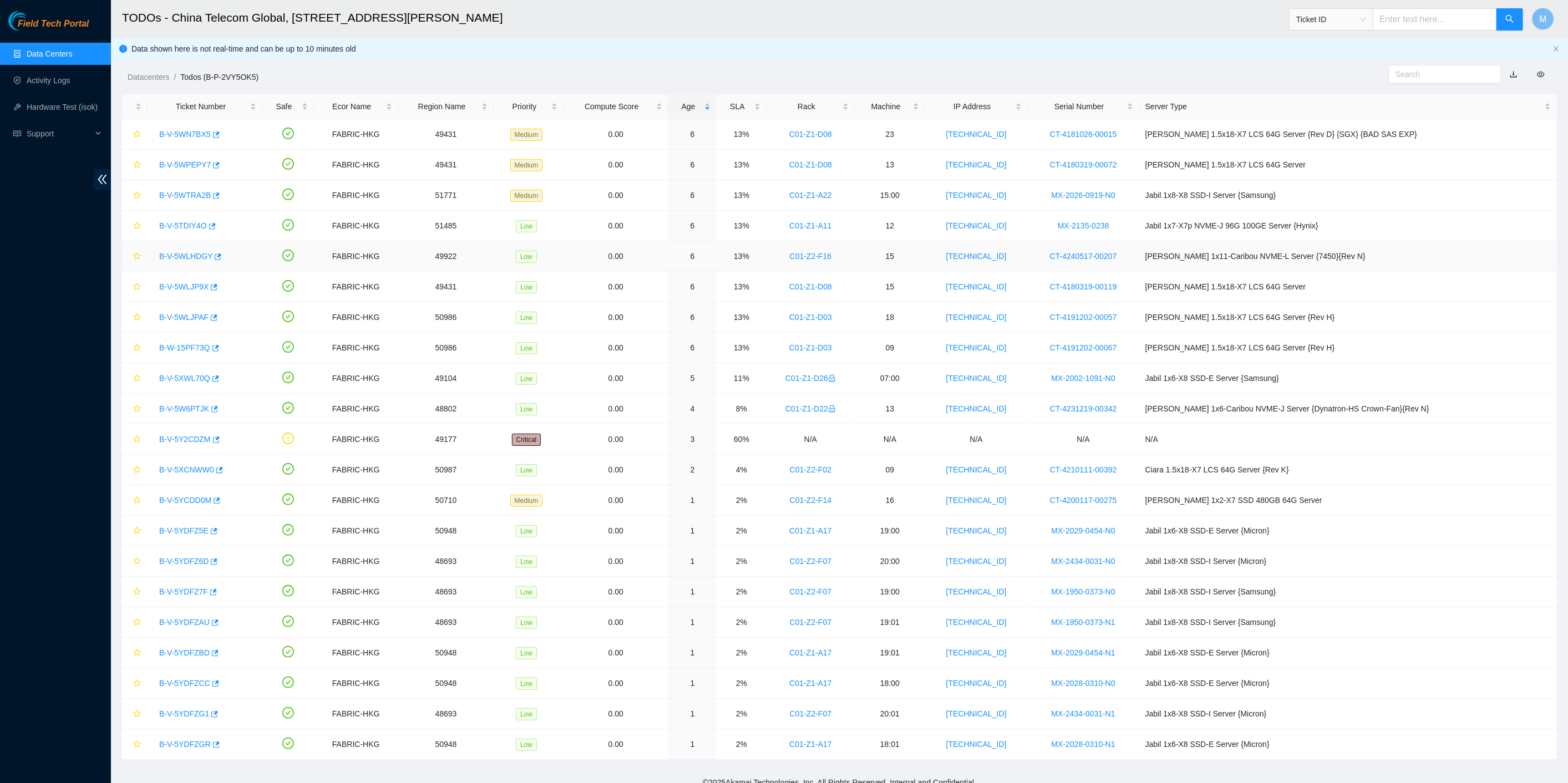
click at [186, 256] on link "B-V-5WLHDGY" at bounding box center [186, 256] width 53 height 9
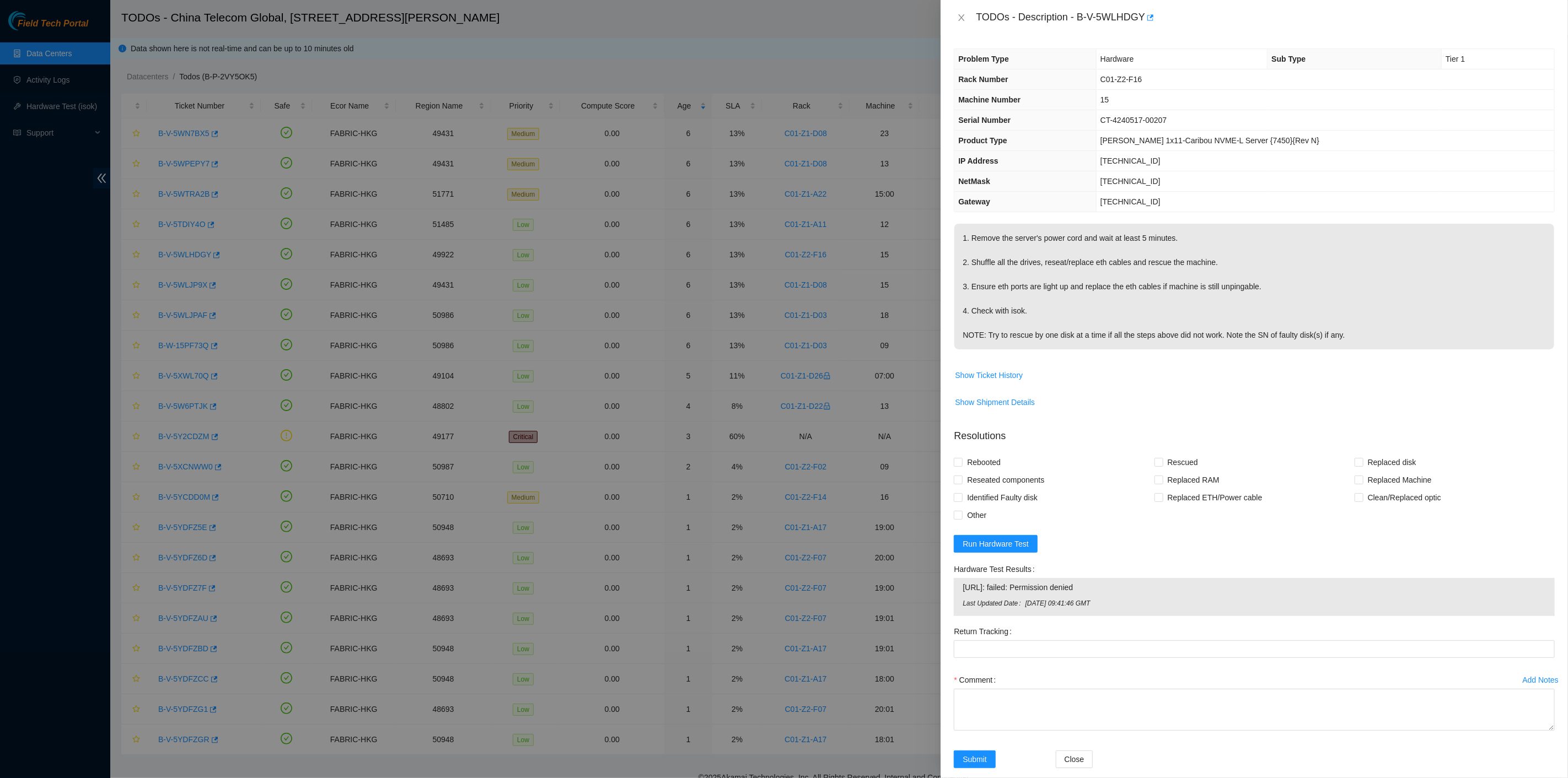
drag, startPoint x: 1110, startPoint y: 323, endPoint x: 1049, endPoint y: 168, distance: 166.6
click at [1112, 316] on p "1. Remove the server's power cord and wait at least 5 minutes. 2. Shuffle all t…" at bounding box center [1254, 286] width 599 height 126
drag, startPoint x: 979, startPoint y: 15, endPoint x: 1021, endPoint y: 54, distance: 57.3
click at [1088, 104] on div "TODOs - Description - B-V-5WLHDGY Problem Type Hardware Sub Type Tier 1 Rack Nu…" at bounding box center [1254, 389] width 628 height 778
drag, startPoint x: 982, startPoint y: 30, endPoint x: 981, endPoint y: 20, distance: 10.0
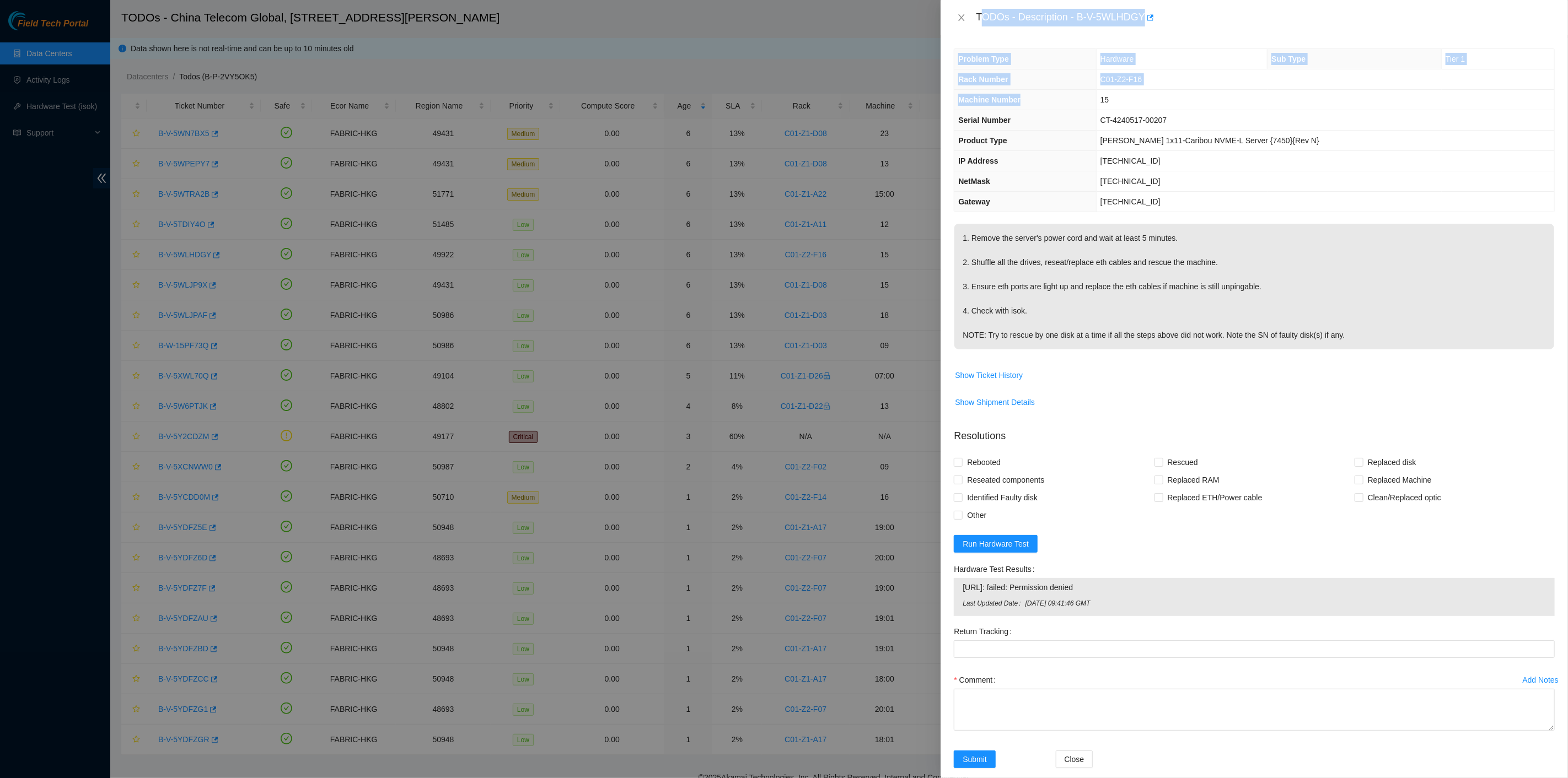
click at [982, 29] on div "TODOs - Description - B-V-5WLHDGY" at bounding box center [1254, 17] width 628 height 35
click at [976, 16] on div "TODOs - Description - B-V-5WLHDGY" at bounding box center [1266, 17] width 579 height 17
click at [978, 14] on div "TODOs - Description - B-V-5WLHDGY" at bounding box center [1266, 17] width 579 height 17
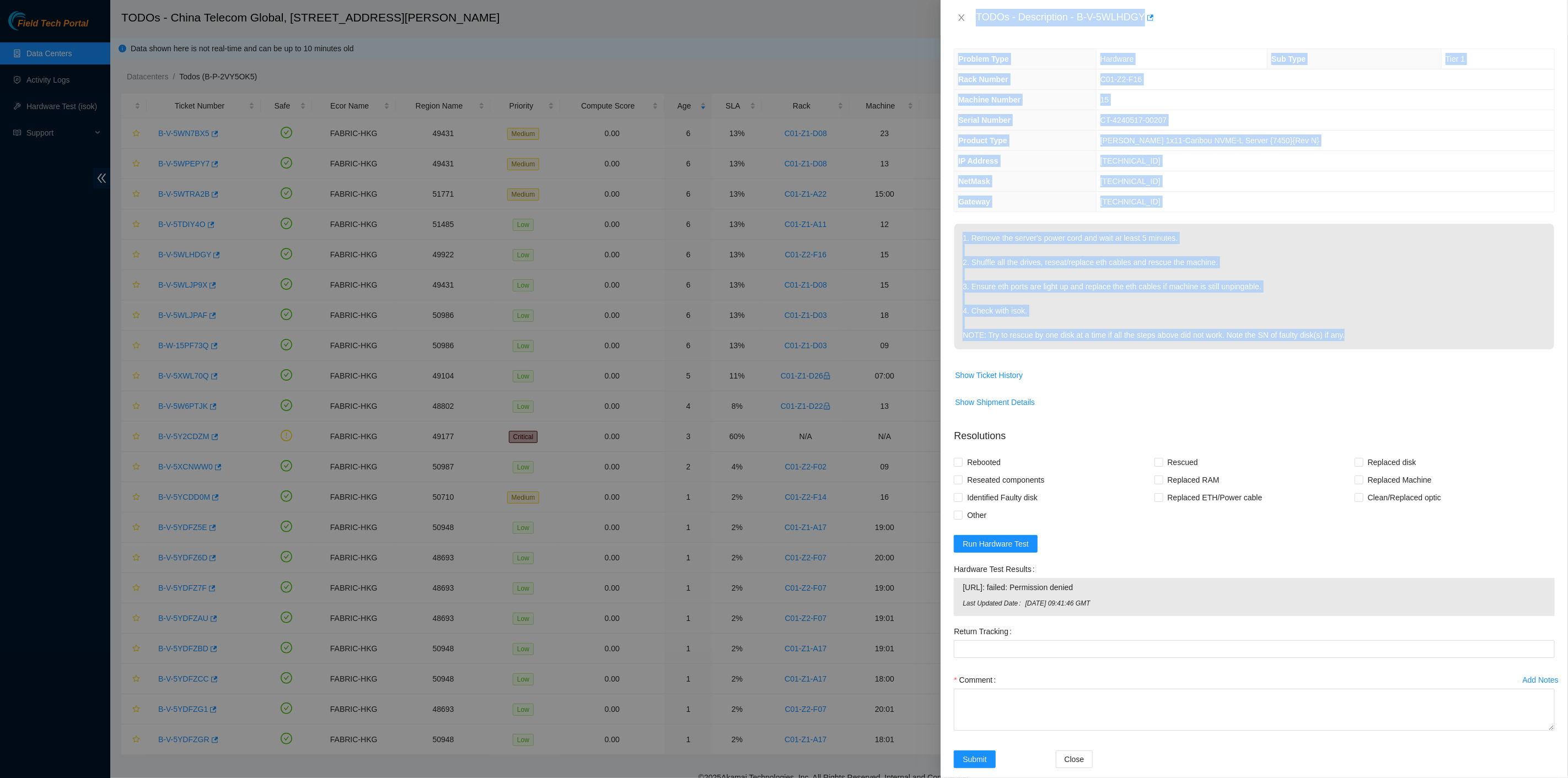
drag, startPoint x: 975, startPoint y: 15, endPoint x: 1338, endPoint y: 347, distance: 491.9
click at [1399, 347] on div "TODOs - Description - B-V-5WLHDGY Problem Type Hardware Sub Type Tier 1 Rack Nu…" at bounding box center [1254, 389] width 628 height 778
click at [966, 16] on icon "close" at bounding box center [961, 17] width 9 height 9
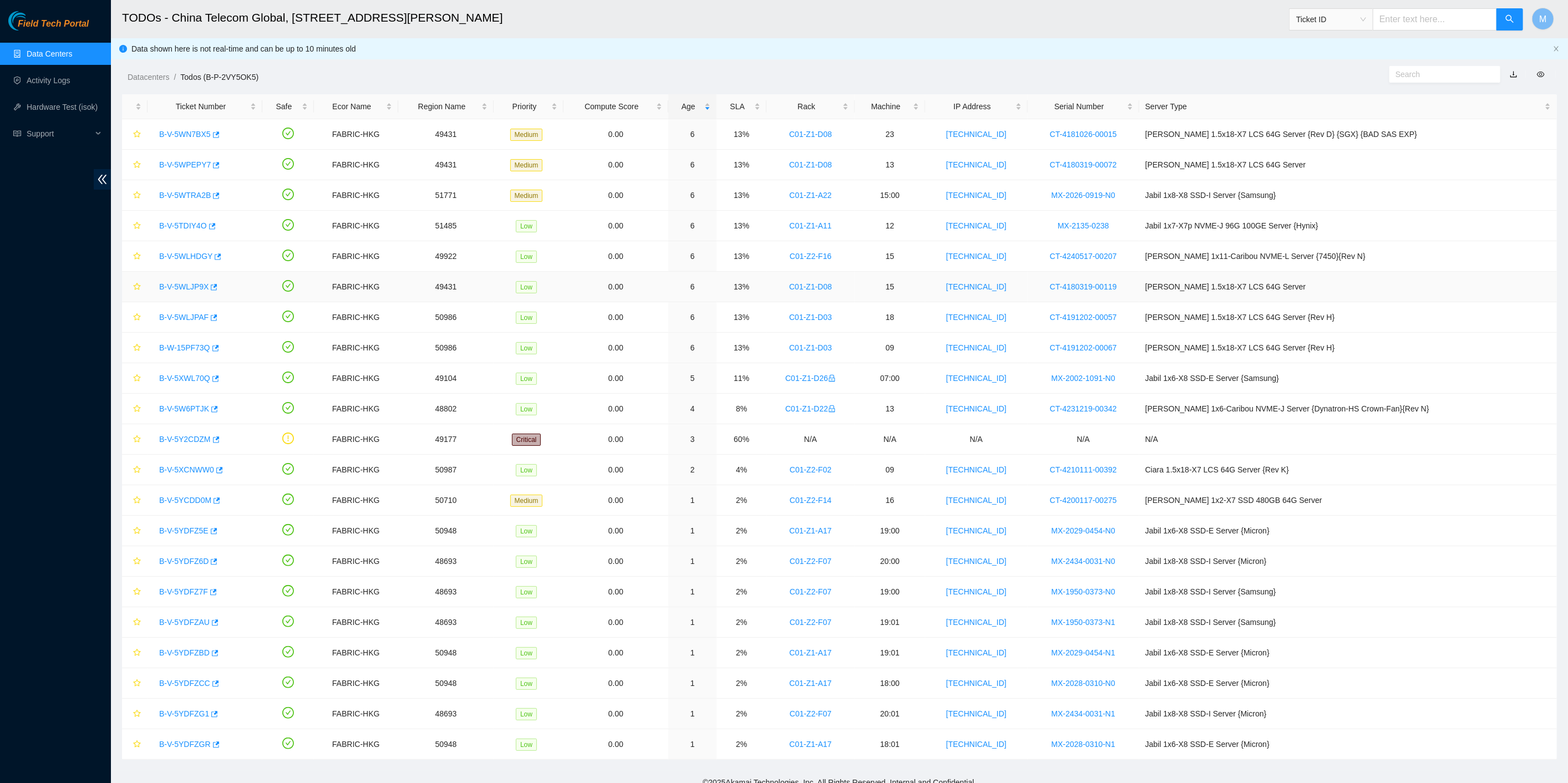
click at [189, 285] on link "B-V-5WLJP9X" at bounding box center [184, 287] width 50 height 9
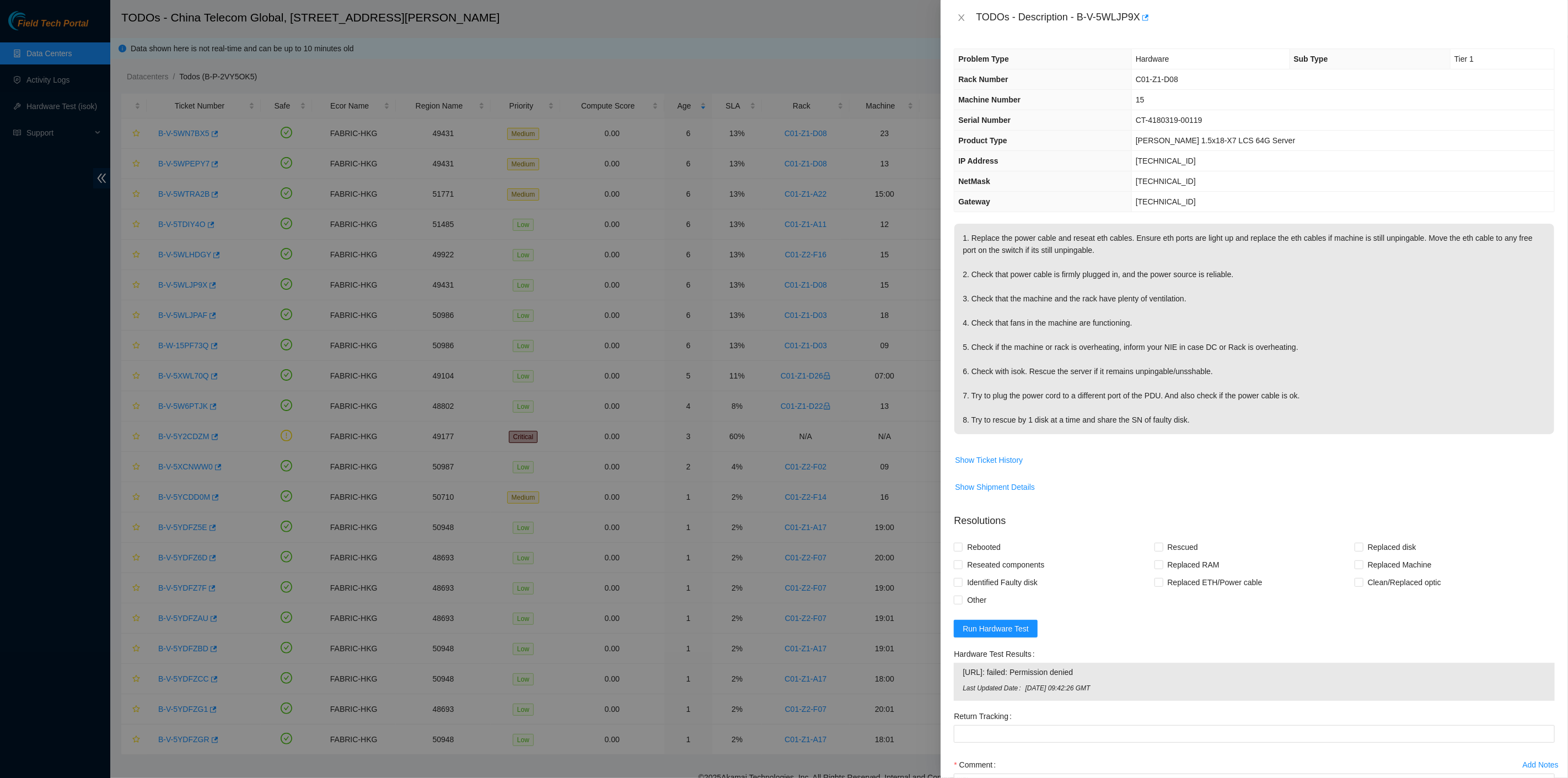
click at [1106, 436] on span "1. Replace the power cable and reseat eth cables. Ensure eth ports are light up…" at bounding box center [1254, 333] width 599 height 218
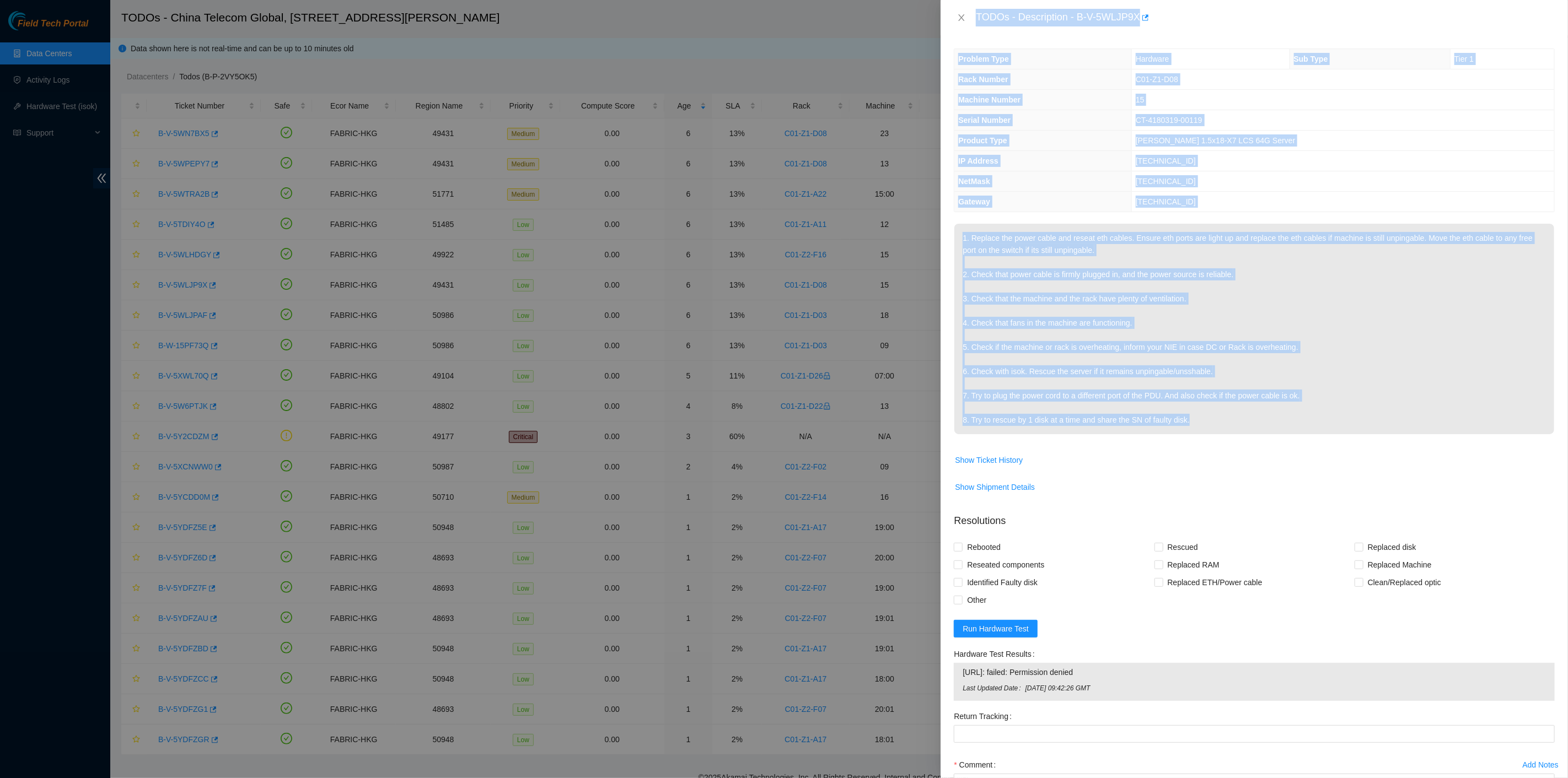
drag, startPoint x: 971, startPoint y: 15, endPoint x: 1285, endPoint y: 416, distance: 509.3
click at [1285, 416] on div "TODOs - Description - B-V-5WLJP9X Problem Type Hardware Sub Type Tier 1 Rack Nu…" at bounding box center [1254, 389] width 628 height 778
drag, startPoint x: 967, startPoint y: 16, endPoint x: 960, endPoint y: 19, distance: 7.6
click at [967, 15] on button "Close" at bounding box center [961, 17] width 16 height 10
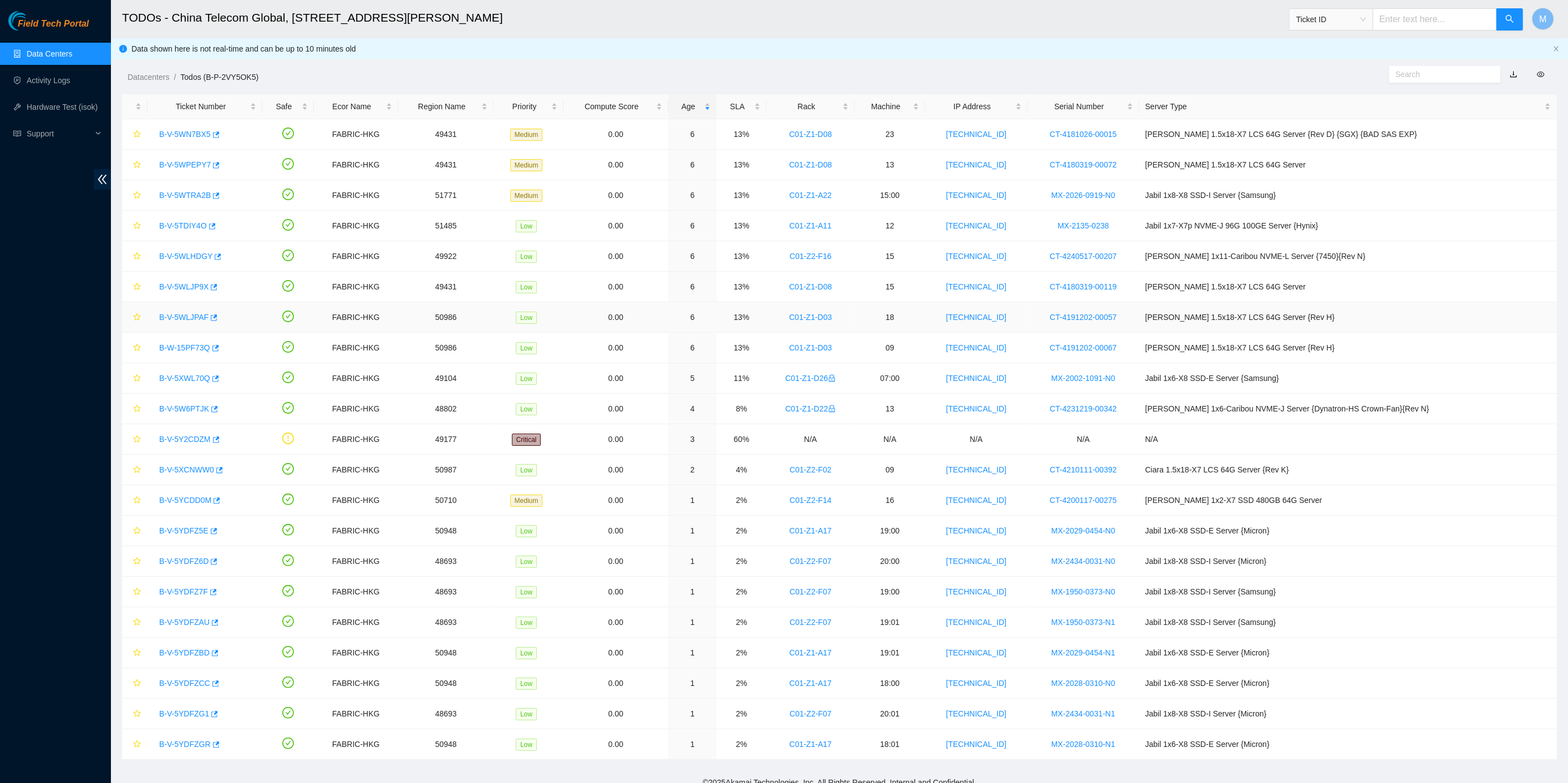
click at [186, 313] on link "B-V-5WLJPAF" at bounding box center [184, 317] width 50 height 9
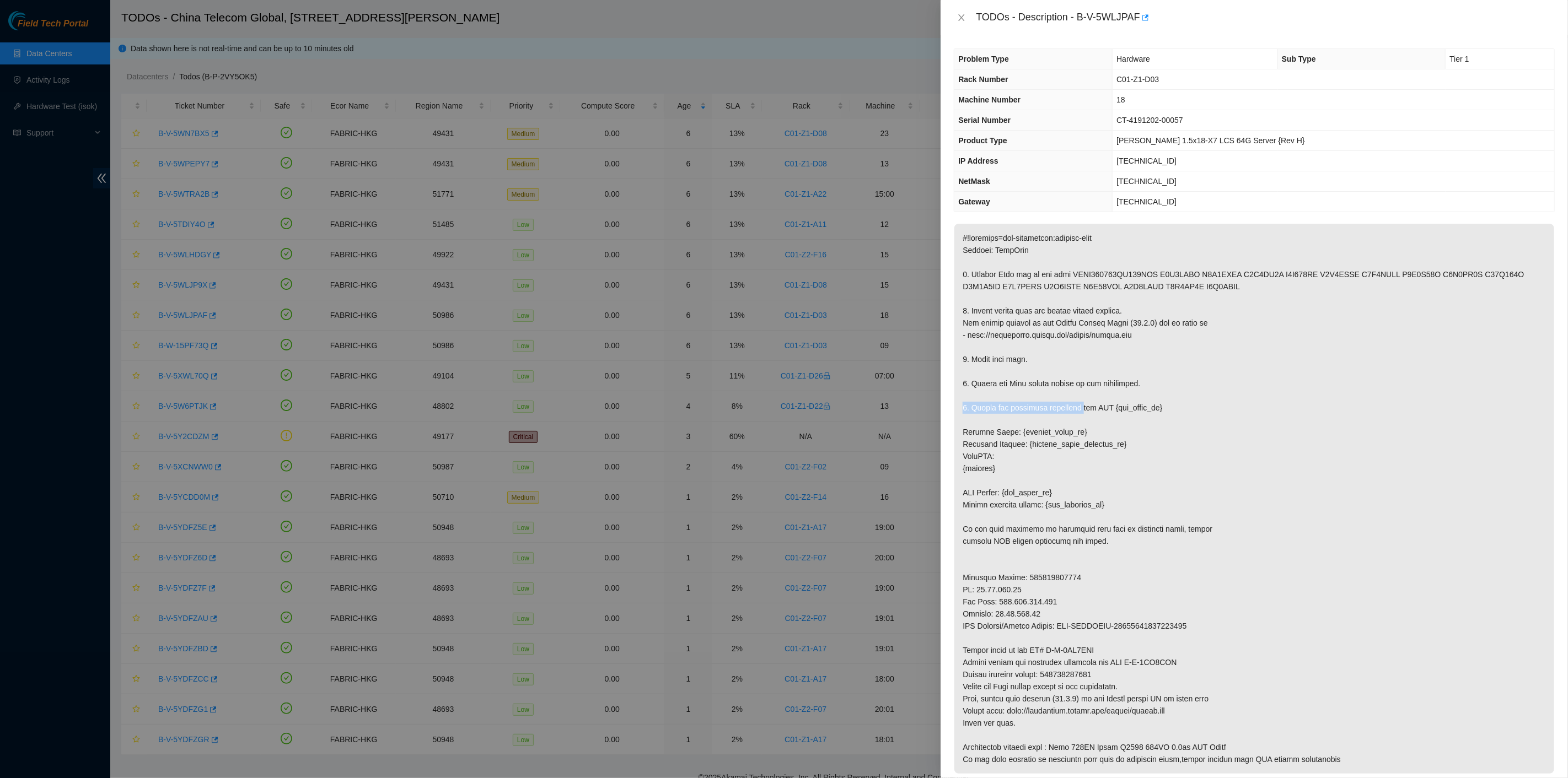
drag, startPoint x: 1080, startPoint y: 401, endPoint x: 1013, endPoint y: 172, distance: 238.6
click at [1078, 391] on p at bounding box center [1254, 499] width 599 height 550
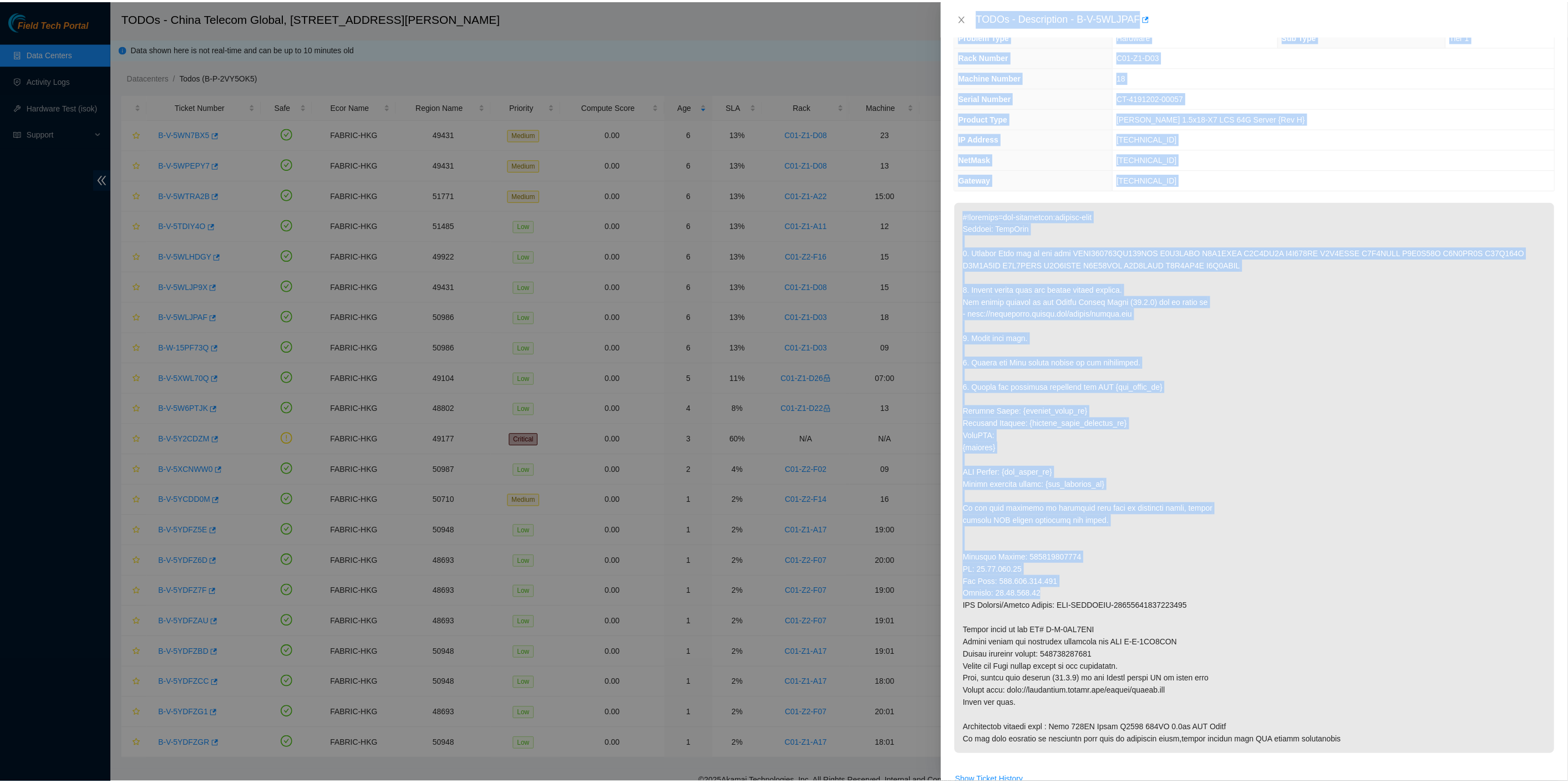
scroll to position [184, 0]
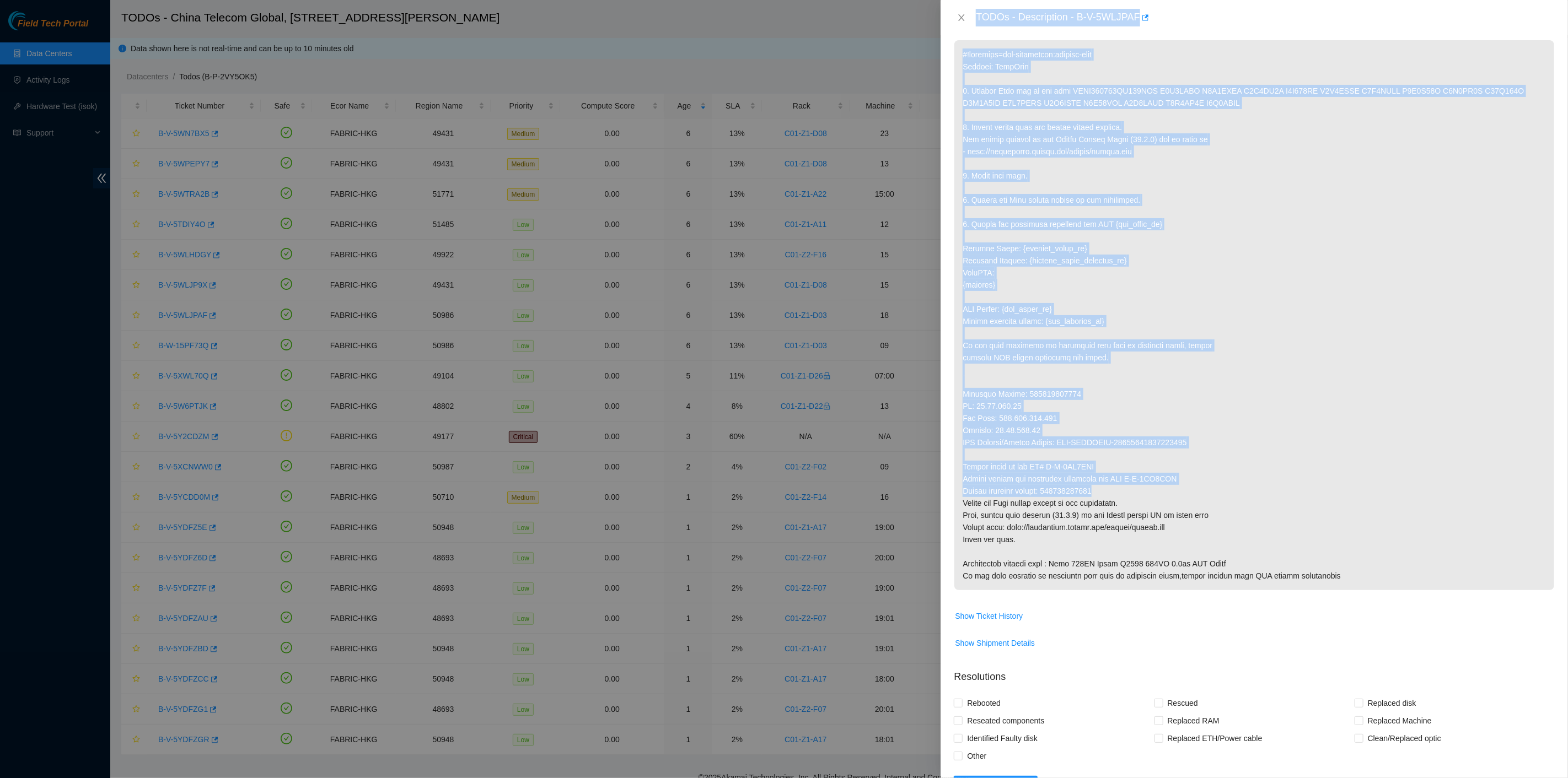
drag, startPoint x: 976, startPoint y: 16, endPoint x: 1116, endPoint y: 496, distance: 500.0
click at [1120, 491] on div "TODOs - Description - B-V-5WLJPAF Problem Type Hardware Sub Type Tier 1 Rack Nu…" at bounding box center [1254, 389] width 628 height 778
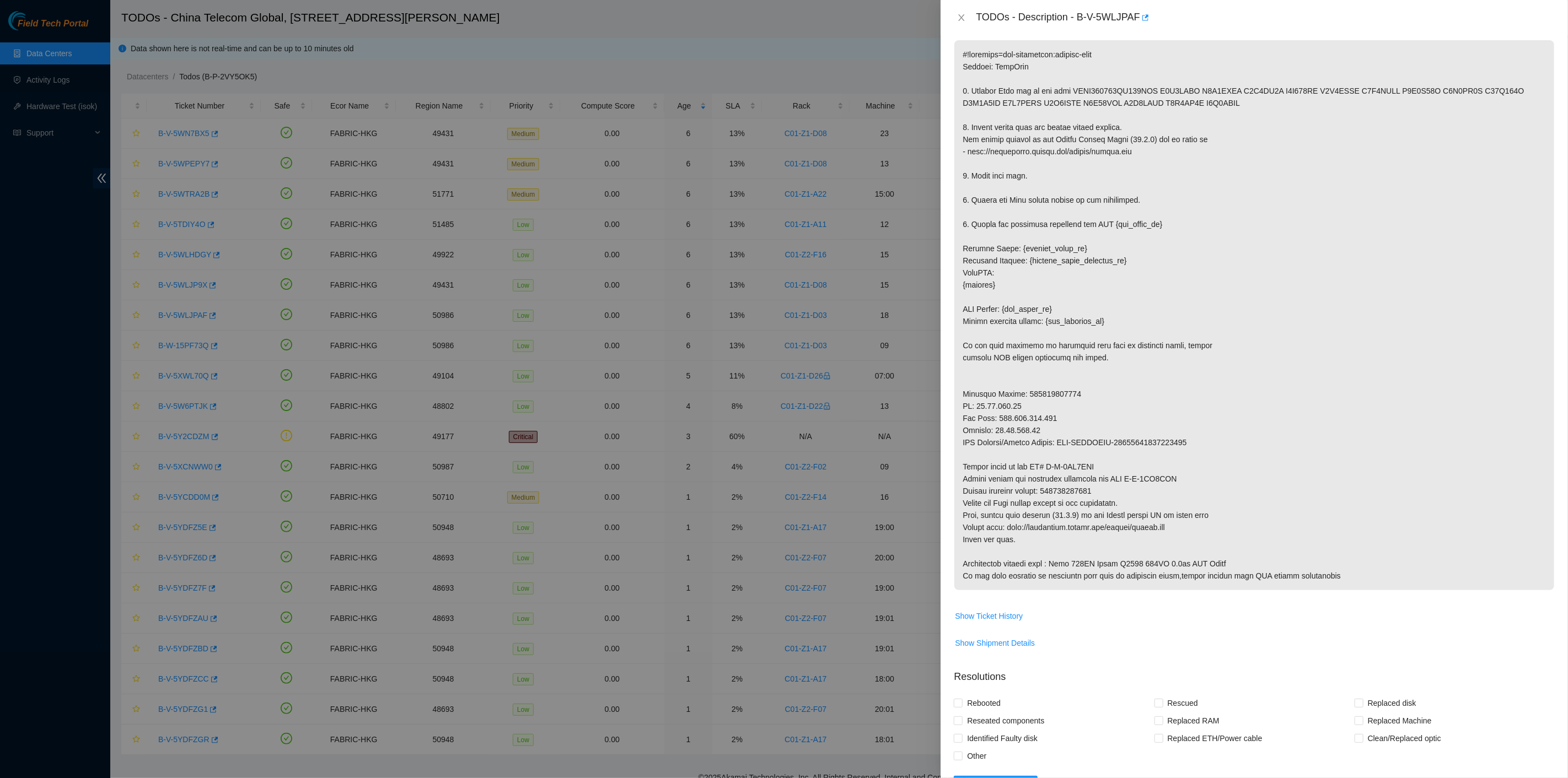
click at [83, 432] on div at bounding box center [784, 389] width 1568 height 778
drag, startPoint x: 959, startPoint y: 16, endPoint x: 955, endPoint y: 24, distance: 8.9
click at [959, 18] on icon "close" at bounding box center [961, 17] width 9 height 9
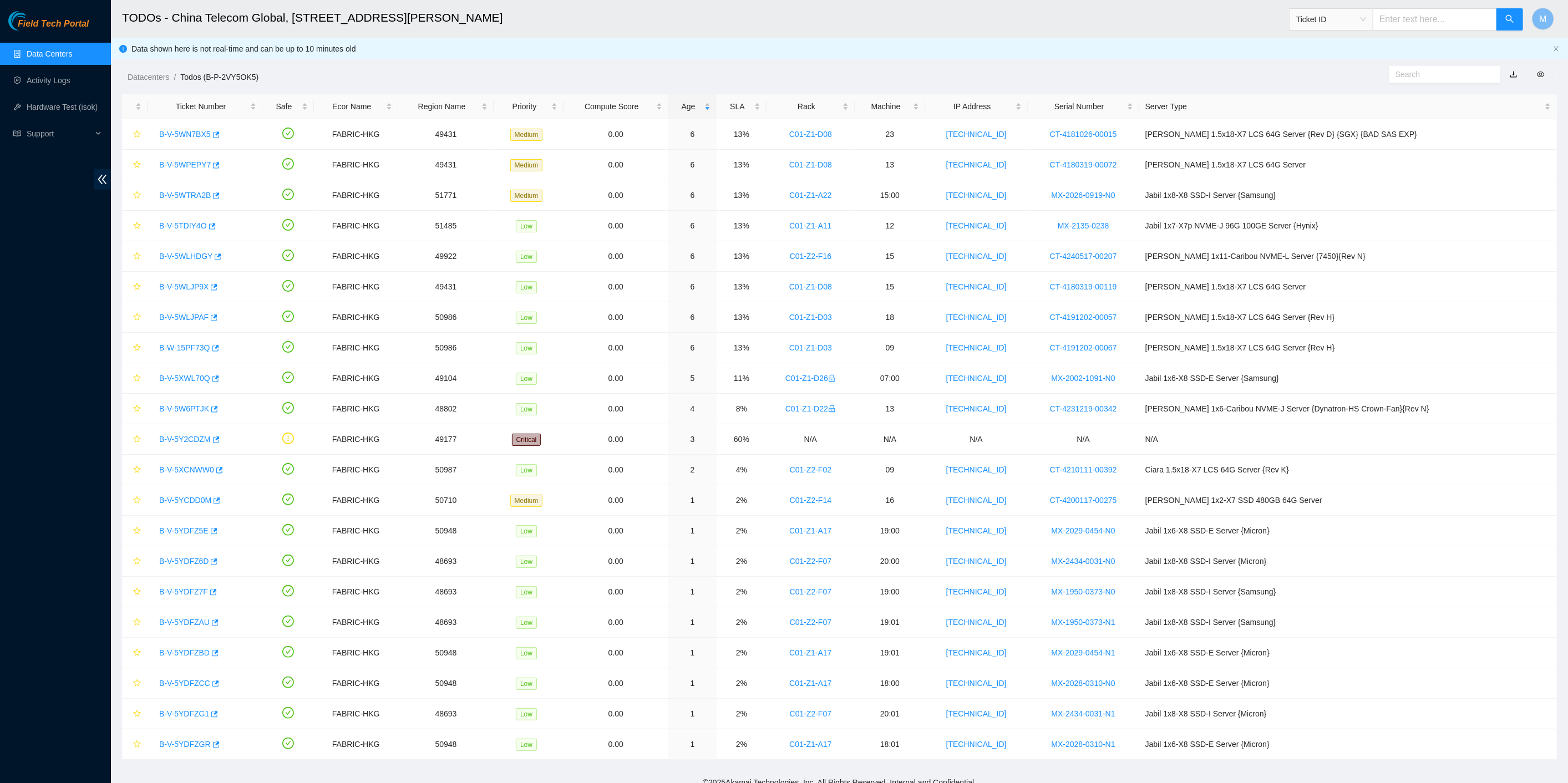
scroll to position [0, 0]
click at [189, 347] on link "B-W-15PF73Q" at bounding box center [184, 348] width 51 height 9
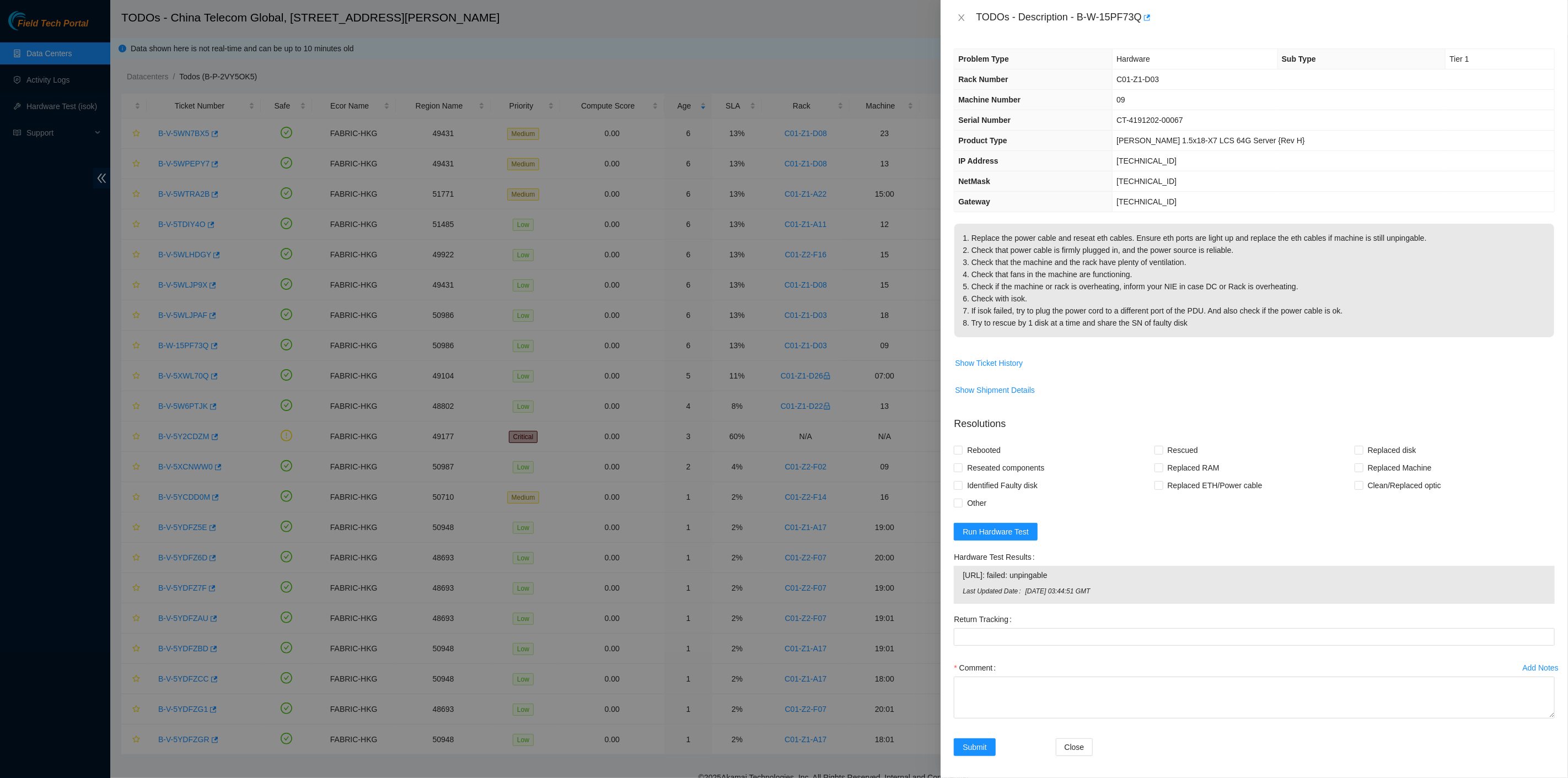
click at [1115, 299] on p "1. Replace the power cable and reseat eth cables. Ensure eth ports are light up…" at bounding box center [1254, 280] width 599 height 114
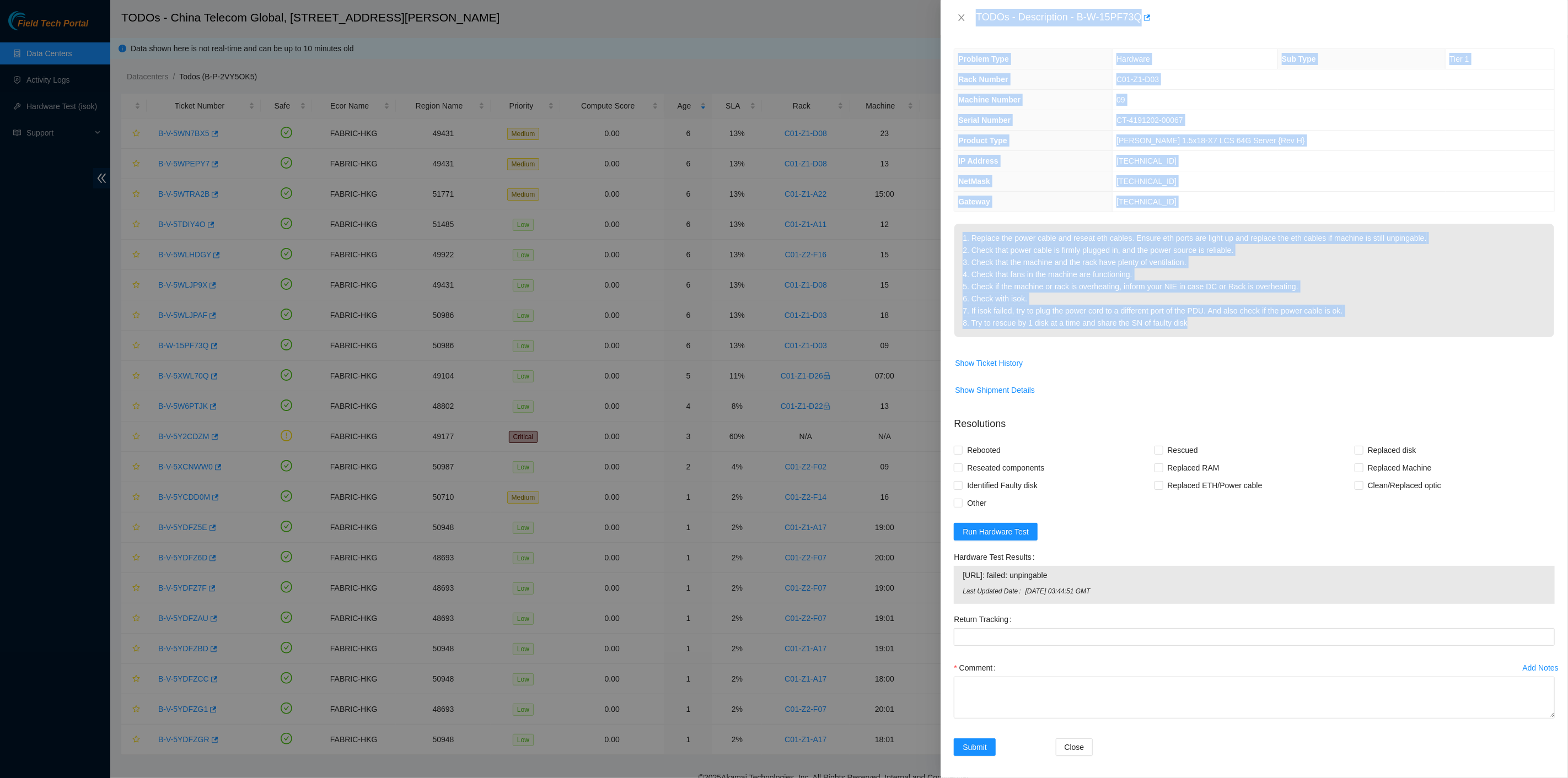
drag, startPoint x: 974, startPoint y: 15, endPoint x: 1269, endPoint y: 323, distance: 426.5
click at [1269, 323] on div "TODOs - Description - B-W-15PF73Q Problem Type Hardware Sub Type Tier 1 Rack Nu…" at bounding box center [1254, 389] width 628 height 778
click at [962, 14] on icon "close" at bounding box center [961, 17] width 9 height 9
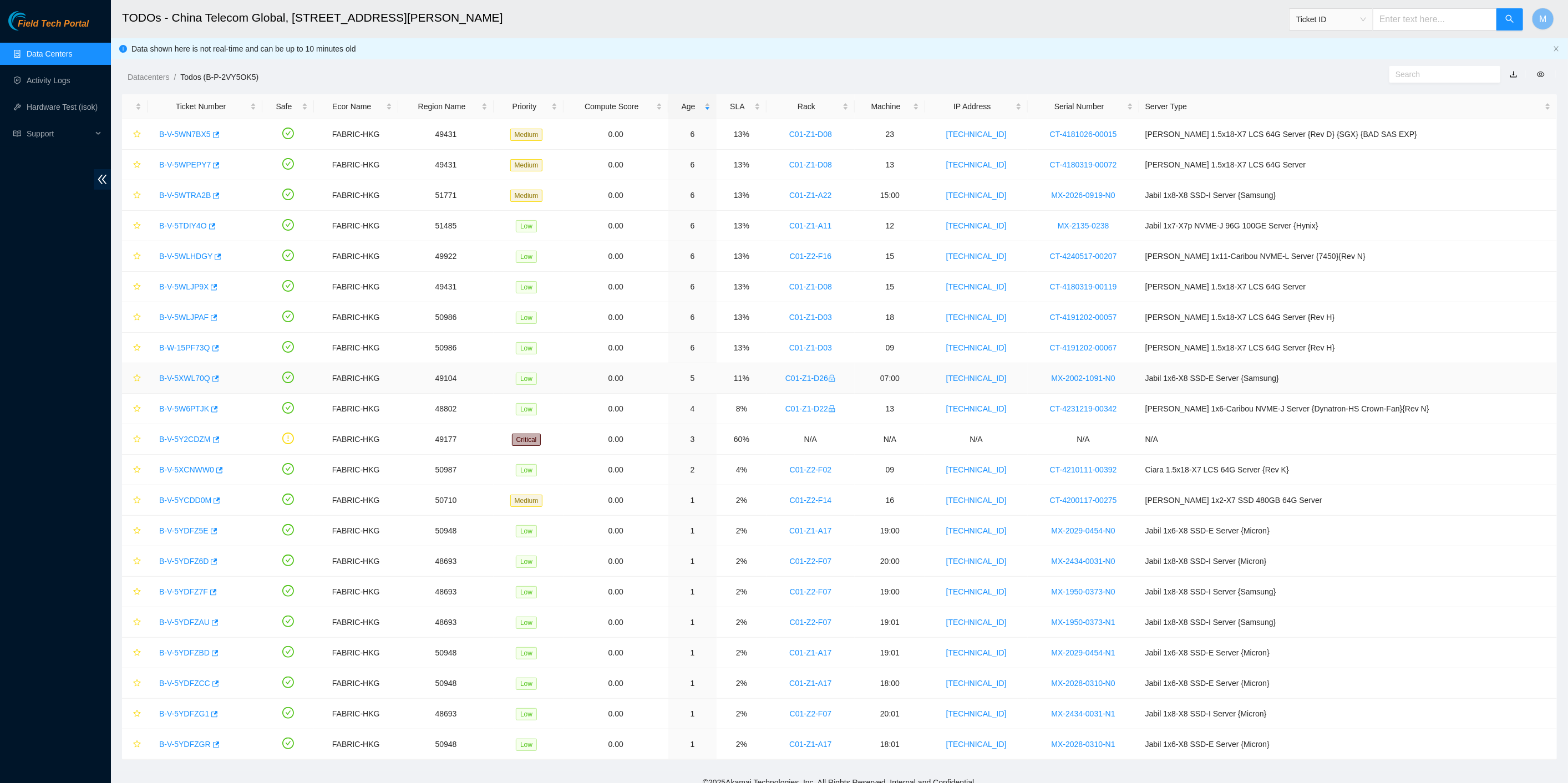
click at [185, 376] on link "B-V-5XWL70Q" at bounding box center [184, 378] width 51 height 9
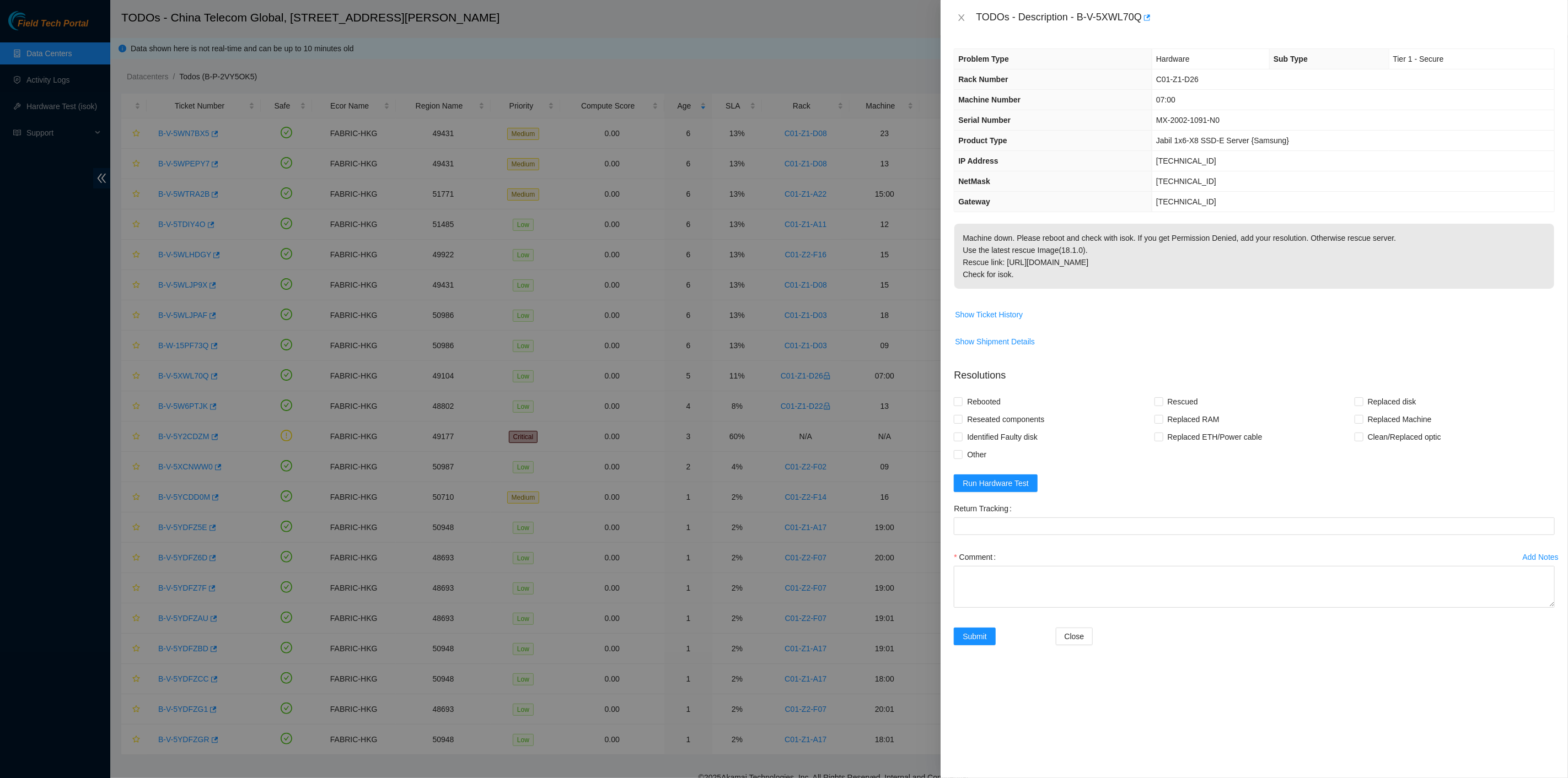
click at [1003, 273] on p "Machine down. Please reboot and check with isok. If you get Permission Denied, …" at bounding box center [1254, 256] width 599 height 65
drag, startPoint x: 976, startPoint y: 11, endPoint x: 1103, endPoint y: 283, distance: 300.2
click at [1103, 283] on div "TODOs - Description - B-V-5XWL70Q Problem Type Hardware Sub Type Tier 1 - Secur…" at bounding box center [1254, 389] width 628 height 778
click at [967, 15] on button "Close" at bounding box center [961, 17] width 16 height 10
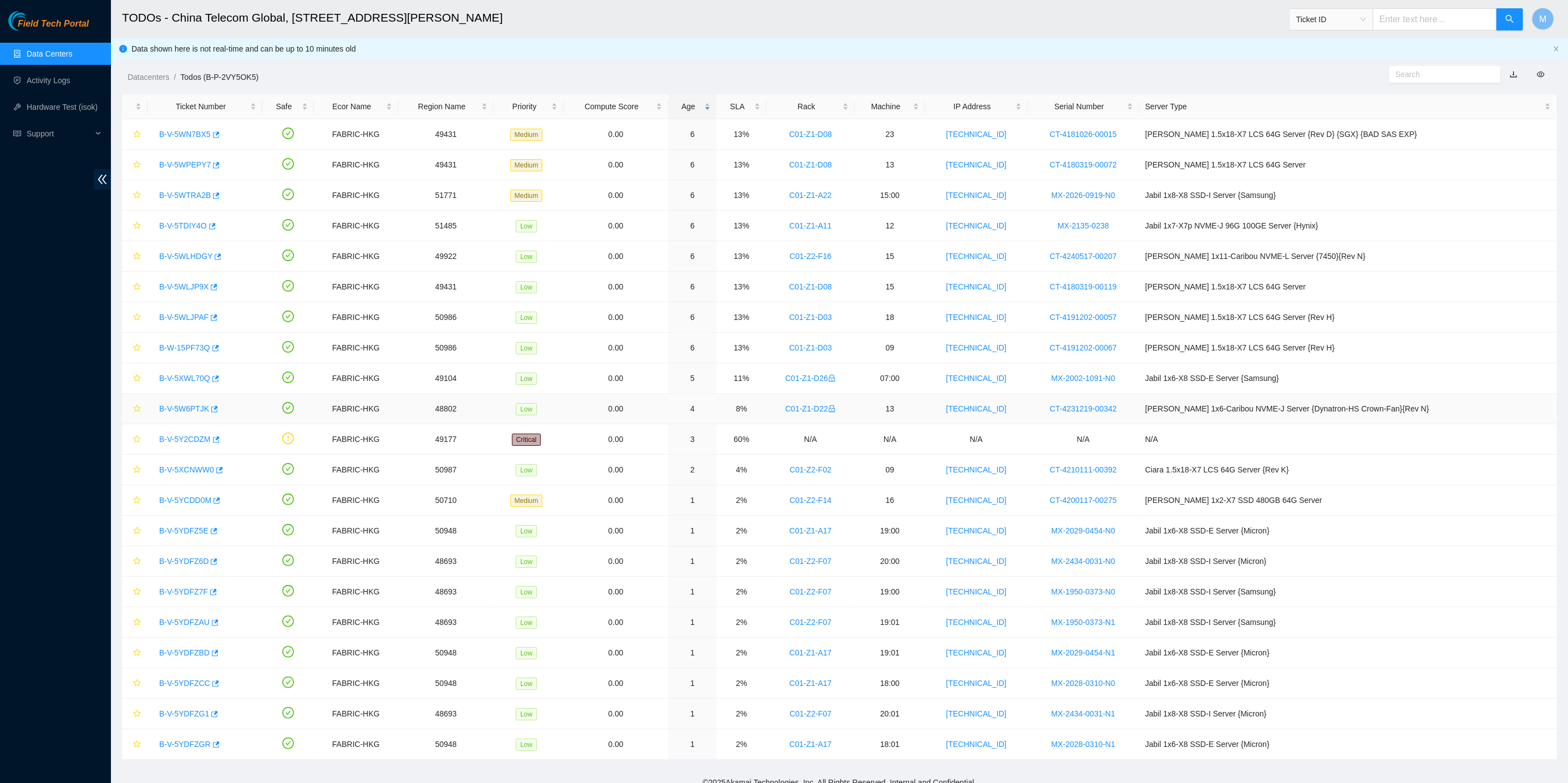
click at [184, 411] on div "B-V-5W6PTJK" at bounding box center [205, 409] width 102 height 18
click at [184, 409] on link "B-V-5W6PTJK" at bounding box center [184, 409] width 50 height 9
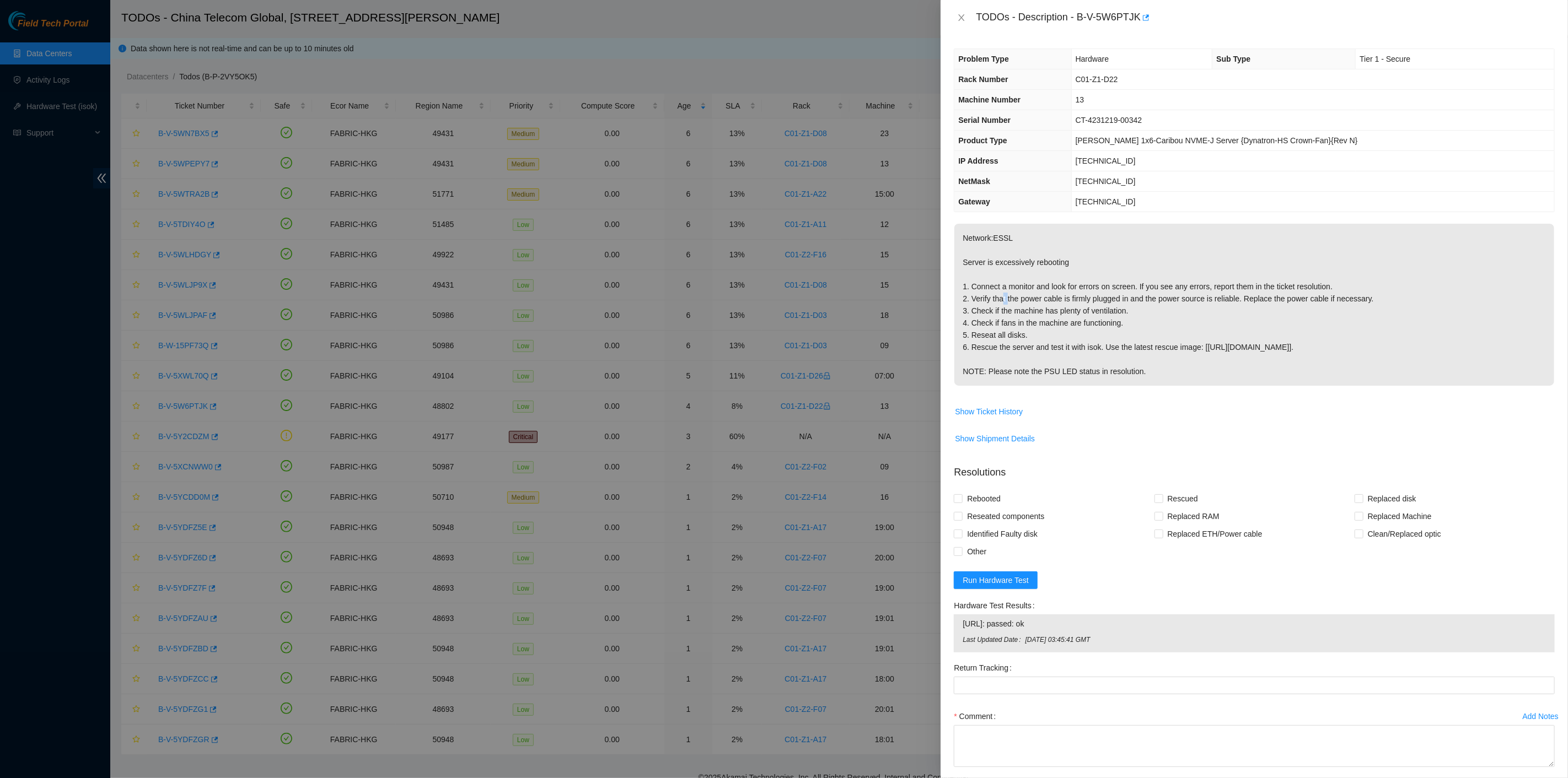
drag, startPoint x: 1003, startPoint y: 303, endPoint x: 1017, endPoint y: 306, distance: 14.3
click at [1008, 303] on p "Network:ESSL Server is excessively rebooting 1. Connect a monitor and look for …" at bounding box center [1254, 304] width 599 height 162
drag, startPoint x: 1012, startPoint y: 48, endPoint x: 1000, endPoint y: 37, distance: 16.3
click at [1008, 41] on div "Problem Type Hardware Sub Type Tier 1 - Secure Rack Number C01-Z1-D22 Machine N…" at bounding box center [1254, 406] width 628 height 743
drag, startPoint x: 975, startPoint y: 14, endPoint x: 1142, endPoint y: 376, distance: 398.7
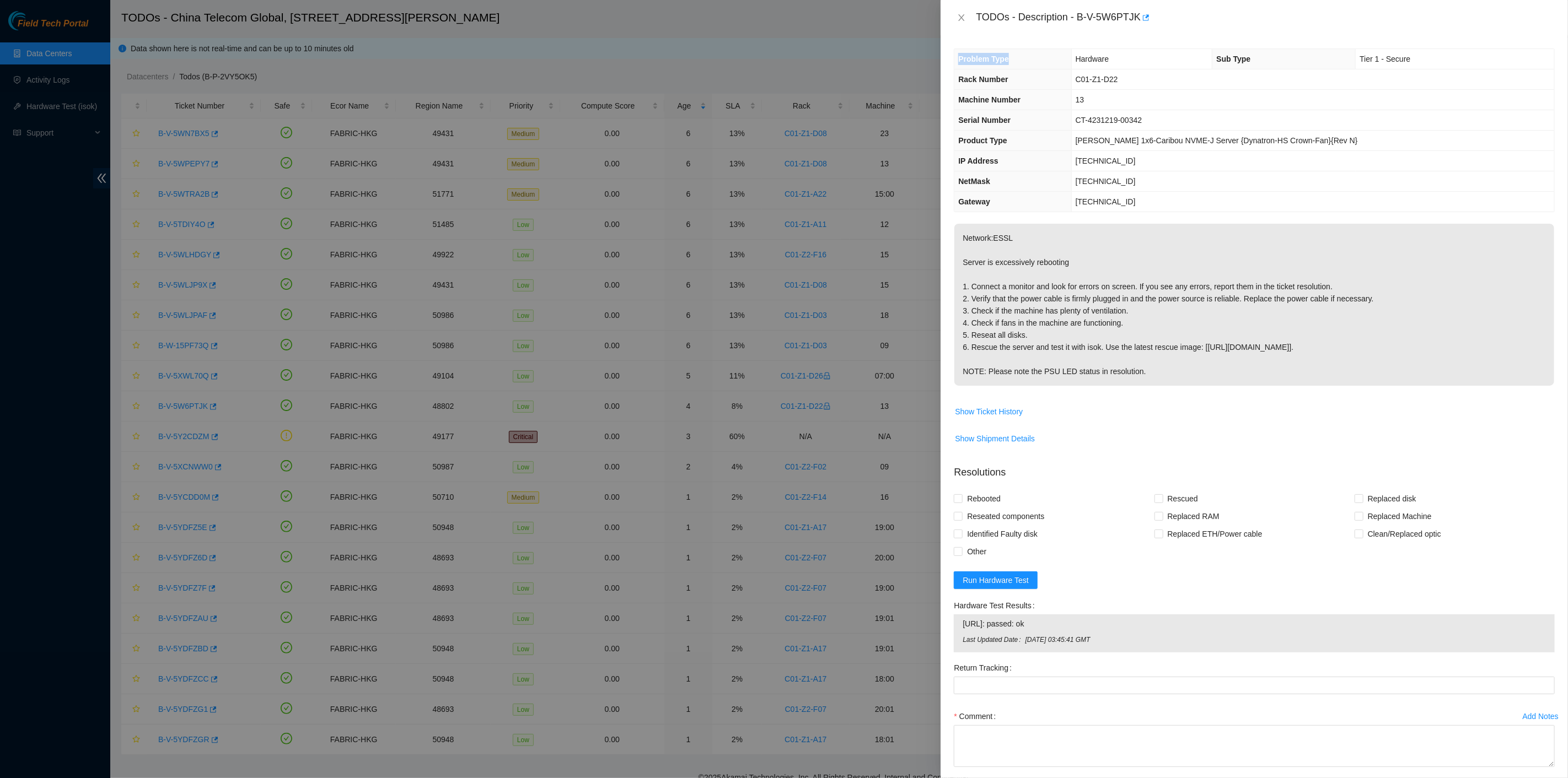
click at [1142, 376] on div "TODOs - Description - B-V-5W6PTJK Problem Type Hardware Sub Type Tier 1 - Secur…" at bounding box center [1254, 389] width 628 height 778
click at [961, 18] on icon "close" at bounding box center [961, 17] width 9 height 9
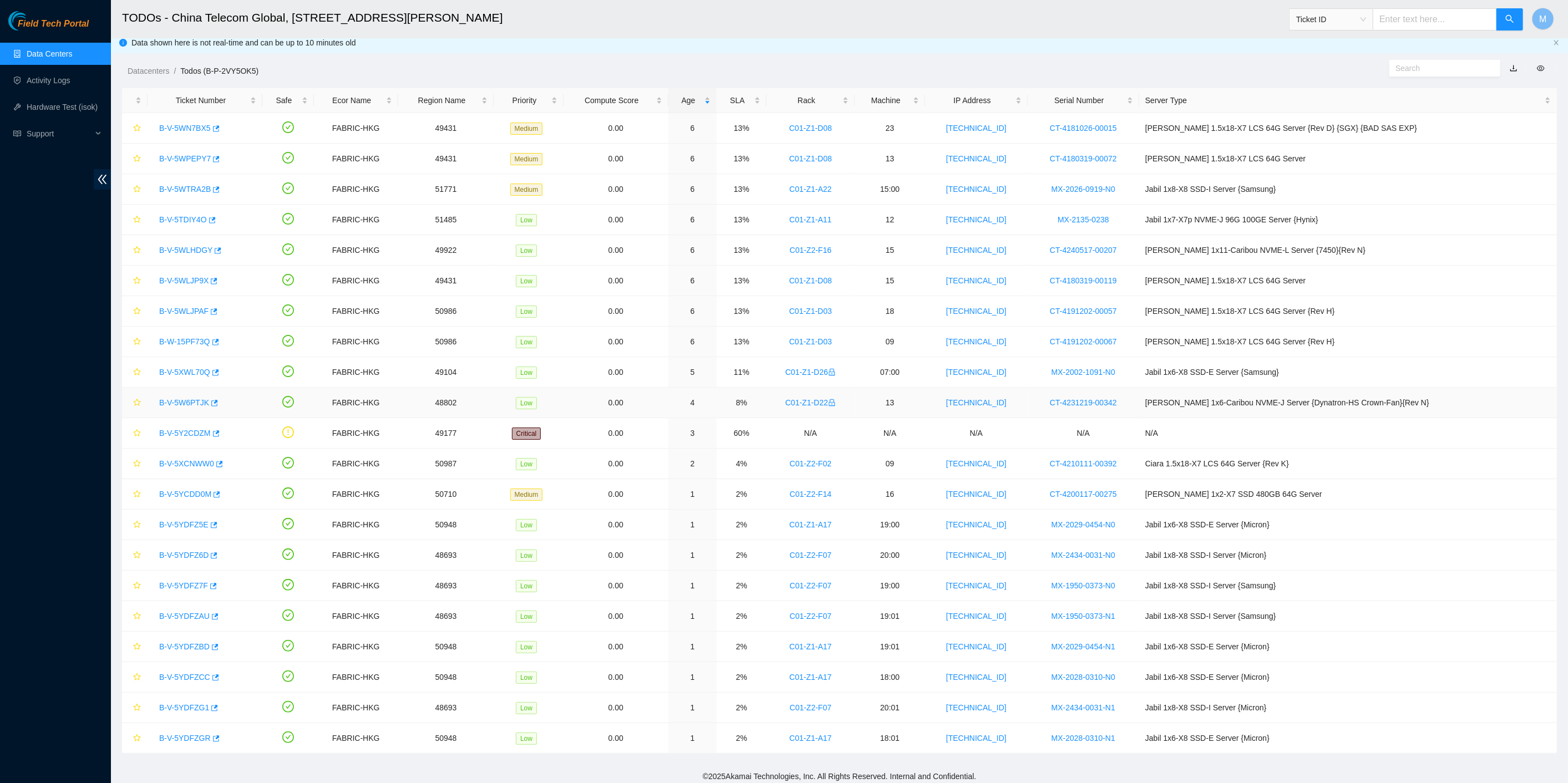
scroll to position [7, 0]
click at [186, 433] on link "B-V-5Y2CDZM" at bounding box center [185, 433] width 52 height 9
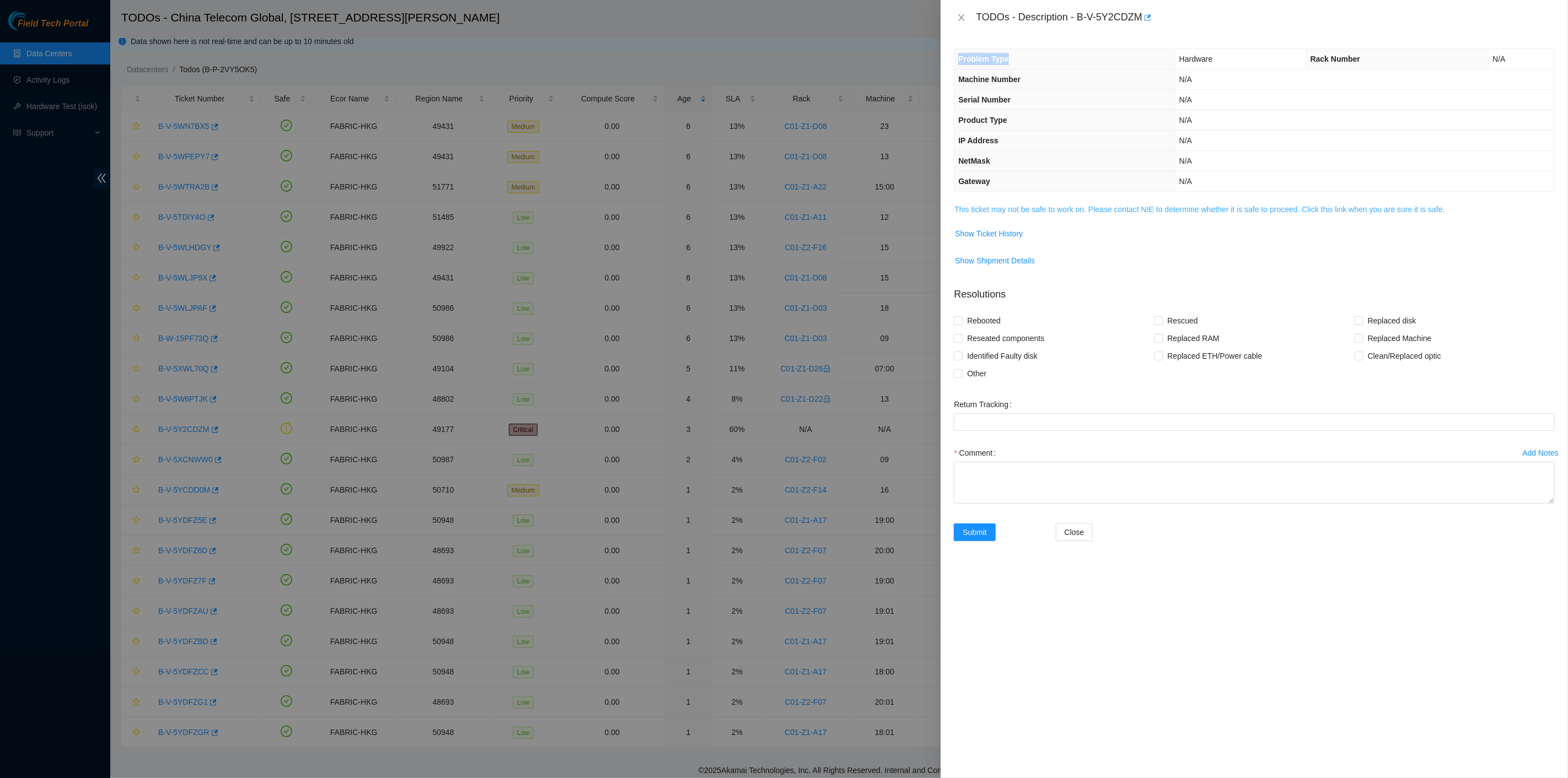
click at [1055, 208] on link "This ticket may not be safe to work on. Please contact NIE to determine whether…" at bounding box center [1199, 210] width 490 height 9
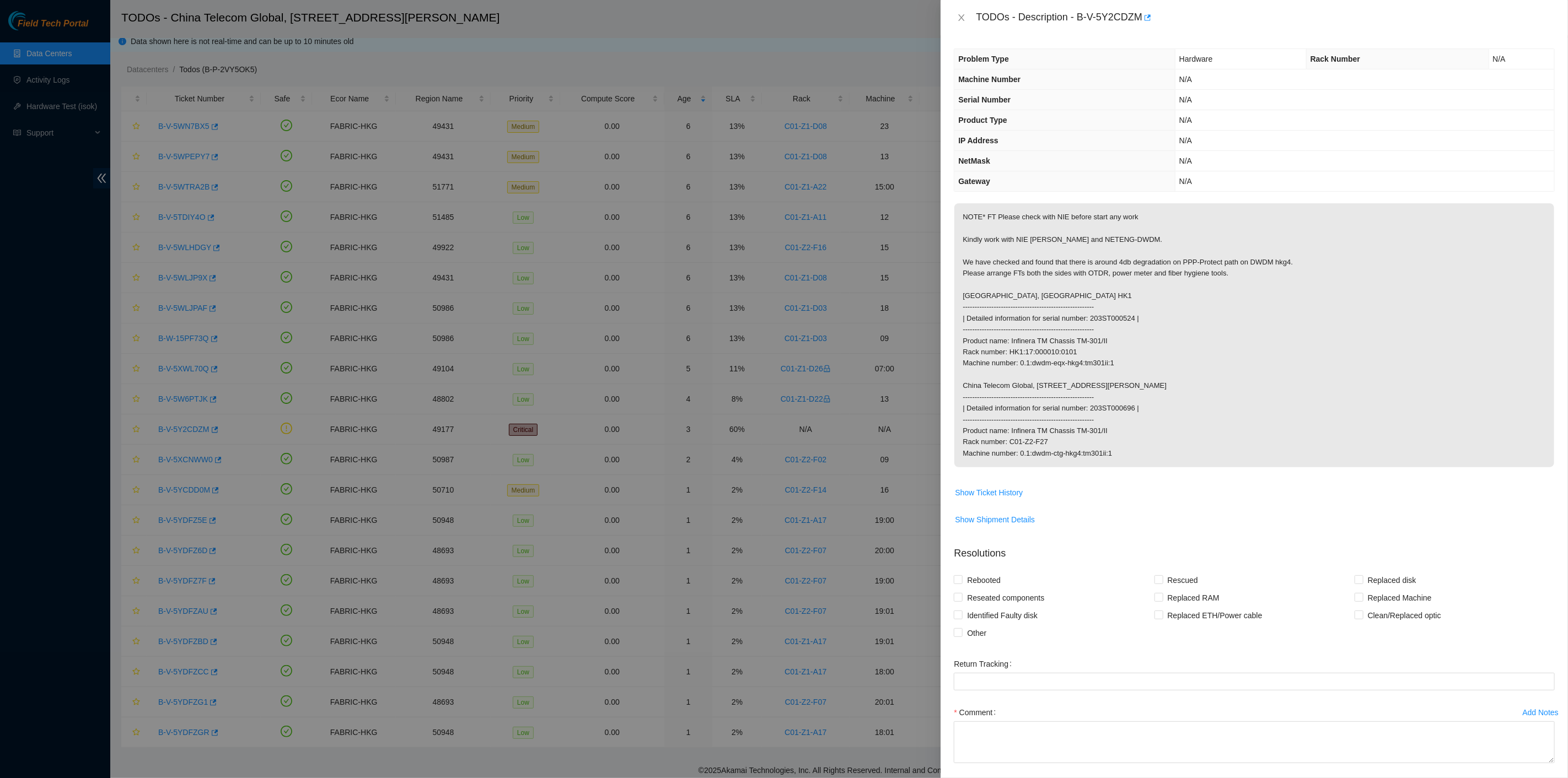
click at [1079, 252] on p "NOTE* FT Please check with NIE before start any work Kindly work with NIE [PERS…" at bounding box center [1254, 335] width 599 height 264
drag, startPoint x: 974, startPoint y: 13, endPoint x: 1144, endPoint y: 471, distance: 488.5
click at [1144, 471] on div "TODOs - Description - B-V-5Y2CDZM Problem Type Hardware Rack Number N/A Machine…" at bounding box center [1254, 389] width 628 height 778
click at [1042, 724] on form "Resolutions Rebooted Rescued Replaced disk Reseated components Replaced RAM Rep…" at bounding box center [1255, 674] width 601 height 276
click at [959, 18] on icon "close" at bounding box center [961, 17] width 9 height 9
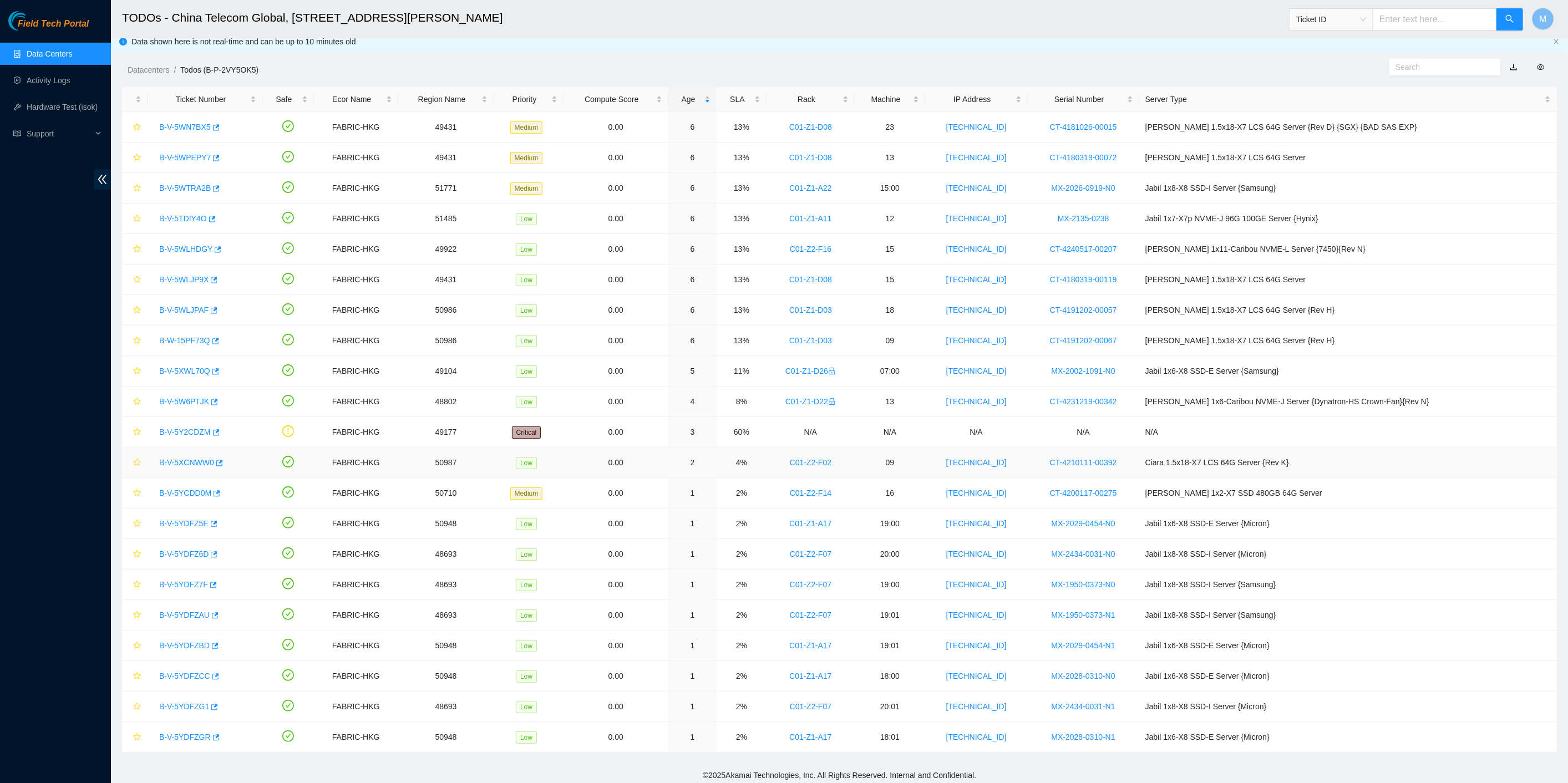
click at [191, 461] on link "B-V-5XCNWW0" at bounding box center [187, 463] width 55 height 9
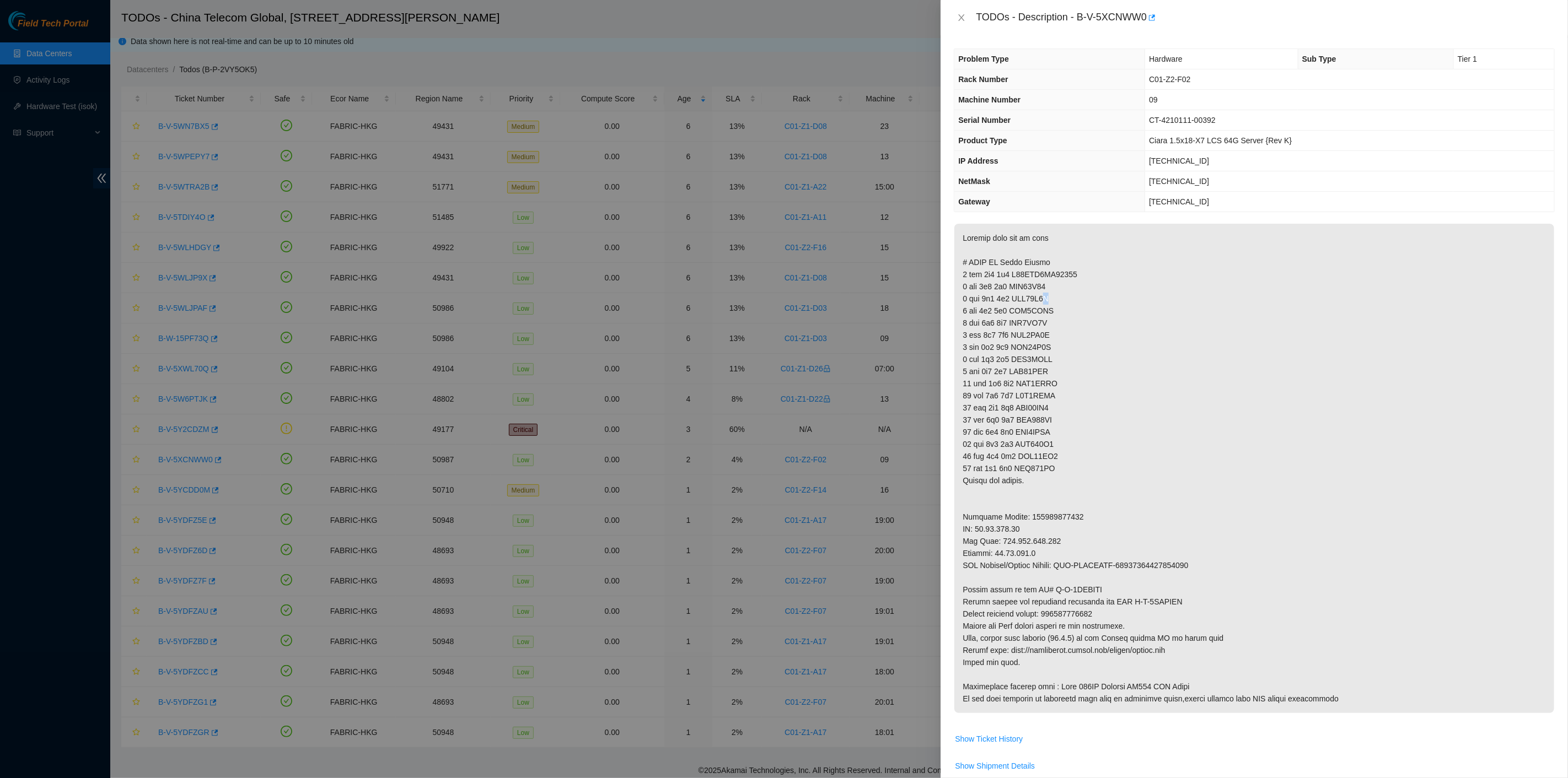
click at [1047, 293] on p at bounding box center [1254, 468] width 599 height 489
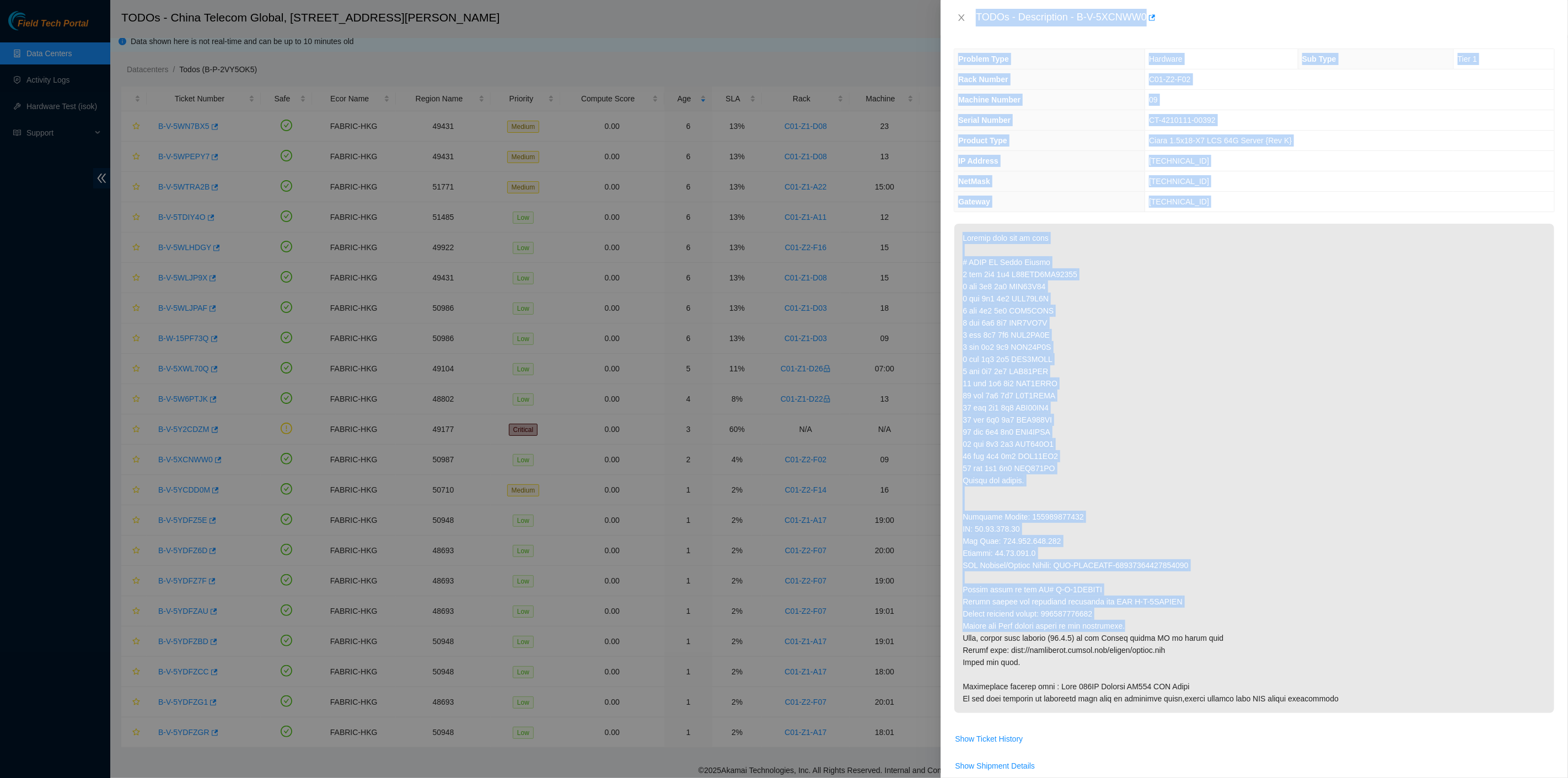
drag, startPoint x: 976, startPoint y: 13, endPoint x: 1267, endPoint y: 623, distance: 675.9
click at [1267, 623] on div "TODOs - Description - B-V-5XCNWW0 Problem Type Hardware Sub Type Tier 1 Rack Nu…" at bounding box center [1254, 389] width 628 height 778
click at [966, 21] on button "Close" at bounding box center [961, 17] width 16 height 10
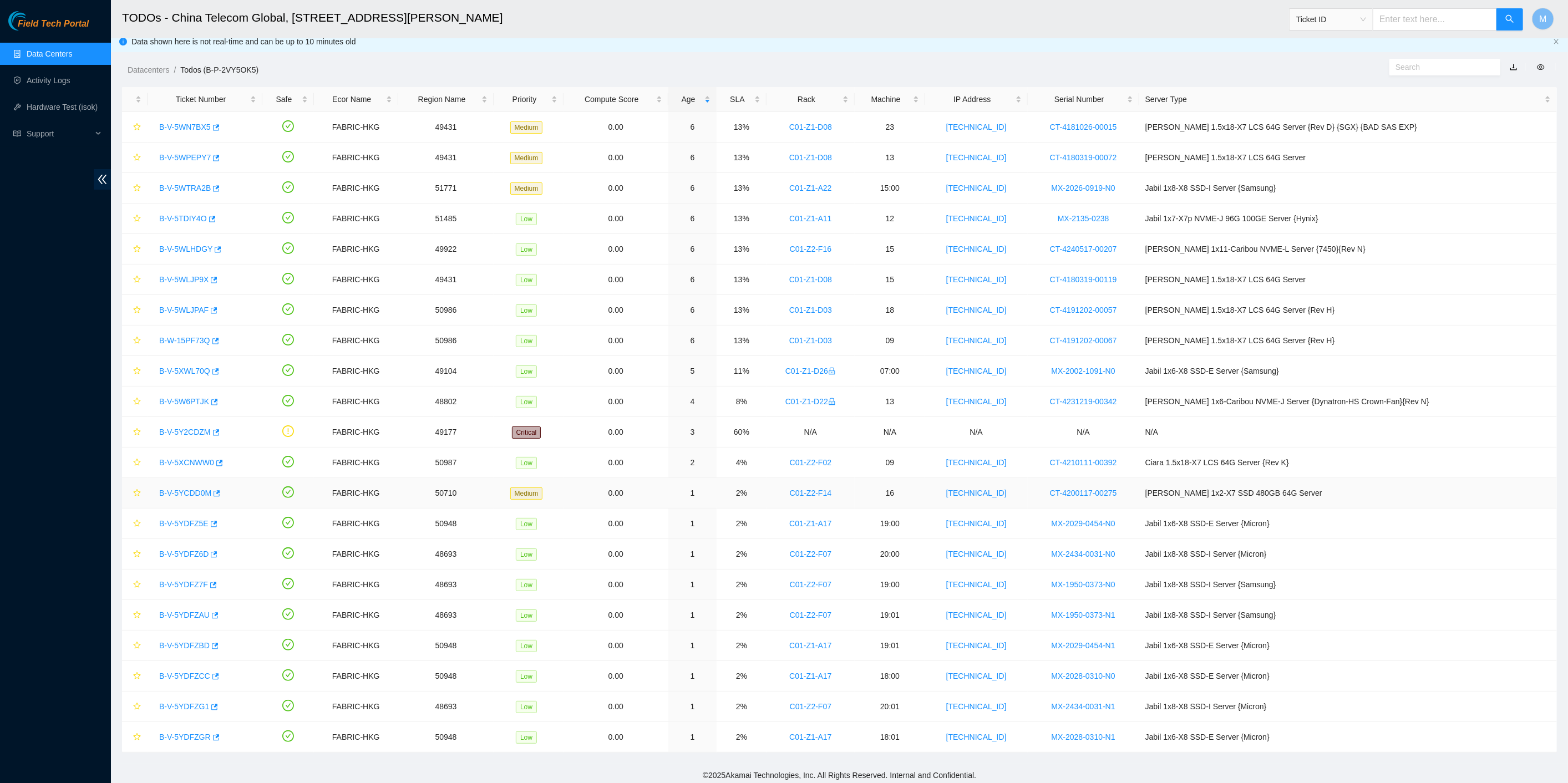
click at [189, 490] on link "B-V-5YCDD0M" at bounding box center [185, 493] width 53 height 9
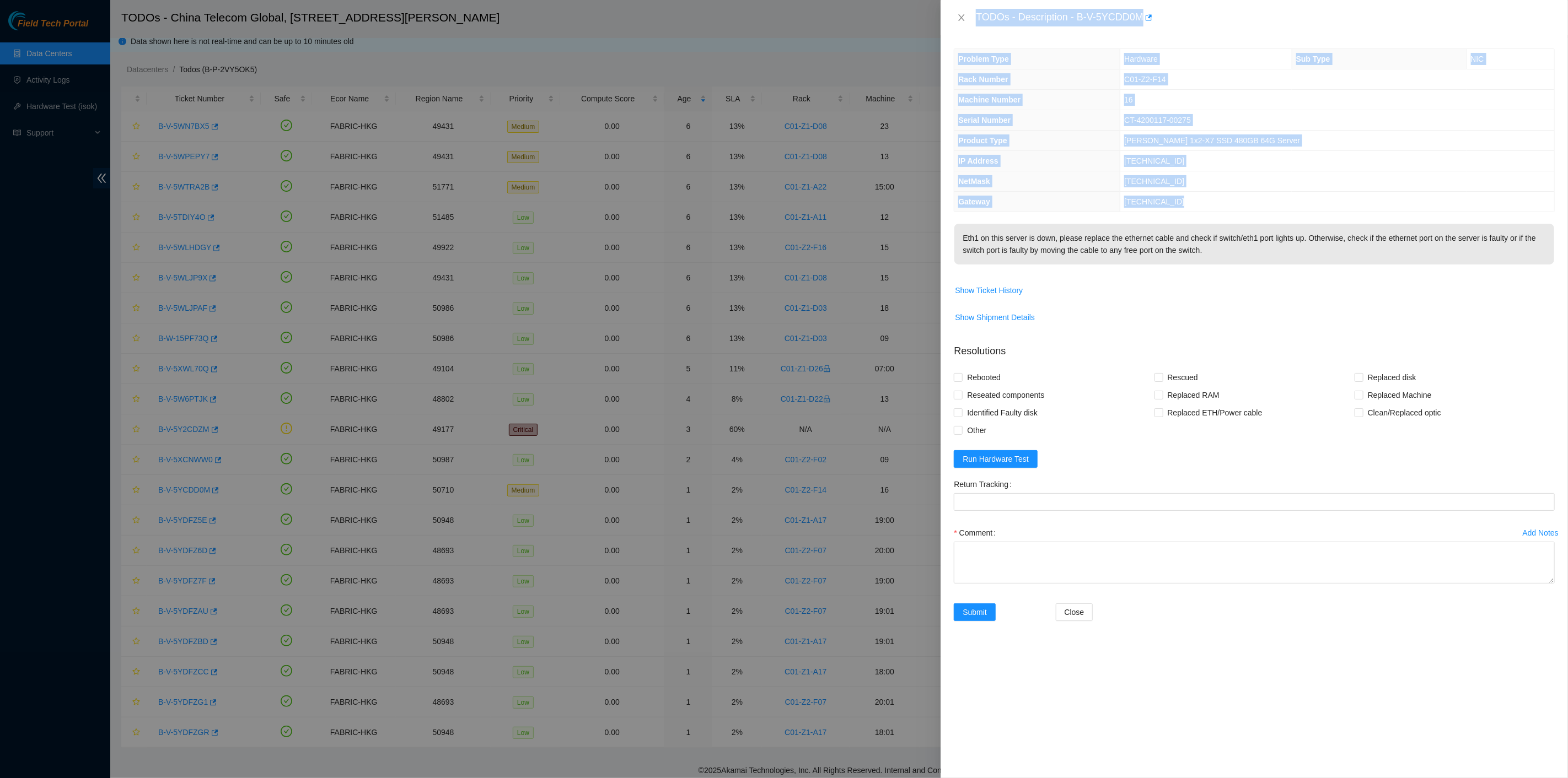
click at [1031, 213] on div "Problem Type Hardware Sub Type NIC Rack Number C01-Z2-F14 Machine Number 16 Ser…" at bounding box center [1254, 406] width 628 height 743
drag, startPoint x: 975, startPoint y: 18, endPoint x: 1299, endPoint y: 267, distance: 408.6
click at [1299, 267] on div "TODOs - Description - B-V-5YCDD0M Problem Type Hardware Sub Type NIC Rack Numbe…" at bounding box center [1254, 389] width 628 height 778
click at [963, 17] on icon "close" at bounding box center [961, 17] width 9 height 9
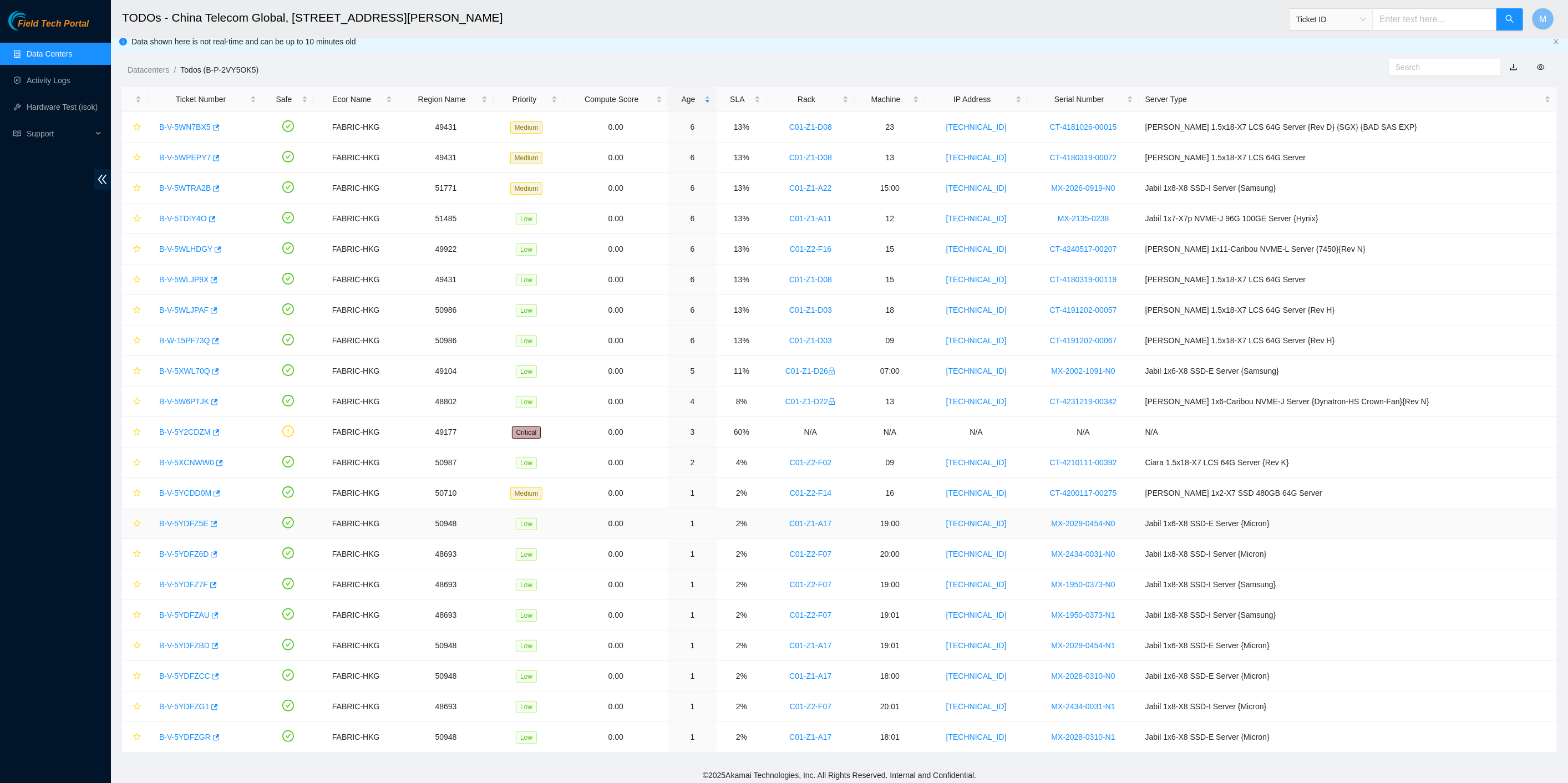
click at [190, 519] on link "B-V-5YDFZ5E" at bounding box center [184, 524] width 50 height 9
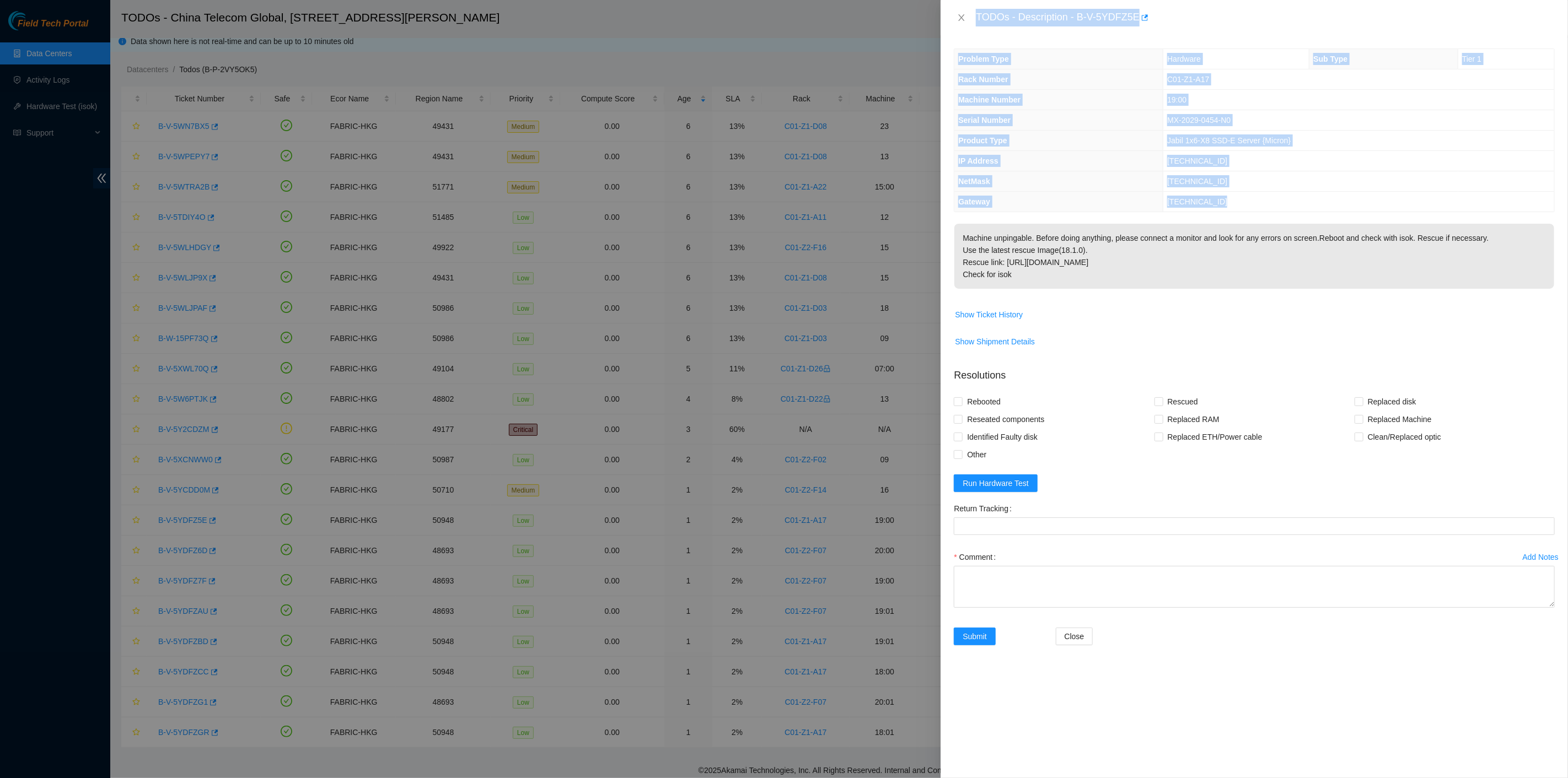
drag, startPoint x: 1009, startPoint y: 69, endPoint x: 1009, endPoint y: 50, distance: 19.0
click at [1009, 67] on th "Problem Type" at bounding box center [1058, 60] width 208 height 20
click at [997, 16] on div "TODOs - Description - B-V-5YDFZ5E" at bounding box center [1266, 17] width 579 height 17
click at [987, 15] on div "TODOs - Description - B-V-5YDFZ5E" at bounding box center [1266, 17] width 579 height 17
drag, startPoint x: 973, startPoint y: 9, endPoint x: 1098, endPoint y: 270, distance: 289.4
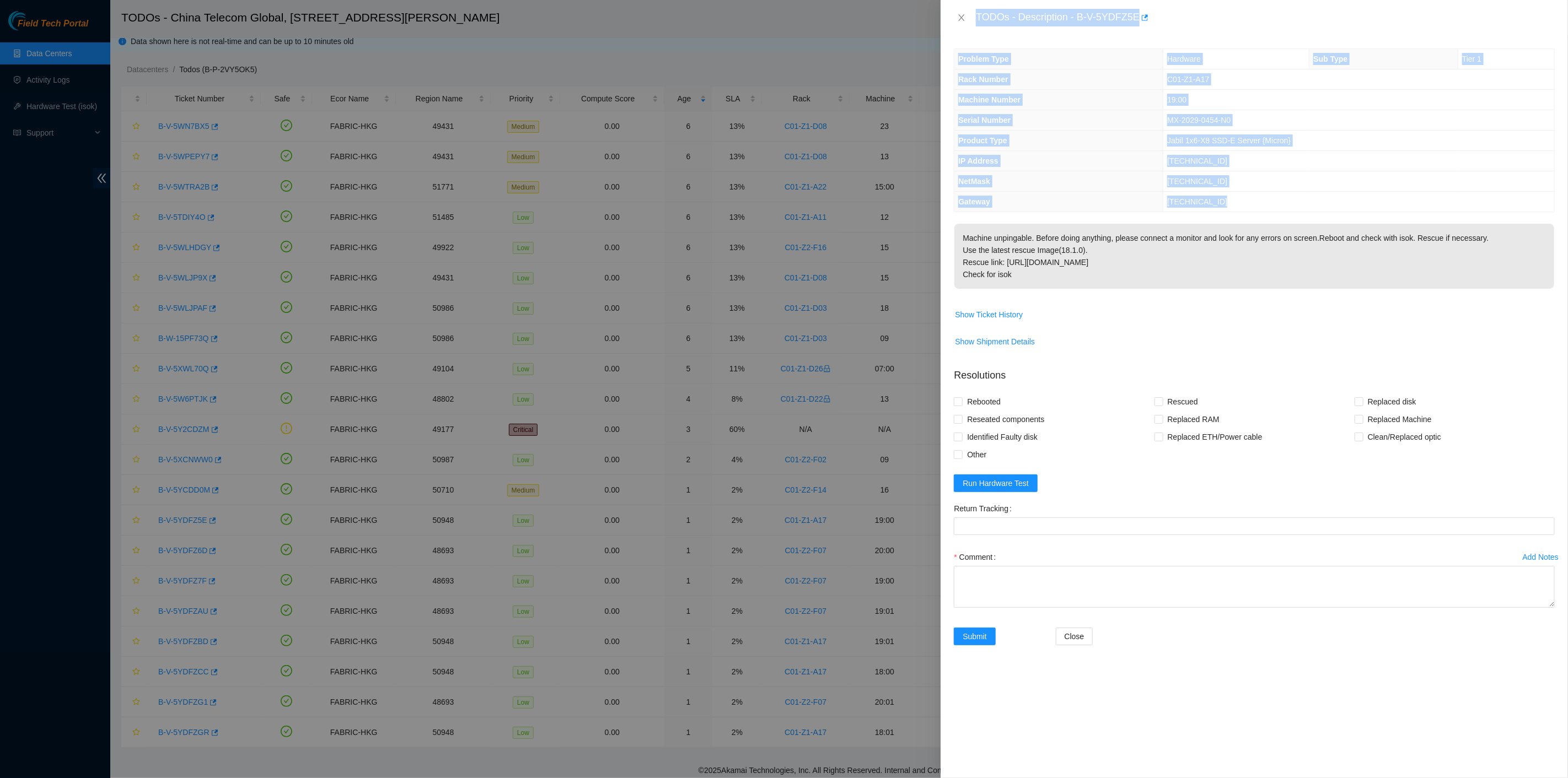
click at [1099, 270] on div "TODOs - Description - B-V-5YDFZ5E Problem Type Hardware Sub Type Tier 1 Rack Nu…" at bounding box center [1254, 389] width 628 height 778
click at [959, 15] on icon "close" at bounding box center [961, 17] width 6 height 6
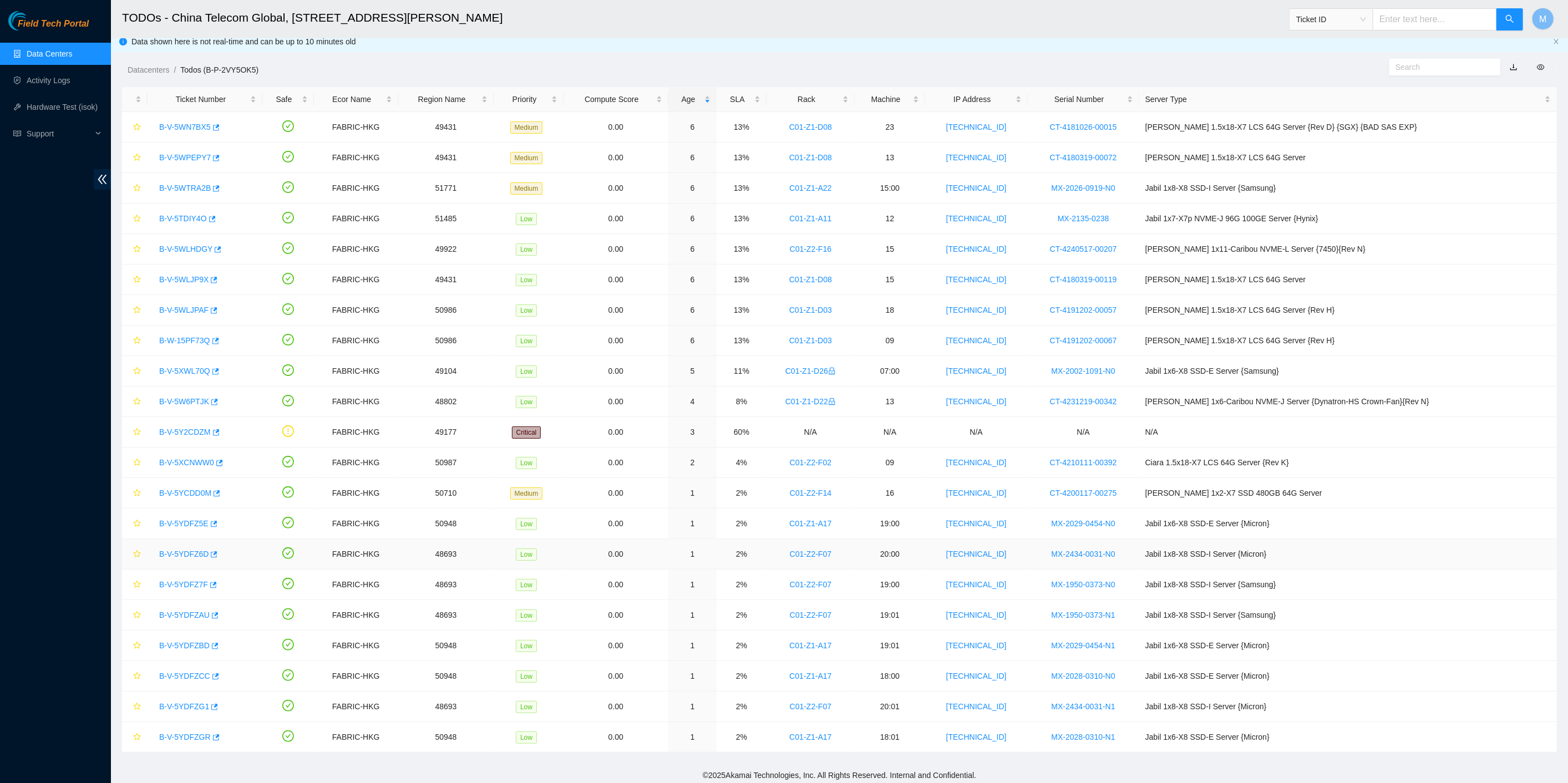
click at [184, 551] on link "B-V-5YDFZ6D" at bounding box center [184, 554] width 50 height 9
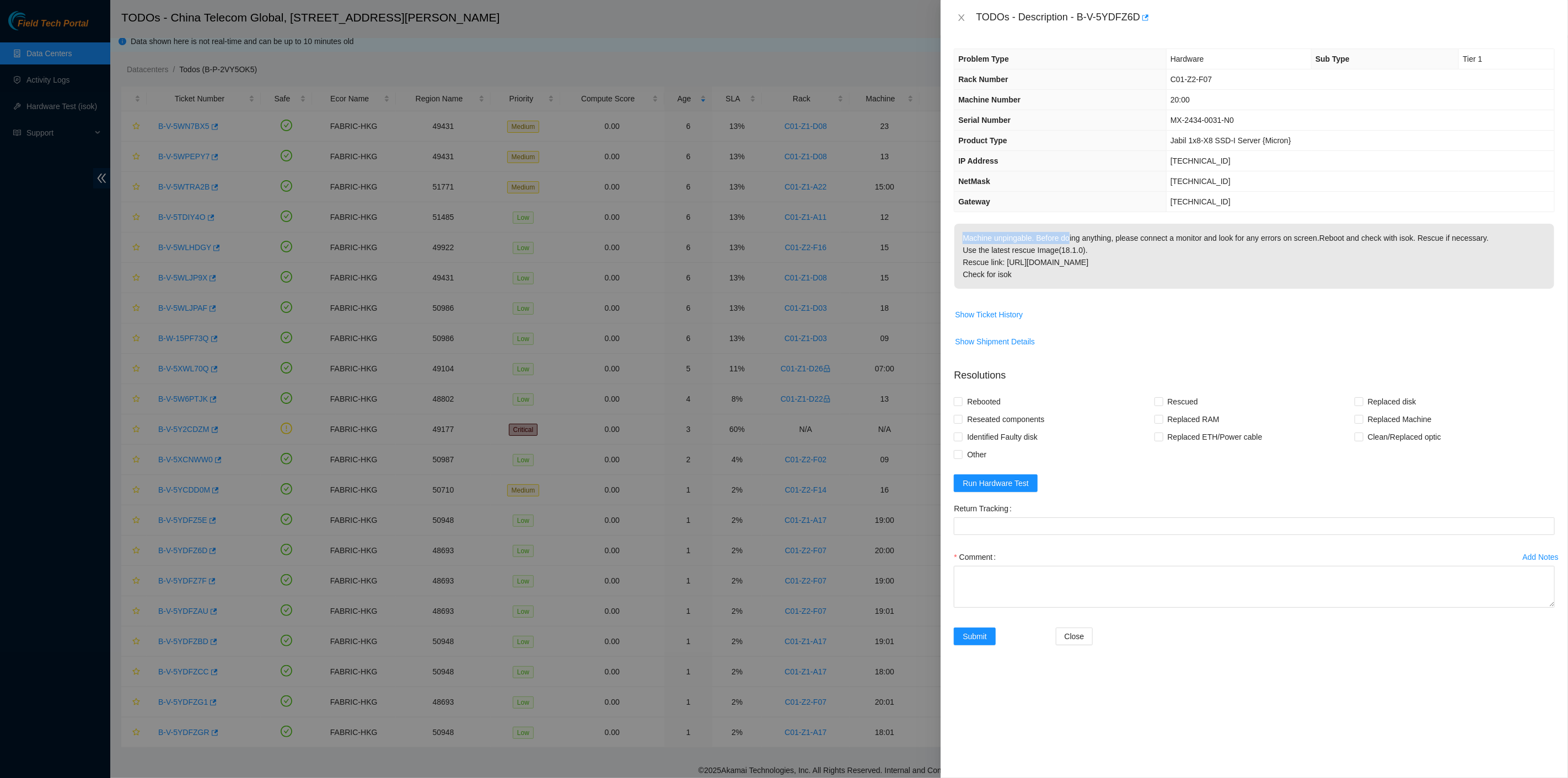
drag, startPoint x: 1070, startPoint y: 223, endPoint x: 1070, endPoint y: 153, distance: 70.0
click at [1072, 216] on div "Problem Type Hardware Sub Type Tier 1 Rack Number C01-Z2-F07 Machine Number 20:…" at bounding box center [1254, 406] width 628 height 743
drag, startPoint x: 976, startPoint y: 15, endPoint x: 1146, endPoint y: 275, distance: 310.6
click at [1154, 276] on div "TODOs - Description - B-V-5YDFZ6D Problem Type Hardware Sub Type Tier 1 Rack Nu…" at bounding box center [1254, 389] width 628 height 778
click at [1519, 259] on p "Machine unpingable. Before doing anything, please connect a monitor and look fo…" at bounding box center [1254, 256] width 599 height 65
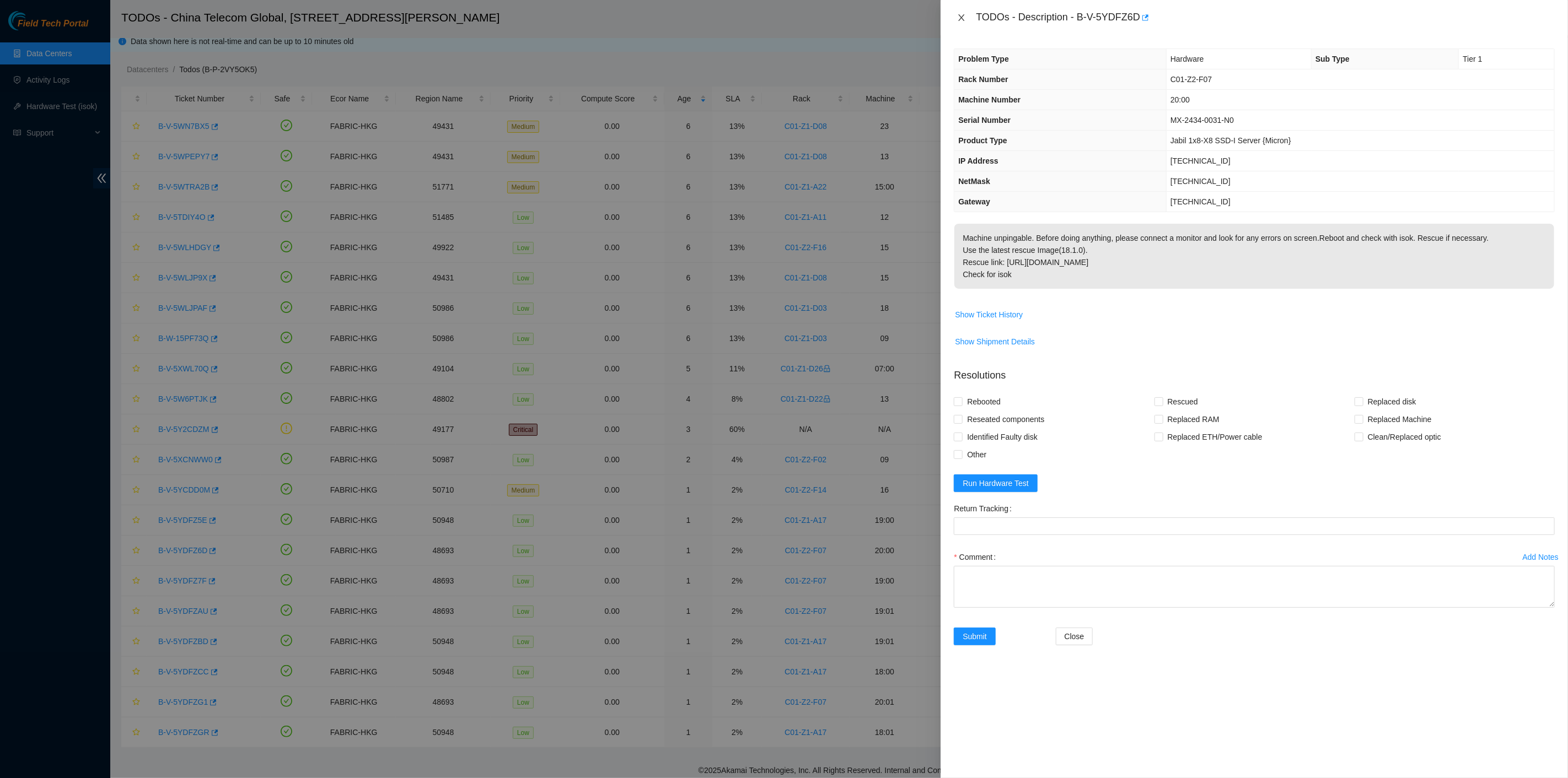
click at [963, 17] on icon "close" at bounding box center [961, 17] width 9 height 9
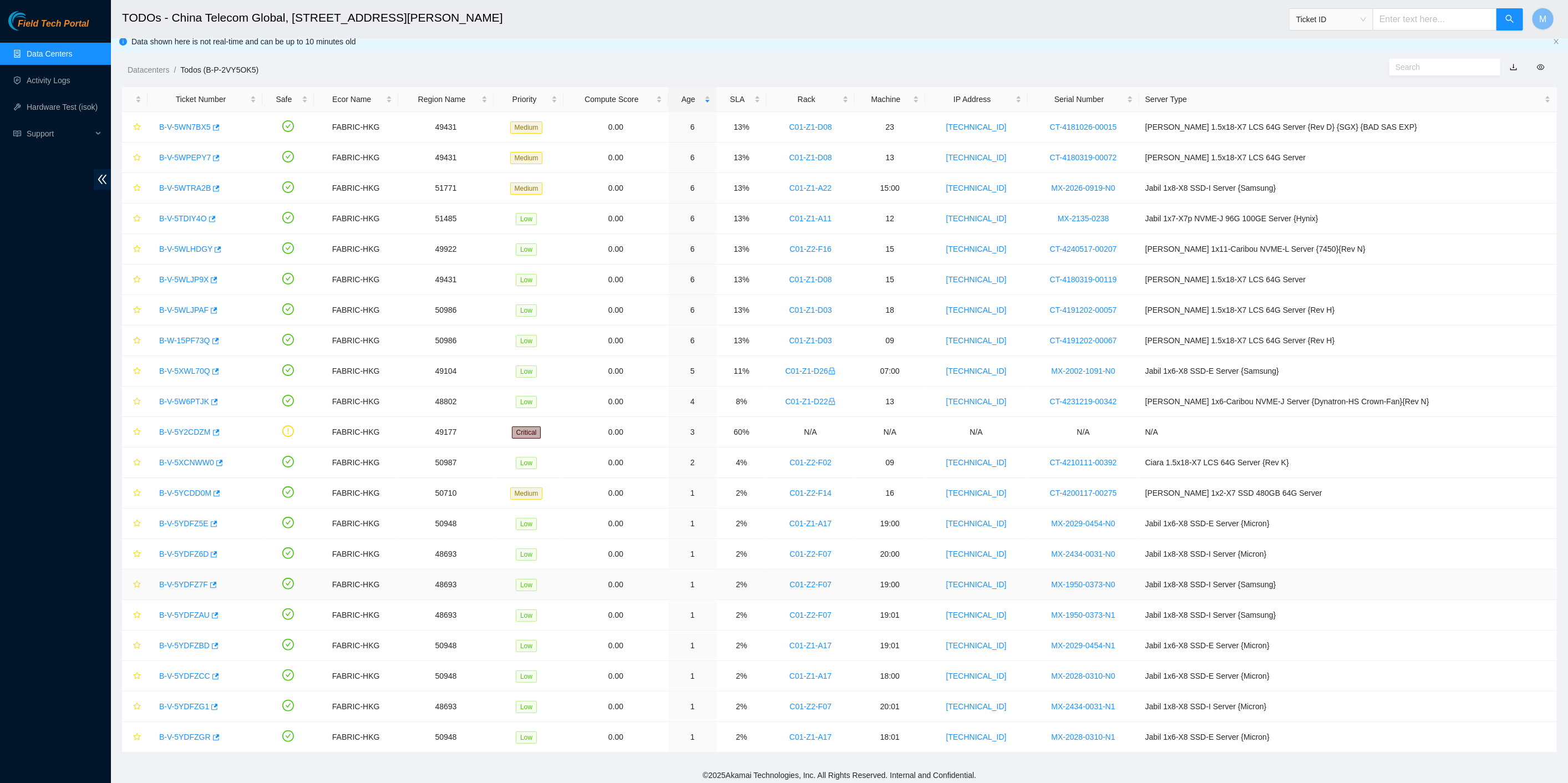
click at [182, 580] on link "B-V-5YDFZ7F" at bounding box center [184, 585] width 49 height 9
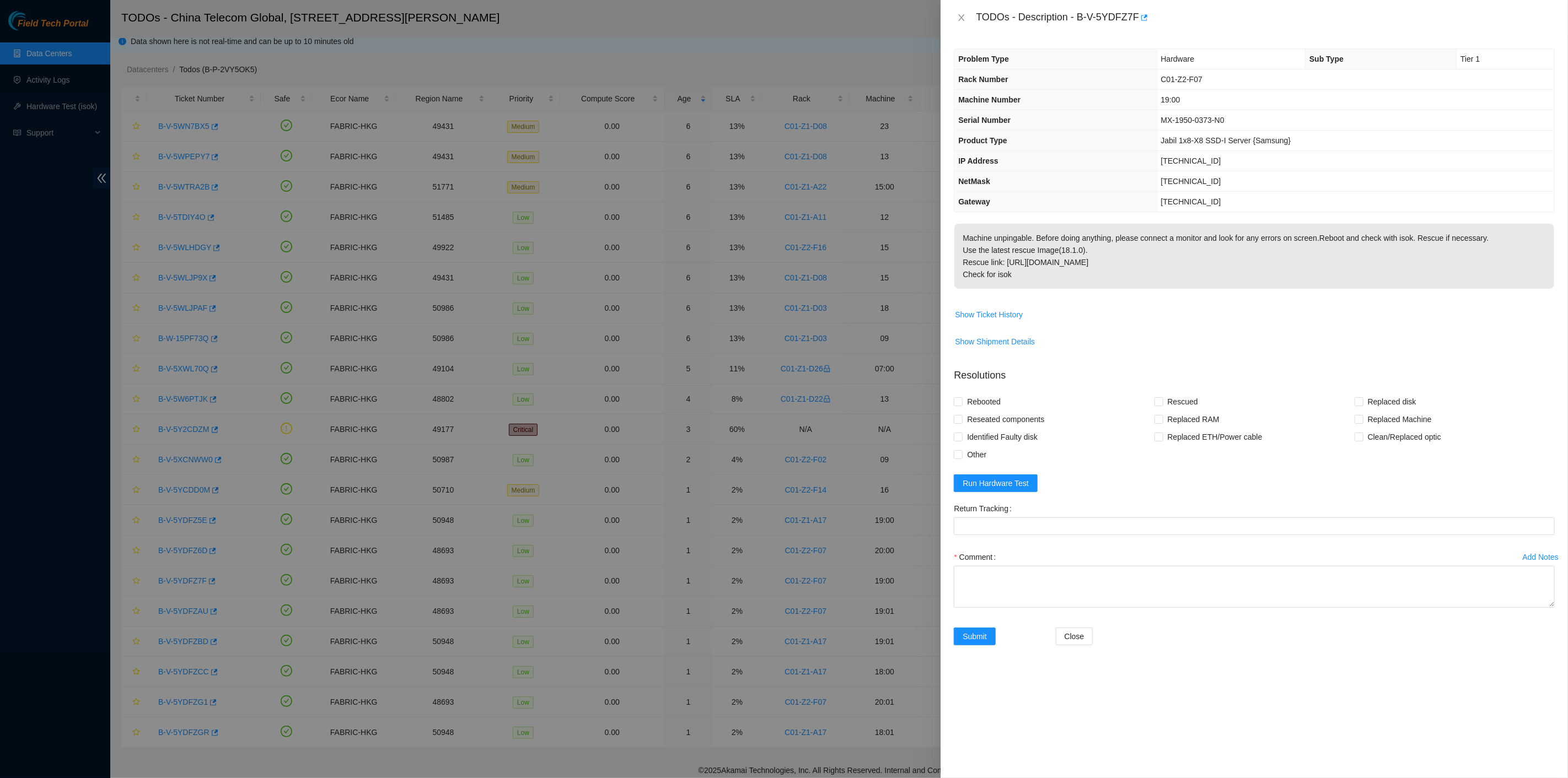
drag, startPoint x: 1014, startPoint y: 210, endPoint x: 1019, endPoint y: 211, distance: 5.1
click at [1016, 210] on div "Problem Type Hardware Sub Type Tier 1 Rack Number C01-Z2-F07 Machine Number 19:…" at bounding box center [1255, 130] width 601 height 164
drag, startPoint x: 976, startPoint y: 15, endPoint x: 1047, endPoint y: 279, distance: 273.4
click at [1058, 276] on div "TODOs - Description - B-V-5YDFZ7F Problem Type Hardware Sub Type Tier 1 Rack Nu…" at bounding box center [1254, 389] width 628 height 778
click at [967, 15] on button "Close" at bounding box center [961, 17] width 16 height 10
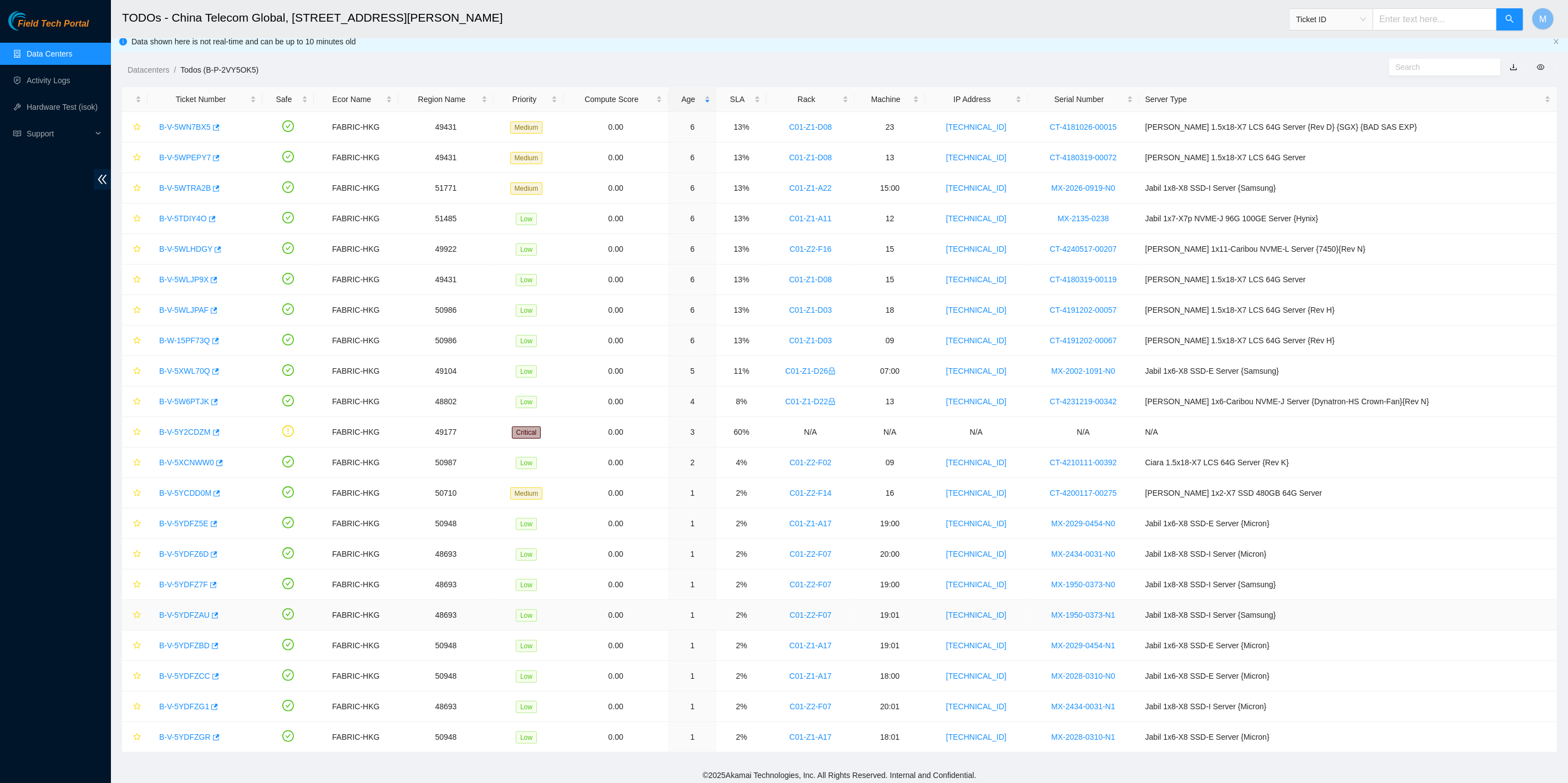
click at [188, 611] on link "B-V-5YDFZAU" at bounding box center [184, 615] width 51 height 9
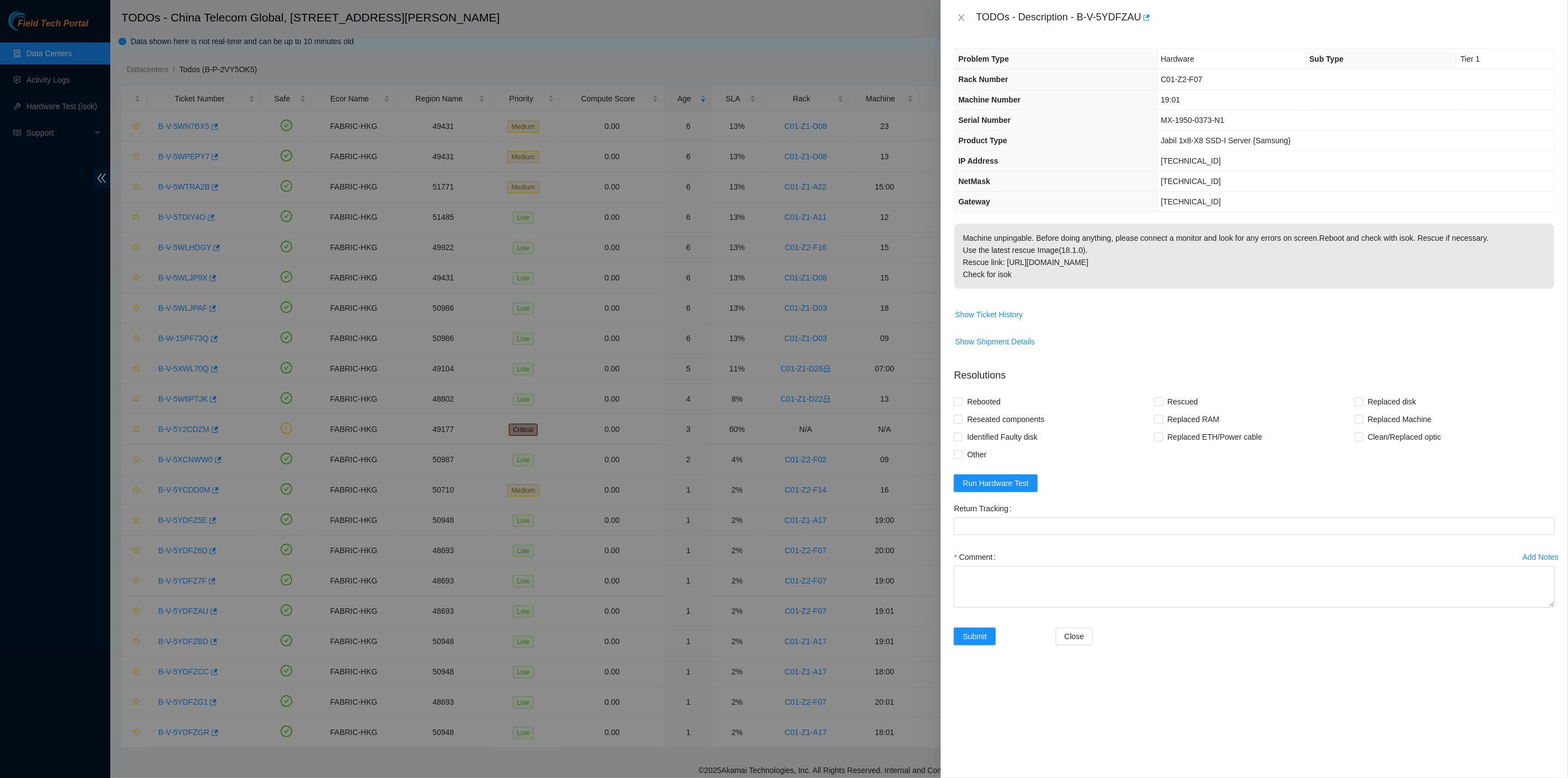
click at [1002, 245] on p "Machine unpingable. Before doing anything, please connect a monitor and look fo…" at bounding box center [1254, 256] width 599 height 65
drag, startPoint x: 977, startPoint y: 16, endPoint x: 1043, endPoint y: 290, distance: 281.8
click at [1074, 291] on div "TODOs - Description - B-V-5YDFZAU Problem Type Hardware Sub Type Tier 1 Rack Nu…" at bounding box center [1254, 389] width 628 height 778
click at [965, 16] on icon "close" at bounding box center [961, 17] width 9 height 9
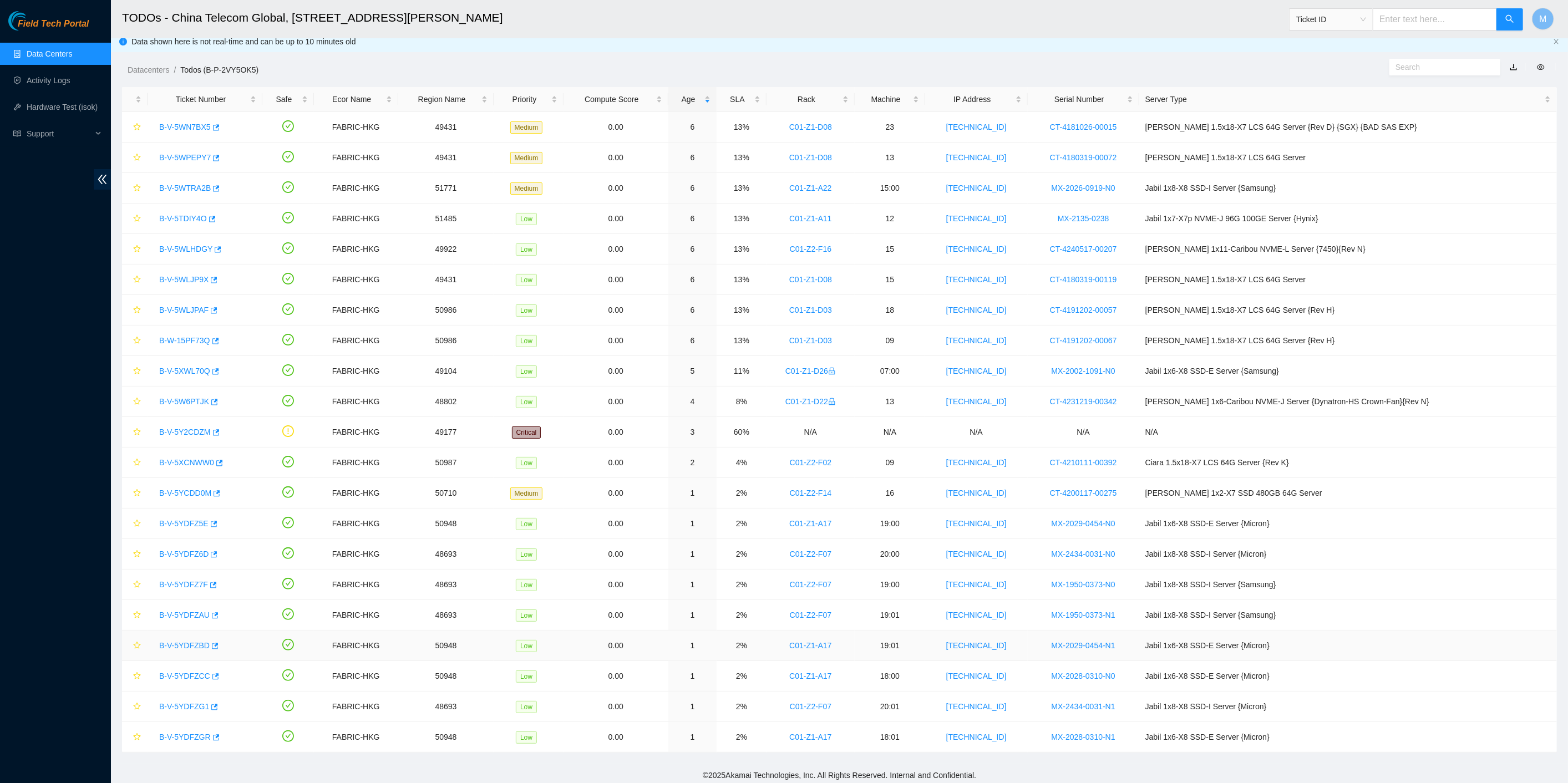
click at [196, 641] on link "B-V-5YDFZBD" at bounding box center [184, 646] width 51 height 9
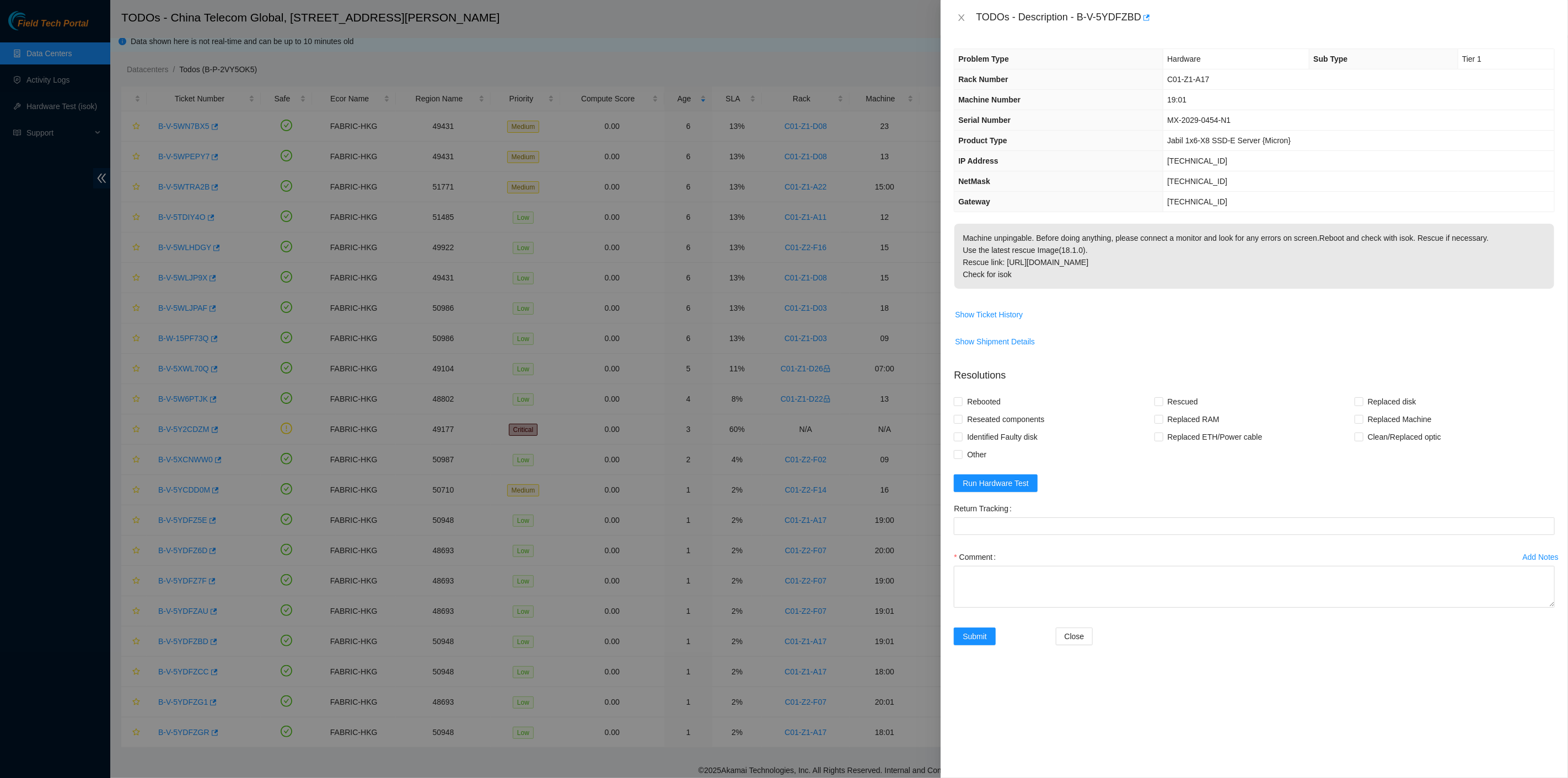
click at [1039, 254] on p "Machine unpingable. Before doing anything, please connect a monitor and look fo…" at bounding box center [1254, 256] width 599 height 65
drag, startPoint x: 974, startPoint y: 15, endPoint x: 1058, endPoint y: 271, distance: 269.4
click at [1066, 275] on div "TODOs - Description - B-V-5YDFZBD Problem Type Hardware Sub Type Tier 1 Rack Nu…" at bounding box center [1254, 389] width 628 height 778
click at [1031, 716] on div "Problem Type Hardware Sub Type Tier 1 Rack Number C01-Z1-A17 Machine Number 19:…" at bounding box center [1254, 406] width 628 height 743
click at [959, 16] on icon "close" at bounding box center [961, 17] width 9 height 9
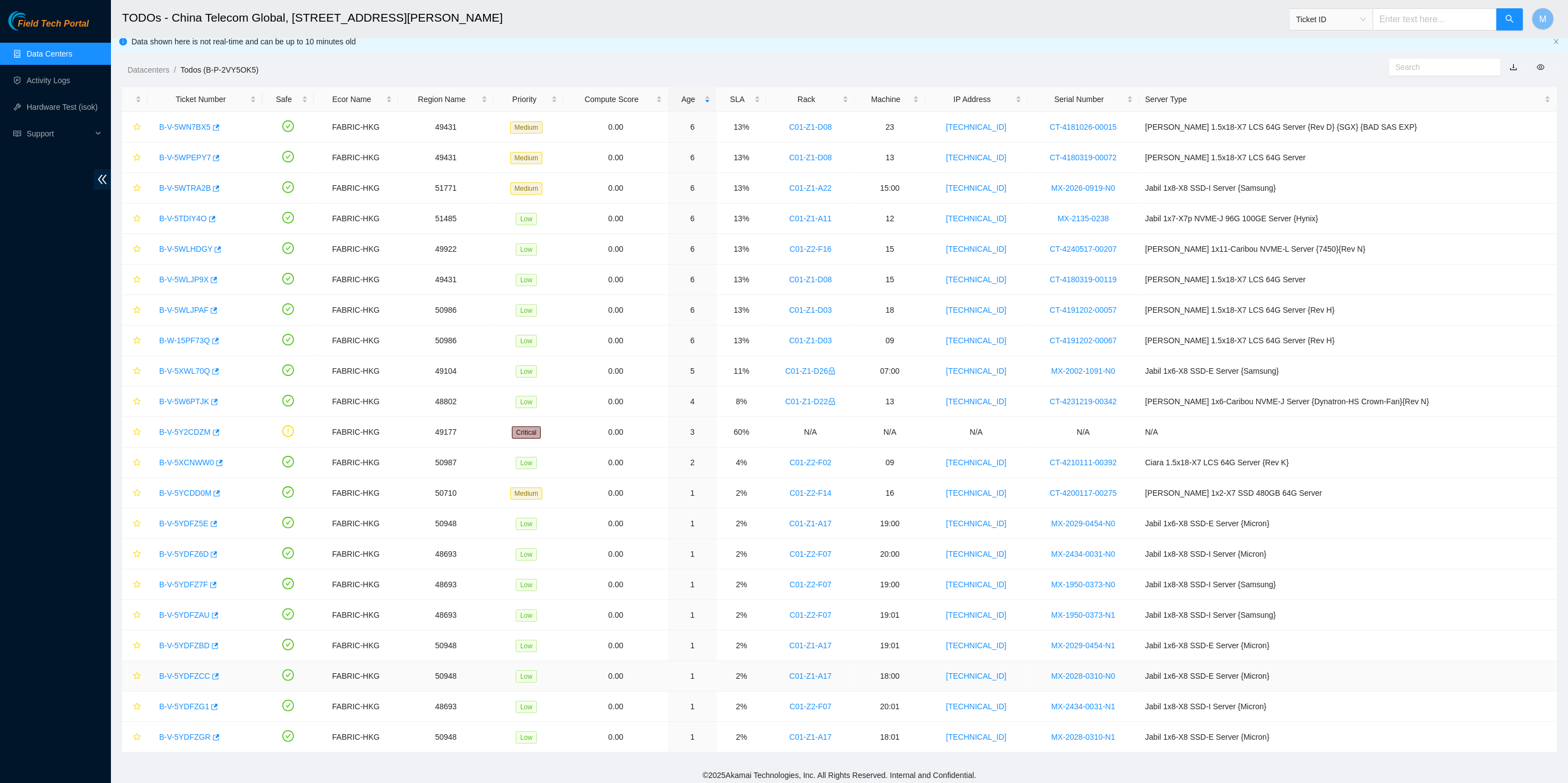
click at [189, 672] on link "B-V-5YDFZCC" at bounding box center [184, 676] width 51 height 9
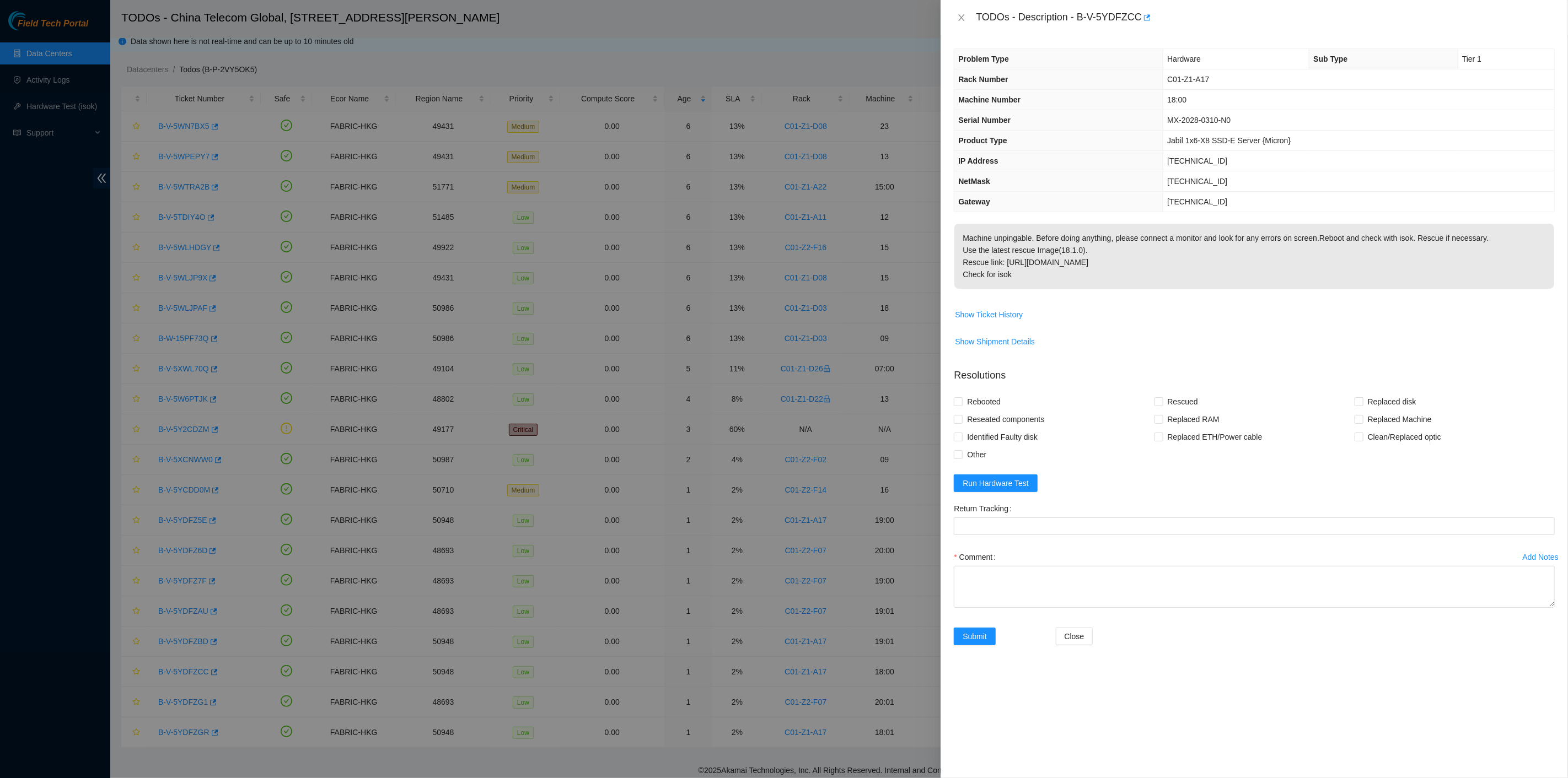
drag, startPoint x: 1026, startPoint y: 200, endPoint x: 1025, endPoint y: 61, distance: 139.0
click at [1026, 200] on th "Gateway" at bounding box center [1058, 202] width 208 height 20
drag, startPoint x: 981, startPoint y: 19, endPoint x: 1036, endPoint y: 294, distance: 280.4
click at [1041, 292] on div "TODOs - Description - B-V-5YDFZCC Problem Type Hardware Sub Type Tier 1 Rack Nu…" at bounding box center [1254, 389] width 628 height 778
click at [963, 17] on icon "close" at bounding box center [961, 17] width 9 height 9
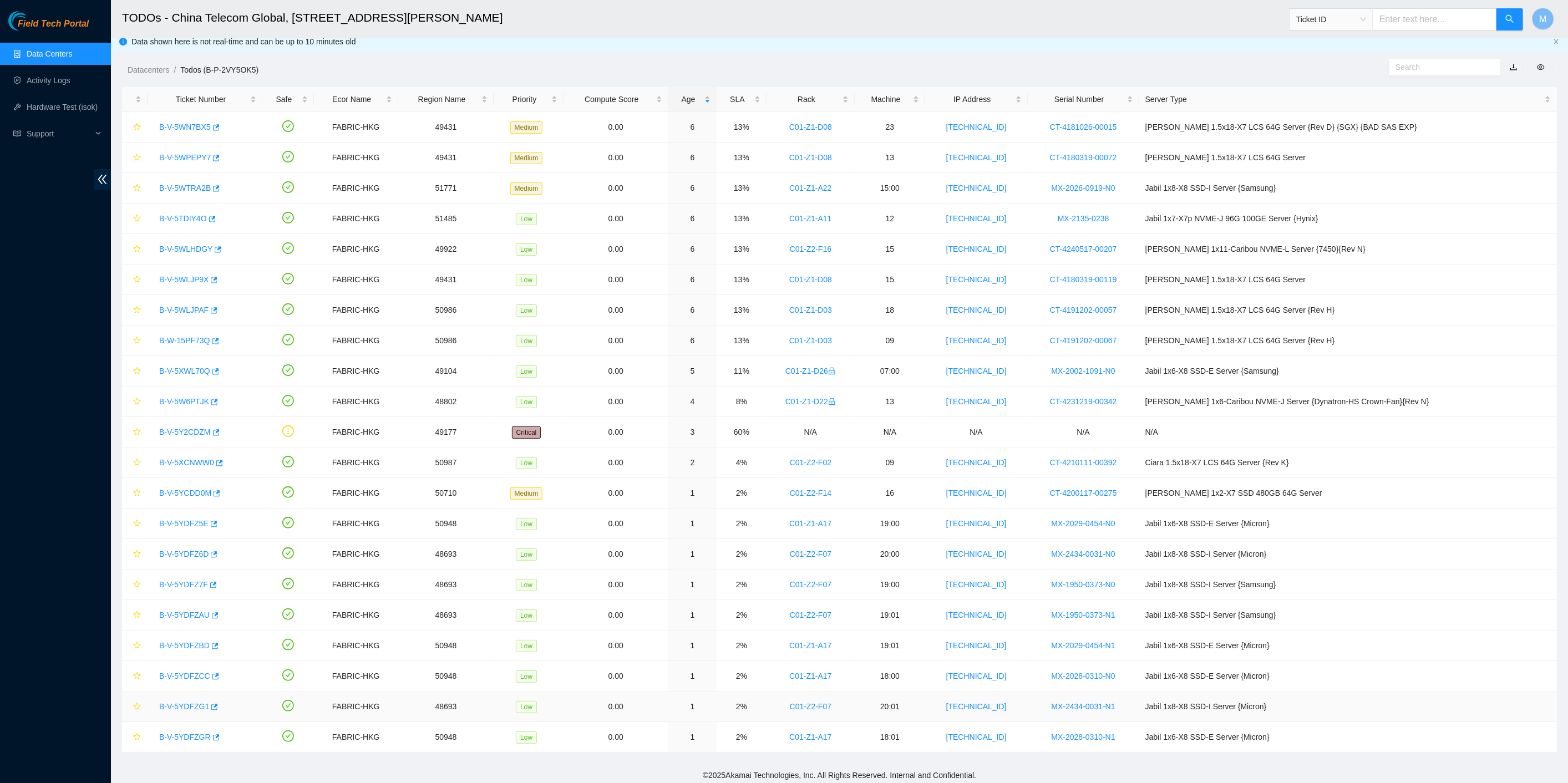
click at [184, 702] on link "B-V-5YDFZG1" at bounding box center [184, 706] width 50 height 9
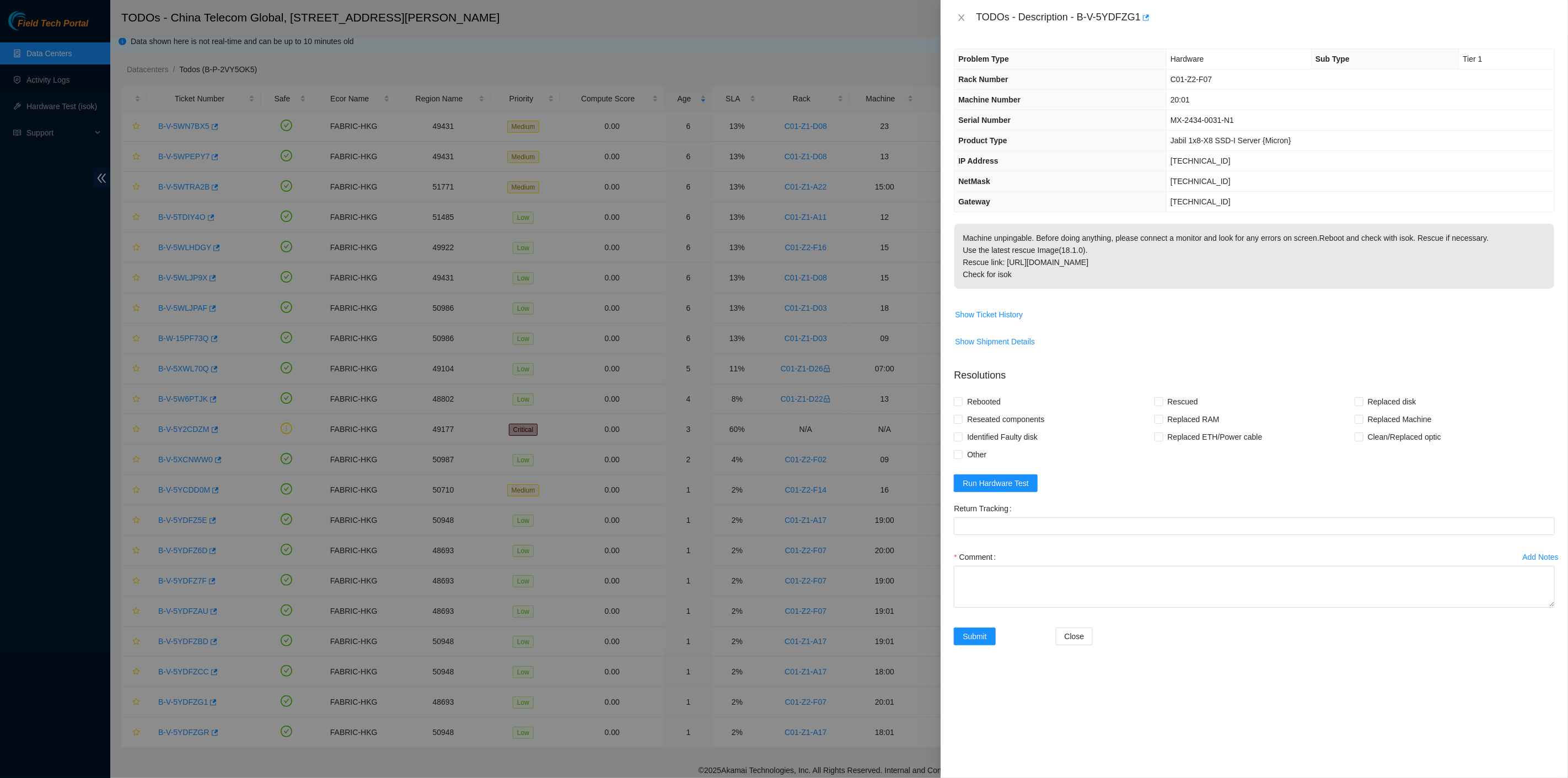
click at [1022, 259] on p "Machine unpingable. Before doing anything, please connect a monitor and look fo…" at bounding box center [1254, 256] width 599 height 65
drag, startPoint x: 976, startPoint y: 15, endPoint x: 1064, endPoint y: 270, distance: 269.8
click at [1080, 268] on div "TODOs - Description - B-V-5YDFZG1 Problem Type Hardware Sub Type Tier 1 Rack Nu…" at bounding box center [1254, 389] width 628 height 778
click at [968, 15] on button "Close" at bounding box center [961, 17] width 16 height 10
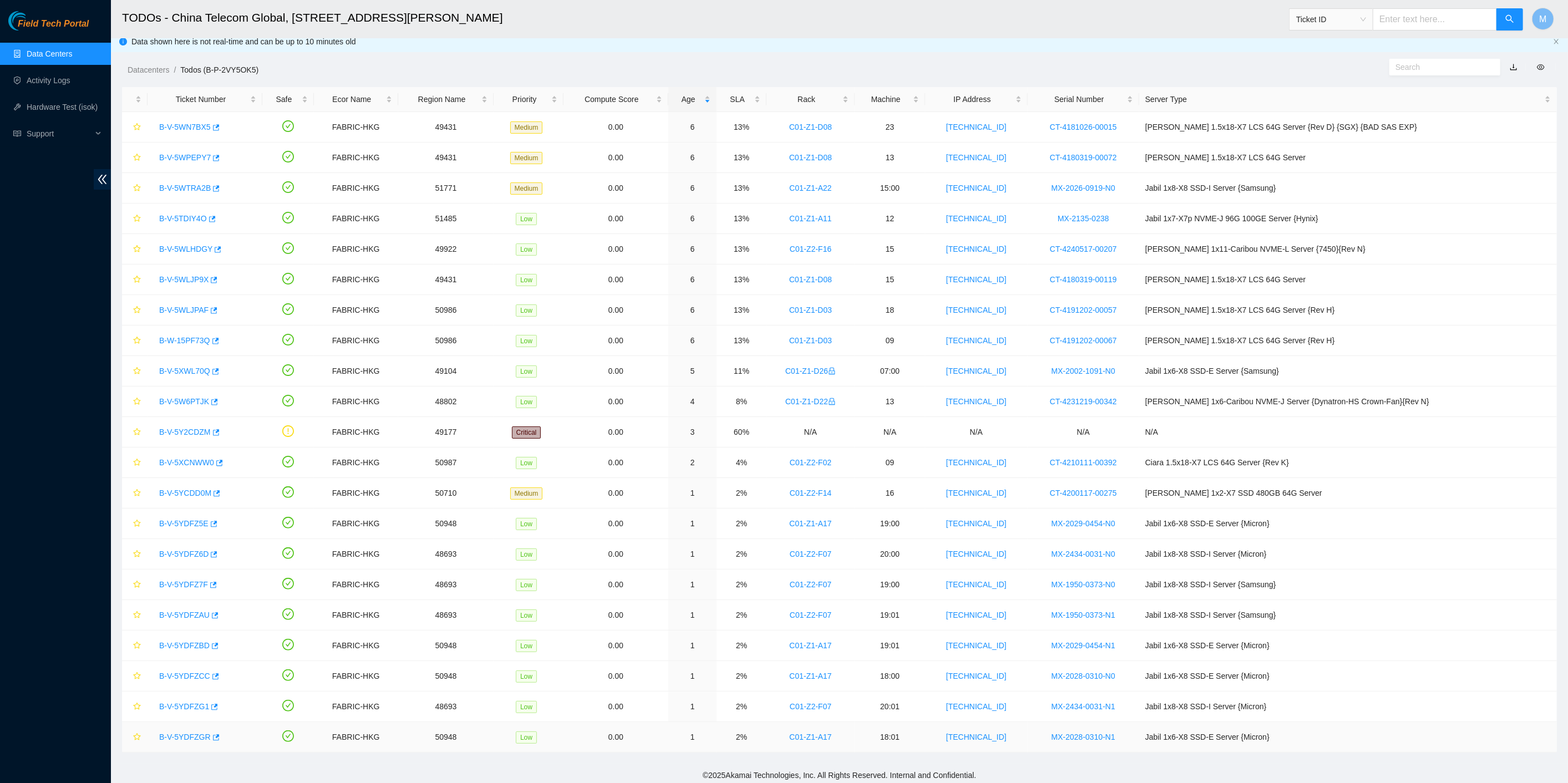
click at [185, 733] on link "B-V-5YDFZGR" at bounding box center [185, 738] width 52 height 9
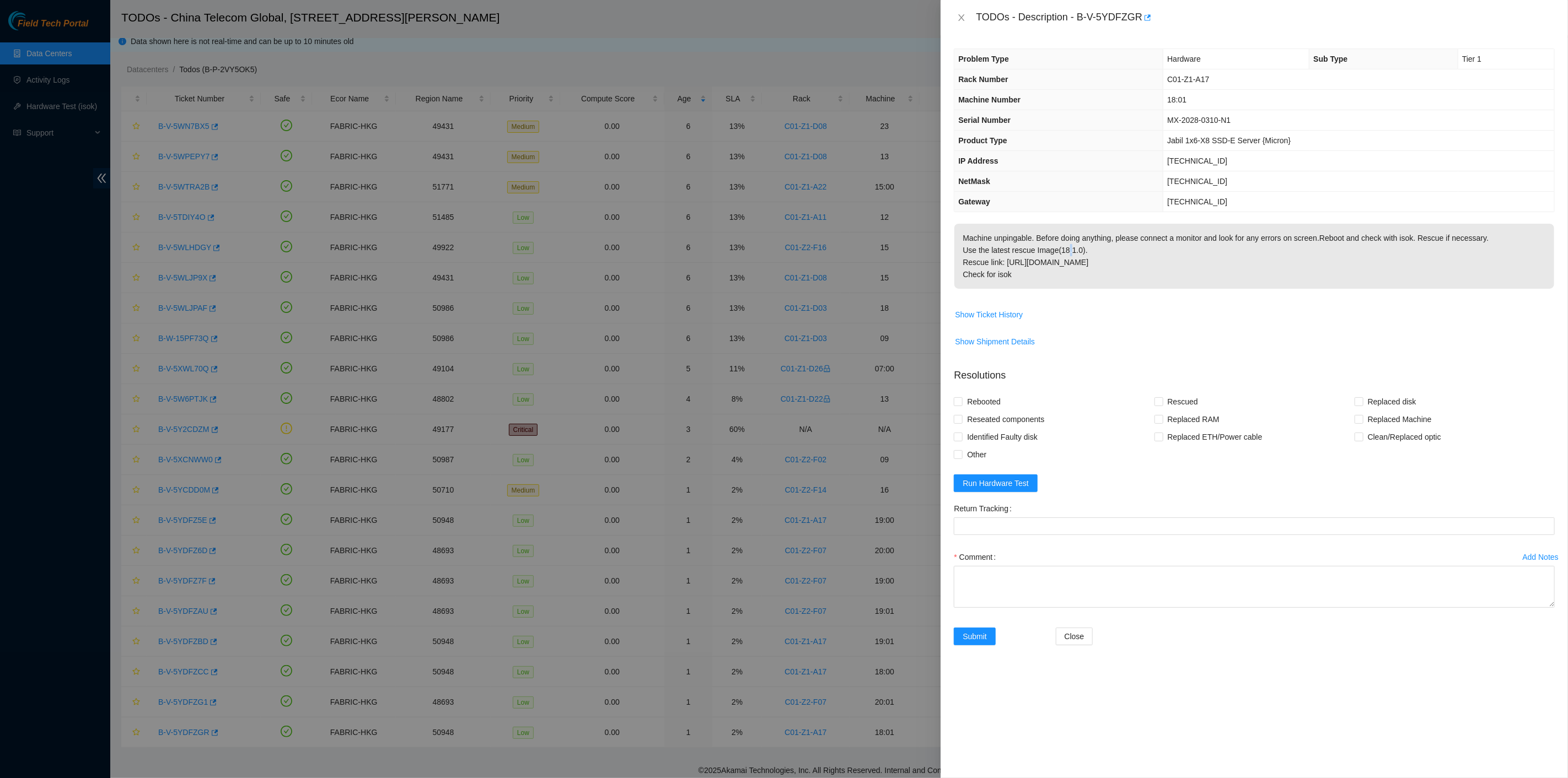
click at [1067, 246] on p "Machine unpingable. Before doing anything, please connect a monitor and look fo…" at bounding box center [1254, 256] width 599 height 65
drag, startPoint x: 1024, startPoint y: 31, endPoint x: 1047, endPoint y: 271, distance: 241.1
click at [1050, 273] on div "TODOs - Description - B-V-5YDFZGR Problem Type Hardware Sub Type Tier 1 Rack Nu…" at bounding box center [1254, 389] width 628 height 778
click at [961, 17] on icon "close" at bounding box center [961, 17] width 6 height 6
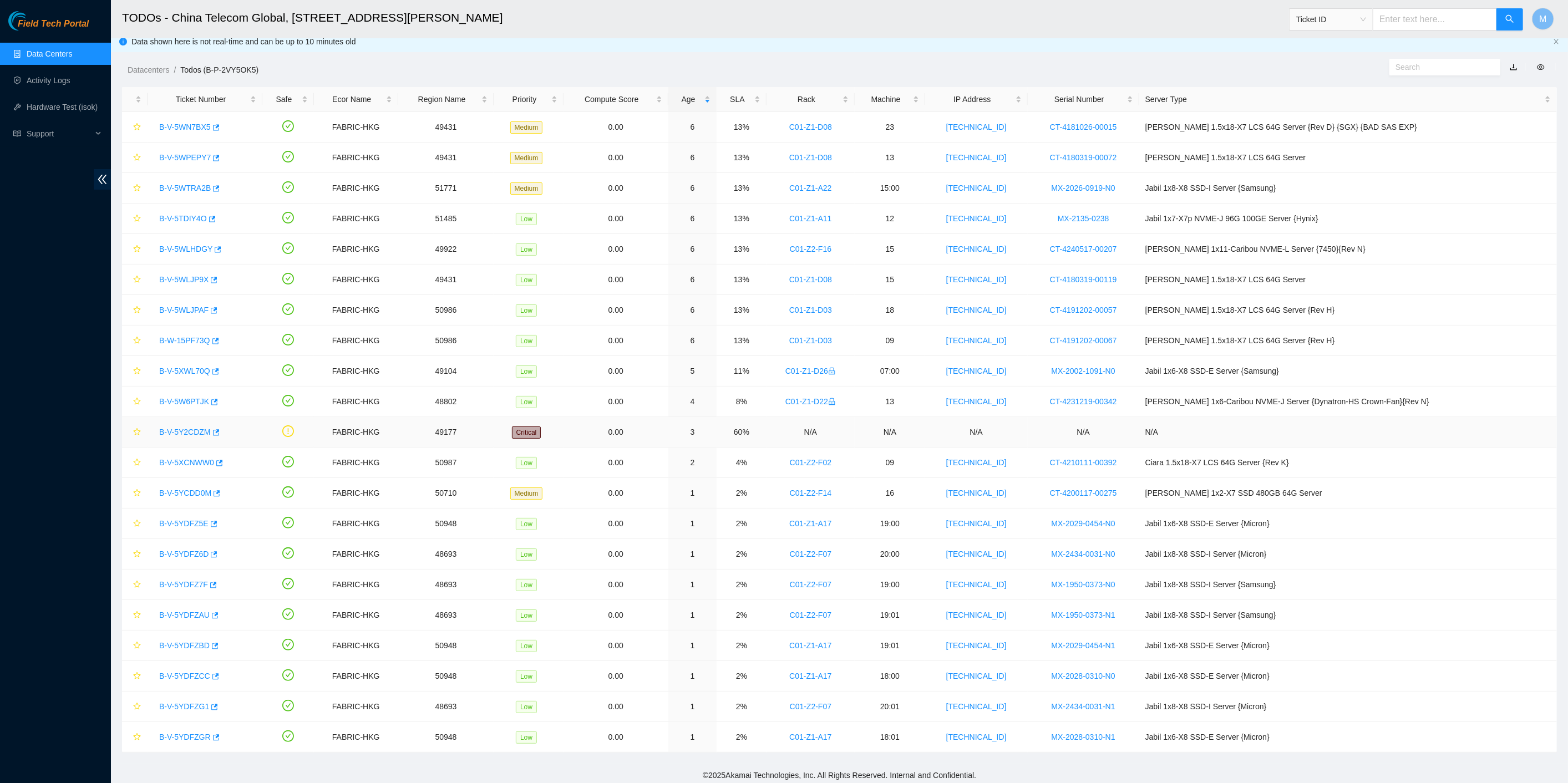
drag, startPoint x: 186, startPoint y: 428, endPoint x: 191, endPoint y: 434, distance: 7.8
click at [186, 430] on link "B-V-5Y2CDZM" at bounding box center [185, 433] width 52 height 9
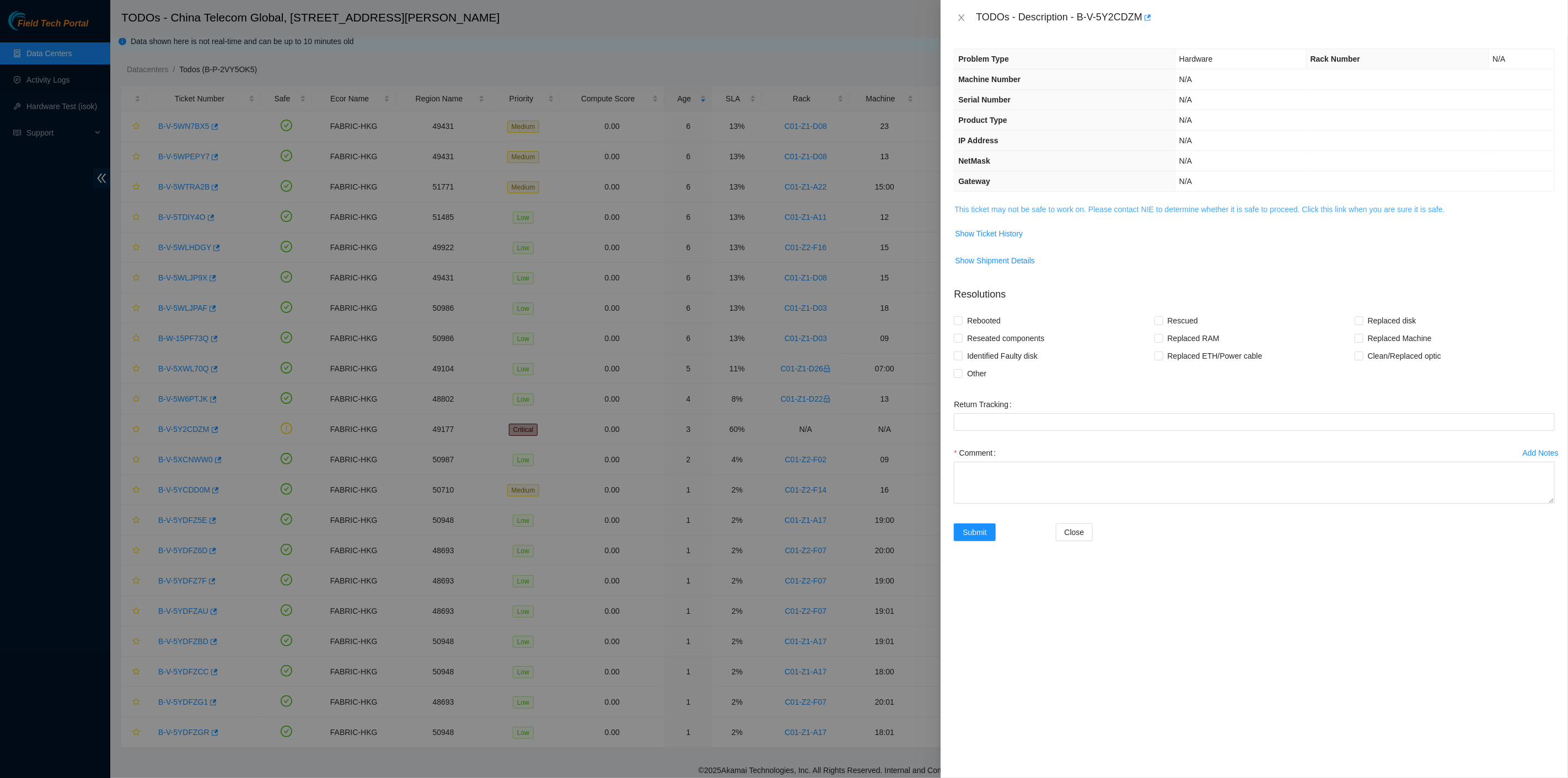
click at [1058, 206] on link "This ticket may not be safe to work on. Please contact NIE to determine whether…" at bounding box center [1199, 210] width 490 height 9
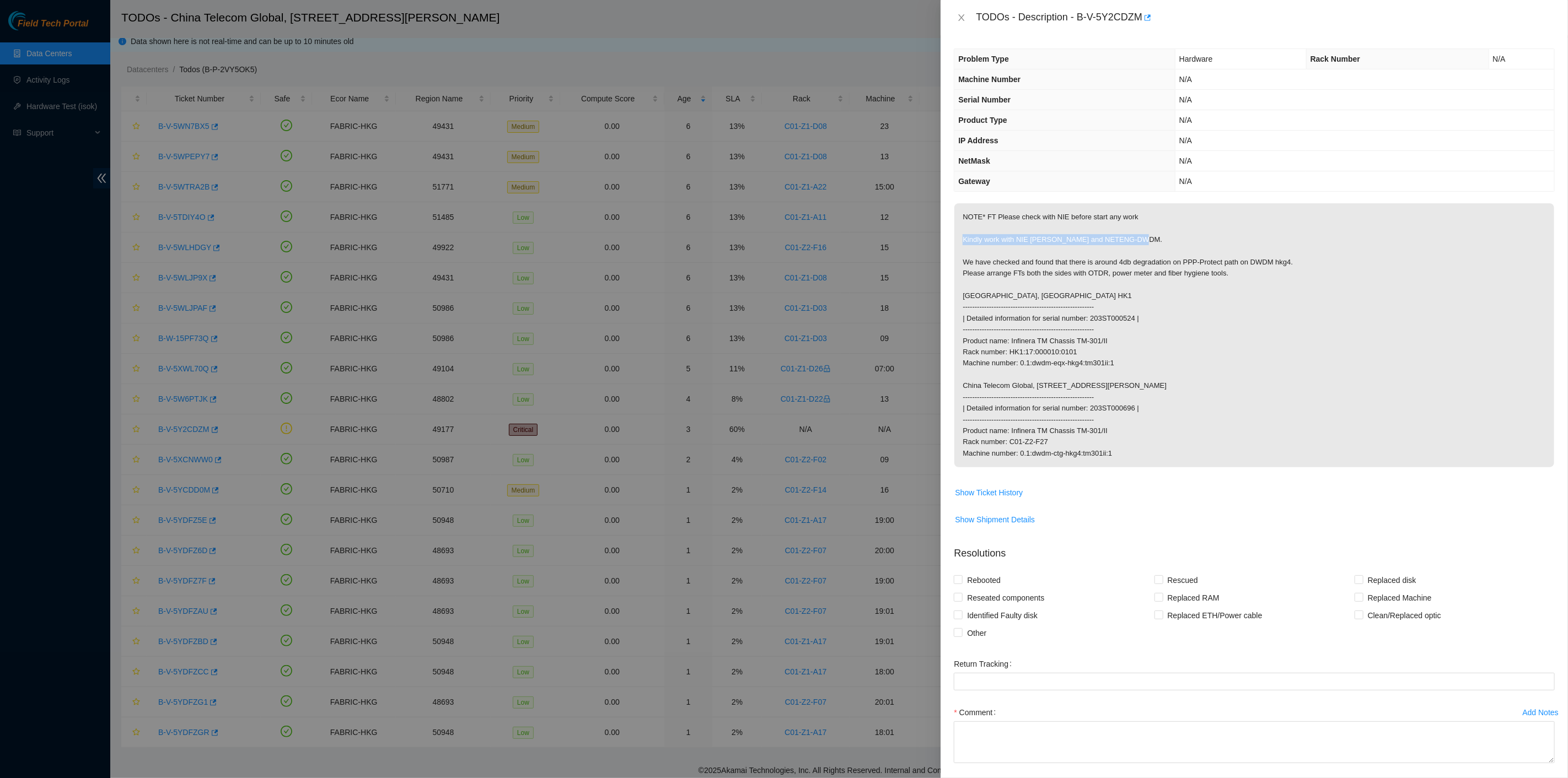
click at [1156, 236] on p "NOTE* FT Please check with NIE before start any work Kindly work with NIE [PERS…" at bounding box center [1254, 335] width 599 height 264
drag, startPoint x: 1129, startPoint y: 215, endPoint x: 1113, endPoint y: 188, distance: 31.4
click at [1126, 214] on p "NOTE* FT Please check with NIE before start any work Kindly work with NIE [PERS…" at bounding box center [1254, 335] width 599 height 264
click at [1066, 92] on th "Serial Number" at bounding box center [1064, 100] width 221 height 20
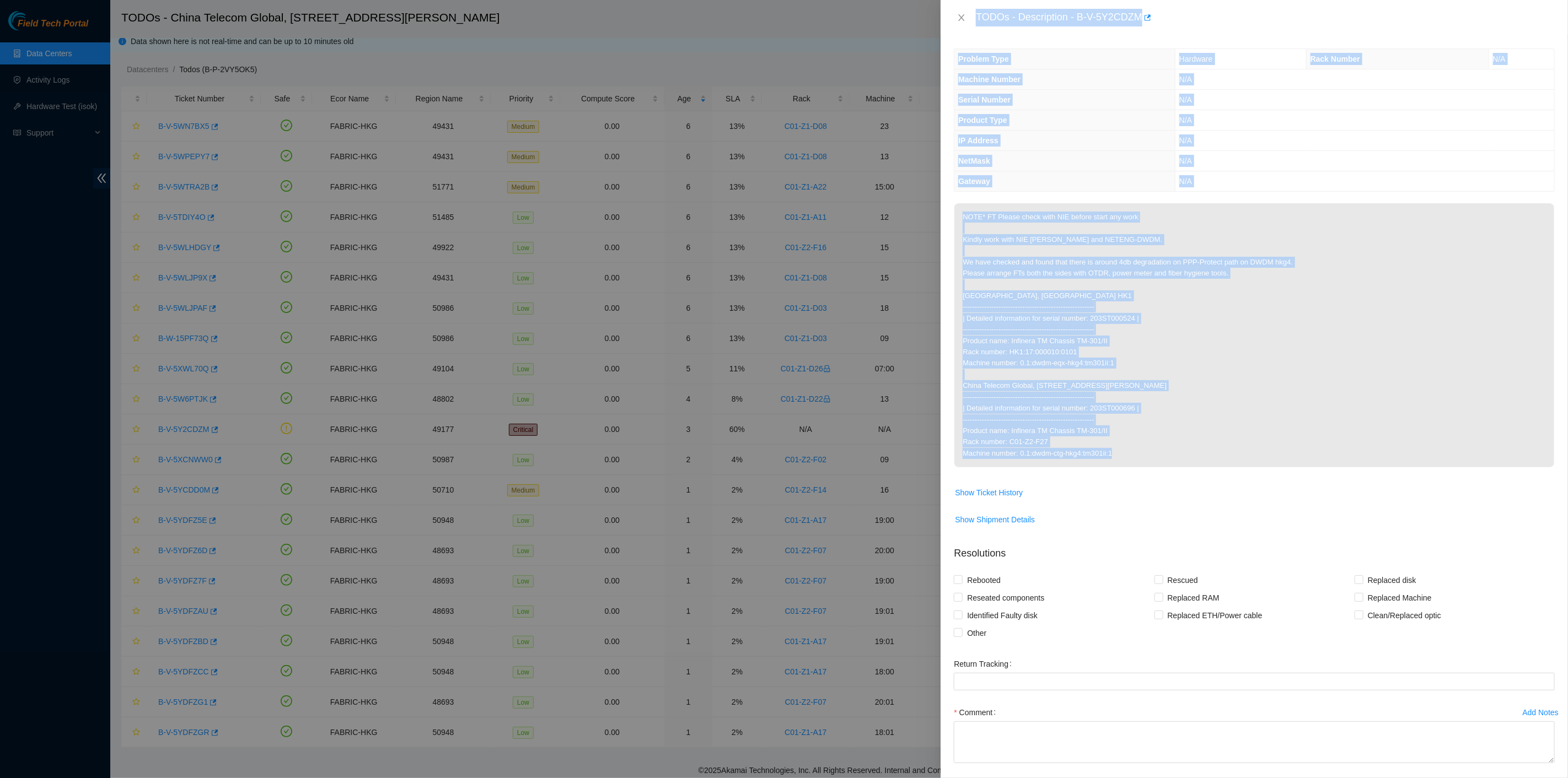
drag, startPoint x: 971, startPoint y: 19, endPoint x: 1151, endPoint y: 448, distance: 465.2
click at [1151, 448] on div "TODOs - Description - B-V-5Y2CDZM Problem Type Hardware Rack Number N/A Machine…" at bounding box center [1254, 389] width 628 height 778
click at [963, 17] on icon "close" at bounding box center [961, 17] width 9 height 9
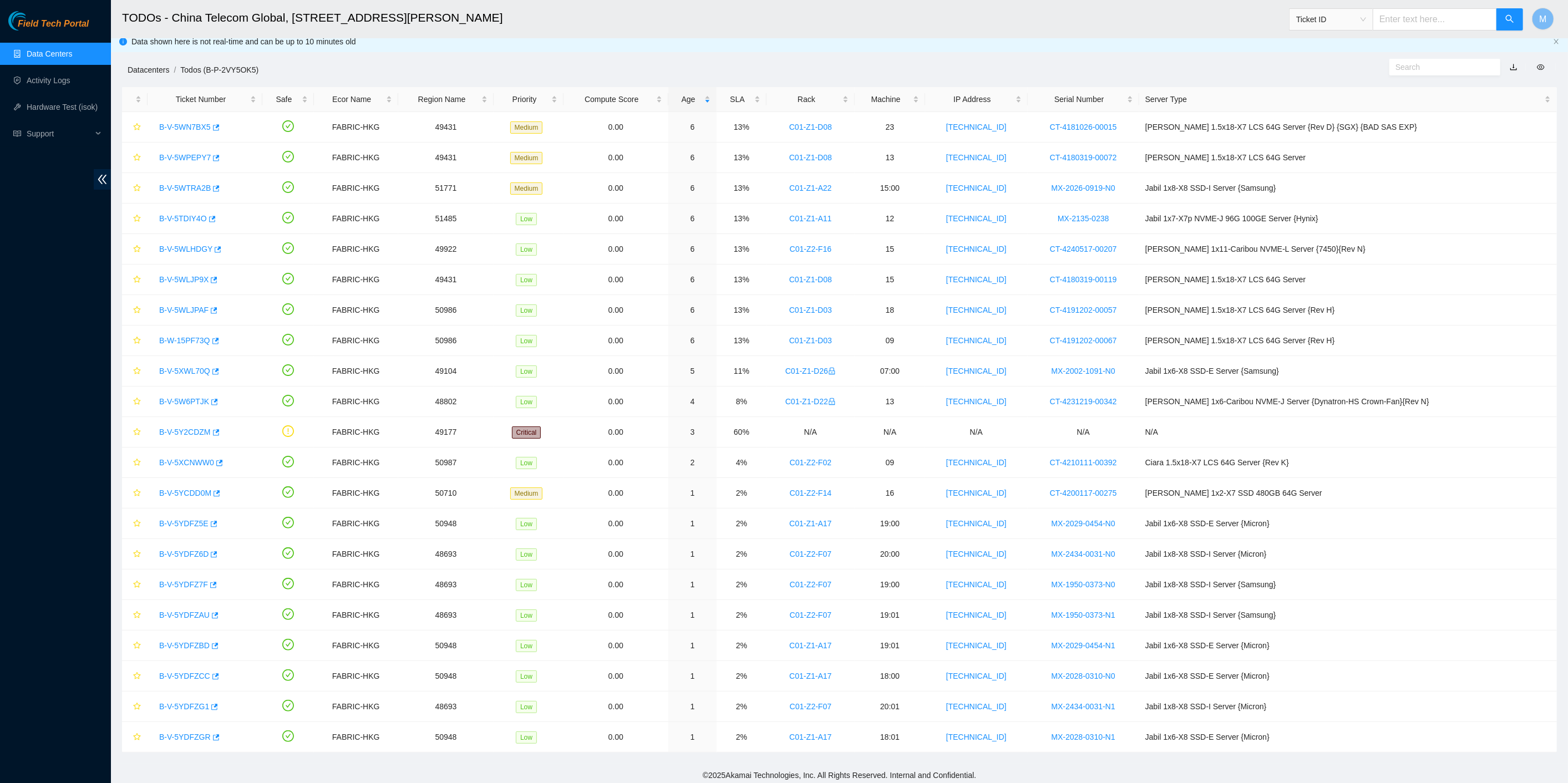
click at [157, 69] on link "Datacenters" at bounding box center [148, 70] width 42 height 9
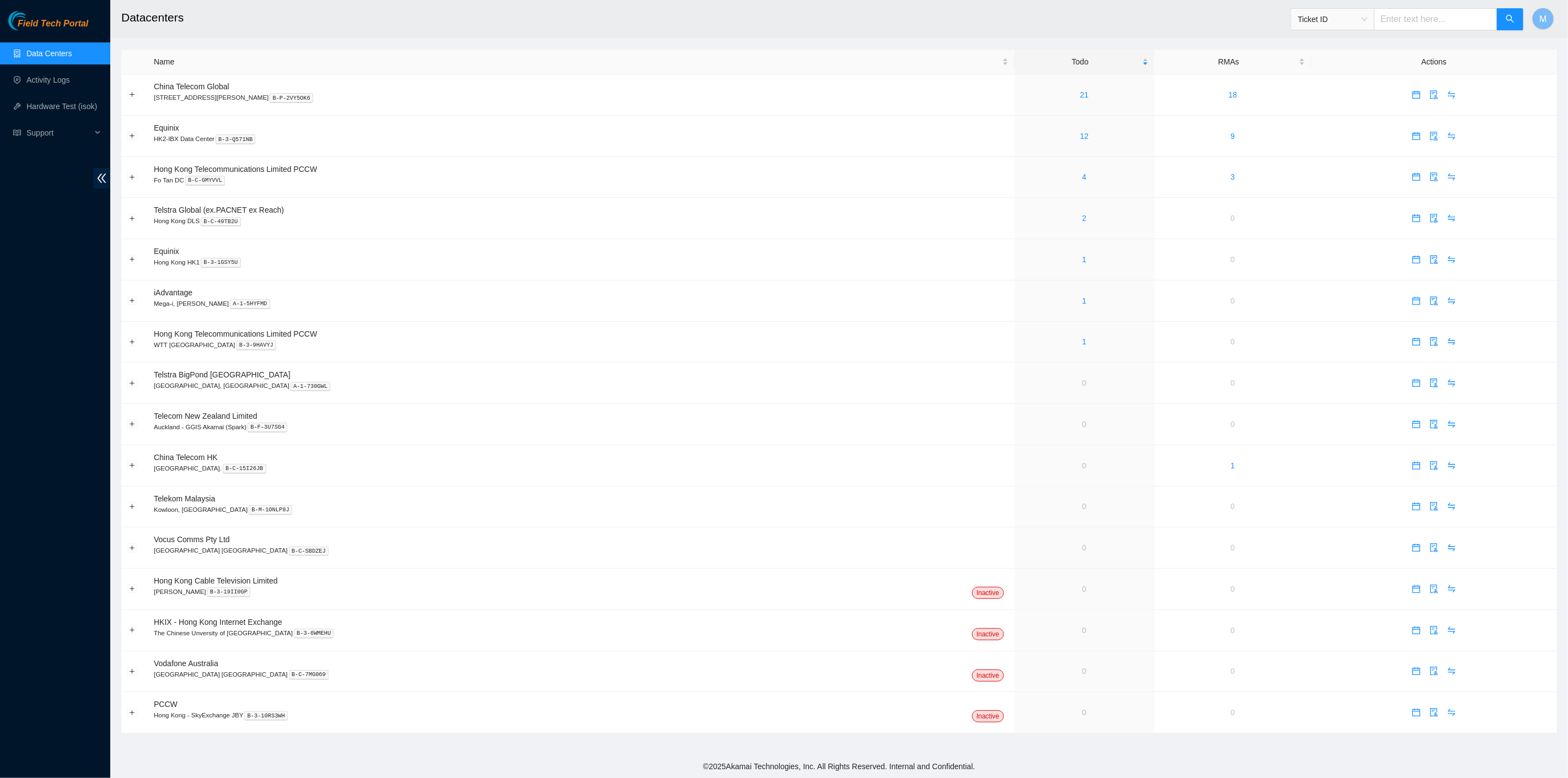
click at [69, 49] on link "Data Centers" at bounding box center [49, 54] width 45 height 9
